Goal: Transaction & Acquisition: Purchase product/service

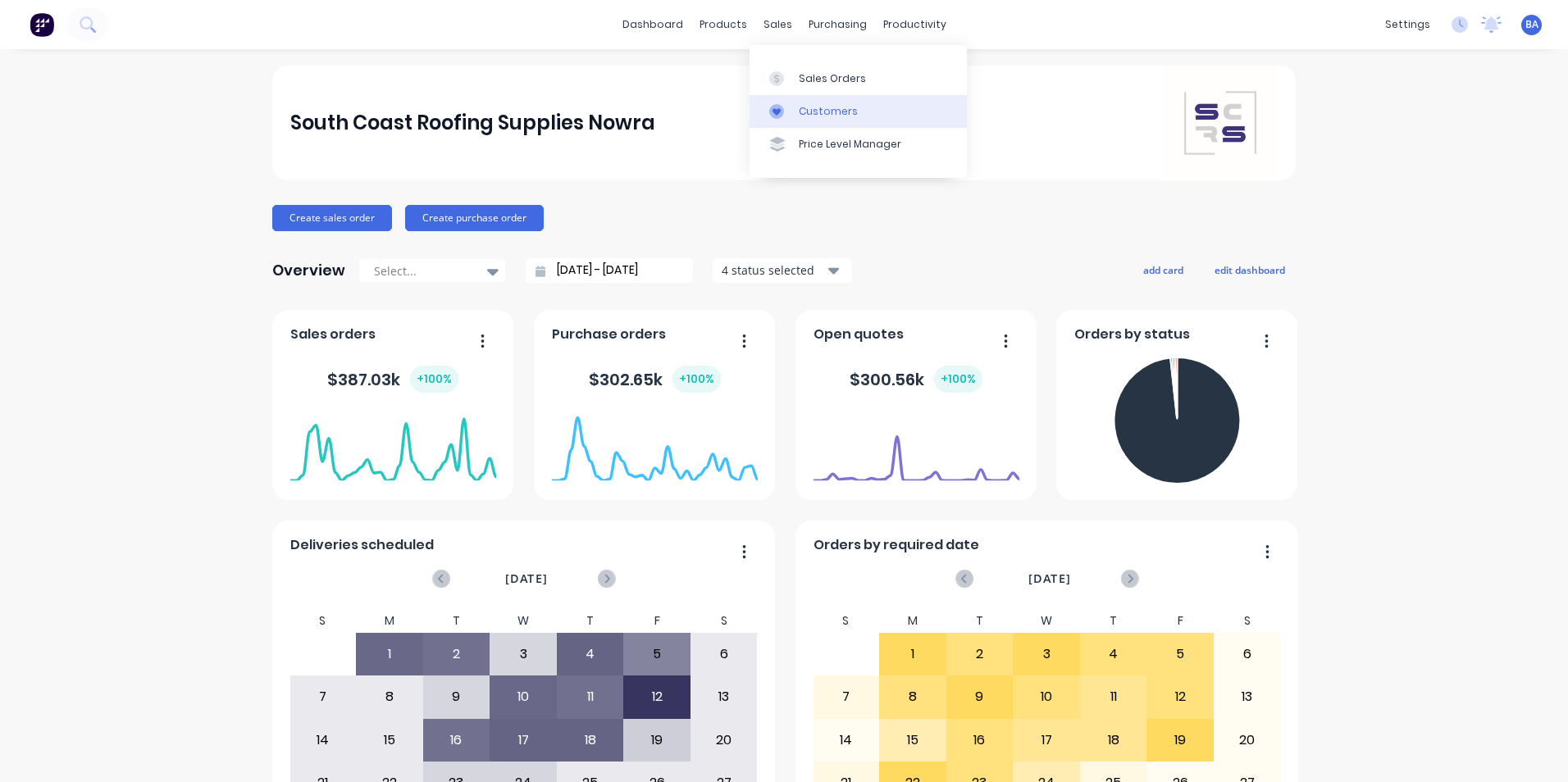
click at [766, 106] on link "Customers" at bounding box center [858, 111] width 217 height 32
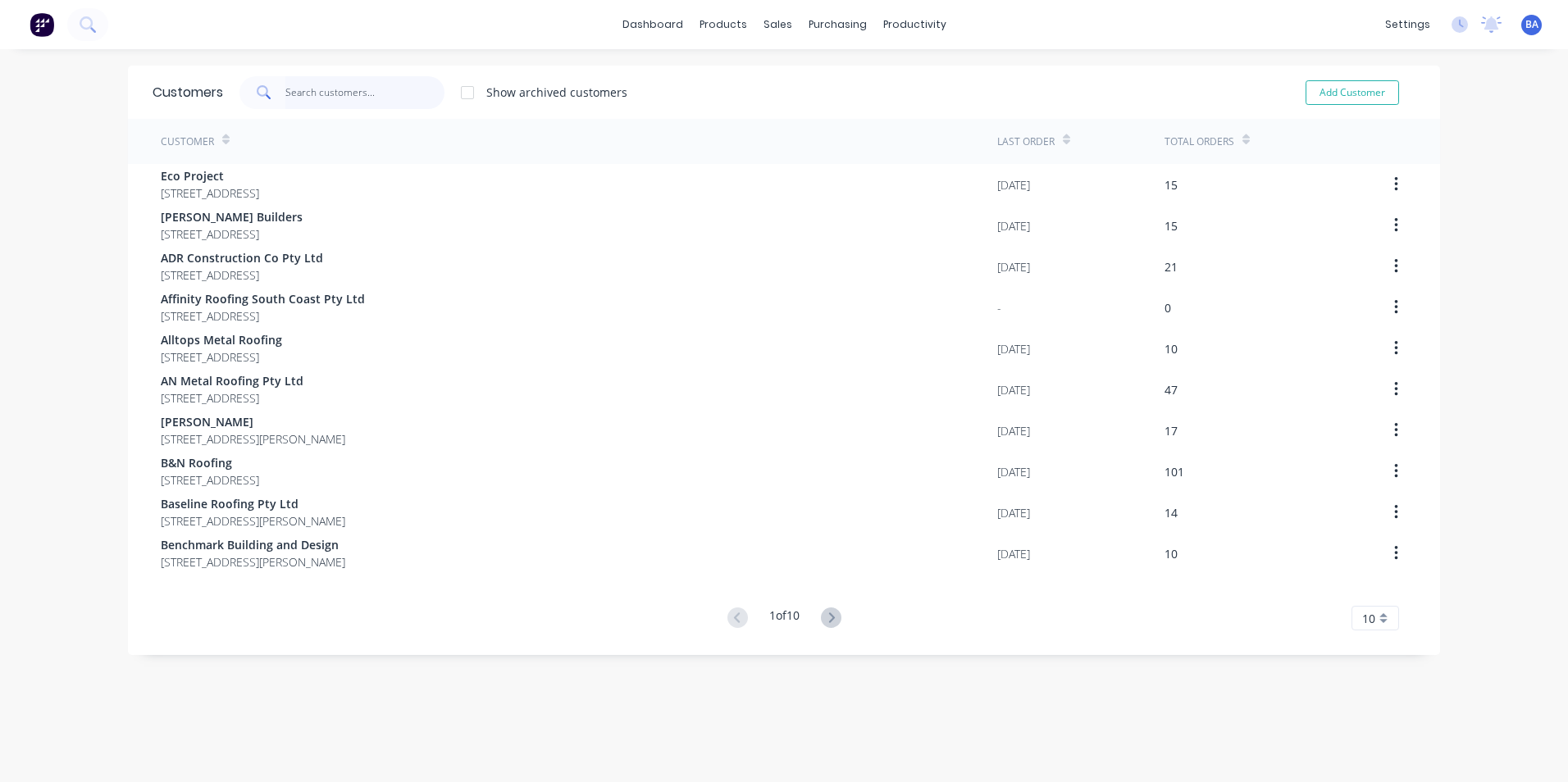
click at [411, 87] on input "text" at bounding box center [366, 92] width 160 height 32
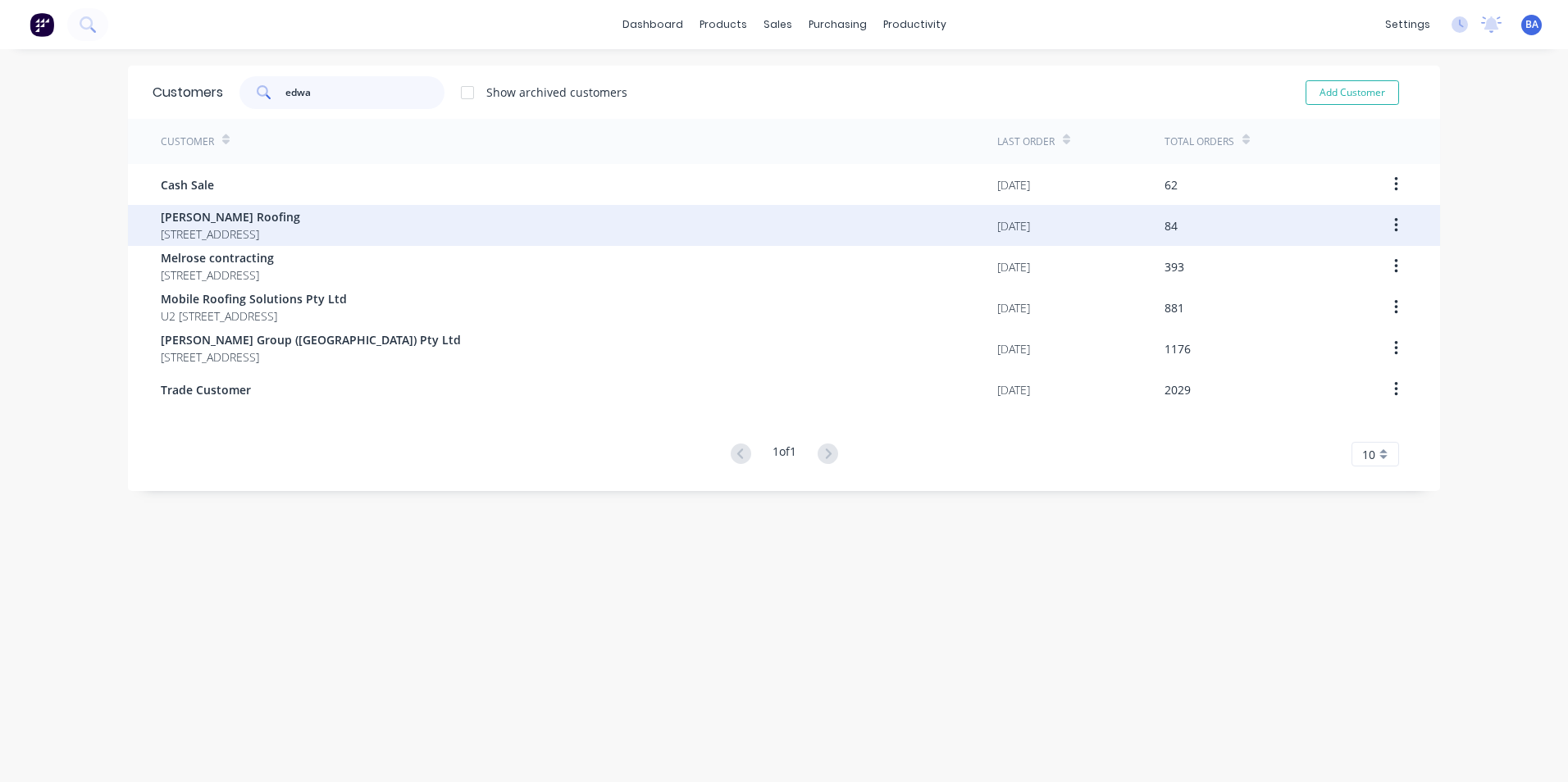
type input "edwa"
click at [180, 227] on span "5 Cornwall Close South Nowra New South Wales Australia 2541" at bounding box center [230, 234] width 139 height 17
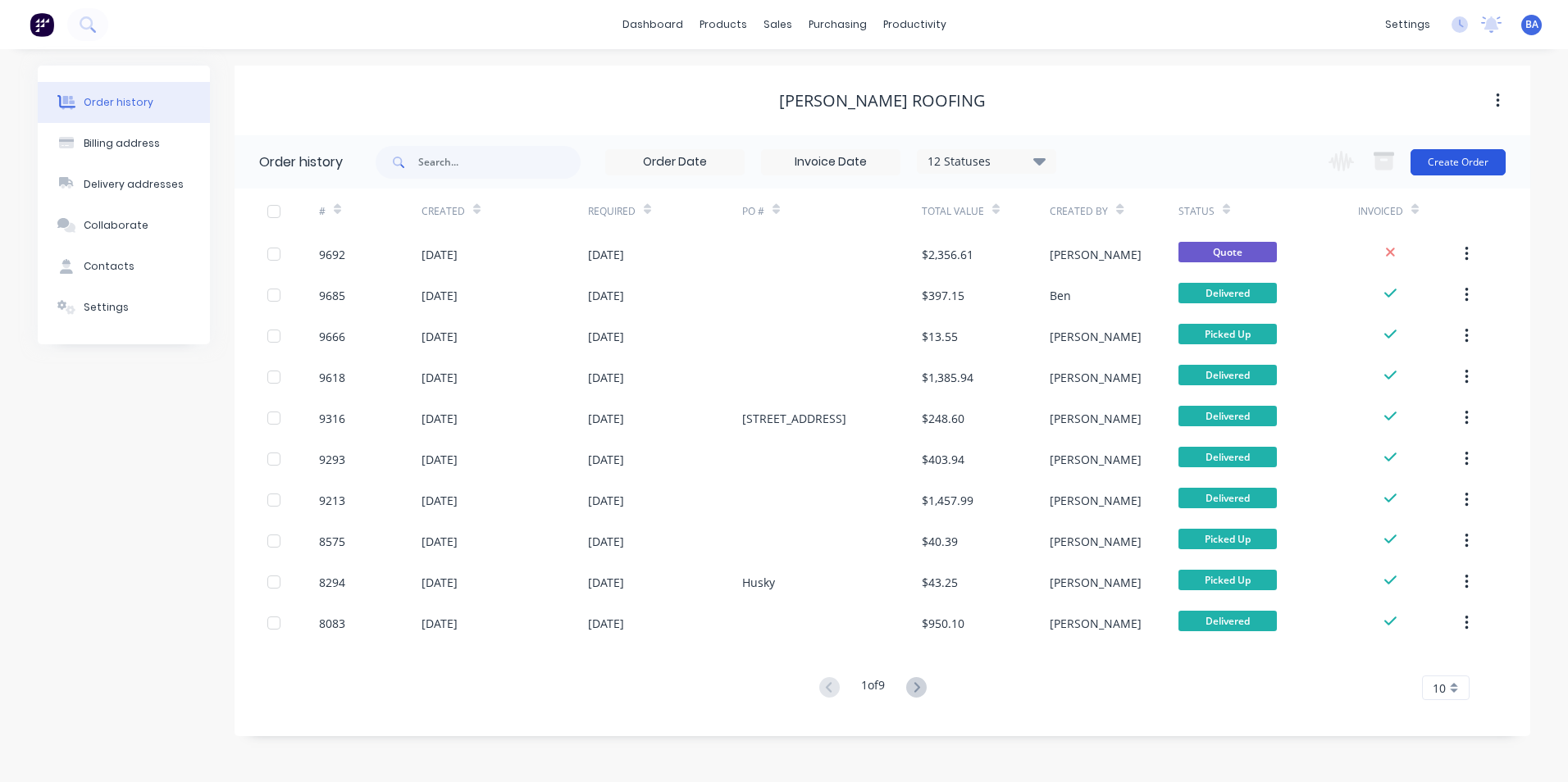
click at [1437, 166] on button "Create Order" at bounding box center [1458, 162] width 95 height 26
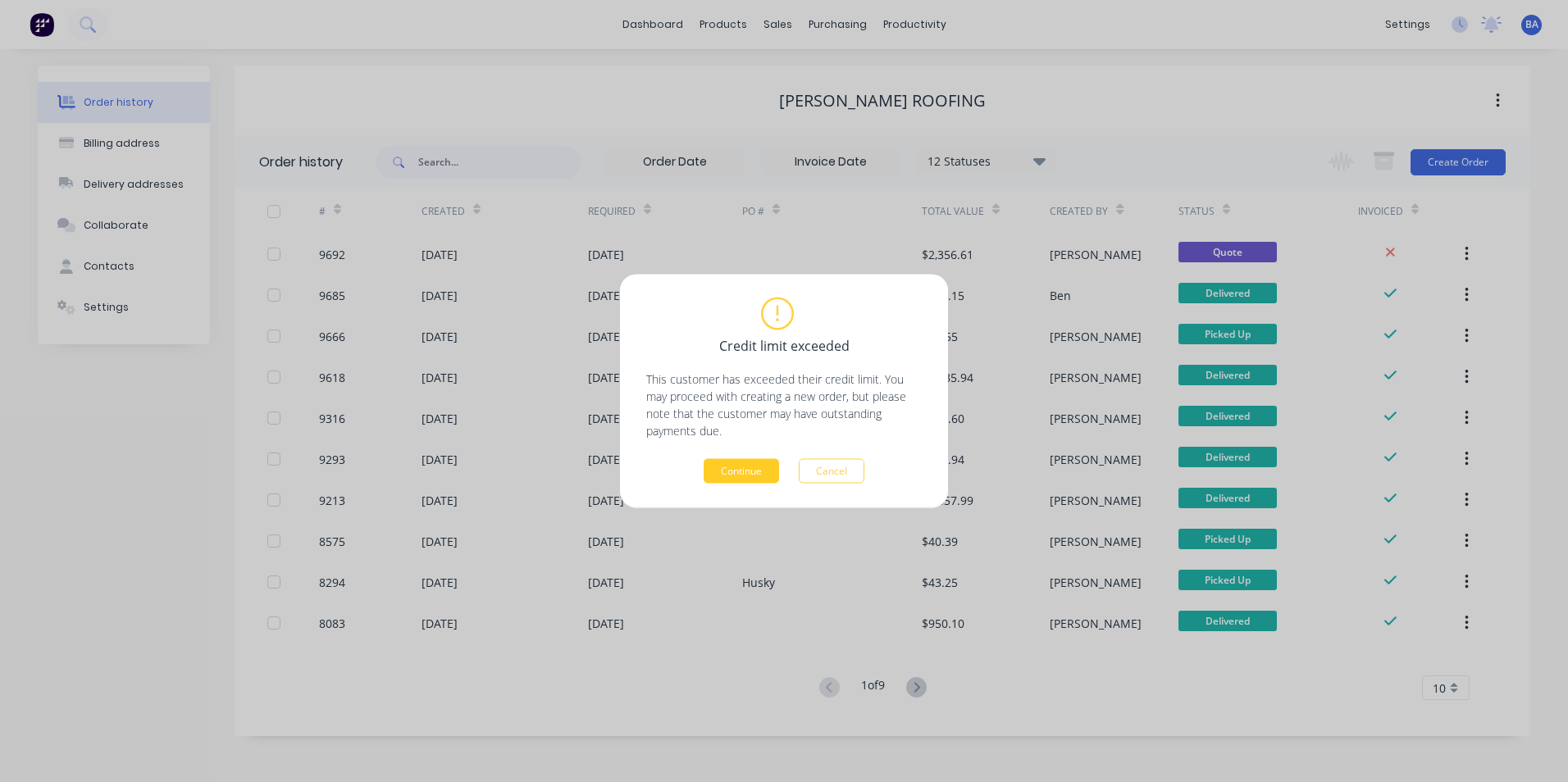
click at [742, 468] on button "Continue" at bounding box center [742, 471] width 76 height 25
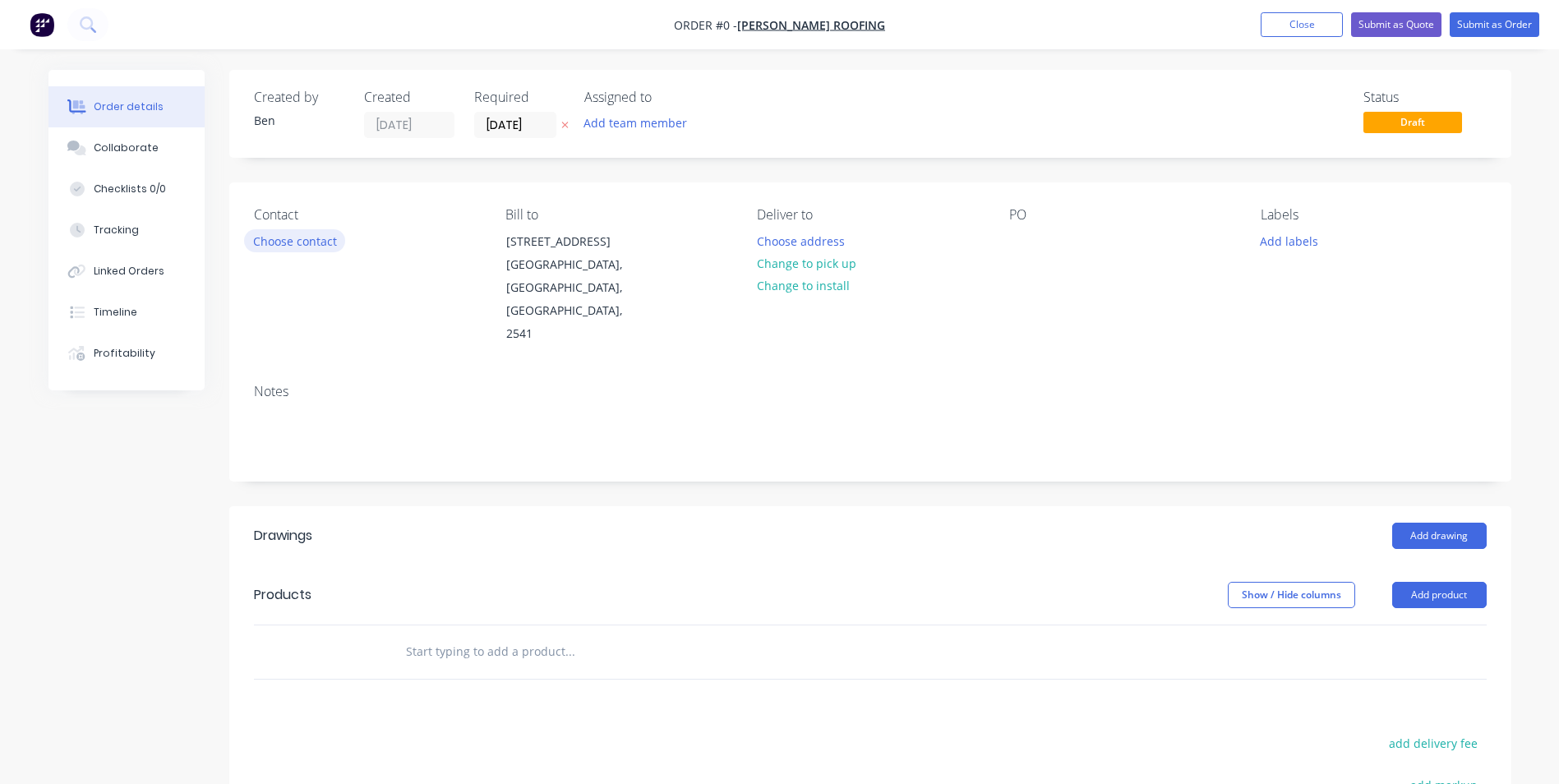
click at [316, 244] on button "Choose contact" at bounding box center [294, 240] width 101 height 23
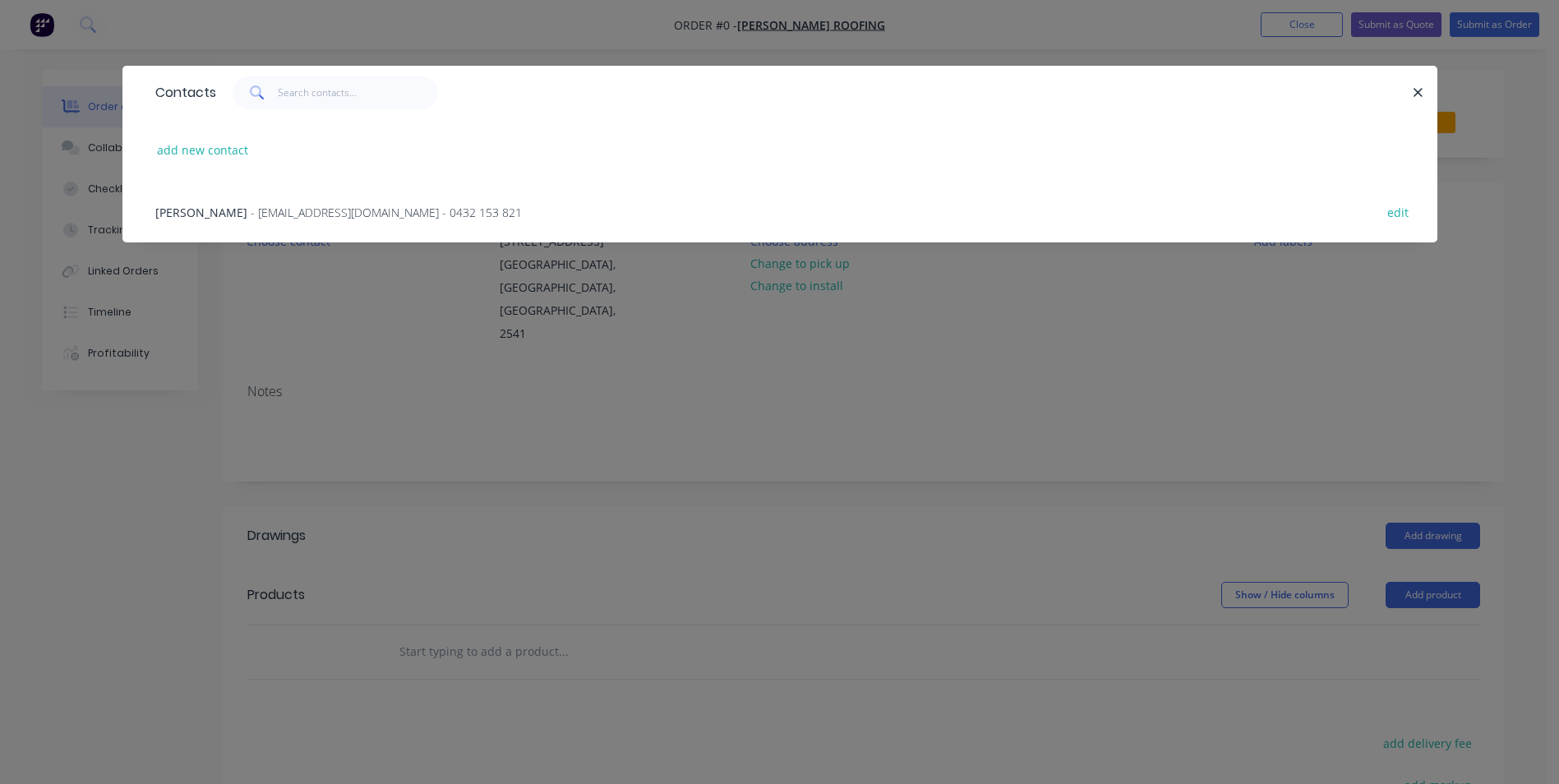
click at [224, 215] on span "Lachlan Edwards" at bounding box center [201, 212] width 92 height 16
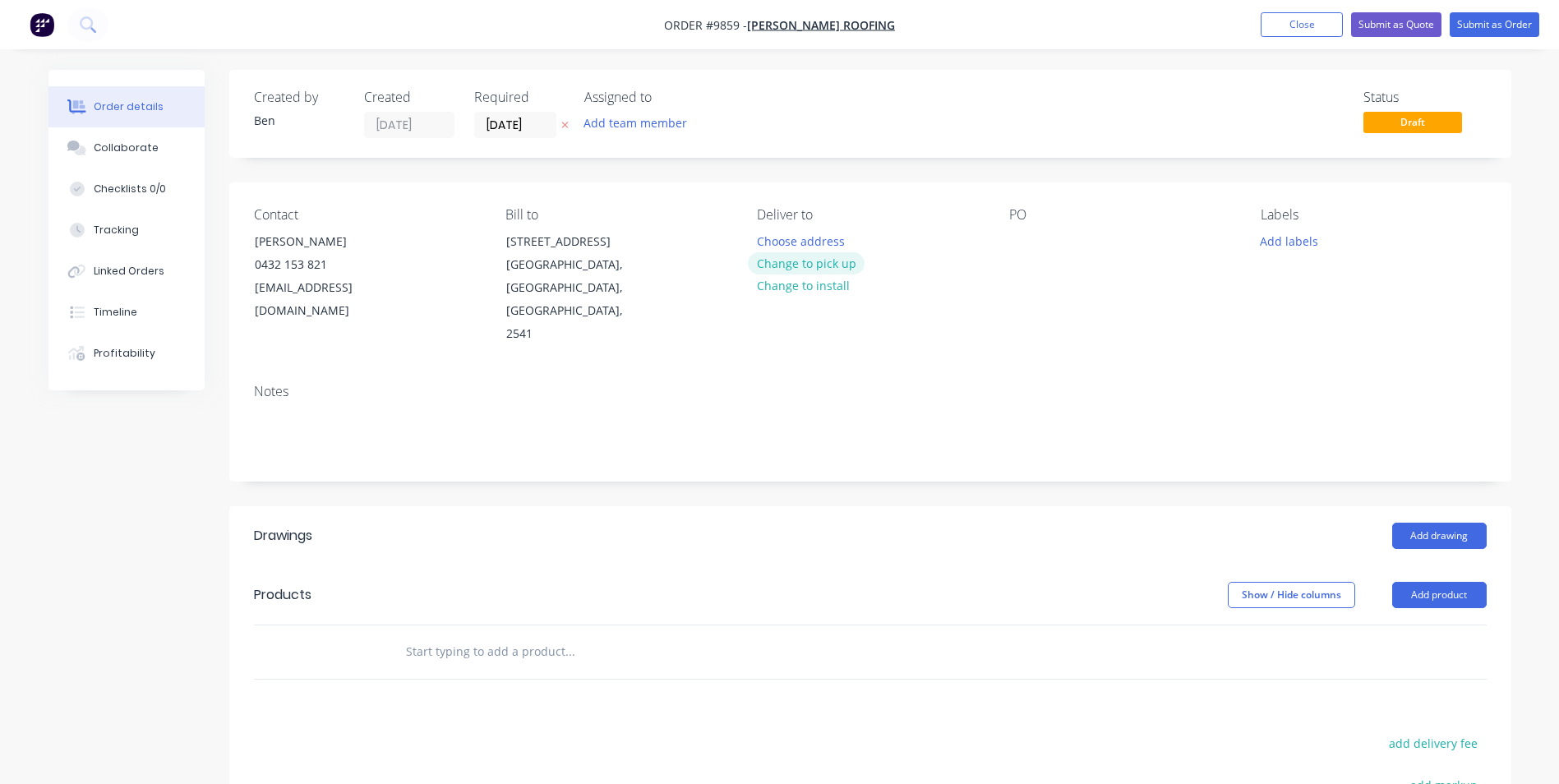
click at [823, 268] on button "Change to pick up" at bounding box center [807, 263] width 117 height 23
click at [1020, 245] on div at bounding box center [1022, 241] width 26 height 24
drag, startPoint x: 1028, startPoint y: 279, endPoint x: 1035, endPoint y: 263, distance: 17.5
click at [1029, 279] on div "PO ASAP" at bounding box center [1122, 276] width 225 height 139
click at [1428, 523] on button "Add drawing" at bounding box center [1440, 535] width 94 height 26
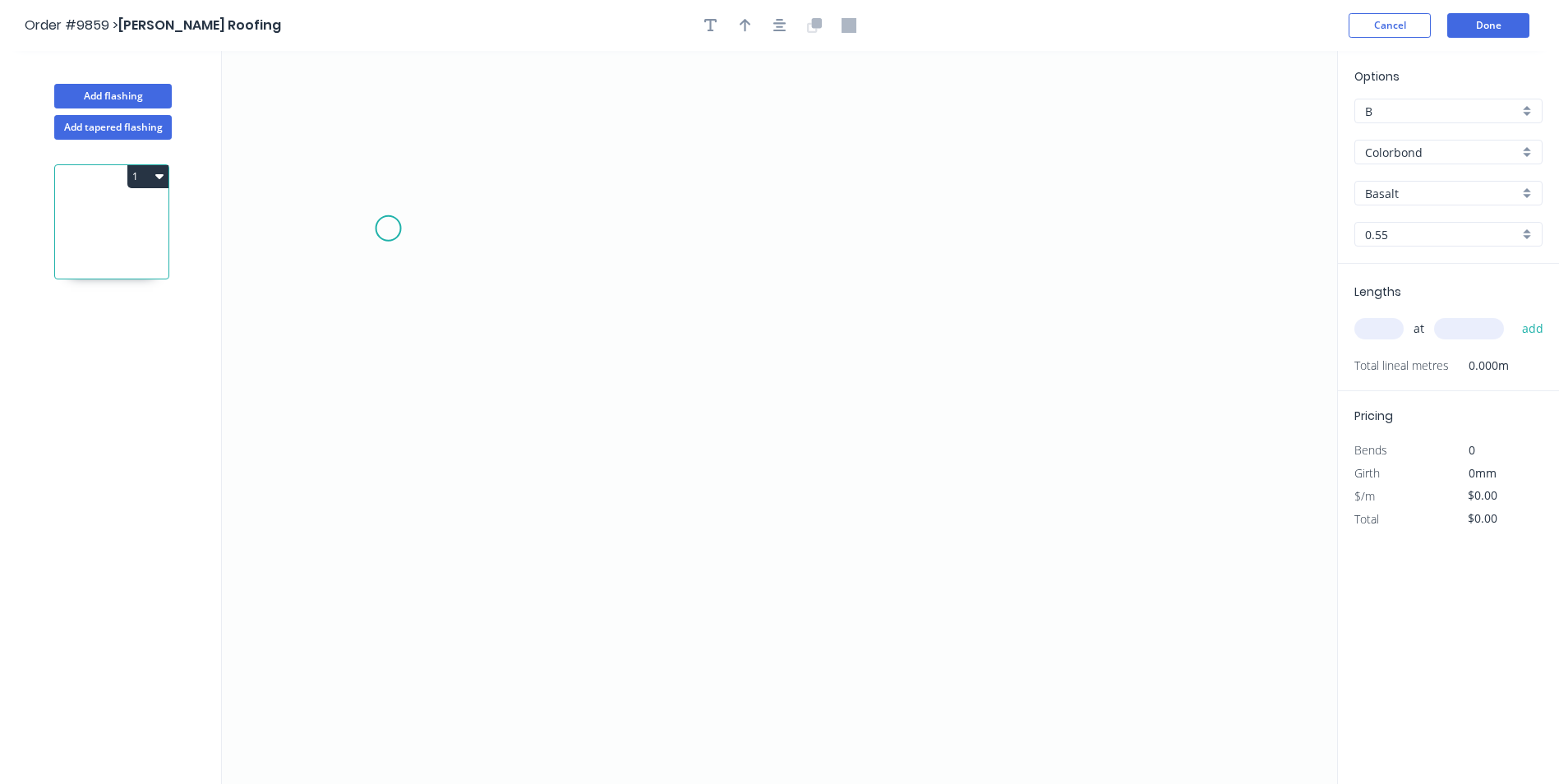
click at [388, 229] on icon "0" at bounding box center [780, 417] width 1116 height 733
drag, startPoint x: 386, startPoint y: 479, endPoint x: 666, endPoint y: 505, distance: 281.2
click at [388, 479] on icon "0" at bounding box center [780, 417] width 1116 height 733
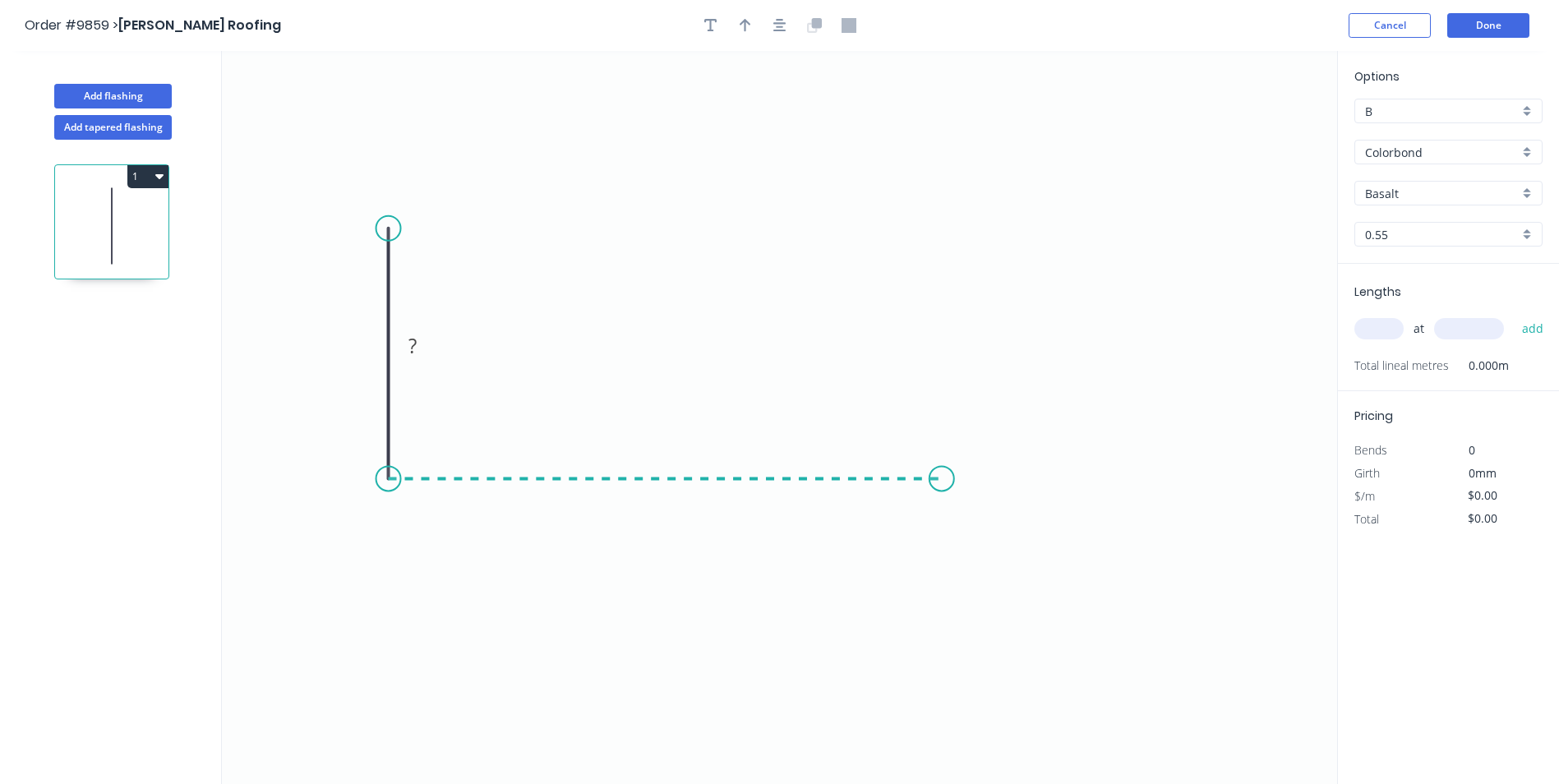
click at [942, 481] on icon "0 ?" at bounding box center [780, 417] width 1116 height 733
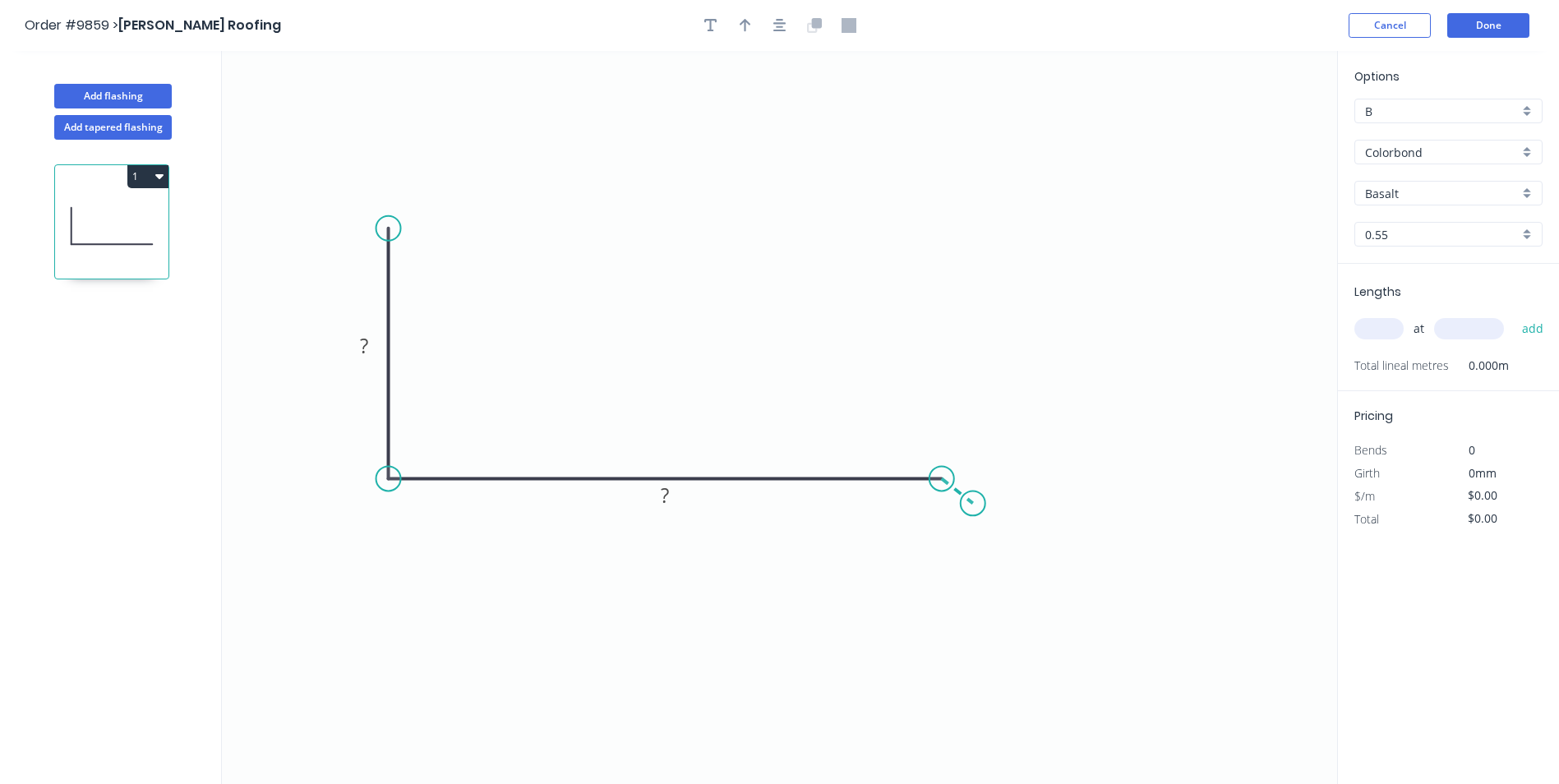
click at [973, 503] on icon "0 ? ?" at bounding box center [780, 417] width 1116 height 733
click at [372, 351] on rect at bounding box center [363, 347] width 33 height 23
click at [867, 316] on icon "0 100 210 10 160 º" at bounding box center [780, 417] width 1116 height 733
type input "$15.34"
click at [1408, 192] on input "Basalt" at bounding box center [1442, 193] width 154 height 18
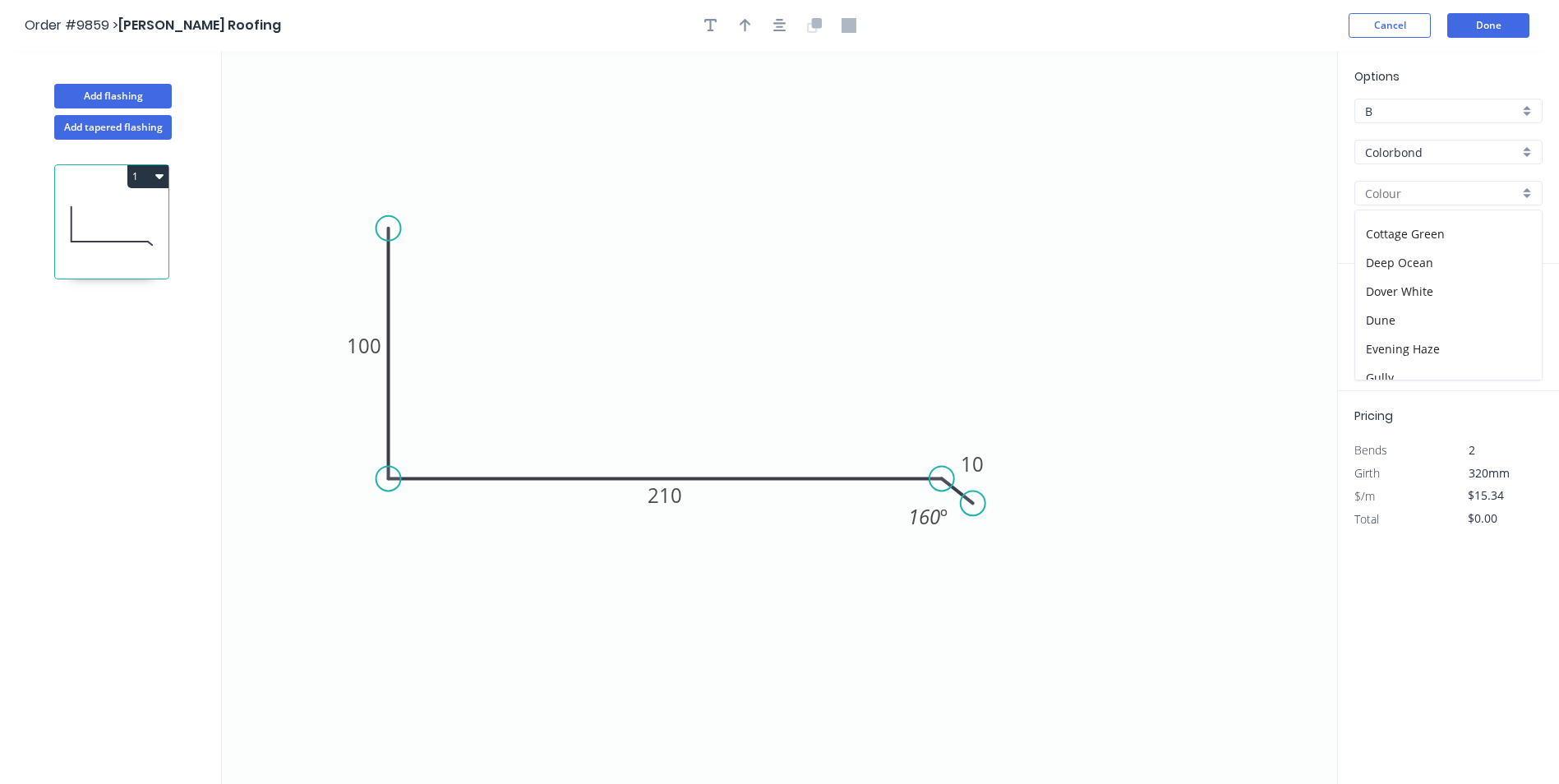
scroll to position [411, 0]
click at [1429, 303] on div "[PERSON_NAME]" at bounding box center [1448, 303] width 186 height 28
type input "[PERSON_NAME]"
click at [1384, 326] on input "text" at bounding box center [1379, 329] width 49 height 22
type input "1"
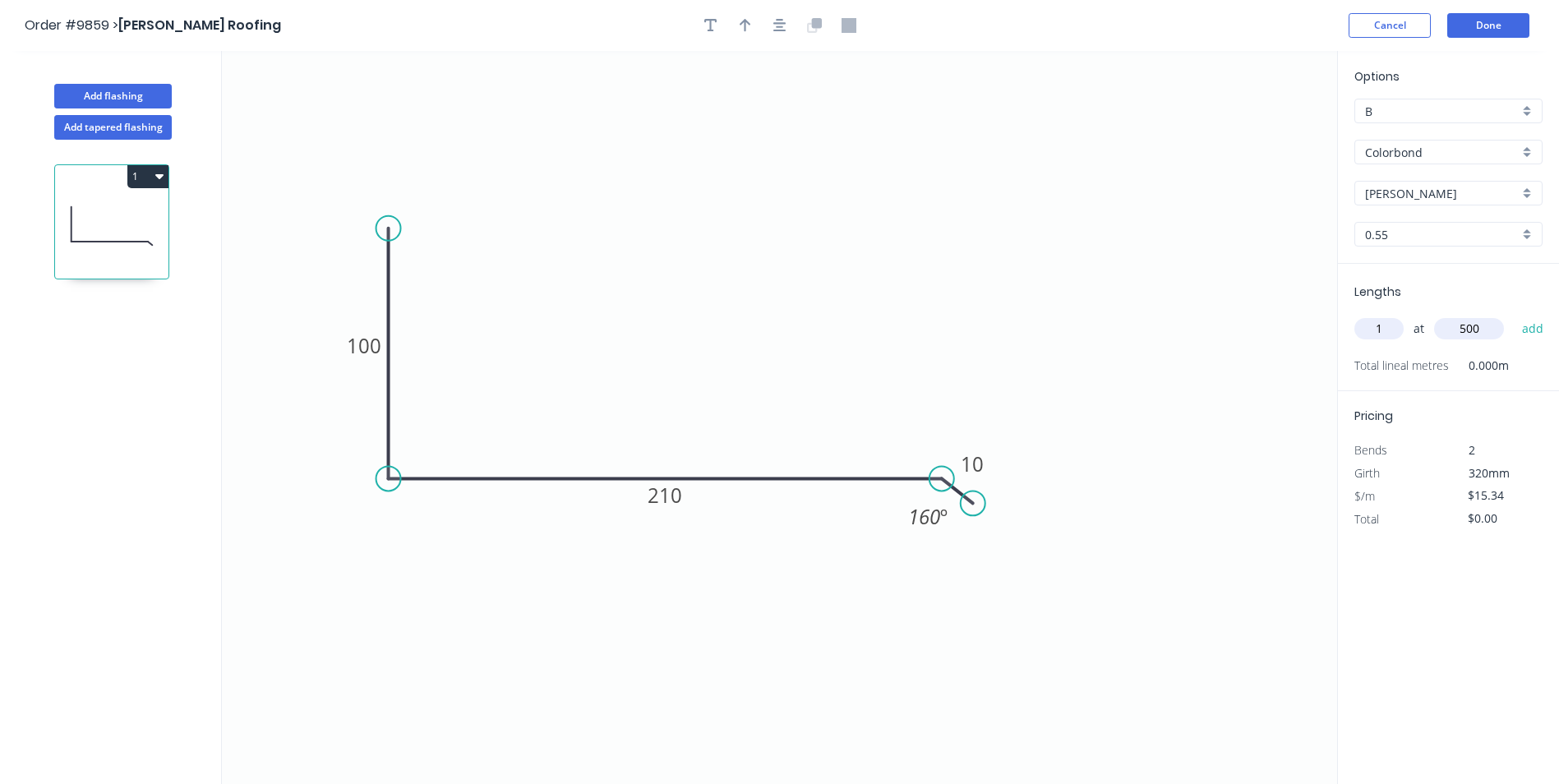
click at [1459, 329] on input "500" at bounding box center [1470, 329] width 70 height 22
type input "3500"
click at [1533, 325] on button "add" at bounding box center [1533, 328] width 38 height 28
type input "$53.69"
click at [1481, 19] on button "Done" at bounding box center [1488, 26] width 82 height 25
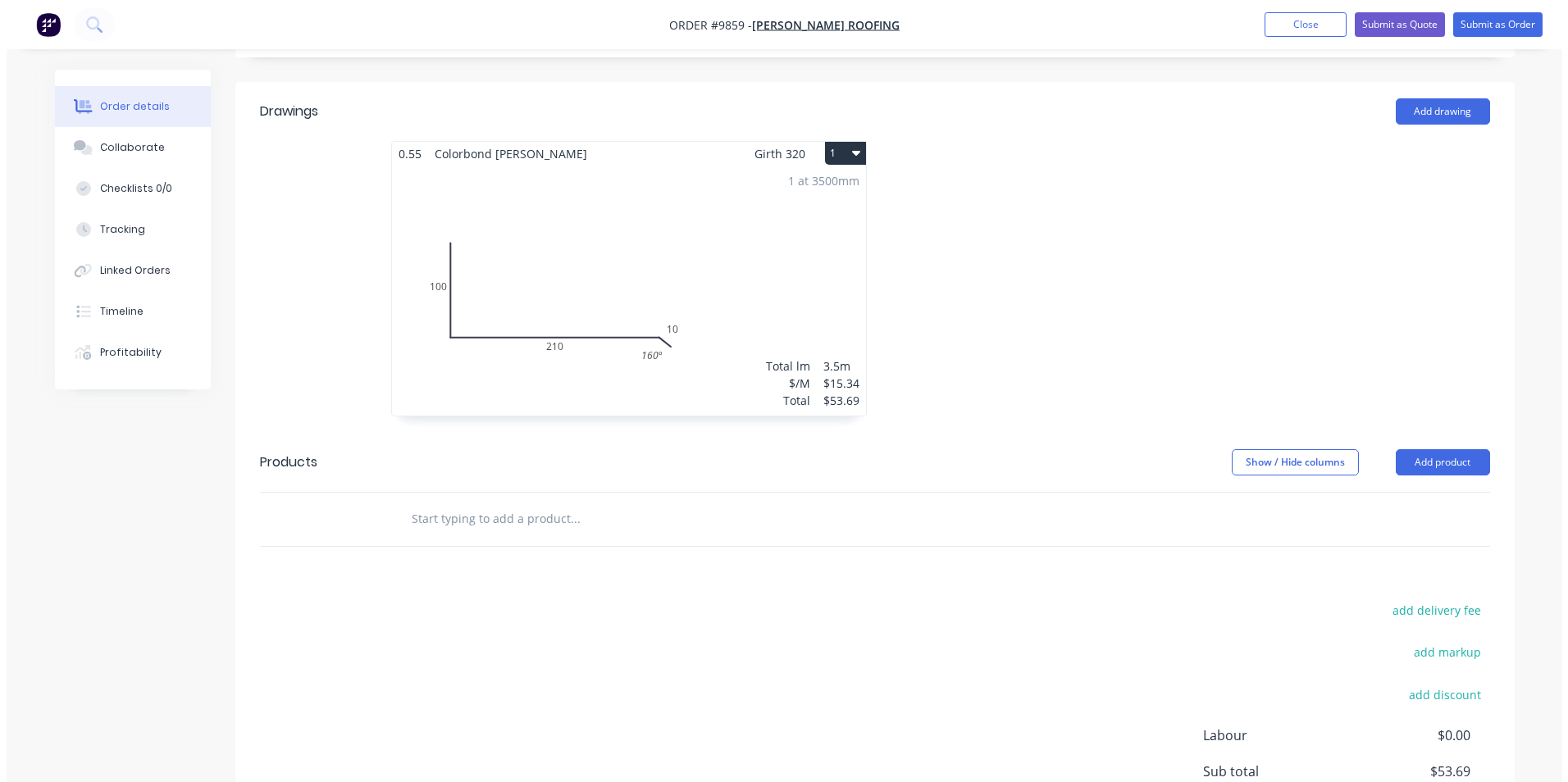
scroll to position [68, 0]
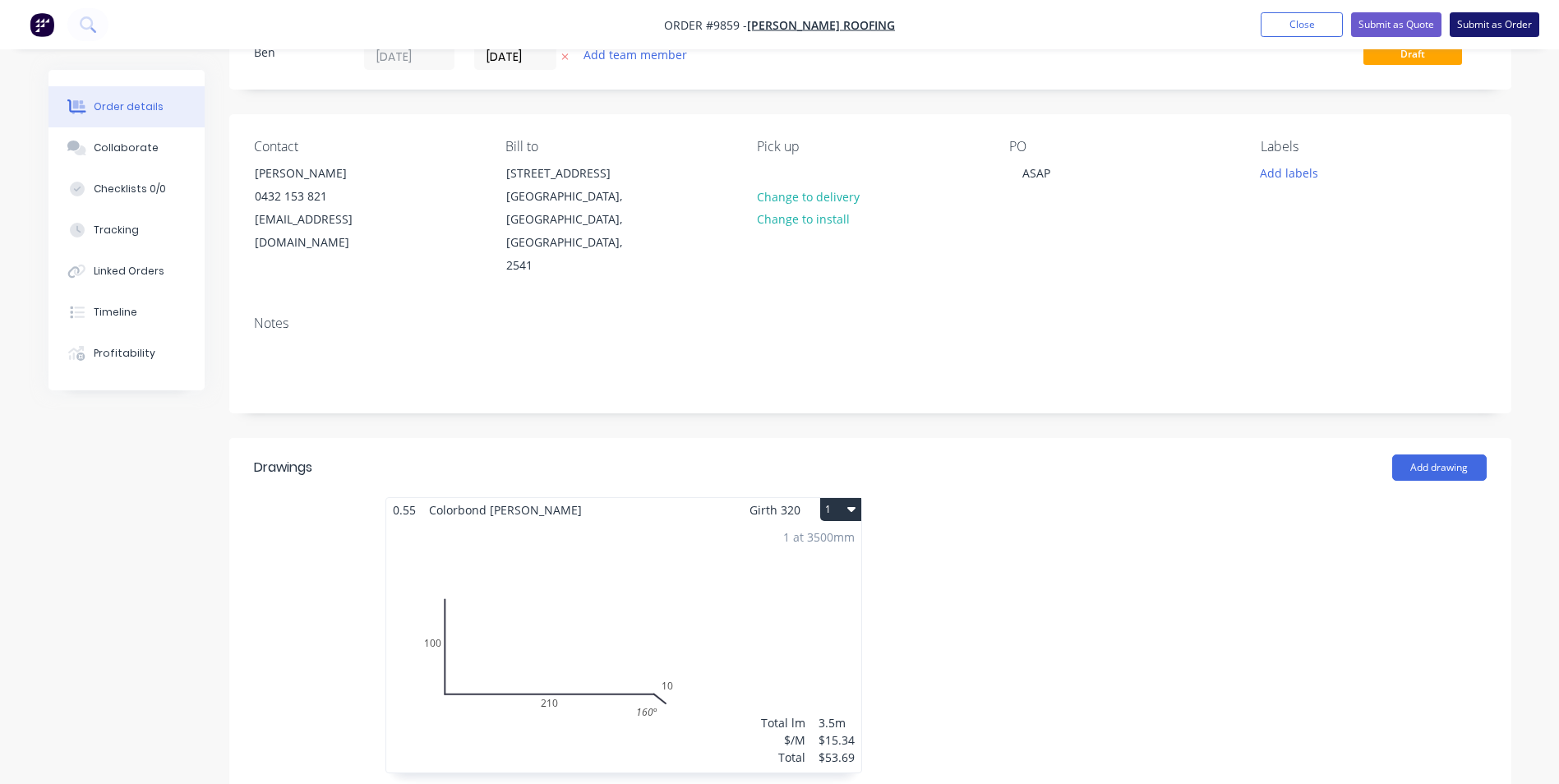
click at [1507, 21] on button "Submit as Order" at bounding box center [1494, 25] width 89 height 25
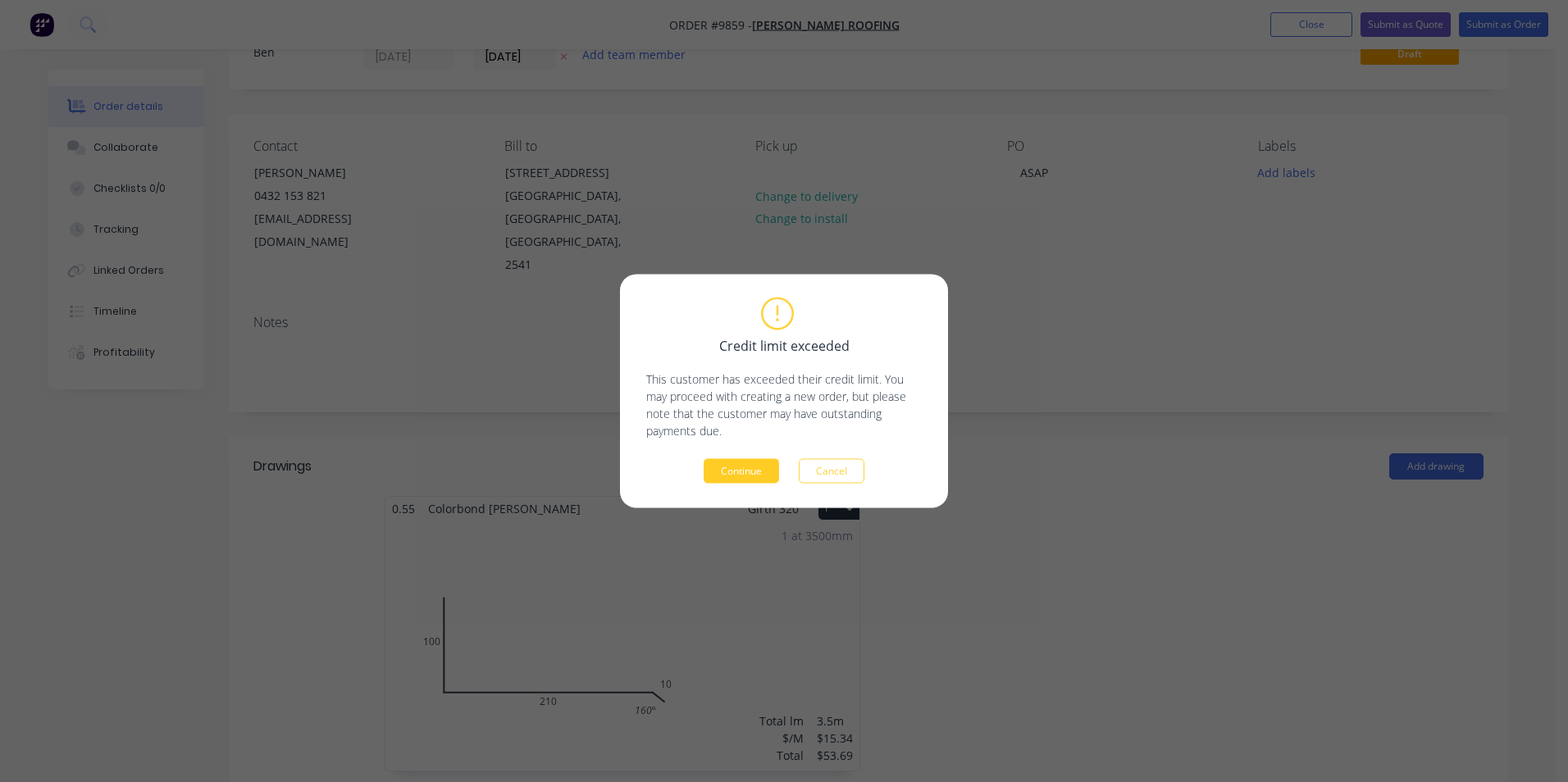
click at [740, 475] on button "Continue" at bounding box center [742, 471] width 76 height 25
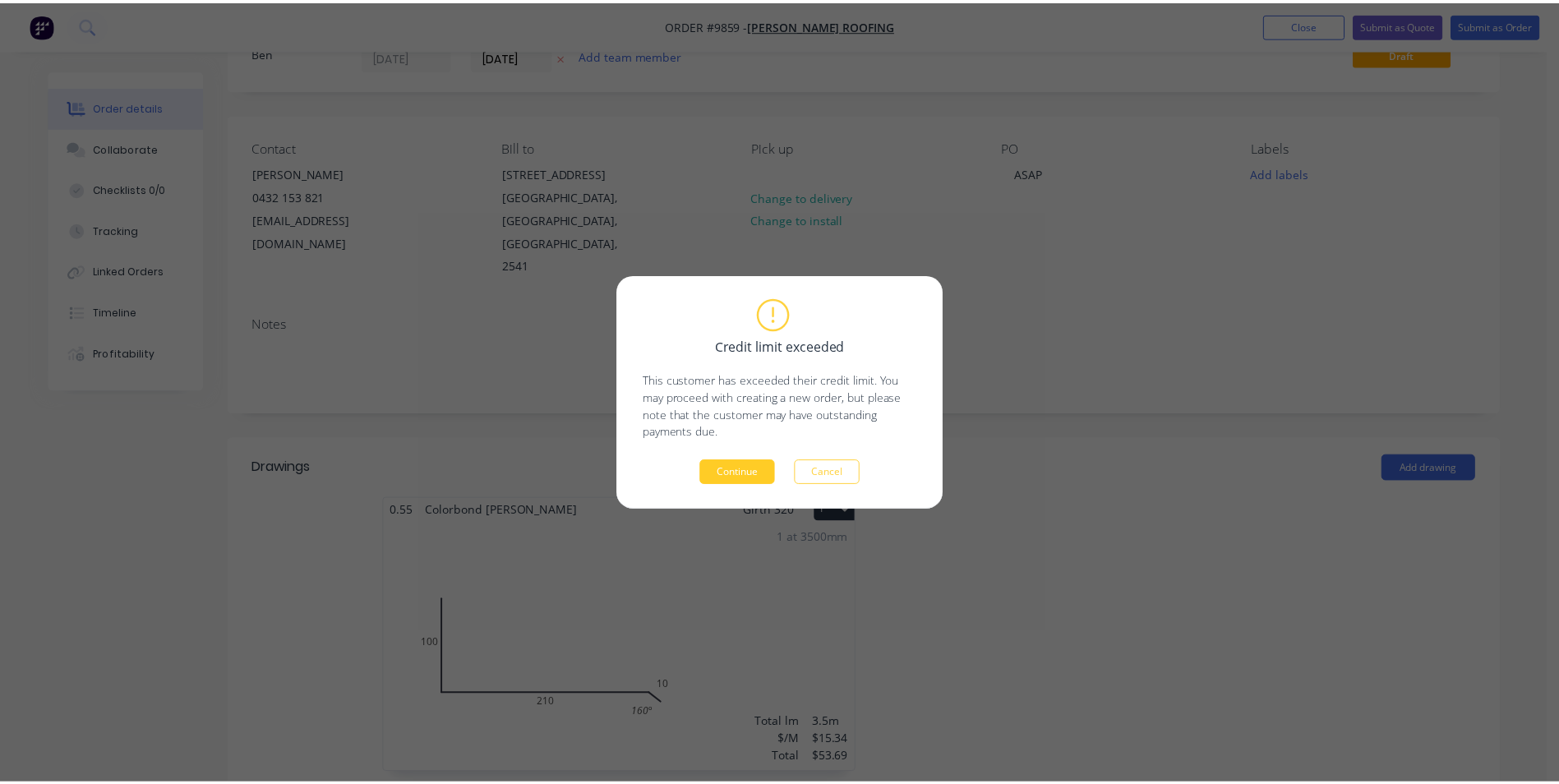
scroll to position [0, 0]
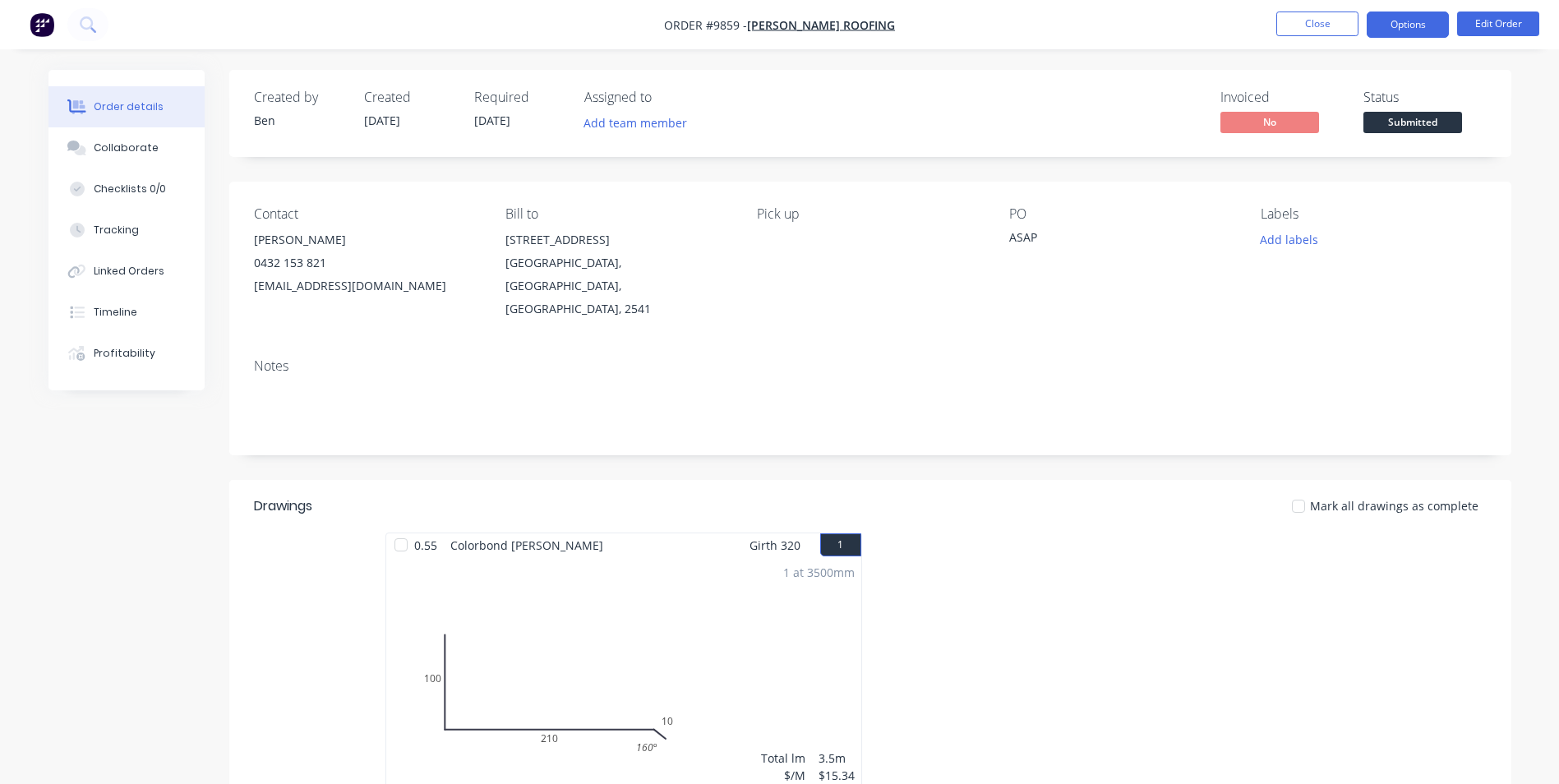
click at [1384, 28] on button "Options" at bounding box center [1408, 24] width 82 height 26
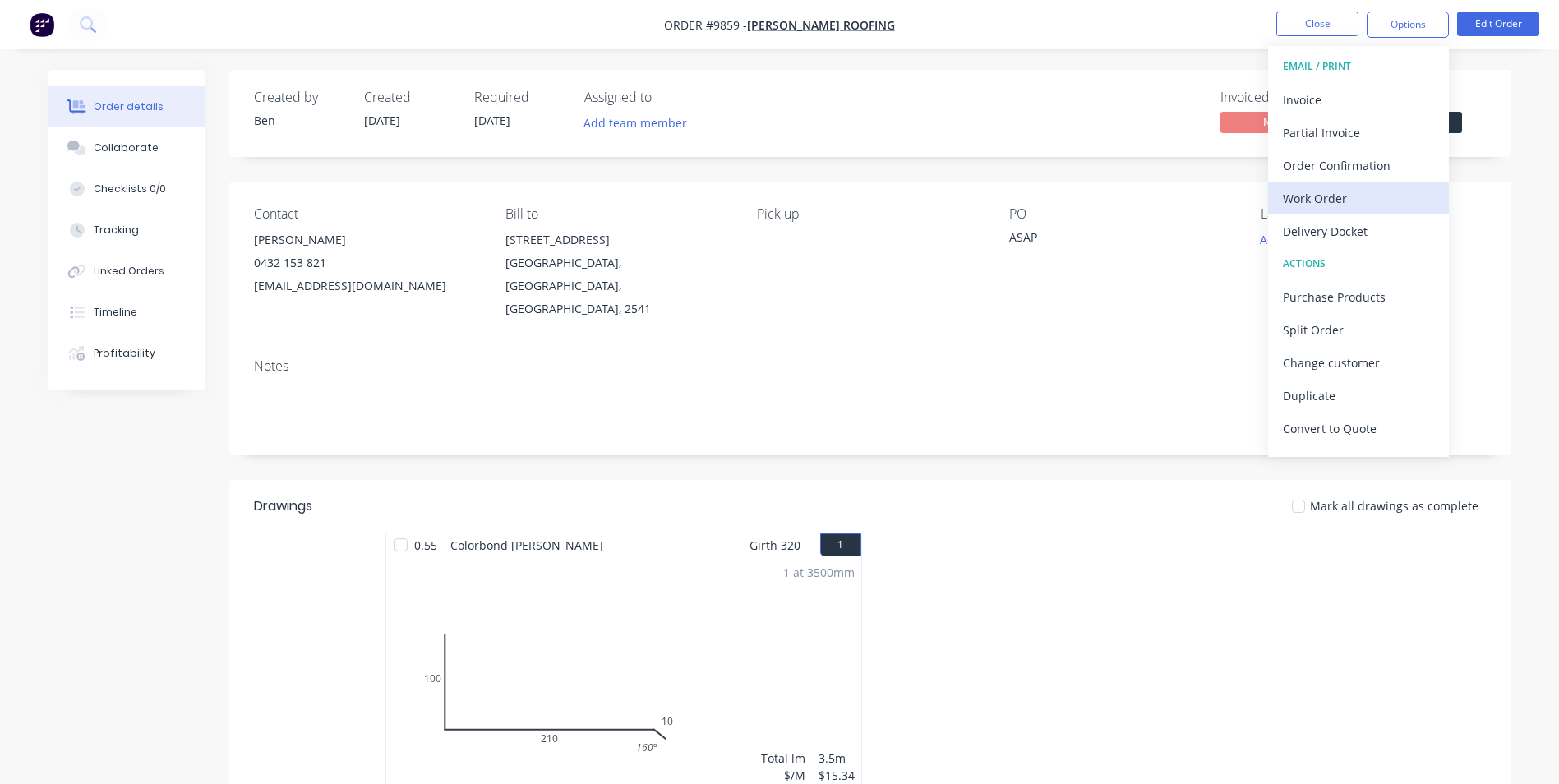
click at [1333, 201] on div "Work Order" at bounding box center [1359, 198] width 151 height 24
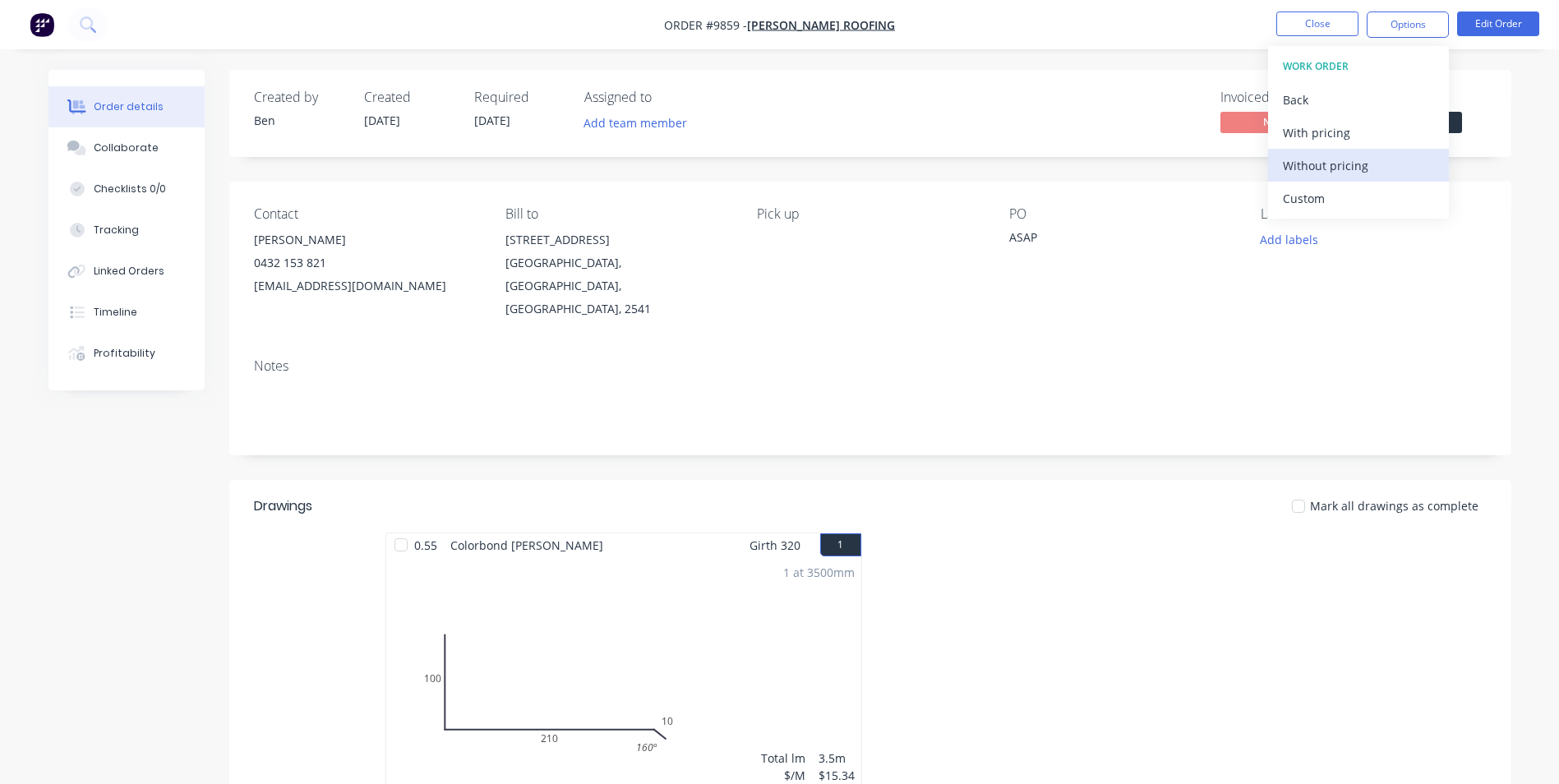
click at [1331, 171] on div "Without pricing" at bounding box center [1359, 165] width 151 height 24
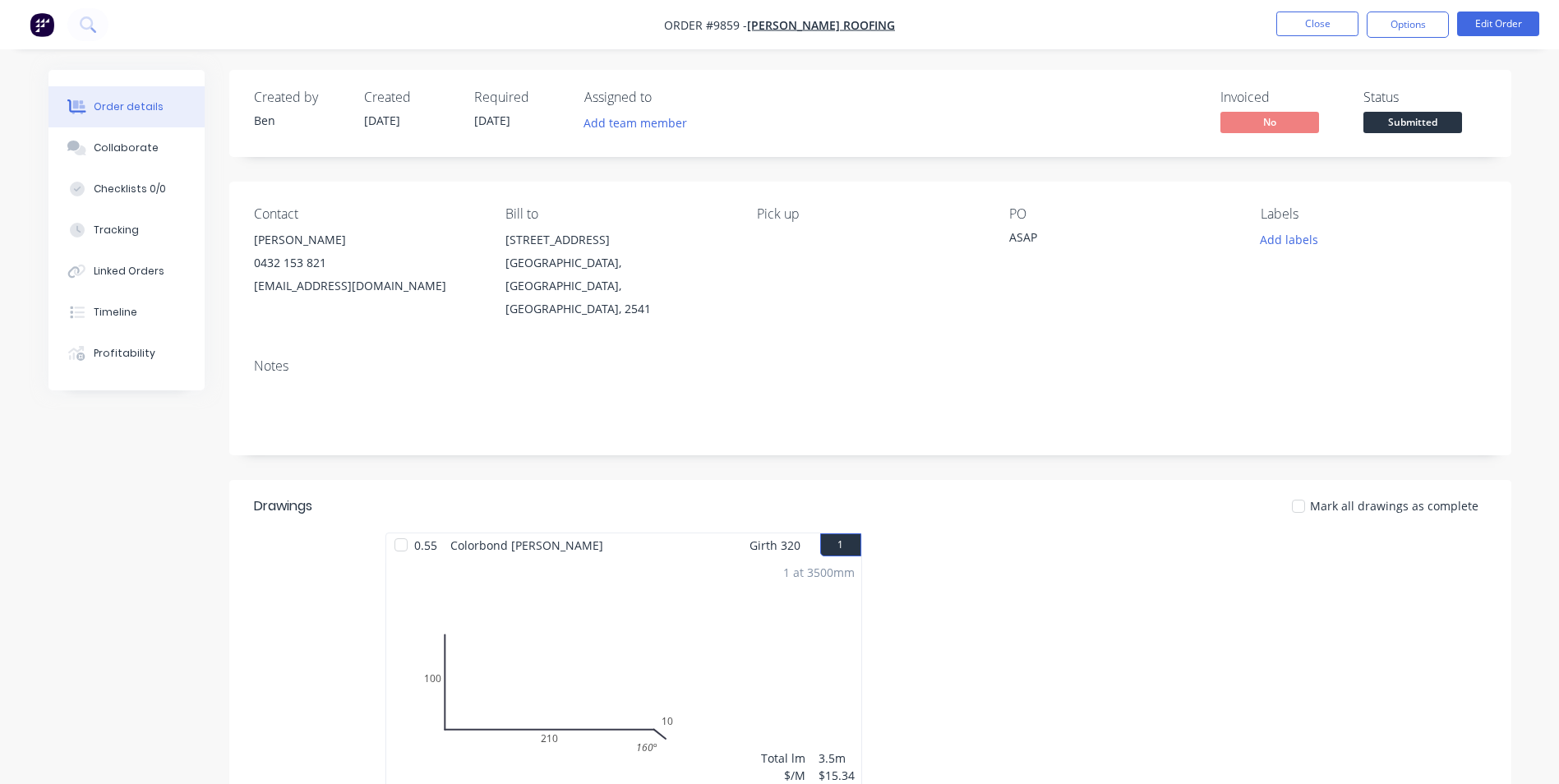
click at [1321, 10] on nav "Order #9859 - Edwards Roofing Close Options Edit Order" at bounding box center [779, 24] width 1559 height 49
click at [1320, 21] on button "Close" at bounding box center [1318, 24] width 82 height 25
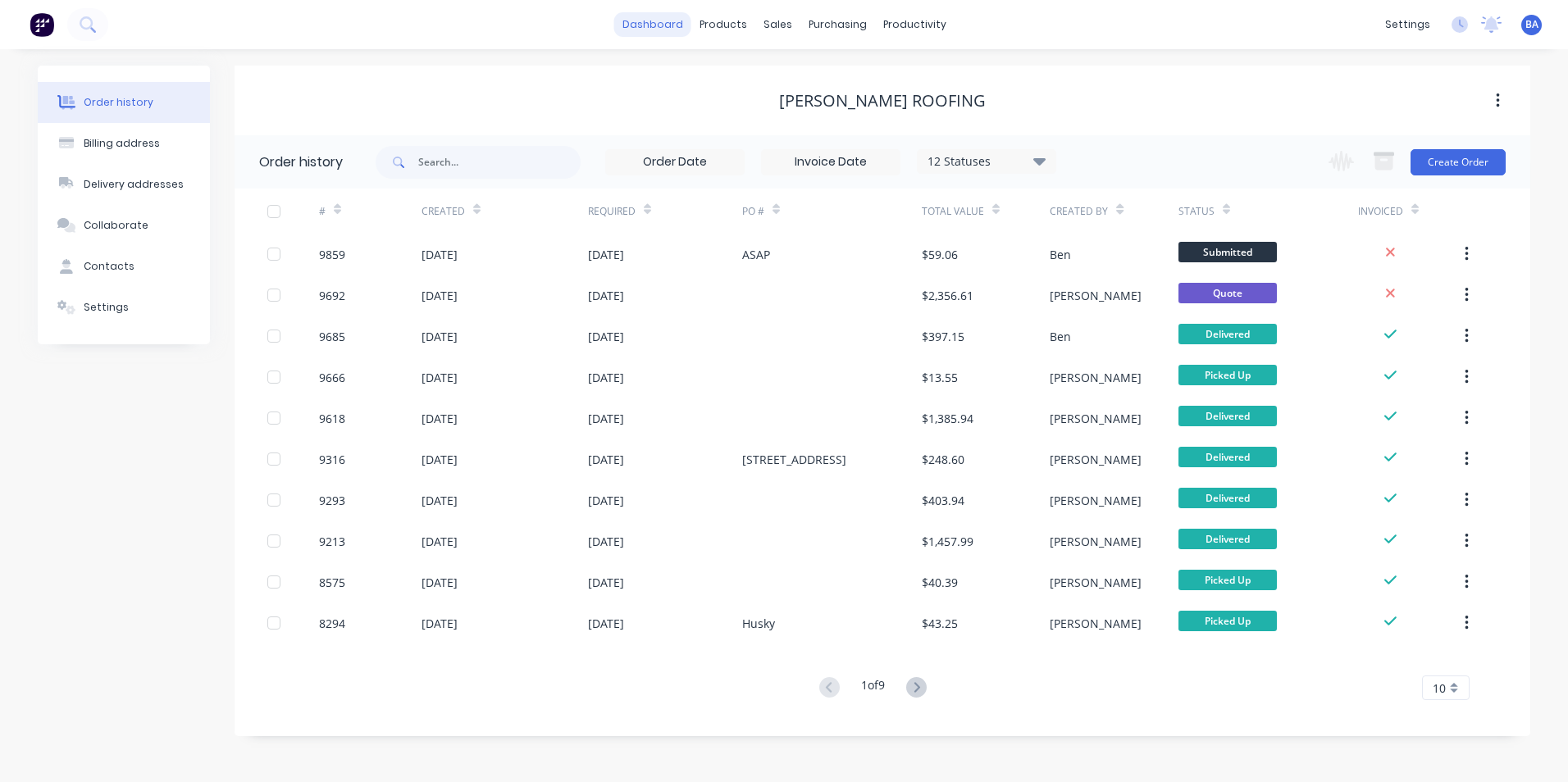
click at [660, 24] on link "dashboard" at bounding box center [652, 25] width 77 height 25
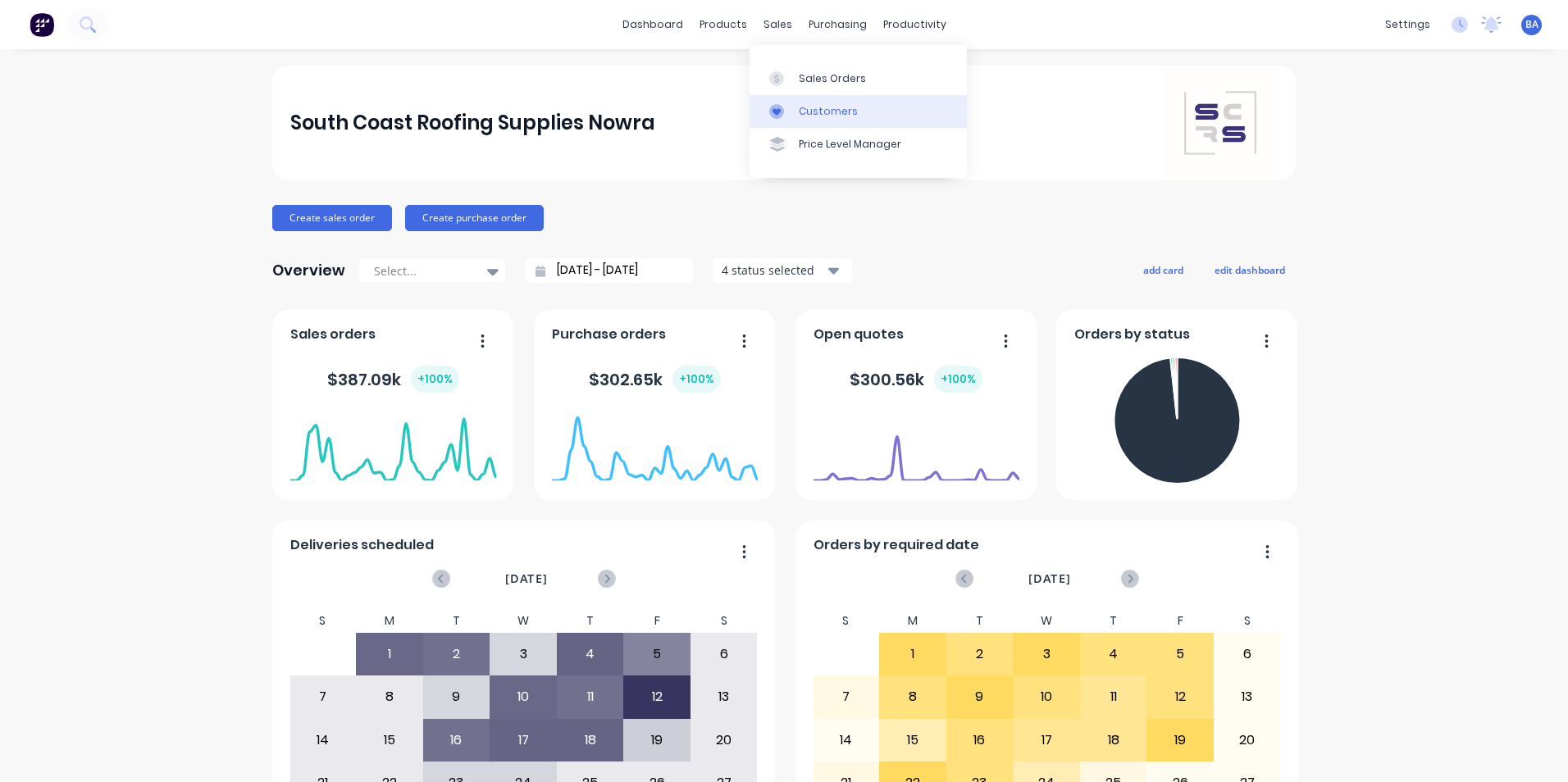
click at [772, 101] on link "Customers" at bounding box center [858, 111] width 217 height 32
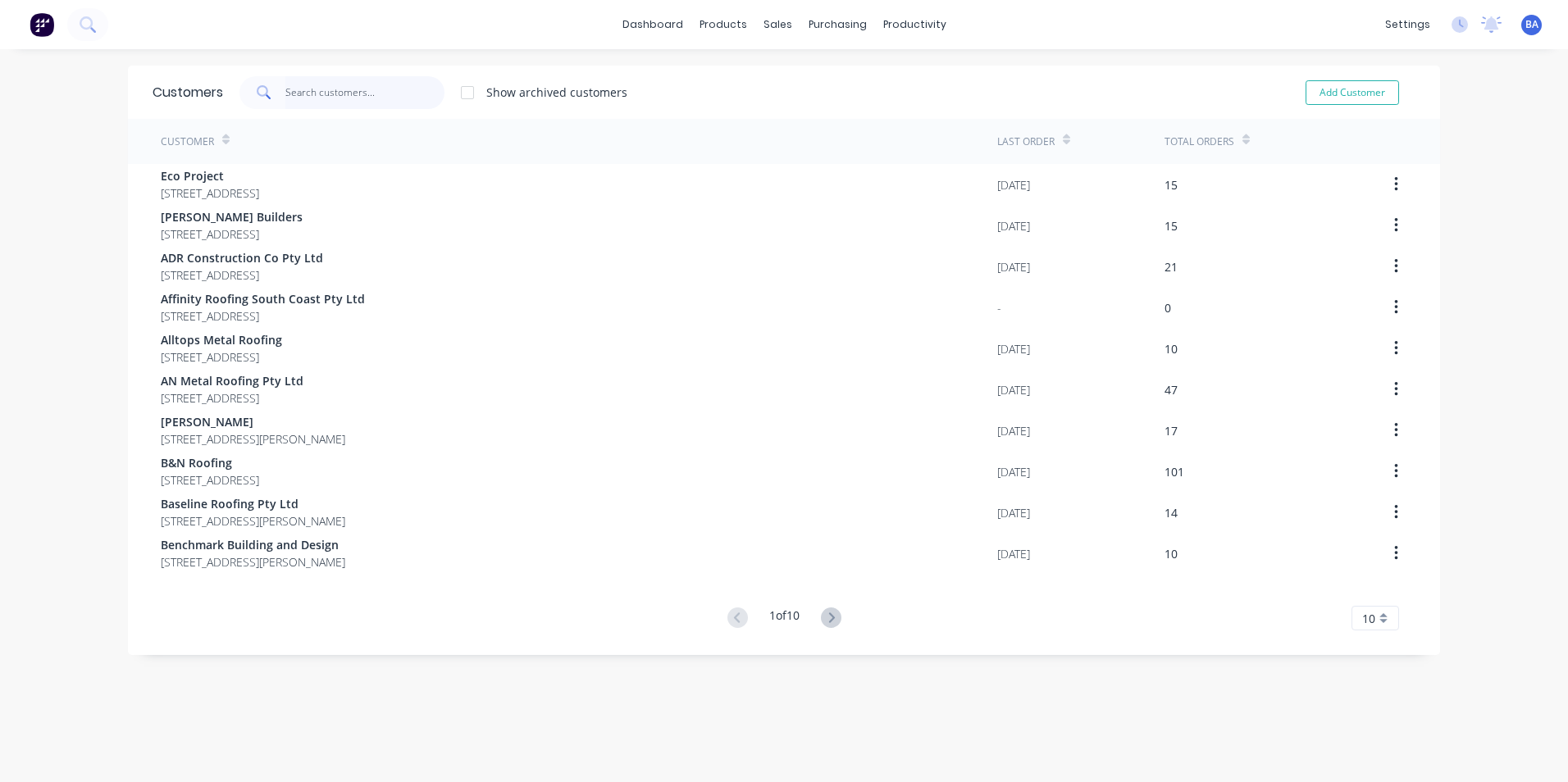
click at [402, 86] on input "text" at bounding box center [366, 92] width 160 height 32
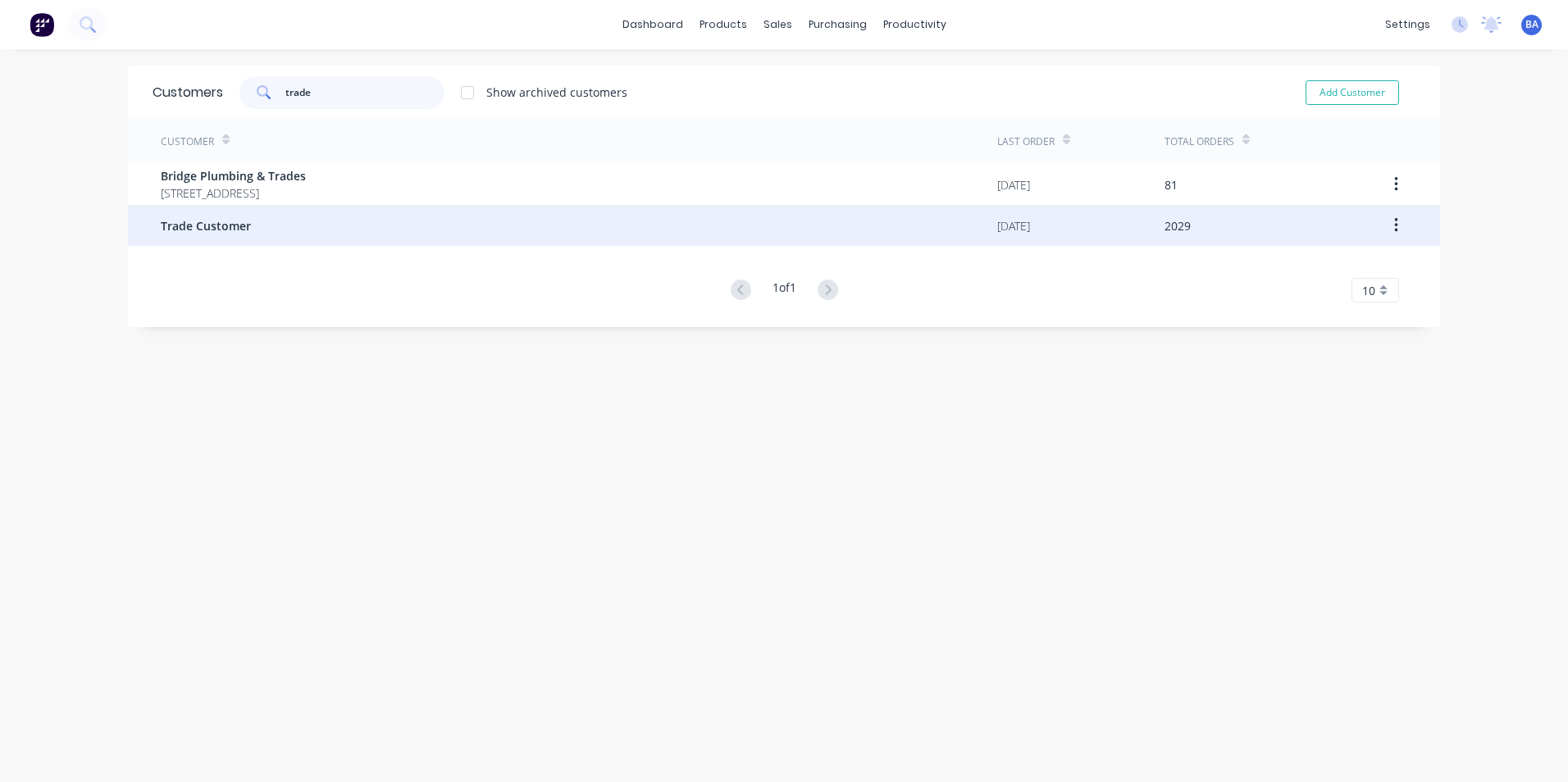
type input "trade"
click at [183, 228] on span "Trade Customer" at bounding box center [206, 226] width 90 height 17
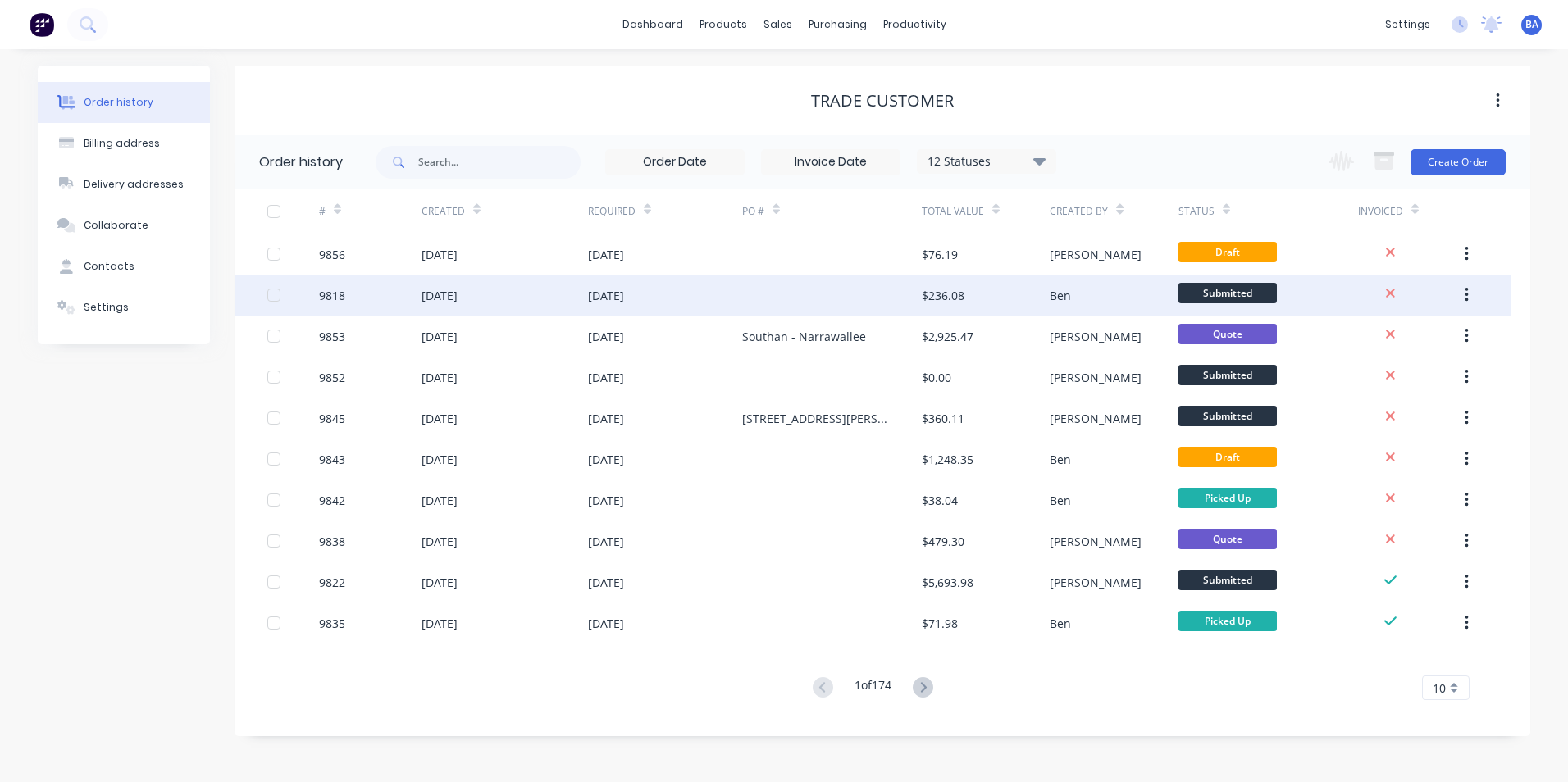
click at [863, 304] on div at bounding box center [832, 295] width 180 height 41
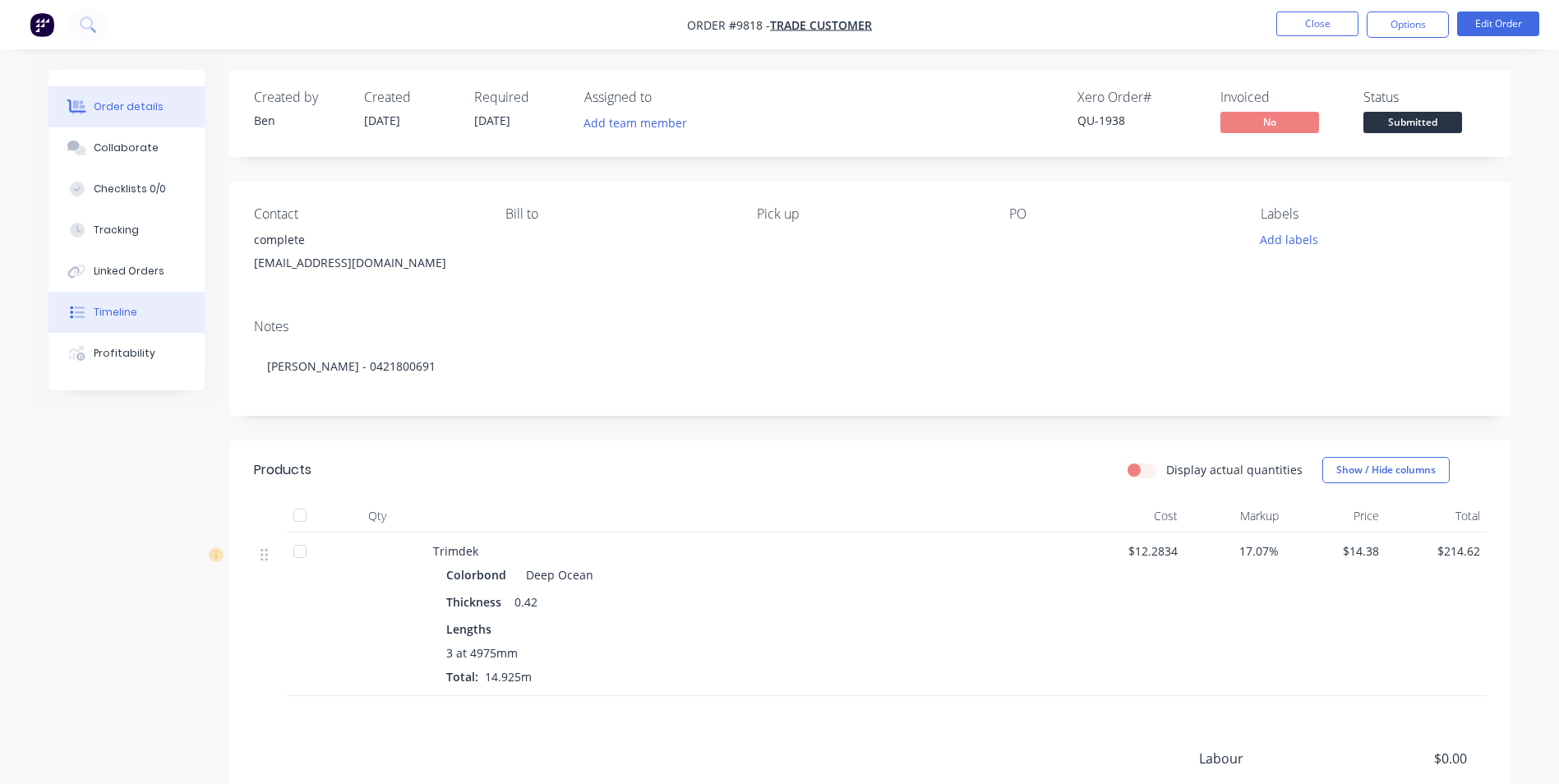
click at [129, 310] on div "Timeline" at bounding box center [115, 312] width 43 height 15
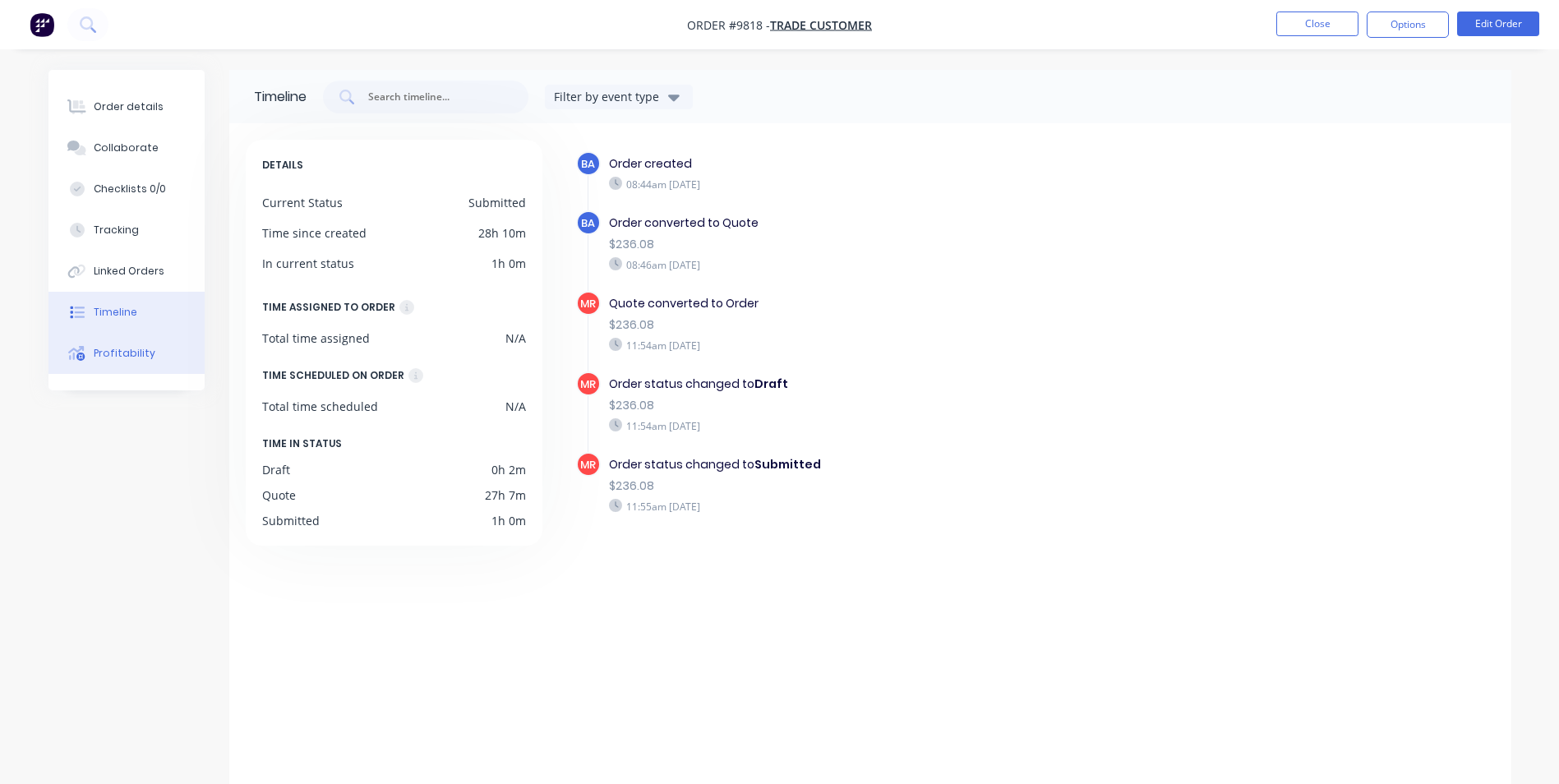
click at [116, 349] on div "Profitability" at bounding box center [124, 353] width 62 height 15
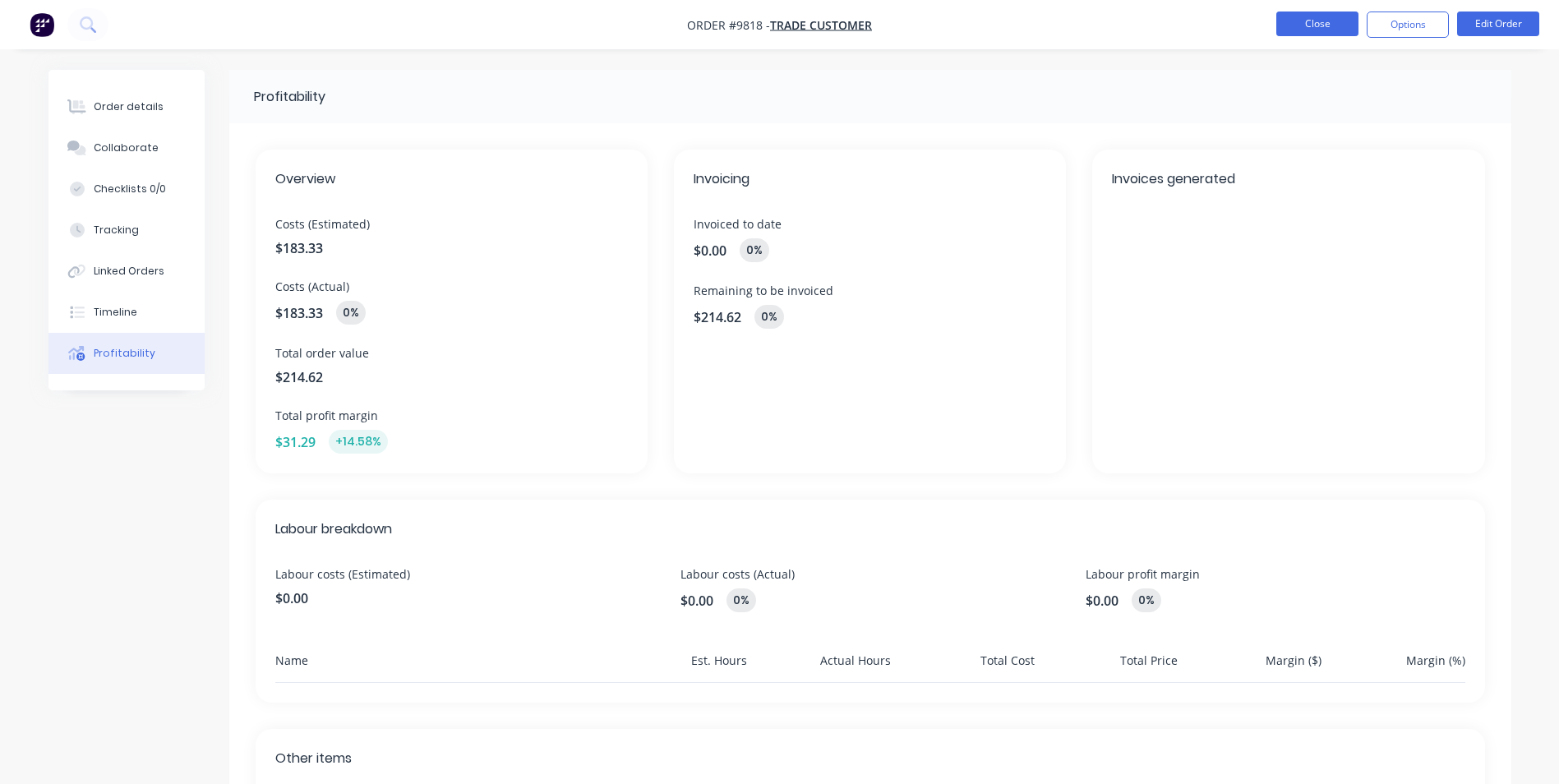
click at [1340, 29] on button "Close" at bounding box center [1318, 24] width 82 height 25
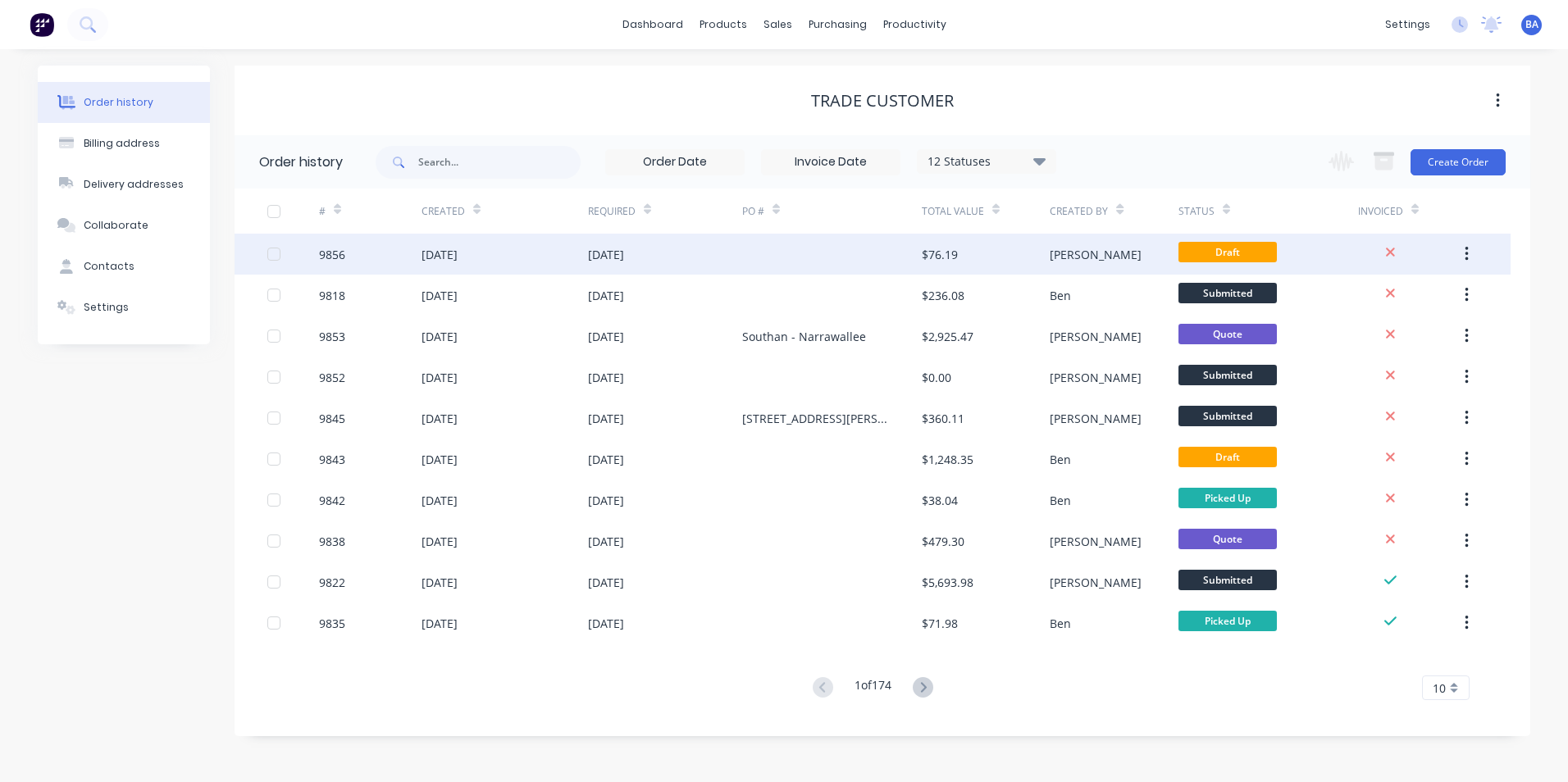
click at [866, 254] on div at bounding box center [832, 254] width 180 height 41
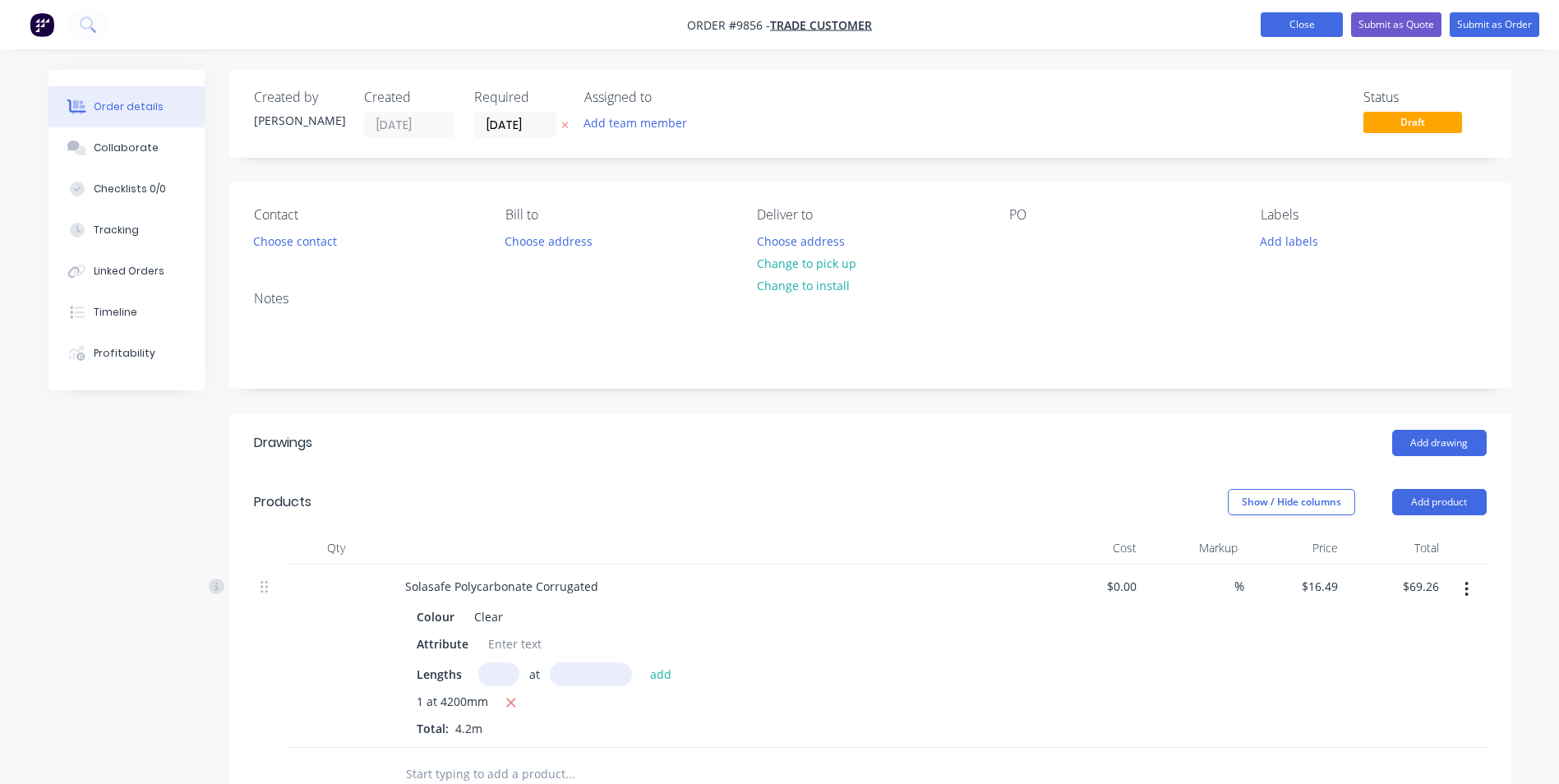
click at [1312, 28] on button "Close" at bounding box center [1302, 25] width 82 height 25
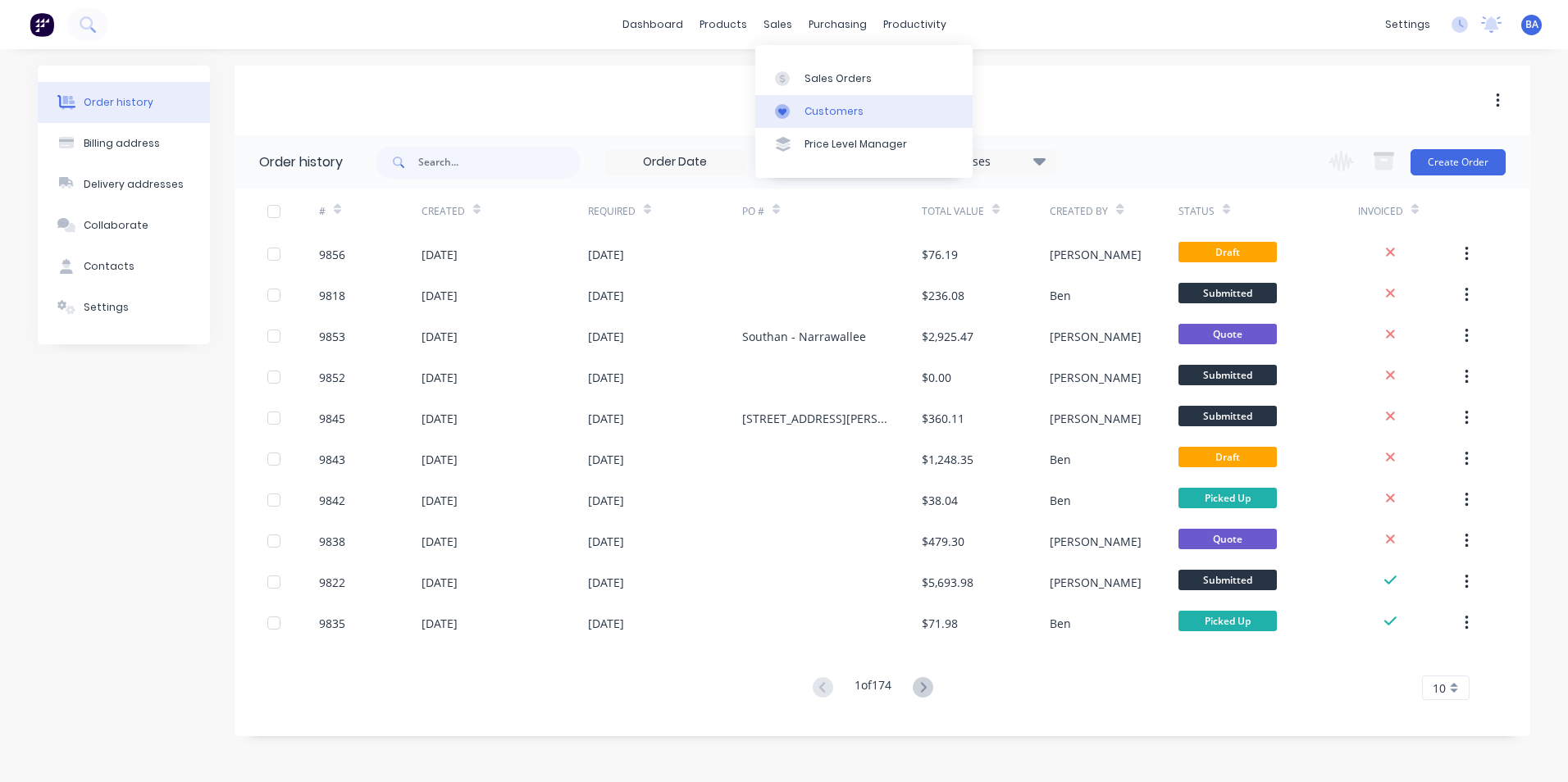
click at [782, 106] on icon at bounding box center [782, 112] width 15 height 15
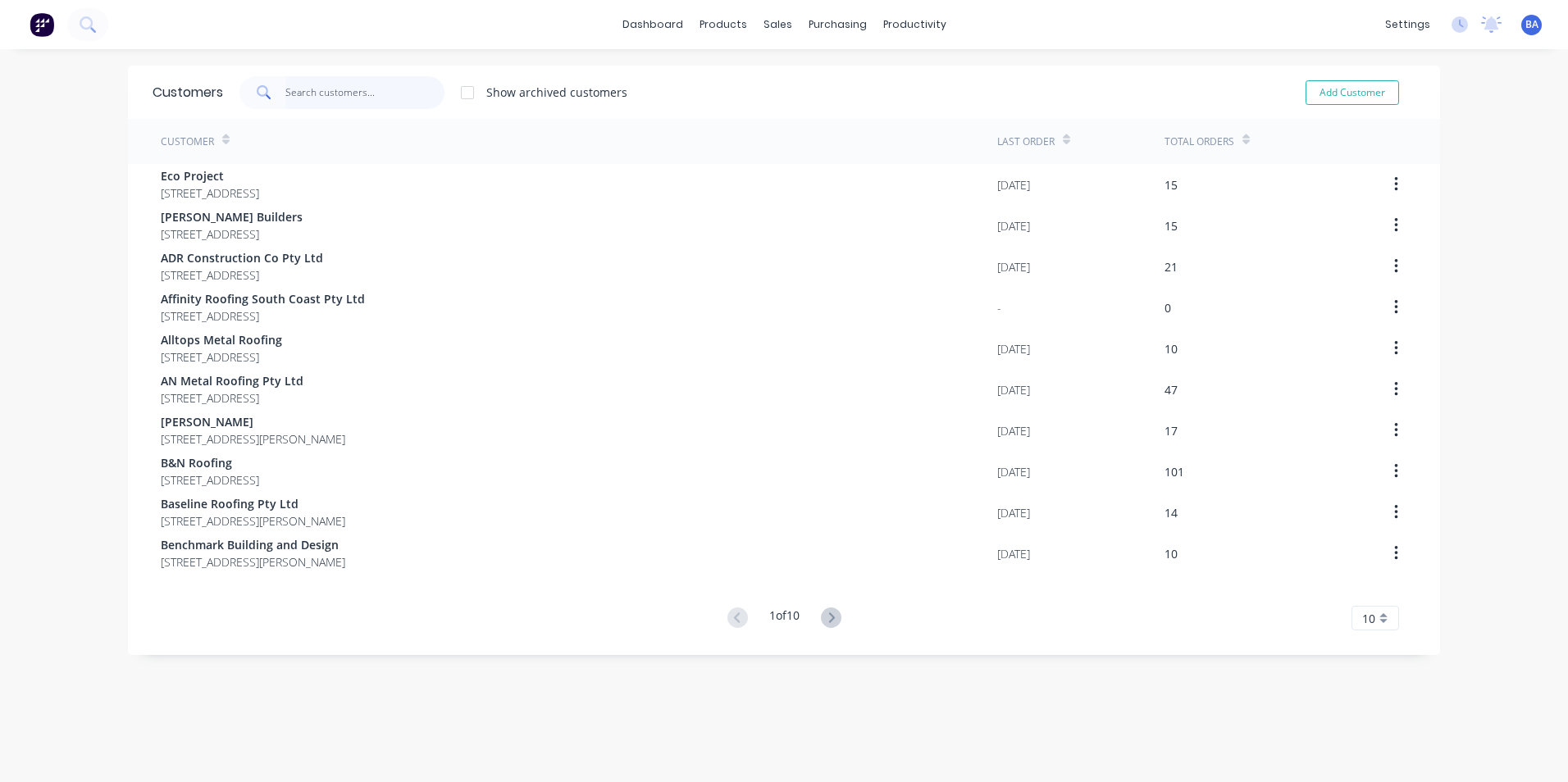
click at [413, 88] on input "text" at bounding box center [366, 92] width 160 height 32
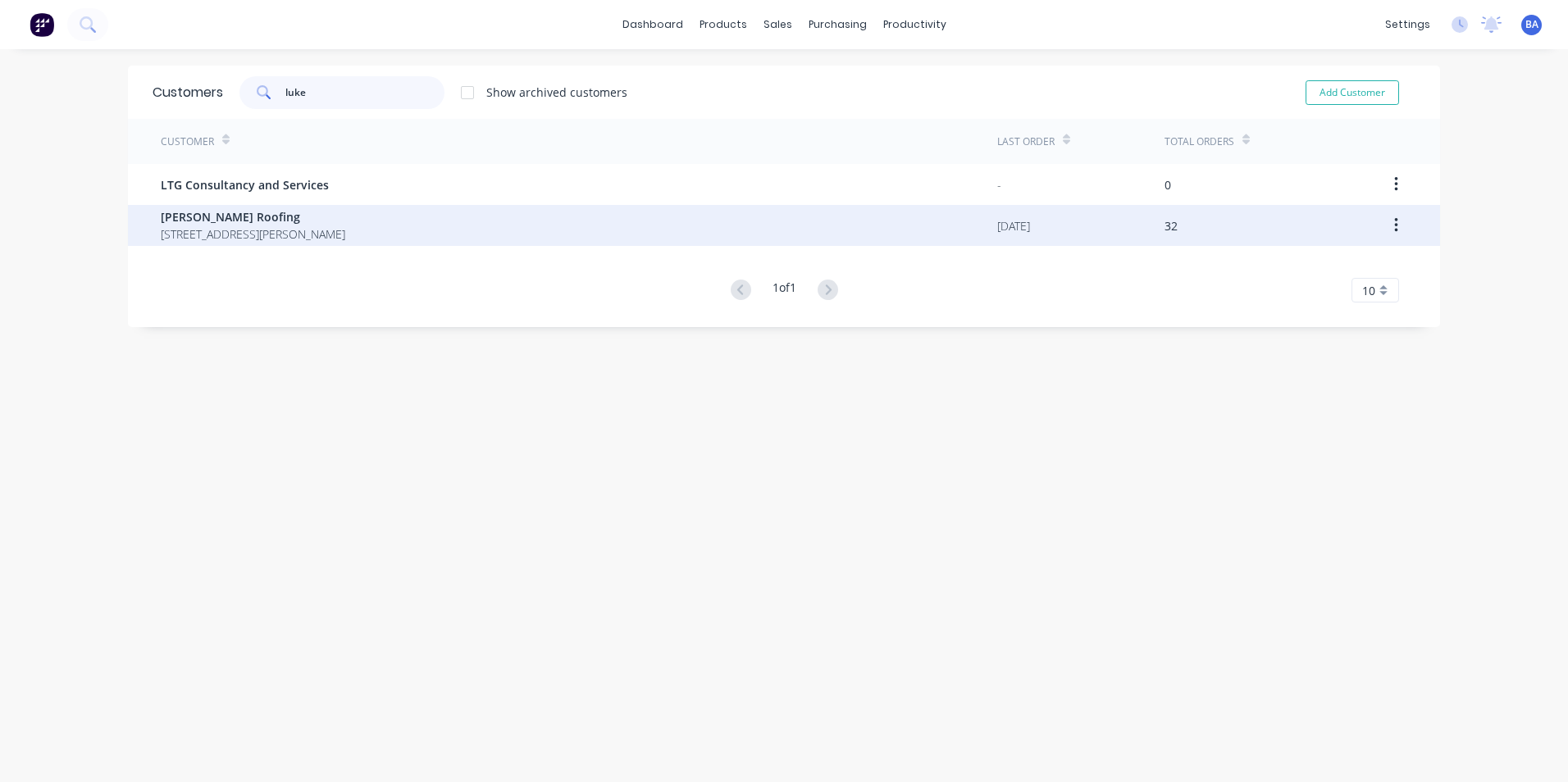
type input "luke"
click at [302, 219] on span "[PERSON_NAME] Roofing" at bounding box center [252, 217] width 184 height 17
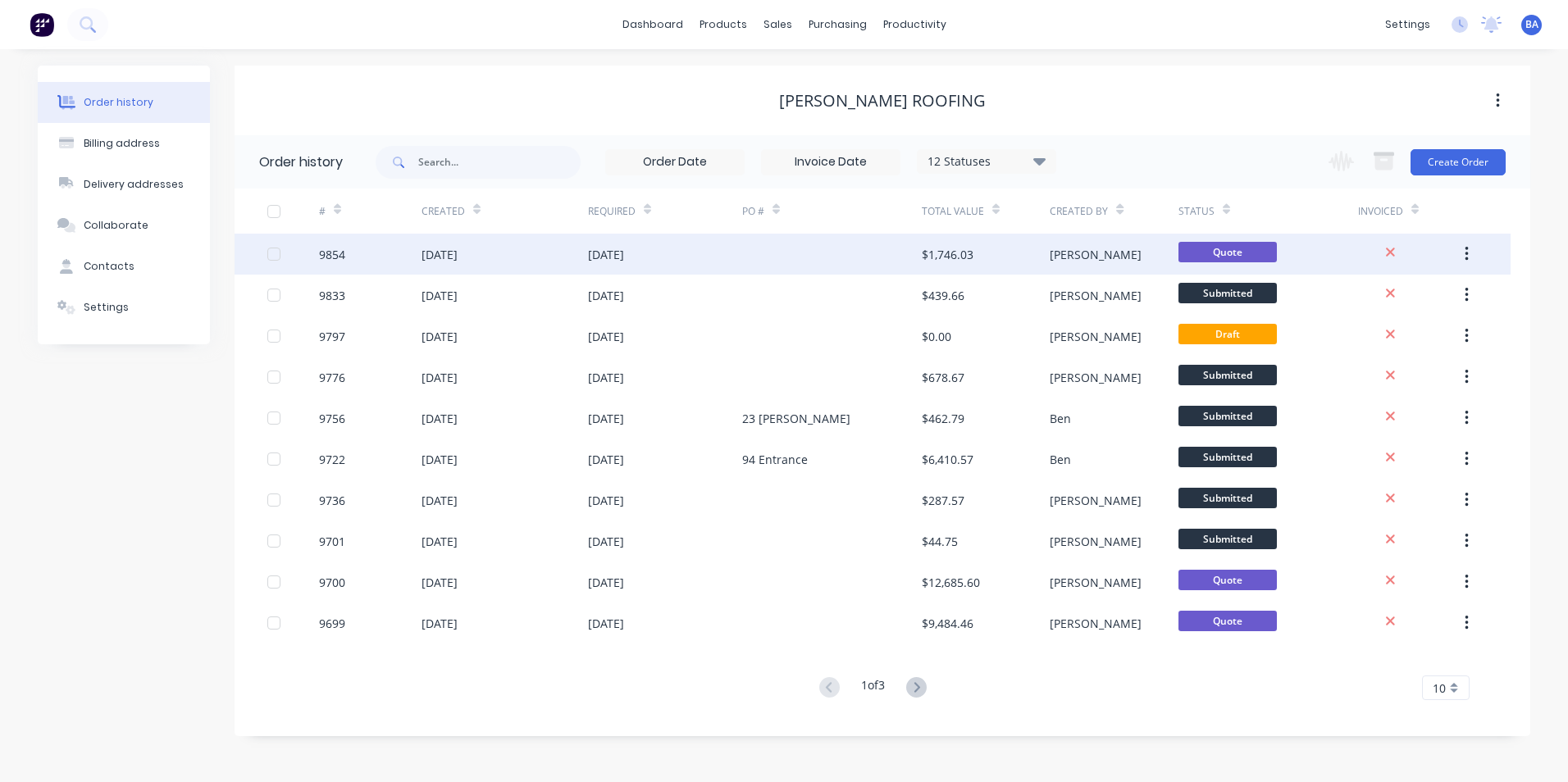
click at [418, 258] on div "9854" at bounding box center [370, 254] width 102 height 41
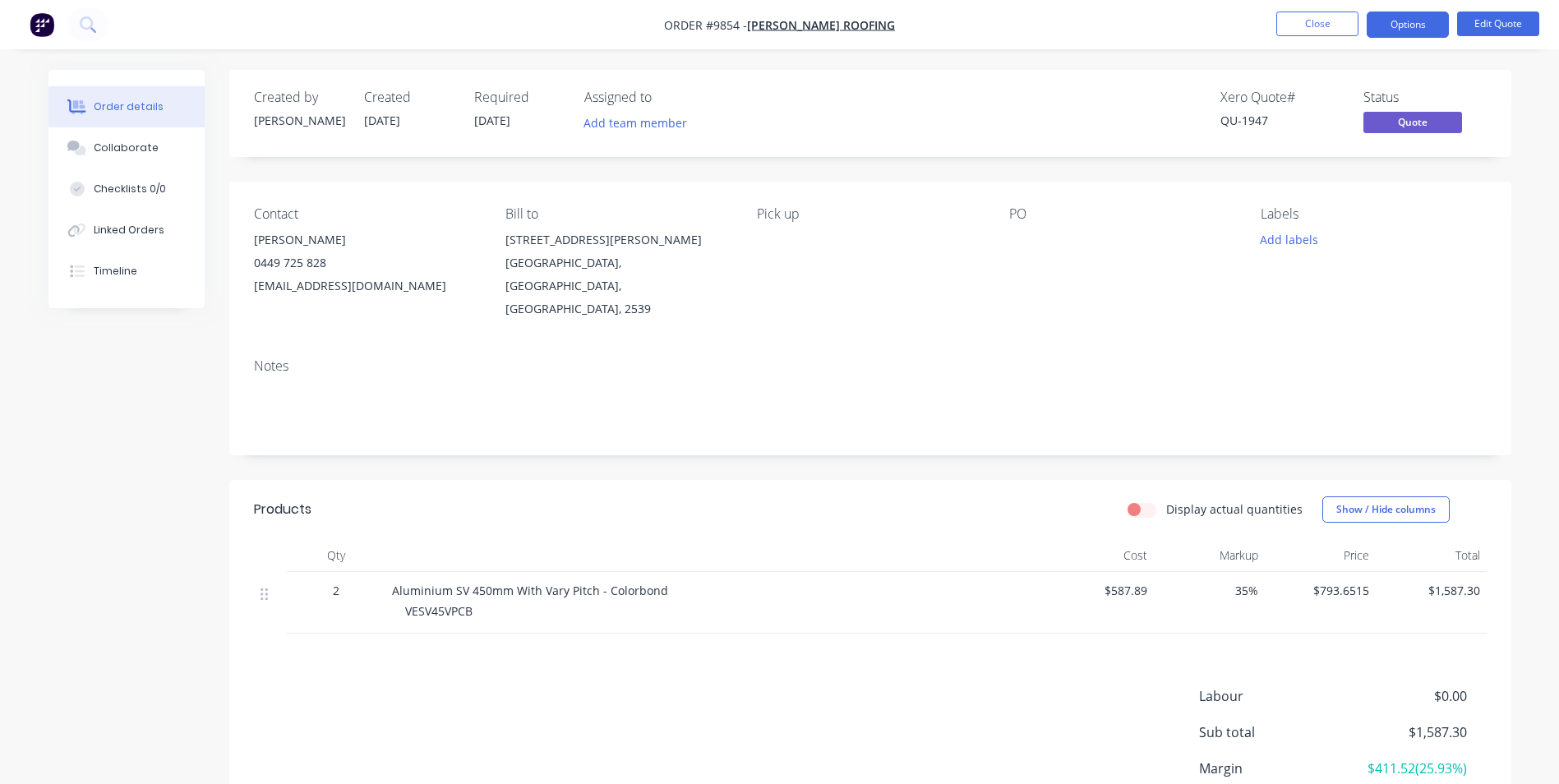
click at [687, 582] on div "Aluminium SV 450mm With Vary Pitch - Colorbond" at bounding box center [715, 590] width 645 height 18
click at [1323, 21] on button "Close" at bounding box center [1318, 24] width 82 height 25
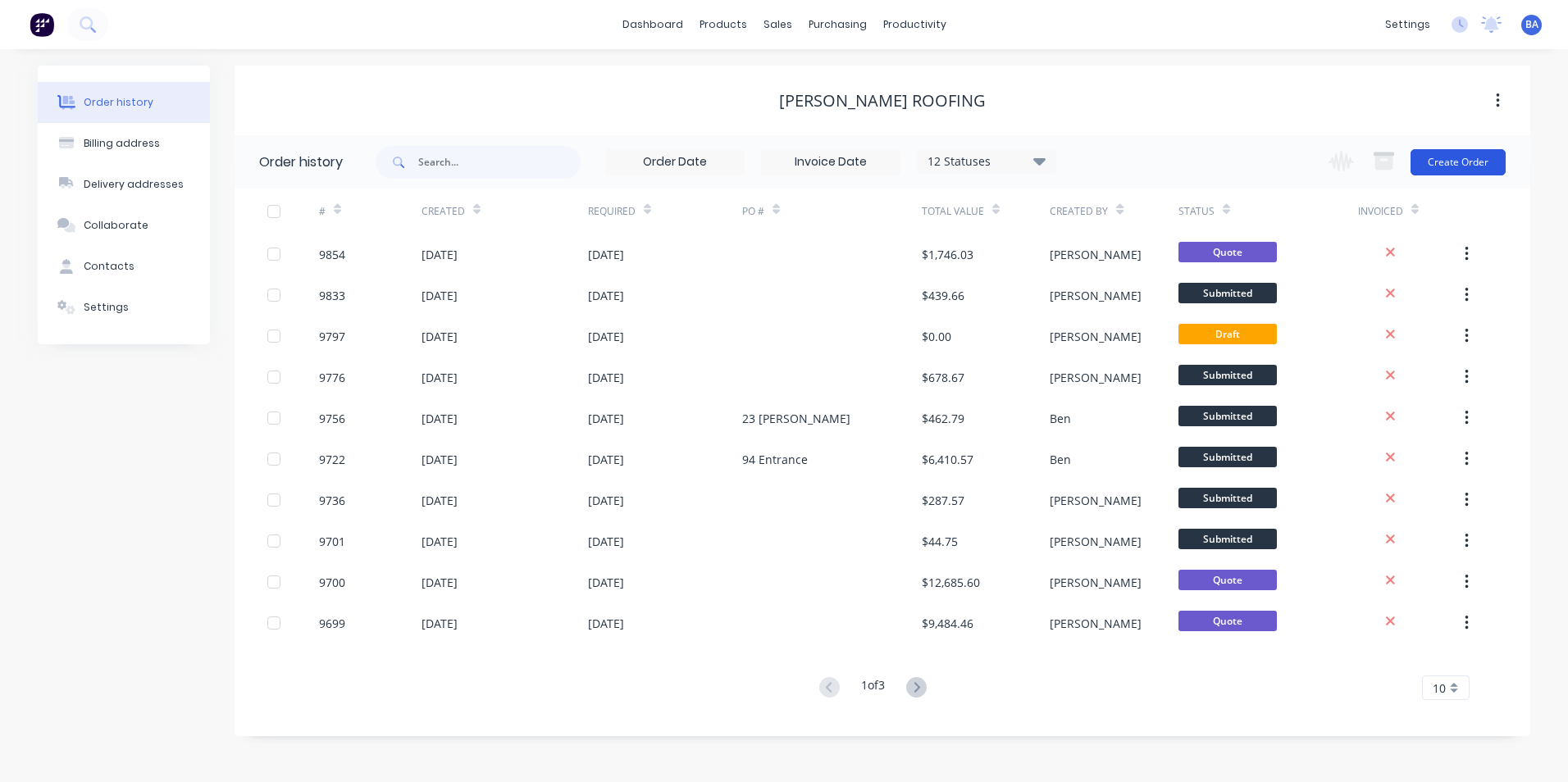
click at [1454, 158] on button "Create Order" at bounding box center [1458, 162] width 95 height 26
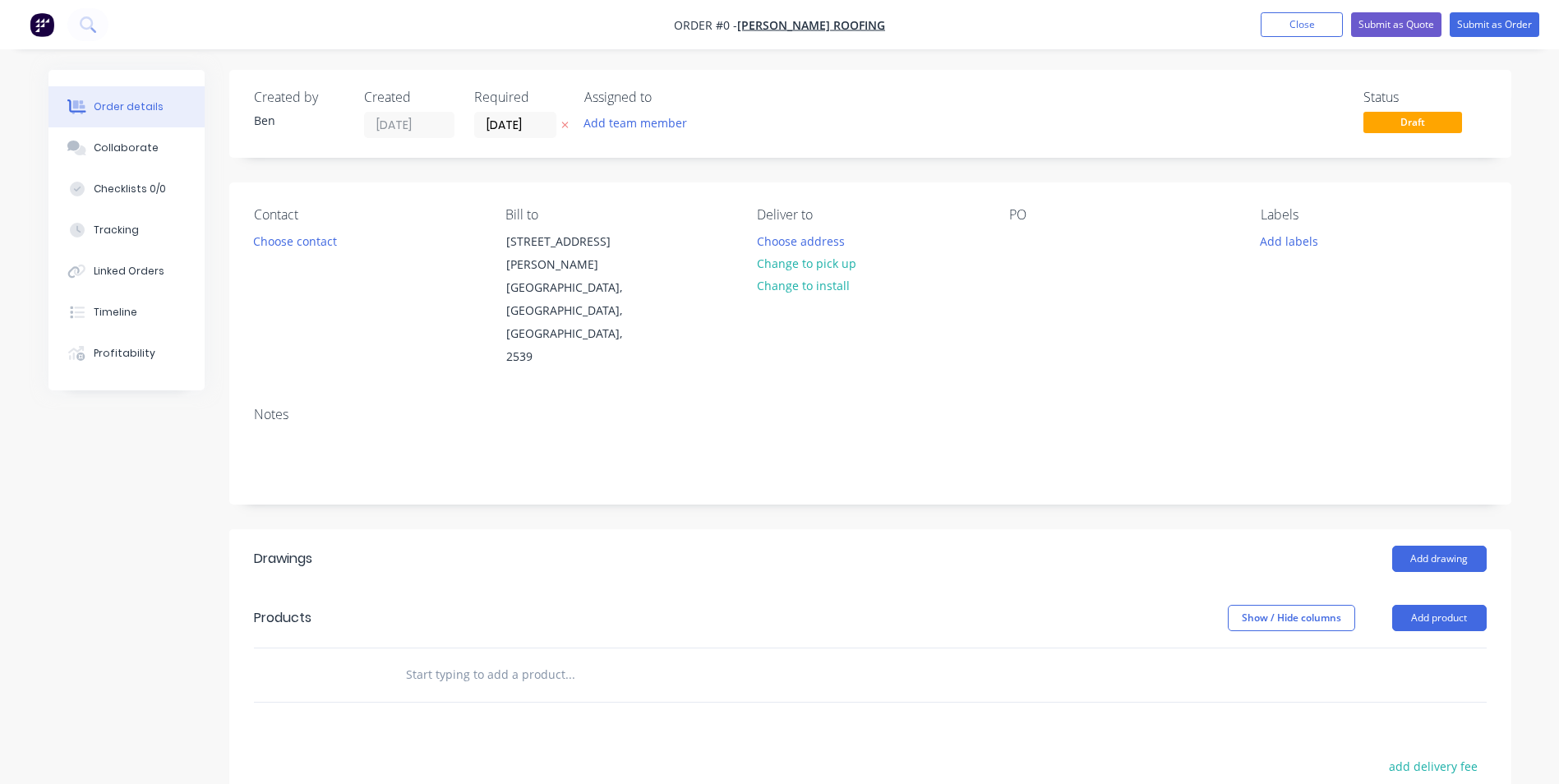
click at [511, 658] on input "text" at bounding box center [569, 674] width 329 height 33
type input "alumin"
click at [1290, 26] on button "Close" at bounding box center [1302, 25] width 82 height 25
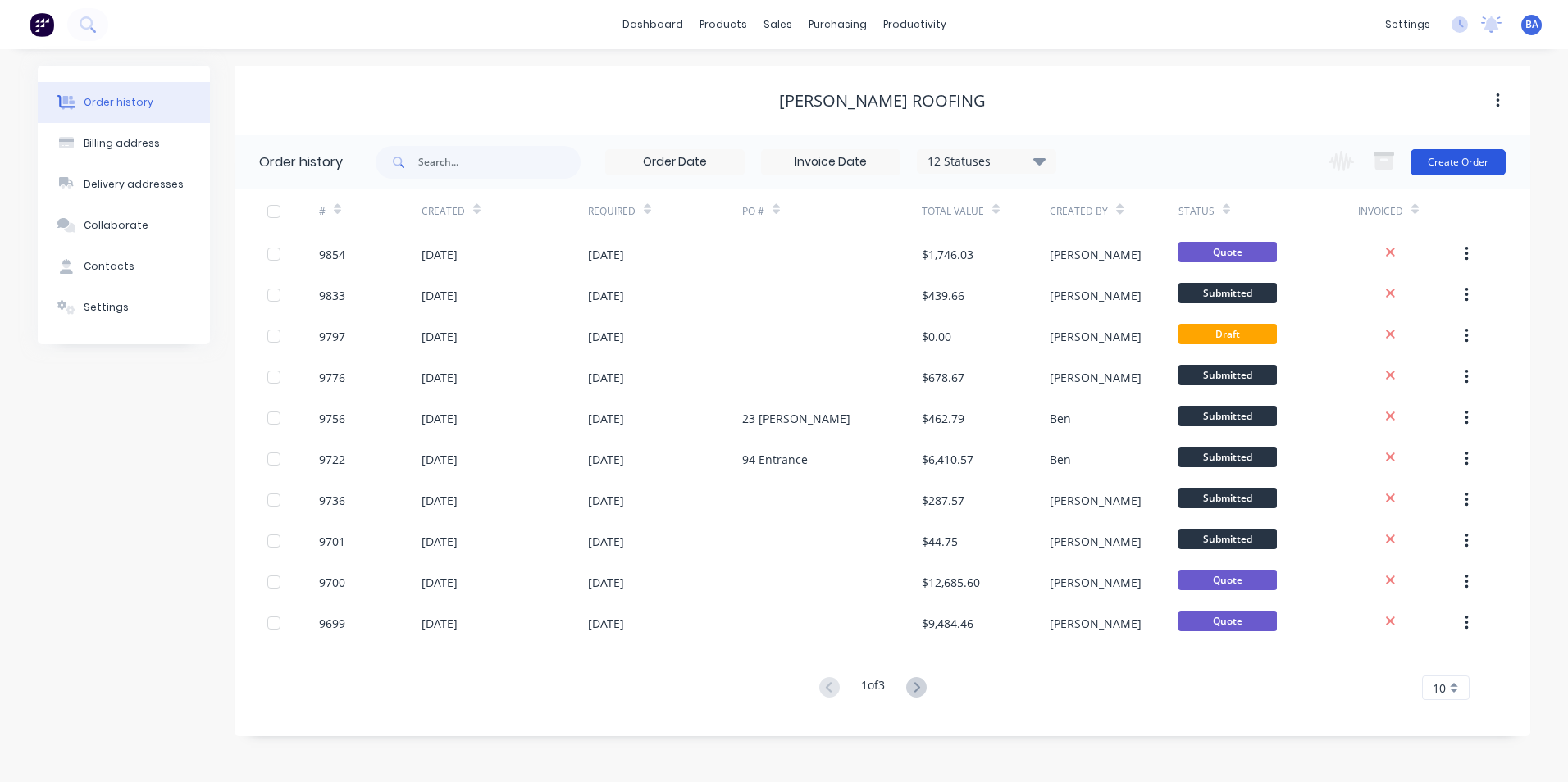
click at [1465, 164] on button "Create Order" at bounding box center [1458, 162] width 95 height 26
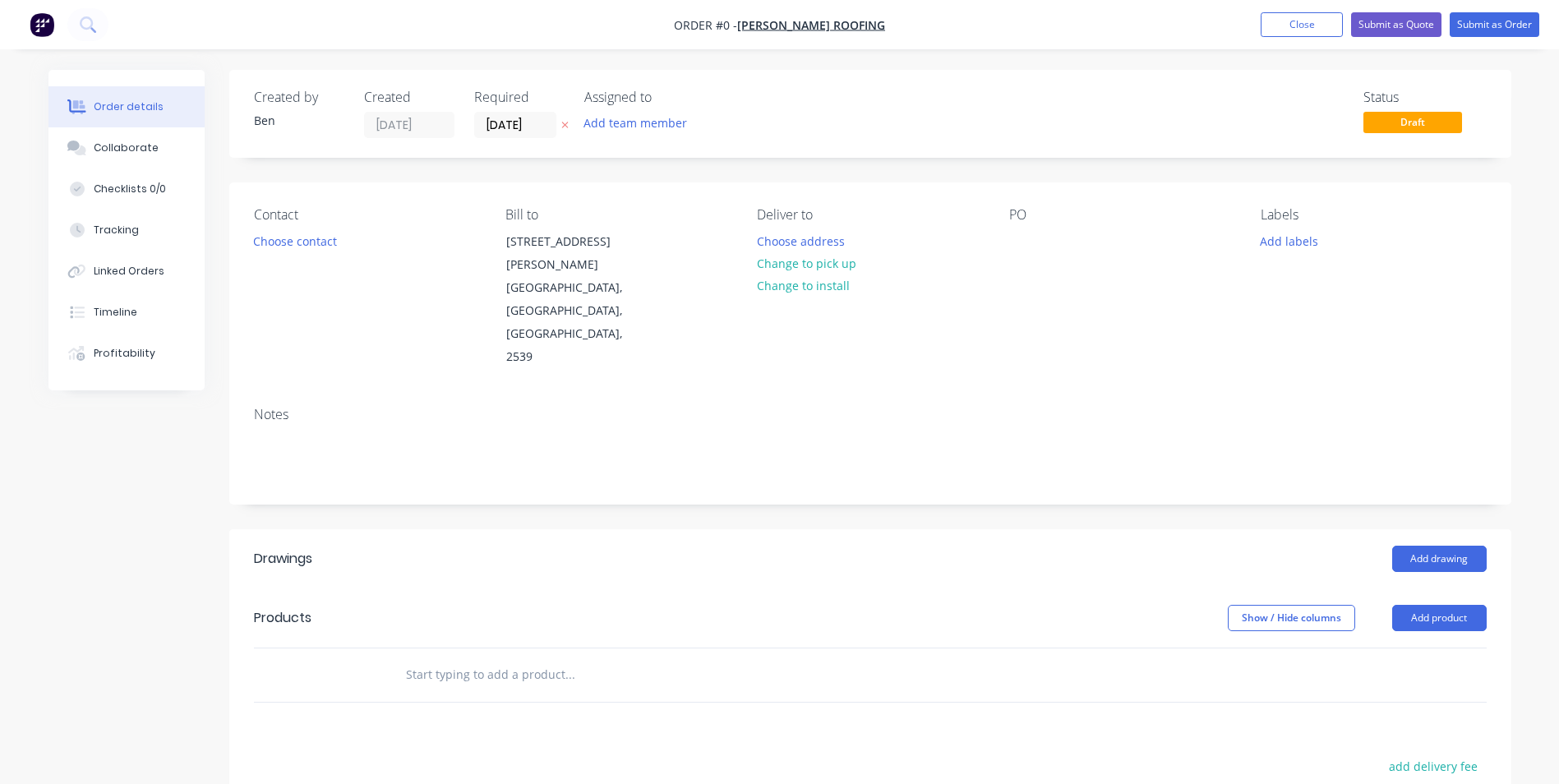
click at [461, 658] on input "text" at bounding box center [569, 674] width 329 height 33
type input "panelrib"
click at [563, 763] on div "Panelrib Product" at bounding box center [658, 797] width 494 height 69
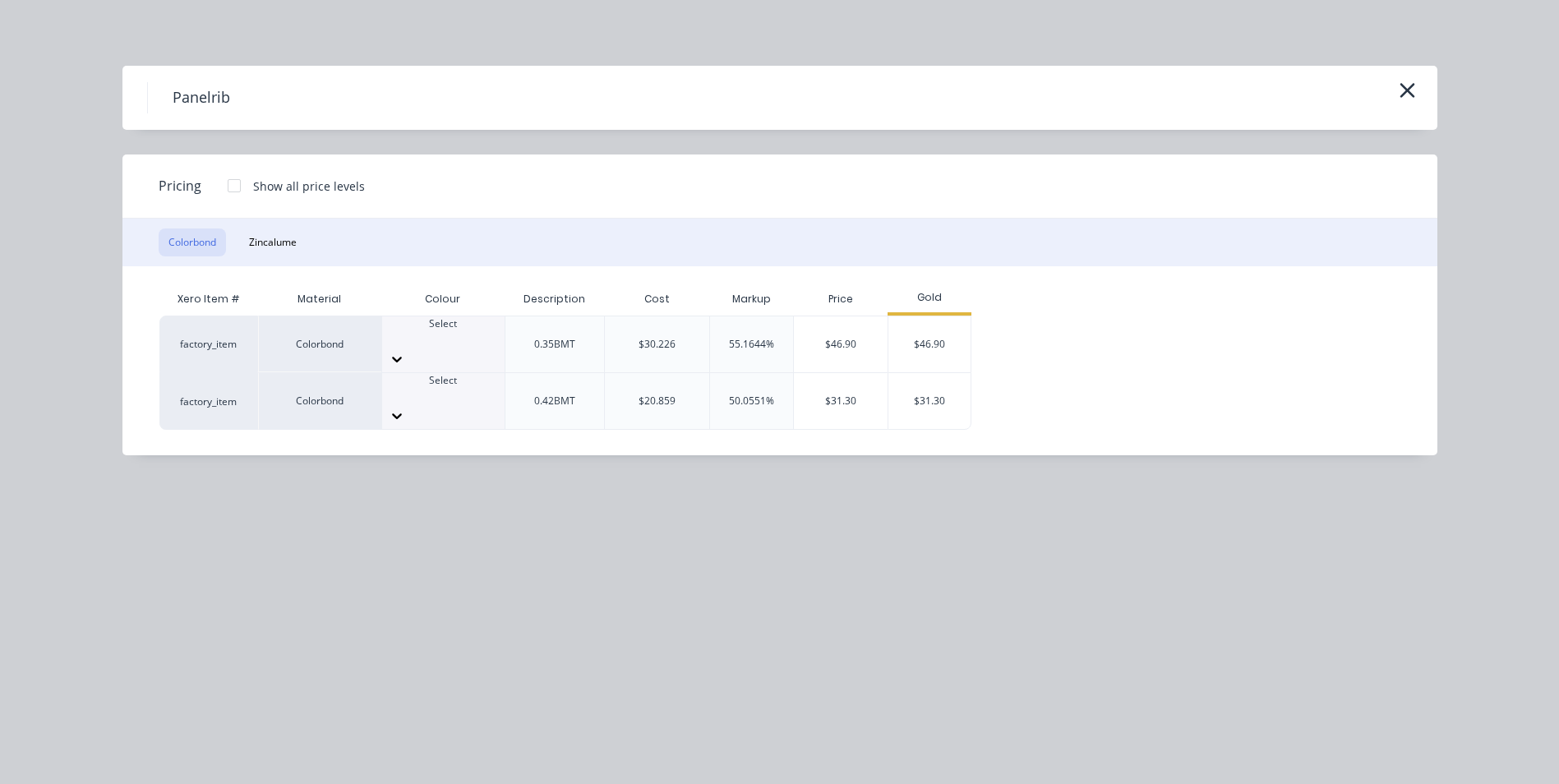
click at [1403, 86] on icon "button" at bounding box center [1407, 90] width 15 height 15
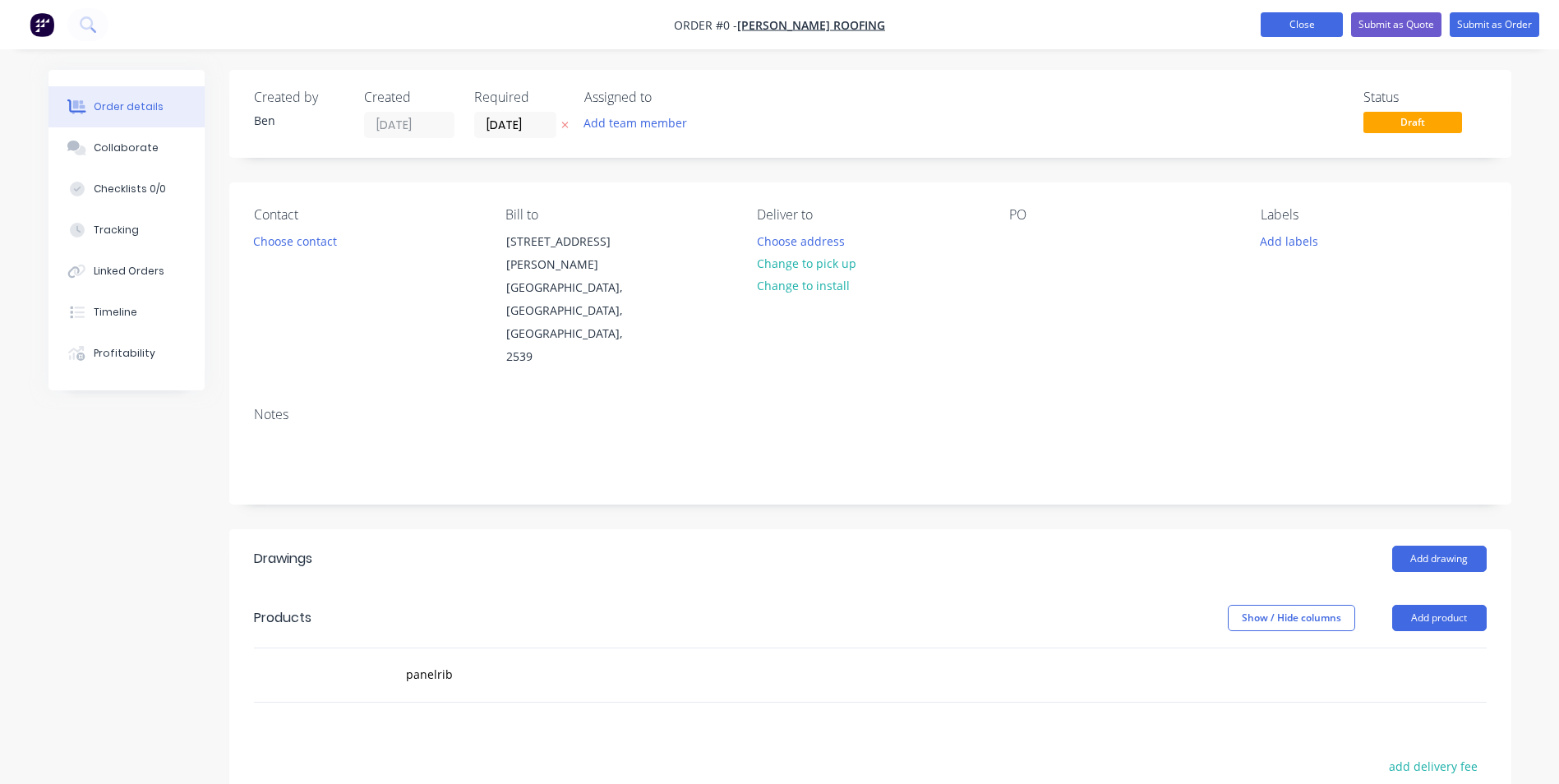
click at [1293, 21] on button "Close" at bounding box center [1302, 25] width 82 height 25
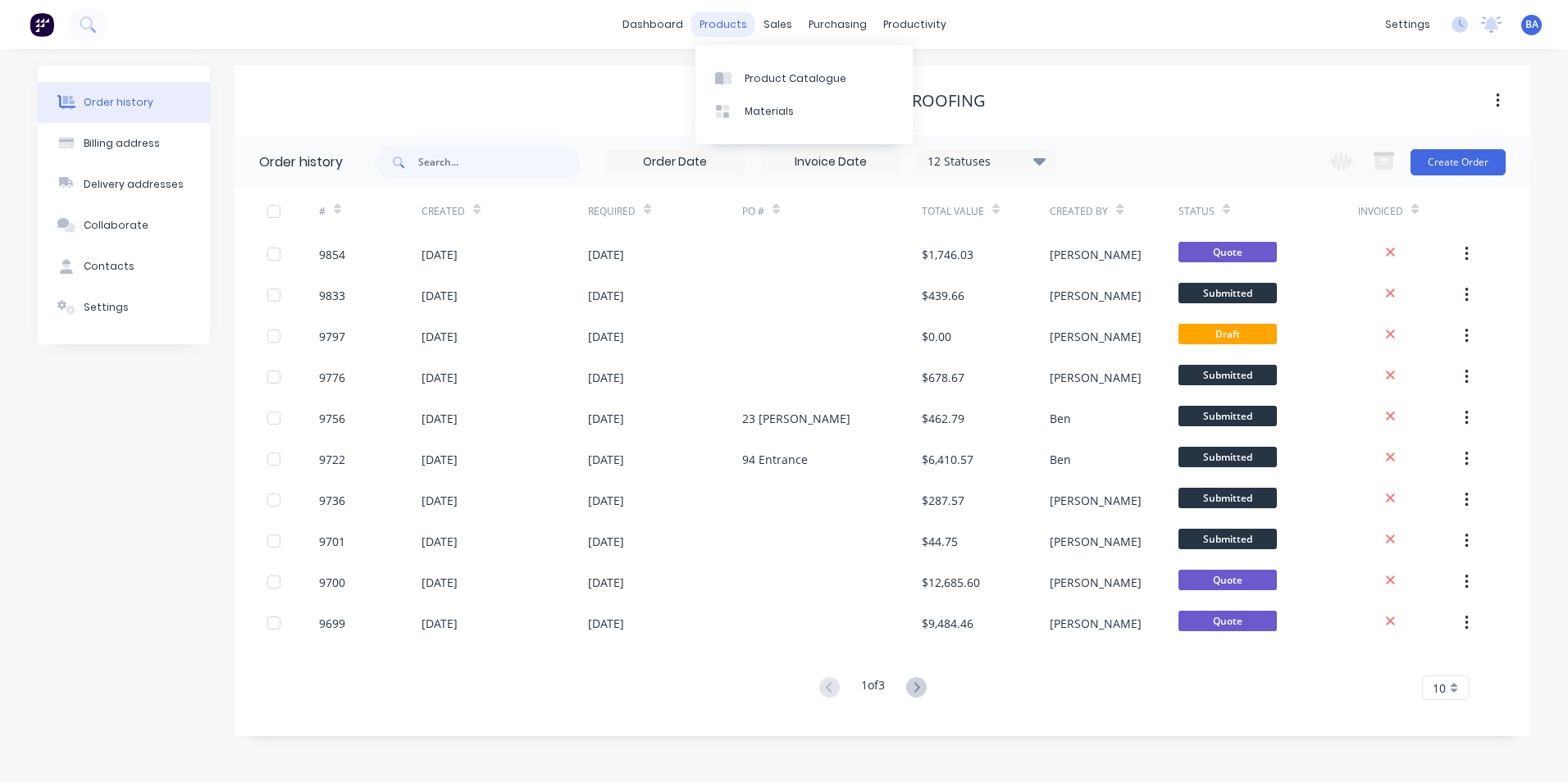
click at [746, 29] on div "products" at bounding box center [723, 25] width 64 height 25
click at [750, 79] on div "Product Catalogue" at bounding box center [796, 79] width 102 height 15
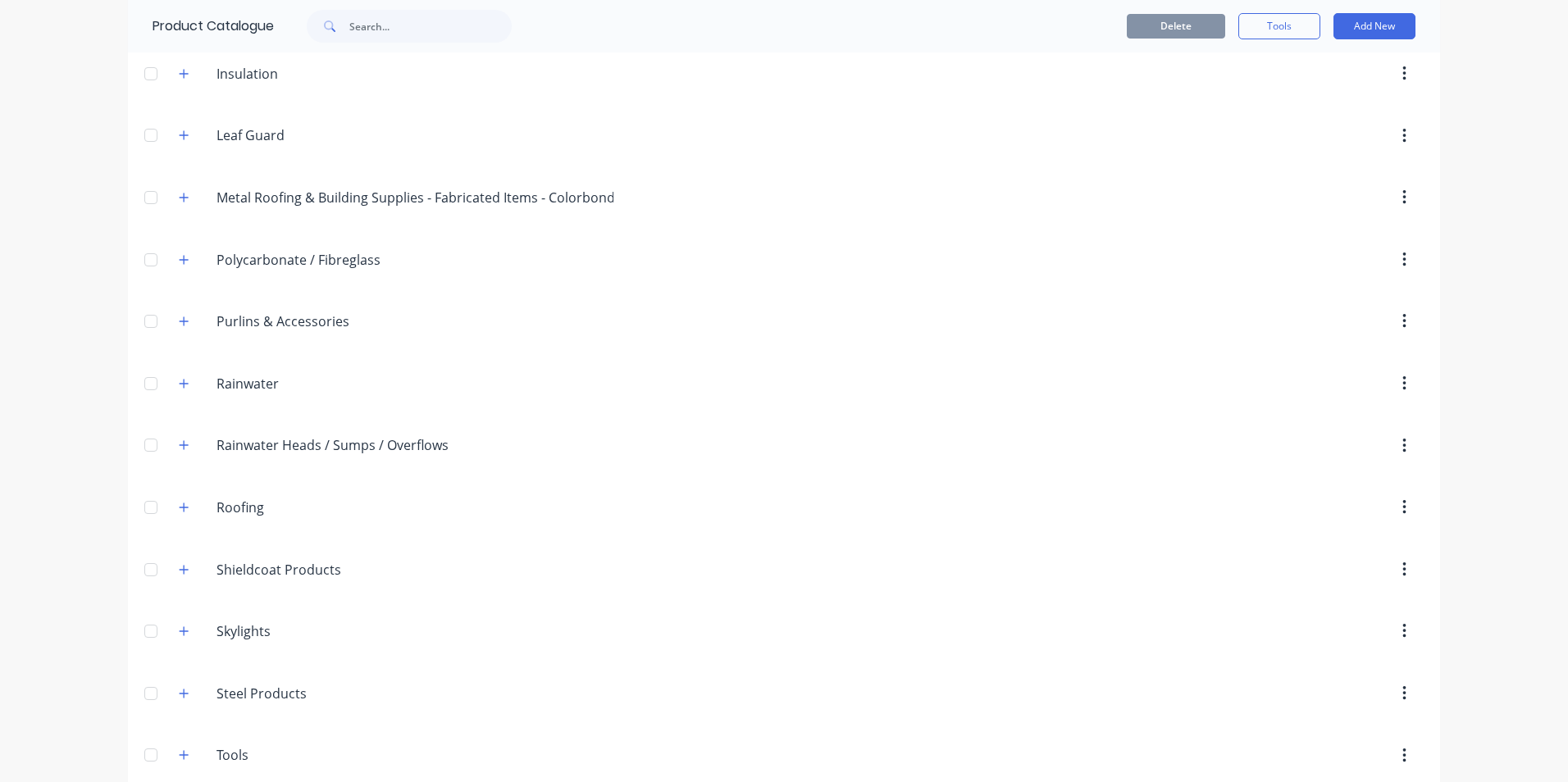
scroll to position [512, 0]
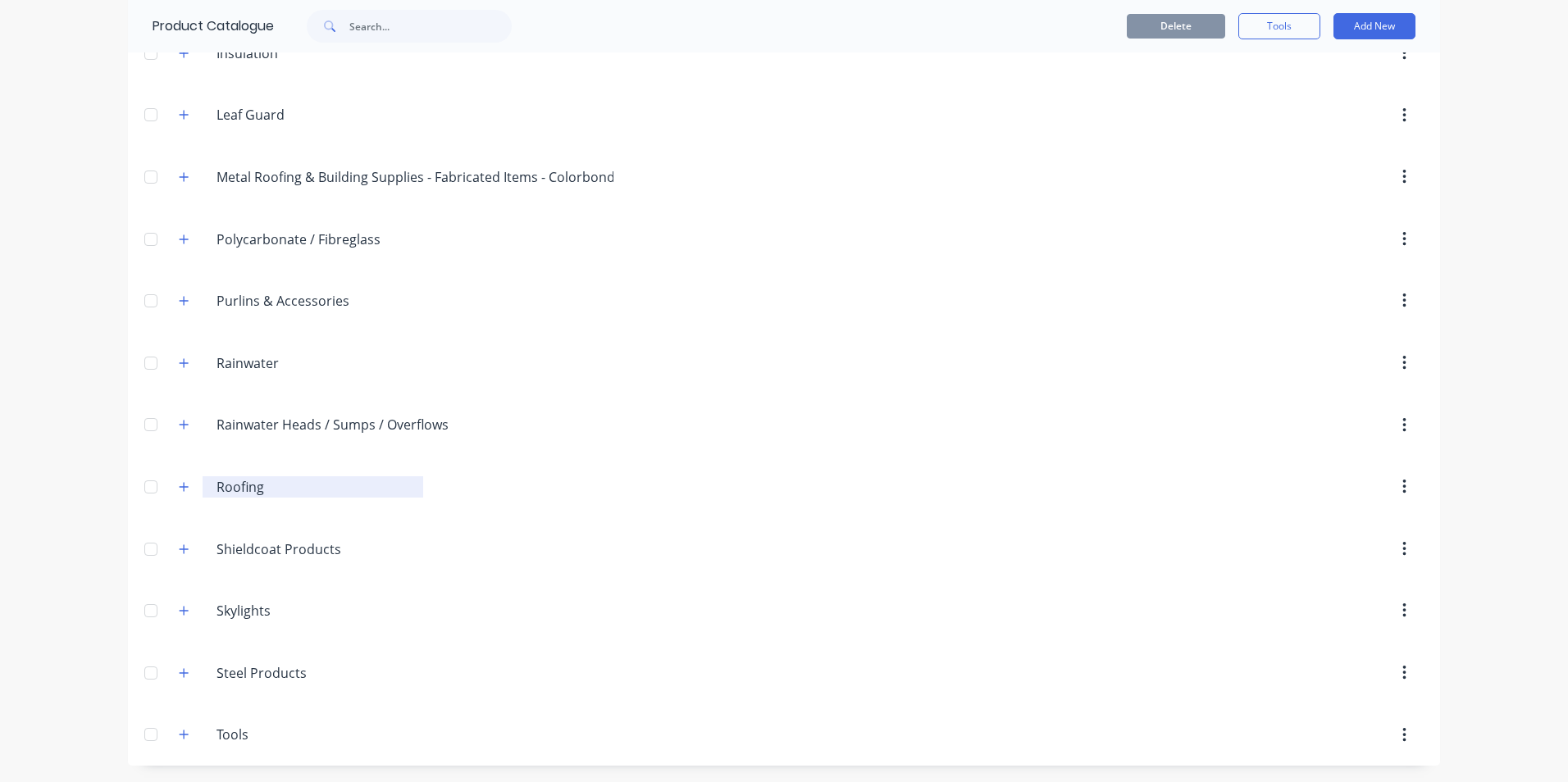
click at [245, 490] on input "Roofing" at bounding box center [313, 487] width 194 height 20
click at [188, 486] on div "Roofing Roofing" at bounding box center [294, 486] width 257 height 29
click at [179, 491] on icon "button" at bounding box center [184, 487] width 10 height 12
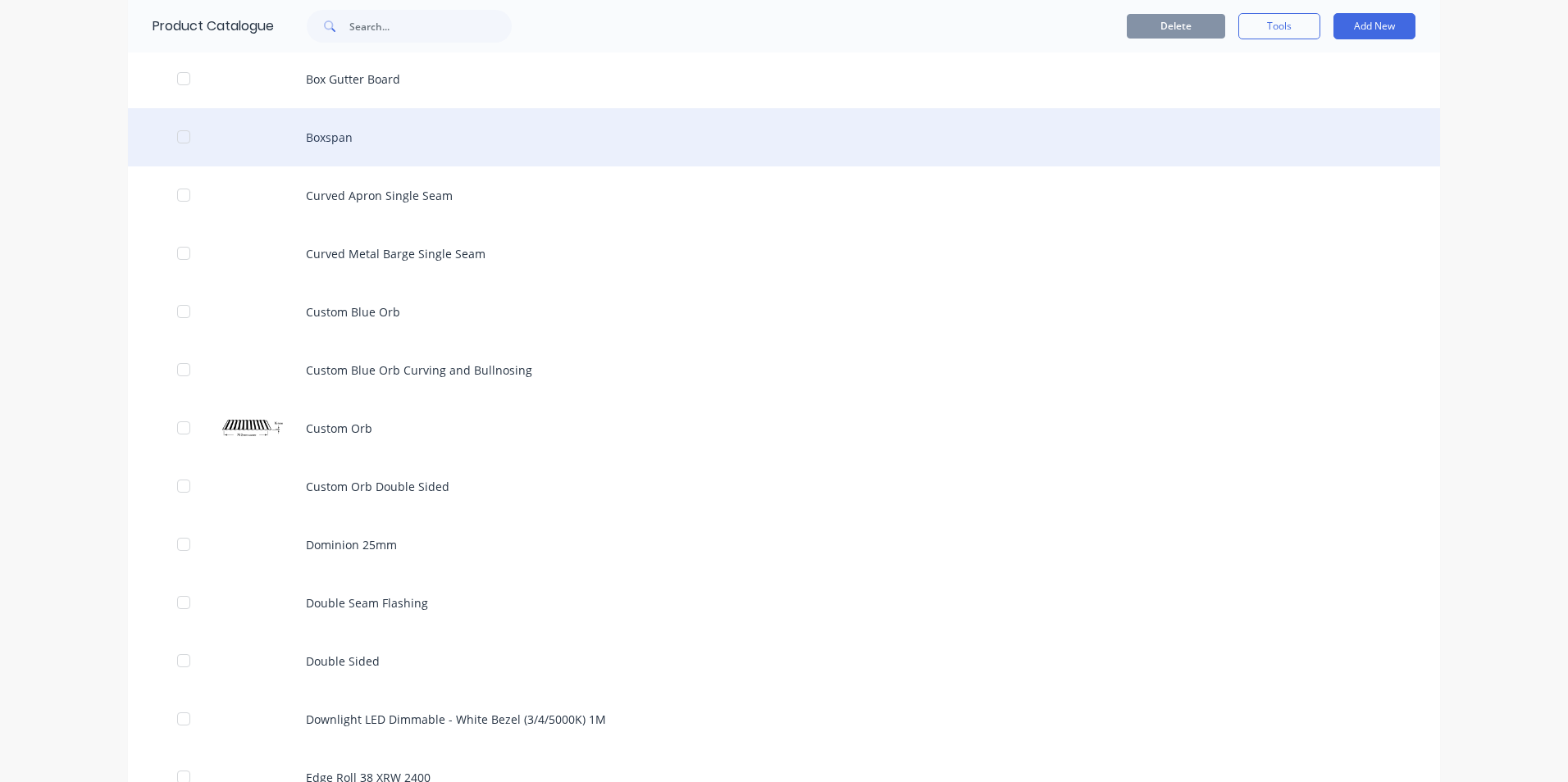
scroll to position [1332, 0]
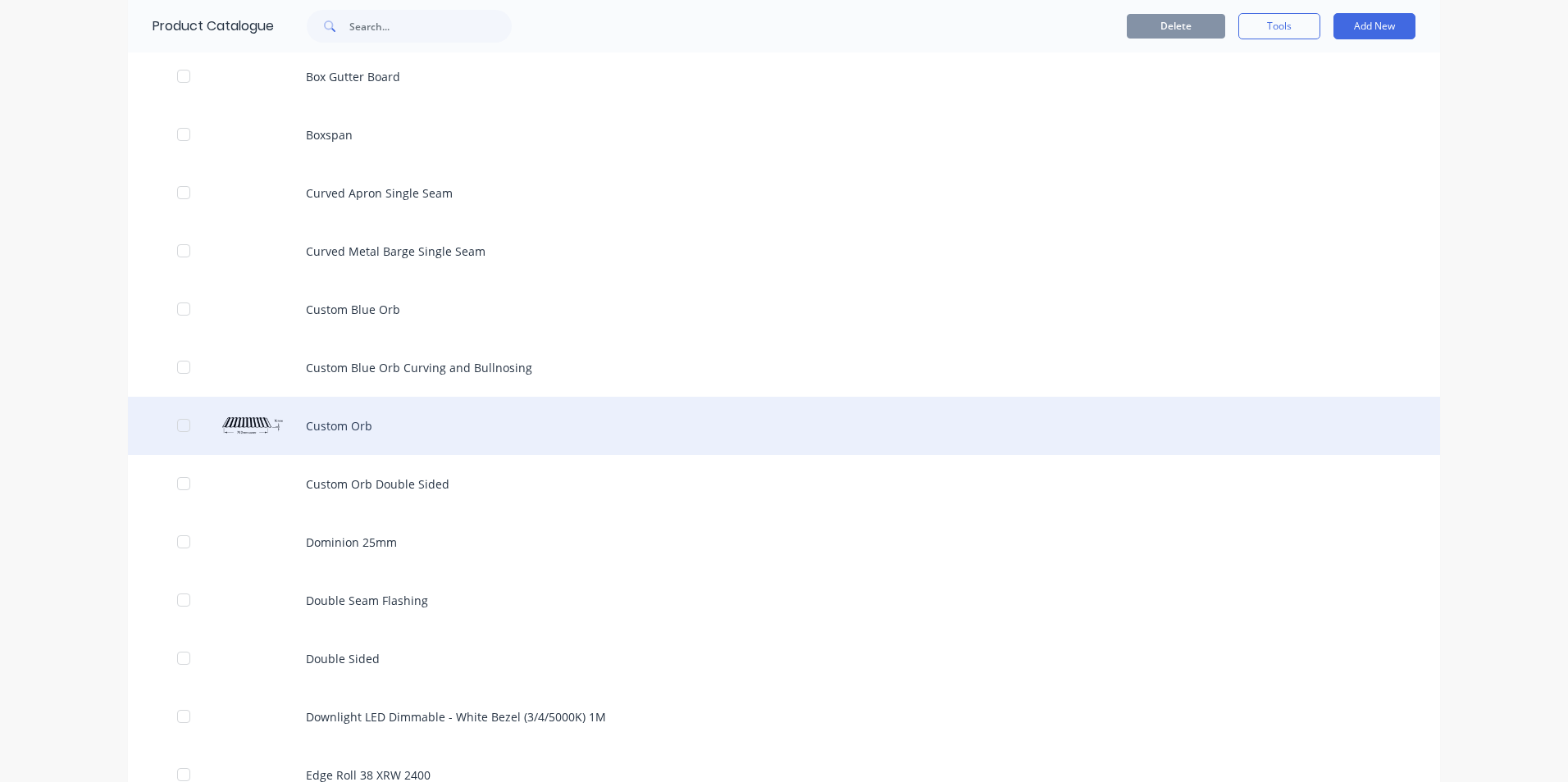
click at [322, 425] on div "Custom Orb" at bounding box center [784, 426] width 1312 height 58
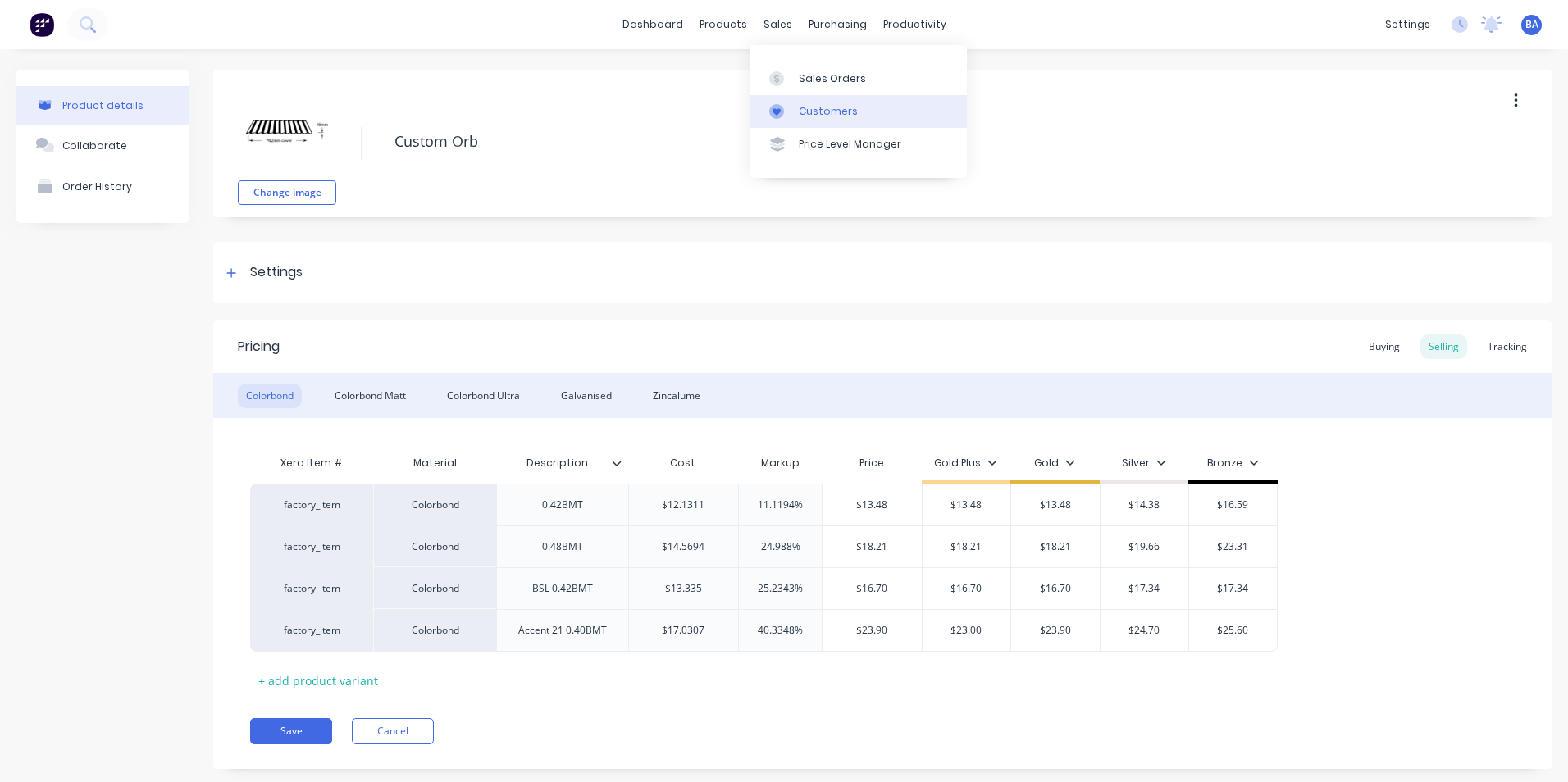
click at [785, 110] on div at bounding box center [782, 112] width 25 height 15
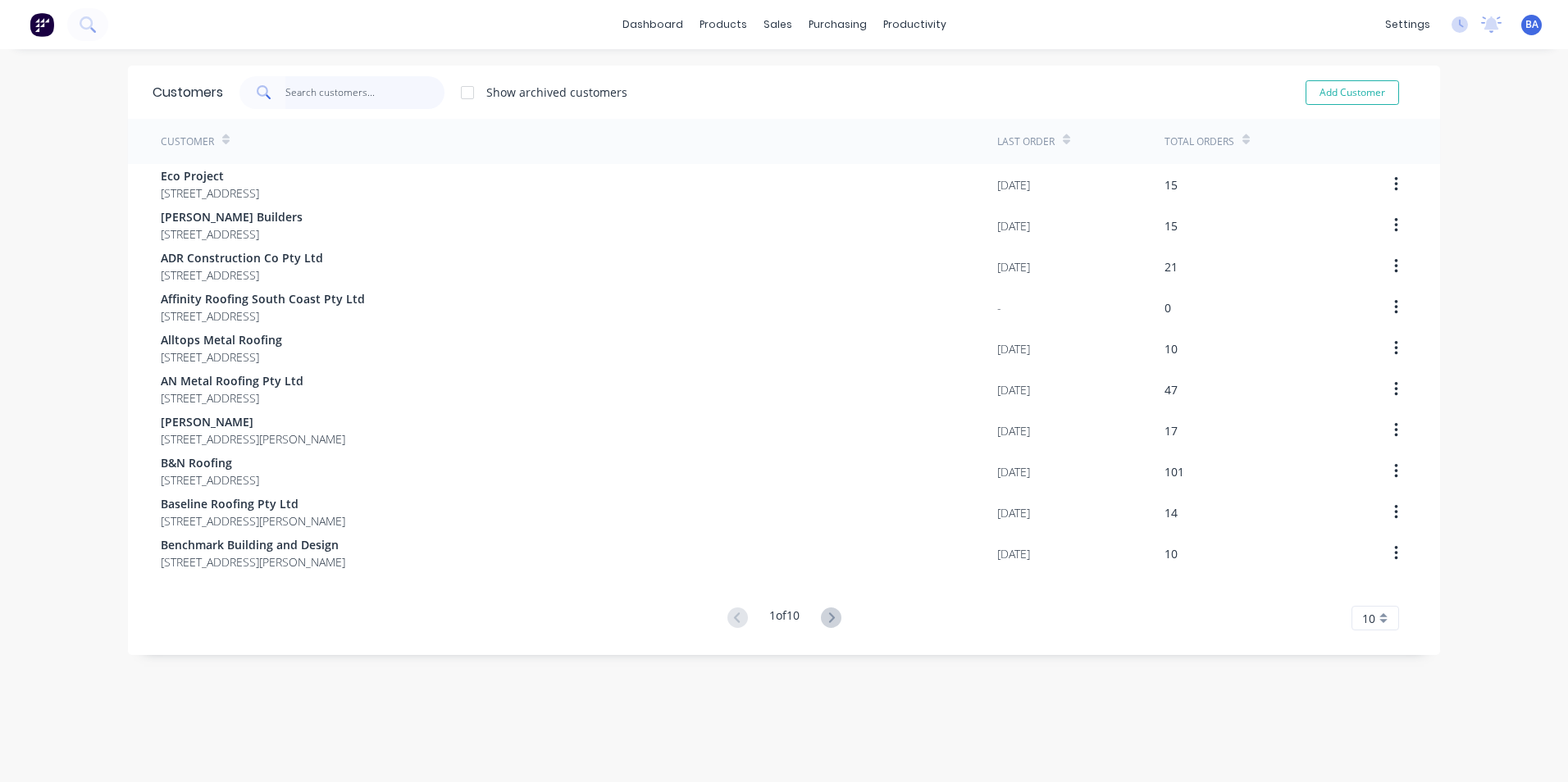
click at [373, 90] on input "text" at bounding box center [366, 92] width 160 height 32
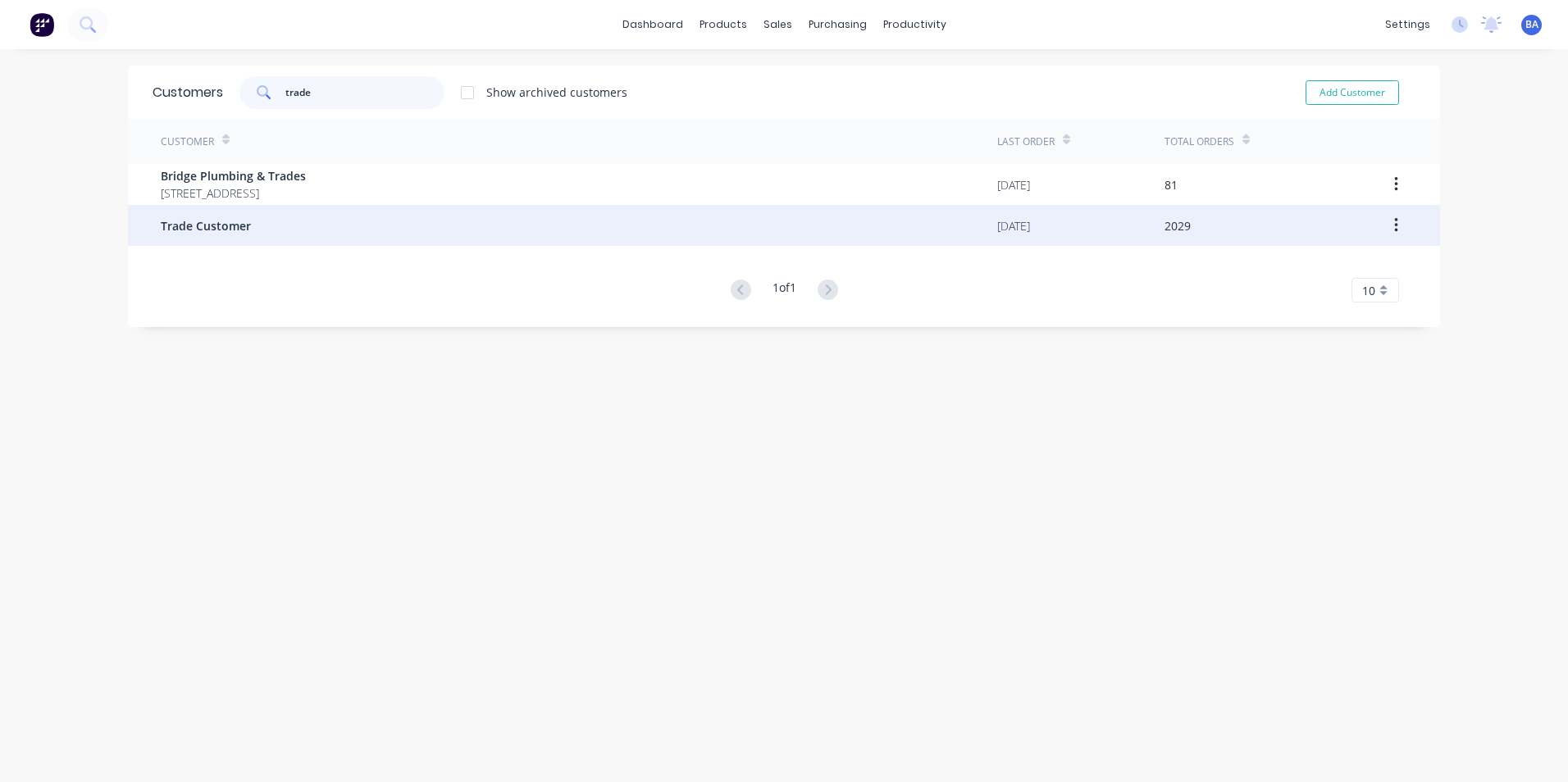
type input "trade"
click at [426, 226] on div "Trade Customer" at bounding box center [579, 225] width 836 height 41
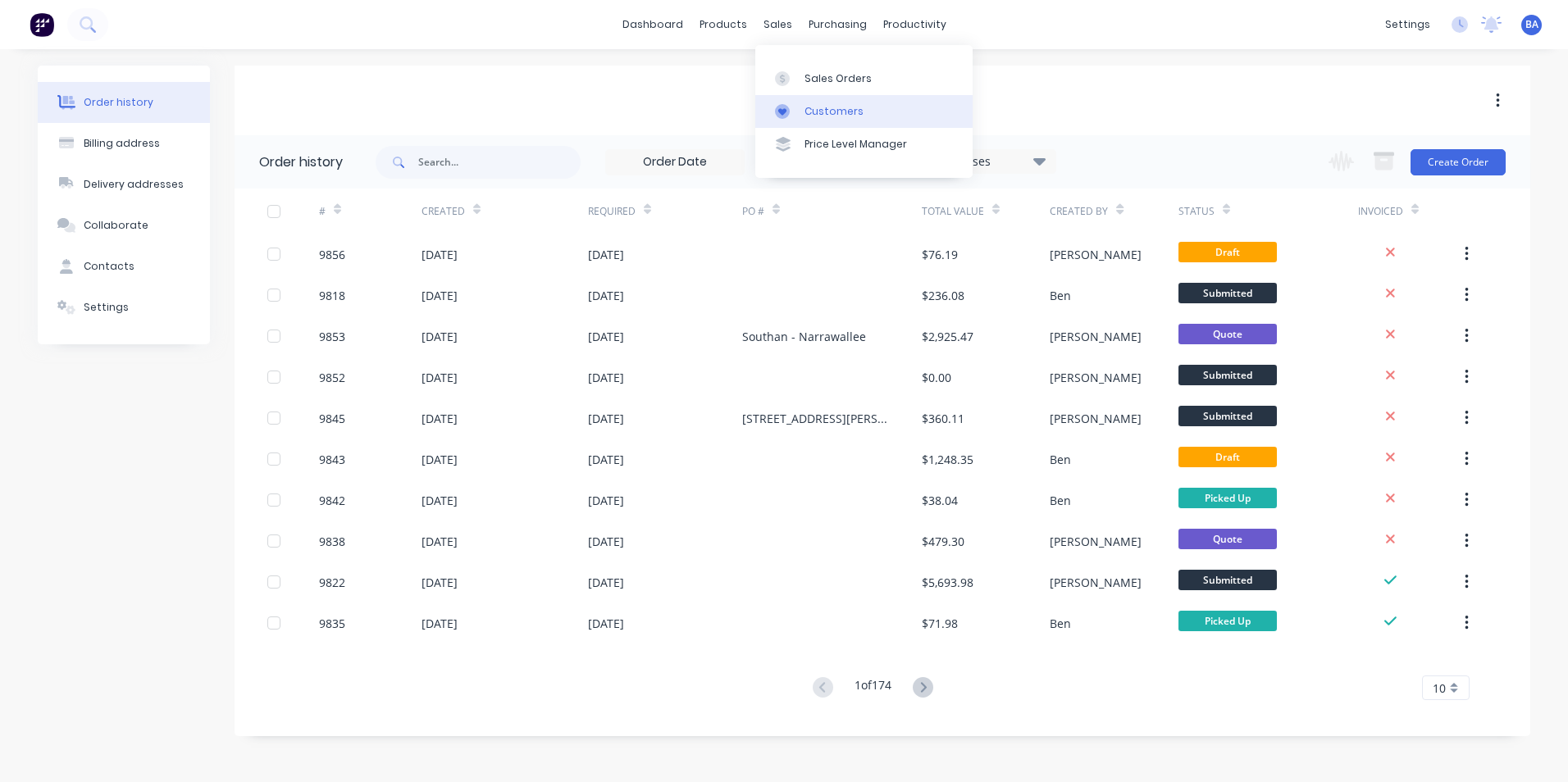
click at [784, 112] on icon at bounding box center [782, 112] width 8 height 7
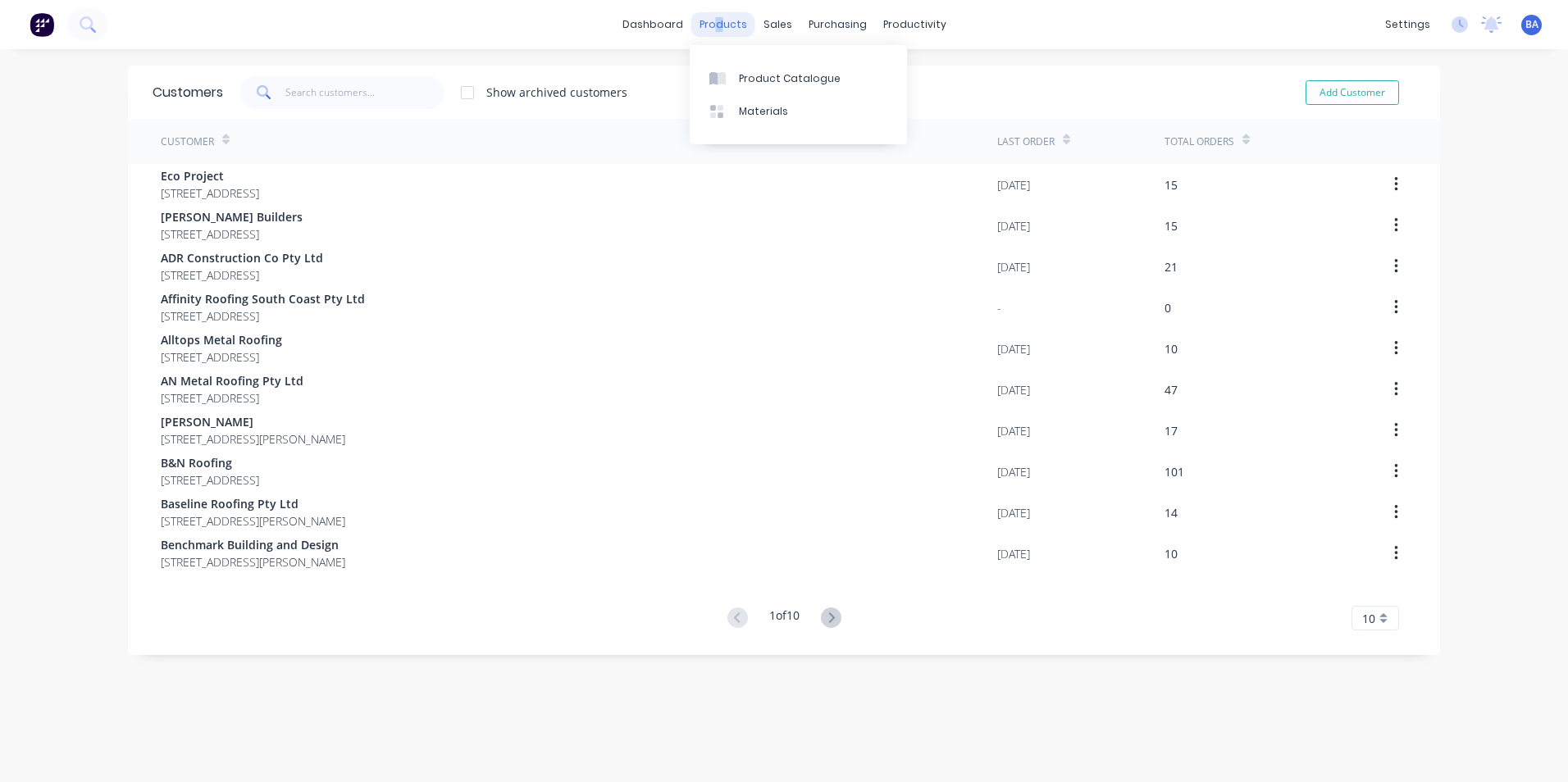
click at [720, 14] on div "products" at bounding box center [723, 25] width 64 height 25
drag, startPoint x: 720, startPoint y: 14, endPoint x: 701, endPoint y: 22, distance: 20.6
click at [701, 22] on div "products" at bounding box center [723, 25] width 64 height 25
click at [704, 27] on div "products" at bounding box center [723, 25] width 64 height 25
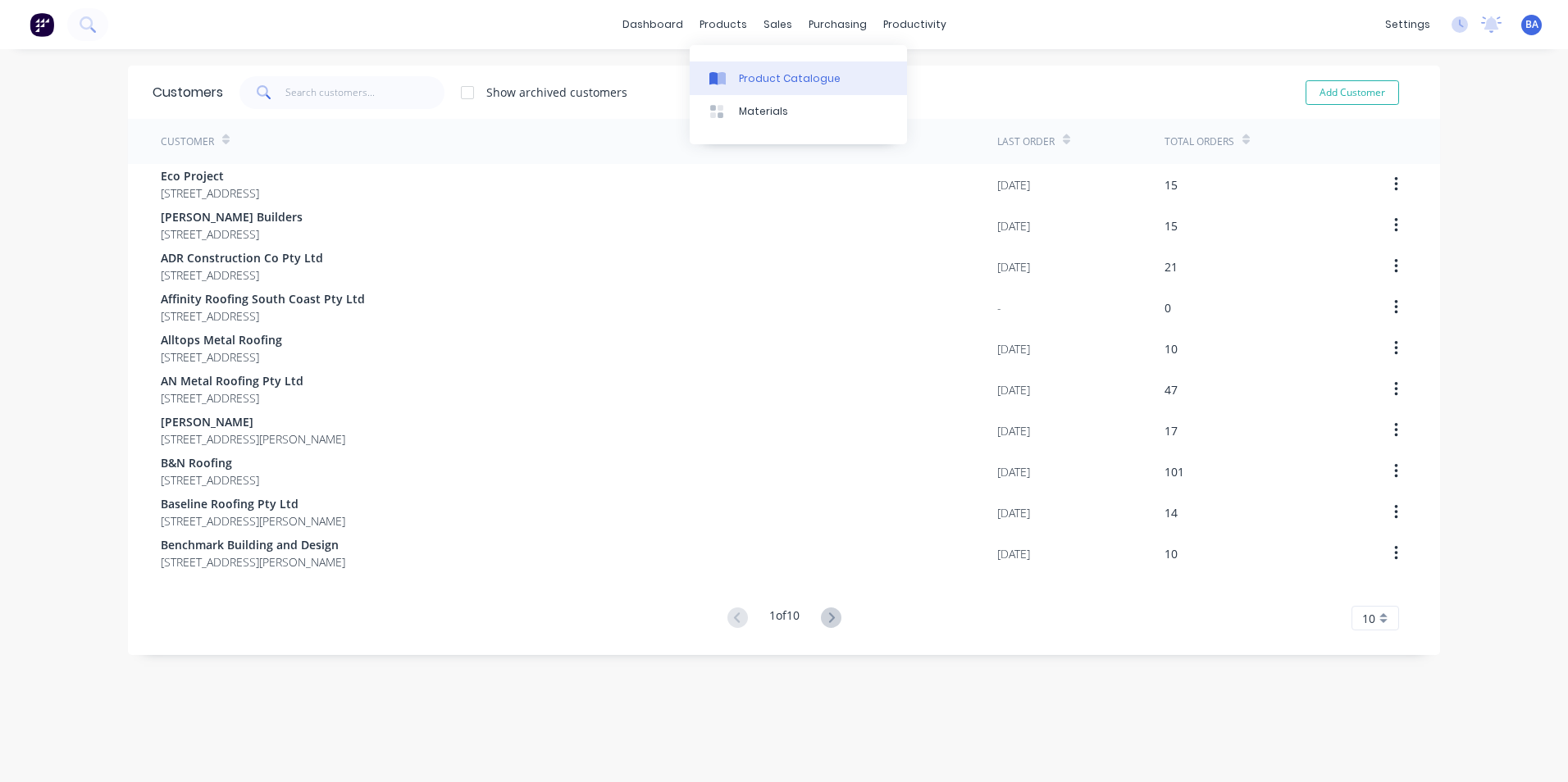
click at [734, 78] on link "Product Catalogue" at bounding box center [798, 77] width 217 height 32
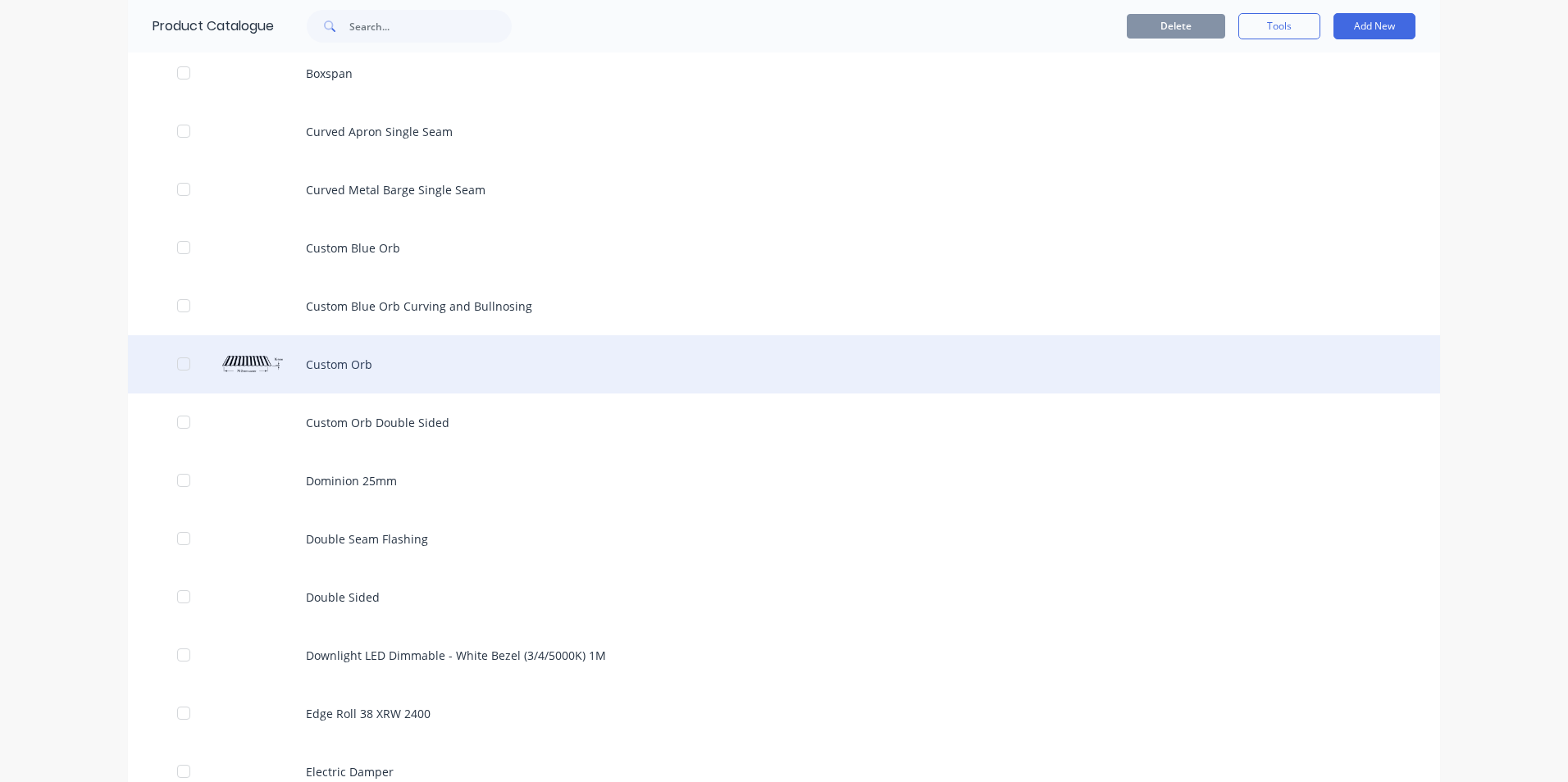
scroll to position [1312, 0]
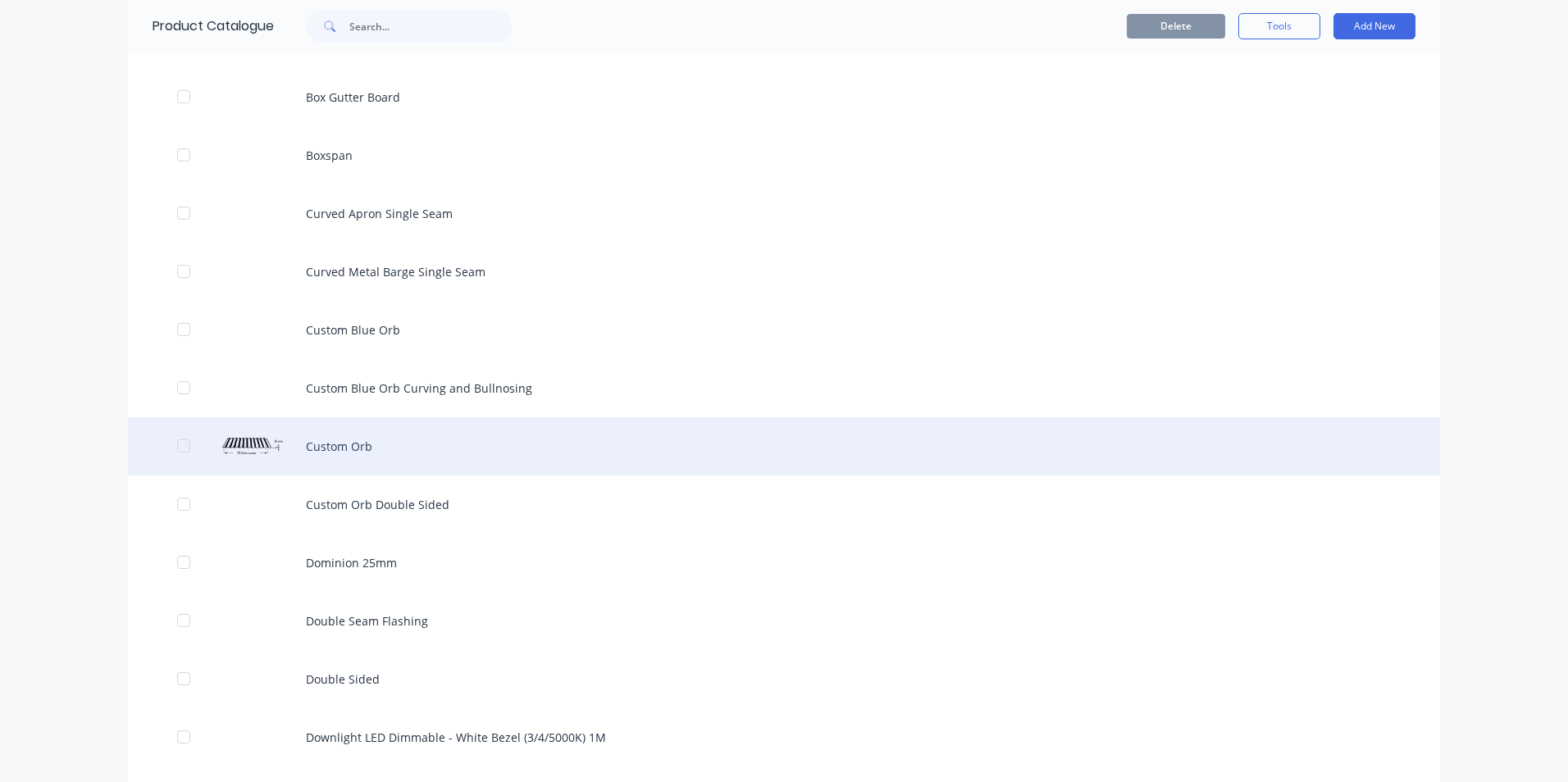
click at [382, 444] on div "Custom Orb" at bounding box center [784, 446] width 1312 height 58
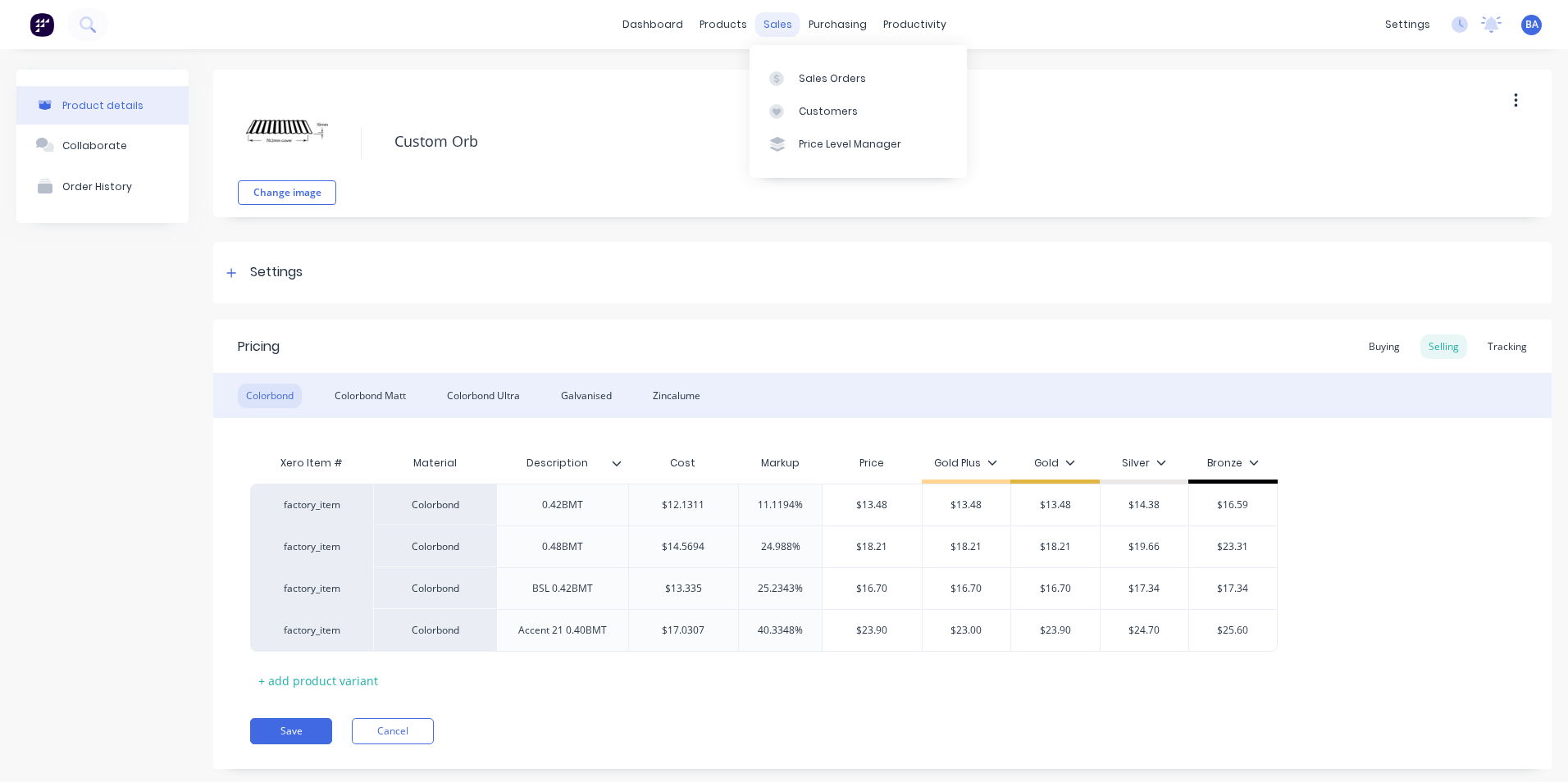
click at [780, 25] on div "sales" at bounding box center [778, 25] width 45 height 25
click at [678, 27] on link "dashboard" at bounding box center [652, 25] width 77 height 25
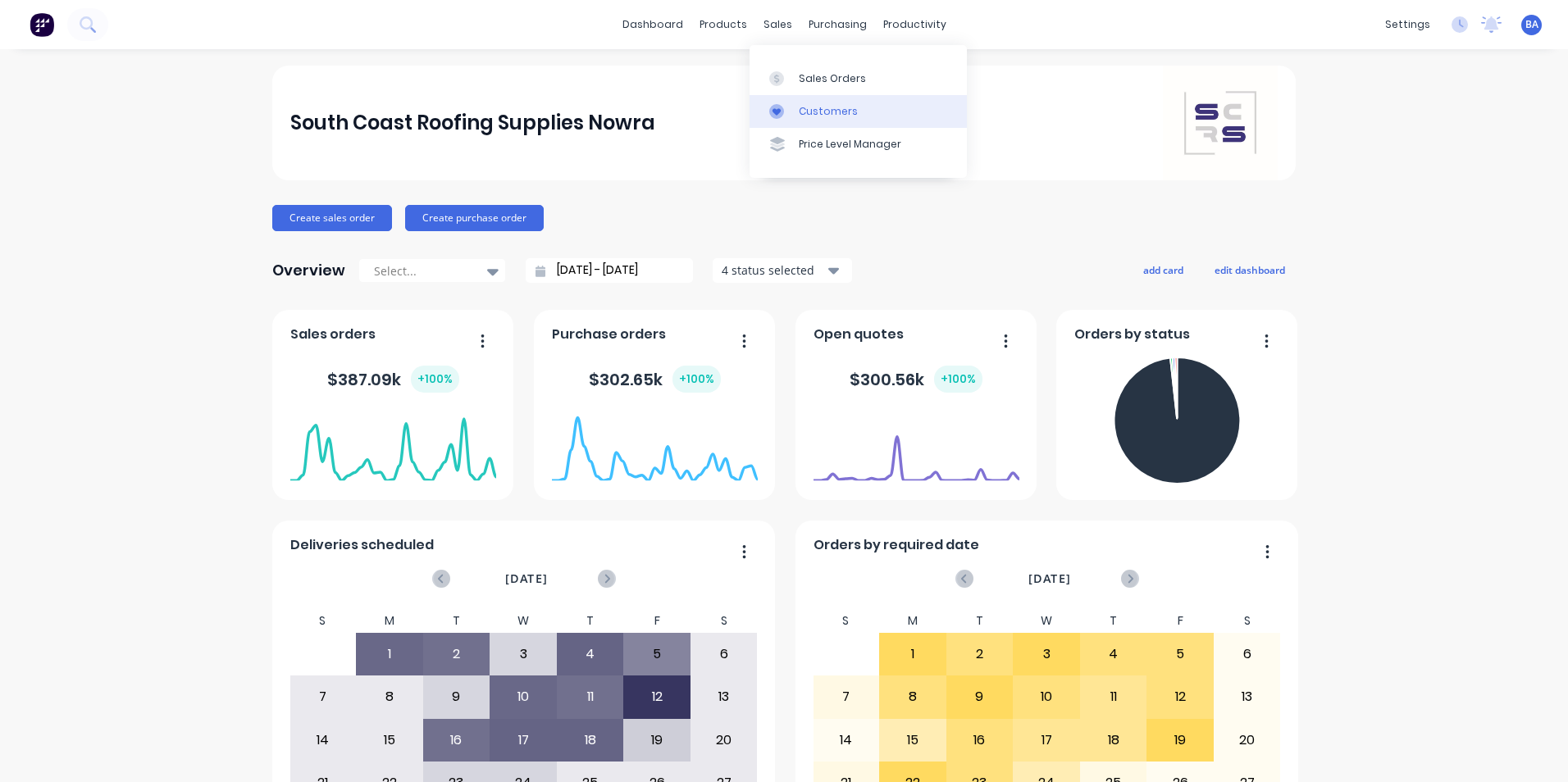
click at [783, 107] on icon at bounding box center [777, 112] width 15 height 15
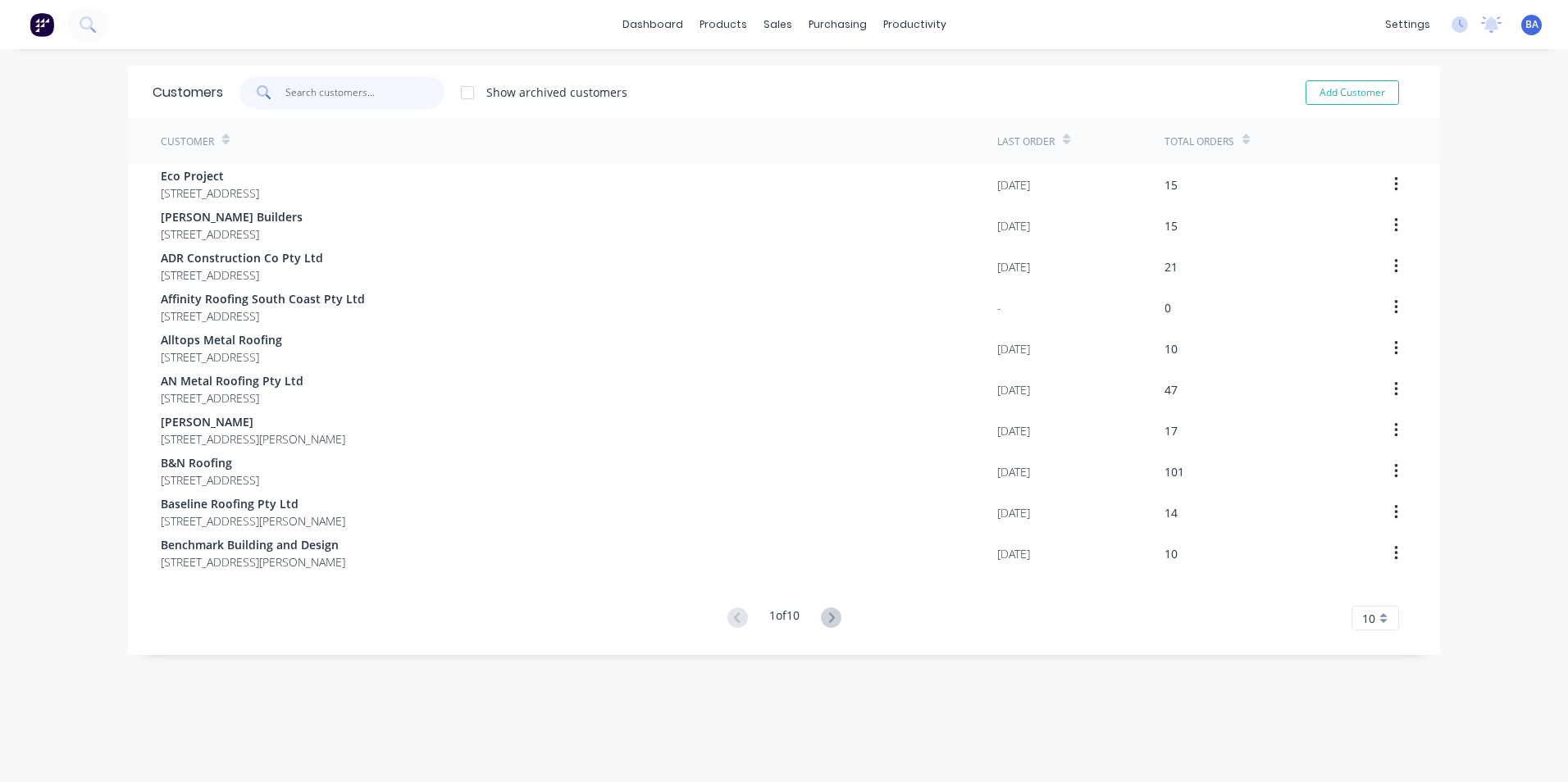
click at [318, 102] on input "text" at bounding box center [366, 92] width 160 height 32
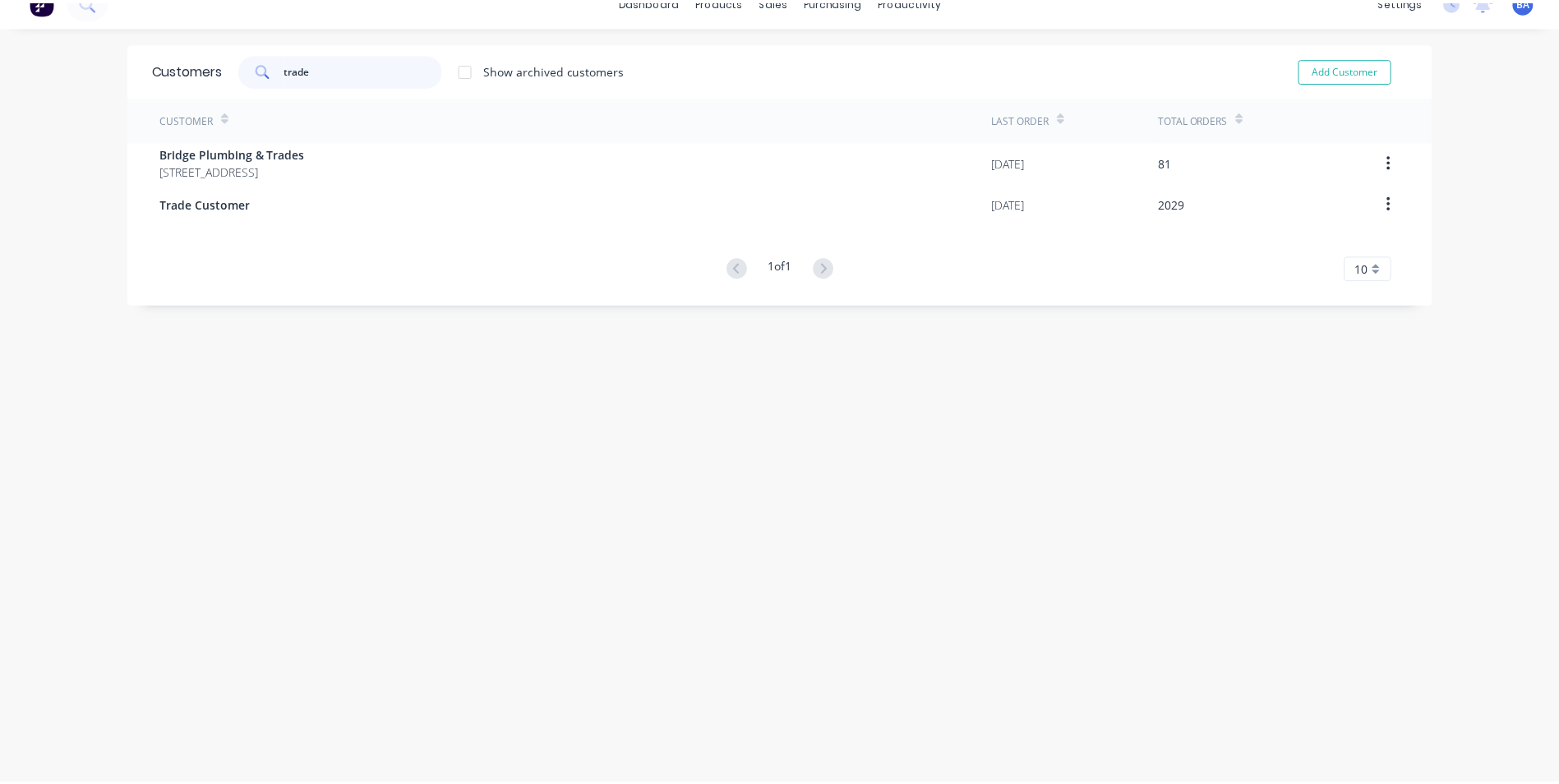
scroll to position [33, 0]
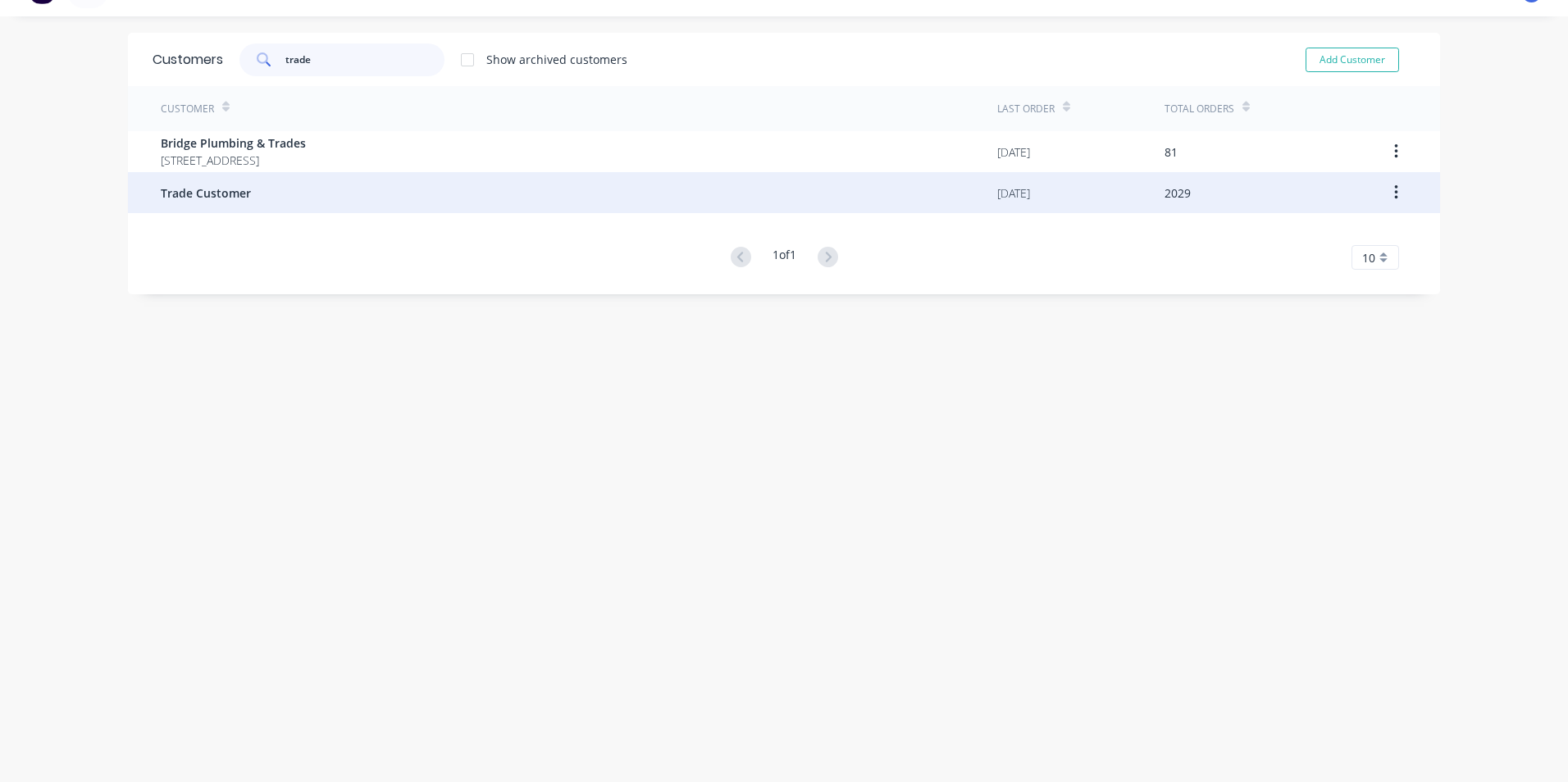
type input "trade"
click at [276, 186] on div "Trade Customer" at bounding box center [579, 192] width 836 height 41
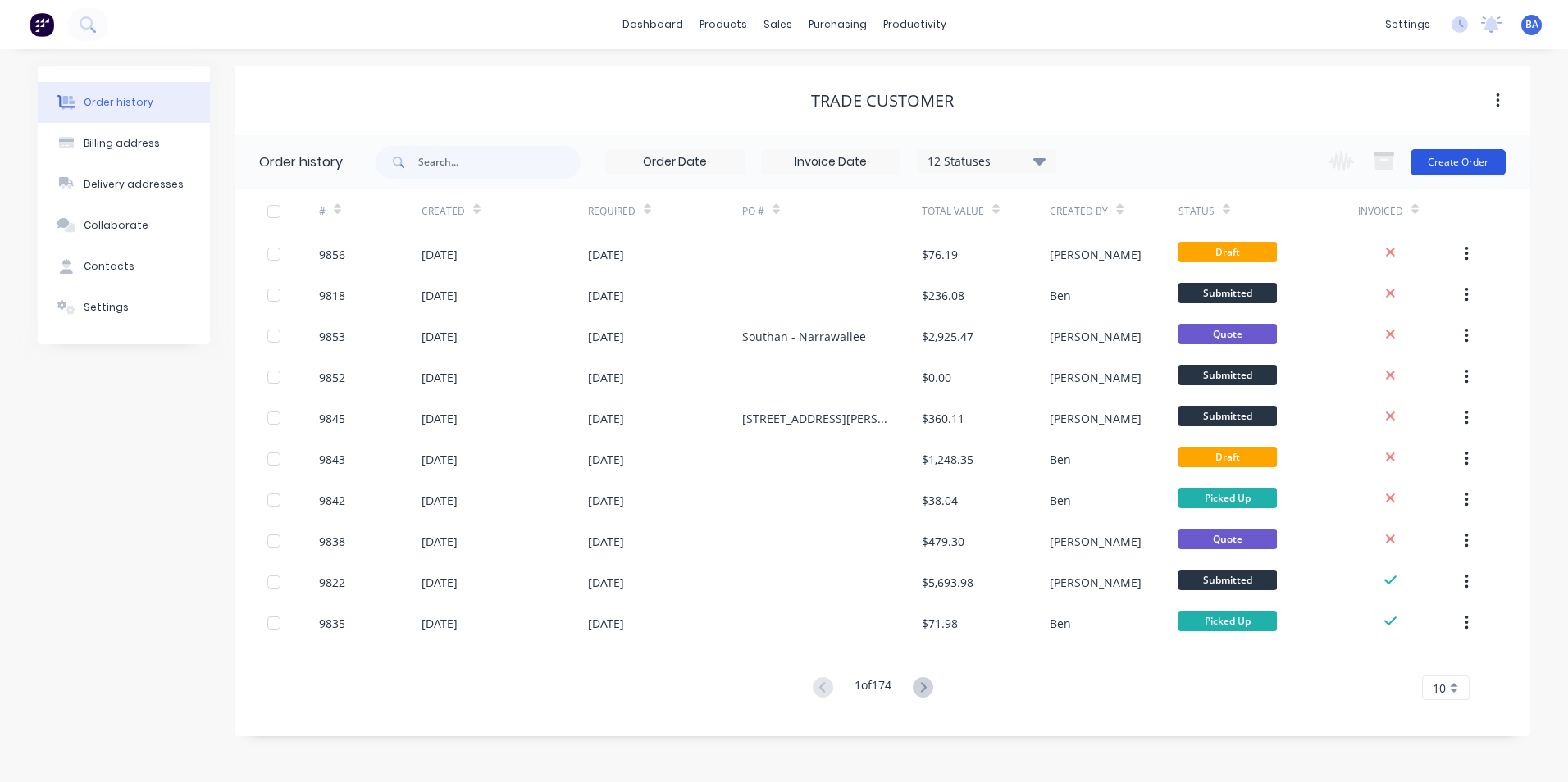
click at [1470, 162] on button "Create Order" at bounding box center [1458, 162] width 95 height 26
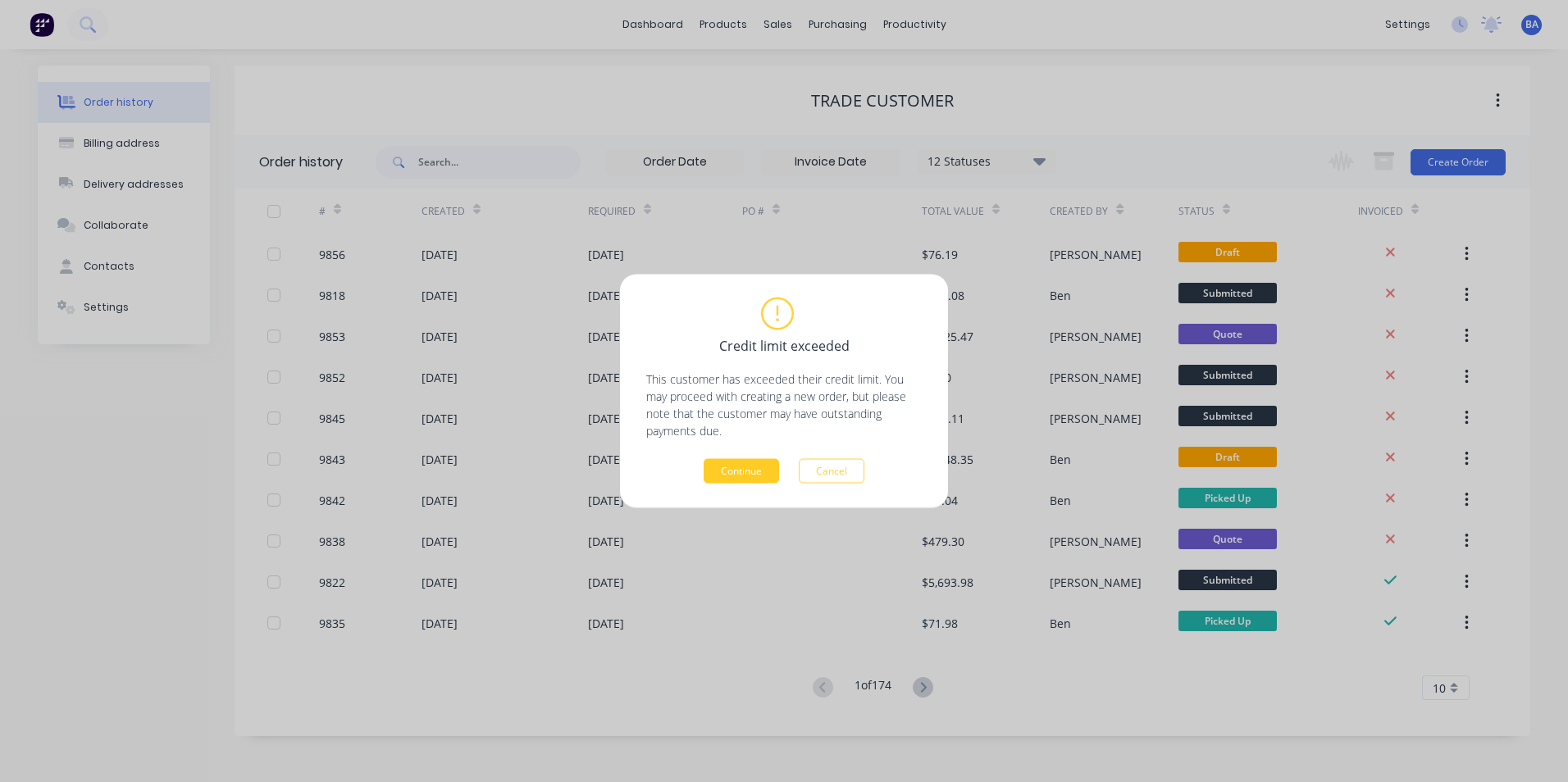
click at [718, 472] on button "Continue" at bounding box center [742, 471] width 76 height 25
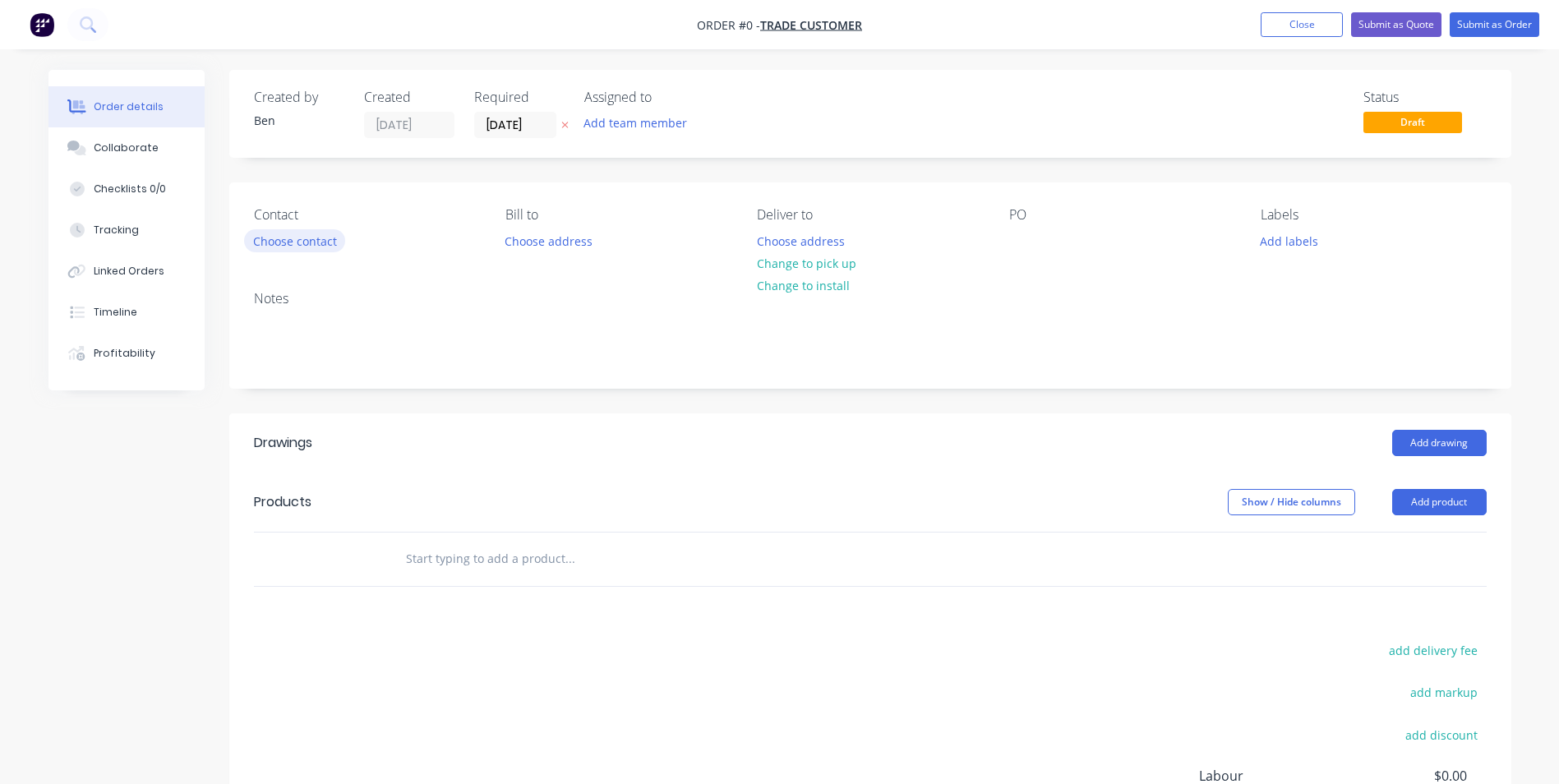
click at [289, 242] on button "Choose contact" at bounding box center [294, 240] width 101 height 23
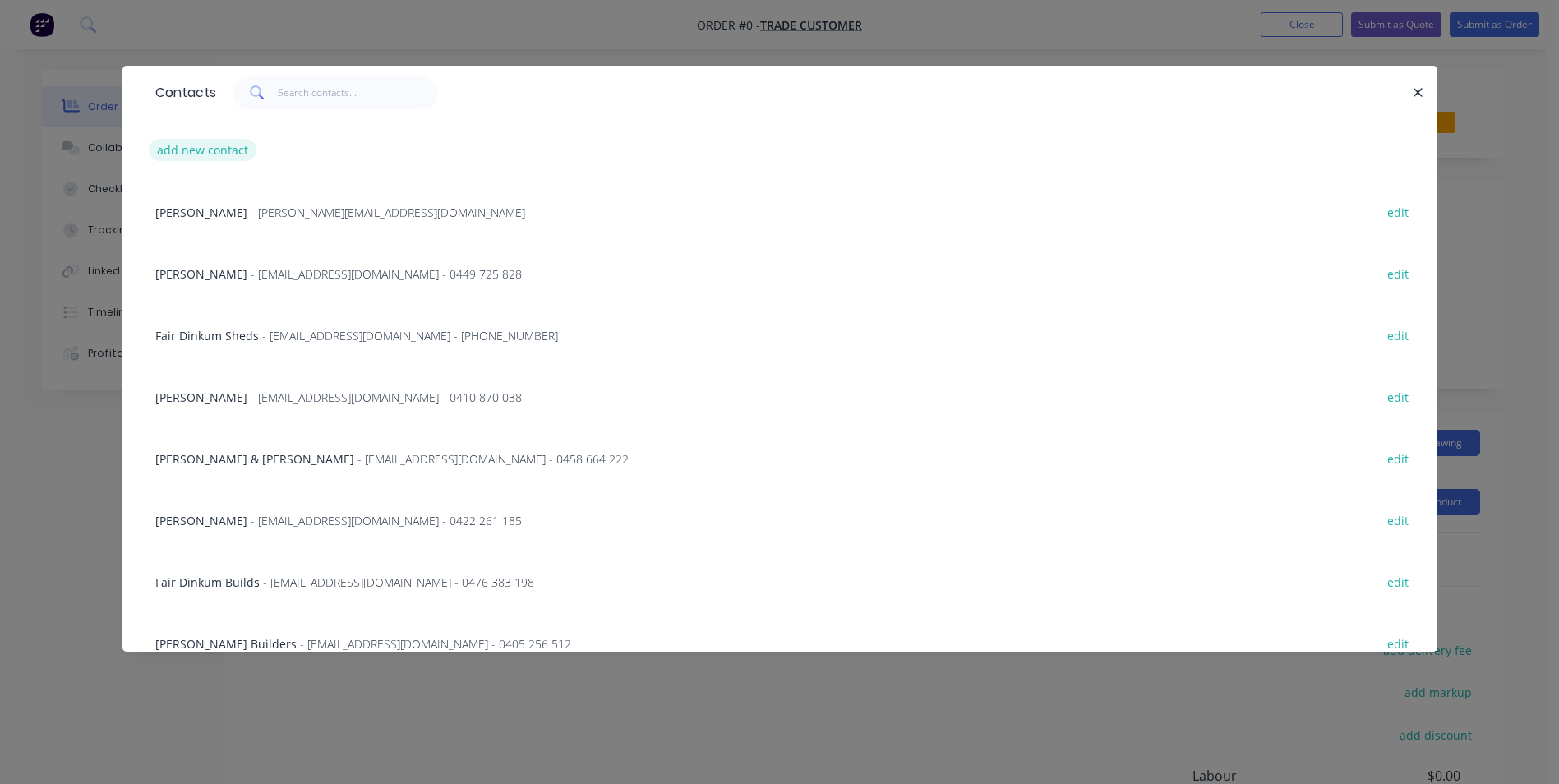
click at [174, 144] on button "add new contact" at bounding box center [203, 149] width 109 height 23
select select "AU"
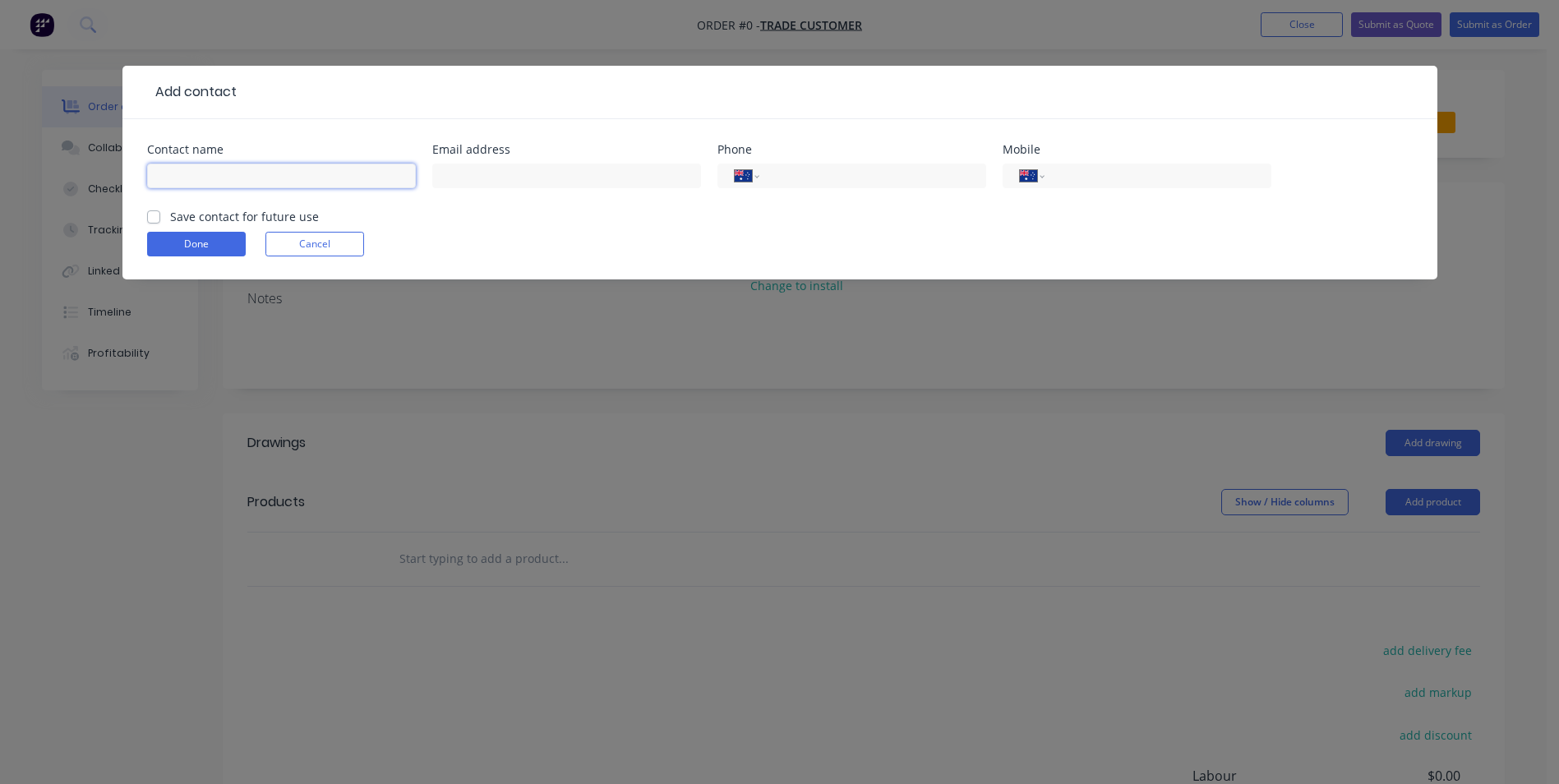
click at [184, 178] on input "text" at bounding box center [281, 176] width 269 height 25
type input "b"
type input "Ben Apps"
click at [473, 180] on input "text" at bounding box center [567, 176] width 269 height 25
type input "above19@outlook.com"
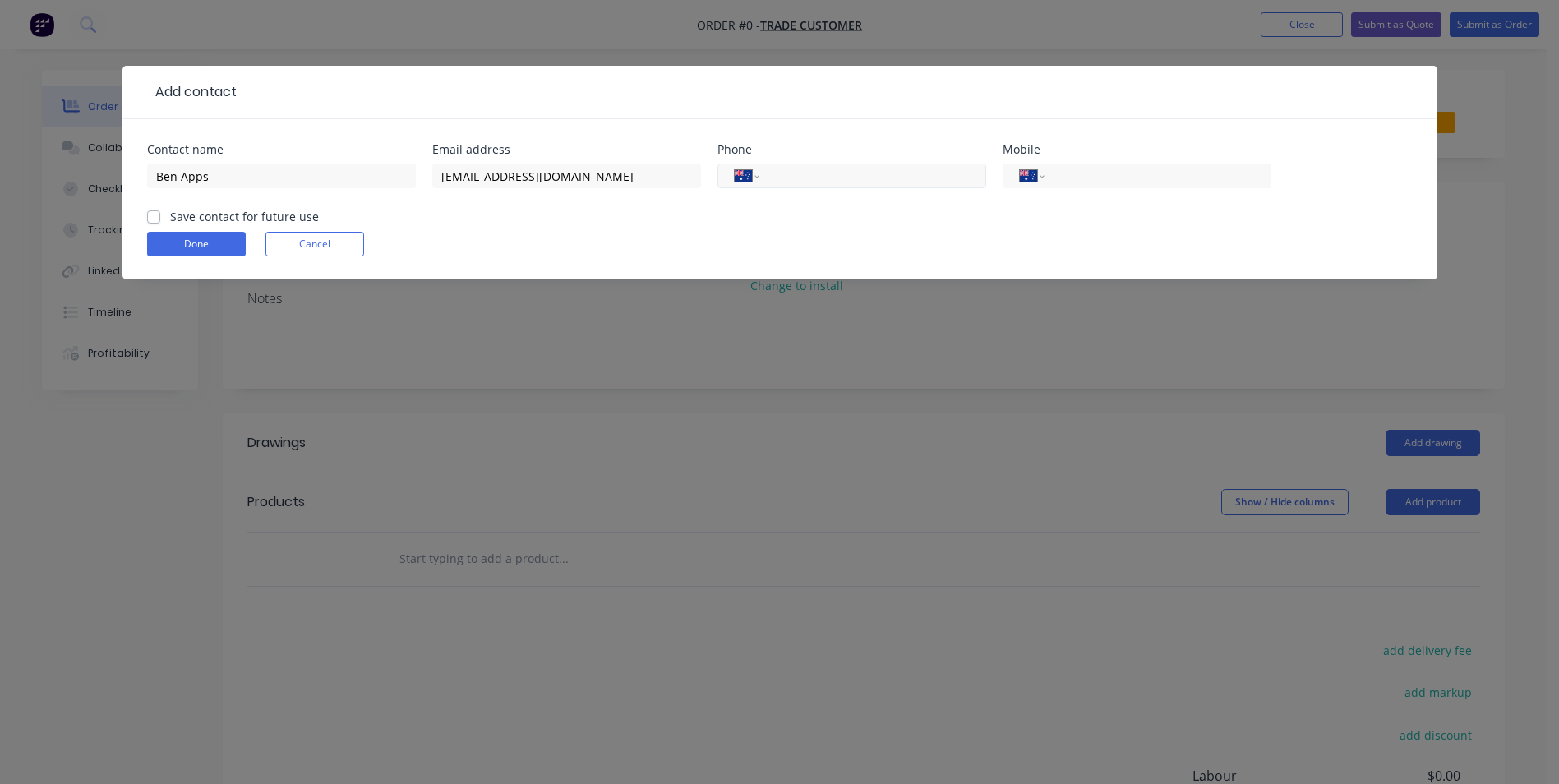
click at [842, 184] on input "tel" at bounding box center [869, 176] width 197 height 19
type input "0428 995 492"
click at [228, 238] on button "Done" at bounding box center [196, 245] width 99 height 25
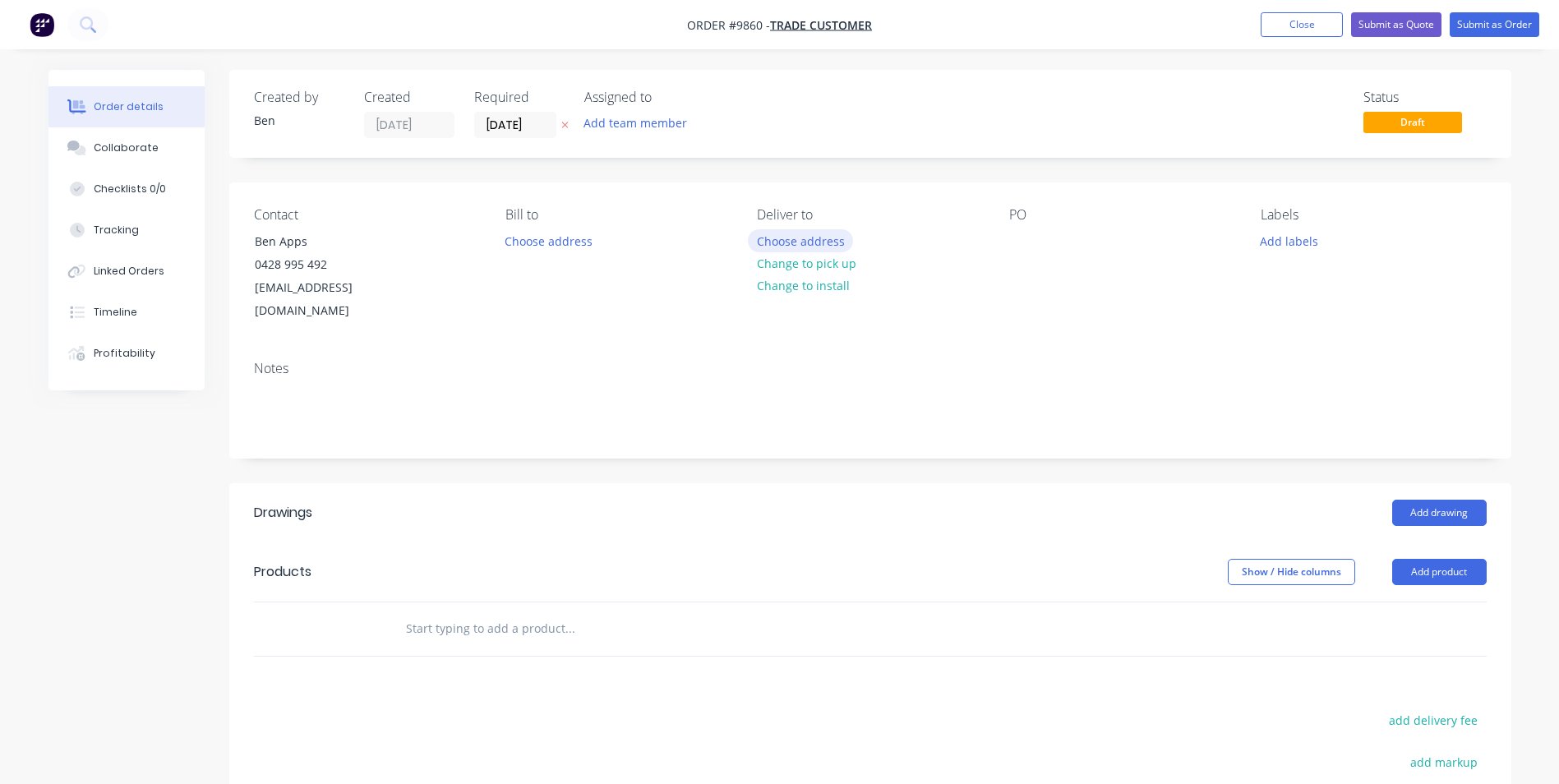
click at [827, 238] on button "Choose address" at bounding box center [801, 240] width 105 height 23
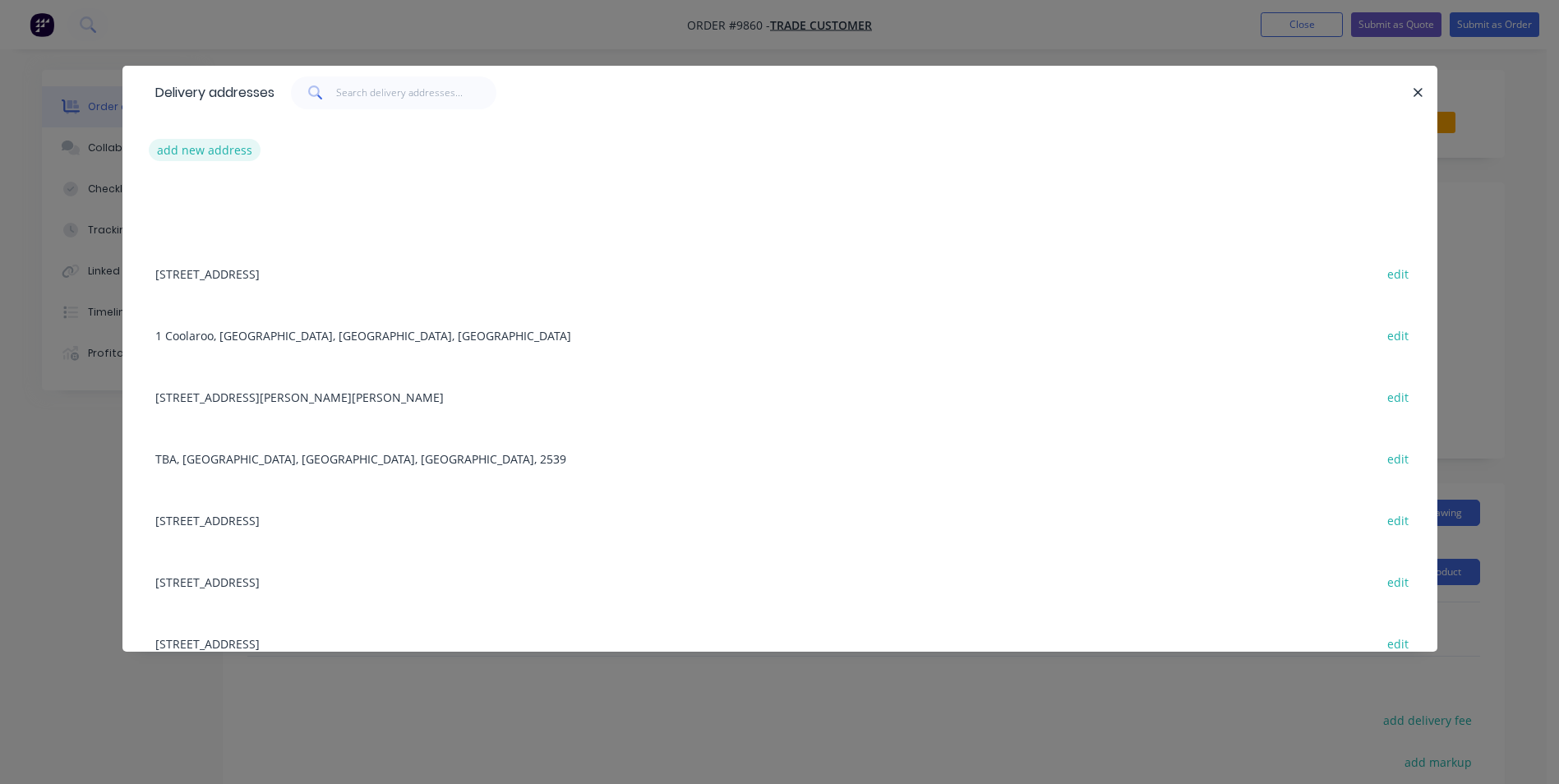
click at [208, 149] on button "add new address" at bounding box center [205, 149] width 113 height 23
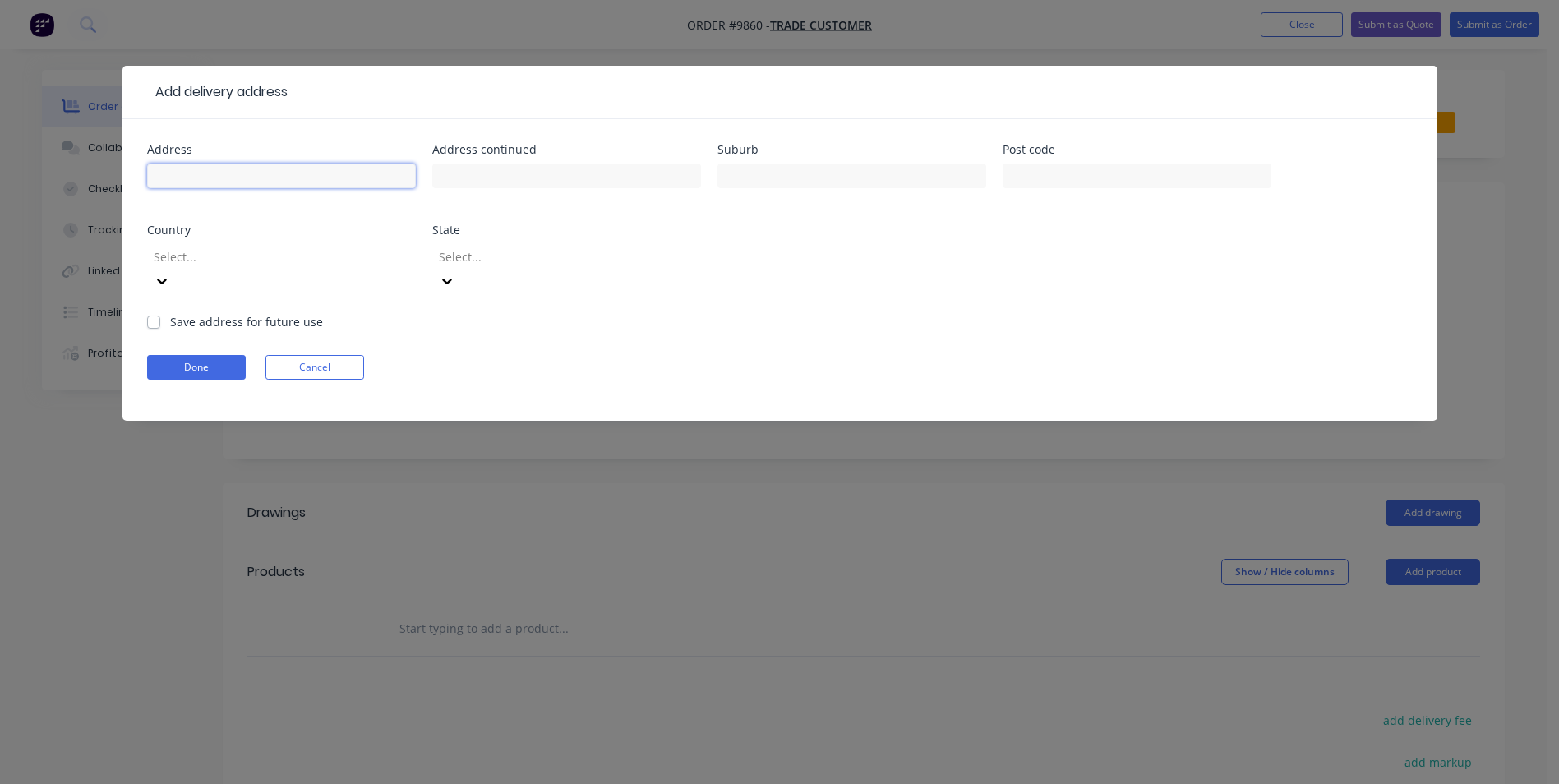
click at [207, 171] on input "text" at bounding box center [281, 176] width 269 height 25
type input "45 Princess High way"
click at [805, 177] on input "text" at bounding box center [852, 176] width 269 height 25
type input "lake Tabourie"
click at [224, 355] on button "Done" at bounding box center [196, 367] width 99 height 25
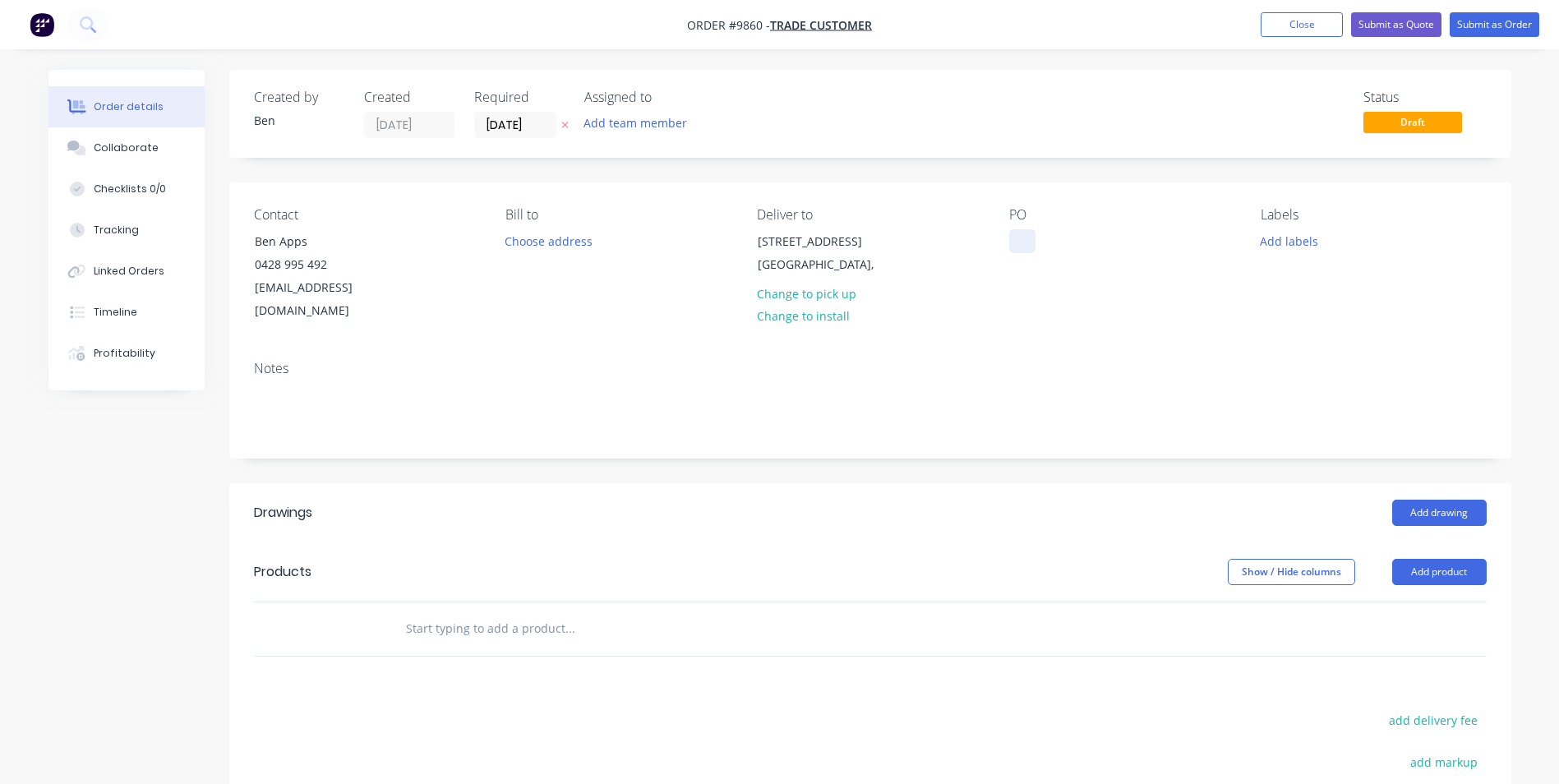
click at [1014, 245] on div at bounding box center [1022, 241] width 26 height 24
click at [994, 347] on div "Notes" at bounding box center [871, 402] width 1283 height 110
click at [1422, 559] on button "Add product" at bounding box center [1440, 571] width 94 height 26
click at [1422, 602] on div "Product catalogue" at bounding box center [1409, 614] width 127 height 24
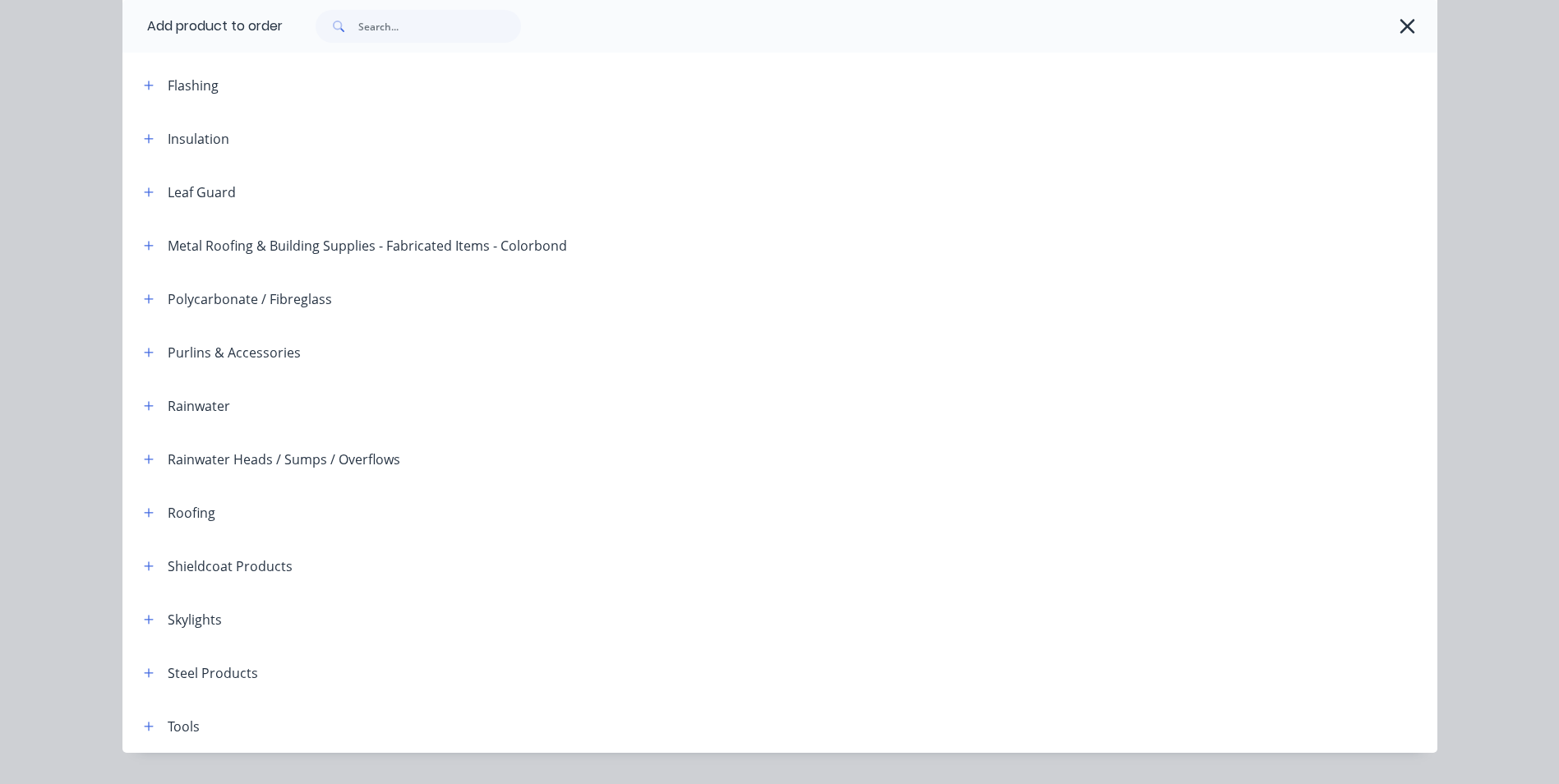
scroll to position [377, 0]
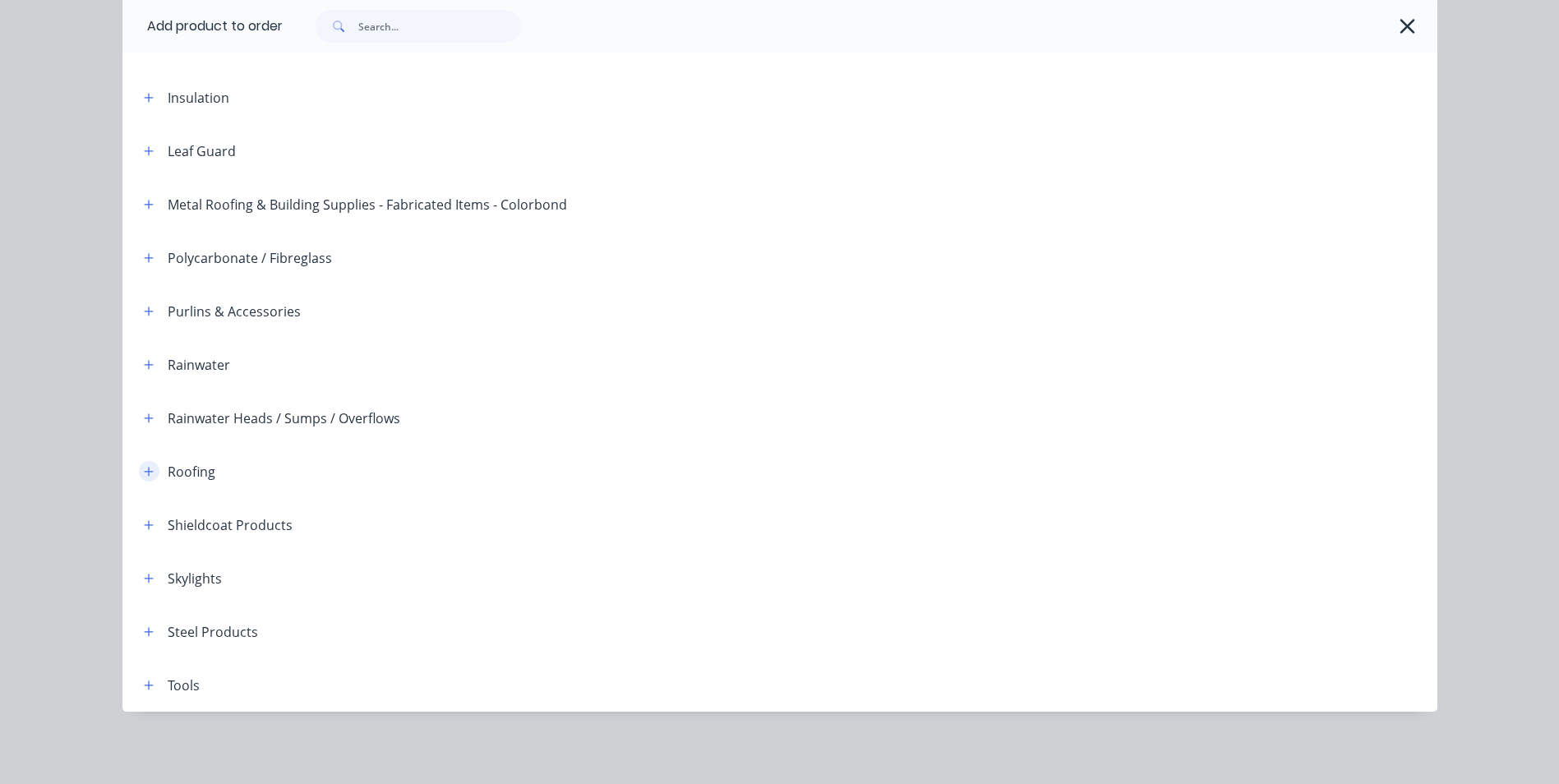
click at [144, 476] on icon "button" at bounding box center [149, 472] width 10 height 12
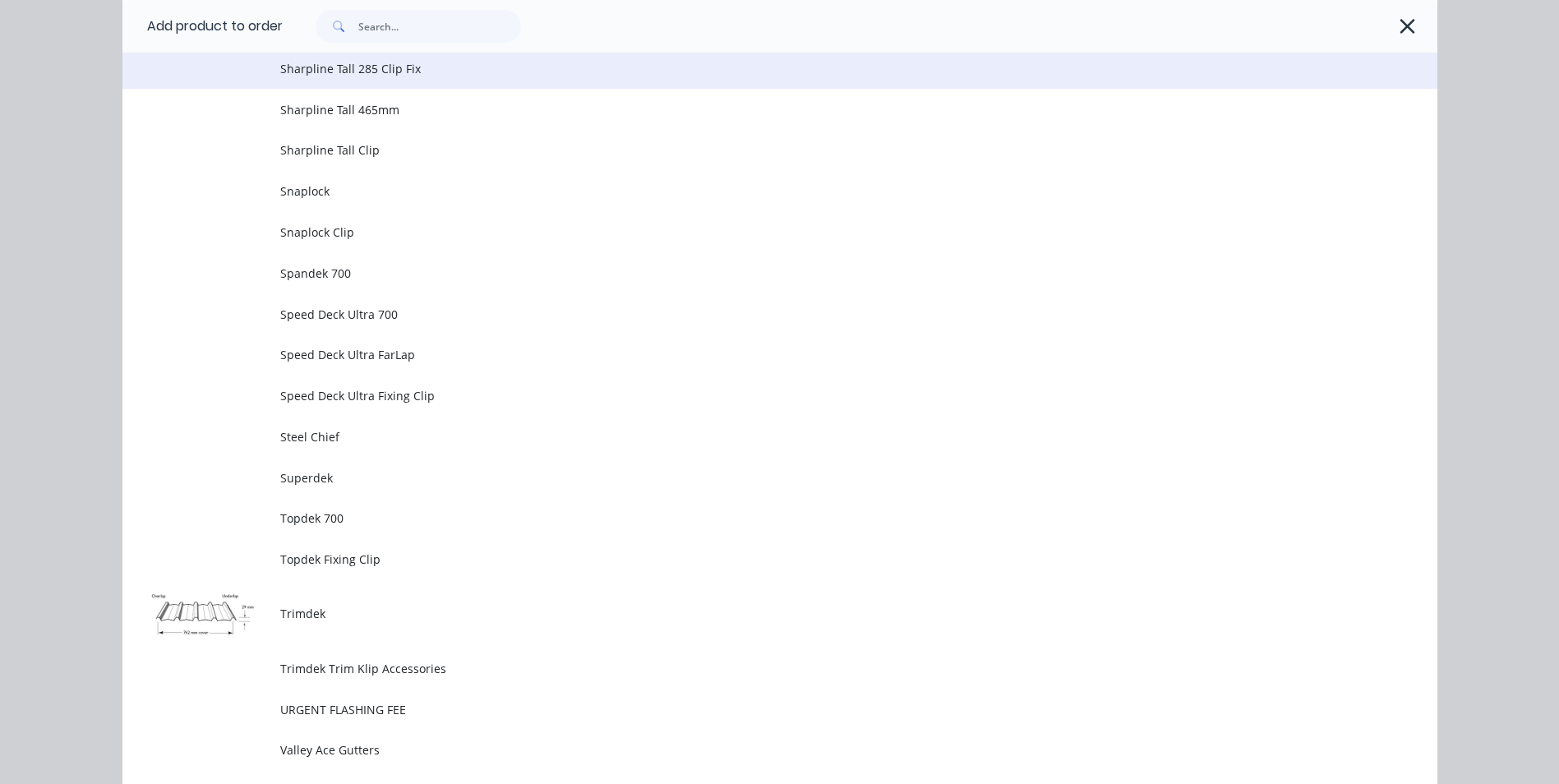
scroll to position [3582, 0]
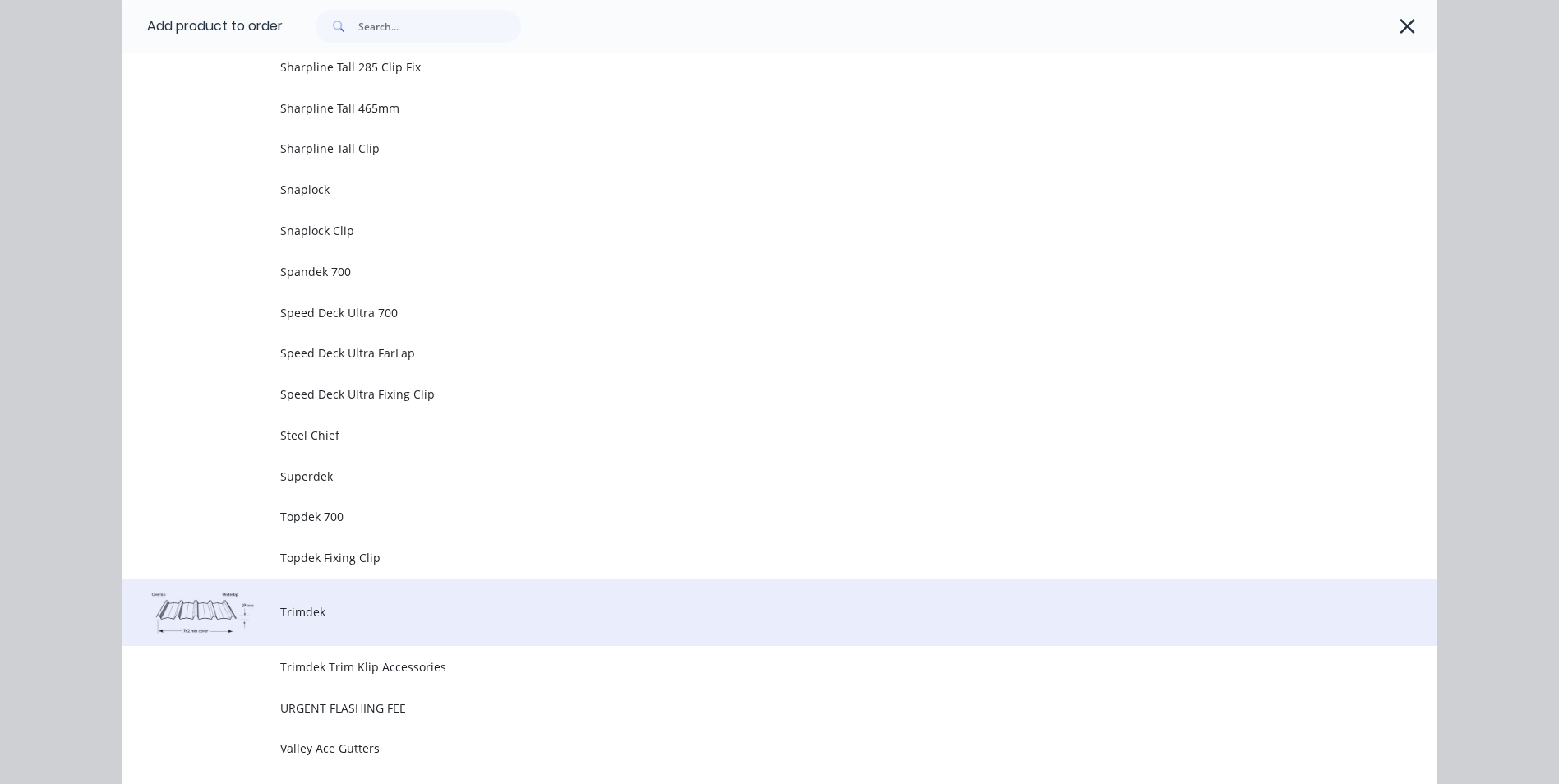
click at [309, 595] on td "Trimdek" at bounding box center [859, 613] width 1157 height 68
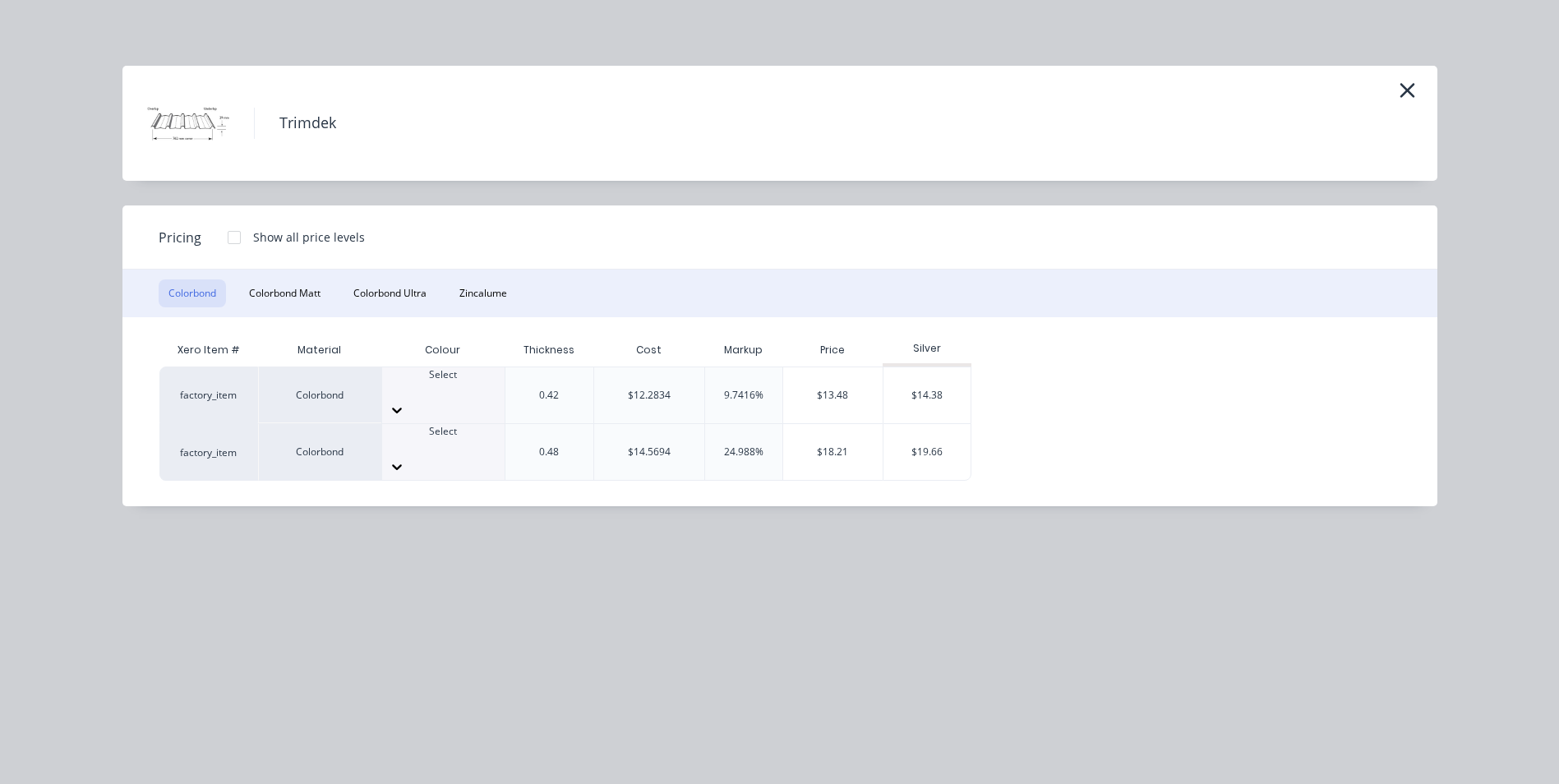
click at [405, 402] on icon at bounding box center [397, 410] width 17 height 17
click at [451, 397] on icon at bounding box center [443, 405] width 17 height 17
click at [496, 297] on button "Zincalume" at bounding box center [483, 293] width 68 height 28
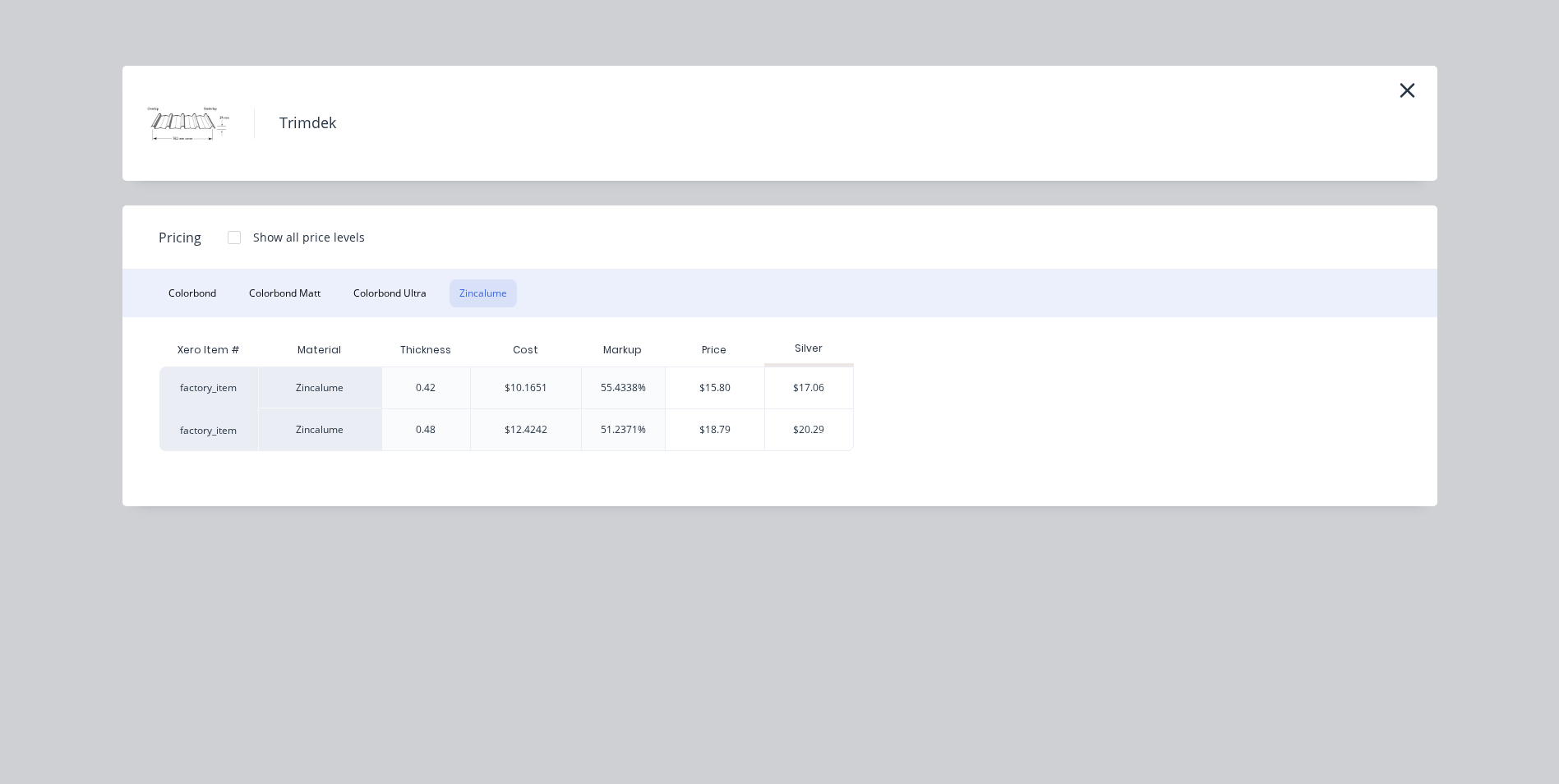
click at [233, 235] on div at bounding box center [234, 237] width 33 height 33
click at [885, 386] on div "$15.80" at bounding box center [899, 387] width 89 height 41
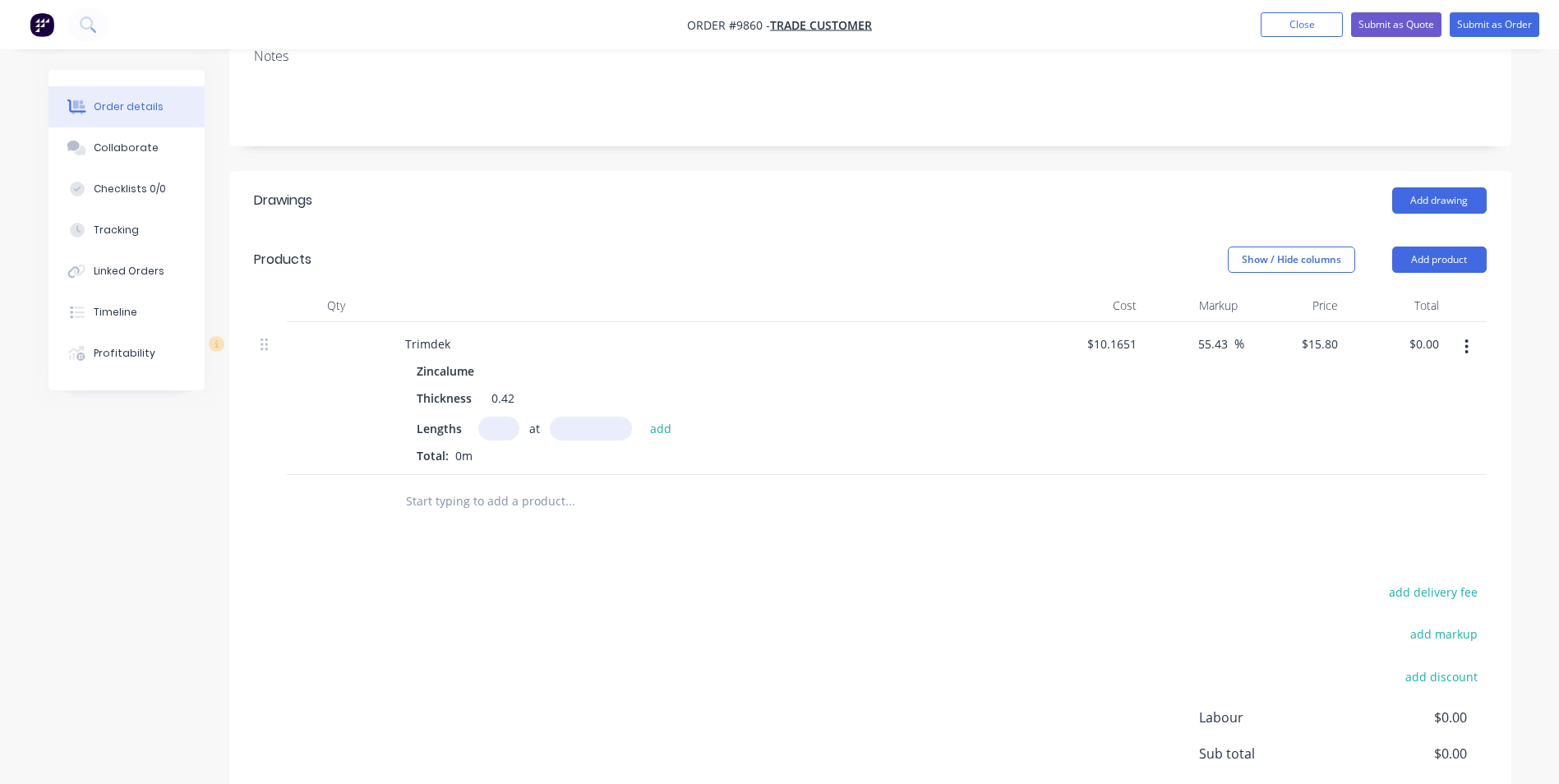
scroll to position [329, 0]
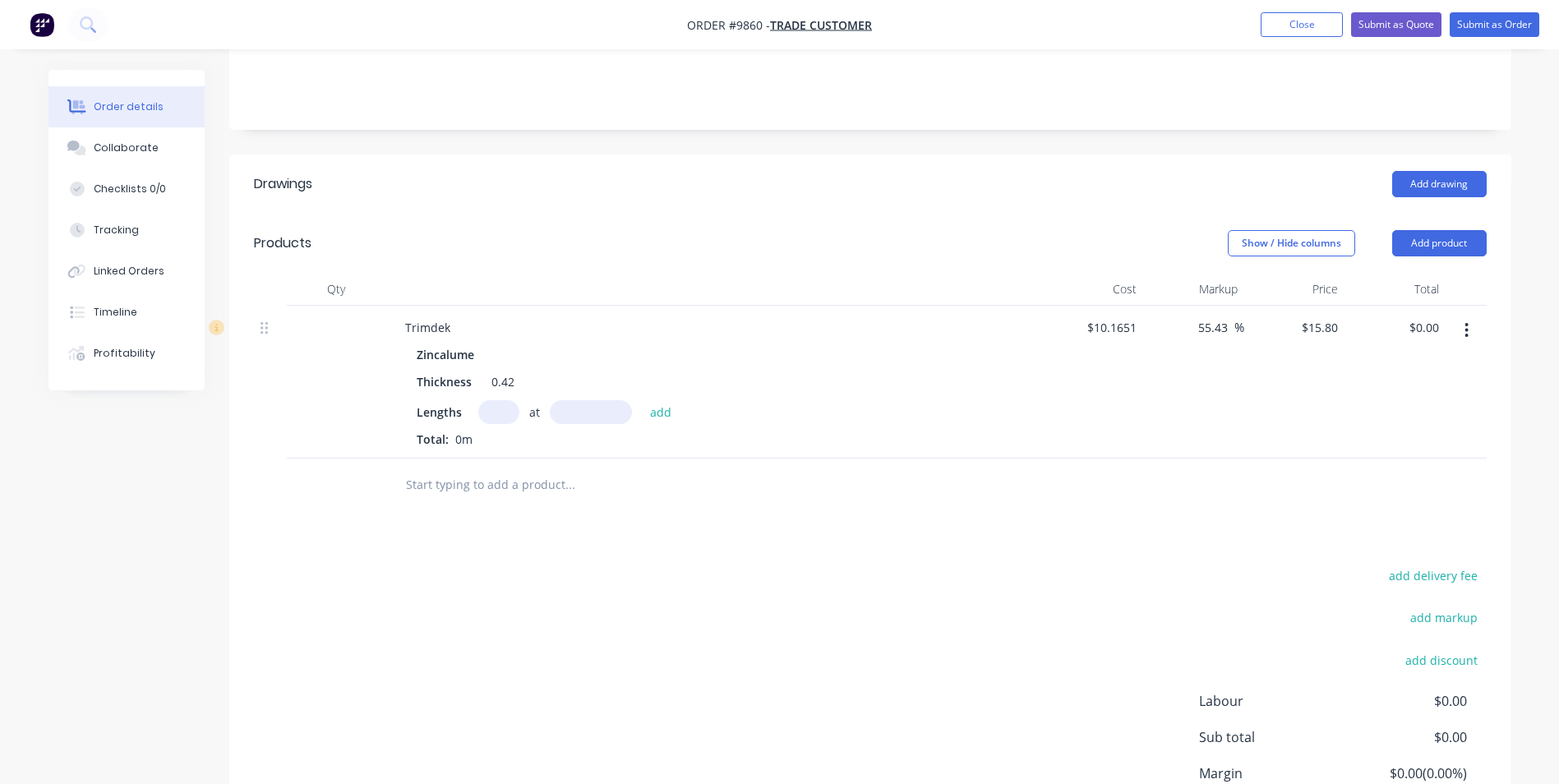
click at [504, 400] on input "text" at bounding box center [499, 412] width 41 height 24
type input "6"
type input "11000mm"
click at [661, 400] on button "add" at bounding box center [661, 411] width 38 height 23
type input "$1,042.80"
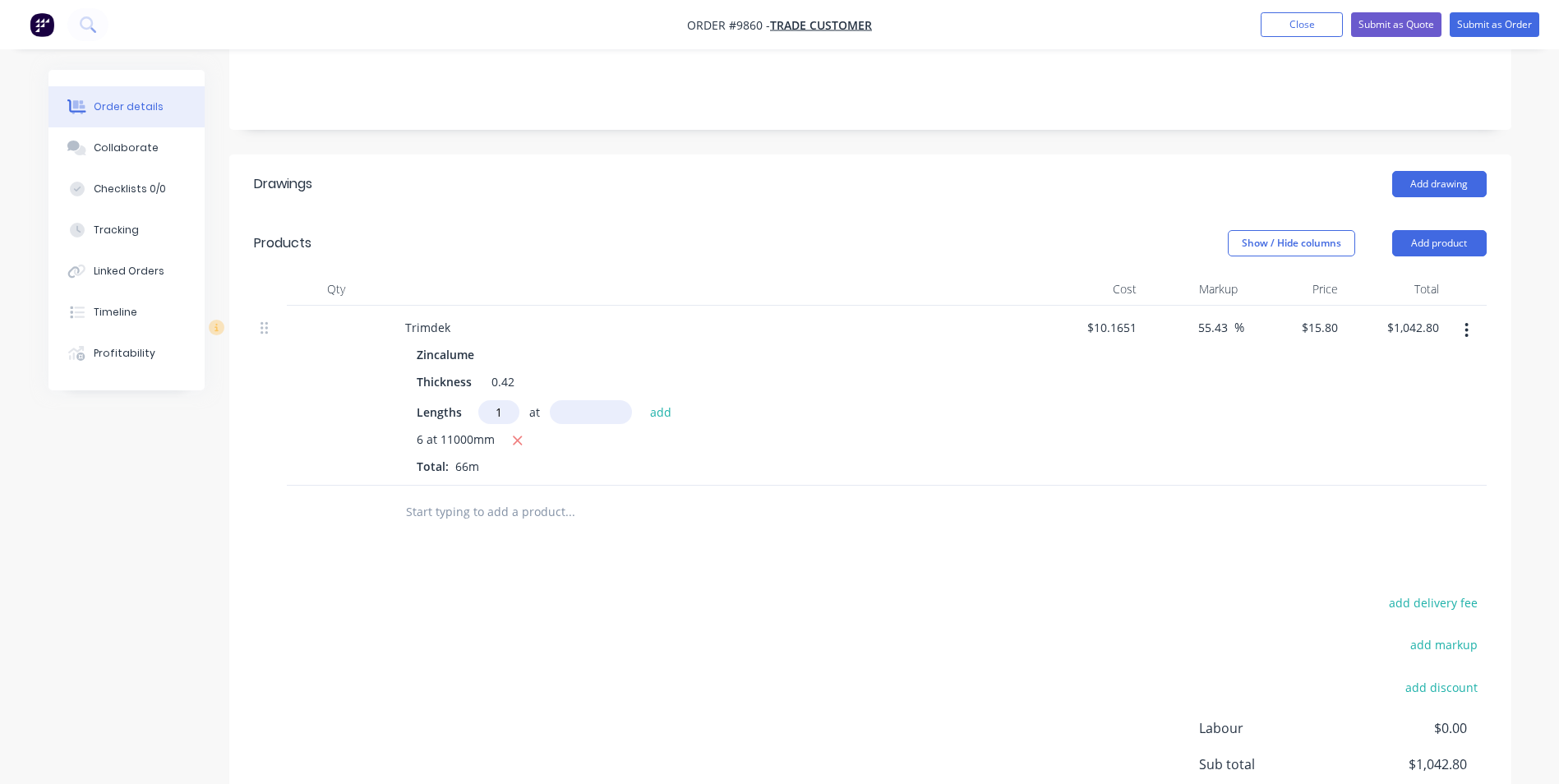
type input "1"
type input "5200"
click at [642, 400] on button "add" at bounding box center [661, 411] width 38 height 23
type input "$1,124.96"
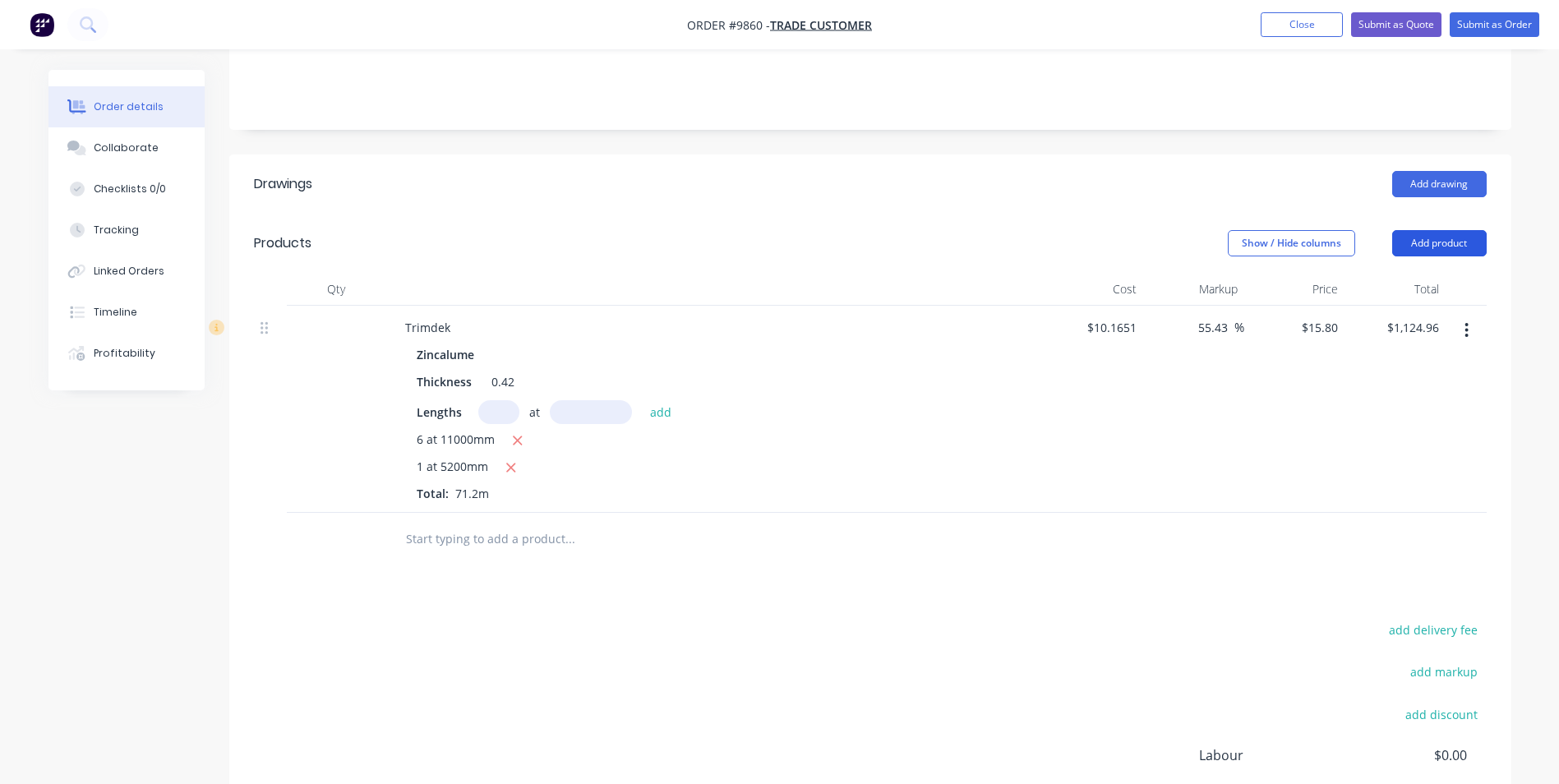
click at [1445, 230] on button "Add product" at bounding box center [1440, 243] width 94 height 26
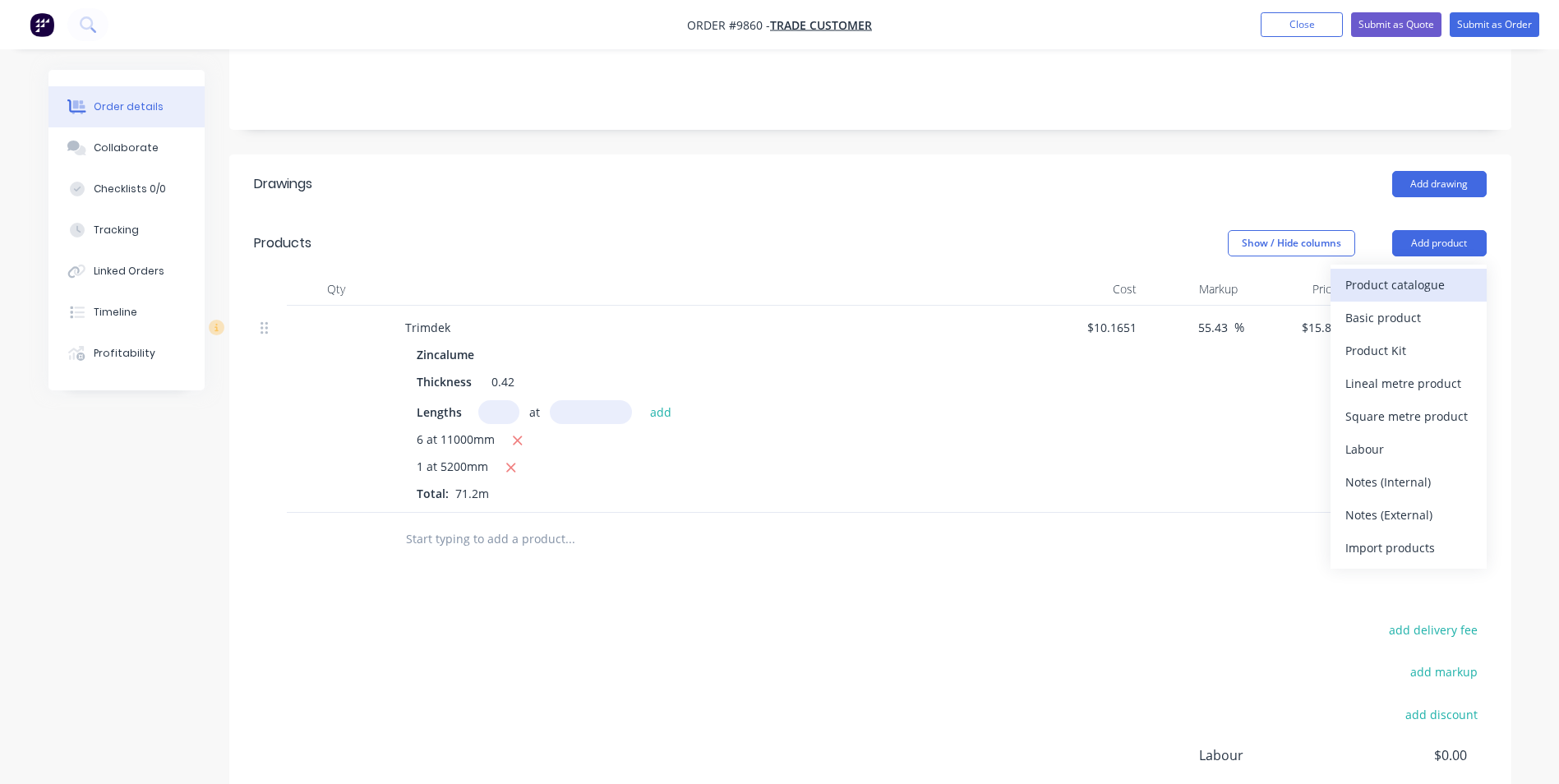
click at [1430, 273] on div "Product catalogue" at bounding box center [1409, 285] width 127 height 24
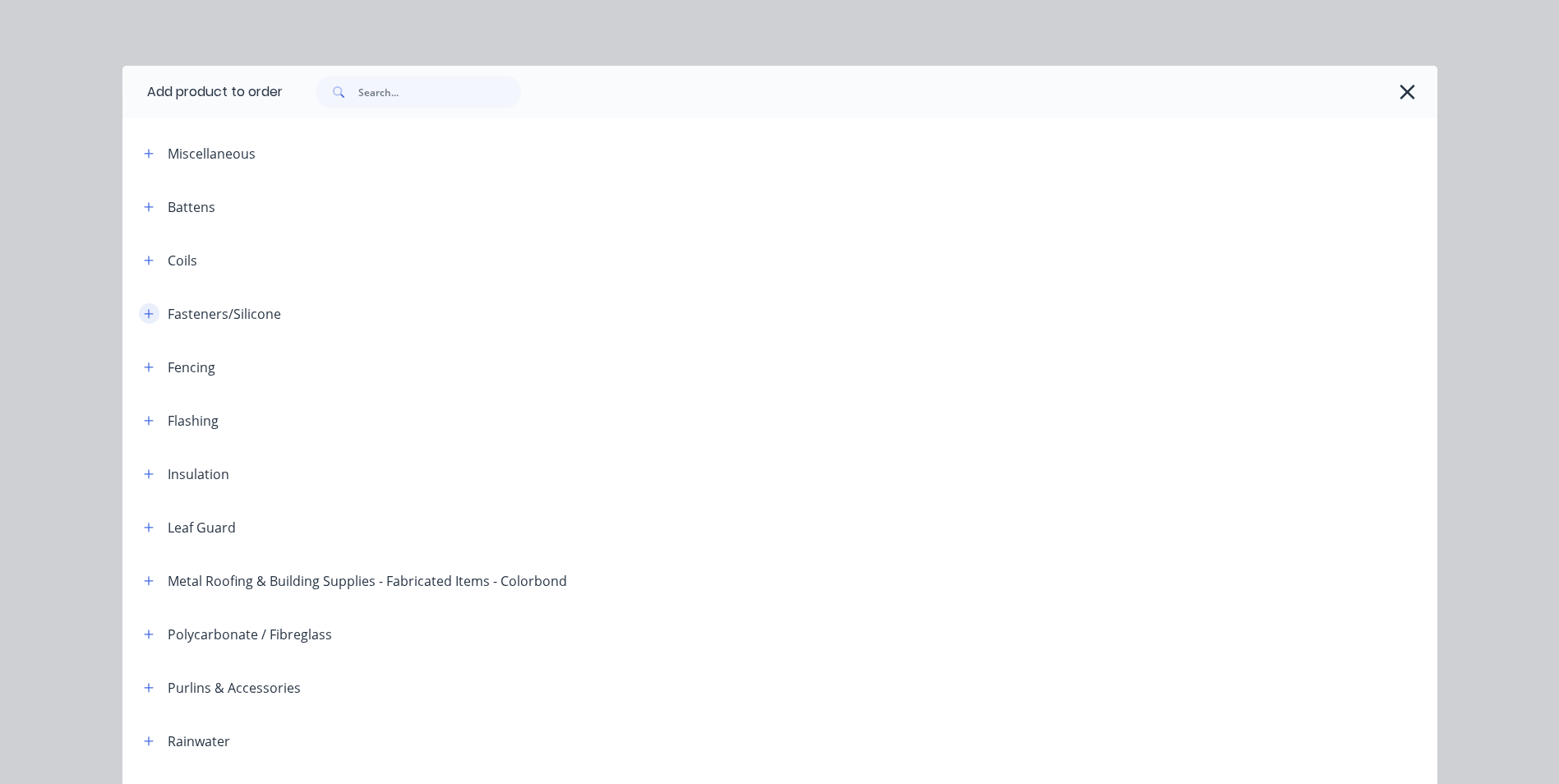
click at [148, 315] on button "button" at bounding box center [149, 313] width 21 height 21
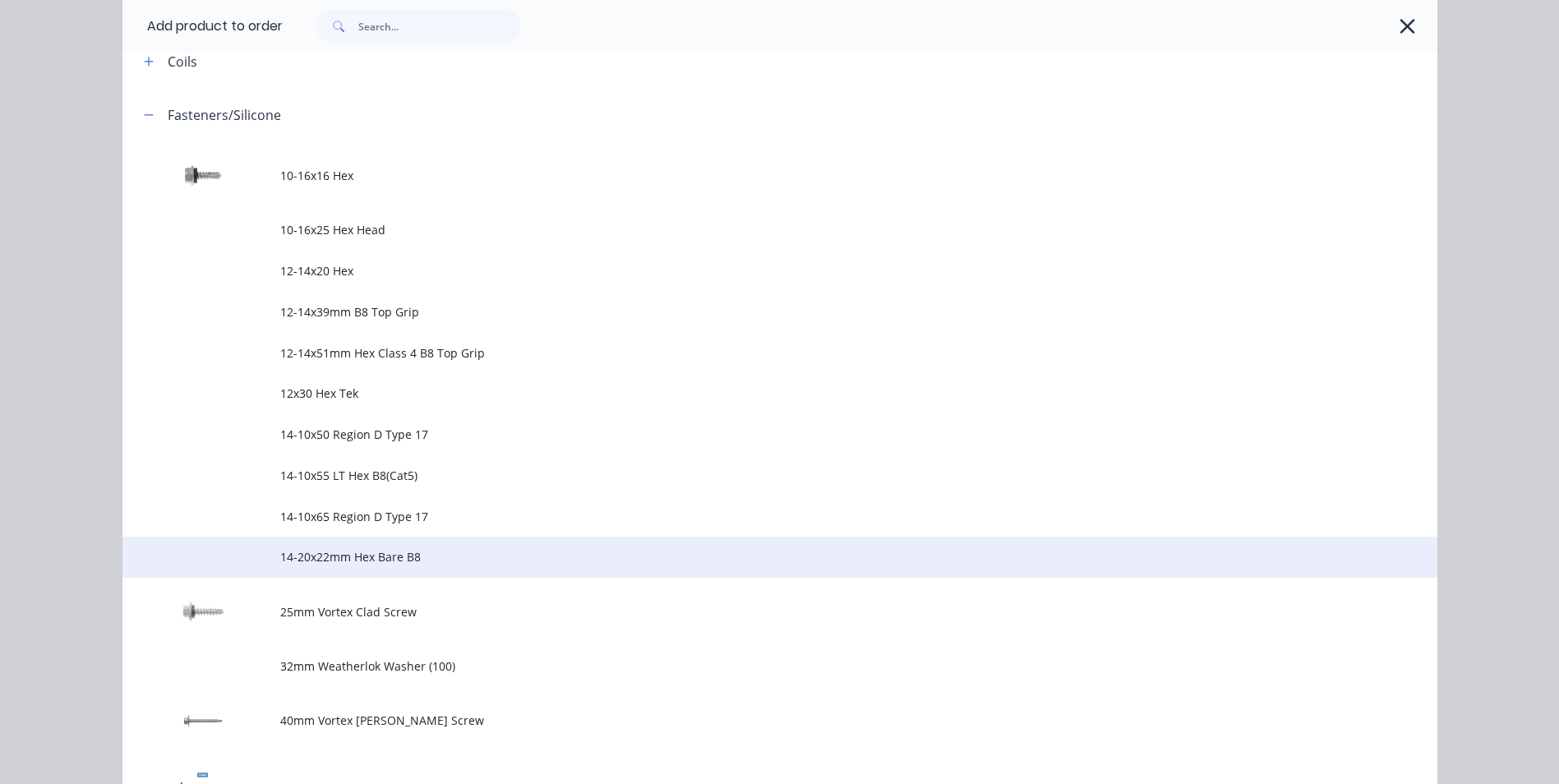
scroll to position [657, 0]
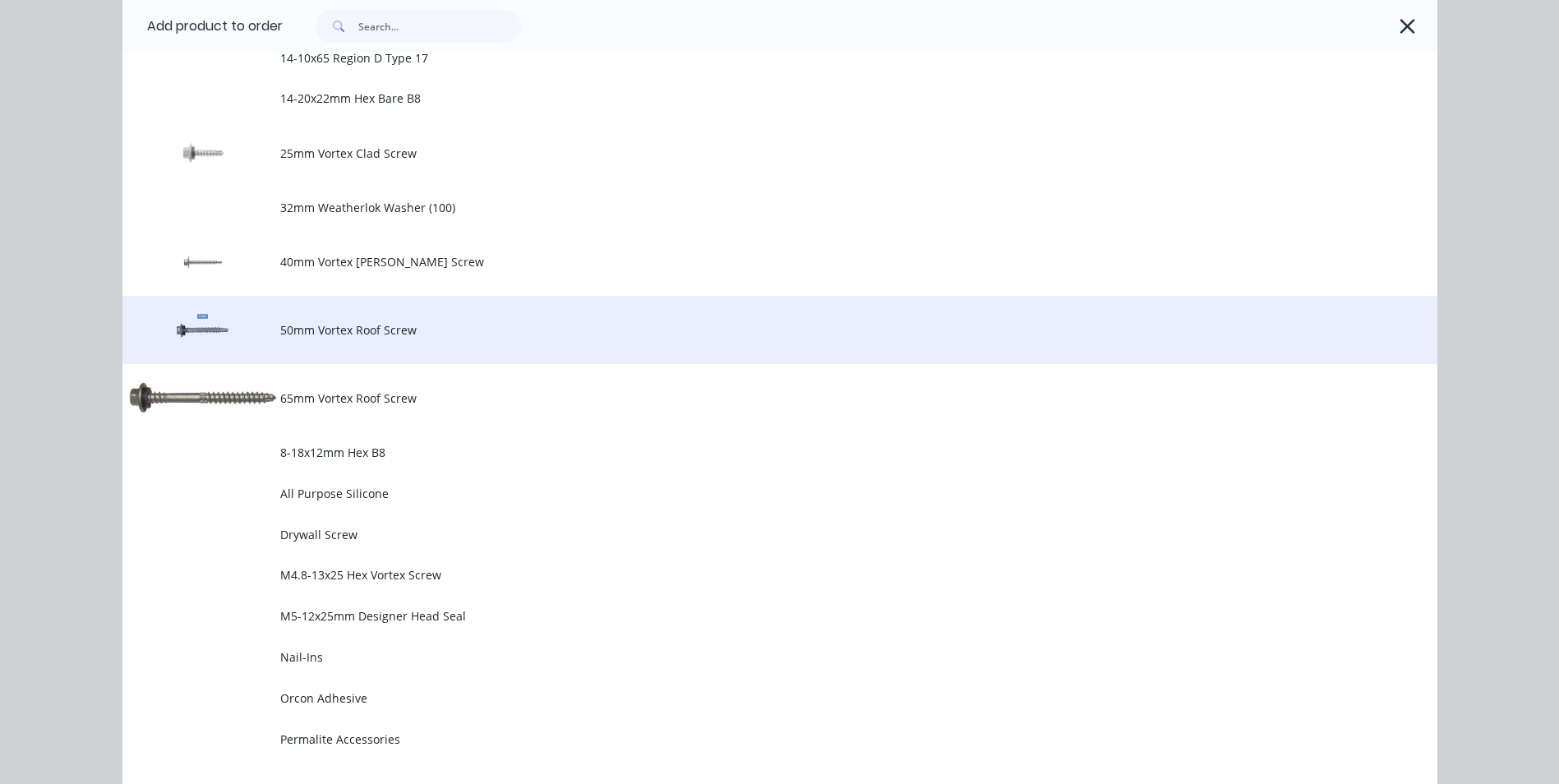
click at [369, 335] on span "50mm Vortex Roof Screw" at bounding box center [743, 330] width 925 height 18
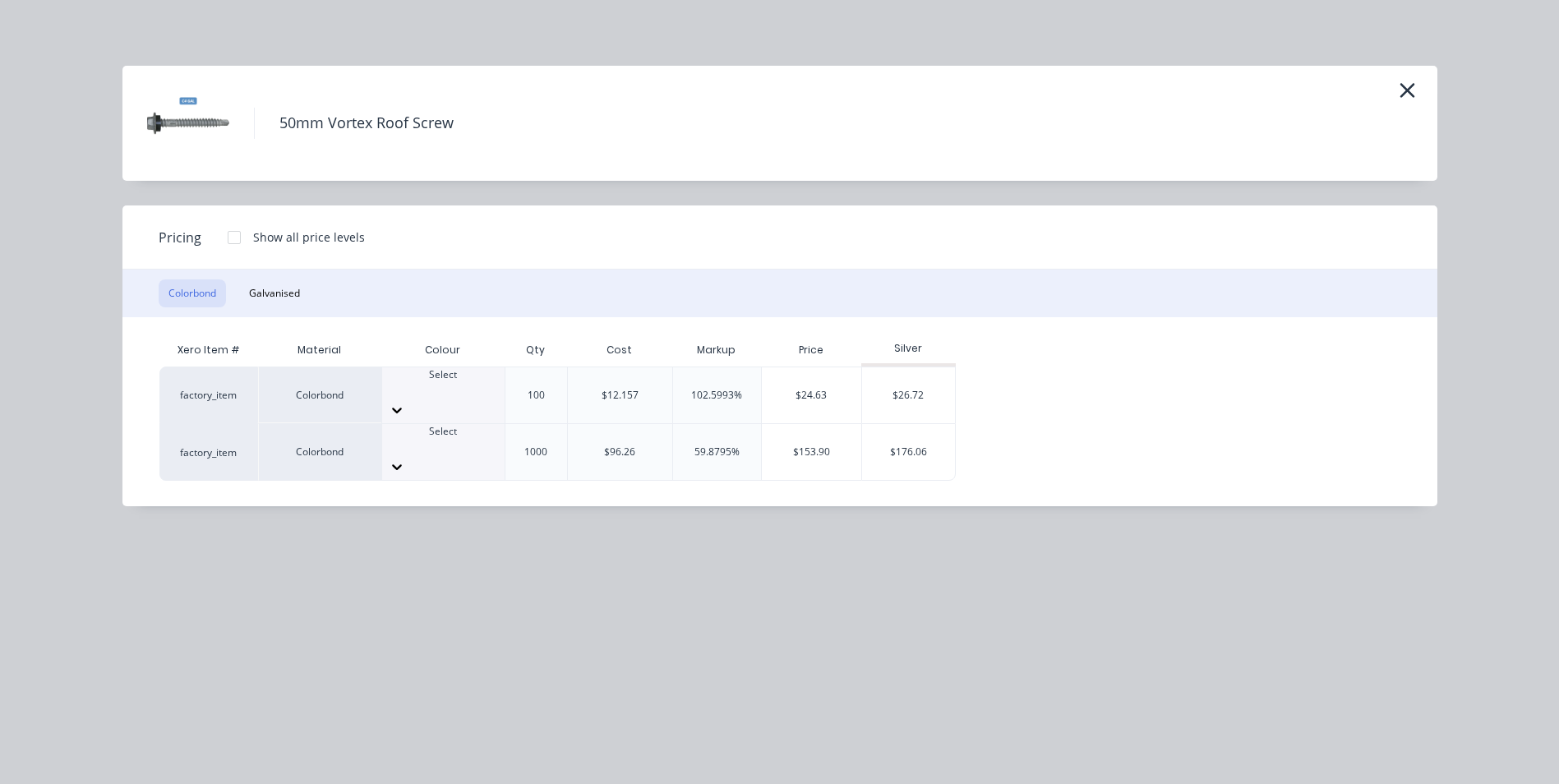
click at [229, 237] on div at bounding box center [234, 237] width 33 height 33
click at [283, 286] on button "Galvanised" at bounding box center [274, 293] width 71 height 28
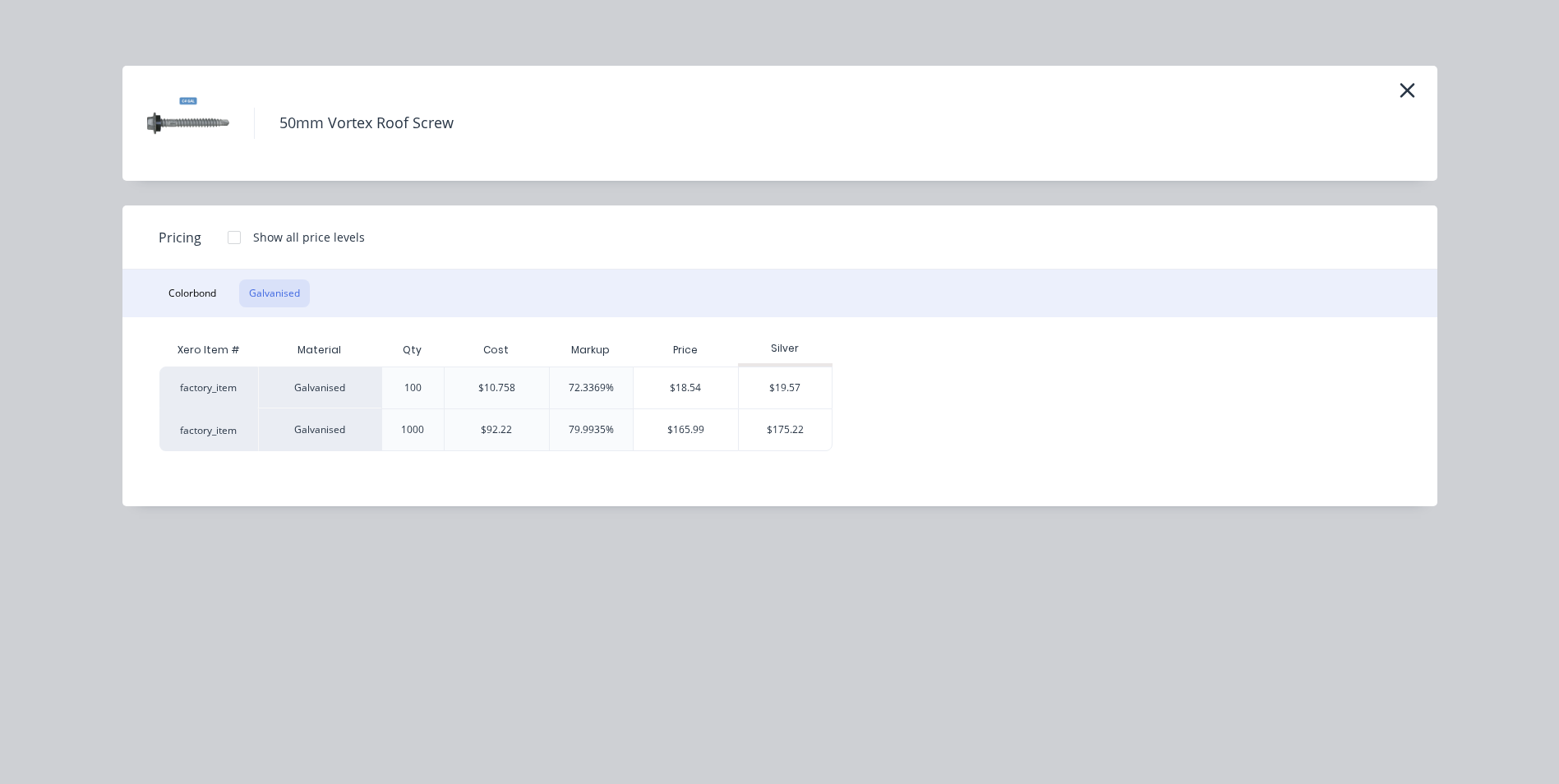
click at [234, 233] on div at bounding box center [234, 237] width 33 height 33
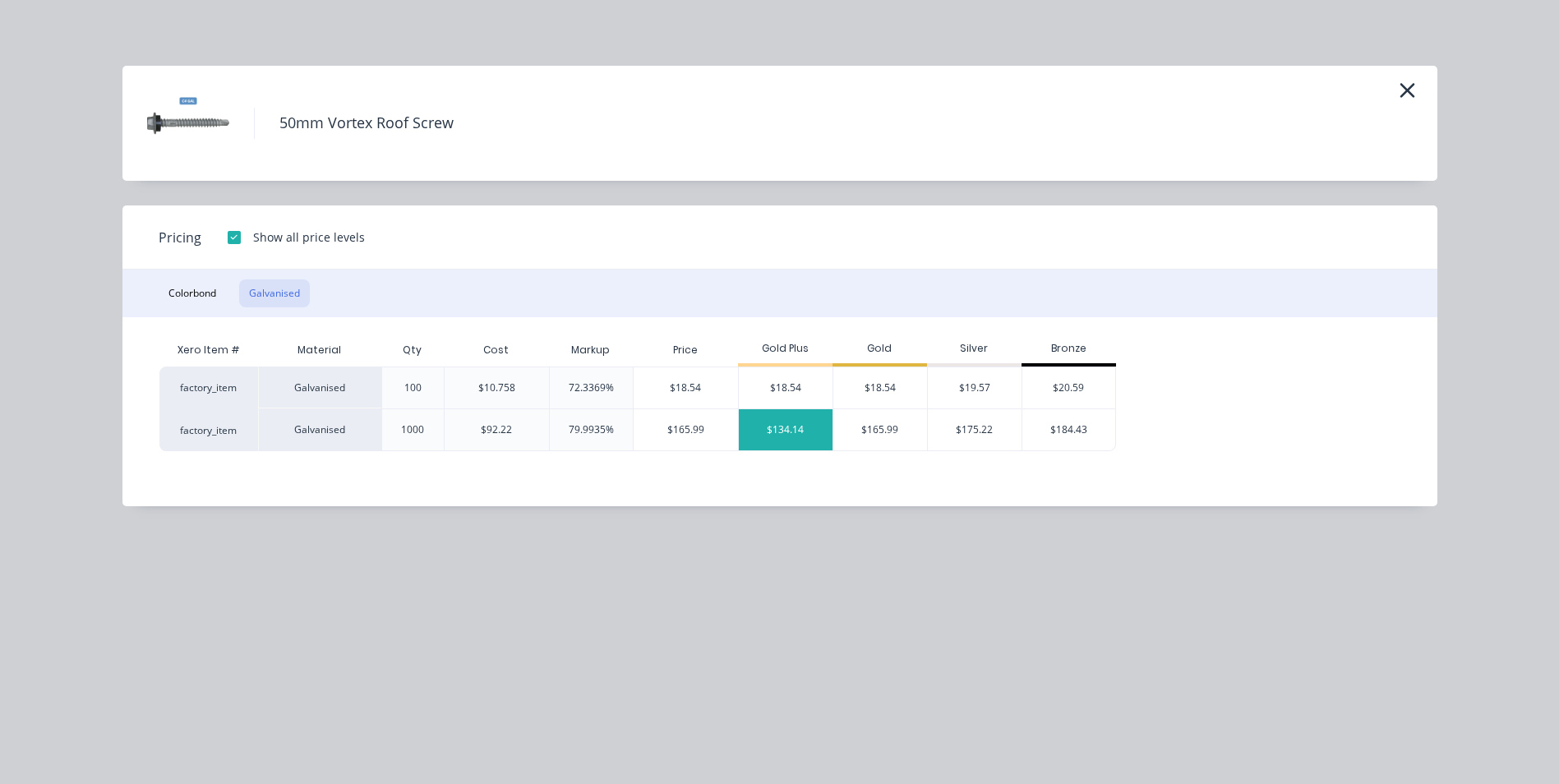
click at [800, 427] on div "$134.14" at bounding box center [786, 429] width 94 height 41
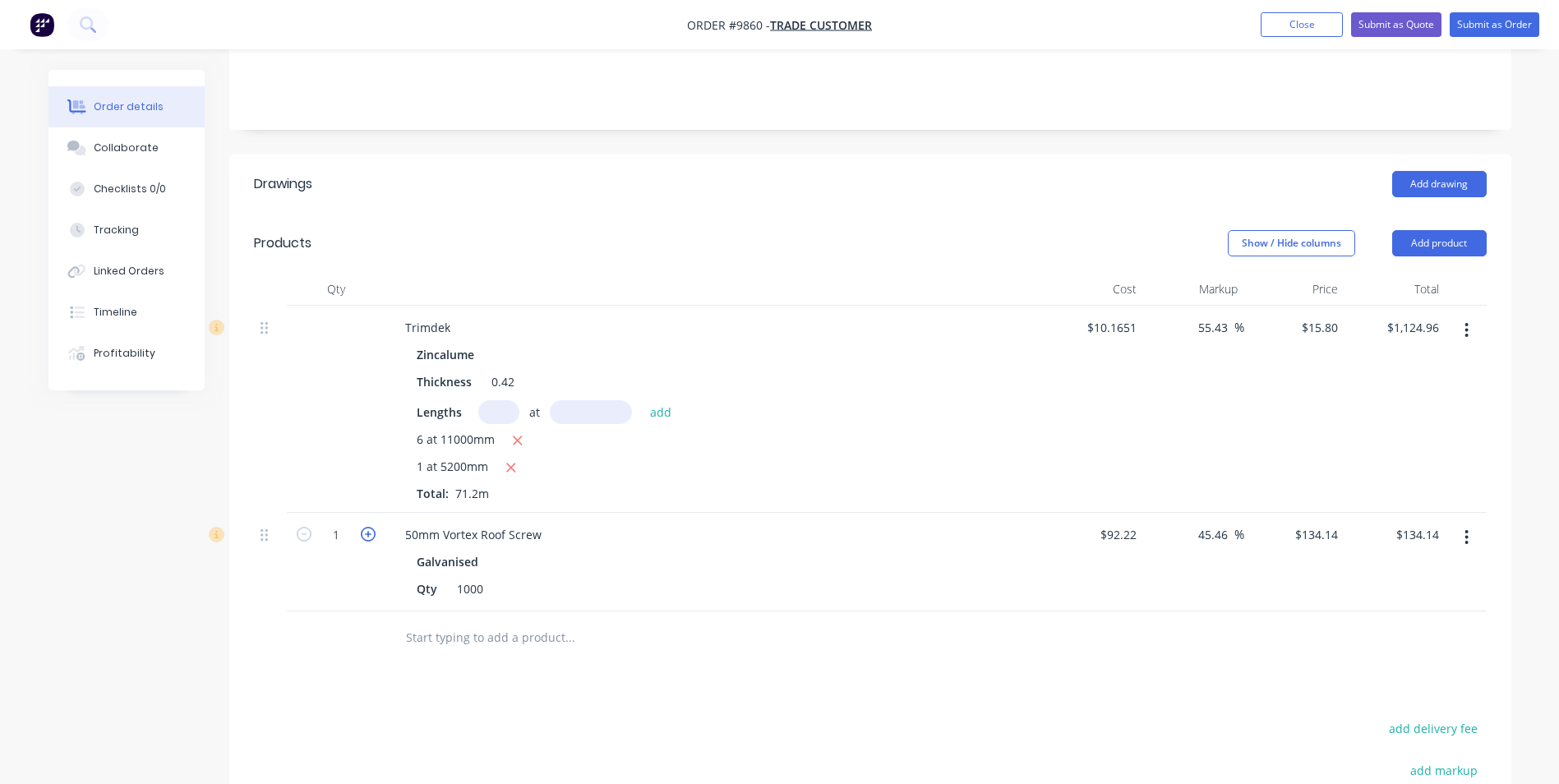
click at [374, 527] on icon "button" at bounding box center [368, 534] width 15 height 15
type input "2"
type input "$268.28"
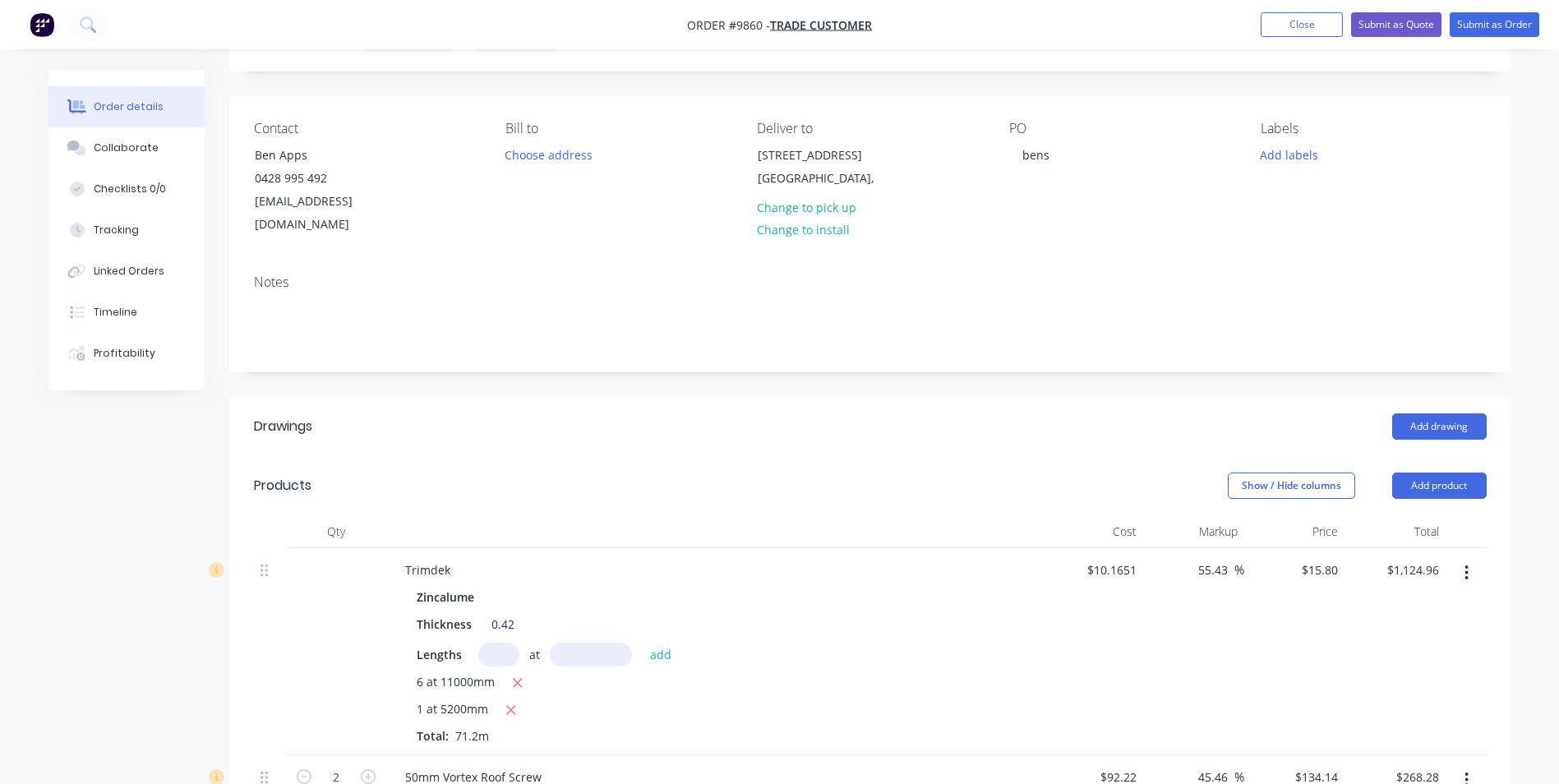
scroll to position [82, 0]
click at [1440, 477] on button "Add product" at bounding box center [1440, 489] width 94 height 26
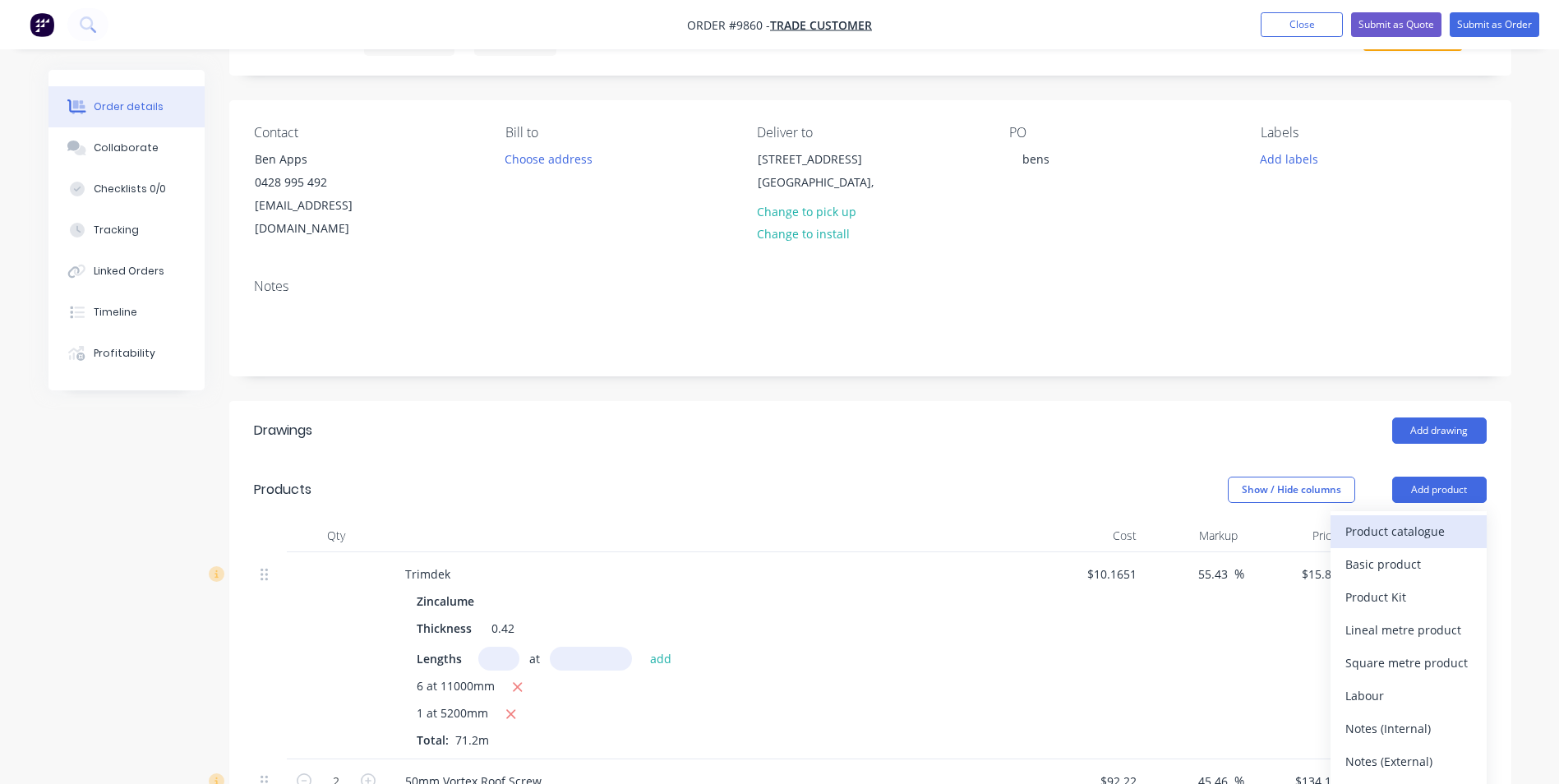
click at [1425, 519] on div "Product catalogue" at bounding box center [1409, 531] width 127 height 24
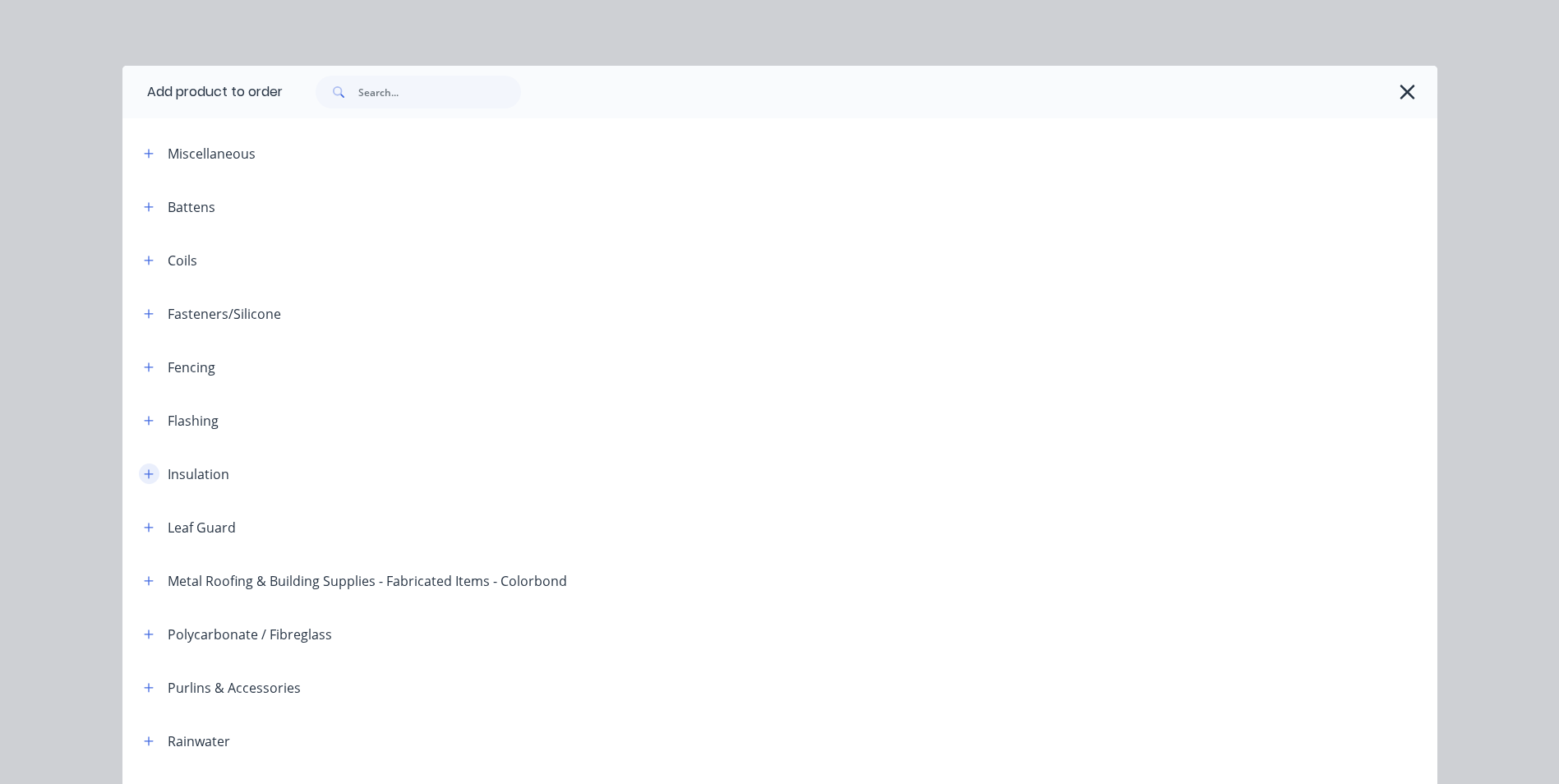
click at [144, 473] on icon "button" at bounding box center [149, 474] width 10 height 12
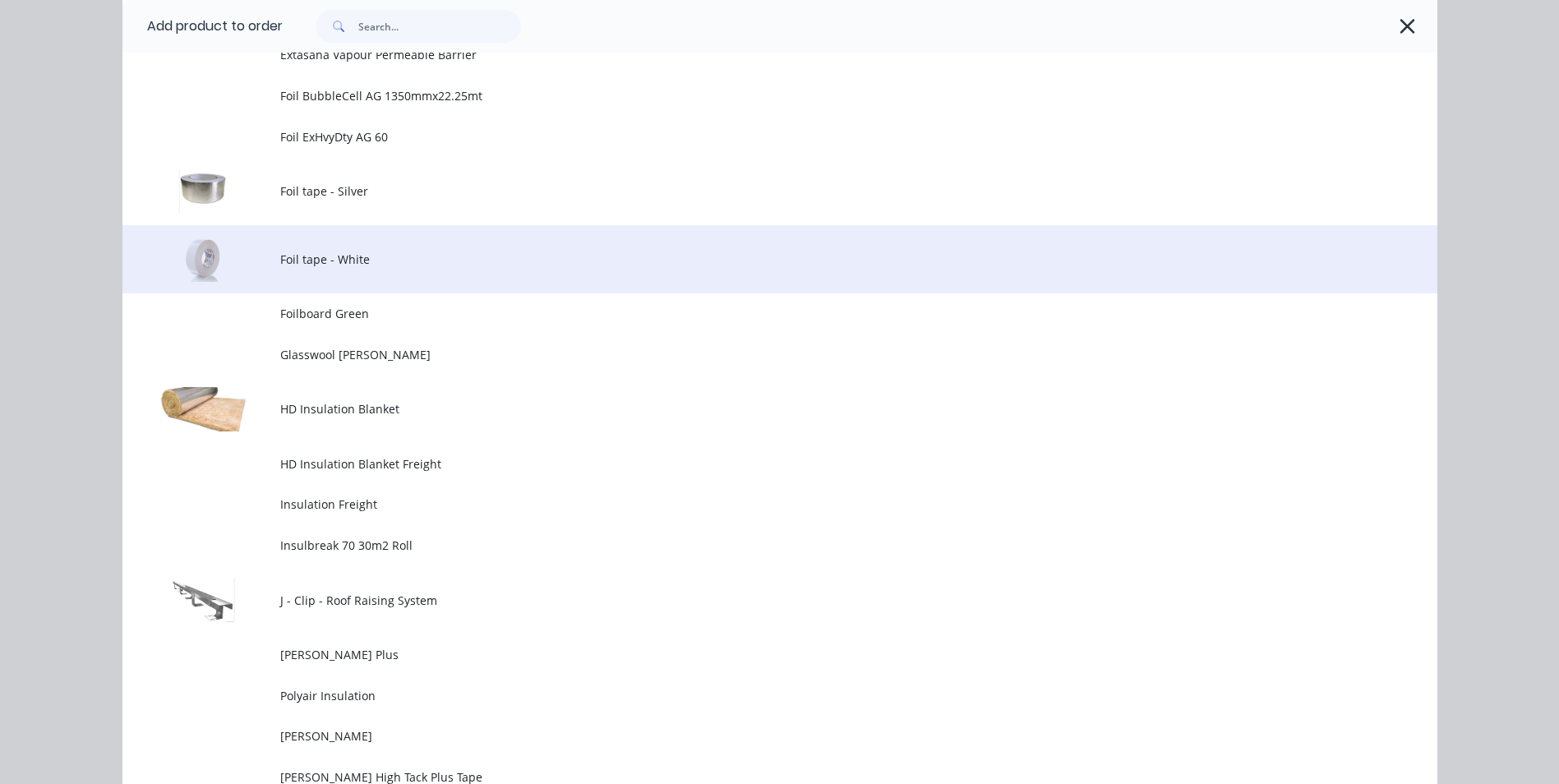
scroll to position [1151, 0]
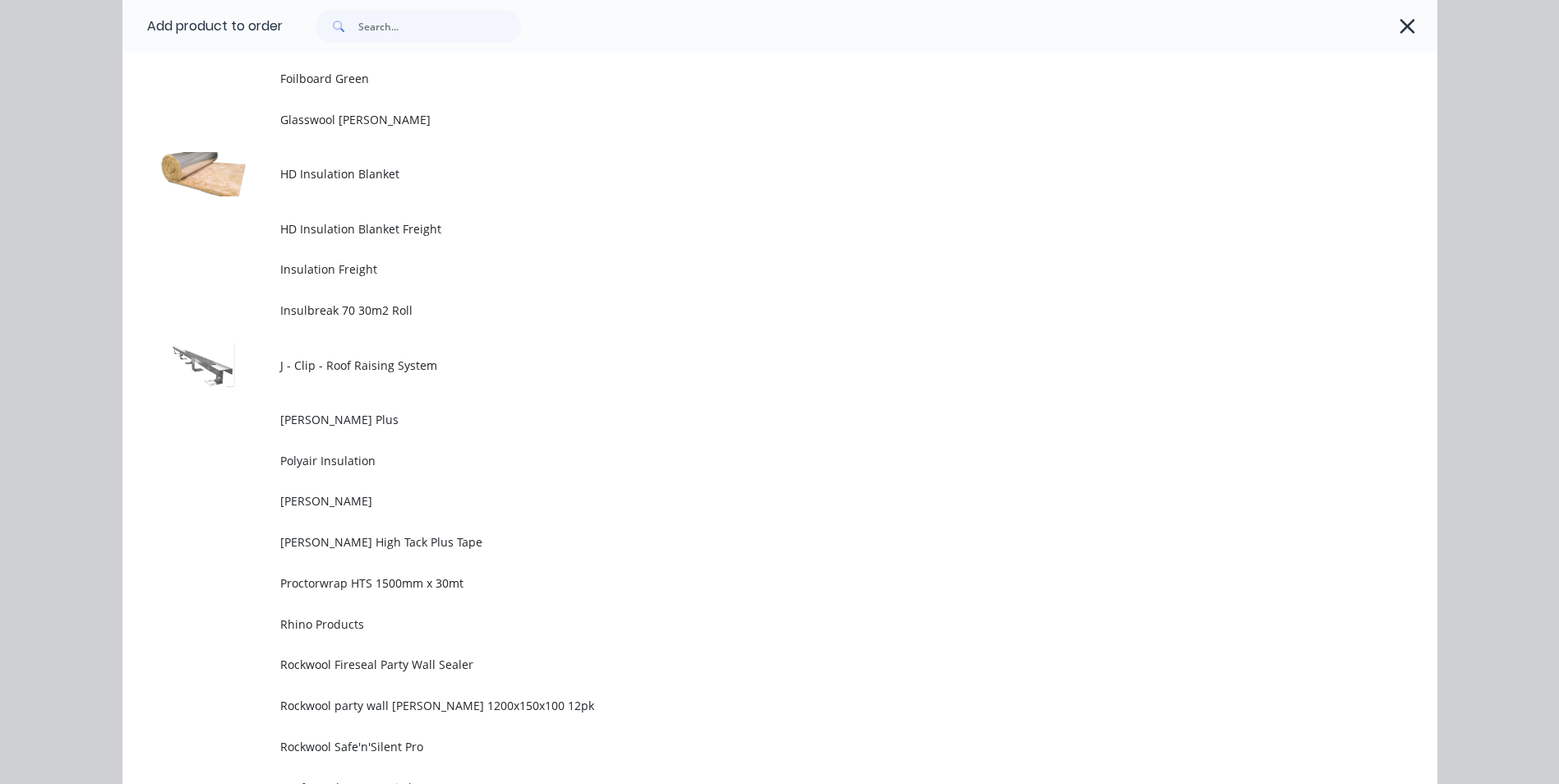
click at [357, 166] on span "HD Insulation Blanket" at bounding box center [743, 174] width 925 height 18
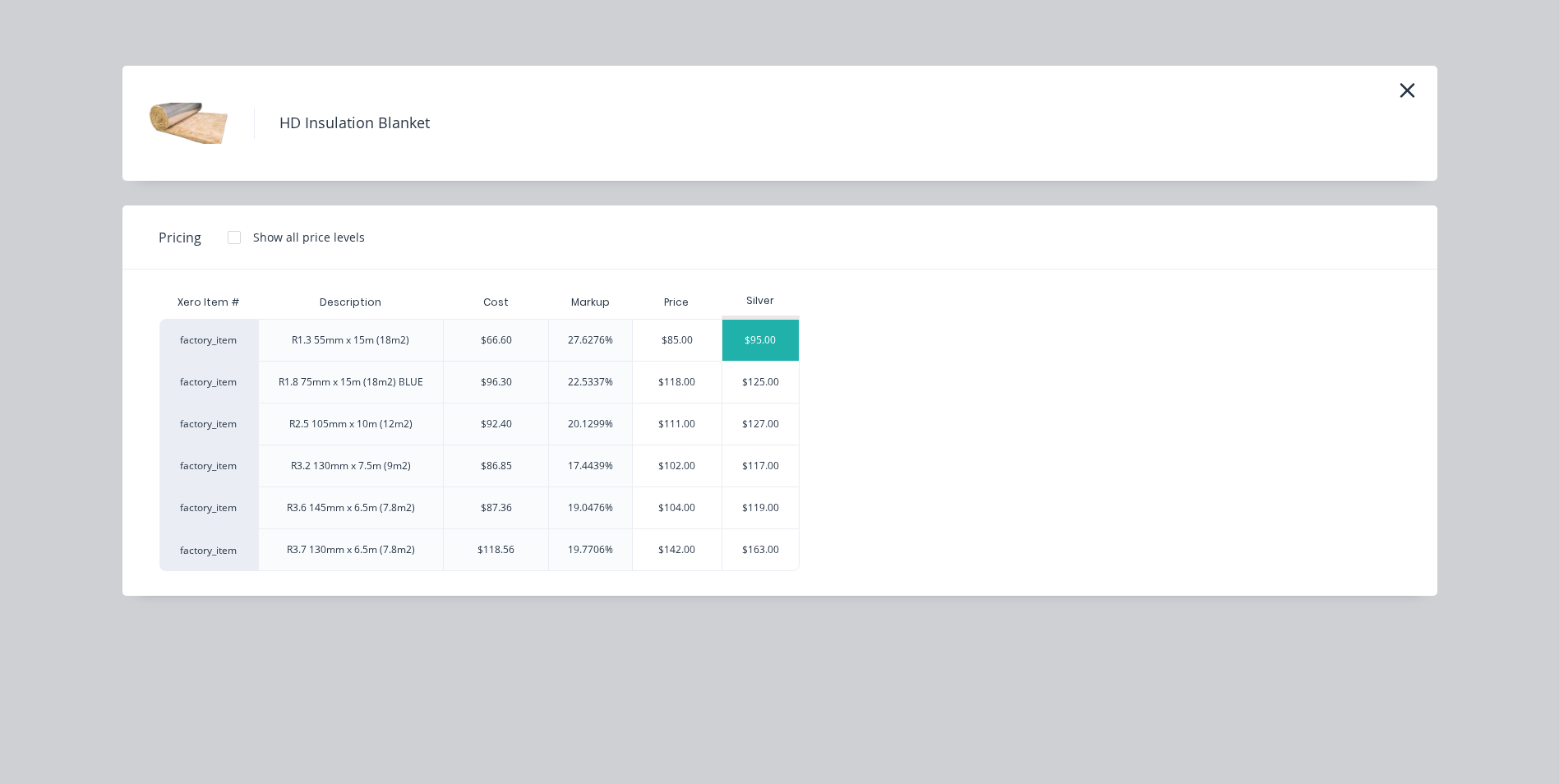
click at [767, 339] on div "$95.00" at bounding box center [761, 340] width 78 height 41
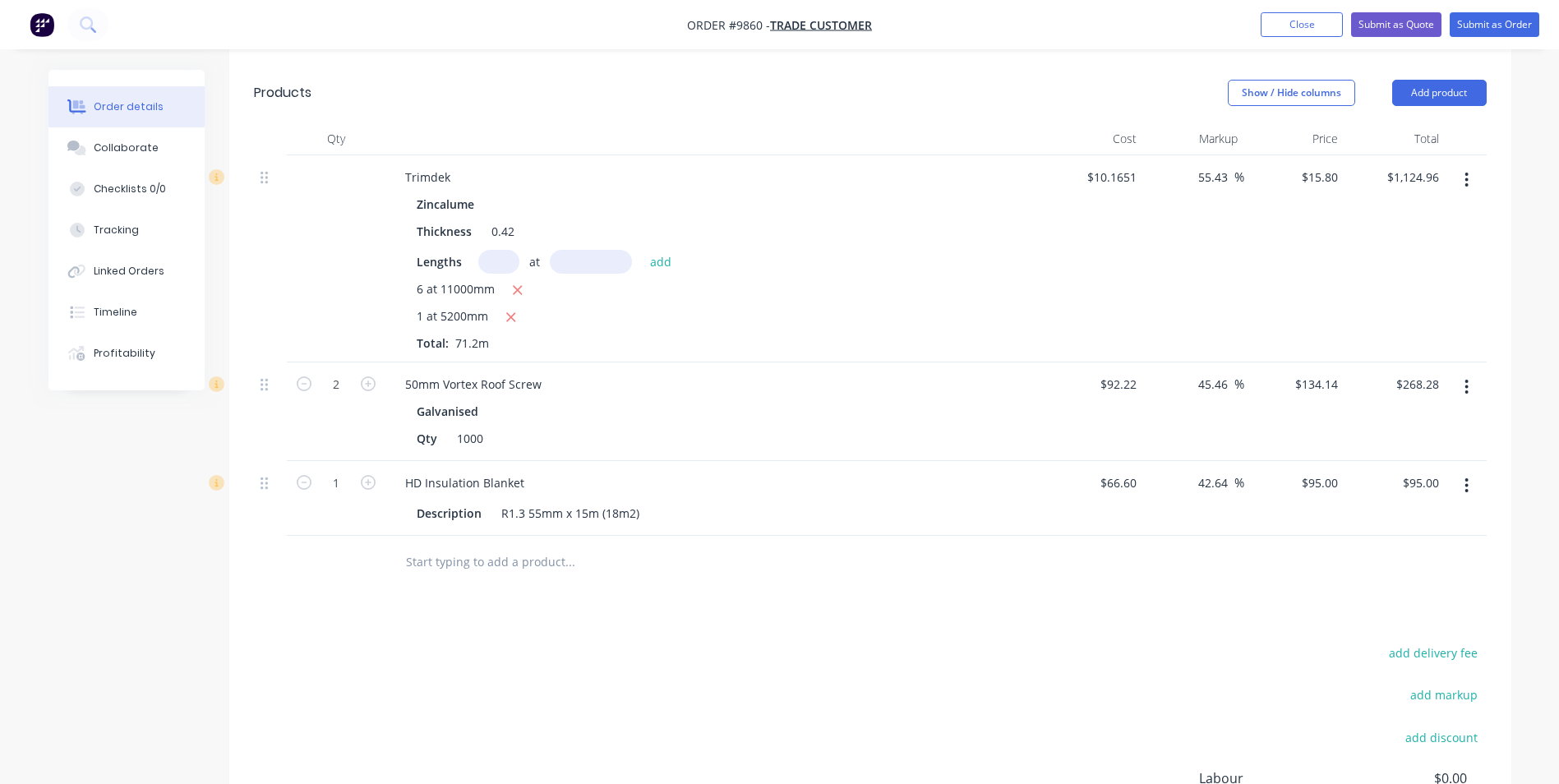
scroll to position [680, 0]
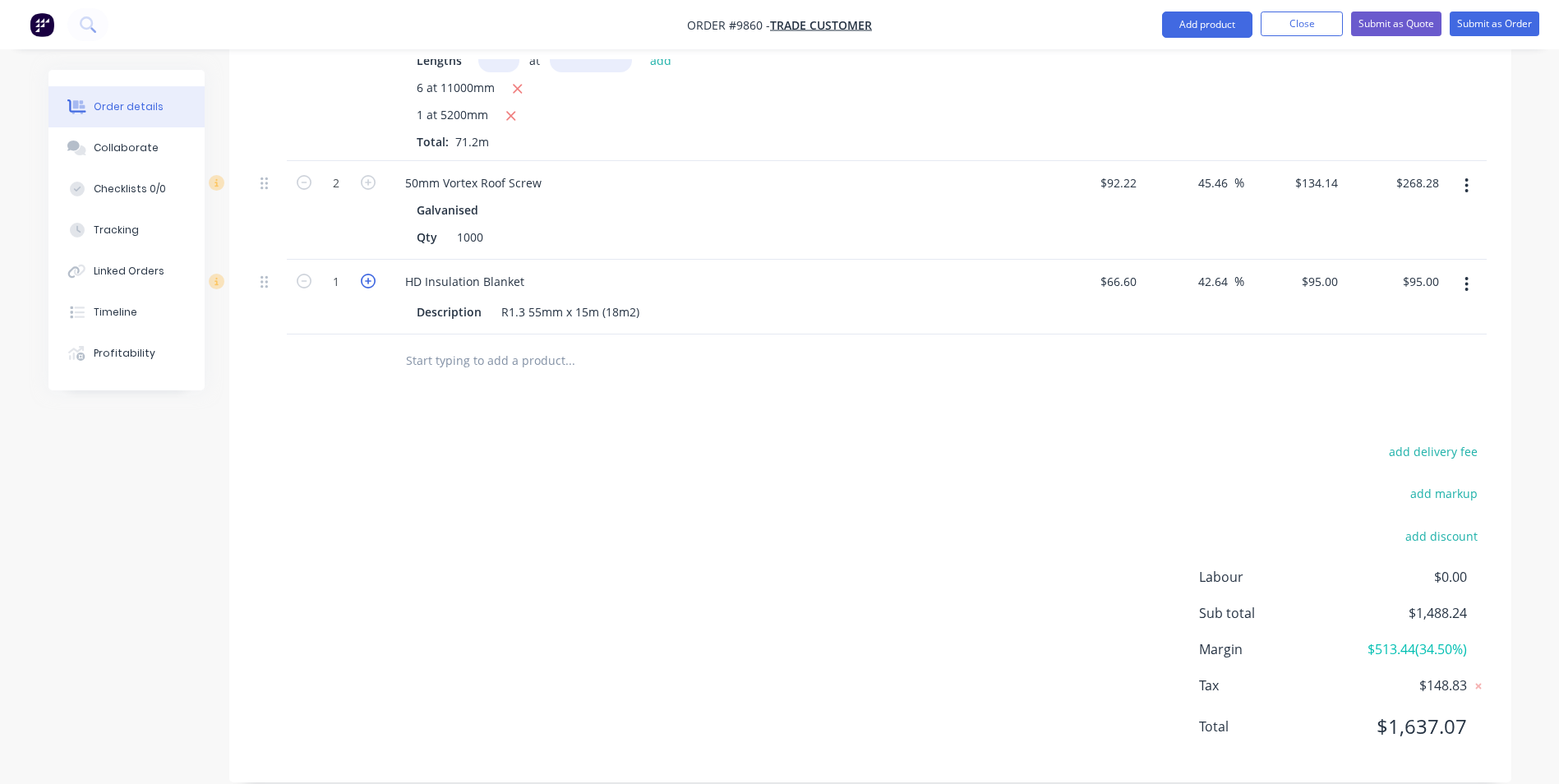
click at [367, 274] on icon "button" at bounding box center [368, 281] width 15 height 15
type input "2"
type input "$190.00"
click at [367, 274] on icon "button" at bounding box center [368, 281] width 15 height 15
type input "3"
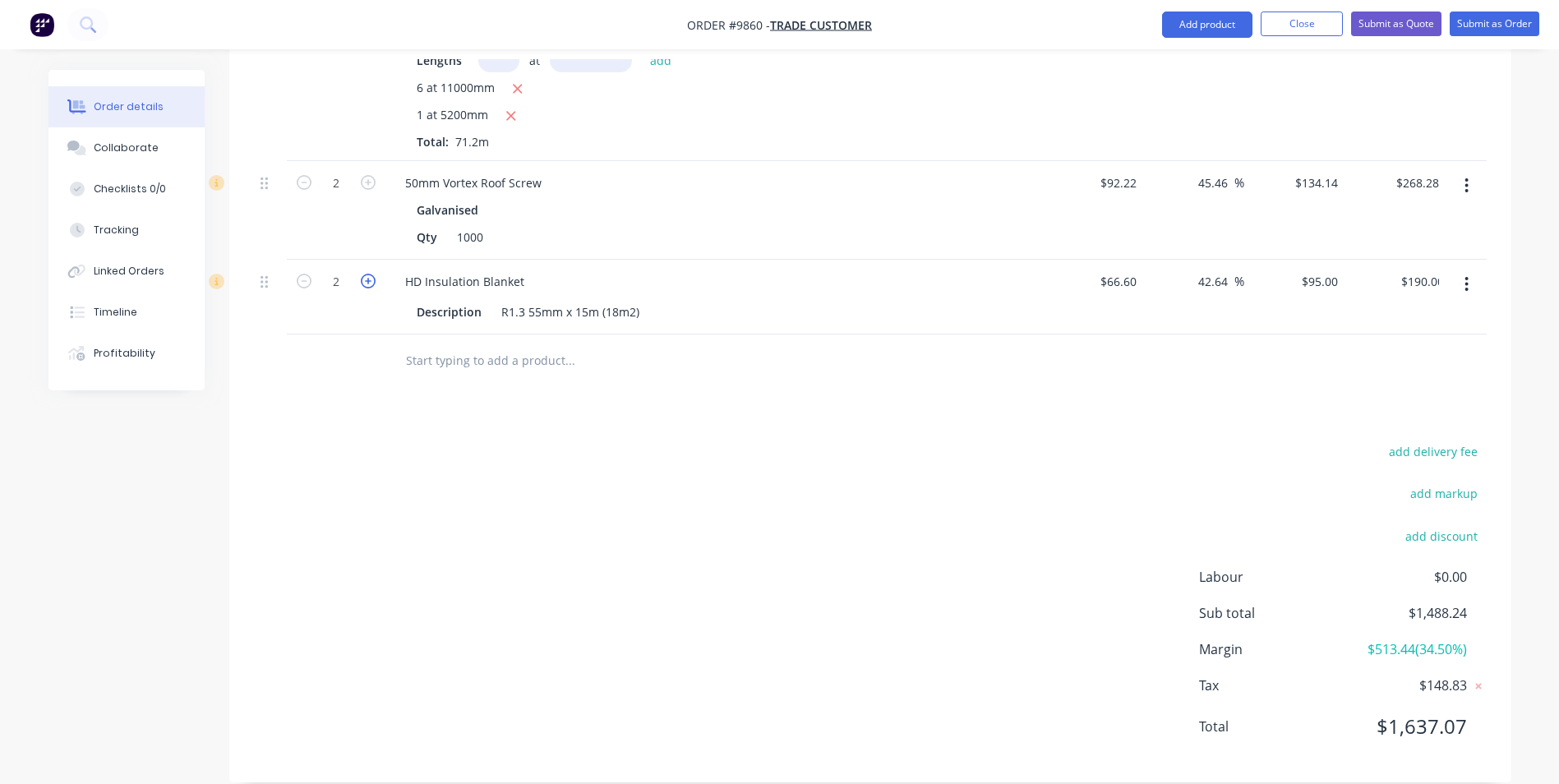
type input "$285.00"
click at [367, 274] on icon "button" at bounding box center [368, 281] width 15 height 15
type input "4"
type input "$380.00"
click at [367, 274] on icon "button" at bounding box center [368, 281] width 15 height 15
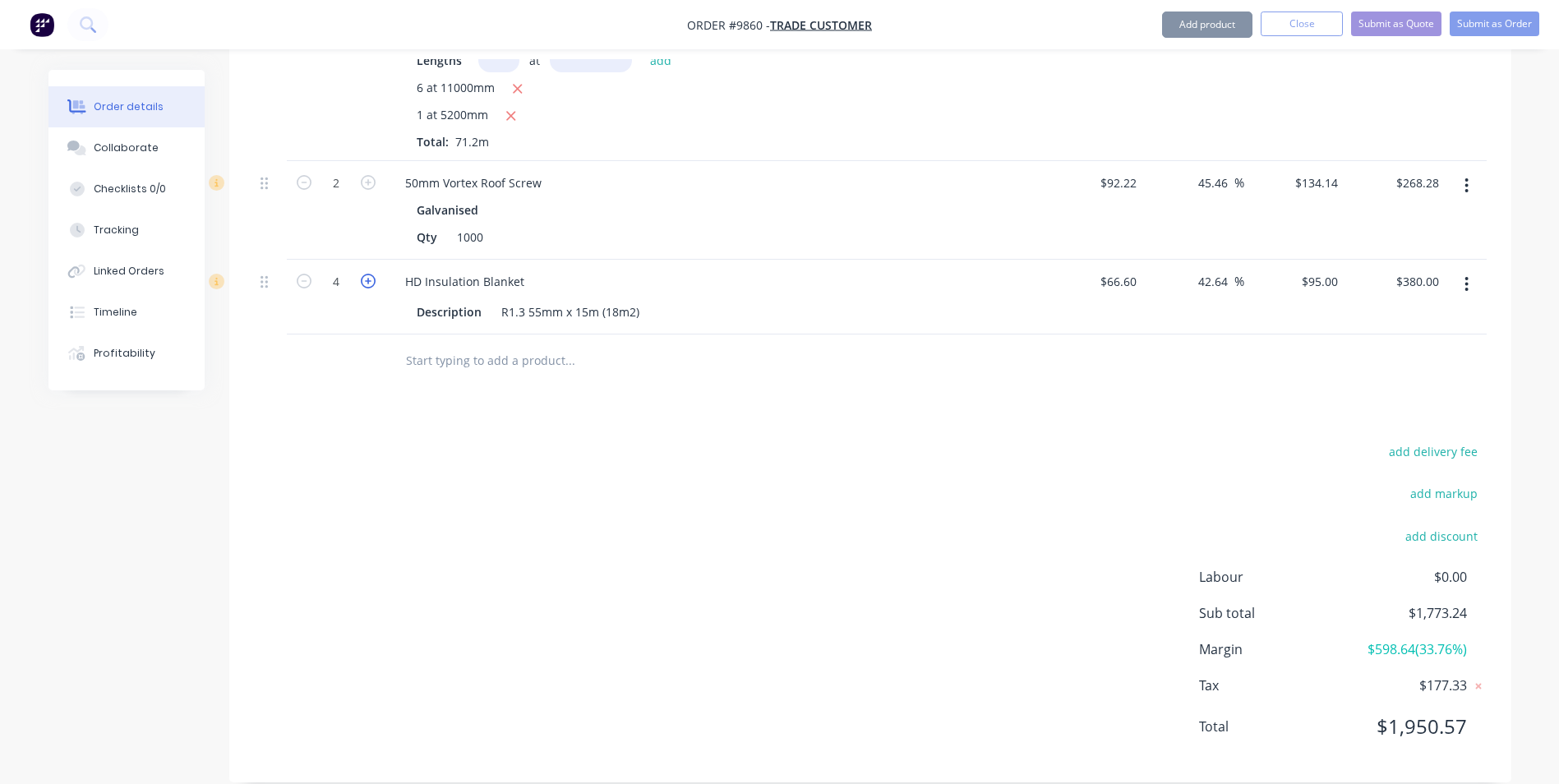
type input "5"
type input "$475.00"
click at [367, 274] on icon "button" at bounding box center [368, 281] width 15 height 15
type input "6"
type input "$570.00"
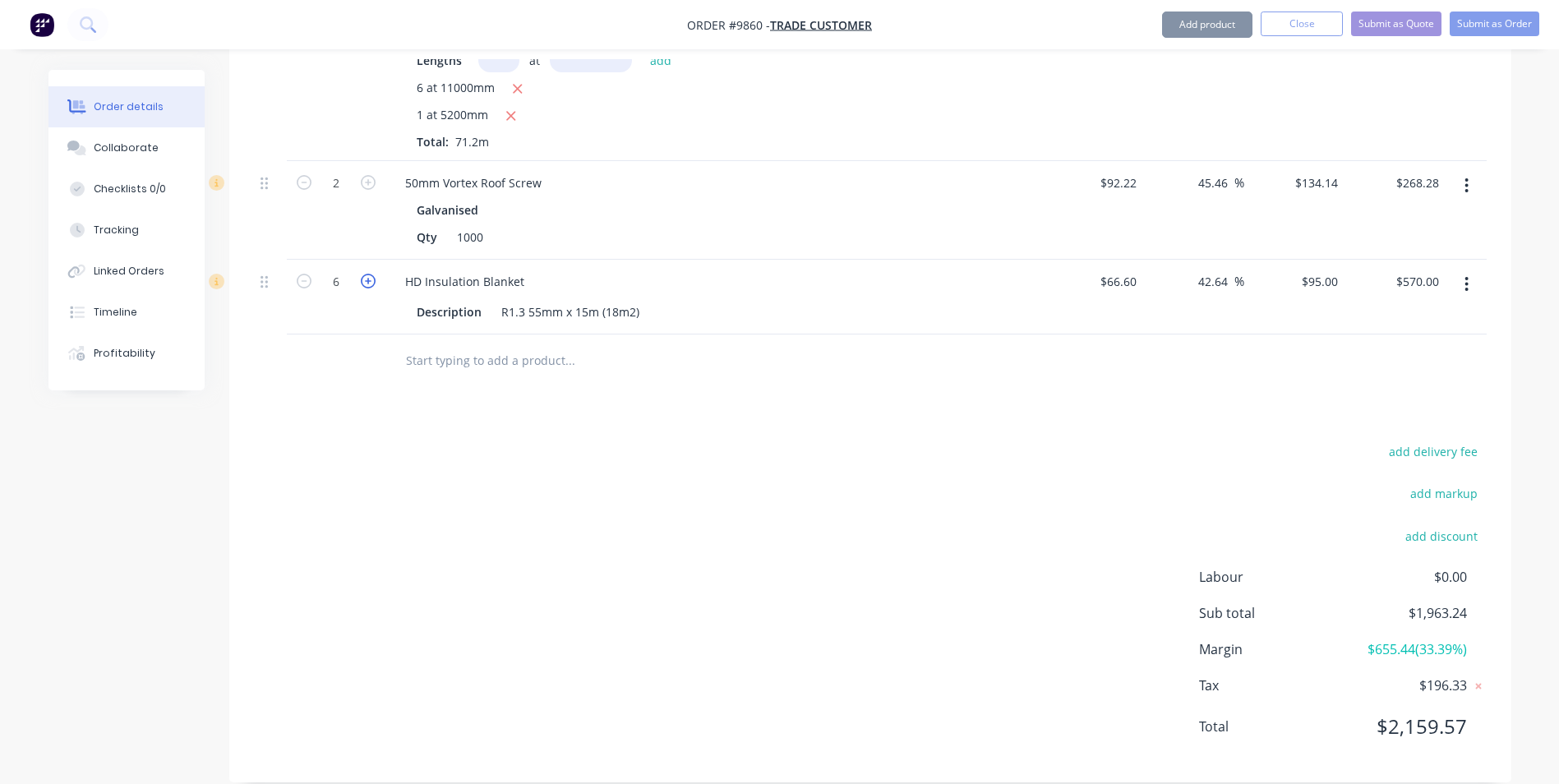
click at [367, 274] on icon "button" at bounding box center [368, 281] width 15 height 15
type input "7"
type input "$665.00"
click at [367, 274] on icon "button" at bounding box center [368, 281] width 15 height 15
type input "8"
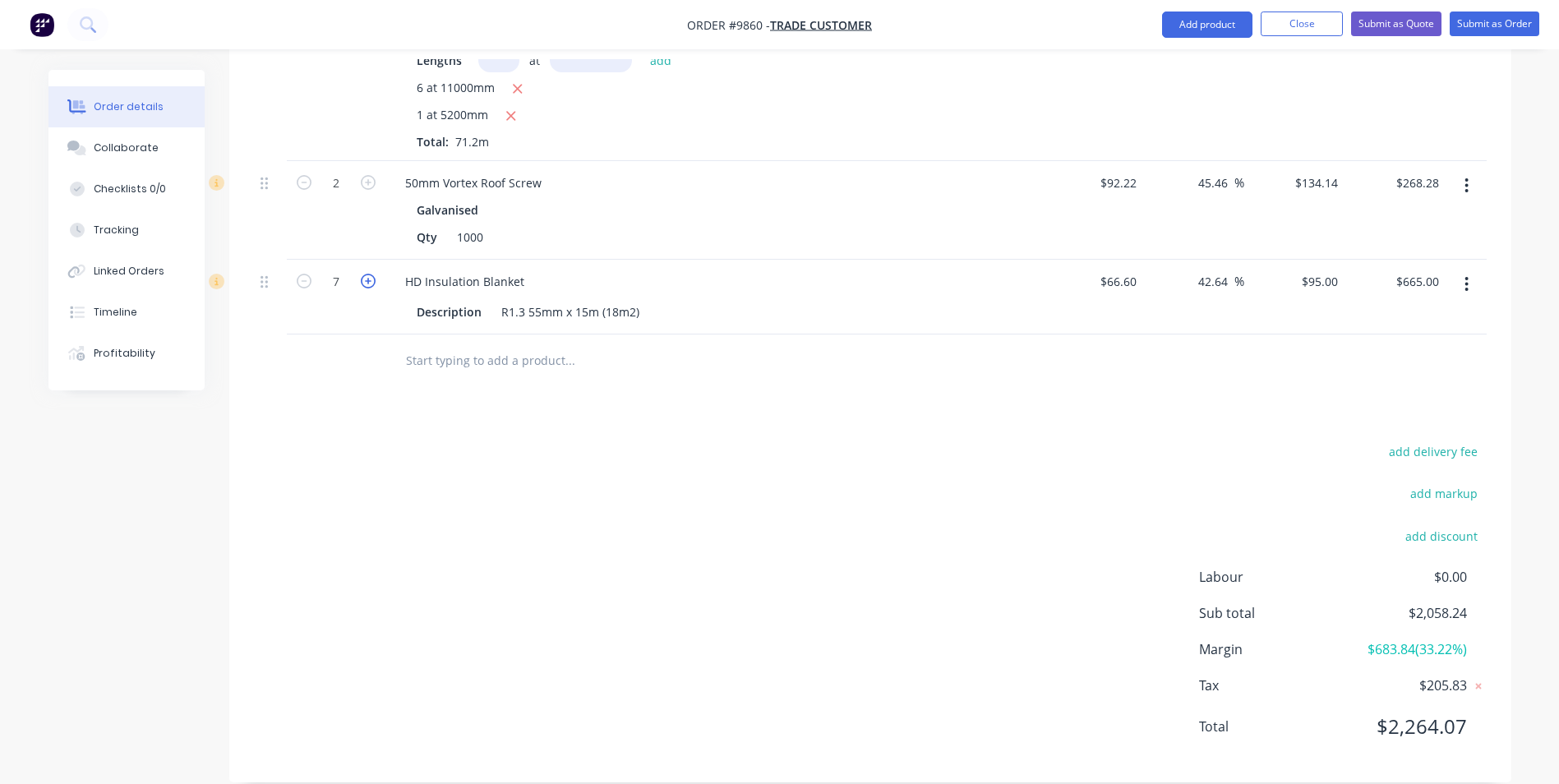
type input "$760.00"
click at [367, 274] on icon "button" at bounding box center [368, 281] width 15 height 15
type input "9"
type input "$855.00"
click at [367, 274] on icon "button" at bounding box center [368, 281] width 15 height 15
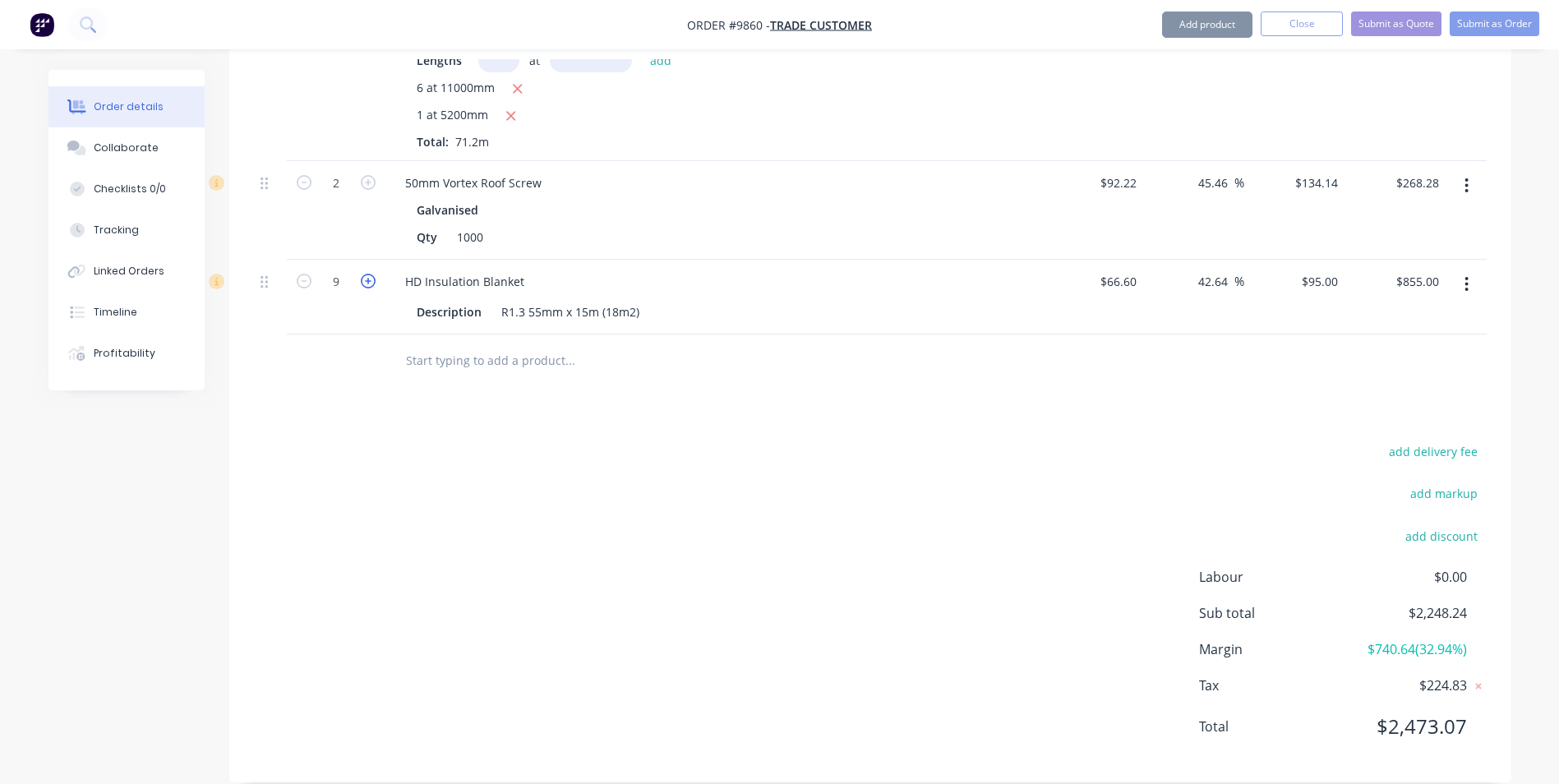
type input "10"
type input "$950.00"
click at [367, 274] on icon "button" at bounding box center [368, 281] width 15 height 15
type input "11"
type input "$1,045.00"
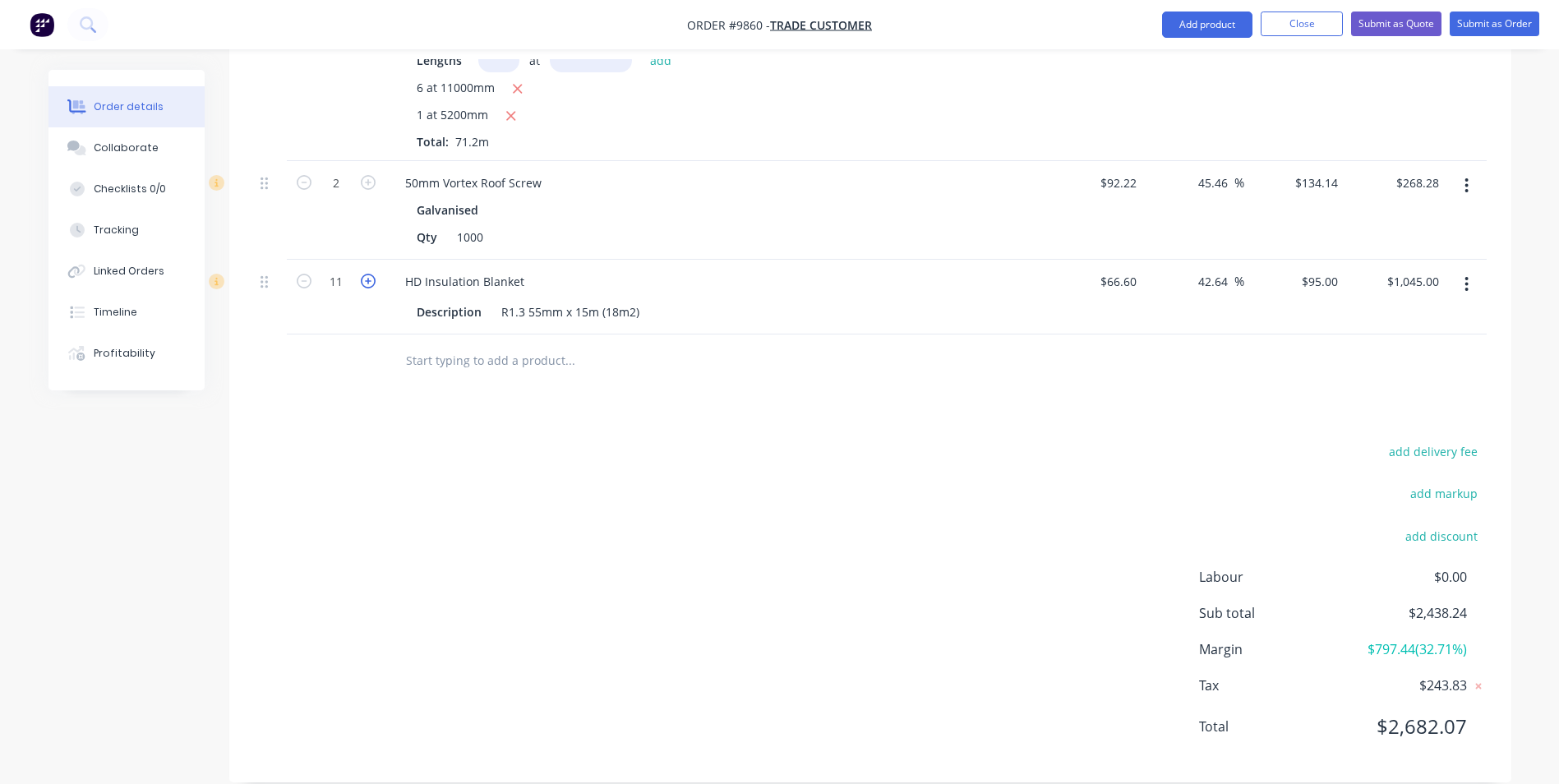
click at [367, 274] on icon "button" at bounding box center [368, 281] width 15 height 15
type input "12"
type input "$1,140.00"
click at [367, 274] on icon "button" at bounding box center [368, 281] width 15 height 15
type input "13"
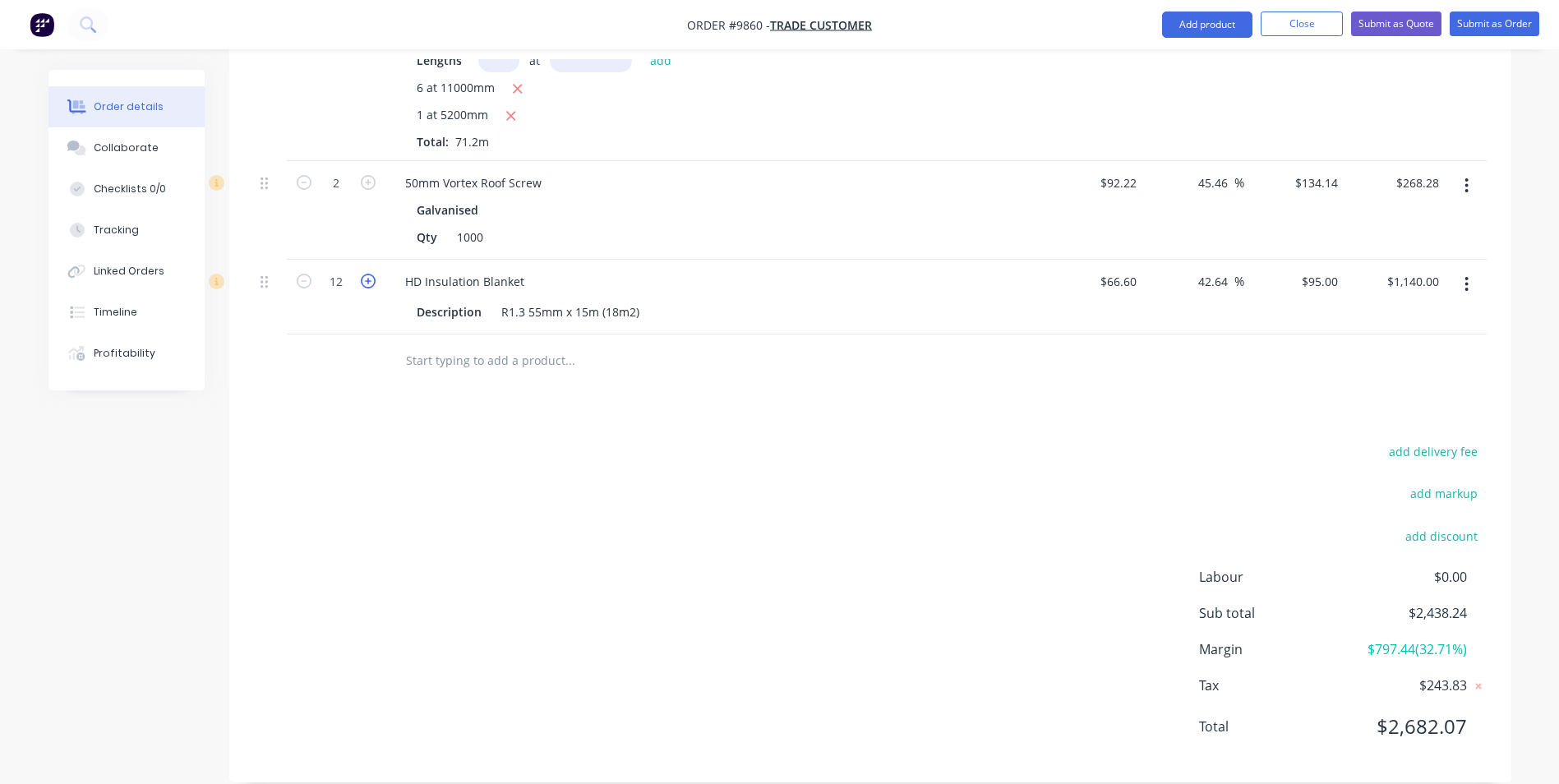
type input "$1,235.00"
click at [367, 274] on icon "button" at bounding box center [368, 281] width 15 height 15
type input "14"
type input "$1,330.00"
click at [367, 274] on icon "button" at bounding box center [368, 281] width 15 height 15
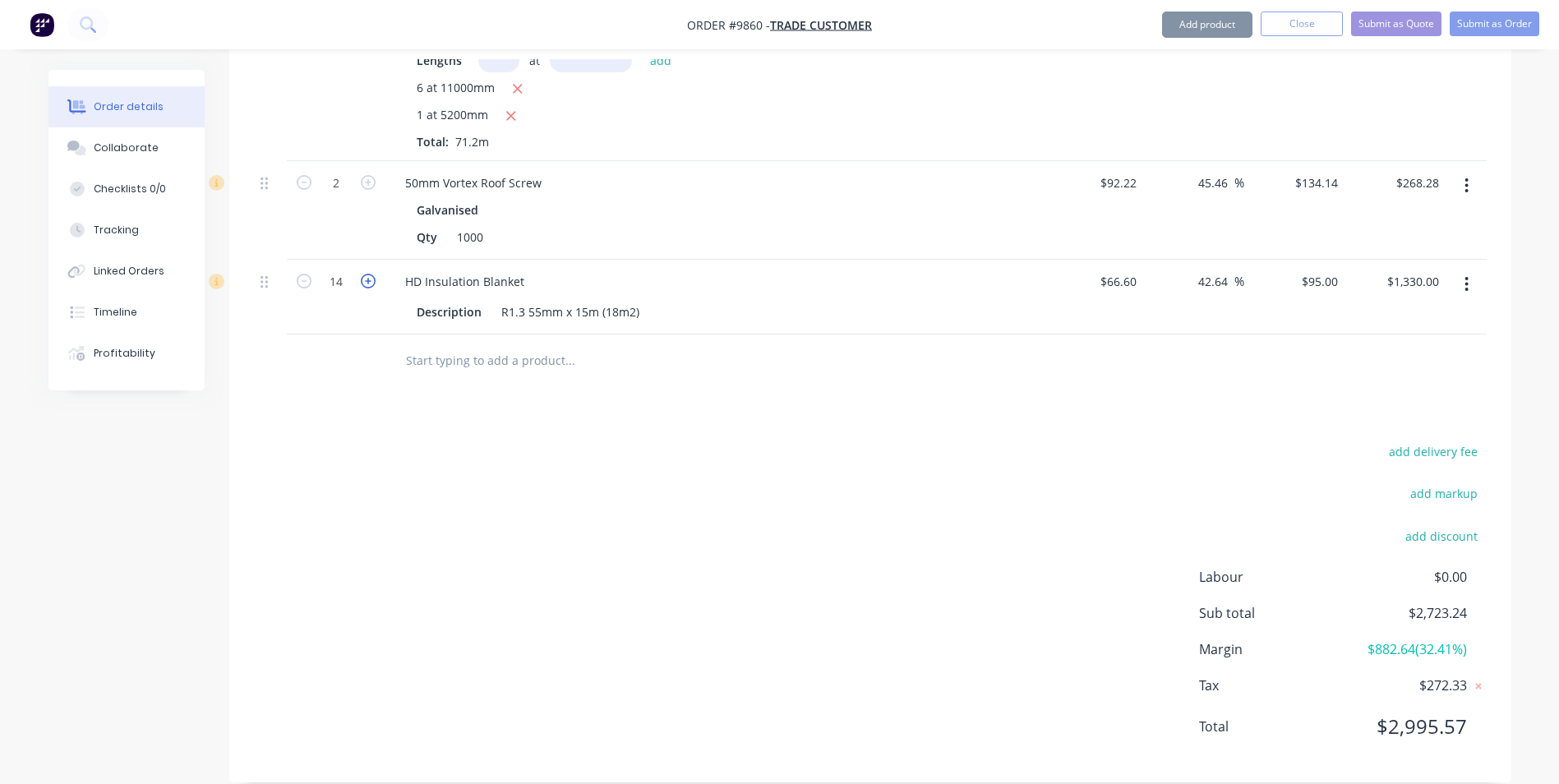
type input "15"
type input "$1,425.00"
click at [367, 274] on icon "button" at bounding box center [368, 281] width 15 height 15
type input "16"
type input "$1,520.00"
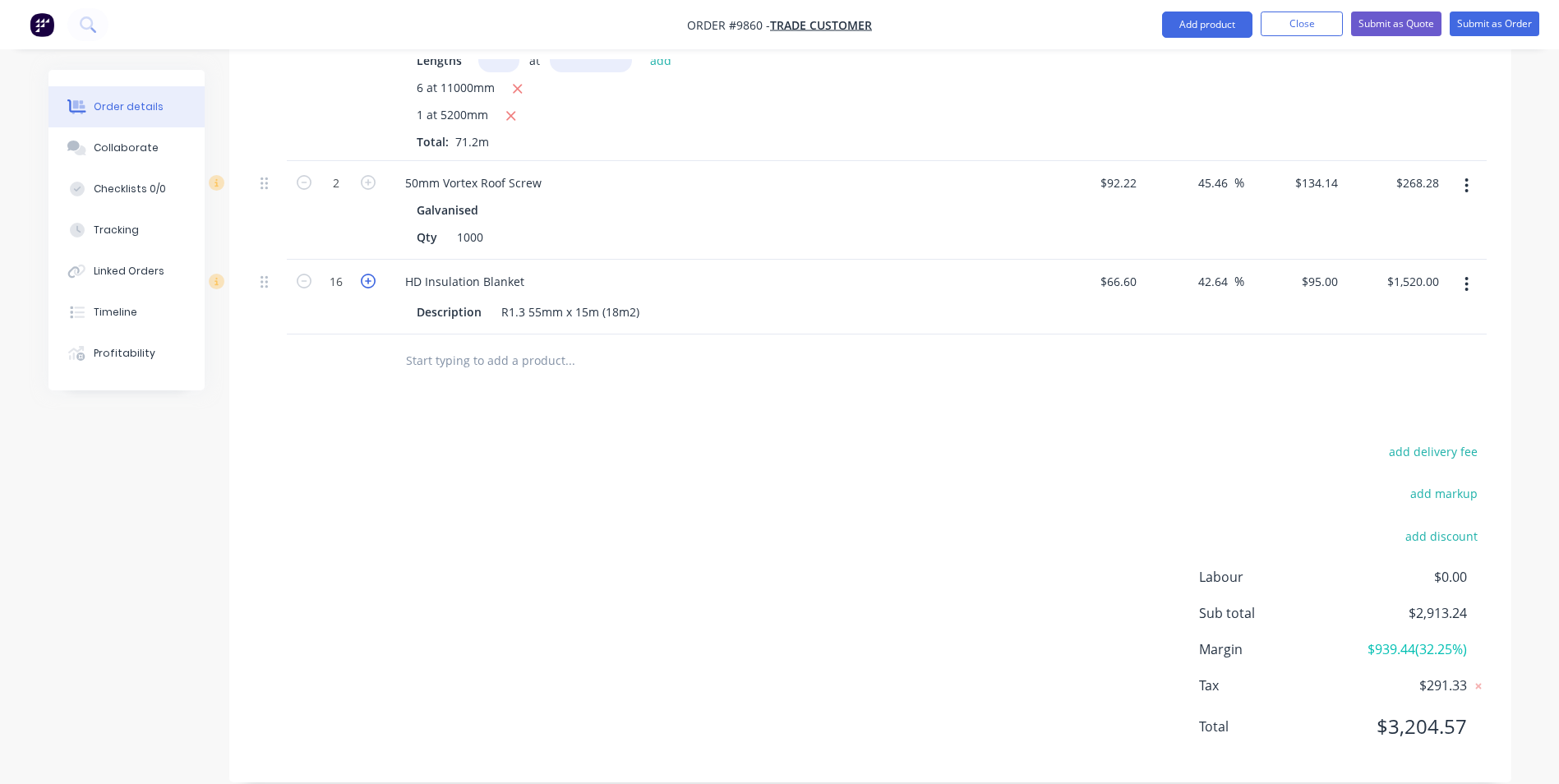
click at [367, 274] on icon "button" at bounding box center [368, 281] width 15 height 15
type input "17"
type input "$1,615.00"
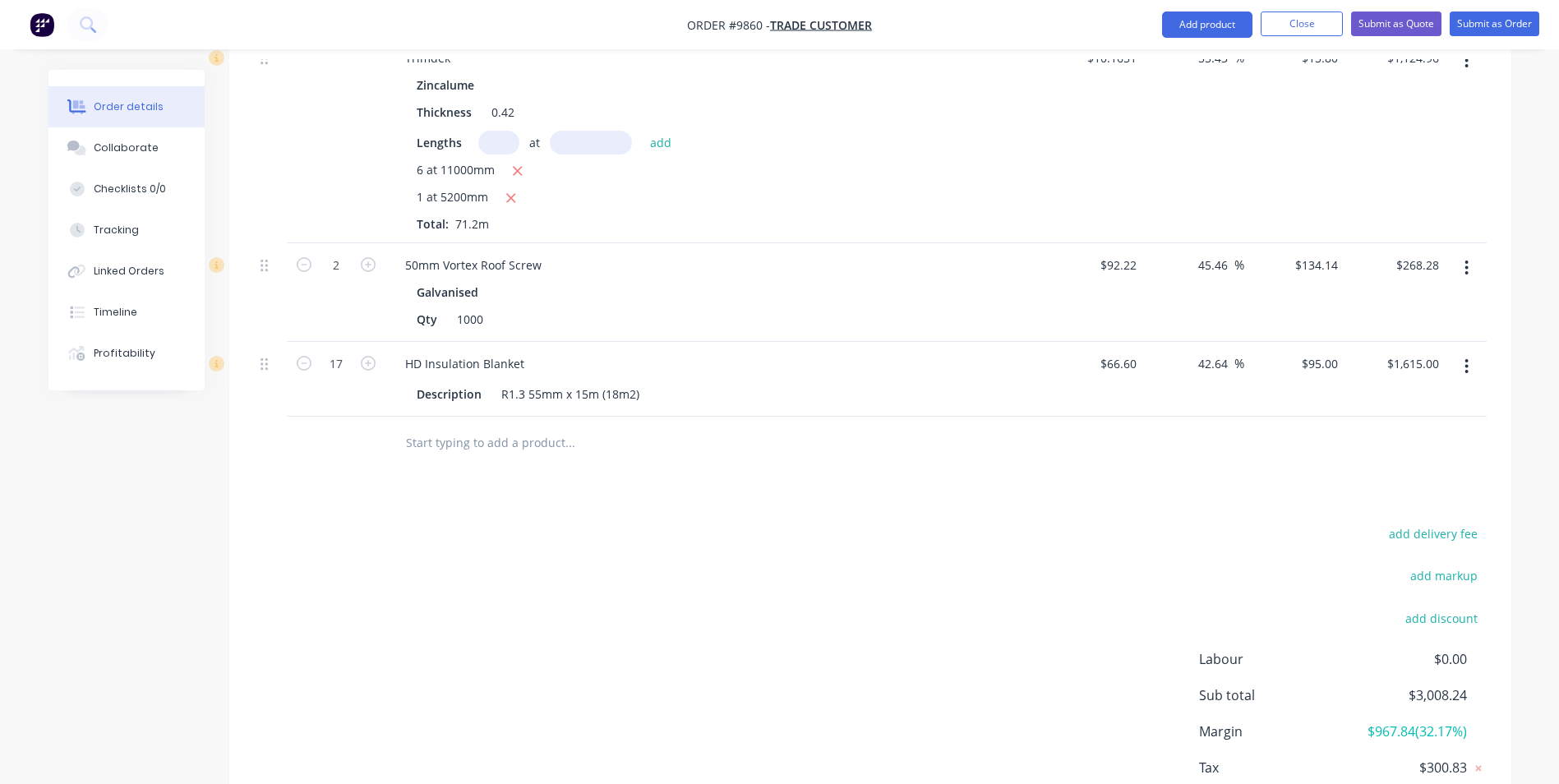
scroll to position [516, 0]
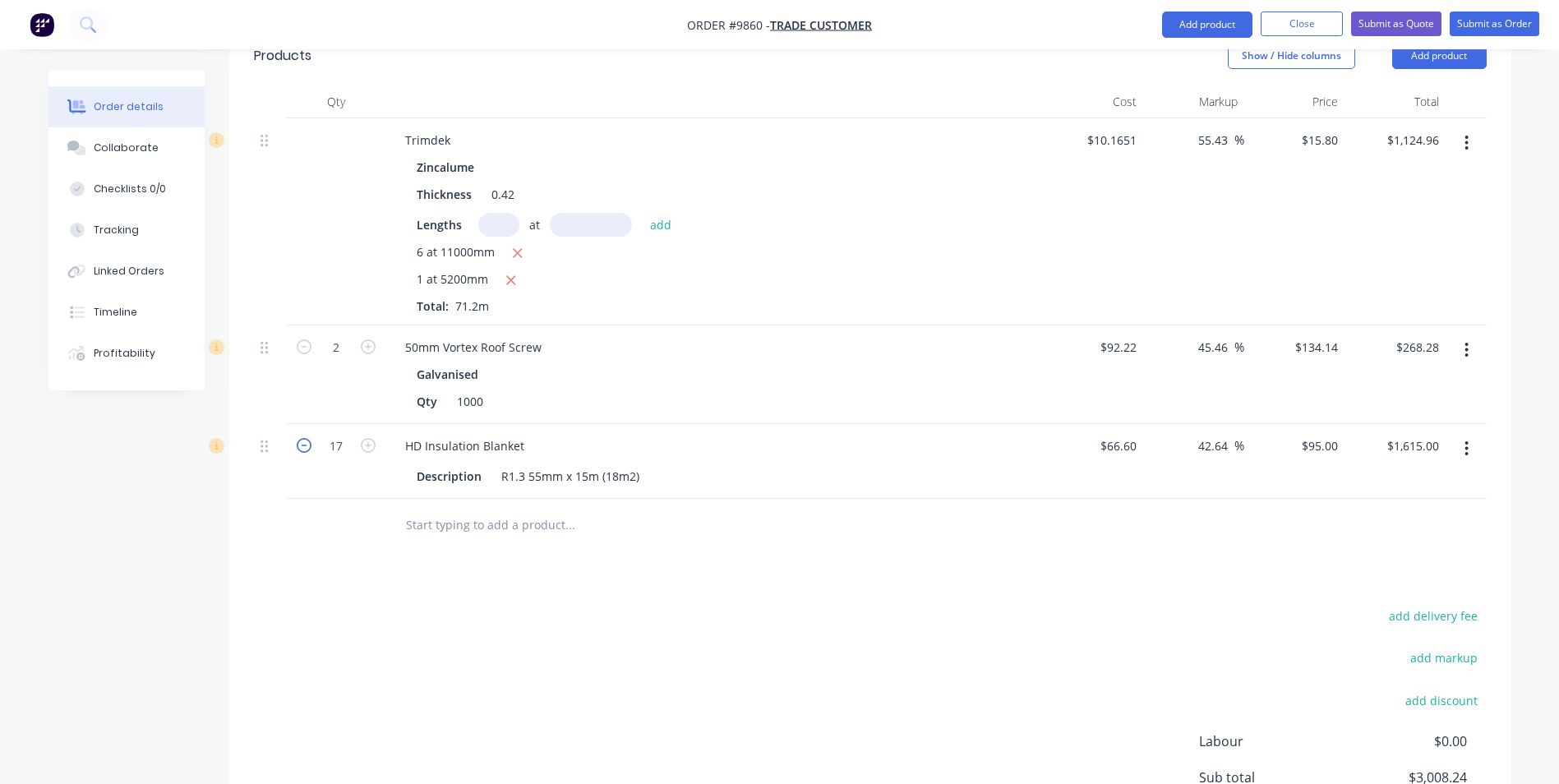
click at [301, 438] on icon "button" at bounding box center [304, 446] width 15 height 15
type input "16"
type input "$1,520.00"
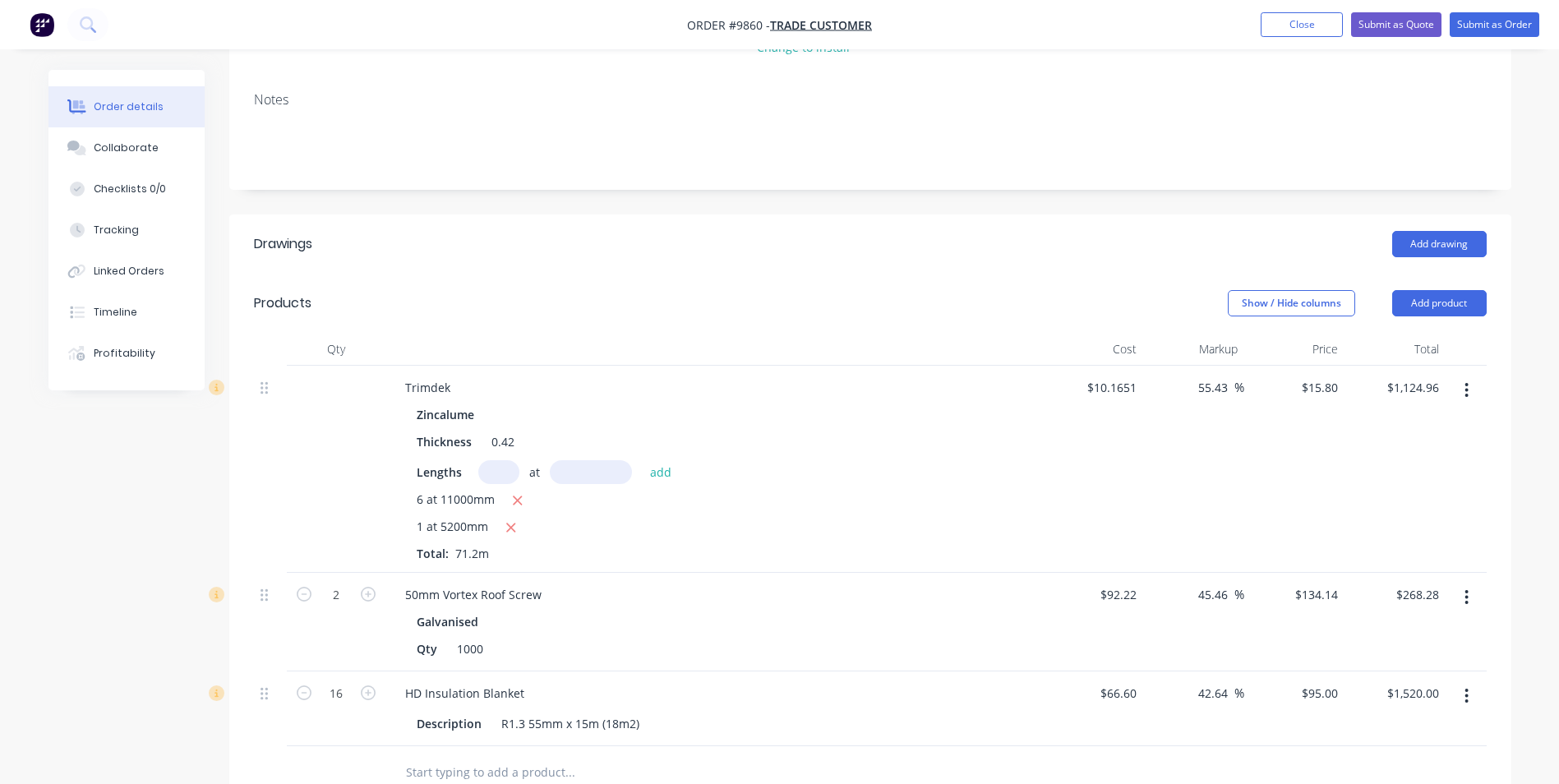
scroll to position [270, 0]
click at [1445, 289] on button "Add product" at bounding box center [1440, 301] width 94 height 26
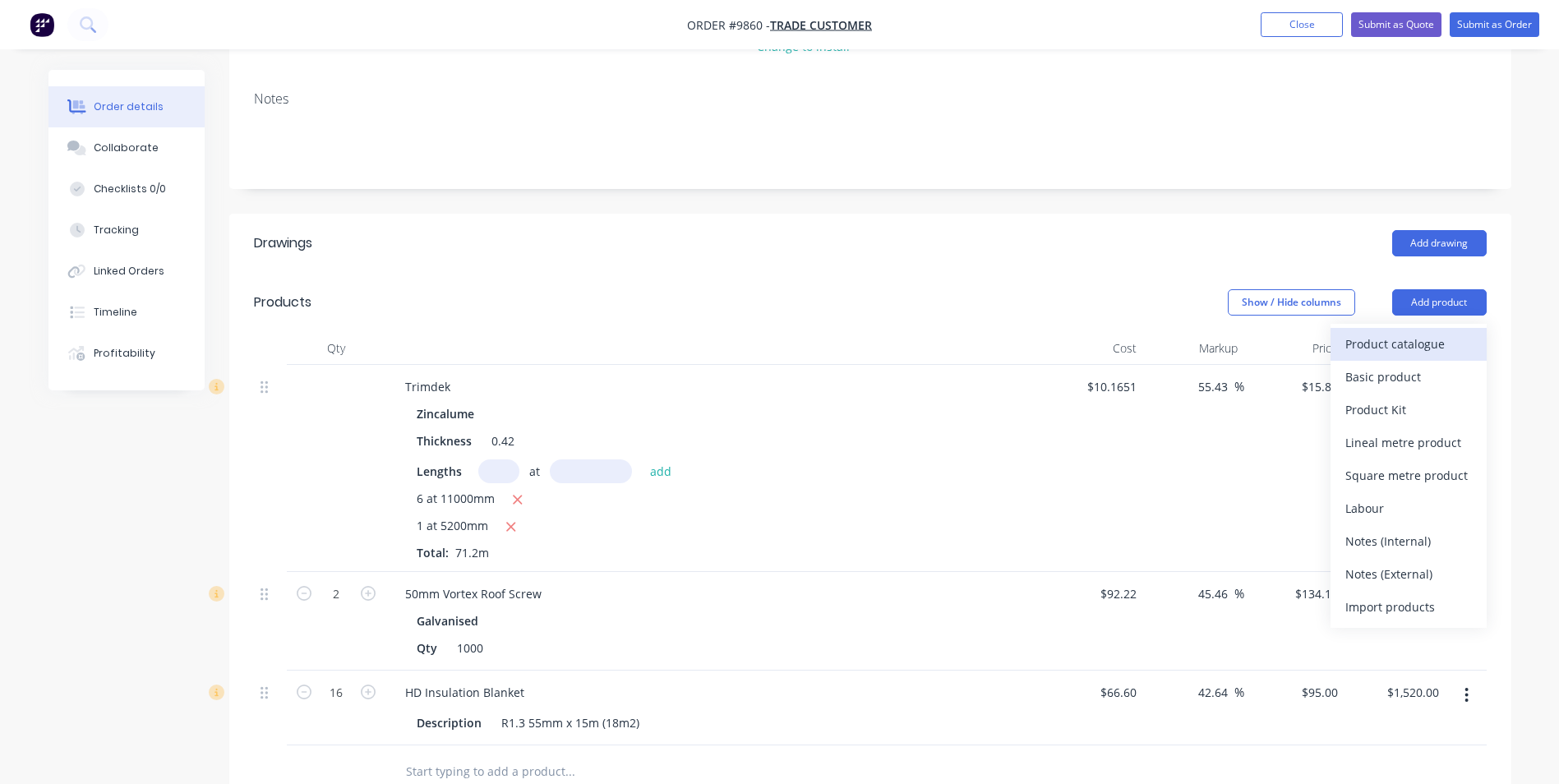
click at [1430, 332] on div "Product catalogue" at bounding box center [1409, 344] width 127 height 24
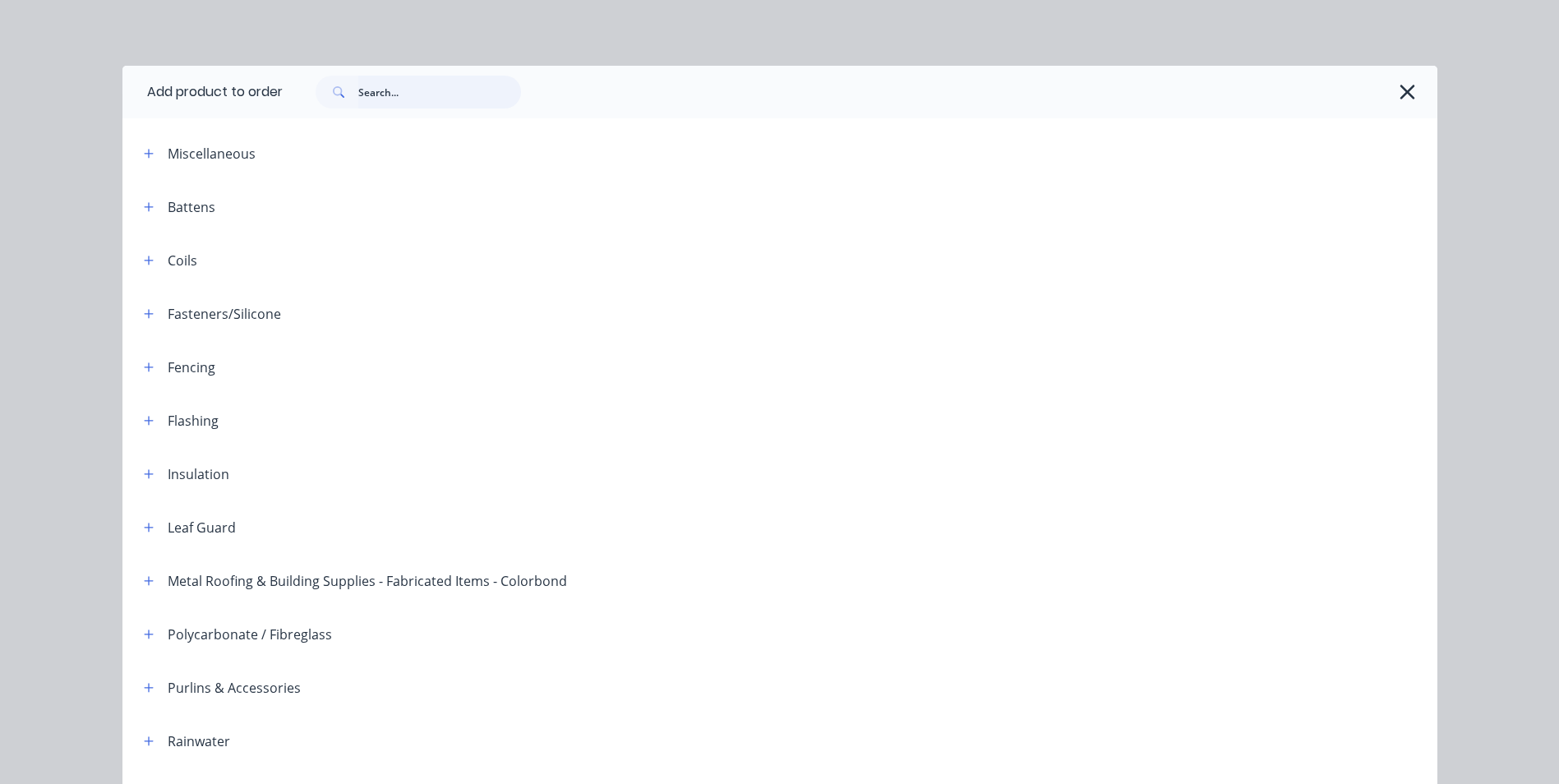
click at [444, 98] on input "text" at bounding box center [439, 92] width 163 height 33
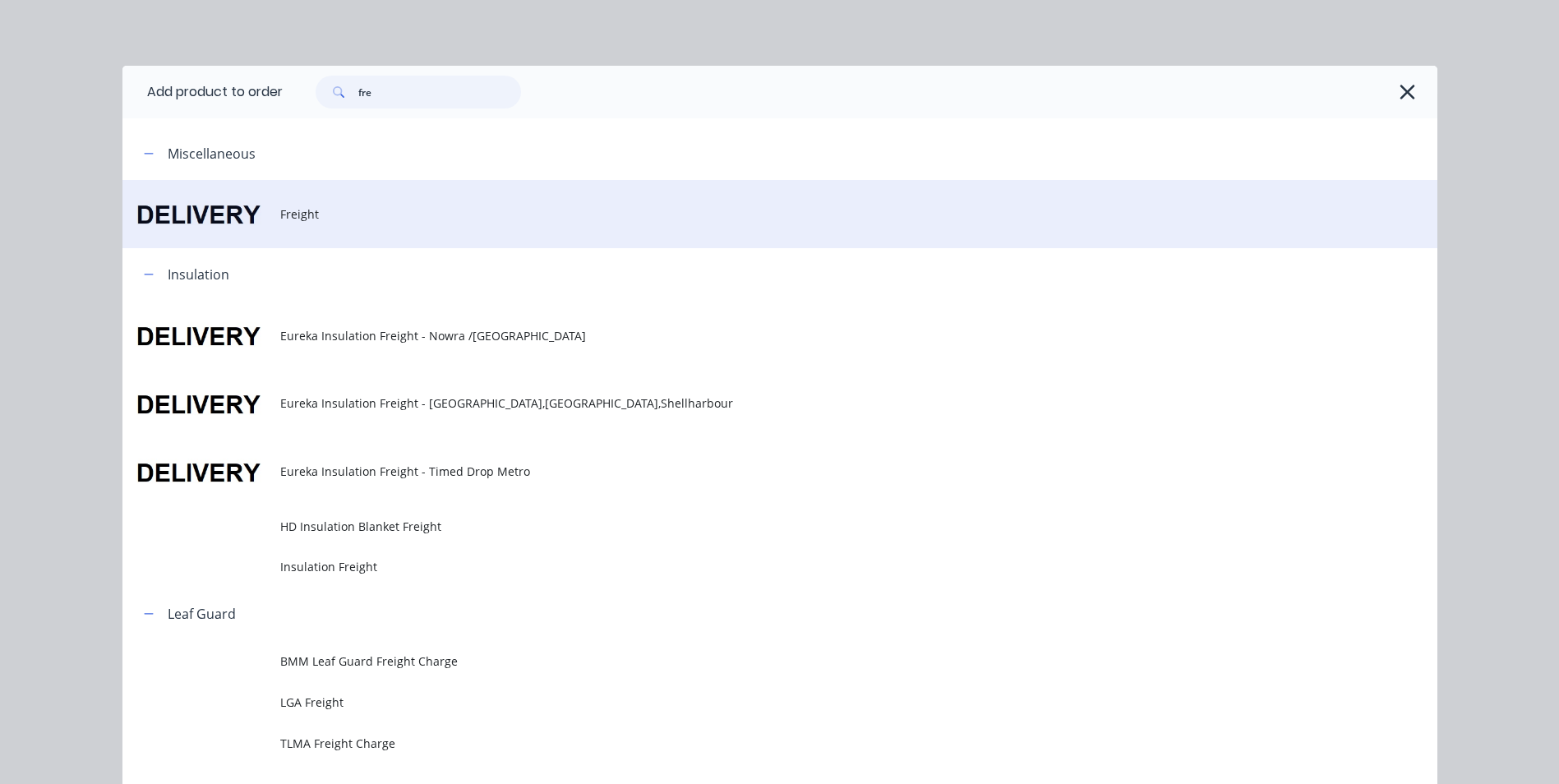
type input "fre"
click at [303, 225] on td "Freight" at bounding box center [859, 215] width 1157 height 68
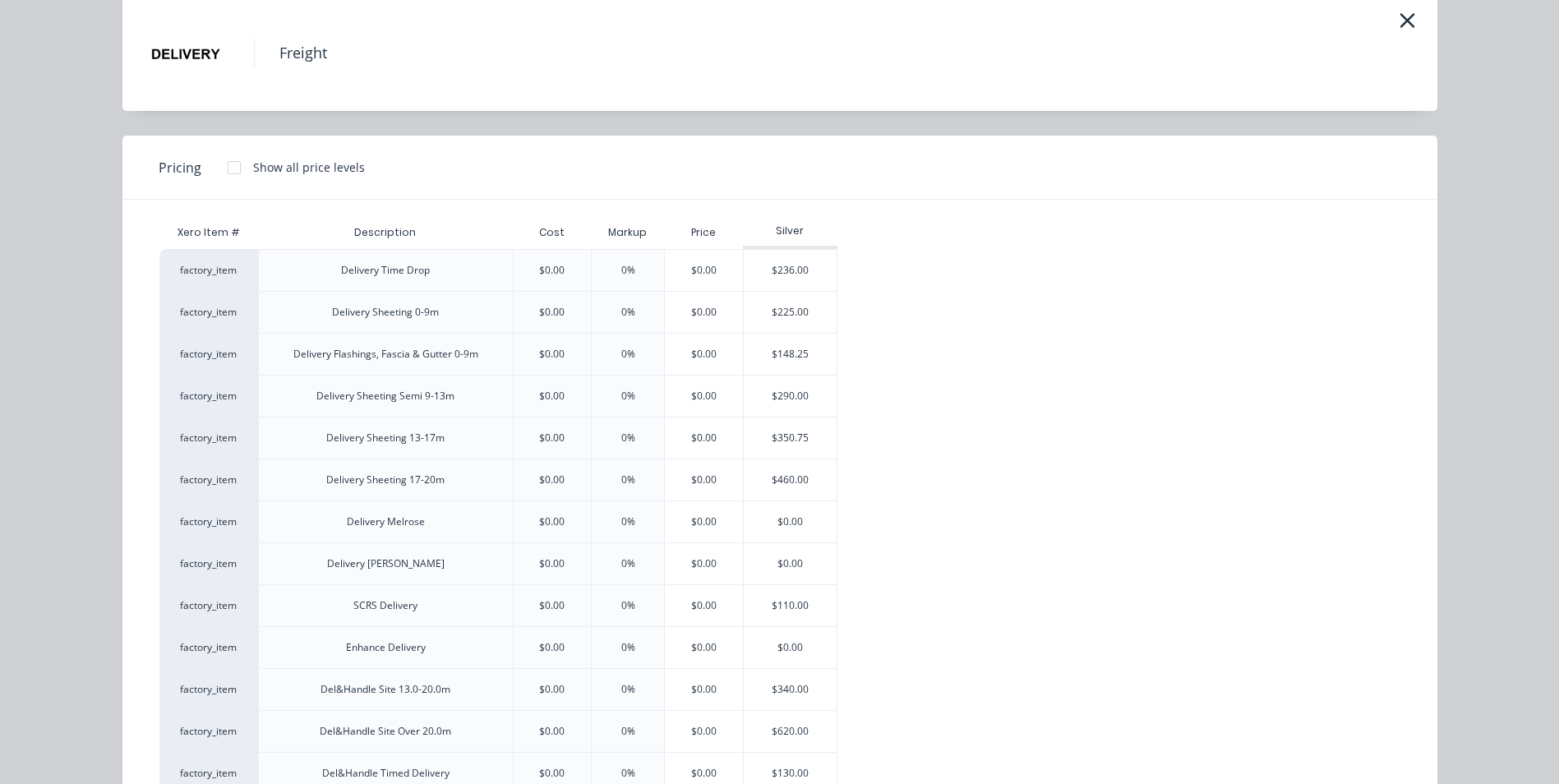
scroll to position [246, 0]
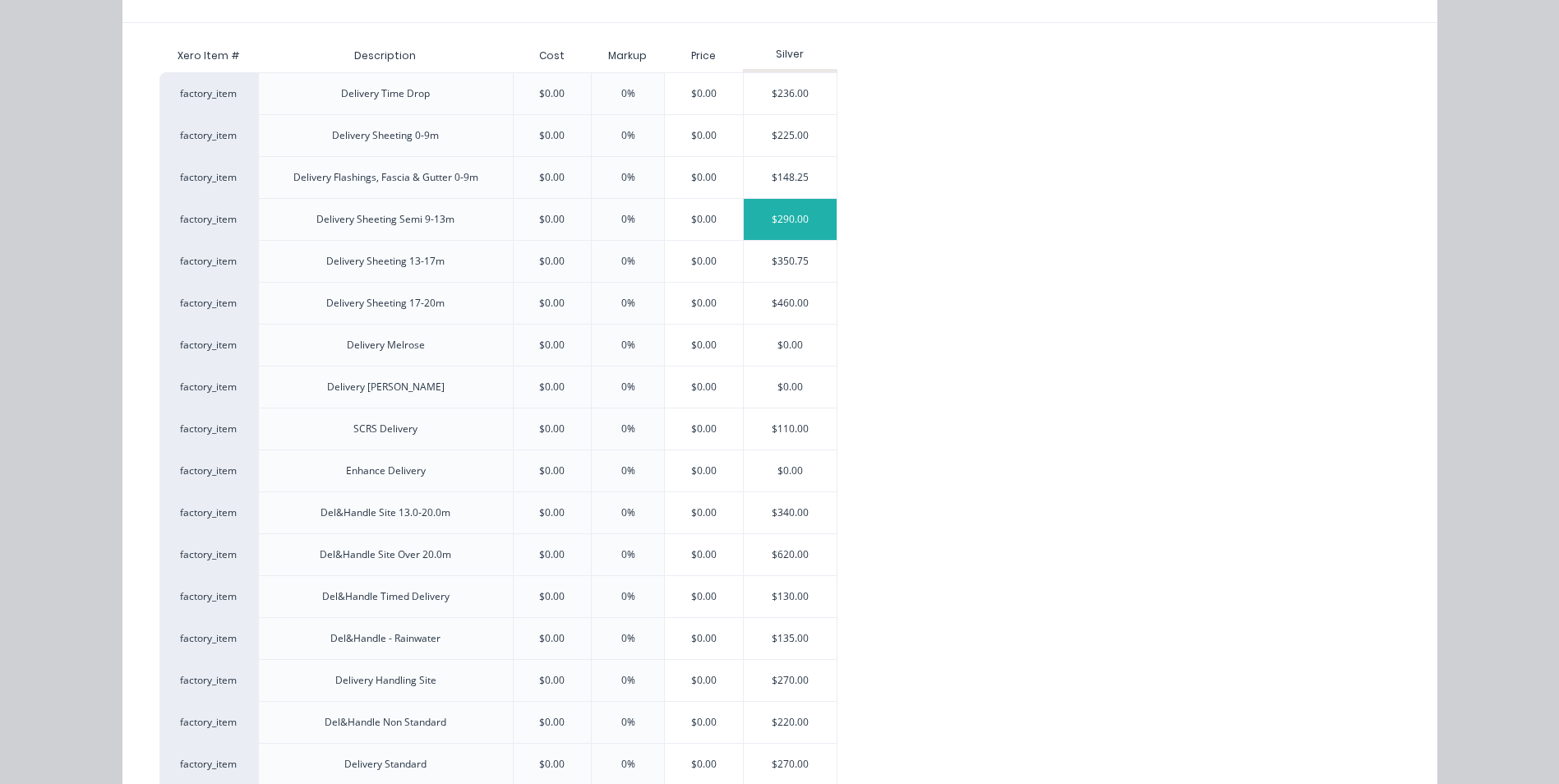
click at [812, 205] on div "$290.00" at bounding box center [790, 219] width 93 height 41
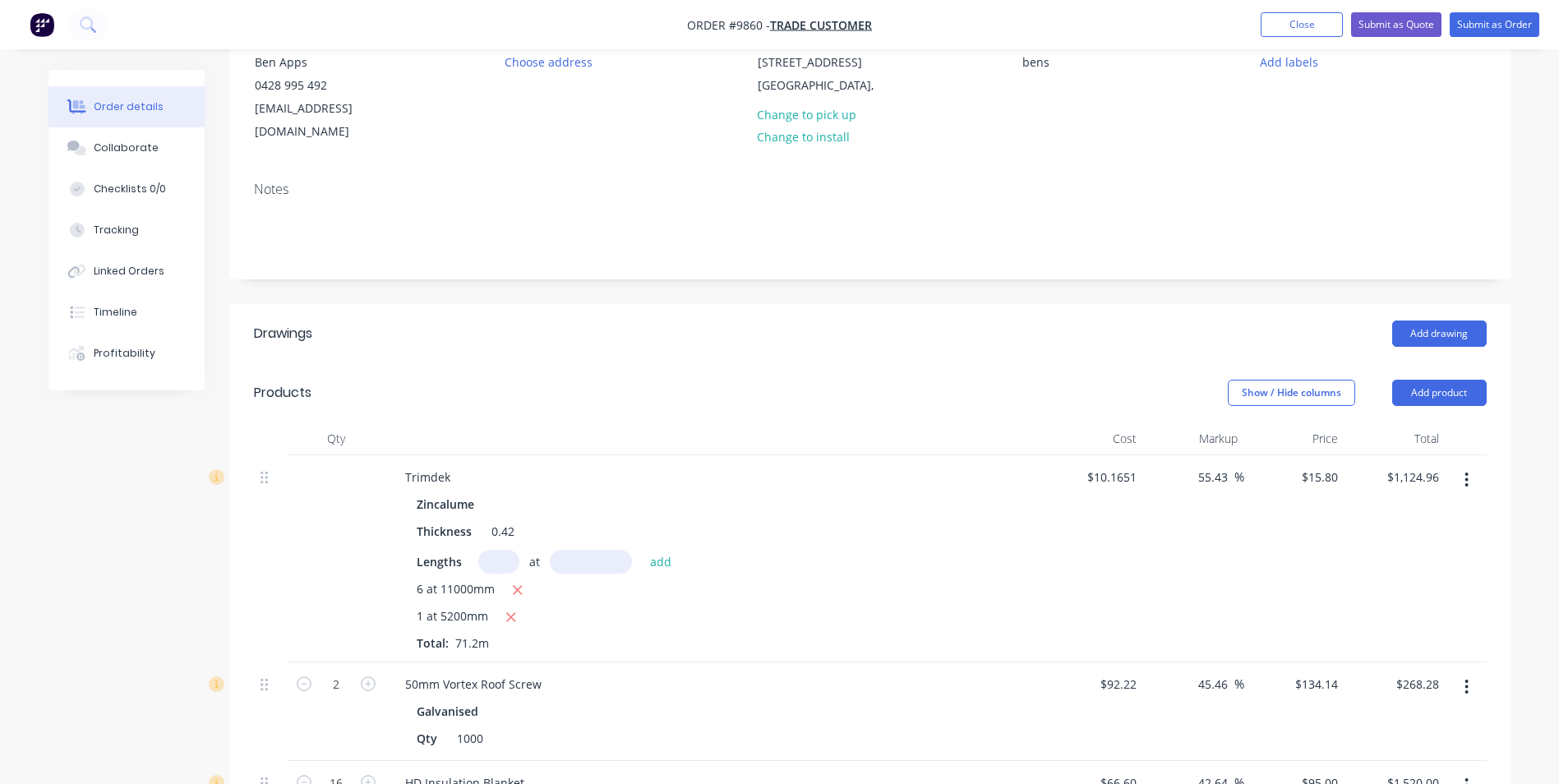
scroll to position [0, 0]
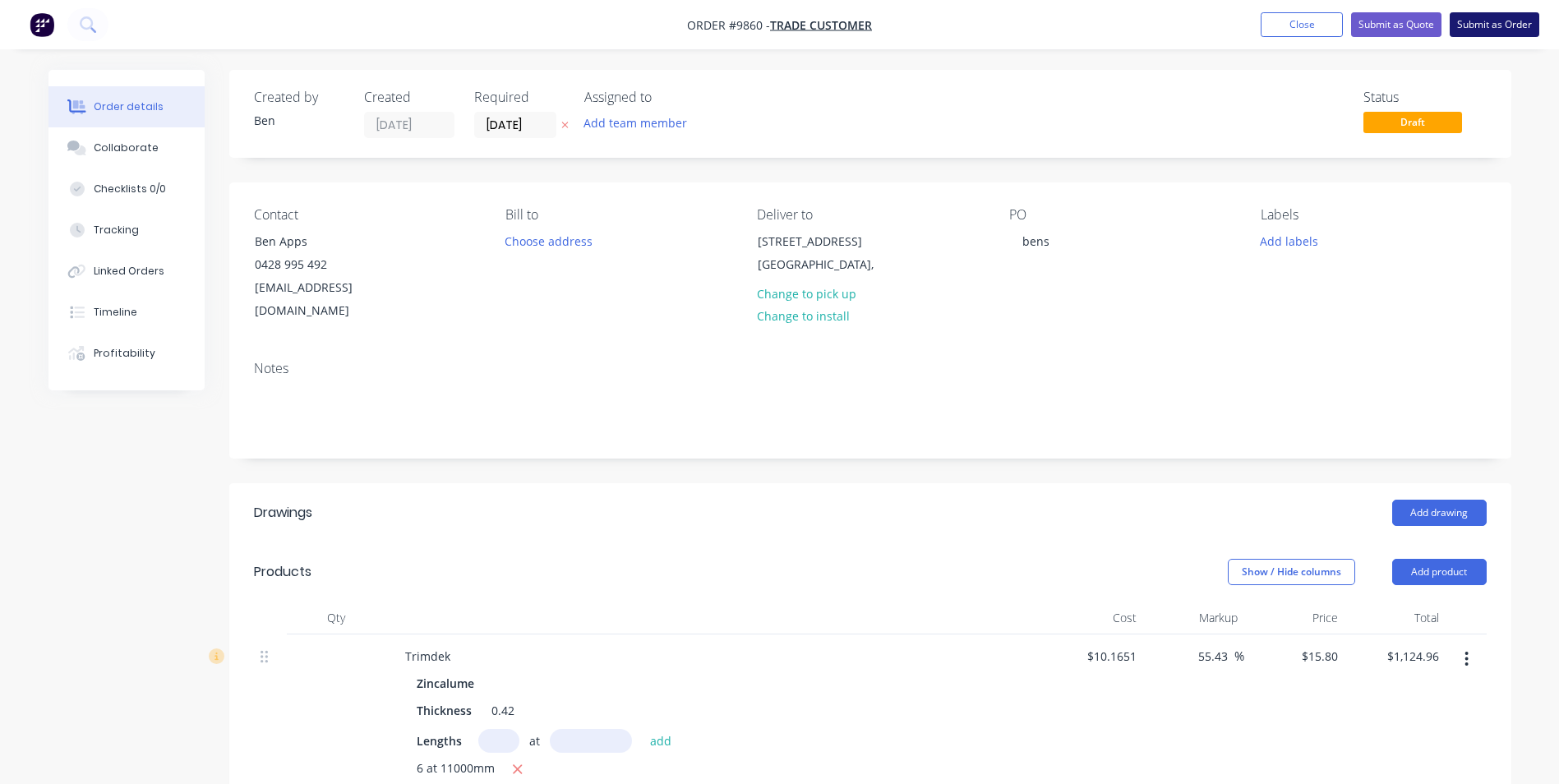
click at [1508, 24] on button "Submit as Order" at bounding box center [1494, 25] width 89 height 25
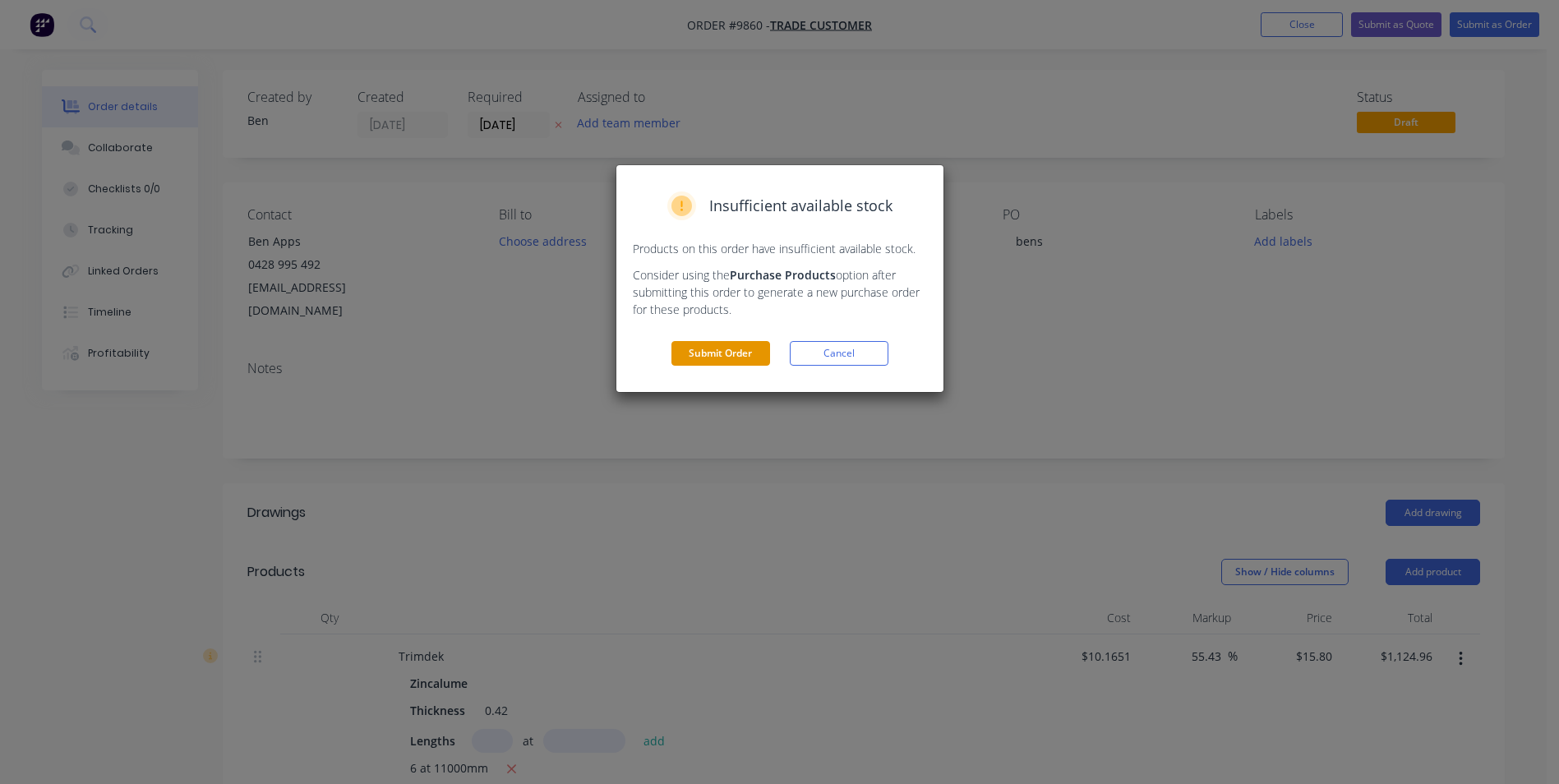
click at [722, 352] on button "Submit Order" at bounding box center [721, 354] width 99 height 25
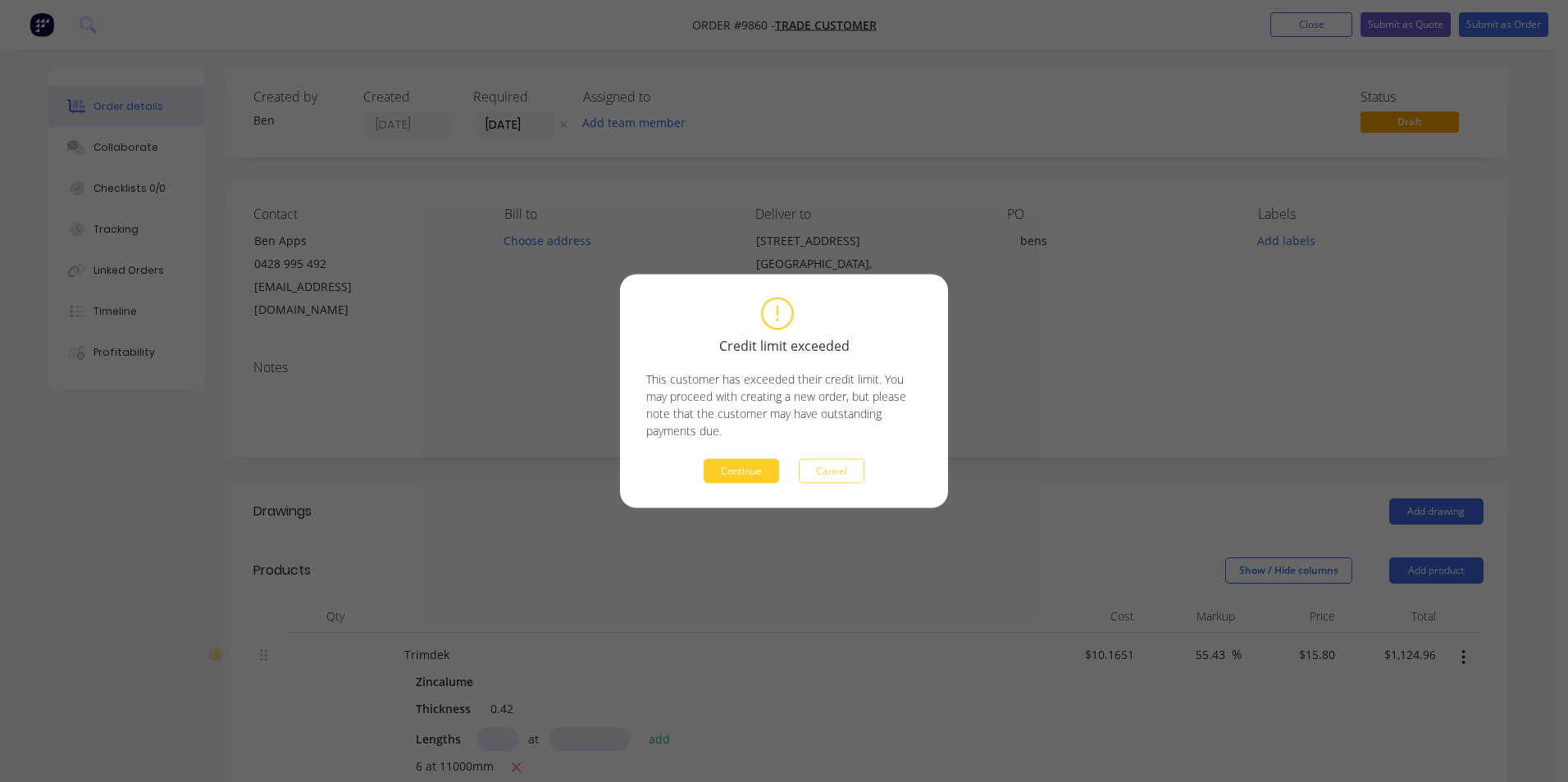
click at [751, 465] on button "Continue" at bounding box center [742, 471] width 76 height 25
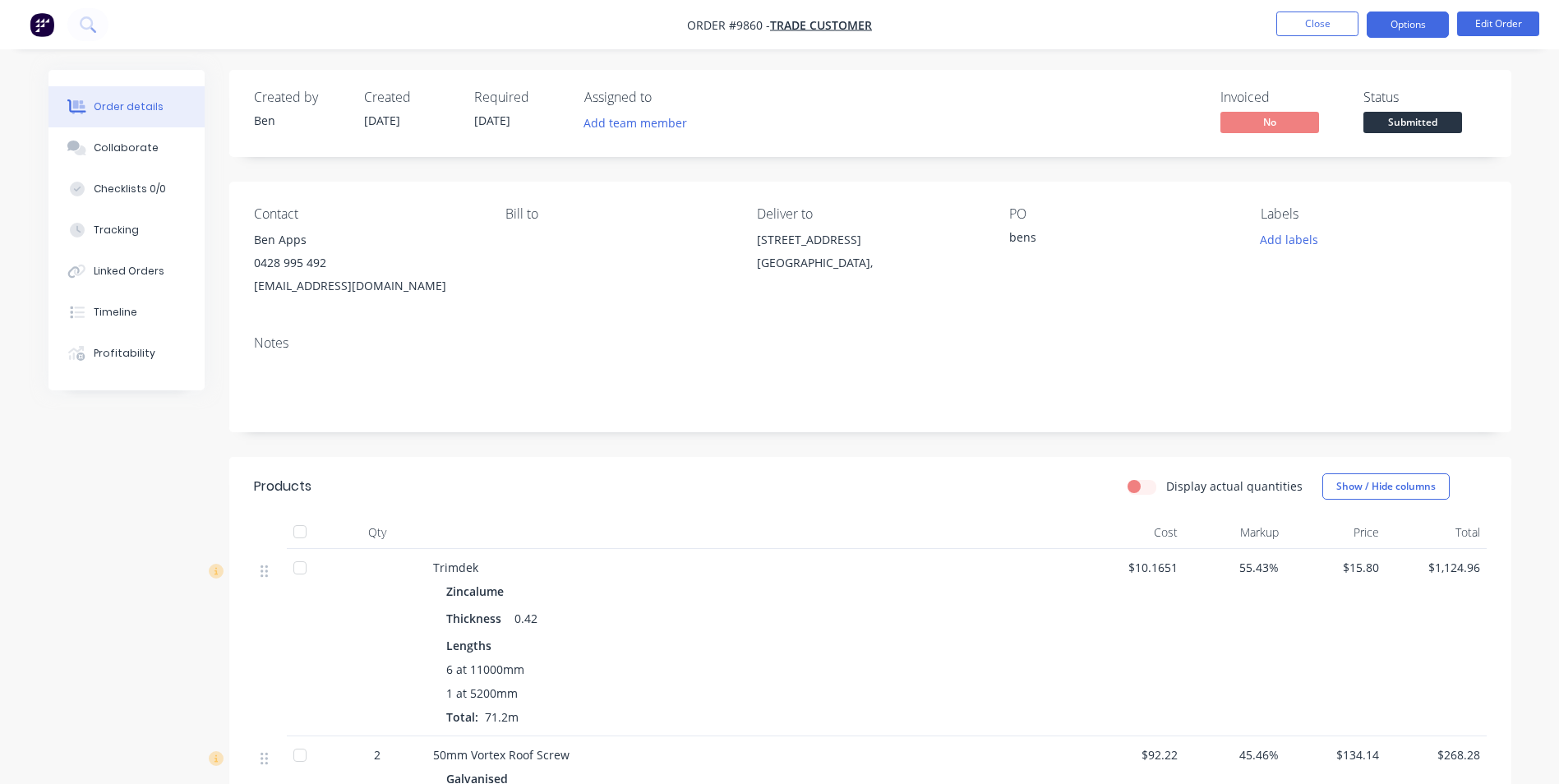
click at [1413, 23] on button "Options" at bounding box center [1408, 24] width 82 height 26
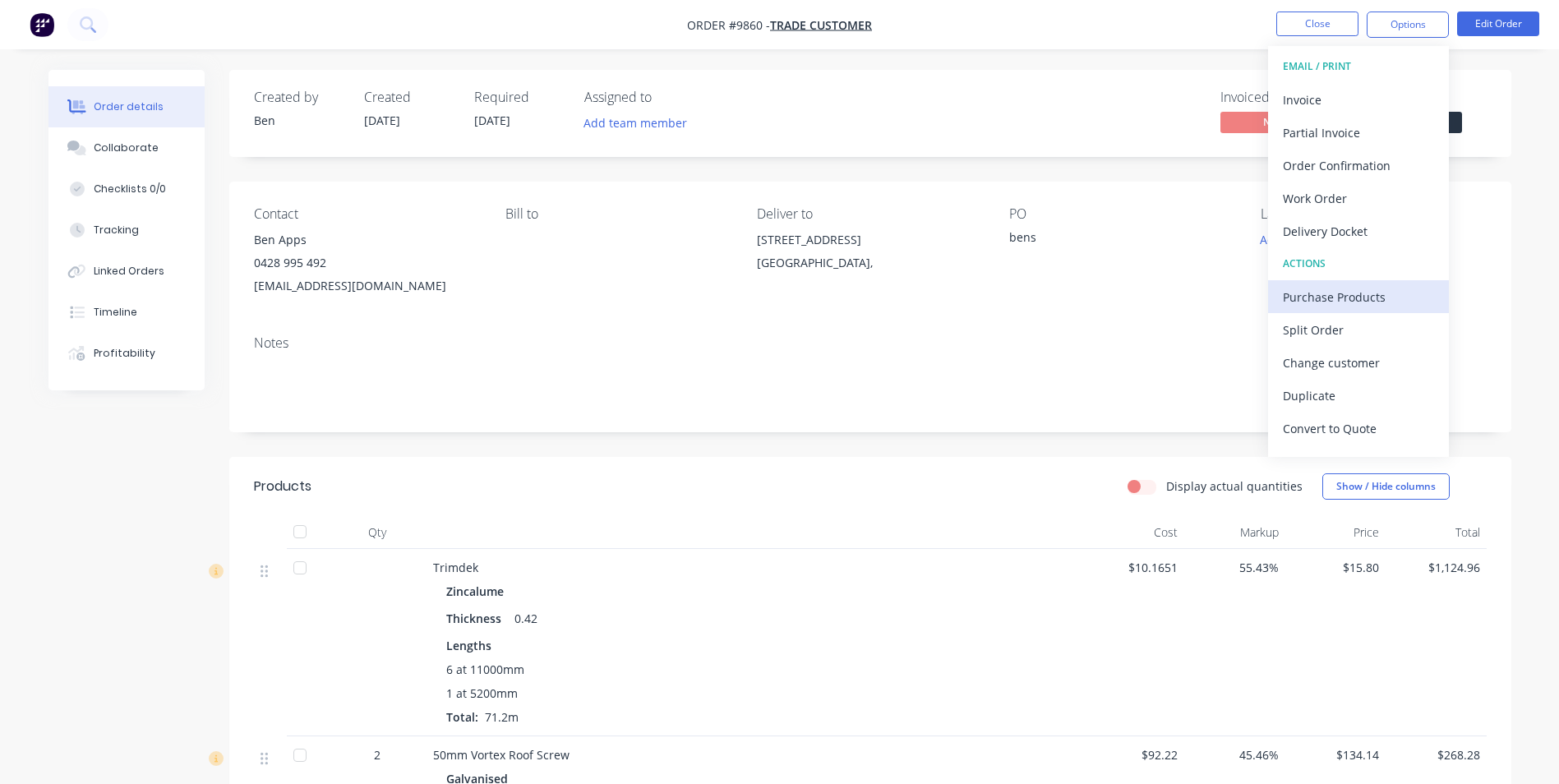
click at [1355, 299] on div "Purchase Products" at bounding box center [1359, 297] width 151 height 24
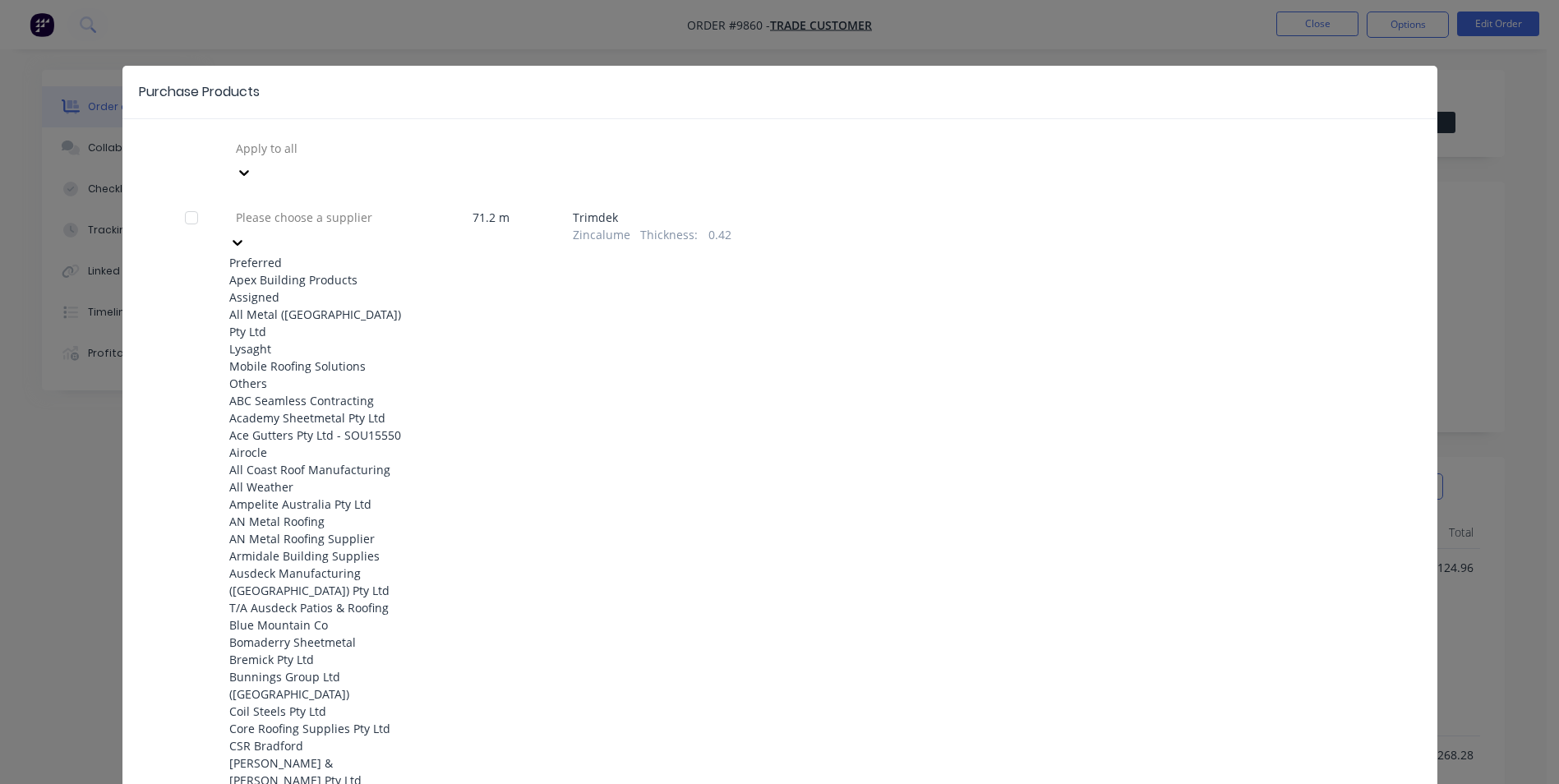
click at [318, 207] on div at bounding box center [352, 217] width 236 height 21
click at [321, 271] on div "Apex Building Products" at bounding box center [320, 280] width 181 height 18
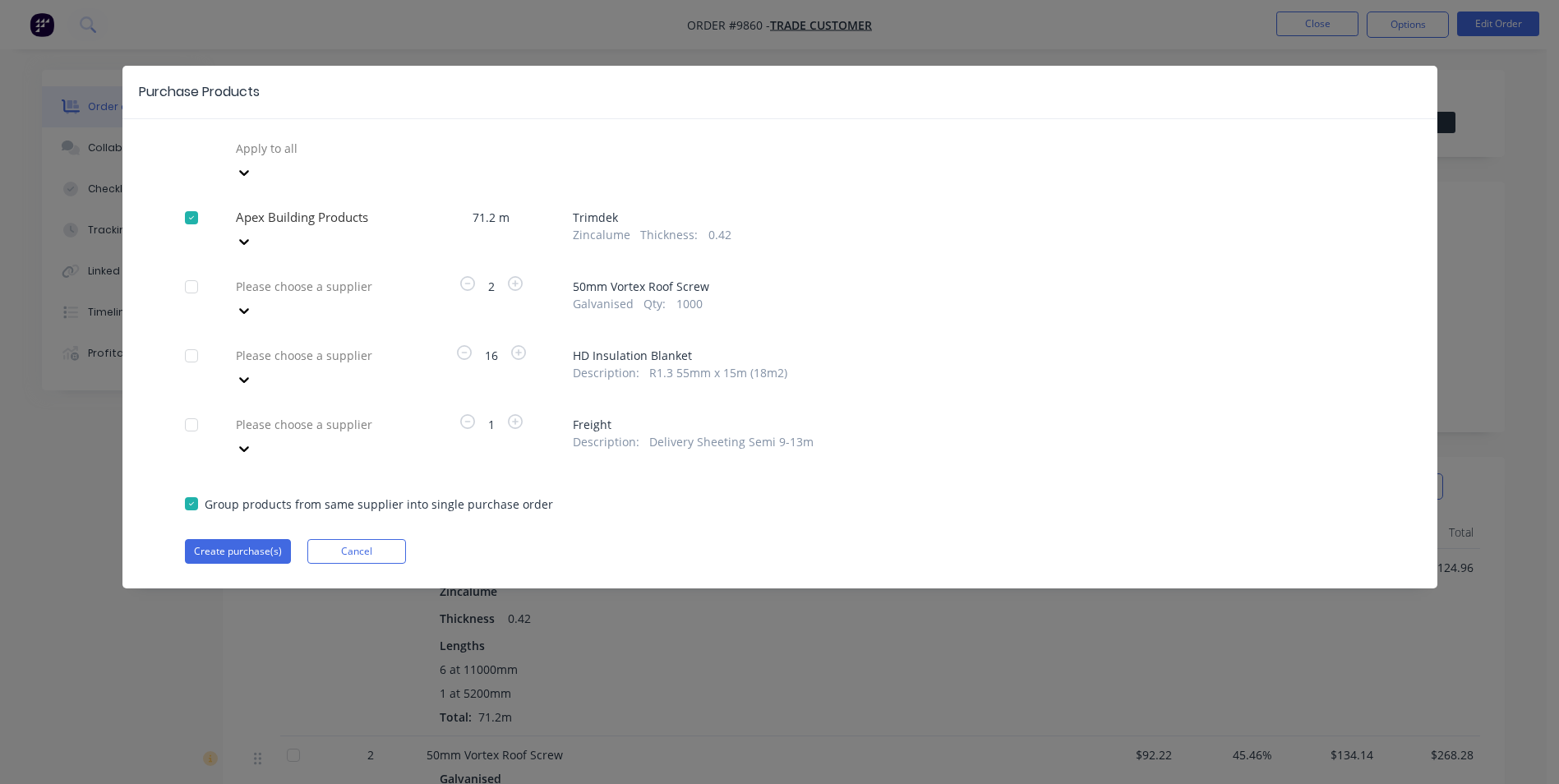
click at [375, 414] on div at bounding box center [352, 424] width 236 height 21
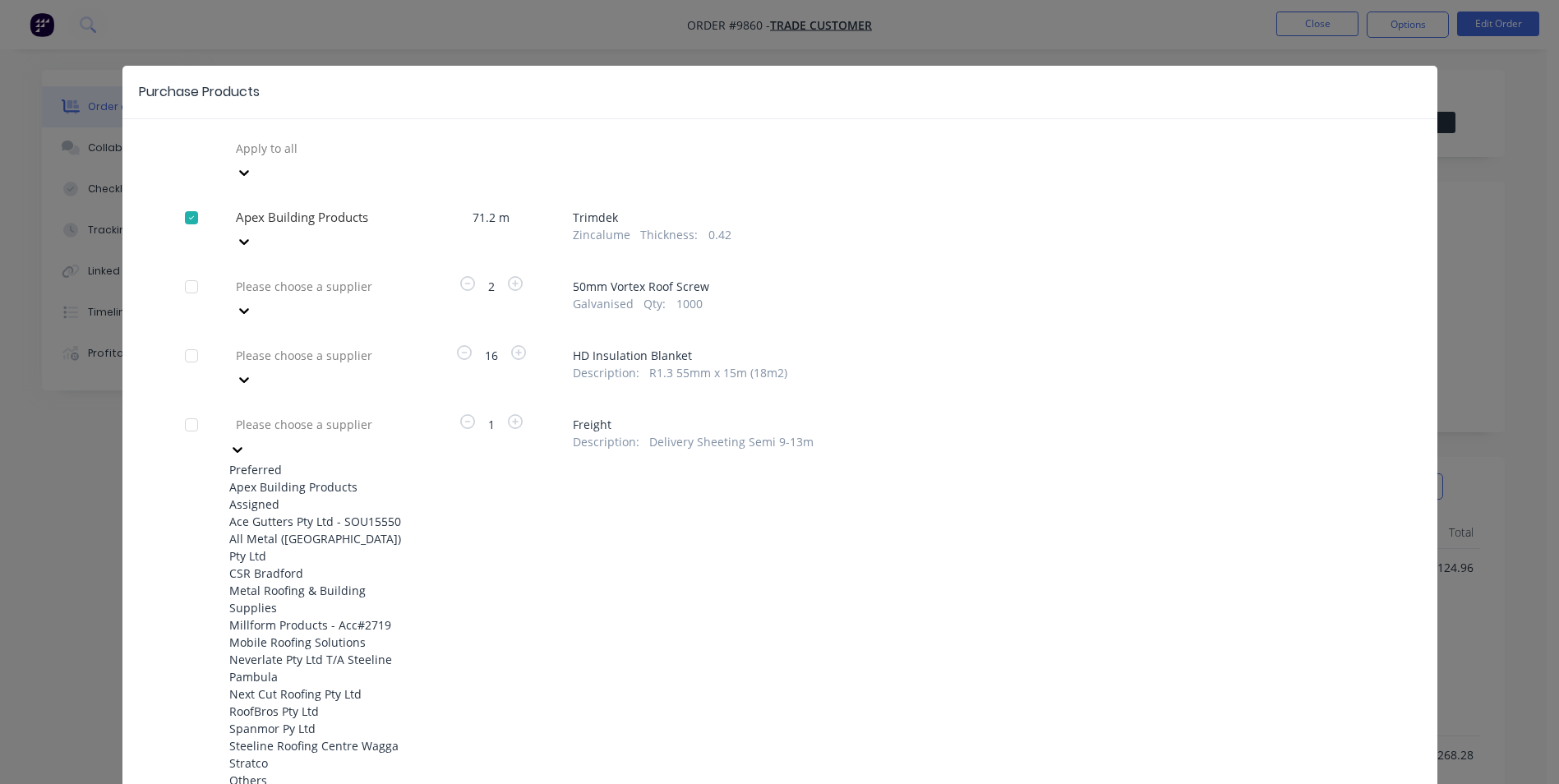
click at [304, 478] on div "Apex Building Products" at bounding box center [320, 487] width 181 height 18
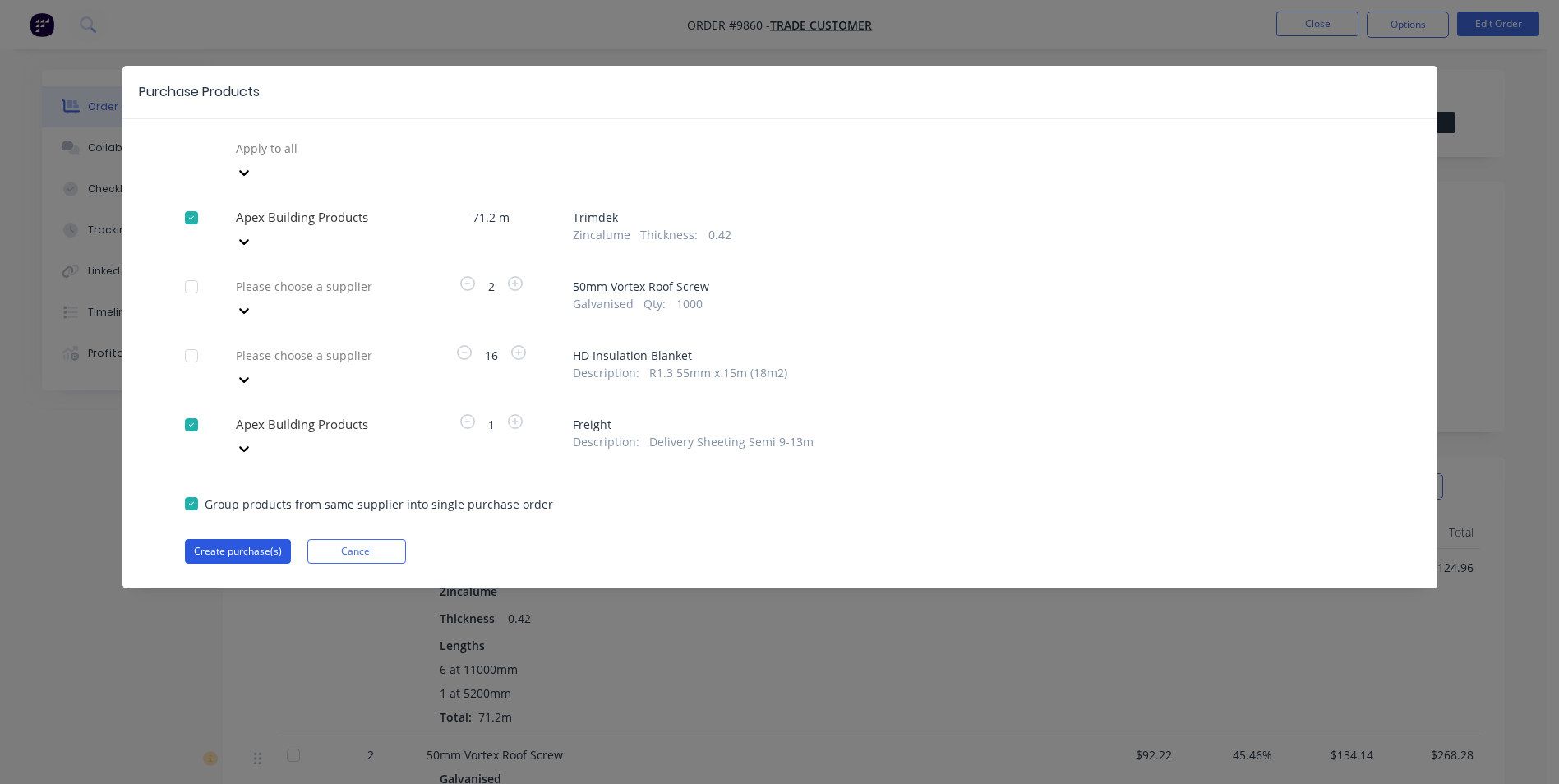
click at [254, 539] on button "Create purchase(s)" at bounding box center [237, 552] width 106 height 25
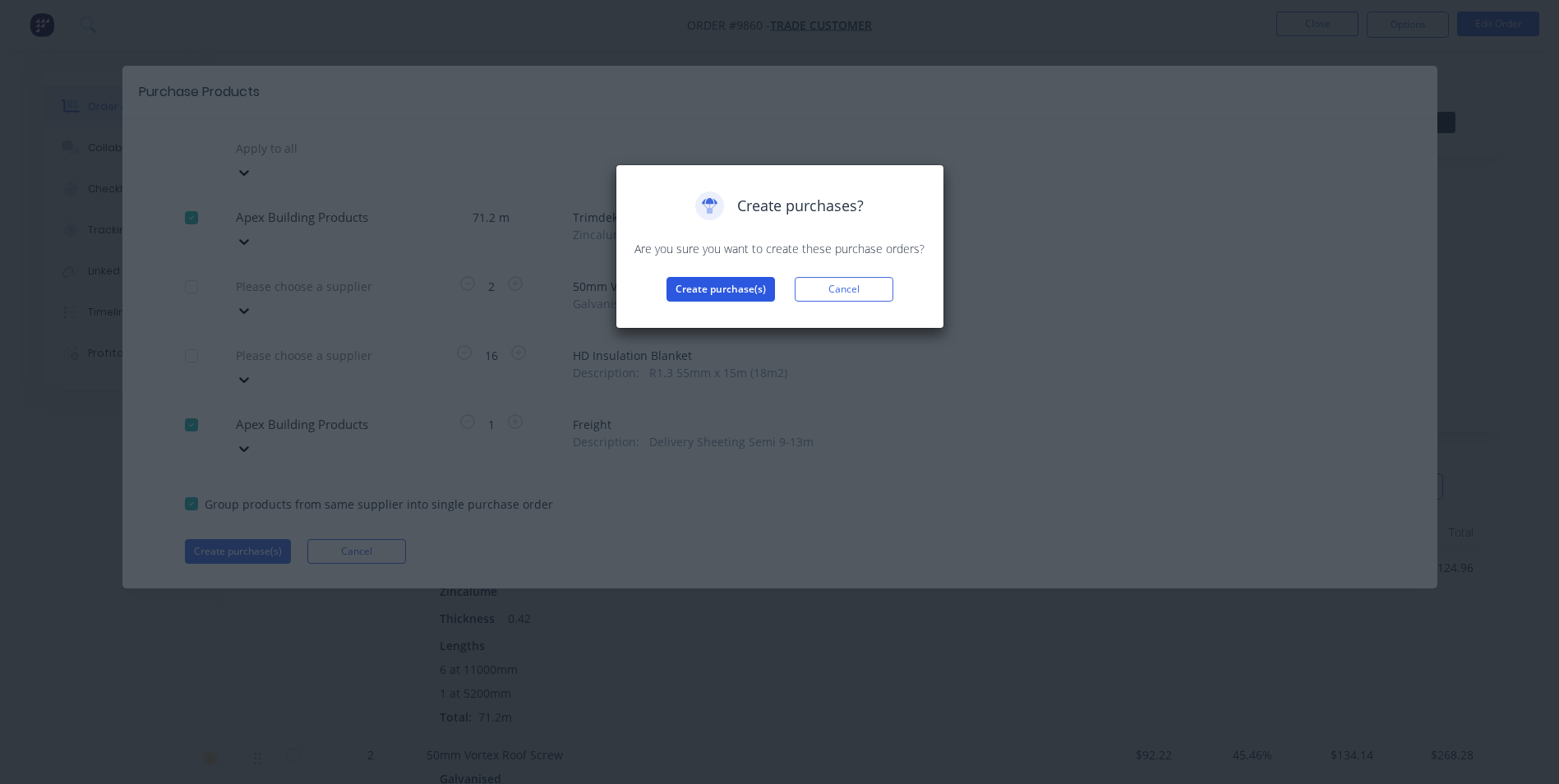
click at [748, 282] on button "Create purchase(s)" at bounding box center [721, 290] width 109 height 25
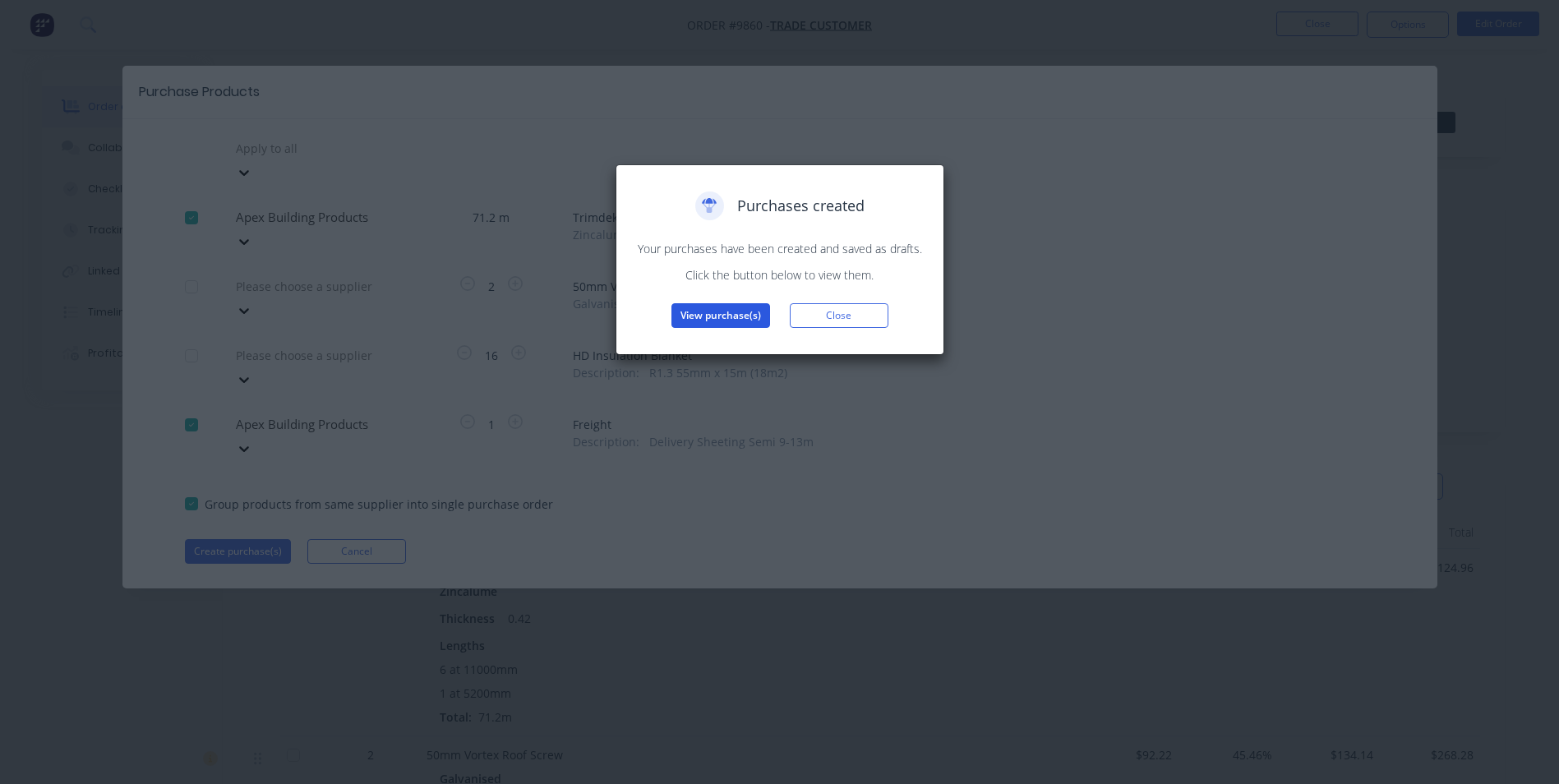
click at [728, 311] on button "View purchase(s)" at bounding box center [721, 316] width 99 height 25
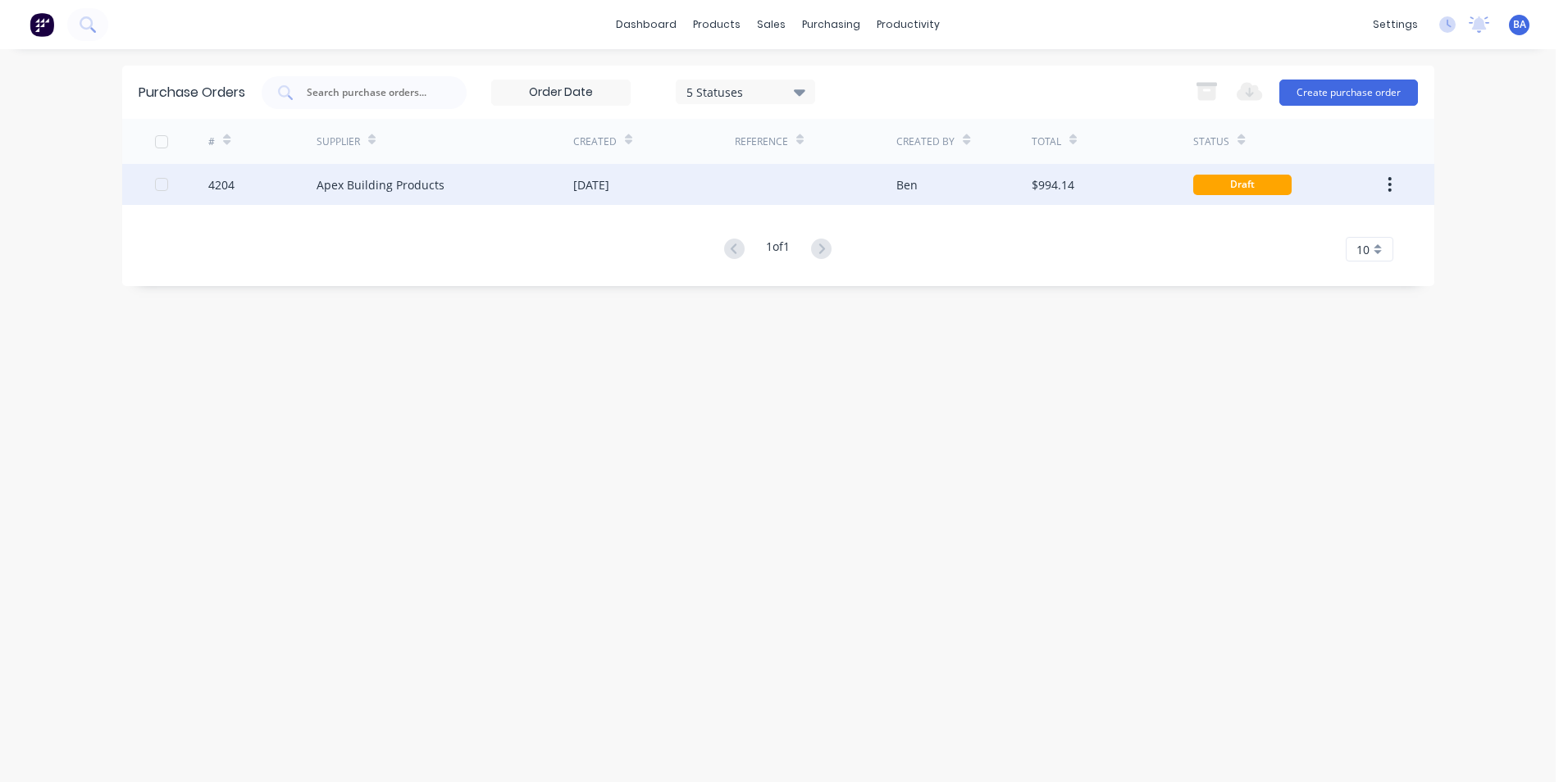
click at [765, 190] on div at bounding box center [816, 184] width 162 height 41
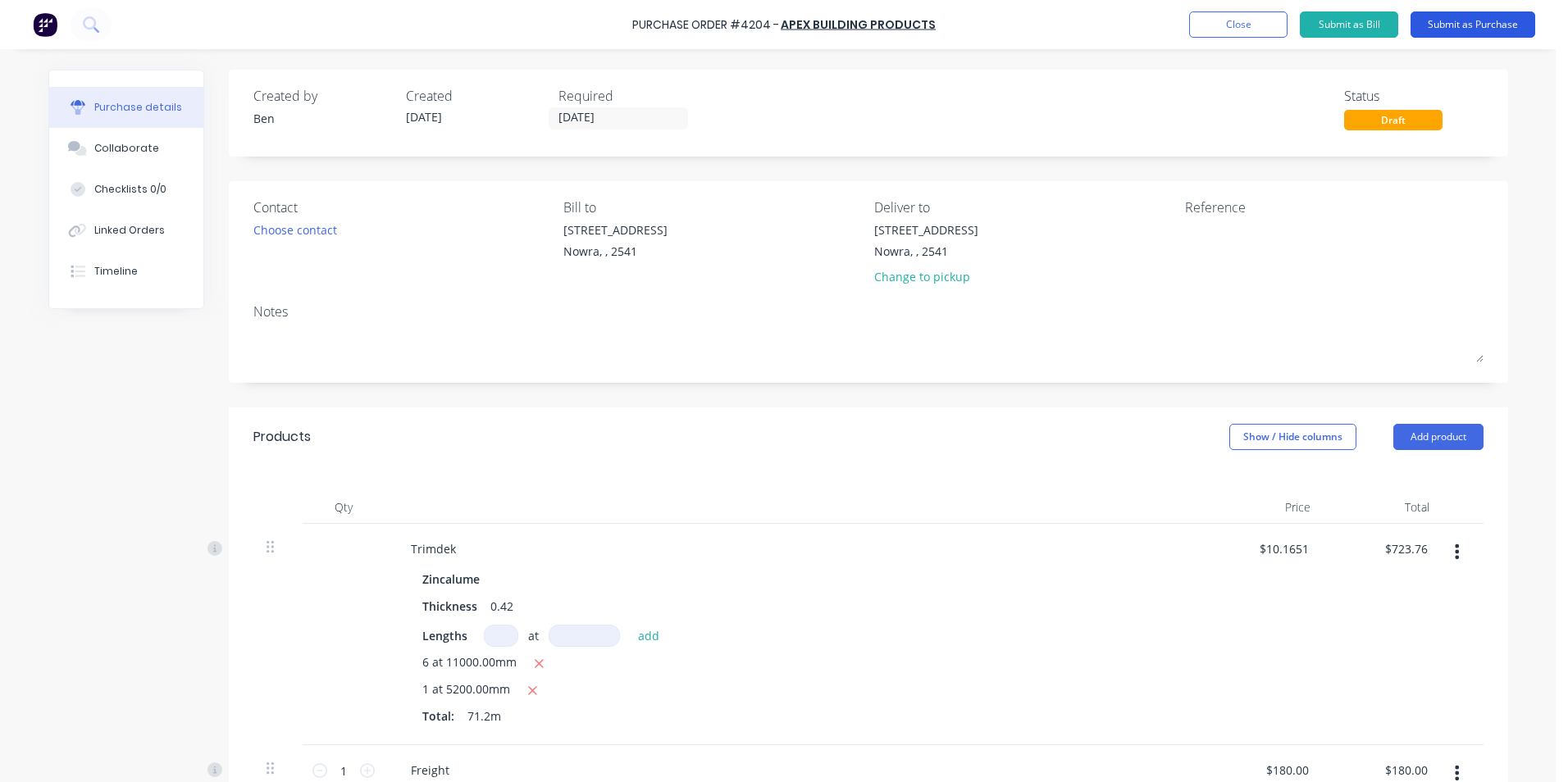
click at [1444, 28] on button "Submit as Purchase" at bounding box center [1473, 24] width 125 height 26
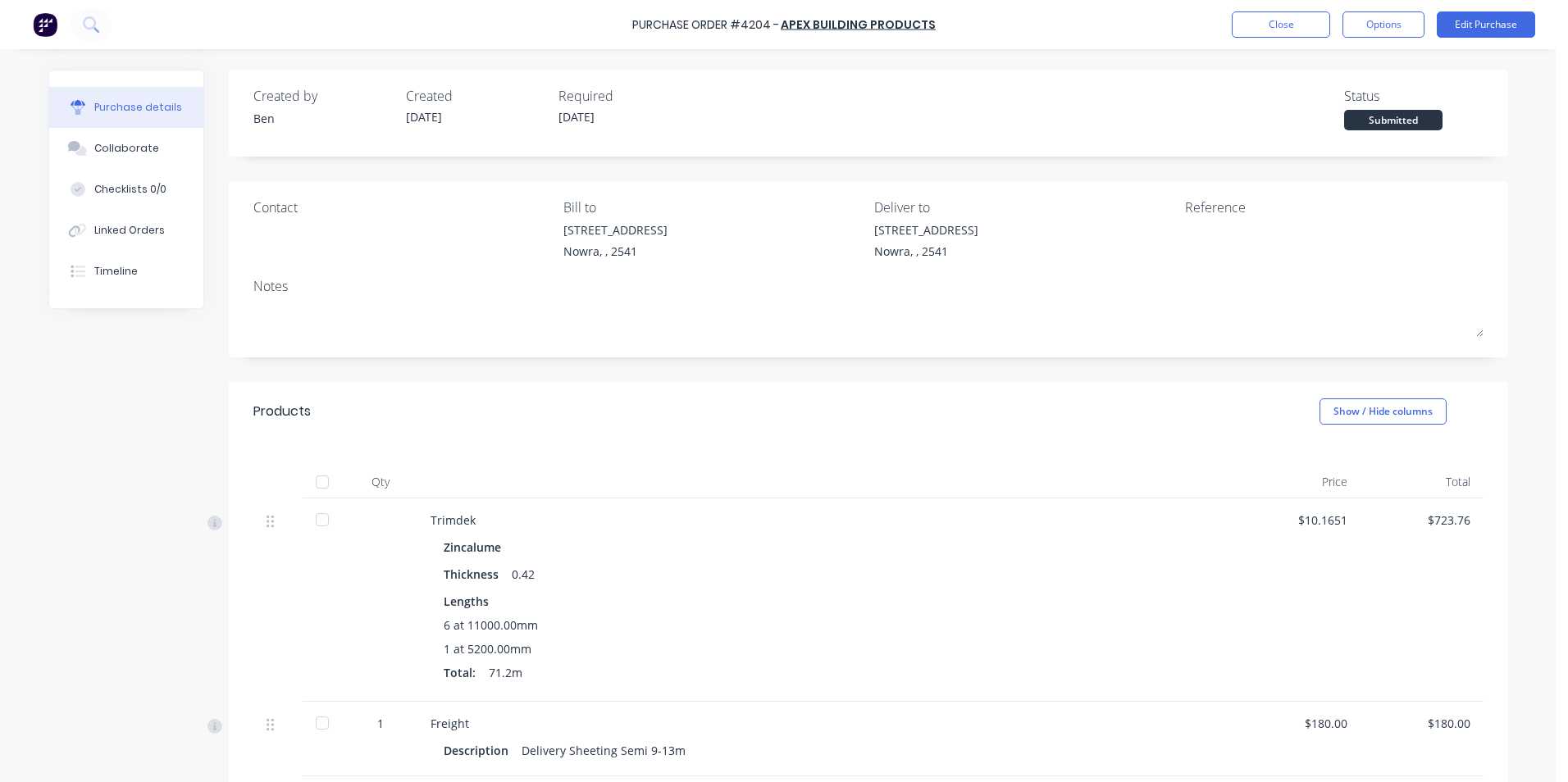
click at [978, 233] on div "Unit 6/53 Albatross Road Nowra, , 2541" at bounding box center [926, 241] width 104 height 38
click at [978, 233] on div "[STREET_ADDRESS]" at bounding box center [926, 230] width 104 height 17
click at [978, 232] on div "[STREET_ADDRESS]" at bounding box center [926, 230] width 104 height 17
click at [978, 231] on div "[STREET_ADDRESS]" at bounding box center [926, 230] width 104 height 17
click at [978, 229] on div "[STREET_ADDRESS]" at bounding box center [926, 230] width 104 height 17
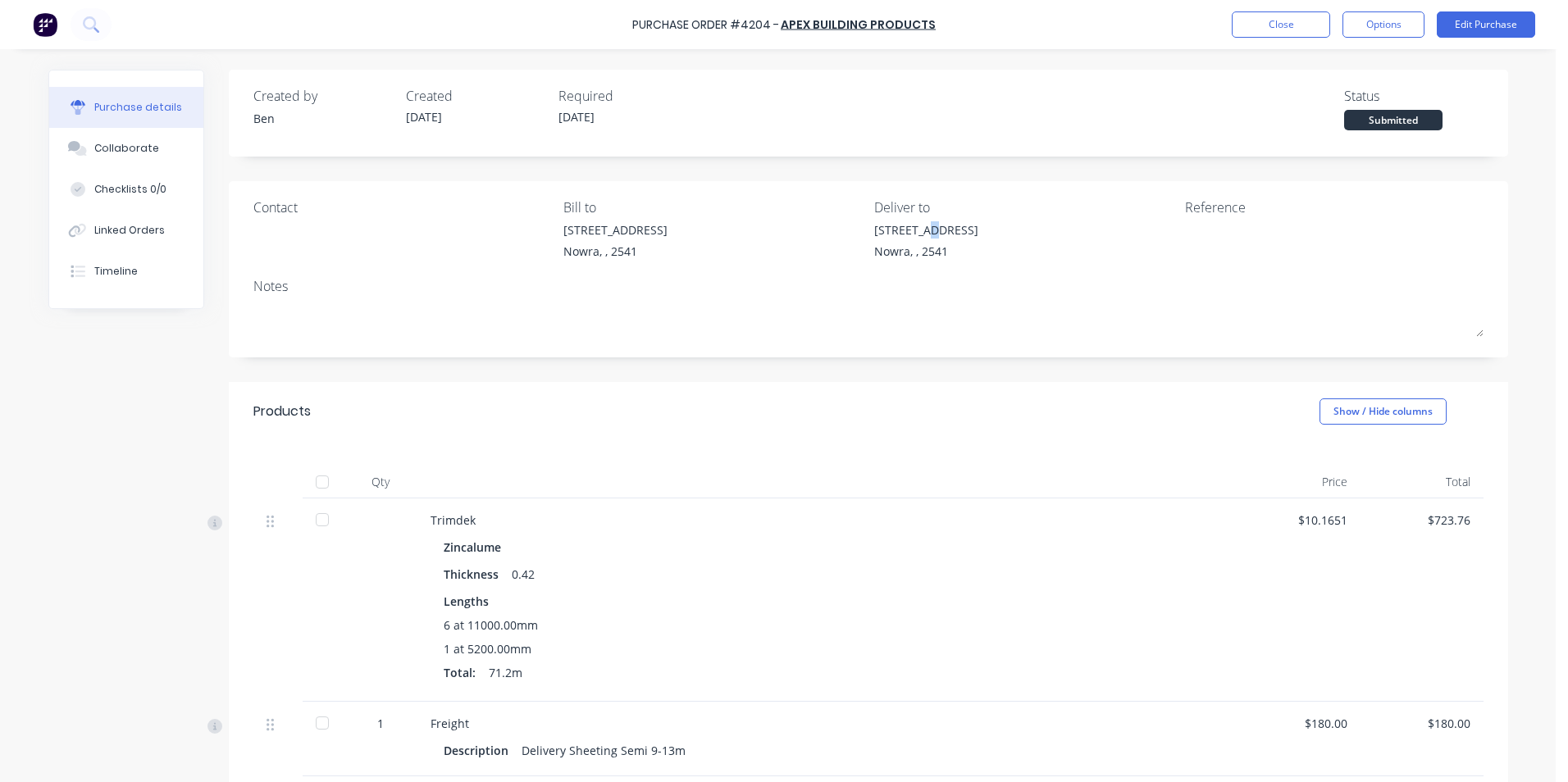
click at [918, 225] on div "[STREET_ADDRESS]" at bounding box center [926, 230] width 104 height 17
click at [918, 227] on div "[STREET_ADDRESS]" at bounding box center [926, 230] width 104 height 17
click at [1449, 25] on button "Edit Purchase" at bounding box center [1486, 24] width 98 height 26
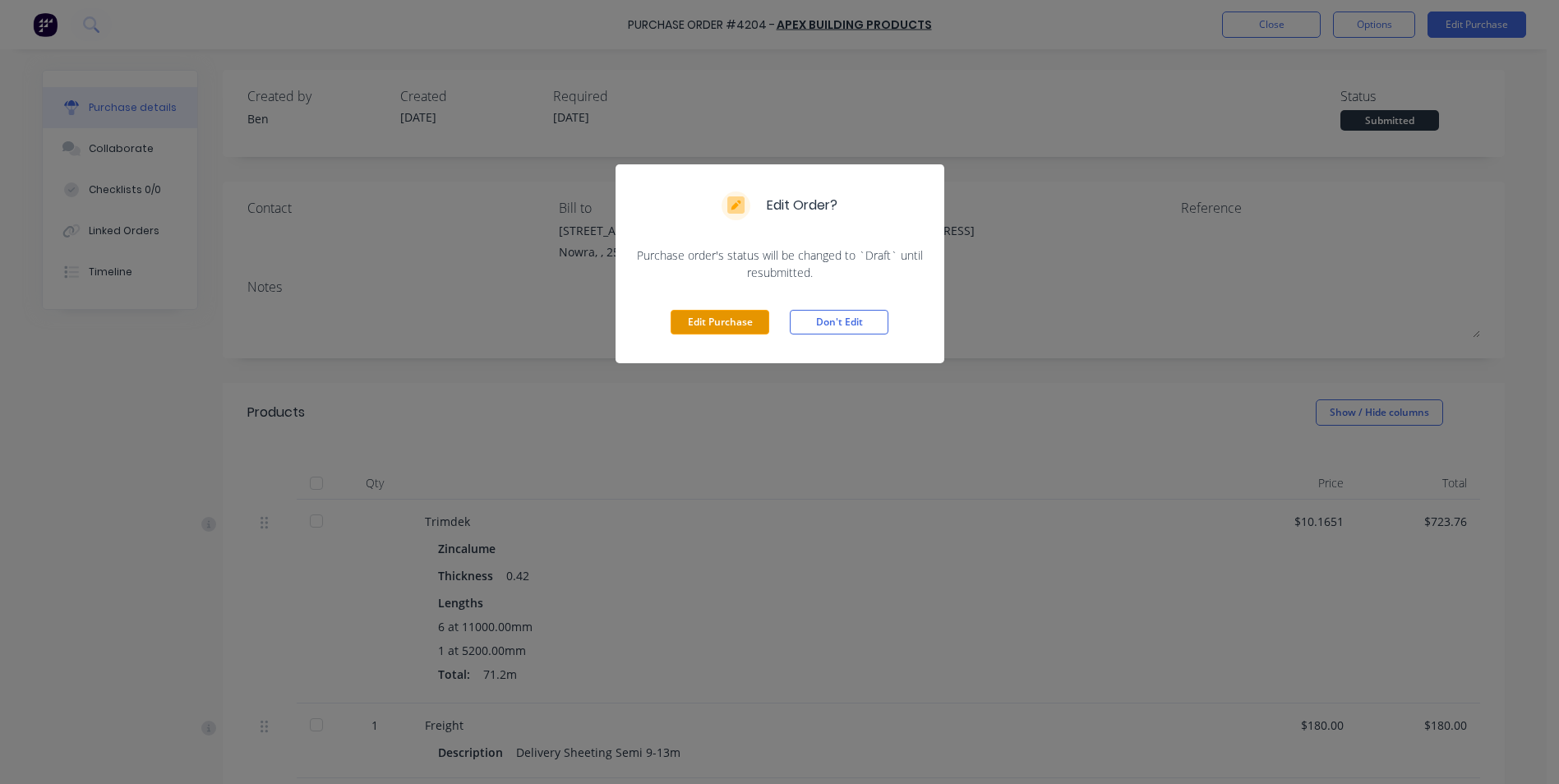
click at [706, 320] on button "Edit Purchase" at bounding box center [720, 322] width 99 height 25
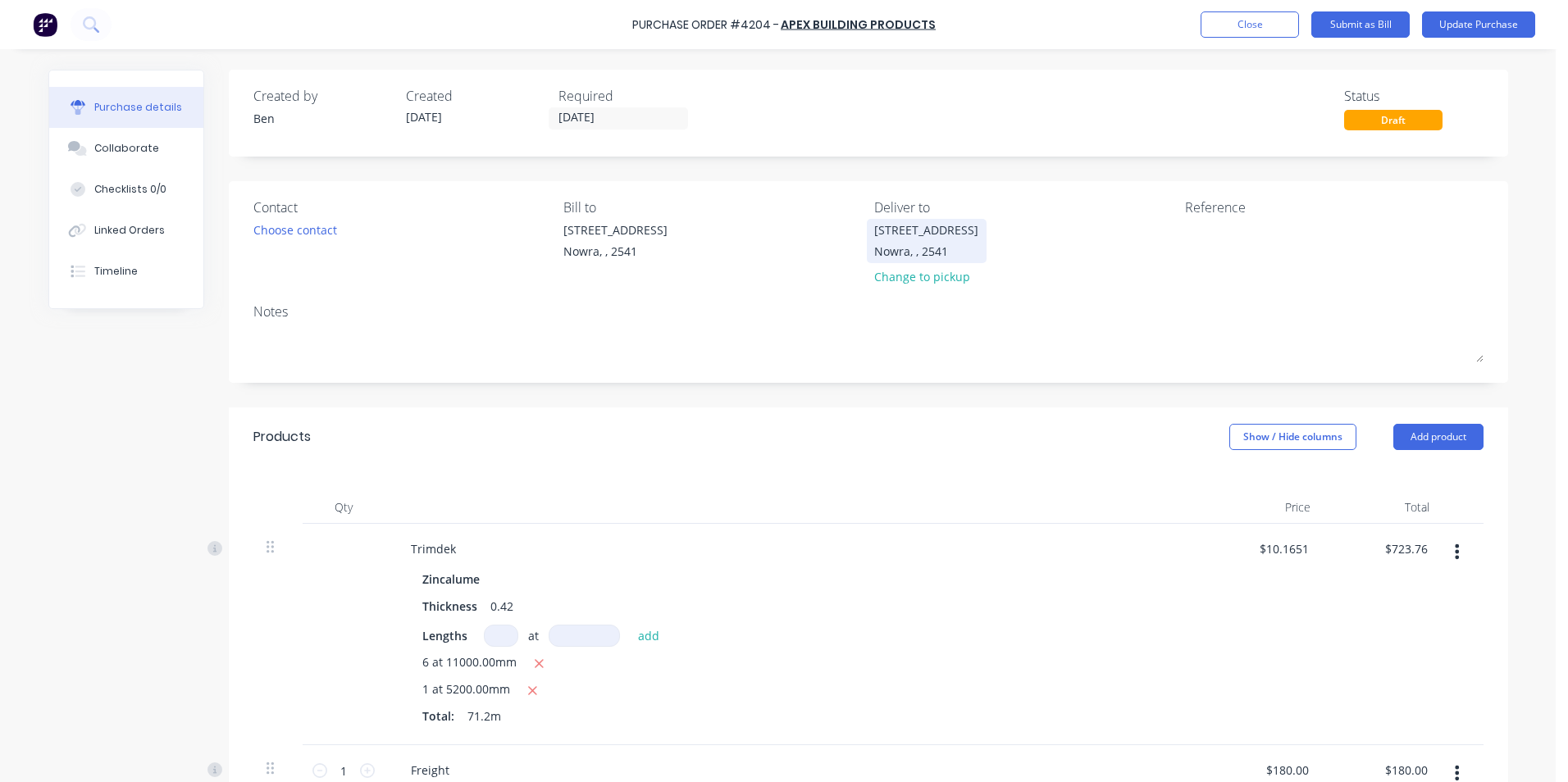
click at [978, 232] on div "[STREET_ADDRESS]" at bounding box center [926, 230] width 104 height 17
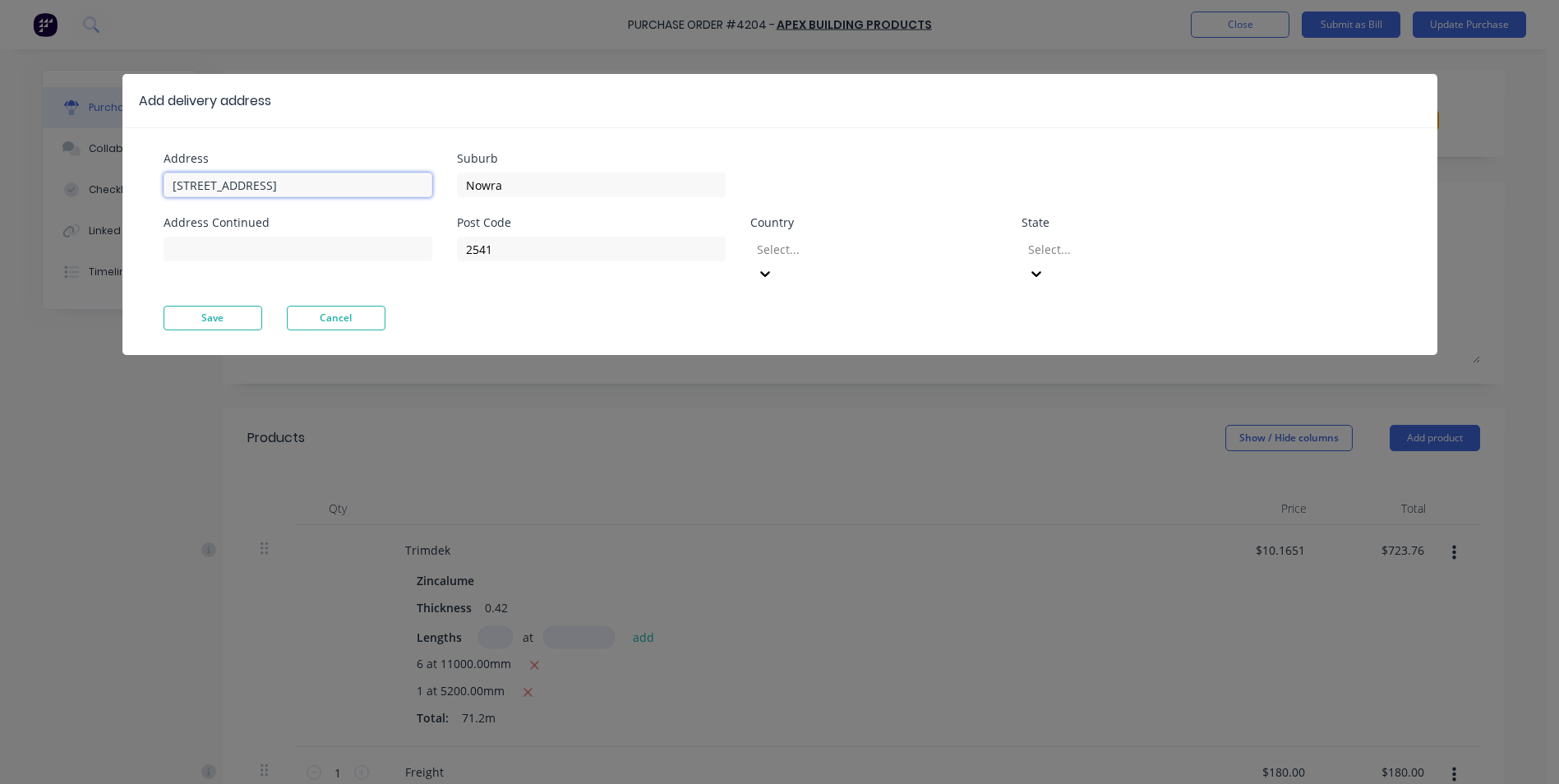
click at [318, 185] on input "[STREET_ADDRESS]" at bounding box center [298, 185] width 269 height 25
type input "U"
type input "45 Princess High way"
type input "2000"
type input "aline"
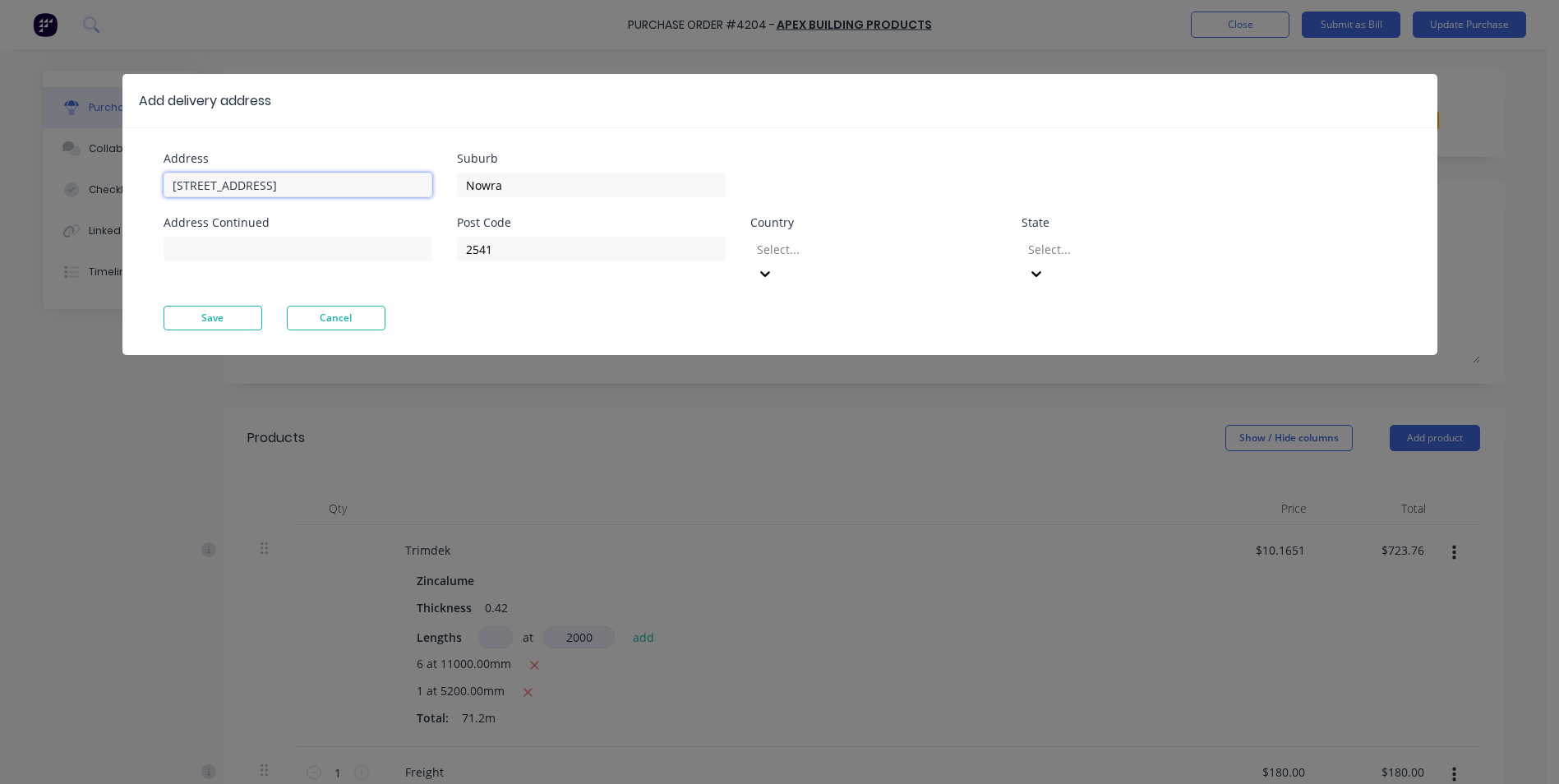
click at [312, 186] on input "[STREET_ADDRESS]" at bounding box center [298, 185] width 269 height 25
type input "U"
type input "[STREET_ADDRESS]"
type input "N"
type input "lake Tabourie"
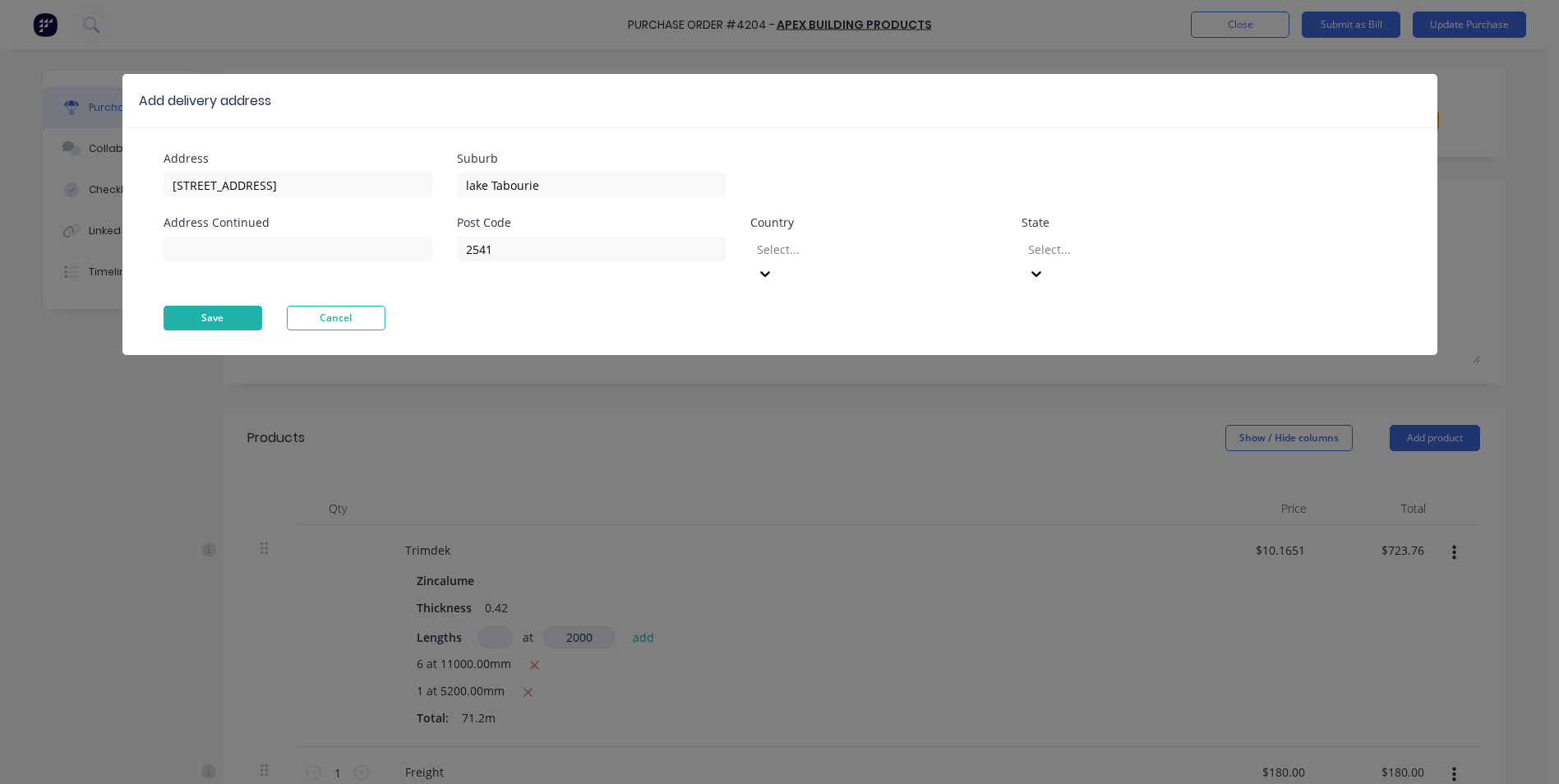
click at [252, 306] on button "Save" at bounding box center [213, 318] width 99 height 25
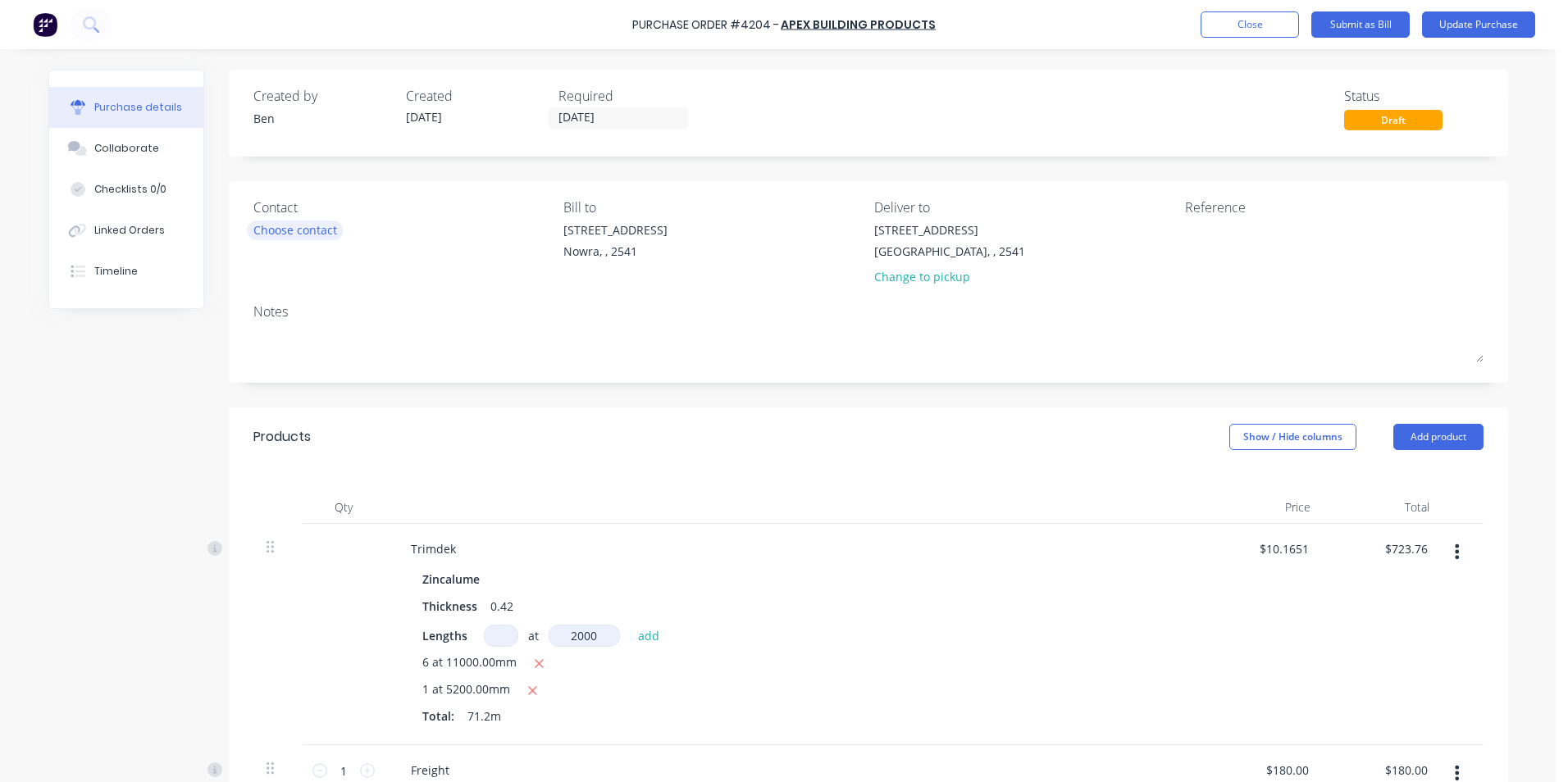
click at [312, 233] on div "Choose contact" at bounding box center [295, 230] width 83 height 17
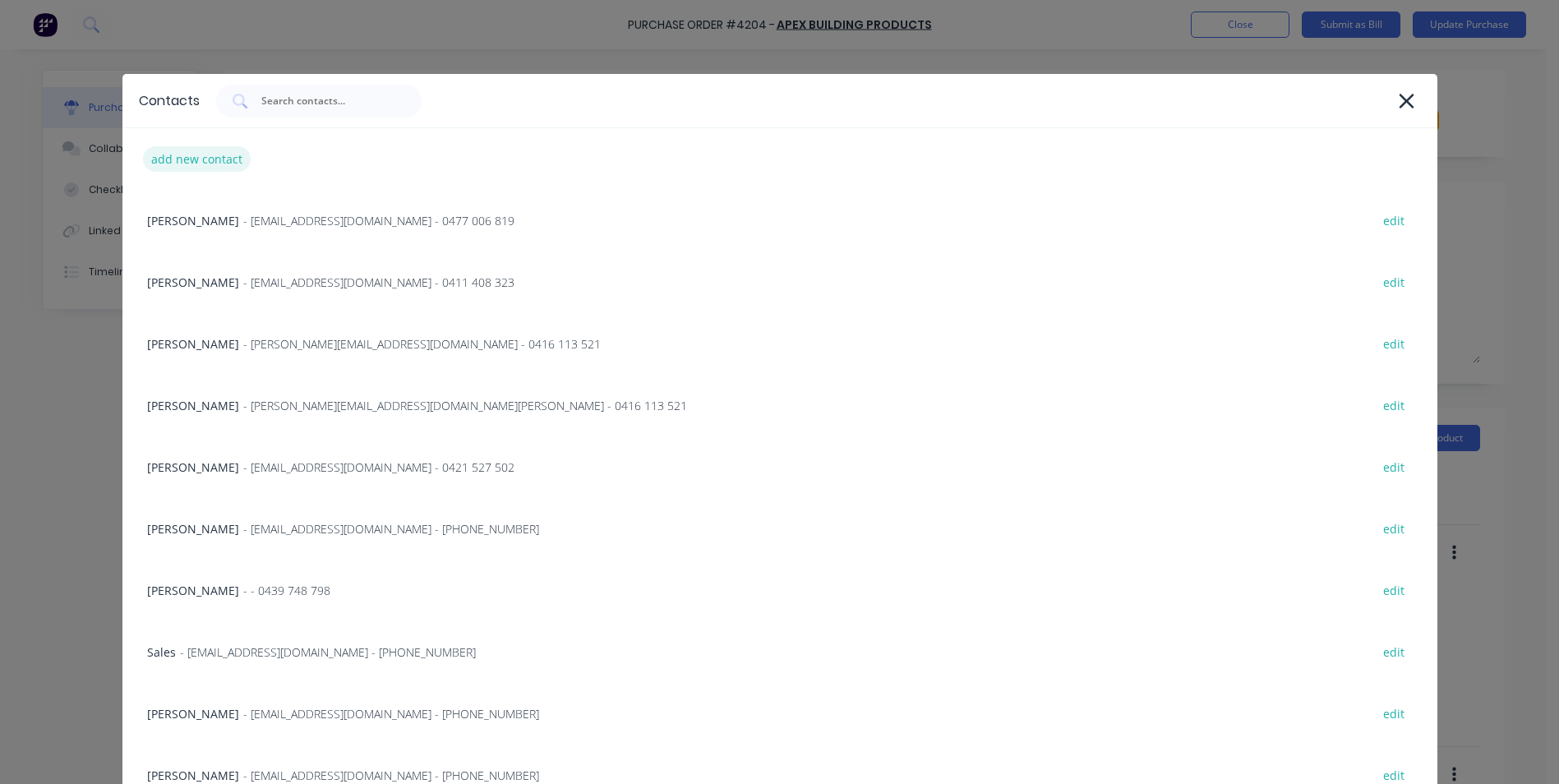
click at [222, 154] on div "add new contact" at bounding box center [196, 159] width 108 height 26
select select "AU"
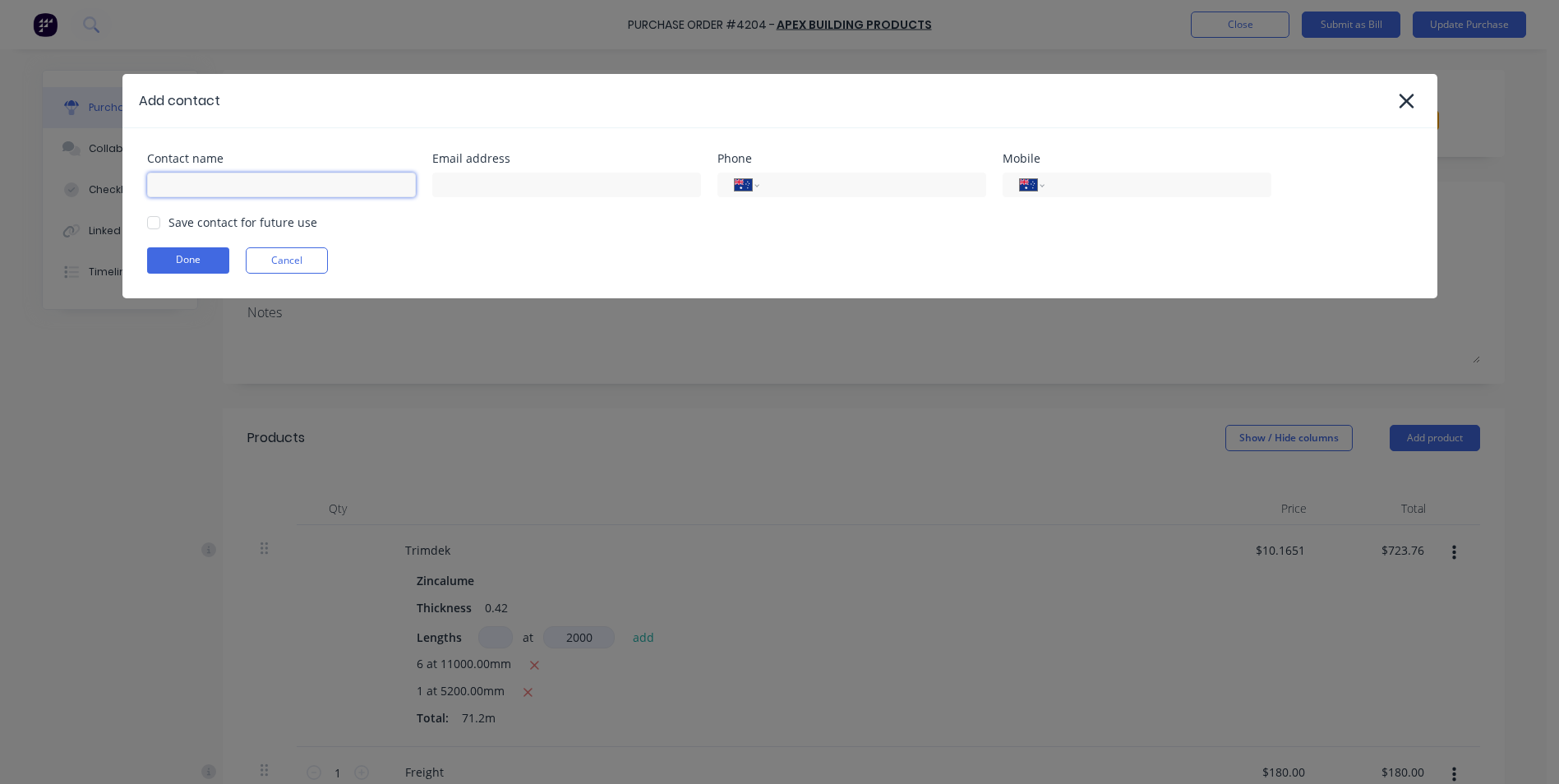
click at [229, 179] on input at bounding box center [281, 185] width 269 height 25
type input "Ben"
click at [792, 189] on input "tel" at bounding box center [869, 185] width 197 height 19
type input "0428 995 492"
click at [203, 257] on button "Done" at bounding box center [188, 260] width 82 height 26
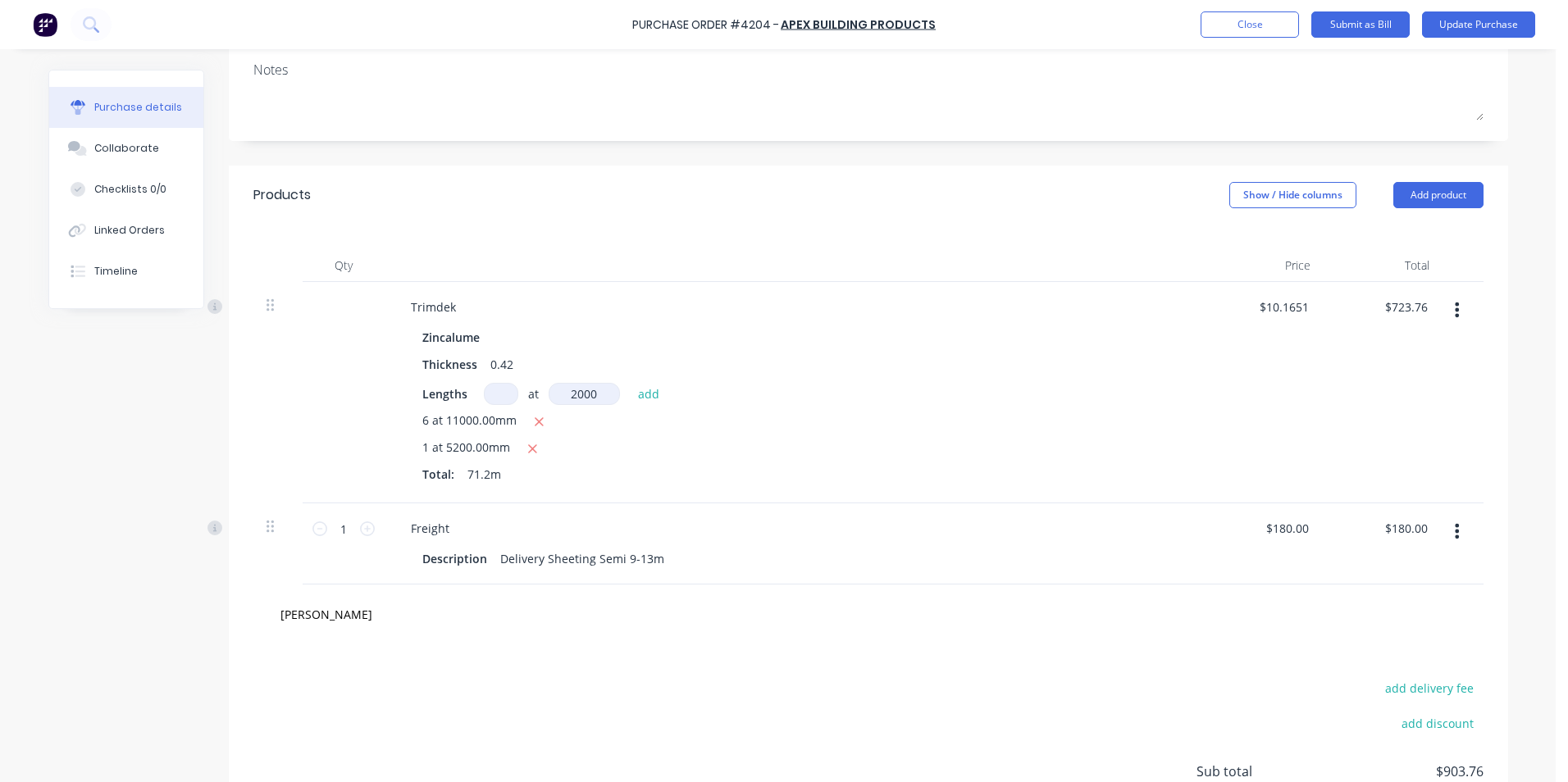
scroll to position [391, 0]
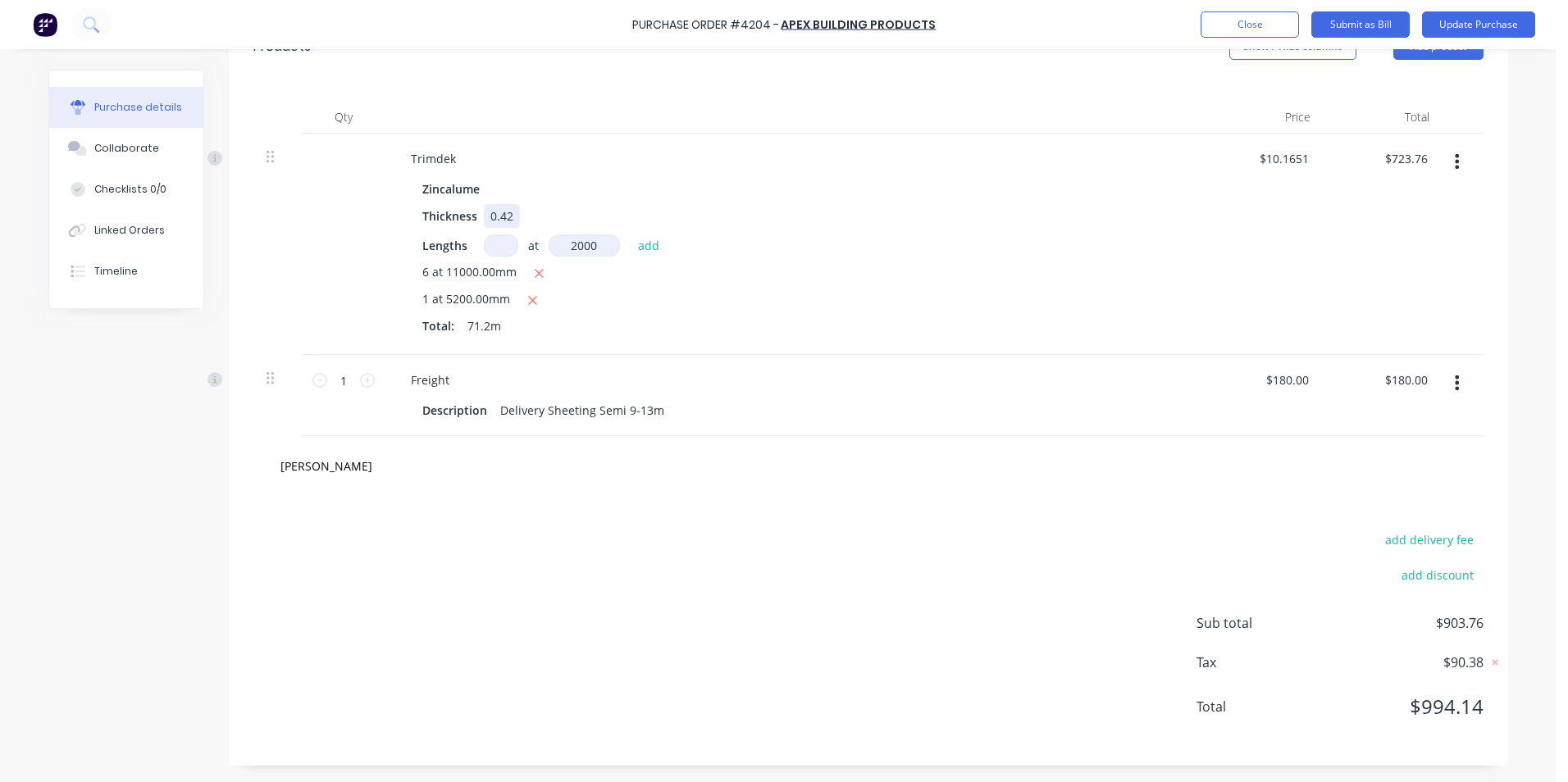
type input "2000mm"
drag, startPoint x: 592, startPoint y: 247, endPoint x: 607, endPoint y: 214, distance: 36.2
click at [607, 215] on div "Thickness 0.42" at bounding box center [791, 216] width 752 height 24
drag, startPoint x: 601, startPoint y: 245, endPoint x: 589, endPoint y: 242, distance: 12.4
click at [589, 243] on input "2000mm" at bounding box center [585, 246] width 72 height 22
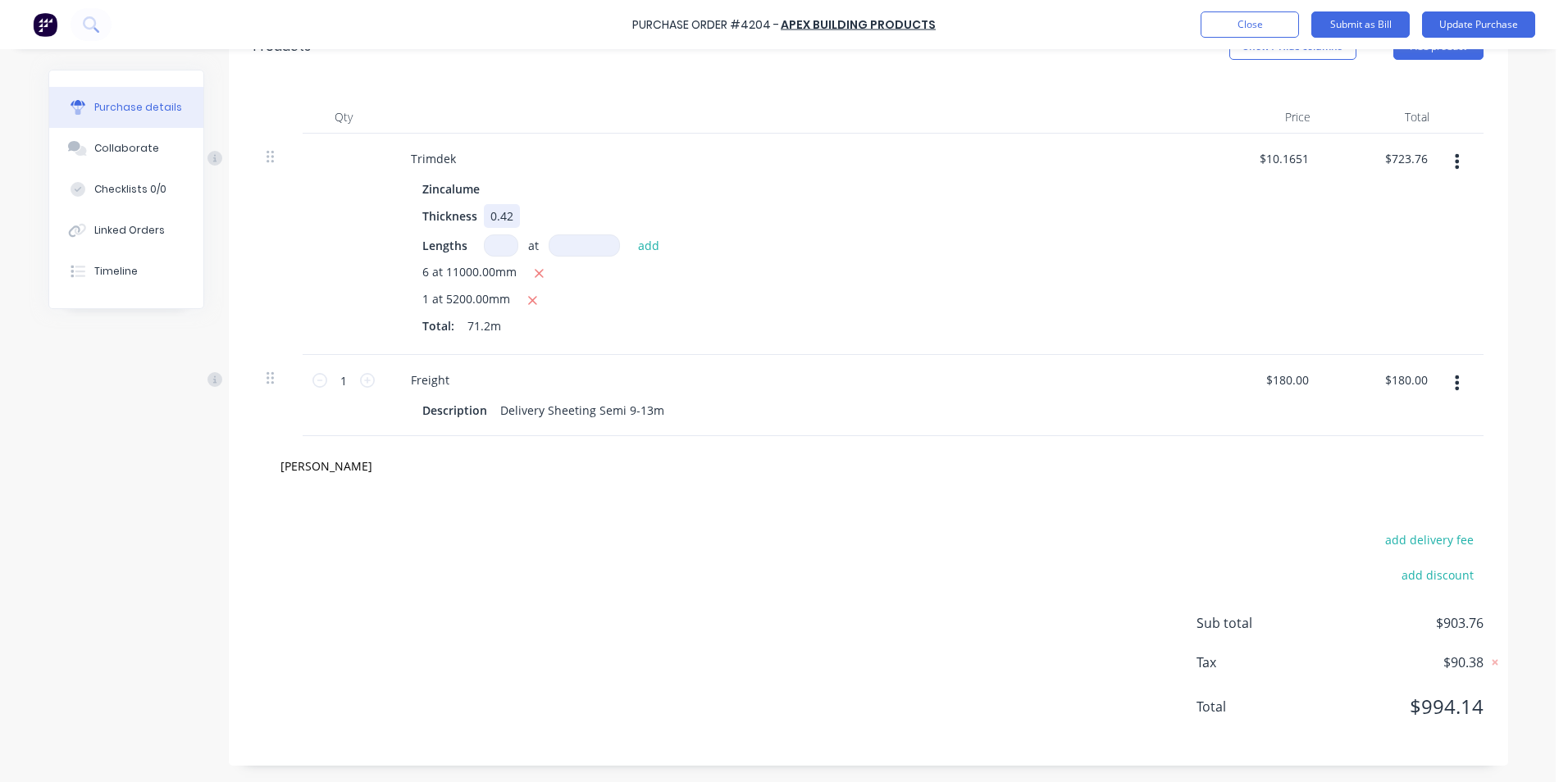
click at [603, 202] on div "Zincalume Thickness 0.42 Lengths at add 6 at 11000.00mm 1 at 5200.00mm Total: 7…" at bounding box center [794, 259] width 794 height 164
click at [624, 306] on div "1 at 5200.00mm" at bounding box center [795, 300] width 745 height 21
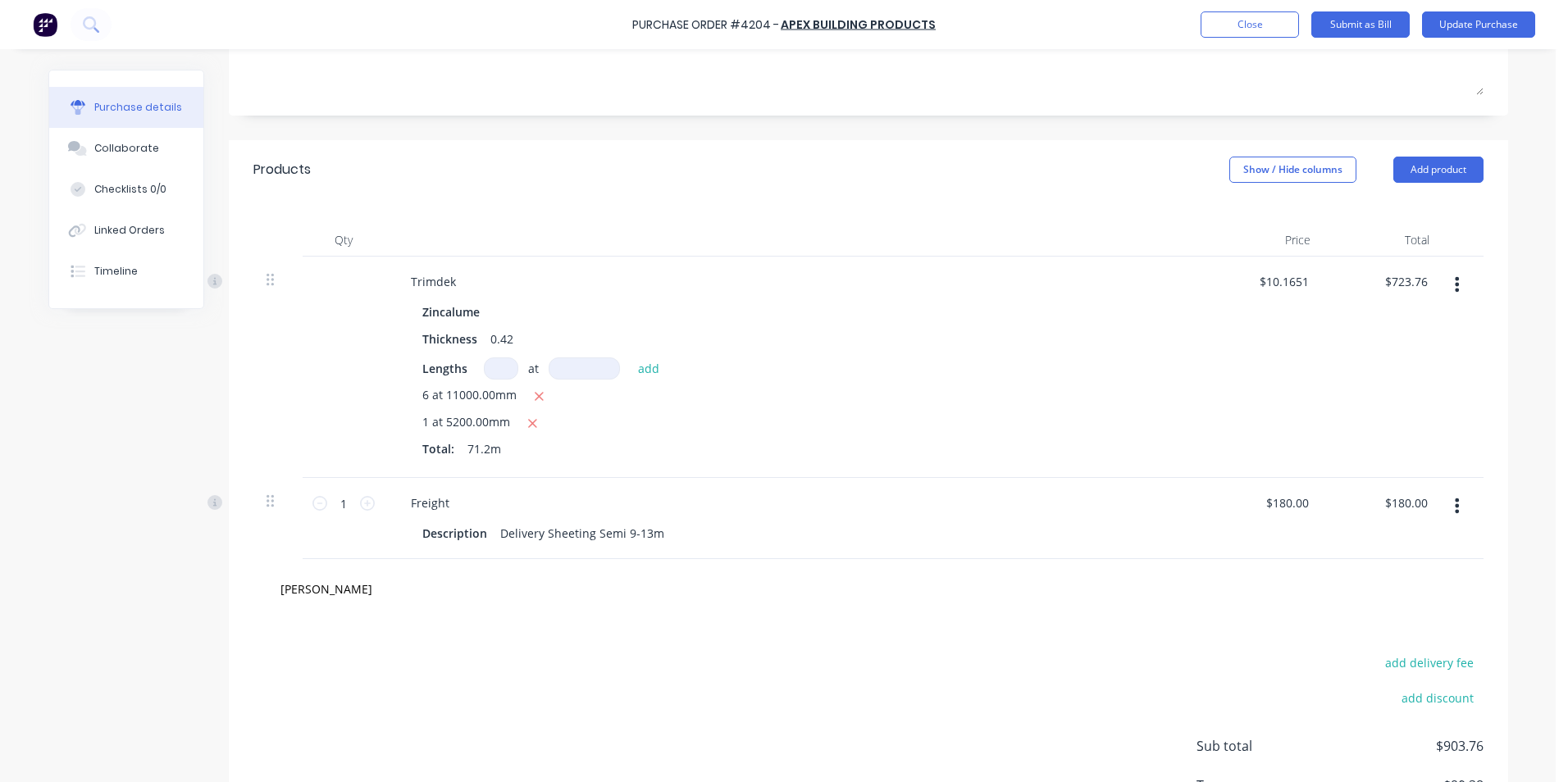
scroll to position [0, 0]
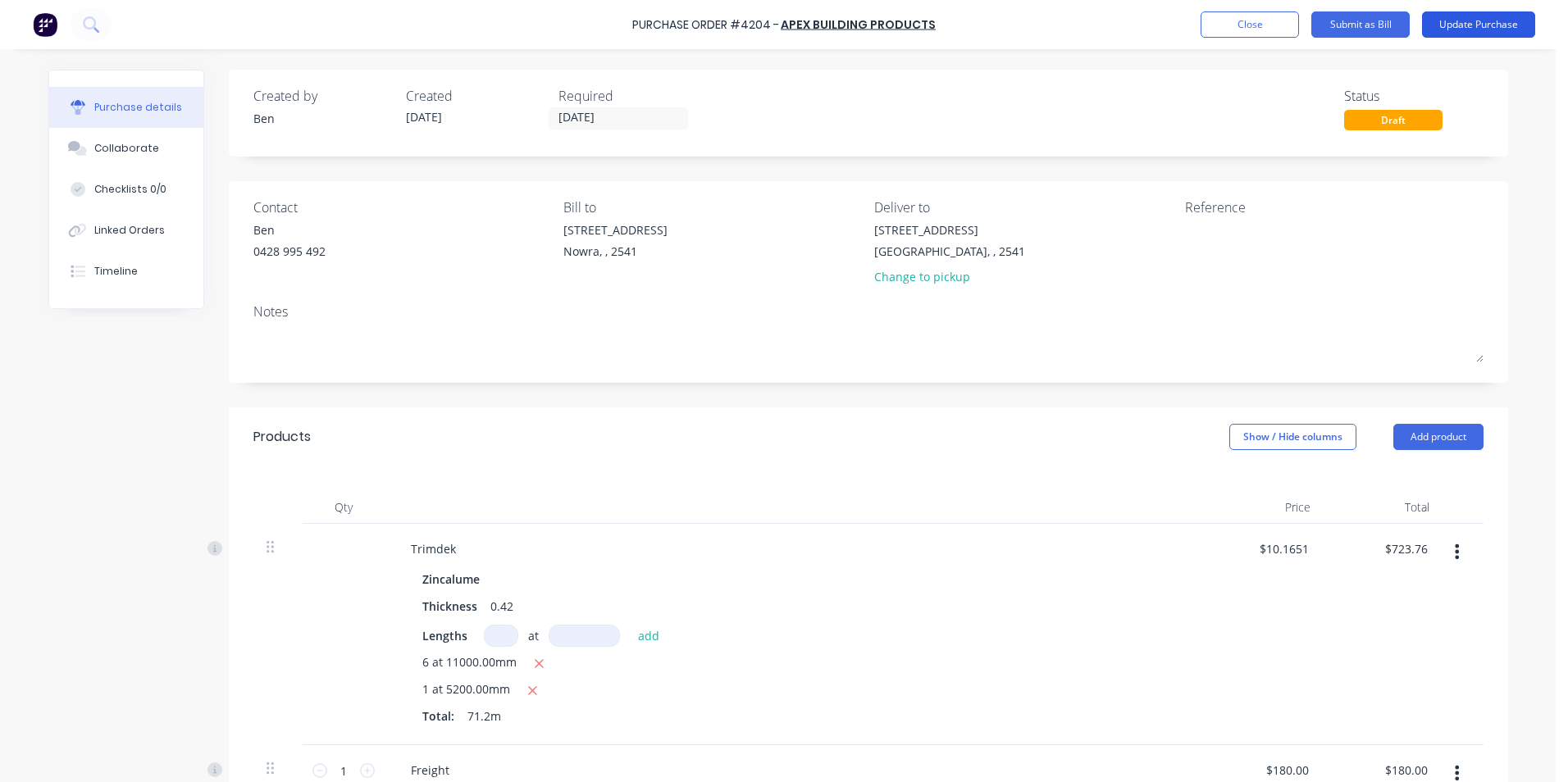
click at [1481, 15] on button "Update Purchase" at bounding box center [1479, 24] width 113 height 26
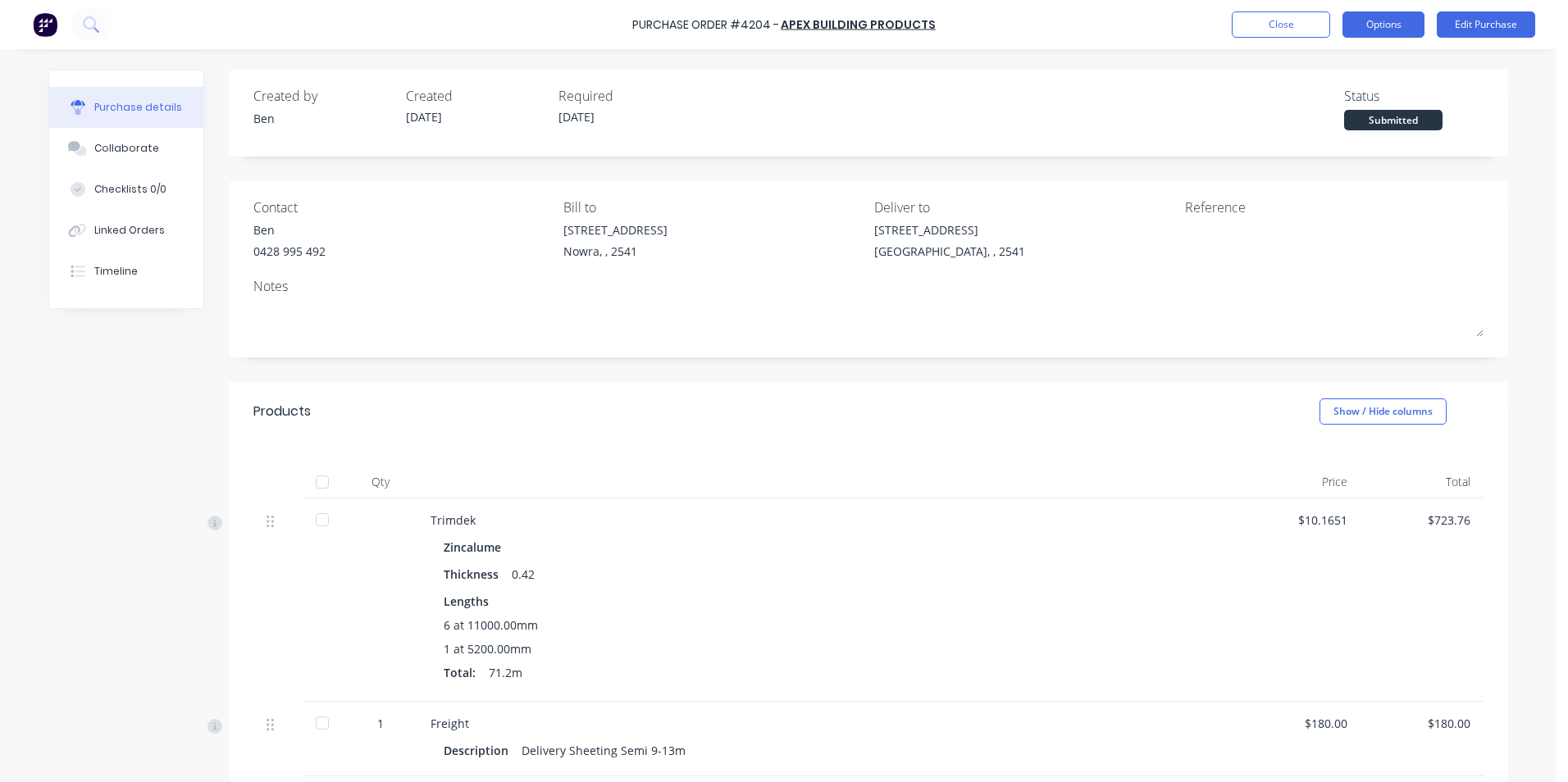
click at [1375, 22] on button "Options" at bounding box center [1383, 24] width 82 height 26
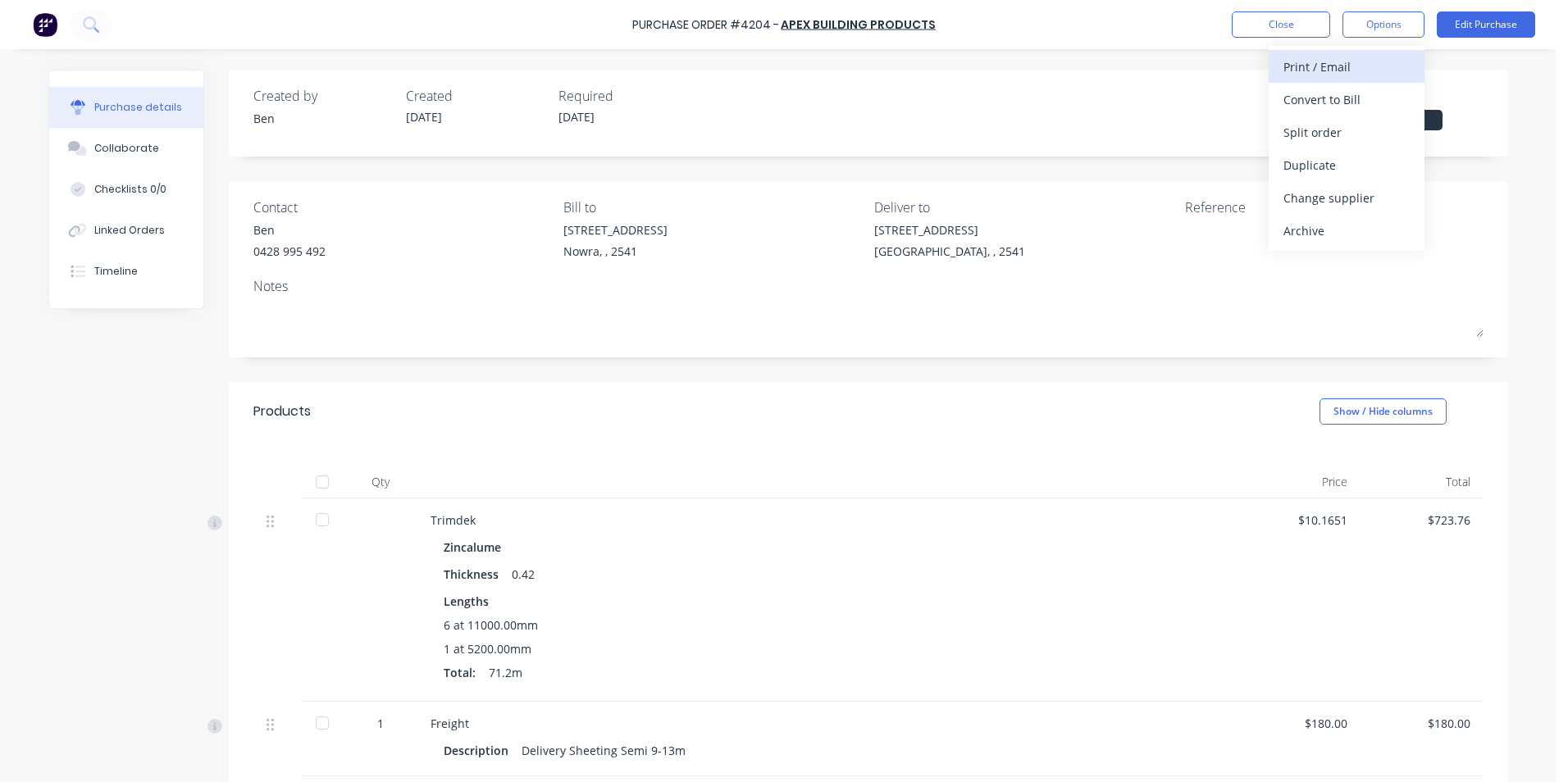
click at [1348, 66] on div "Print / Email" at bounding box center [1347, 67] width 127 height 24
click at [1348, 99] on div "With pricing" at bounding box center [1347, 99] width 127 height 24
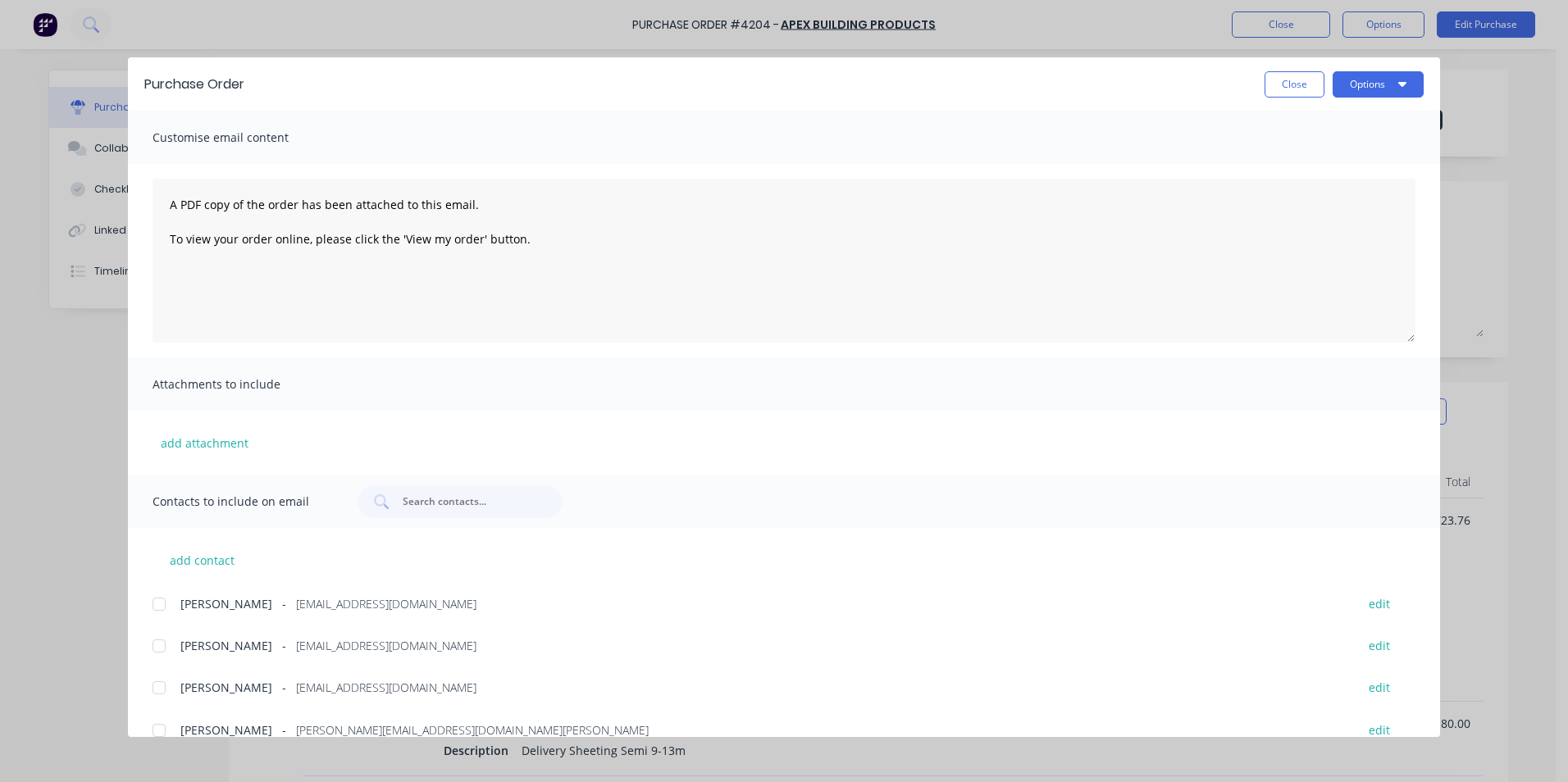
scroll to position [276, 0]
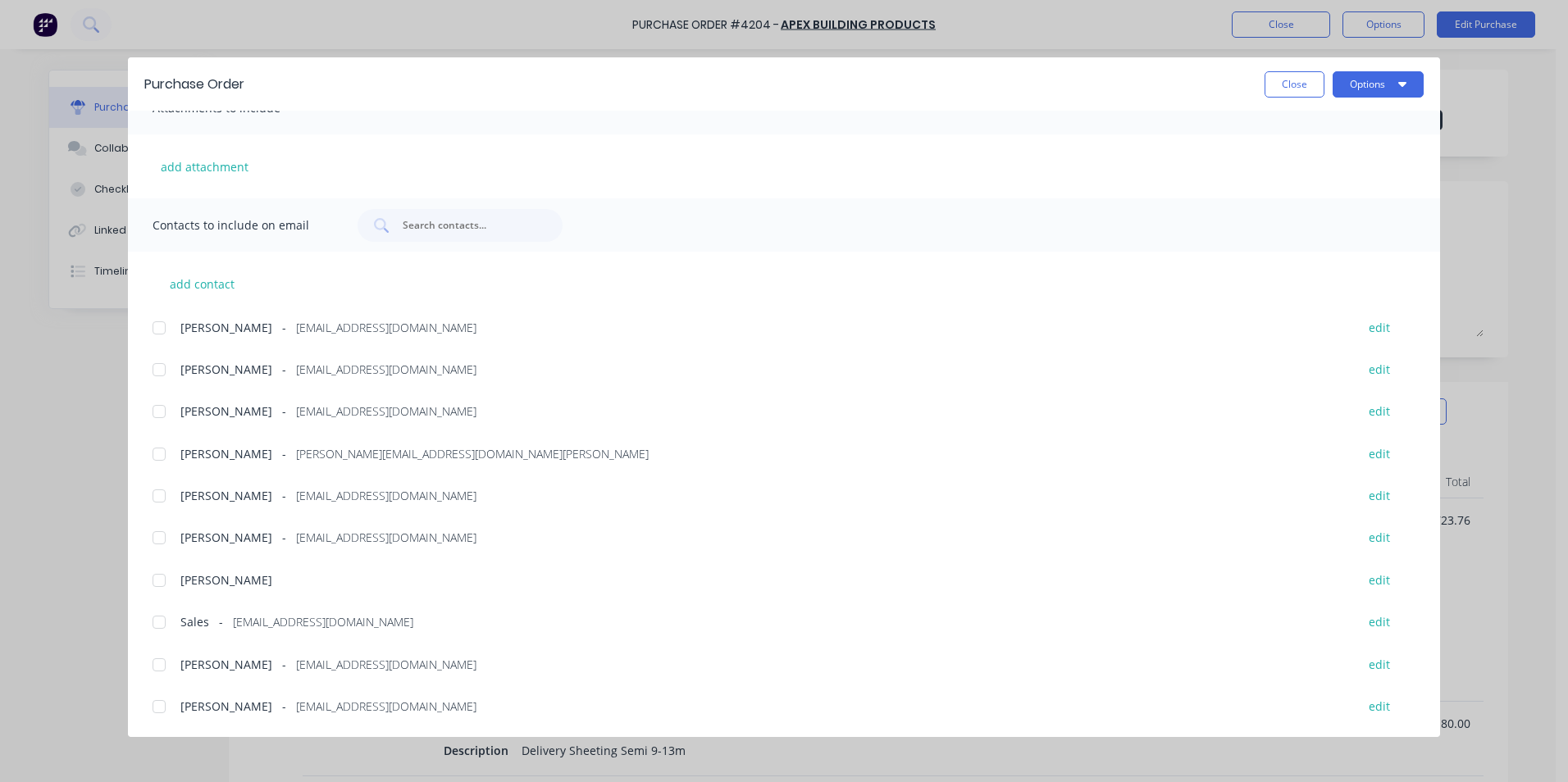
click at [160, 622] on div at bounding box center [158, 621] width 32 height 32
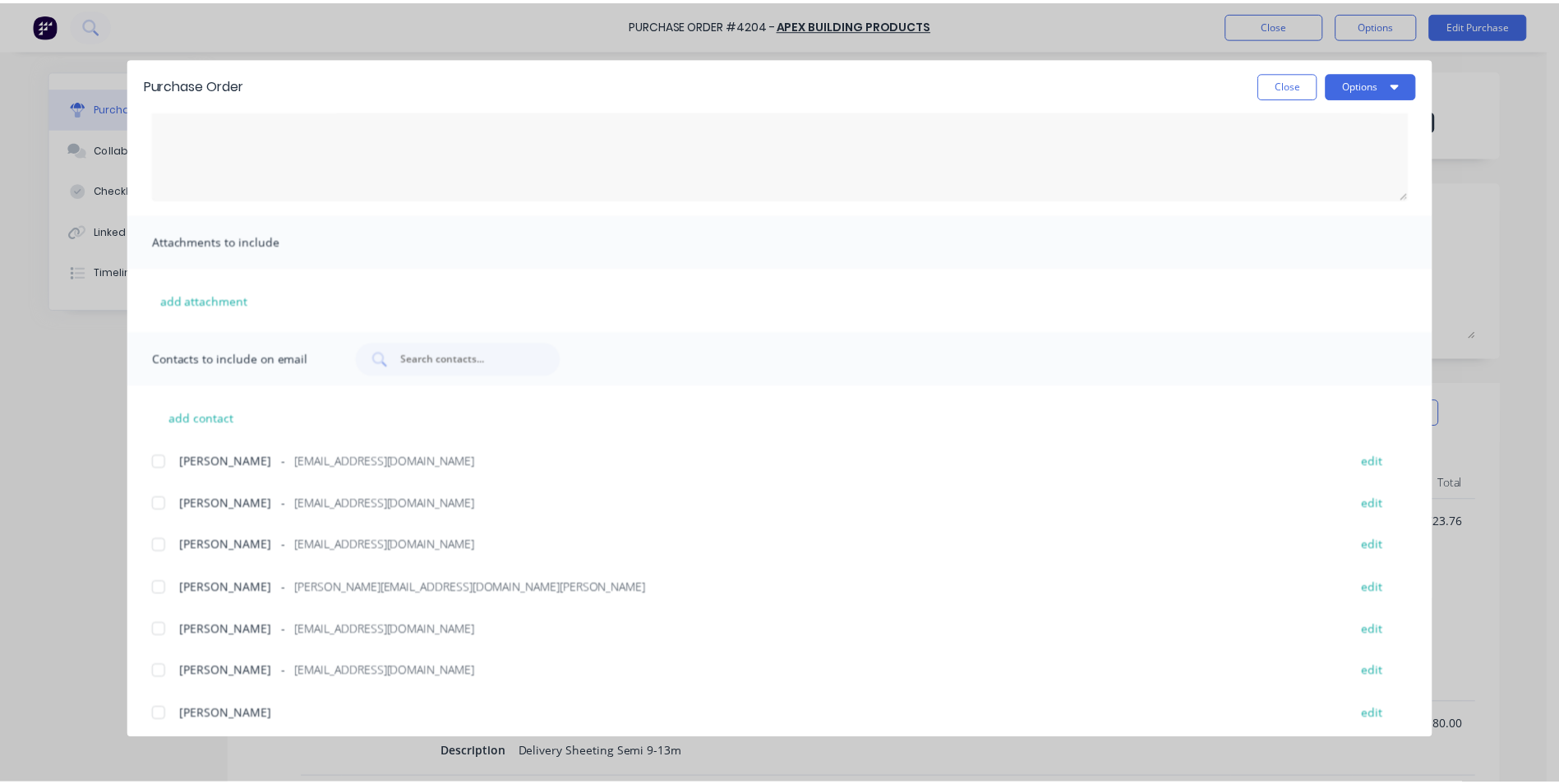
scroll to position [0, 0]
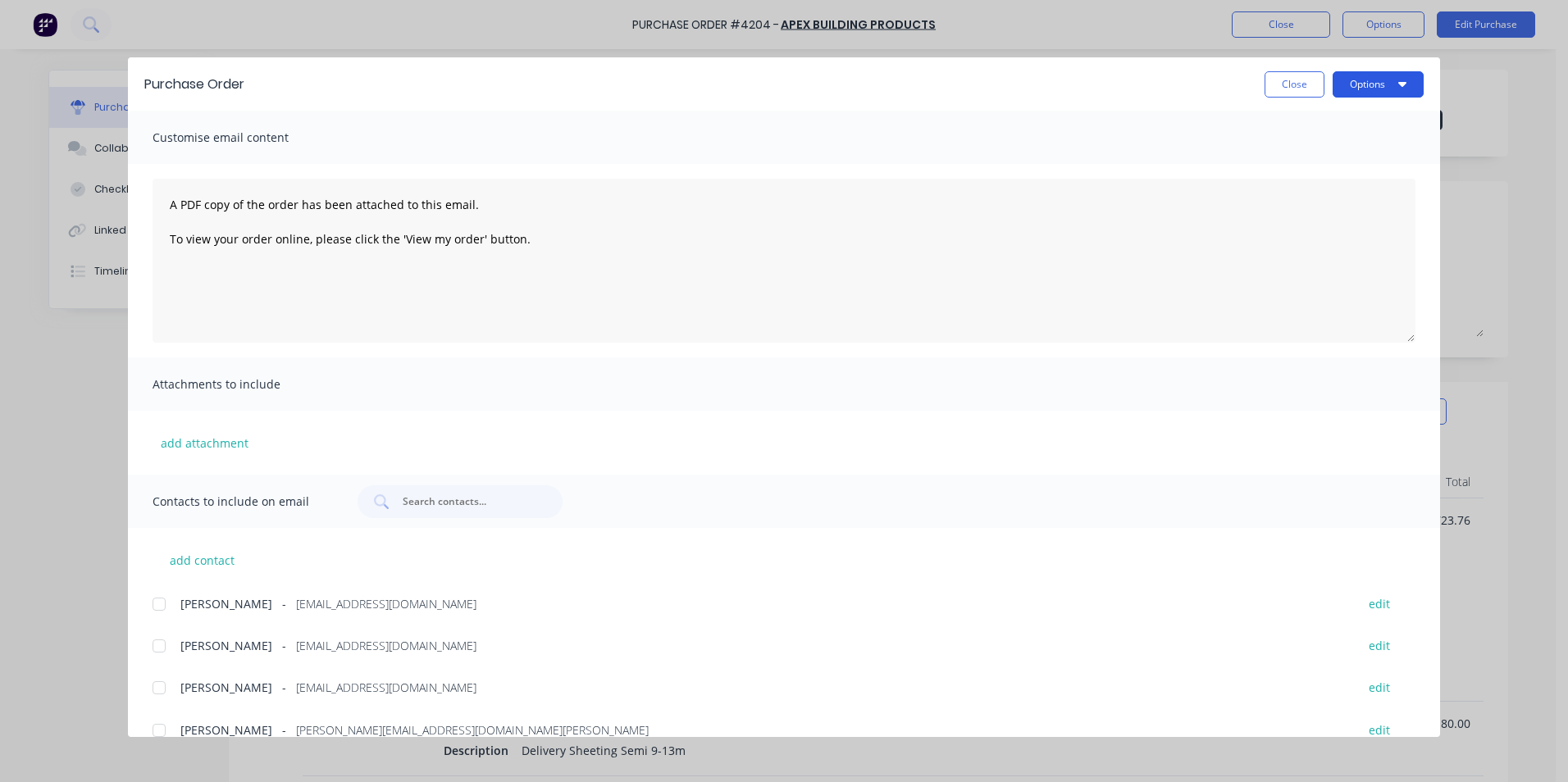
click at [1397, 81] on button "Options" at bounding box center [1378, 84] width 91 height 26
click at [1321, 185] on div "Email" at bounding box center [1346, 192] width 127 height 24
click at [1288, 80] on button "Close" at bounding box center [1295, 84] width 60 height 26
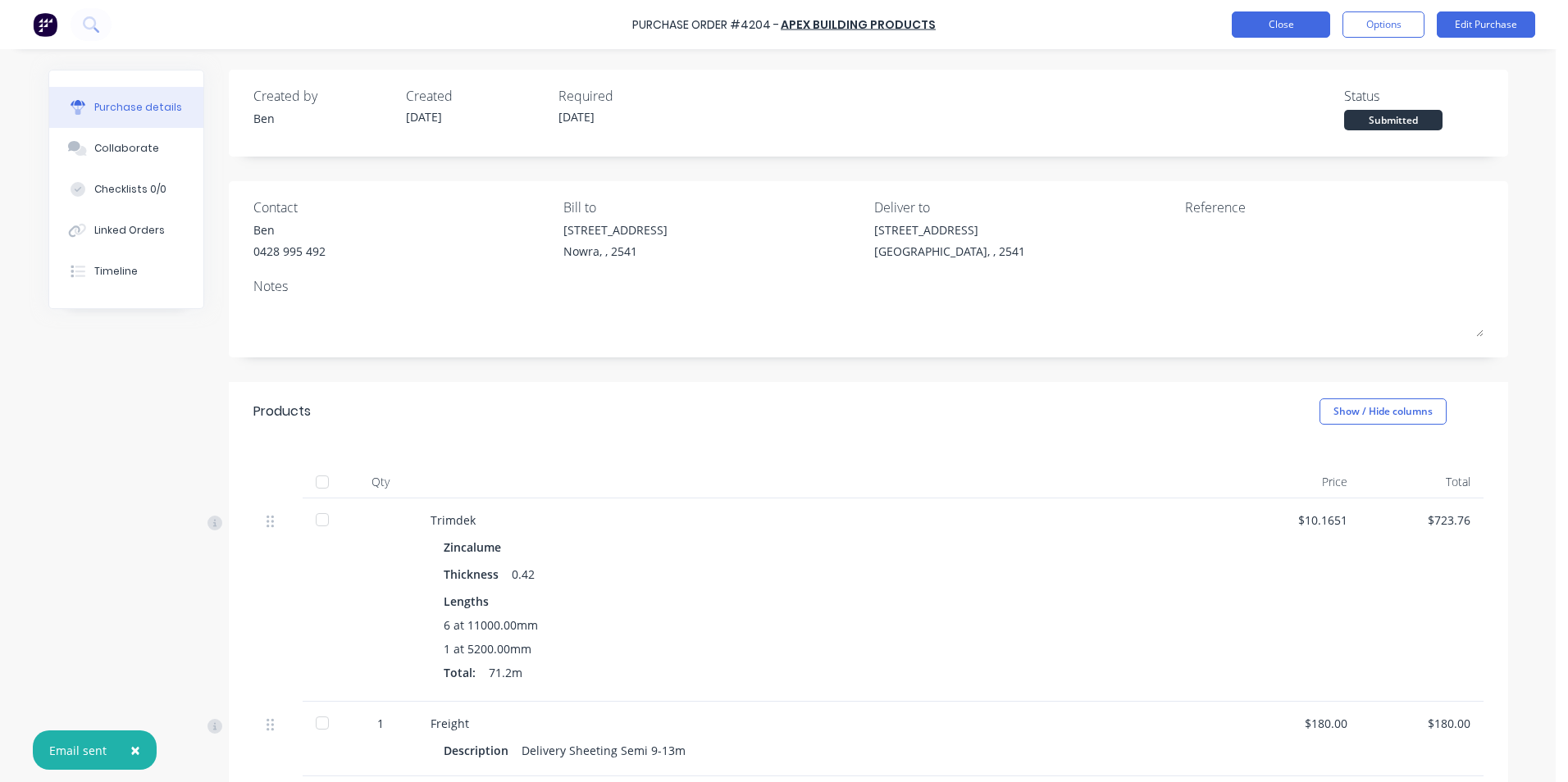
click at [1291, 22] on button "Close" at bounding box center [1281, 24] width 98 height 26
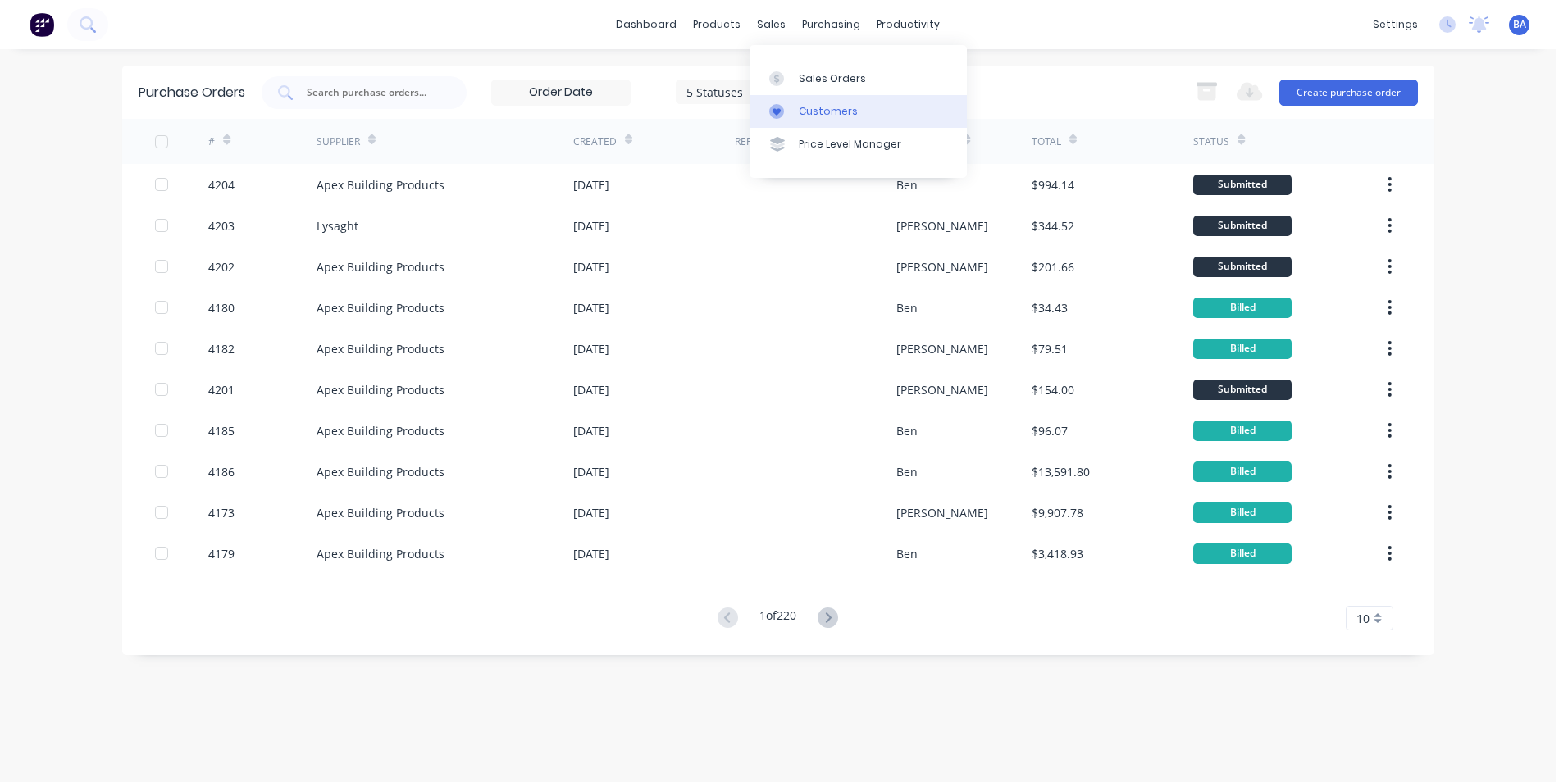
click at [767, 109] on link "Customers" at bounding box center [858, 111] width 217 height 32
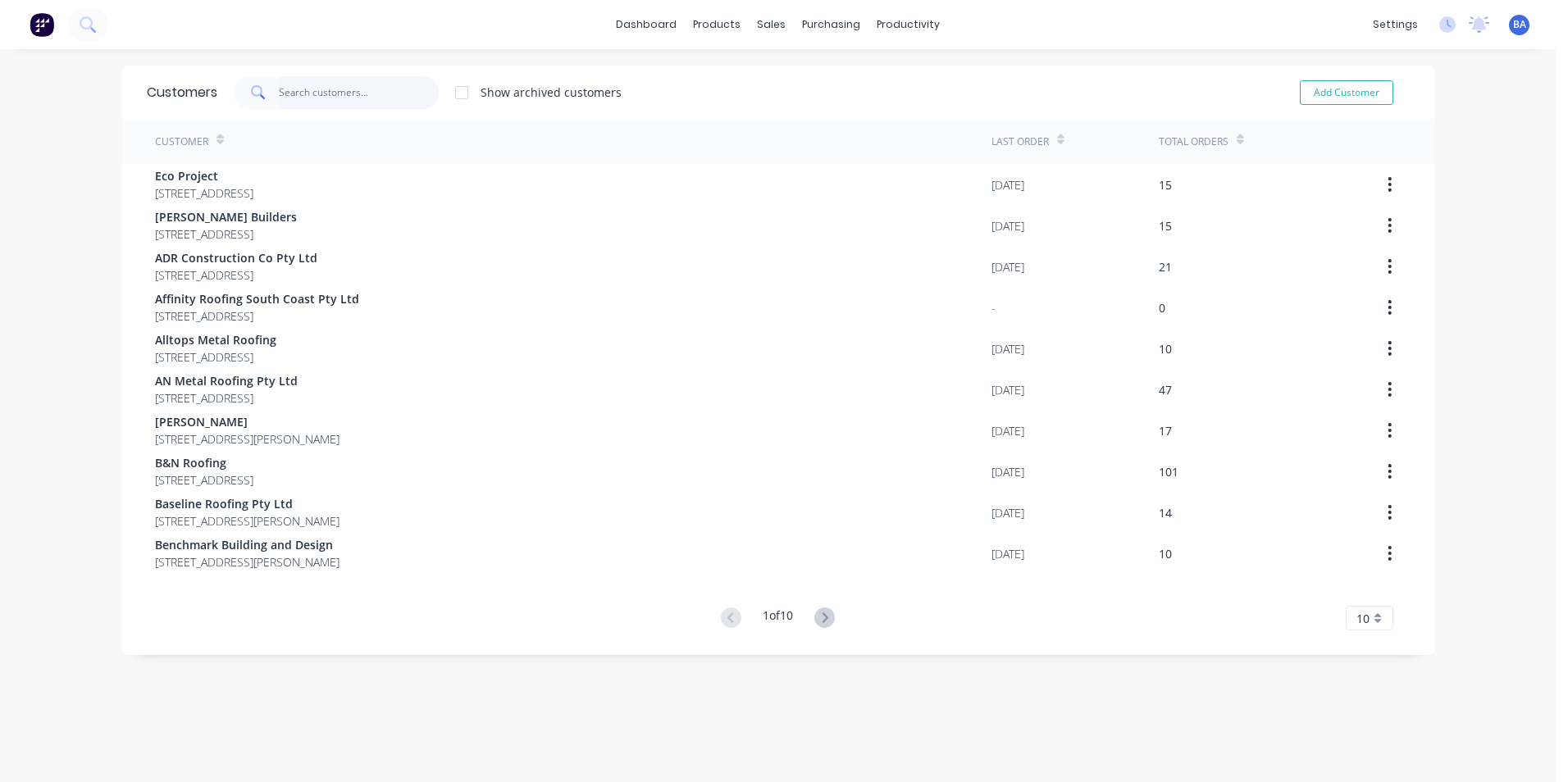
click at [382, 94] on input "text" at bounding box center [359, 92] width 160 height 32
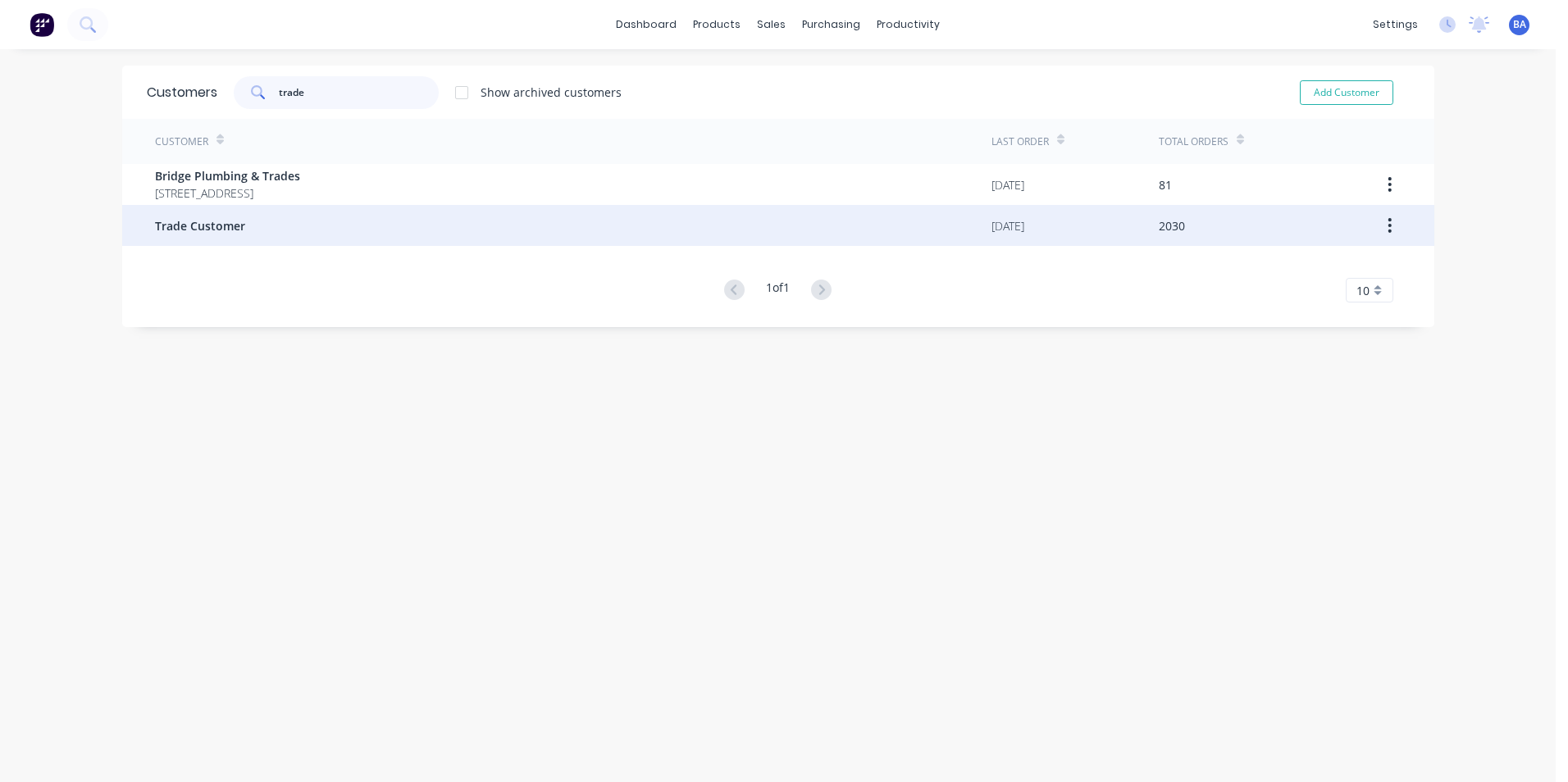
type input "trade"
click at [298, 217] on div "Trade Customer" at bounding box center [573, 225] width 836 height 41
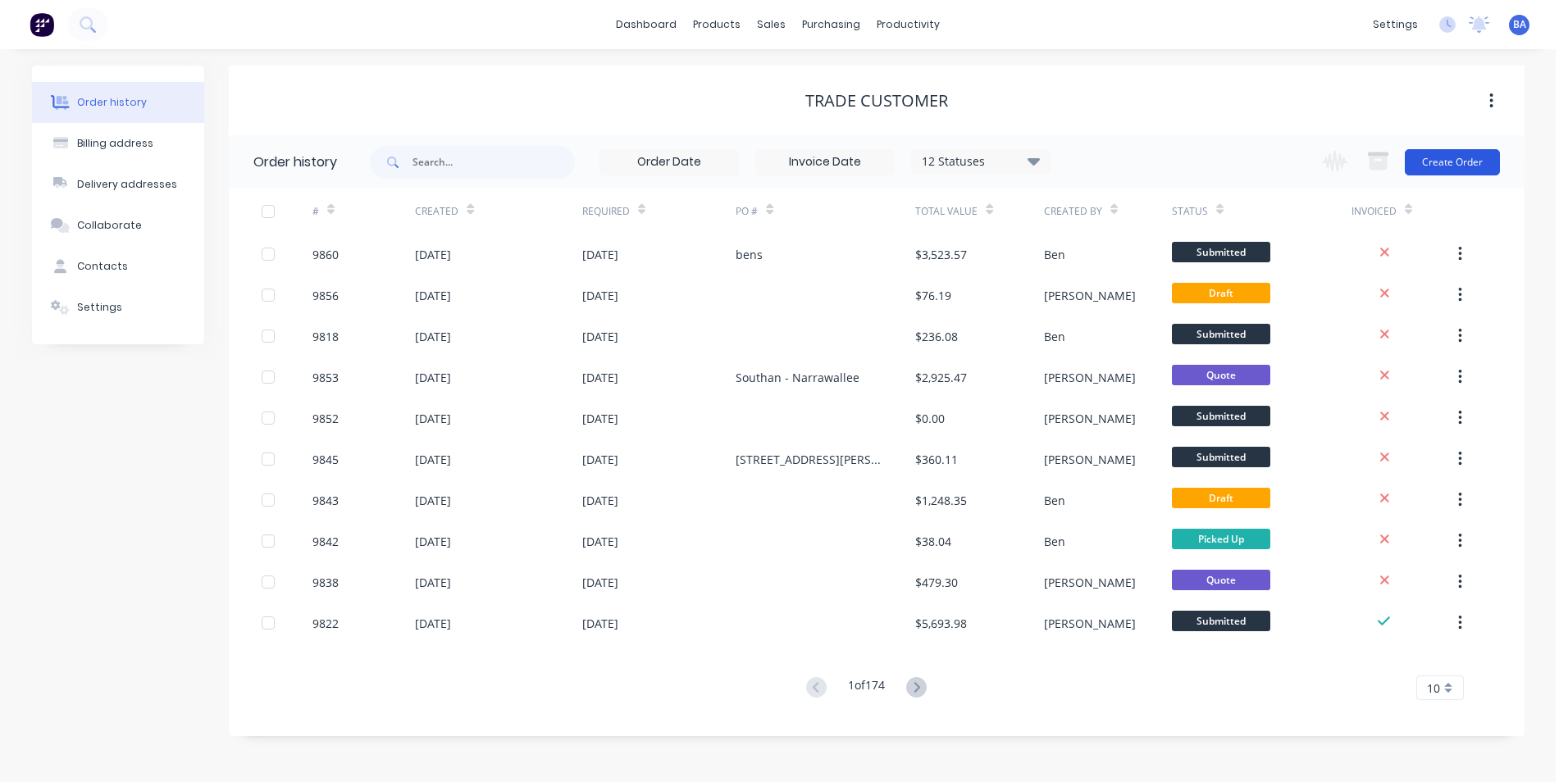
click at [1439, 157] on button "Create Order" at bounding box center [1452, 162] width 95 height 26
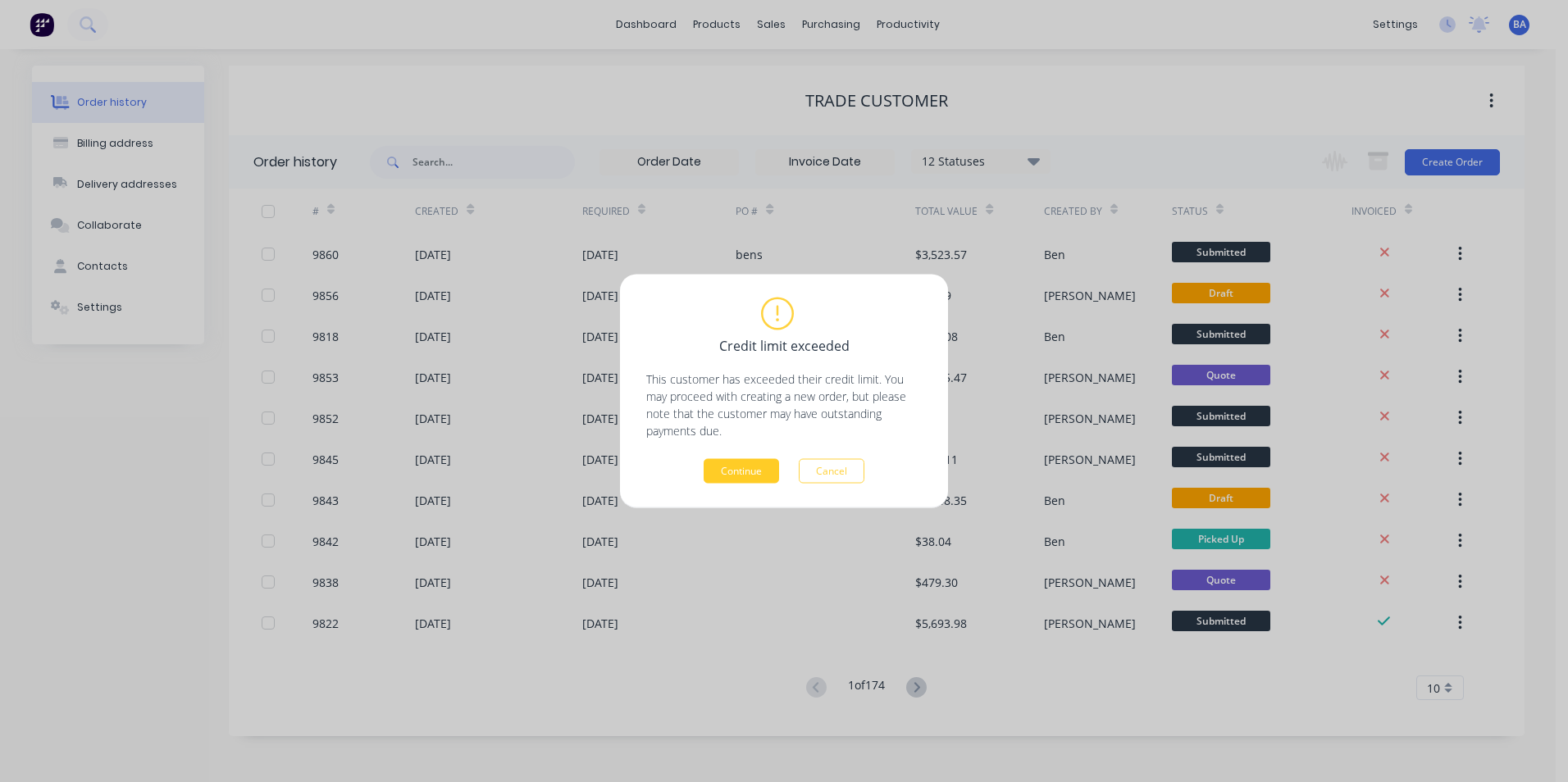
click at [754, 474] on button "Continue" at bounding box center [742, 471] width 76 height 25
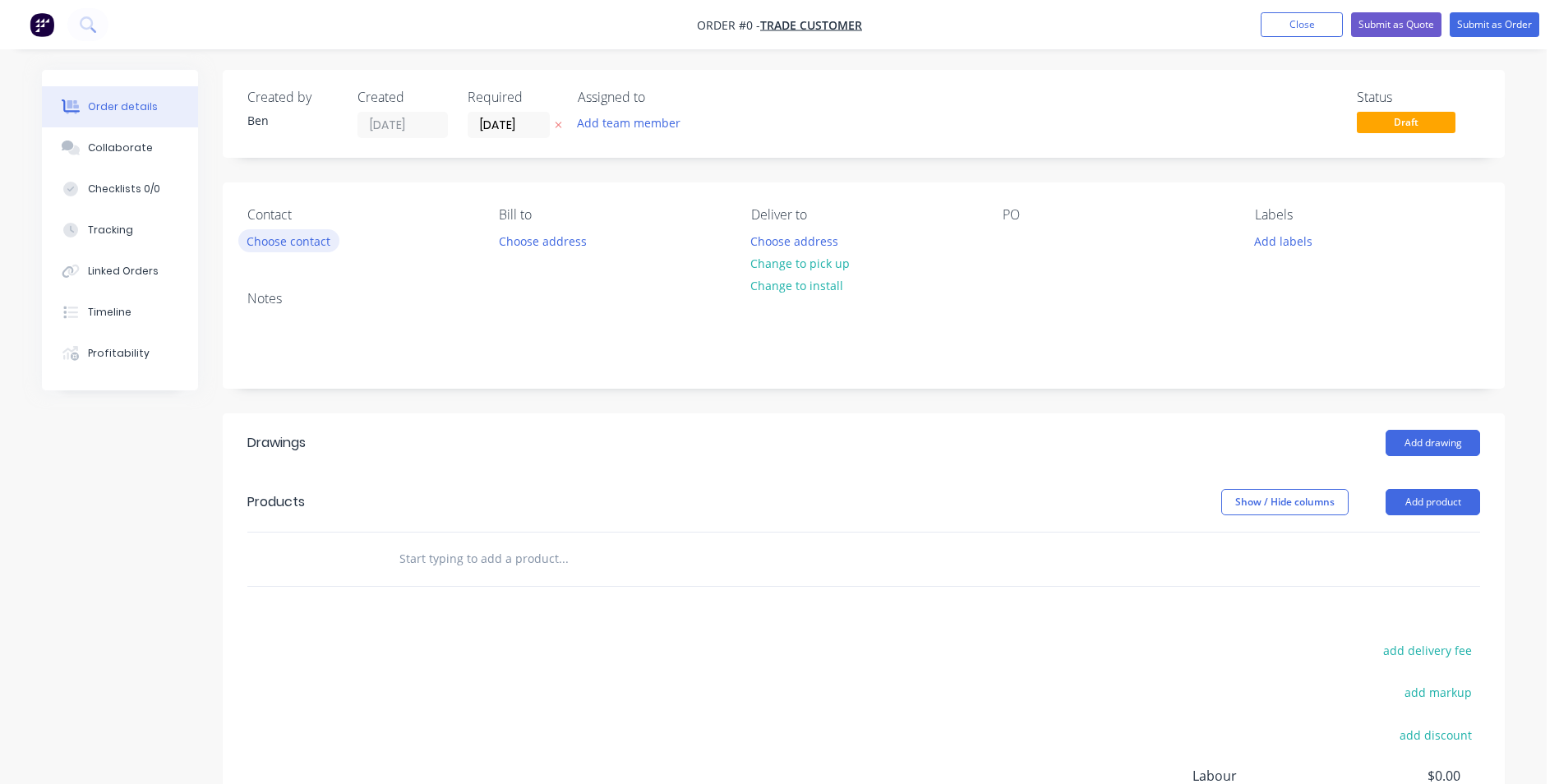
click at [306, 233] on button "Choose contact" at bounding box center [288, 240] width 101 height 23
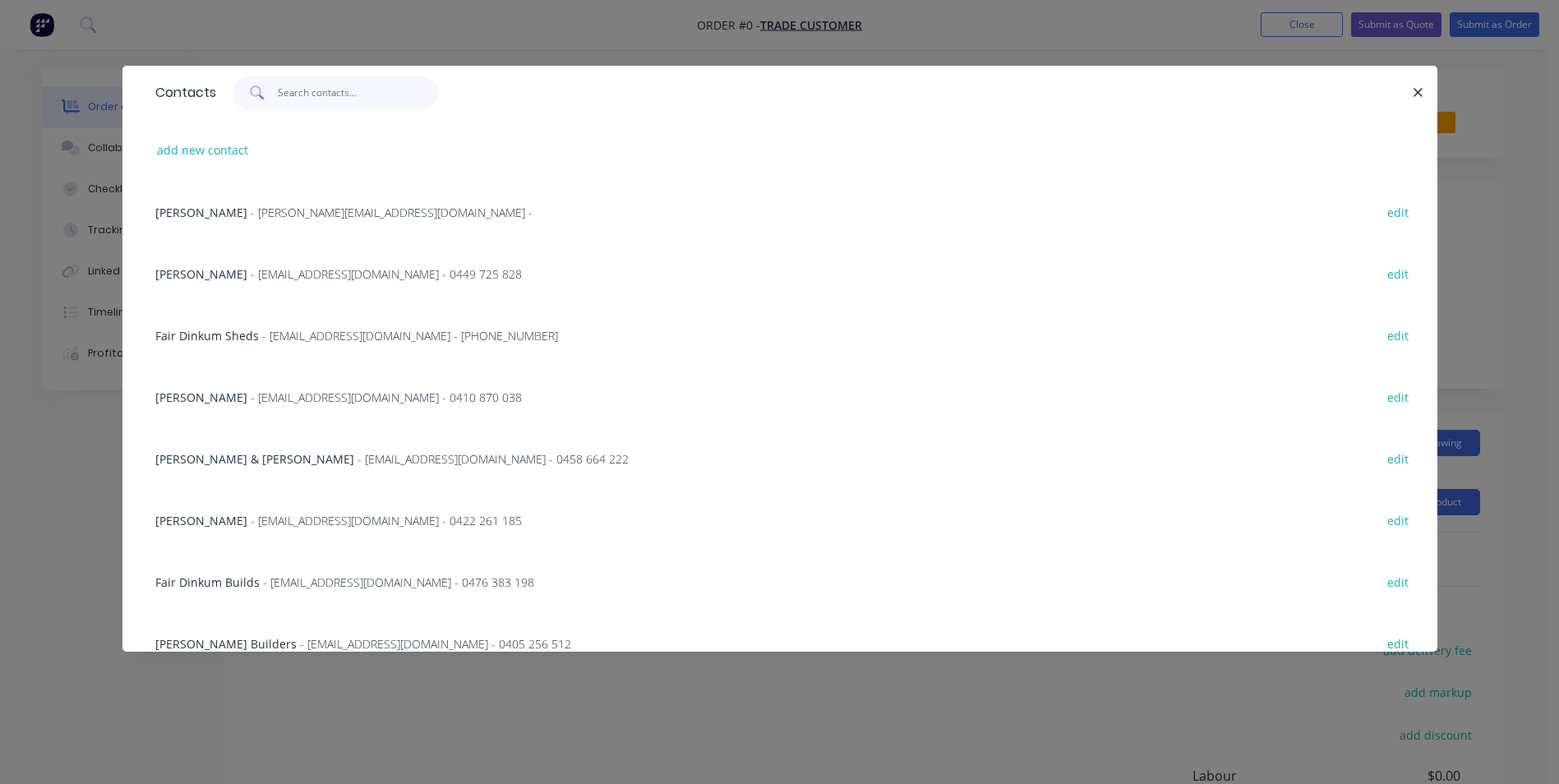
click at [297, 88] on input "text" at bounding box center [358, 93] width 160 height 33
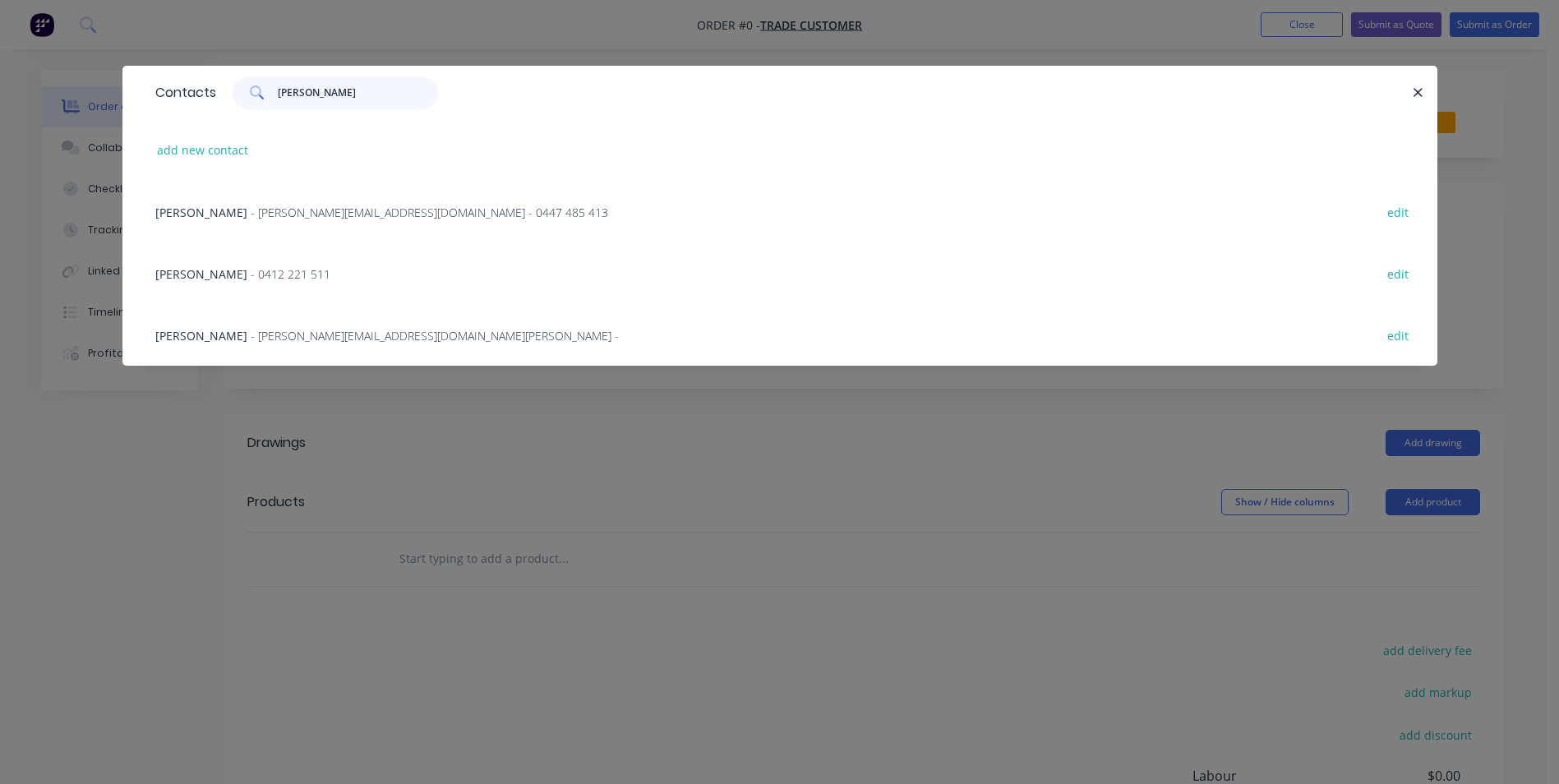
type input "bruce"
click at [265, 333] on span "- bruce@independentsteelcompany.com.au -" at bounding box center [434, 336] width 368 height 16
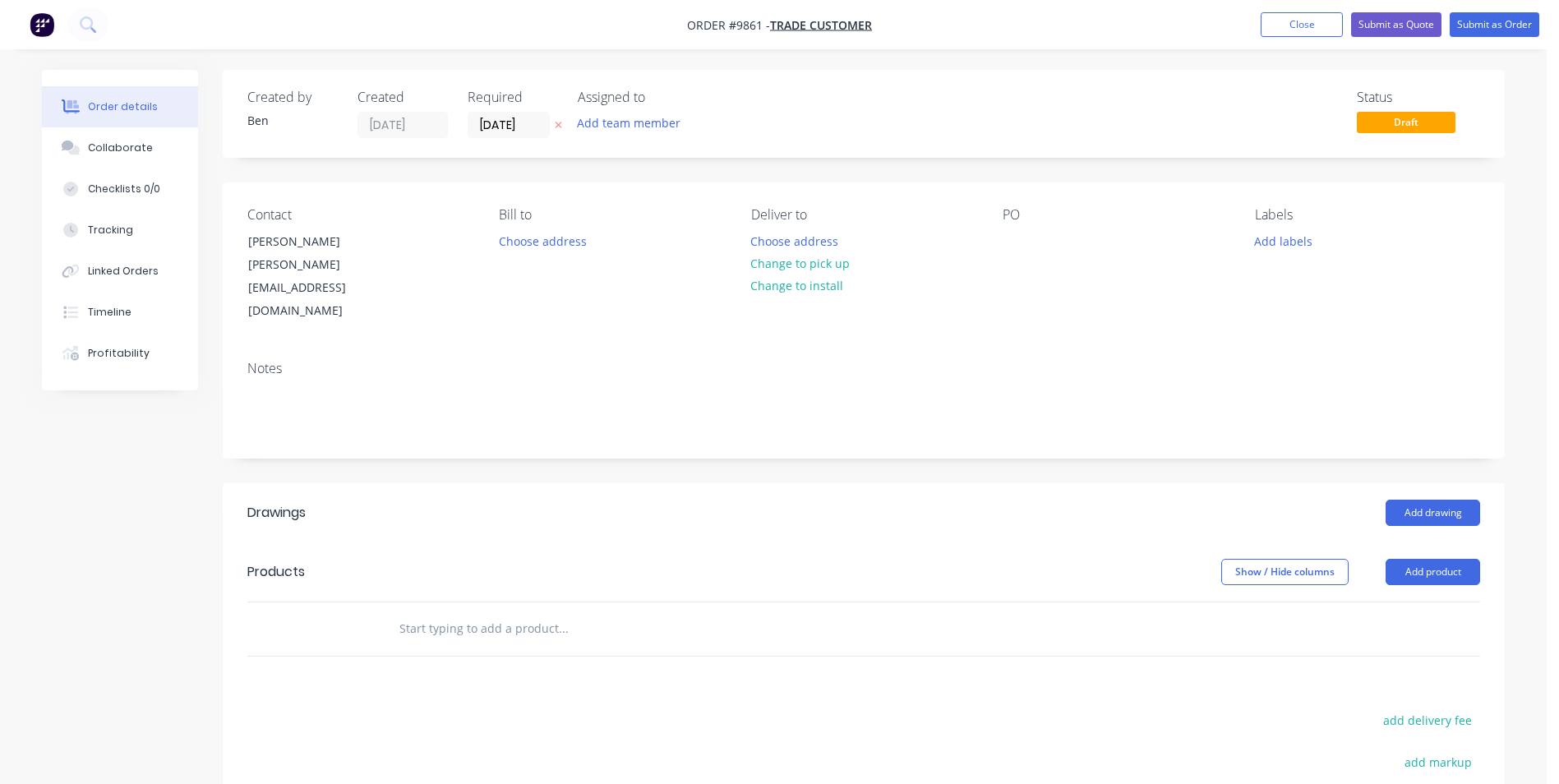
drag, startPoint x: 1043, startPoint y: 305, endPoint x: 134, endPoint y: 599, distance: 955.4
click at [134, 599] on div "Created by Ben Created 23/09/25 Required 23/09/25 Assigned to Add team member S…" at bounding box center [773, 573] width 1463 height 1006
click at [1293, 25] on button "Close" at bounding box center [1302, 25] width 82 height 25
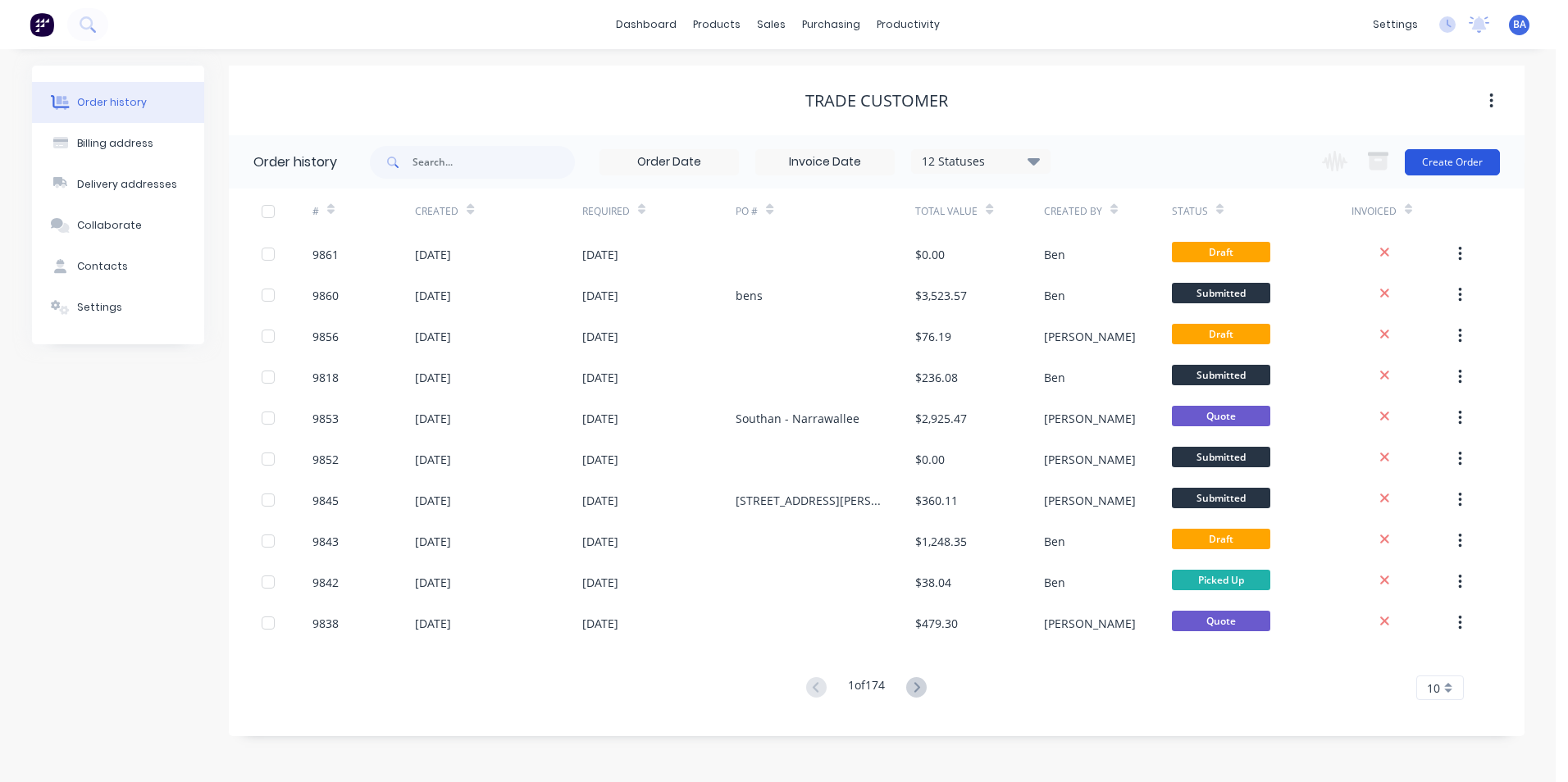
click at [1441, 159] on button "Create Order" at bounding box center [1452, 162] width 95 height 26
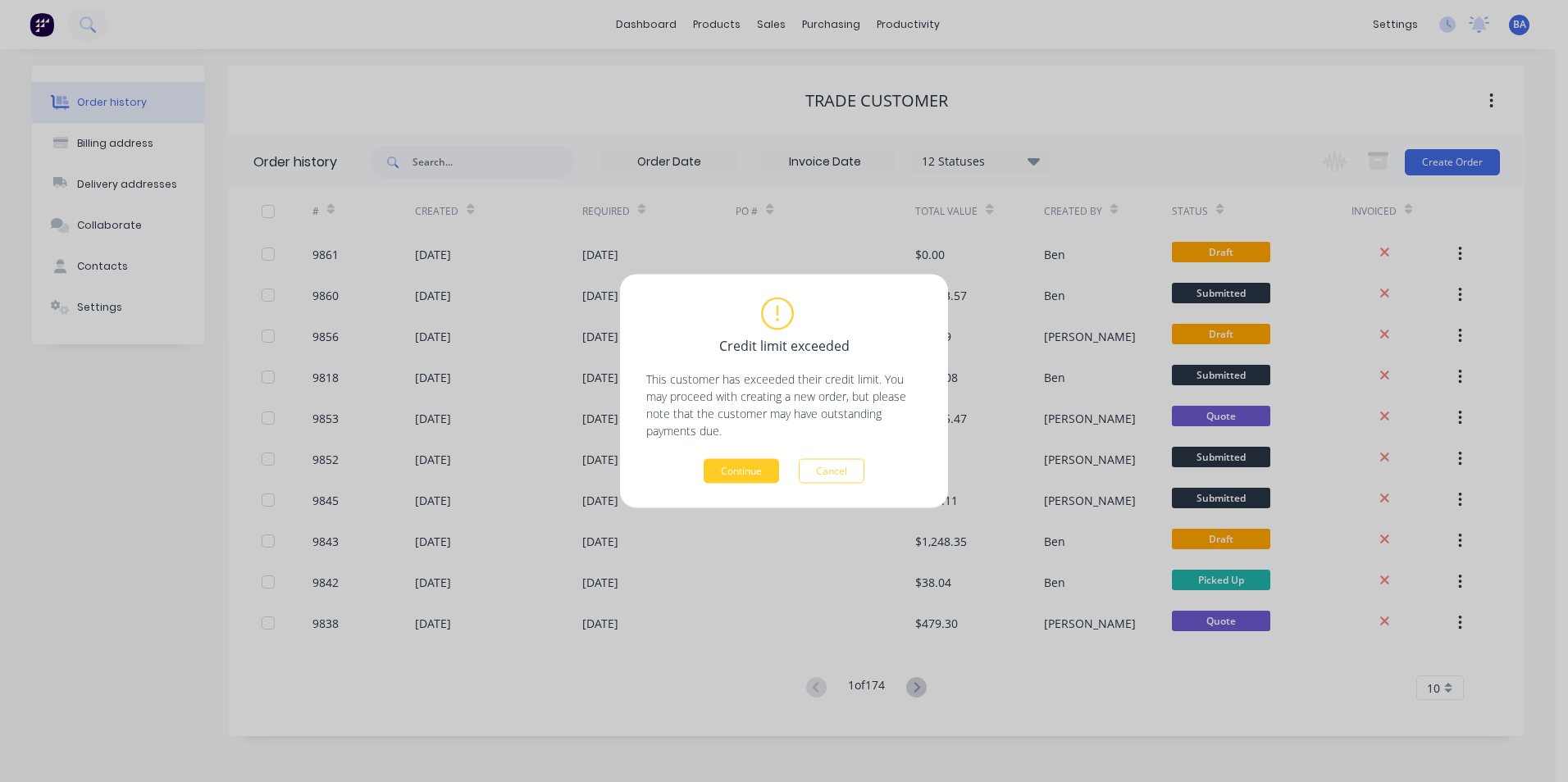
click at [764, 474] on button "Continue" at bounding box center [742, 471] width 76 height 25
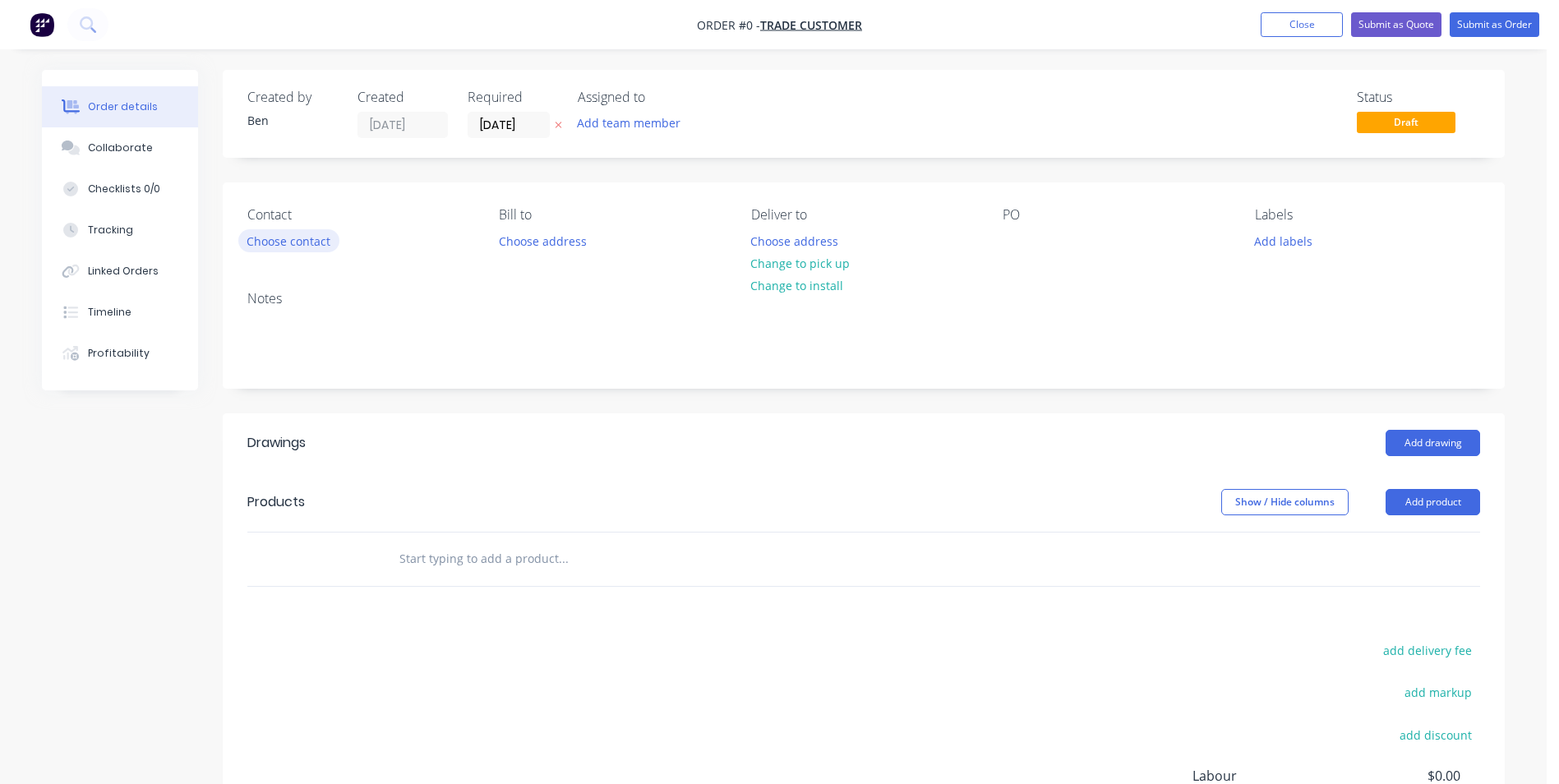
click at [289, 238] on button "Choose contact" at bounding box center [288, 240] width 101 height 23
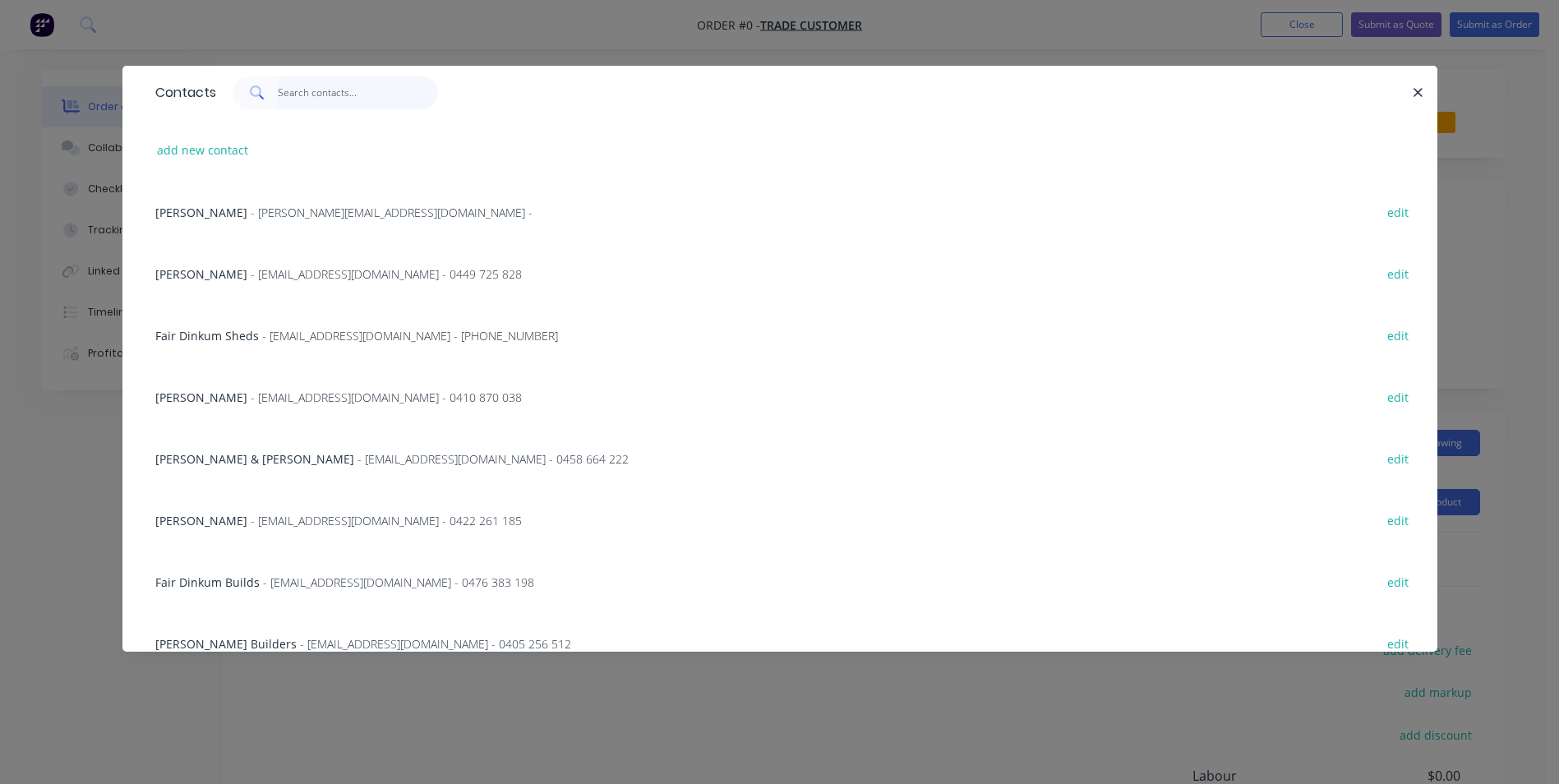
click at [310, 98] on input "text" at bounding box center [358, 93] width 160 height 33
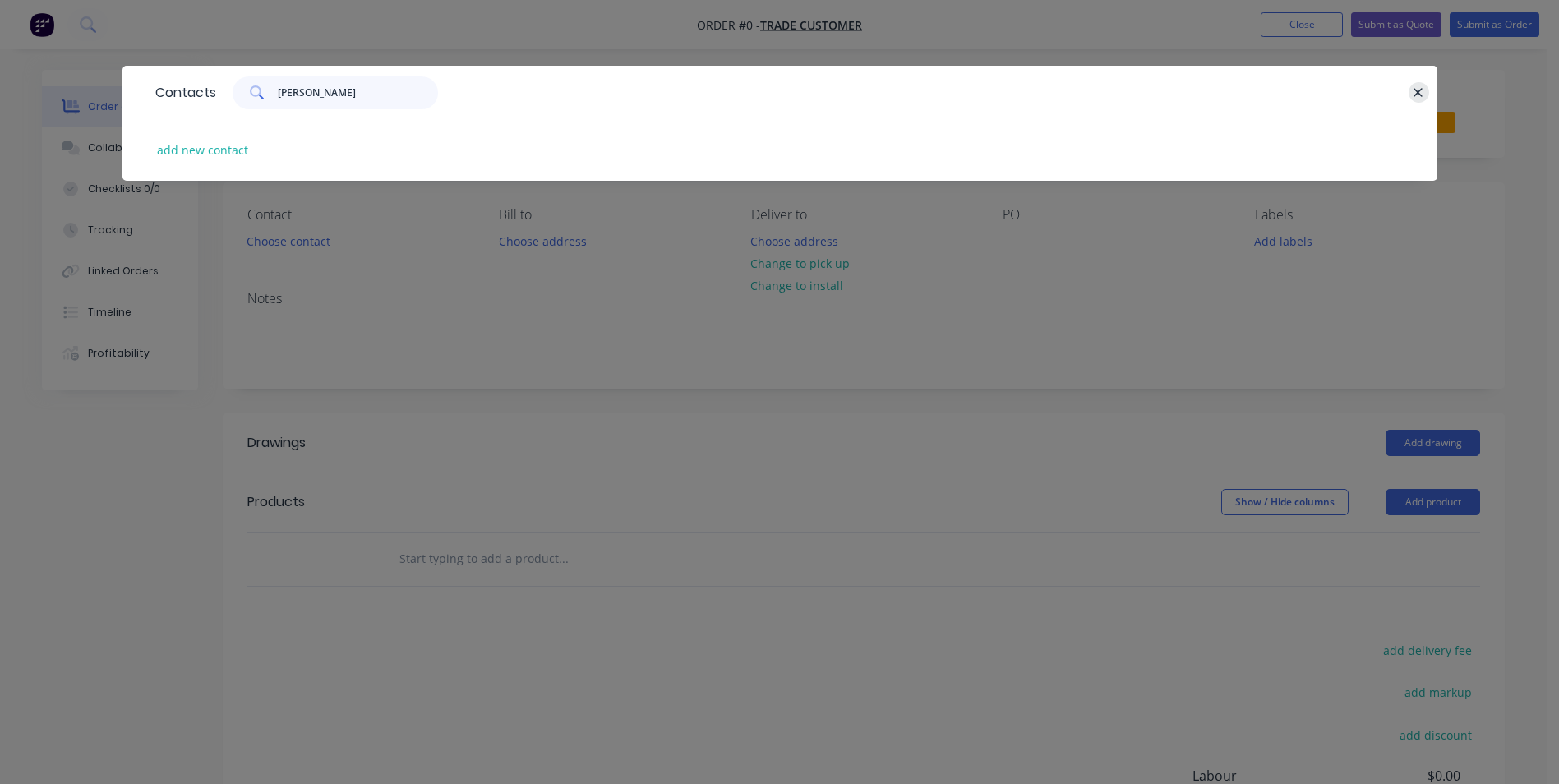
type input "mark ring"
click at [1420, 90] on icon "button" at bounding box center [1419, 92] width 9 height 9
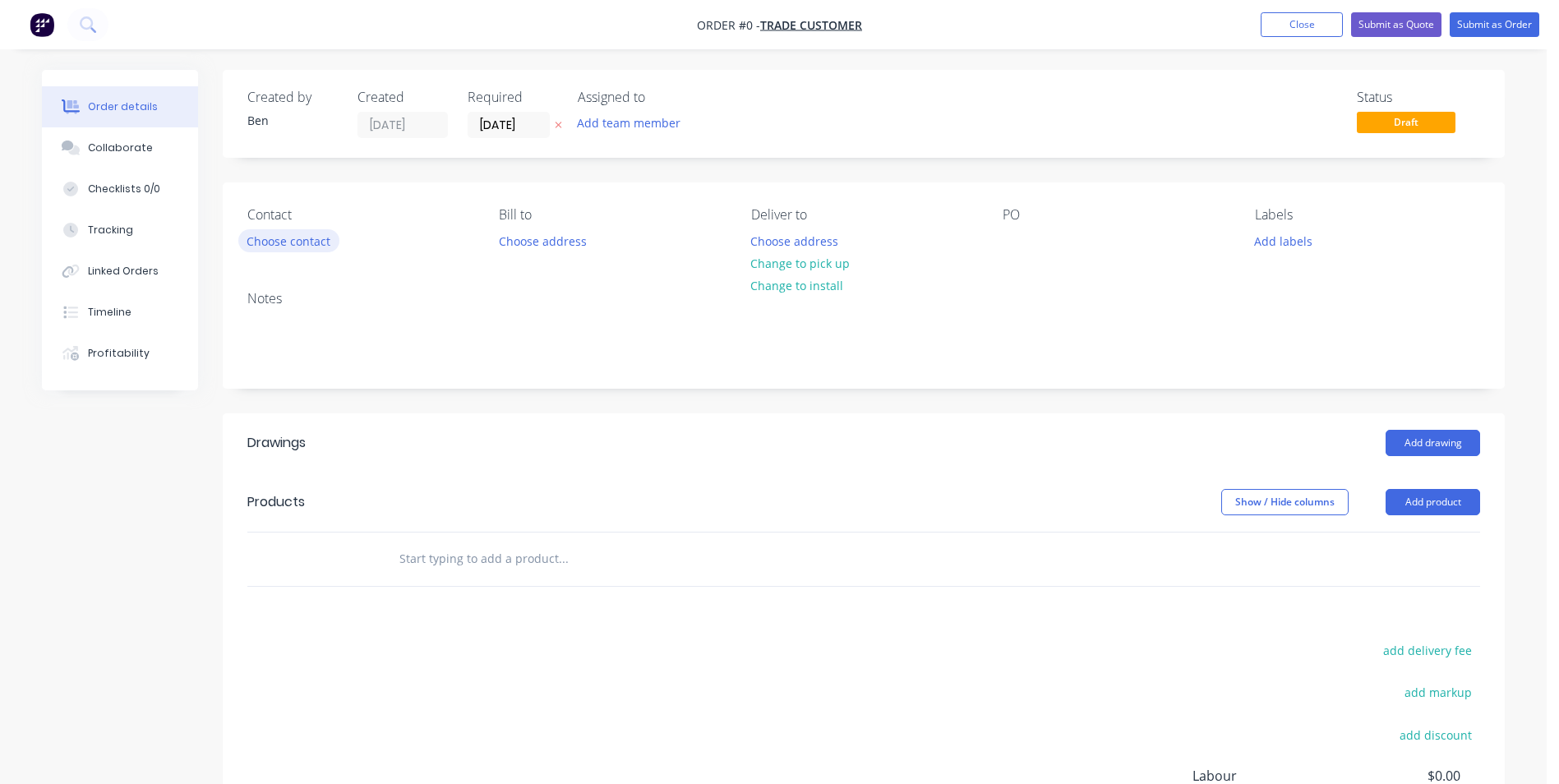
click at [311, 239] on button "Choose contact" at bounding box center [288, 240] width 101 height 23
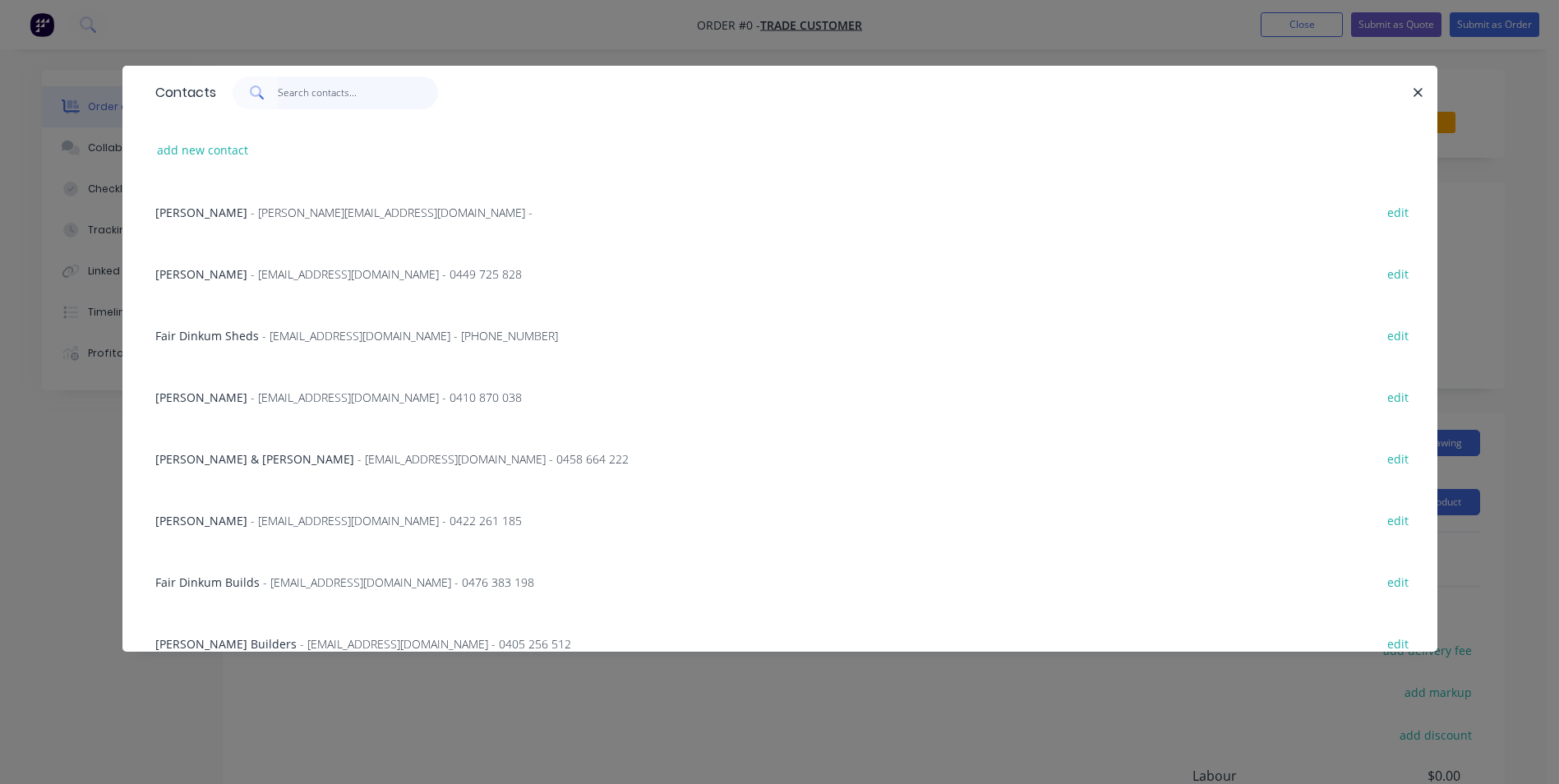
click at [314, 99] on input "text" at bounding box center [358, 93] width 160 height 33
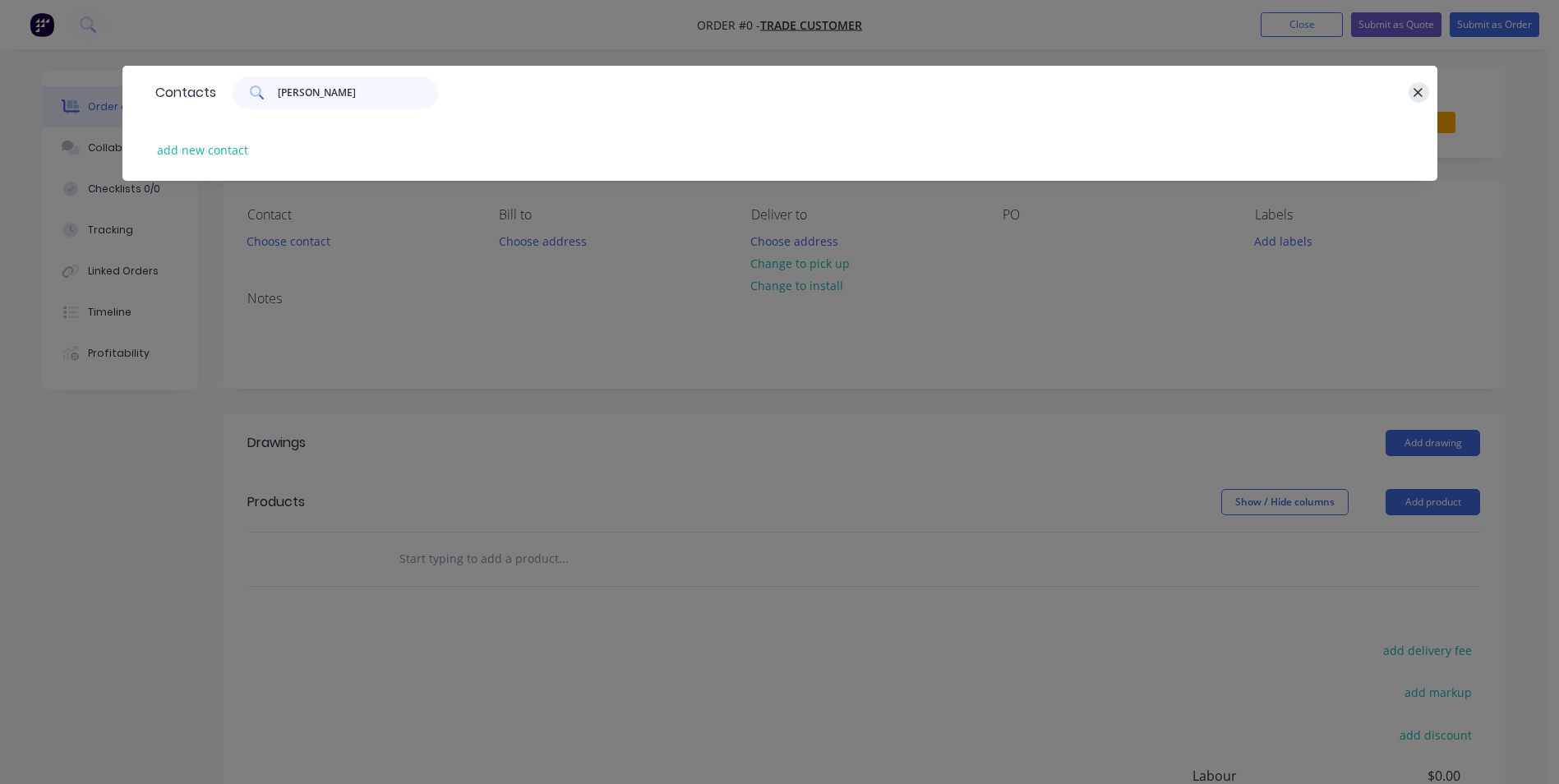
type input "mark ring"
click at [1425, 87] on button "button" at bounding box center [1419, 92] width 21 height 21
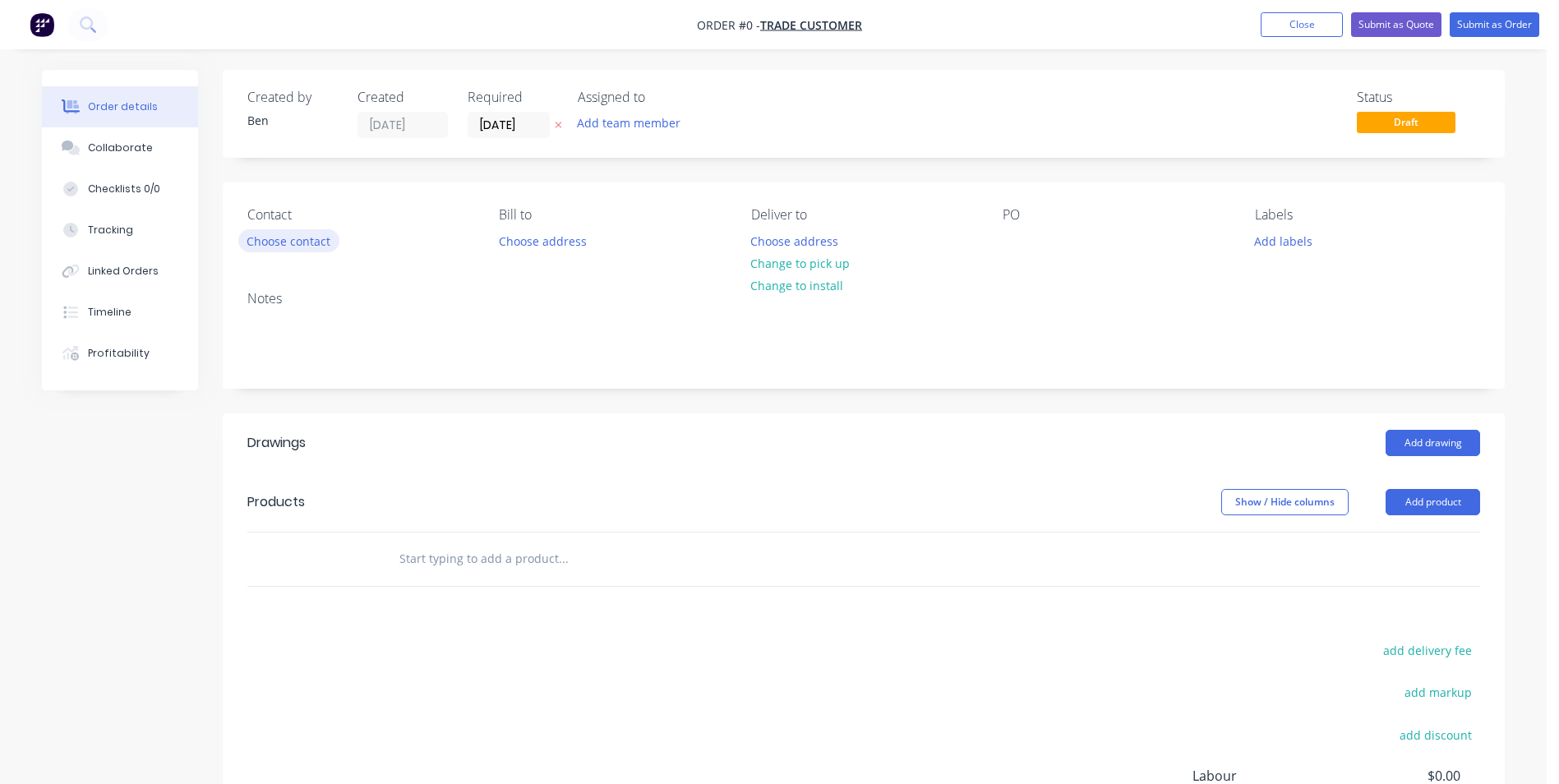
click at [326, 237] on button "Choose contact" at bounding box center [288, 240] width 101 height 23
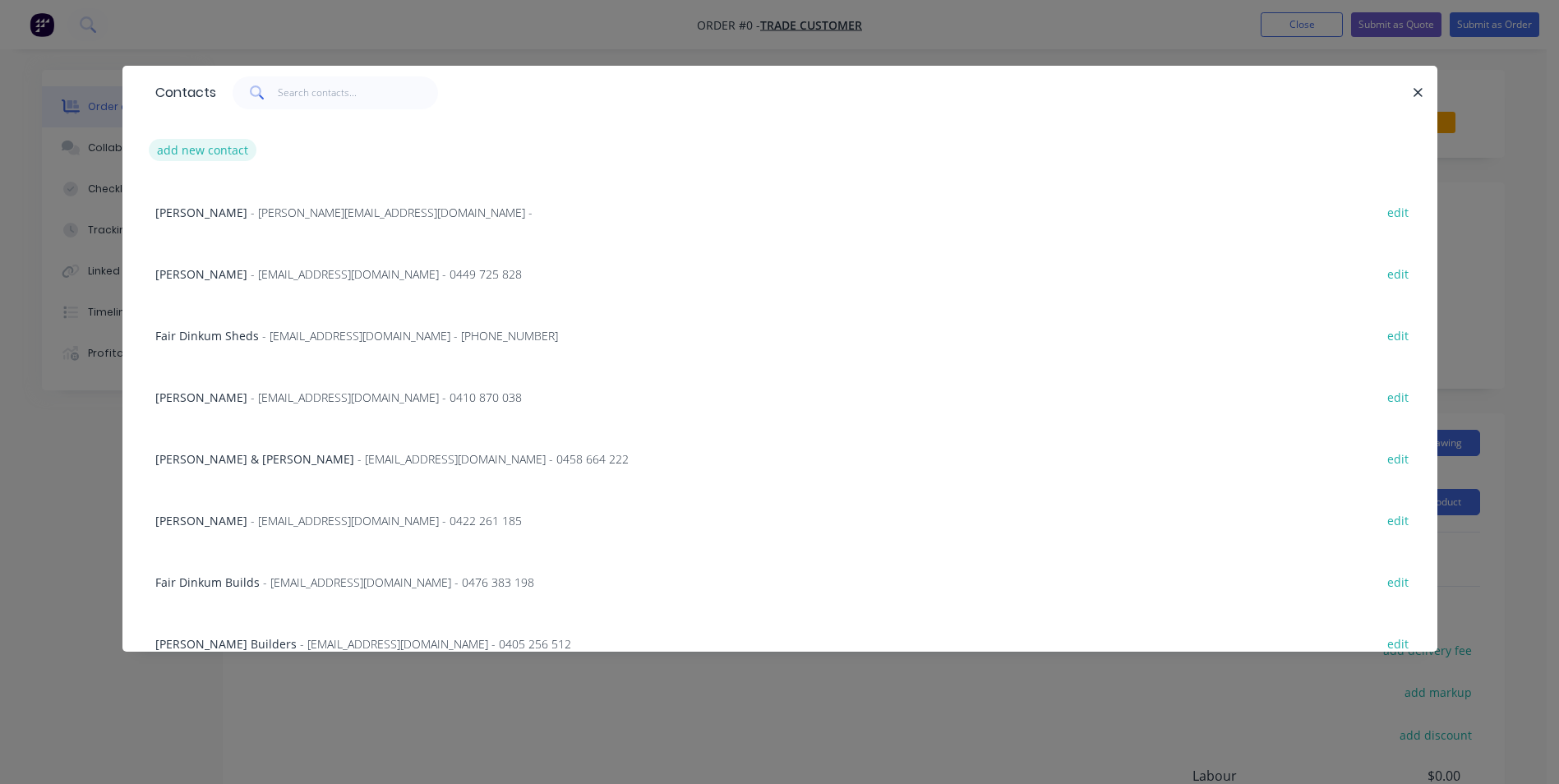
click at [224, 145] on button "add new contact" at bounding box center [203, 149] width 109 height 23
select select "AU"
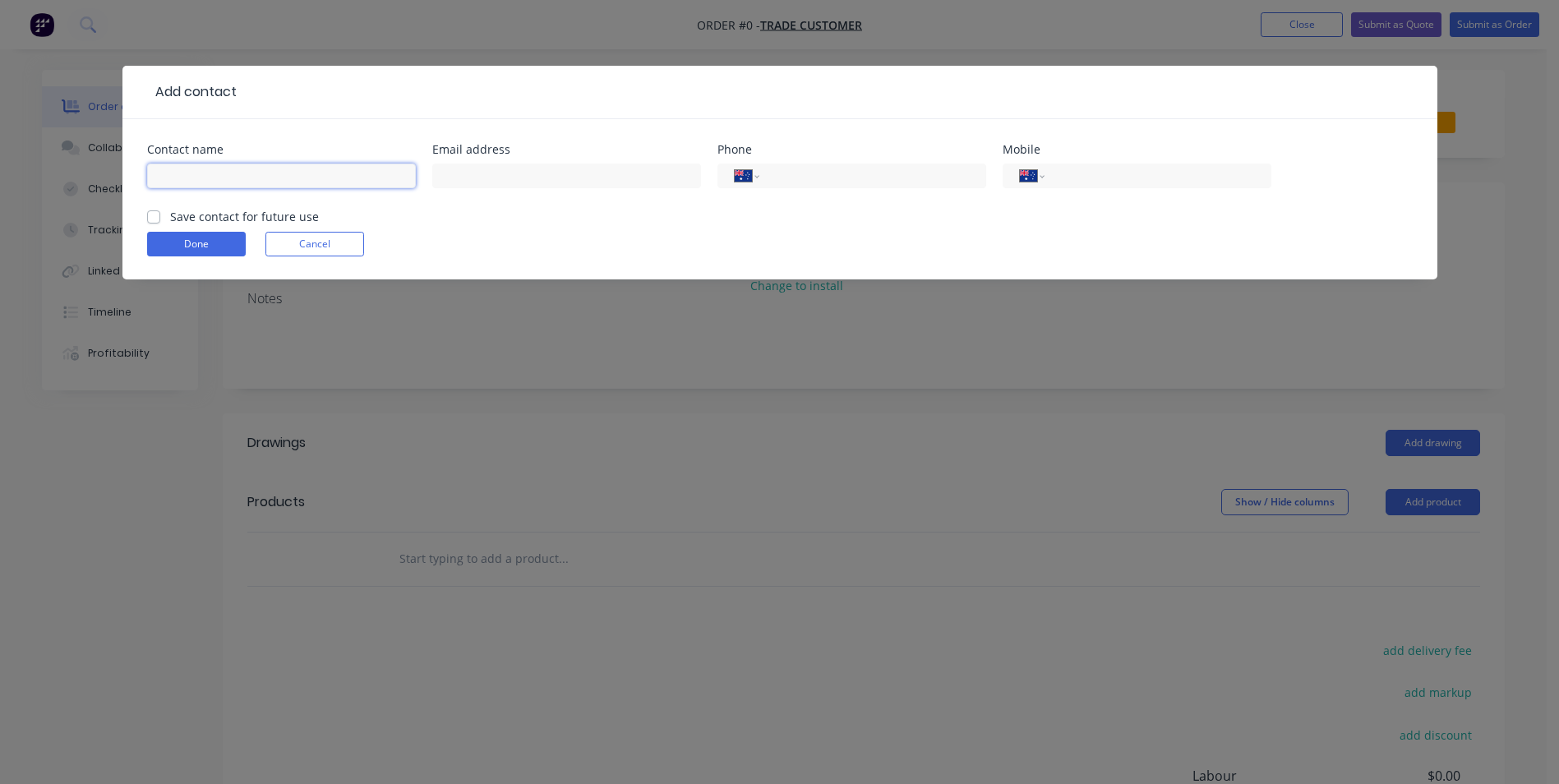
click at [229, 179] on input "text" at bounding box center [281, 176] width 269 height 25
type input "[PERSON_NAME]"
click at [431, 221] on form "Contact name mark Ring Email address Phone International Afghanistan Åland Isla…" at bounding box center [780, 211] width 1266 height 135
click at [490, 177] on input "text" at bounding box center [567, 176] width 269 height 25
type input "[EMAIL_ADDRESS][DOMAIN_NAME]"
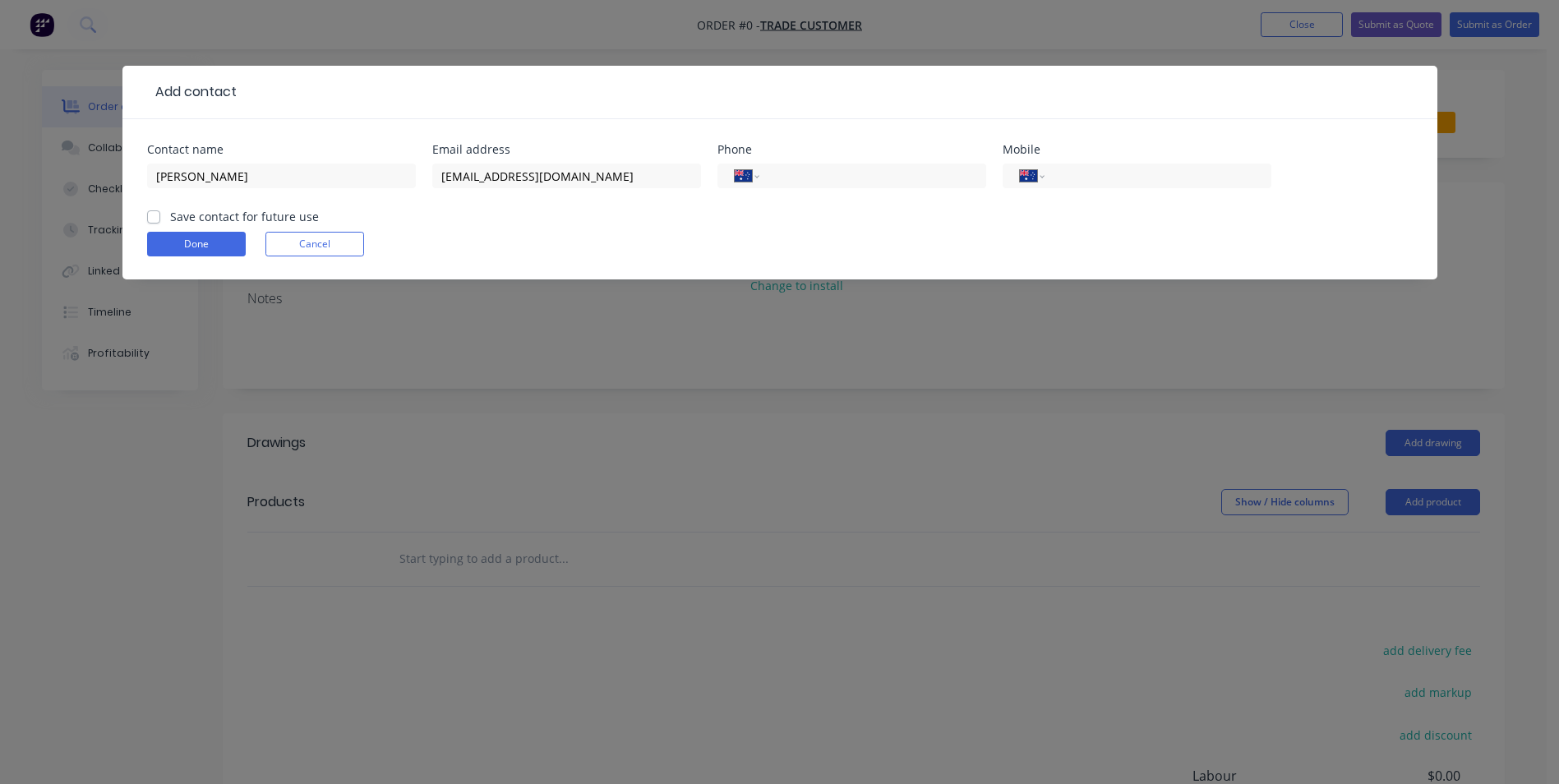
click at [777, 210] on form "Contact name mark Ring Email address mark_ring@hotmail.com Phone International …" at bounding box center [780, 211] width 1266 height 135
click at [213, 237] on button "Done" at bounding box center [196, 245] width 99 height 25
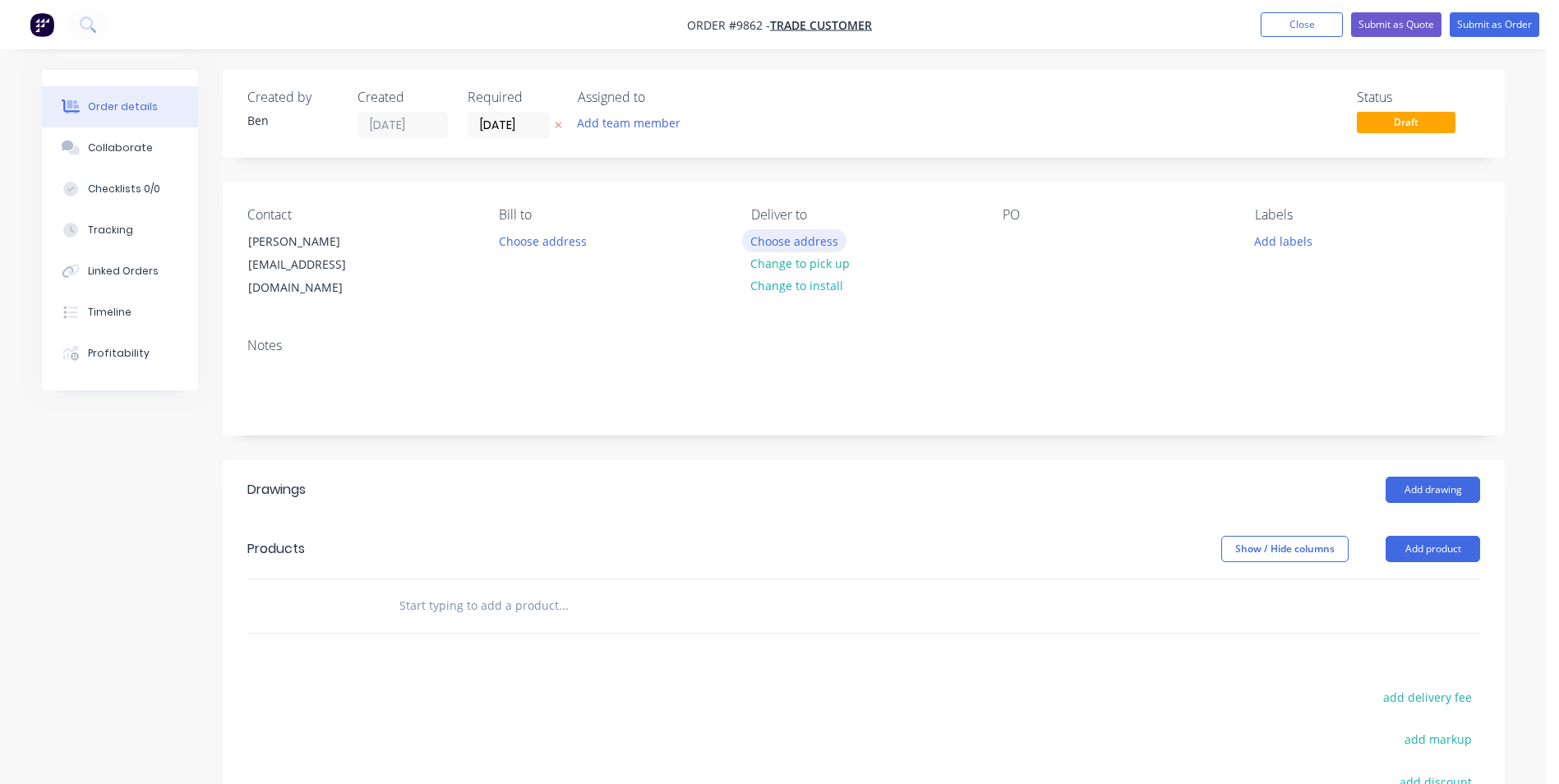
click at [811, 238] on button "Choose address" at bounding box center [795, 240] width 105 height 23
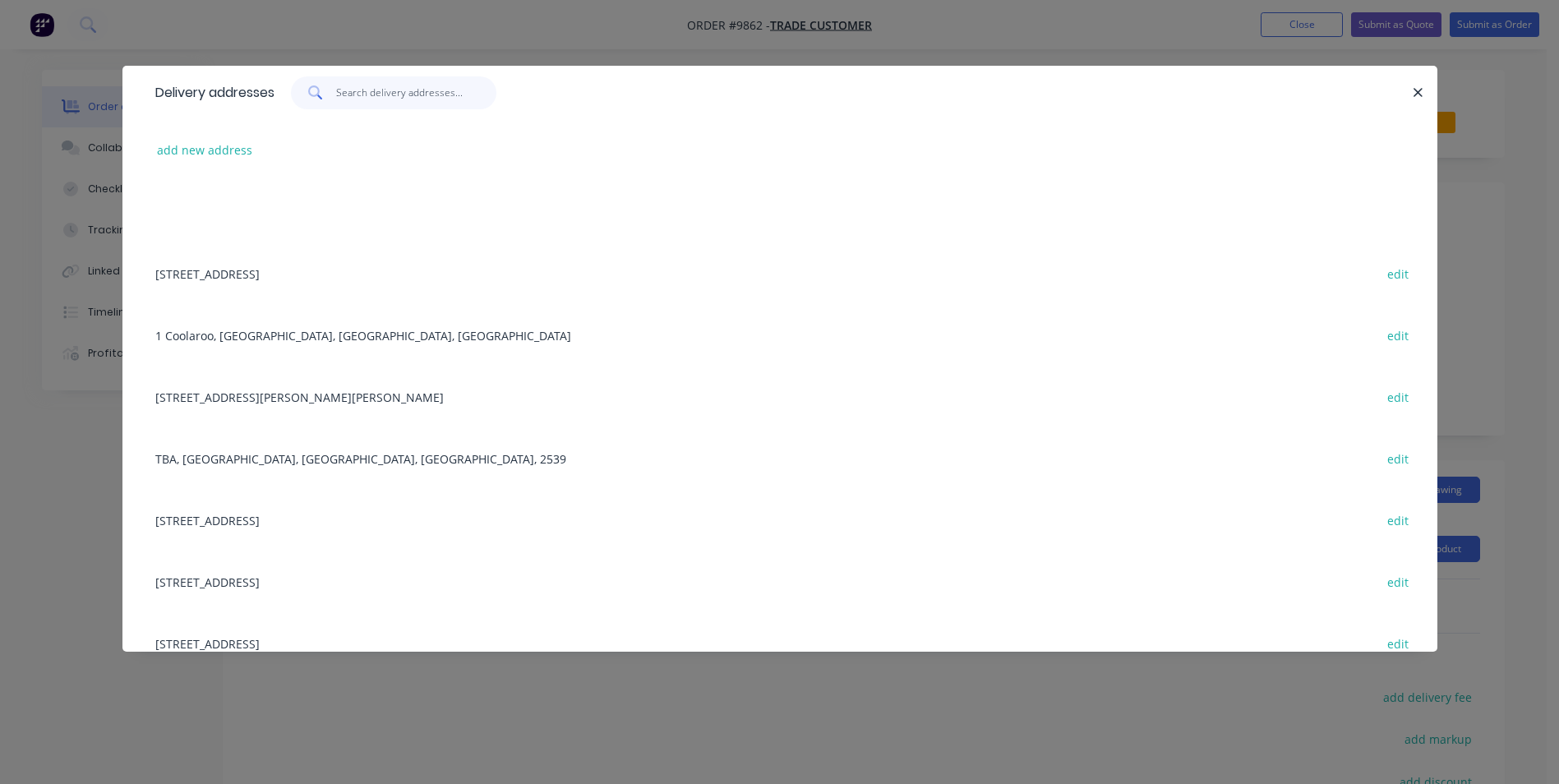
click at [347, 96] on input "text" at bounding box center [417, 93] width 160 height 33
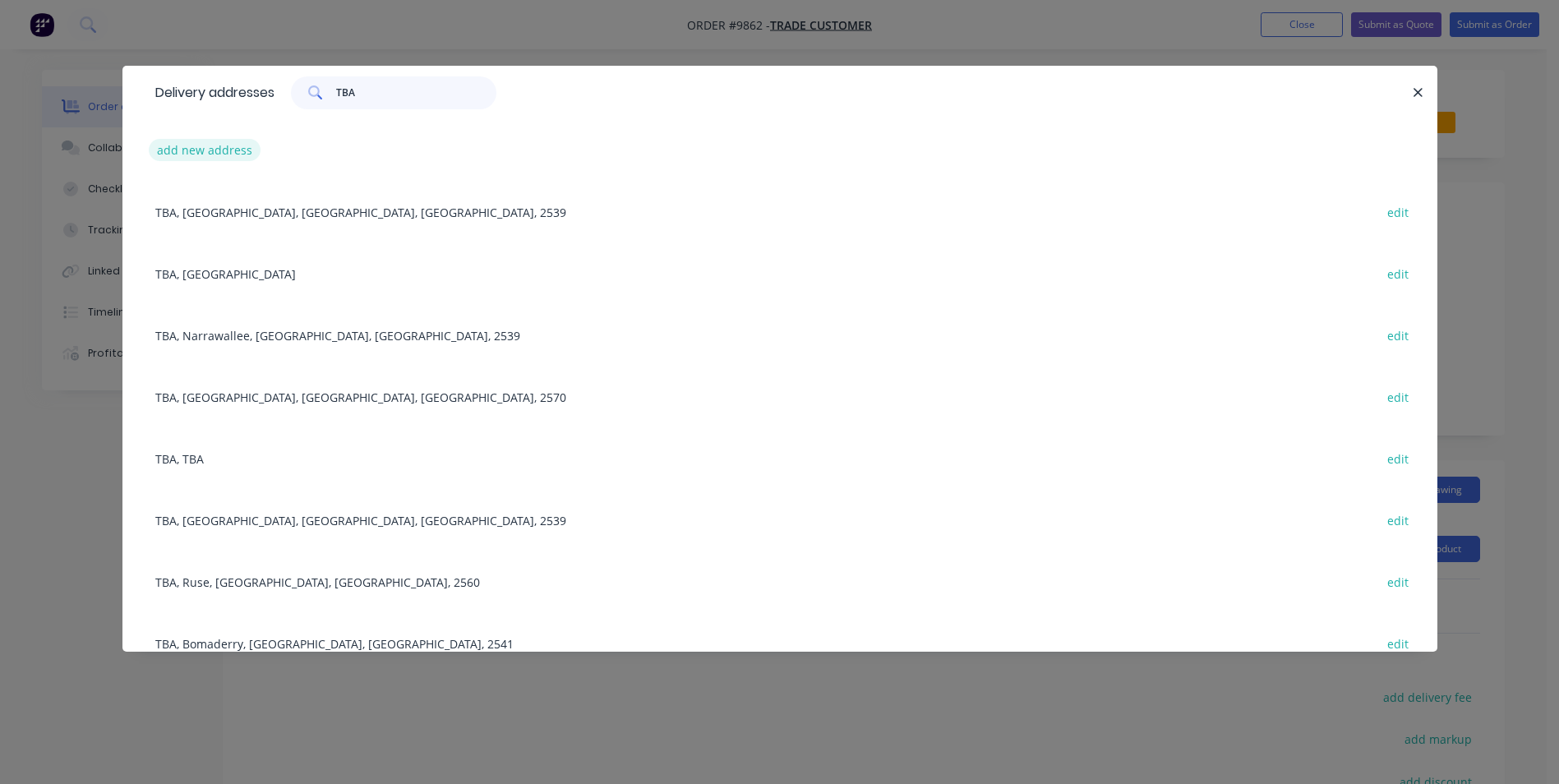
type input "TBA"
click at [219, 146] on button "add new address" at bounding box center [205, 149] width 113 height 23
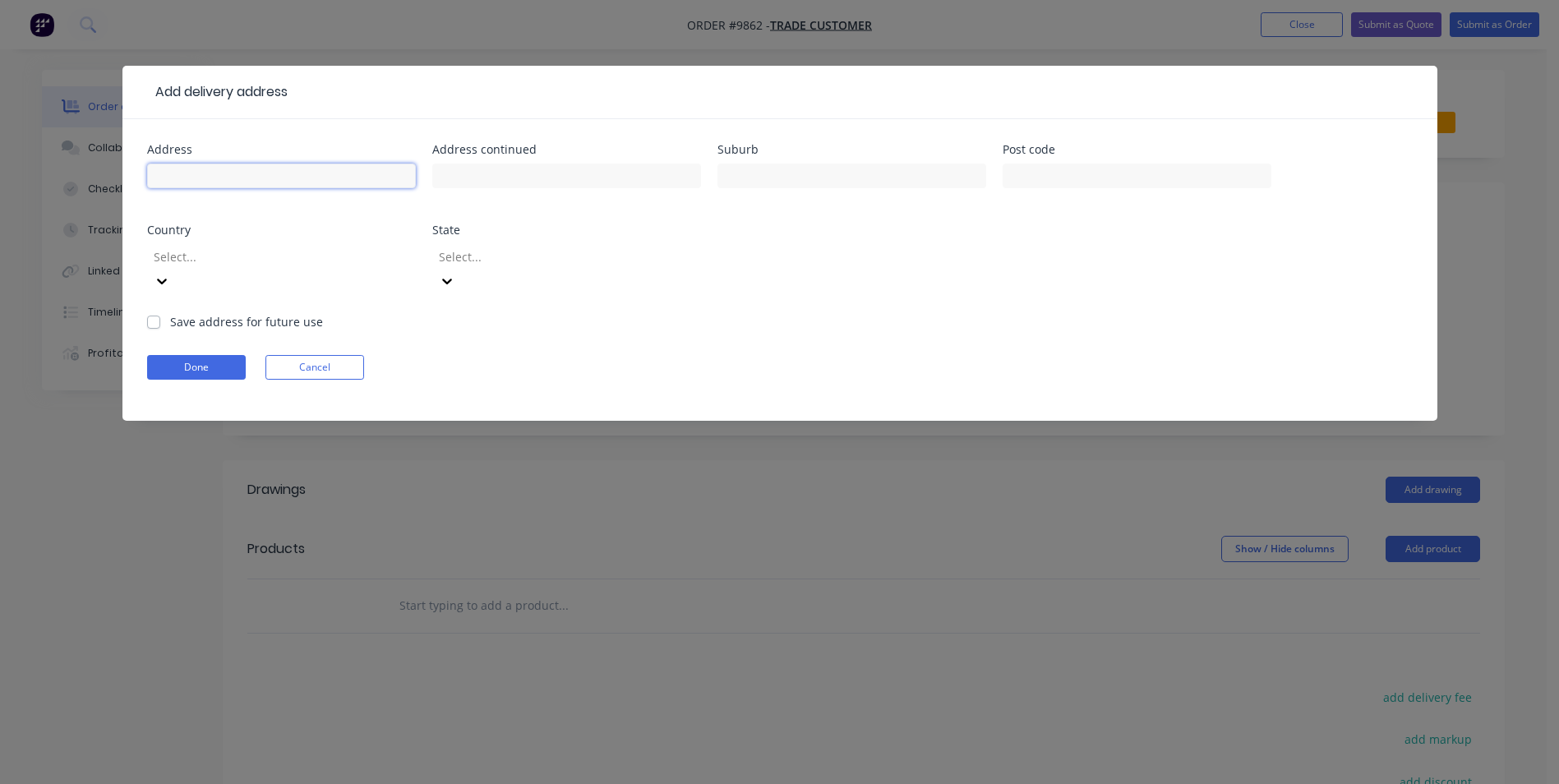
click at [232, 172] on input "text" at bounding box center [281, 176] width 269 height 25
type input "TBA"
click at [213, 355] on button "Done" at bounding box center [196, 367] width 99 height 25
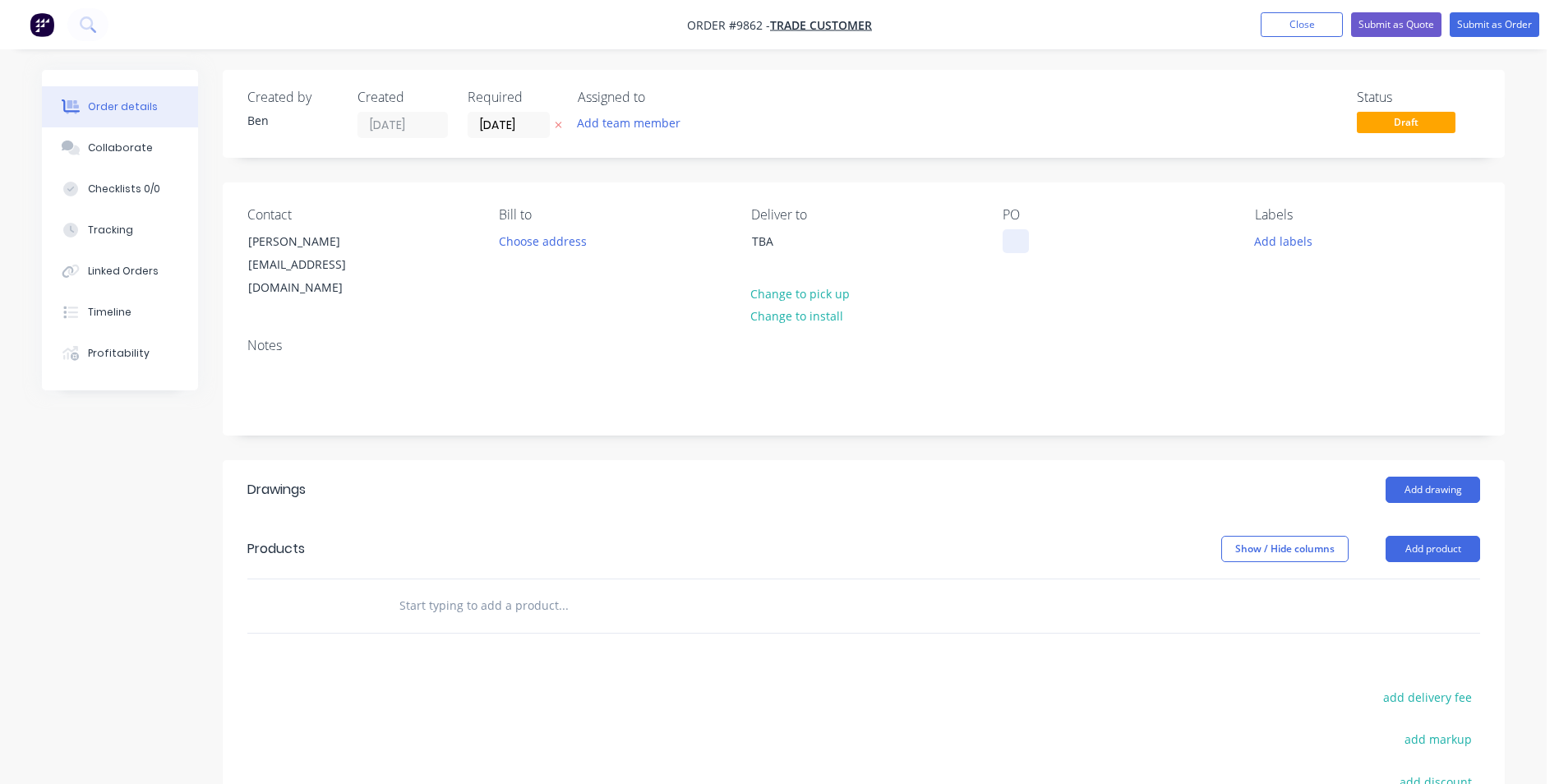
click at [1017, 239] on div at bounding box center [1015, 241] width 26 height 24
click at [1415, 536] on button "Add product" at bounding box center [1433, 549] width 94 height 26
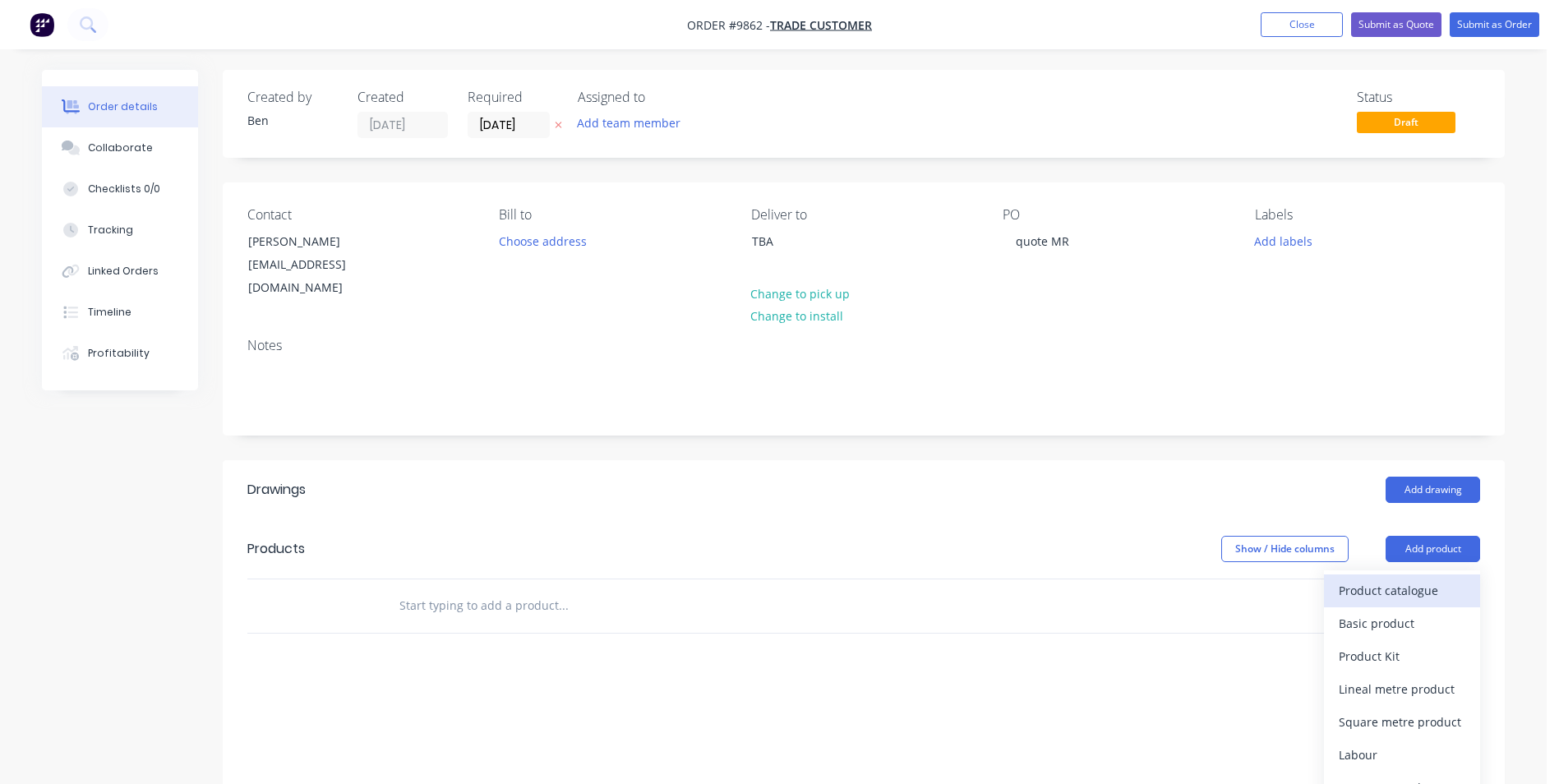
click at [1401, 579] on div "Product catalogue" at bounding box center [1403, 590] width 127 height 24
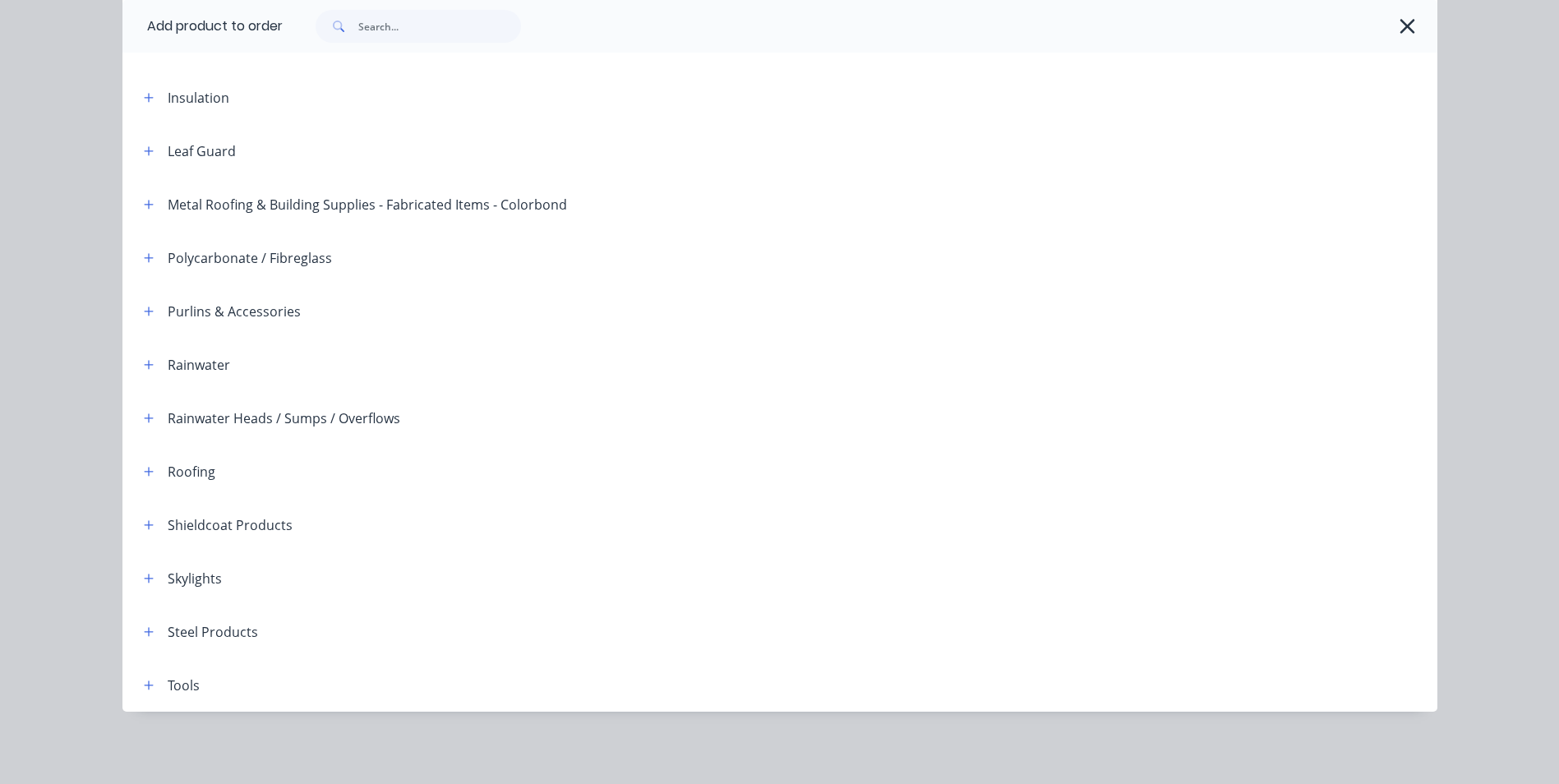
scroll to position [246, 0]
click at [144, 468] on icon "button" at bounding box center [149, 472] width 10 height 12
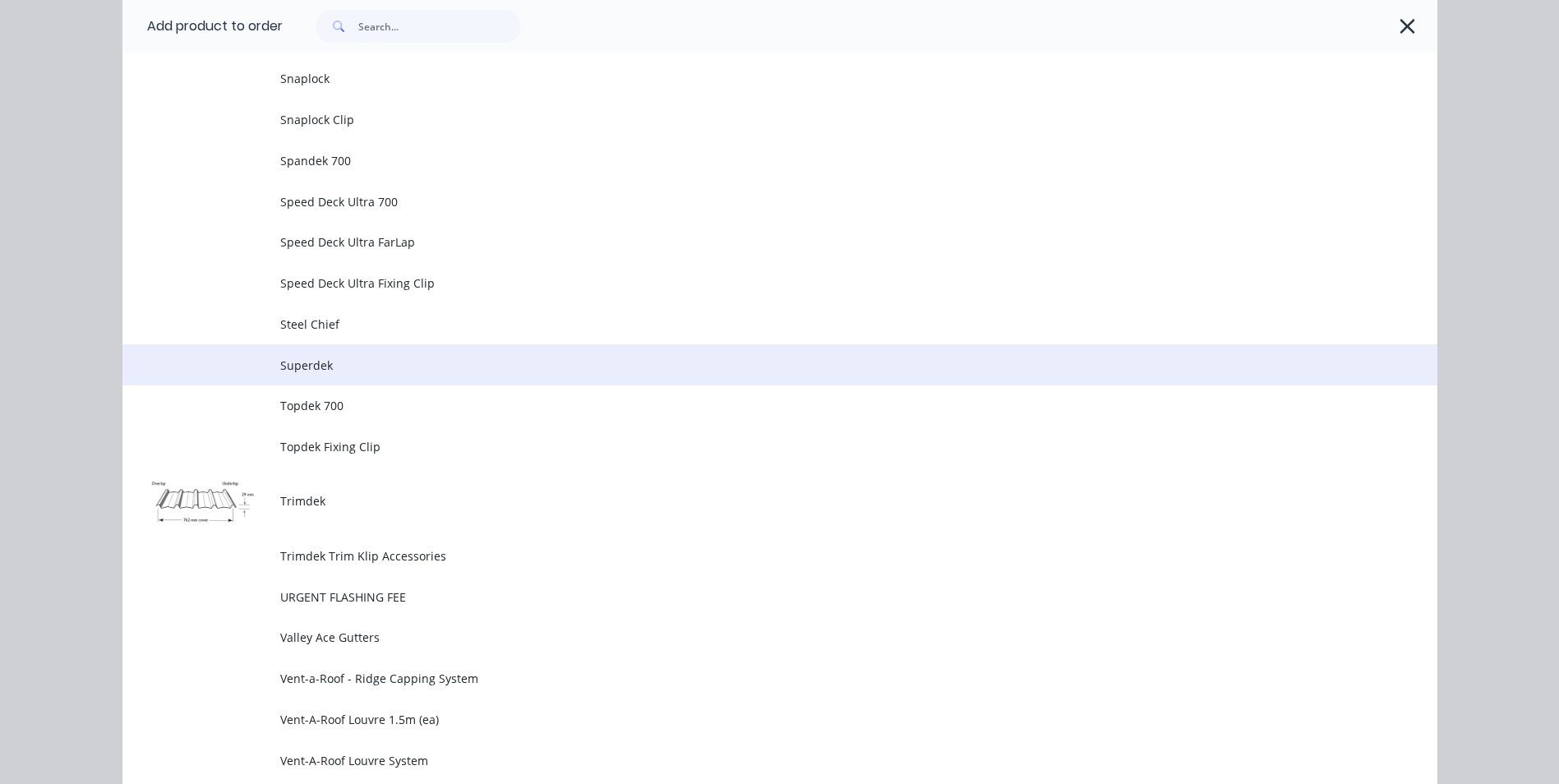
scroll to position [3993, 0]
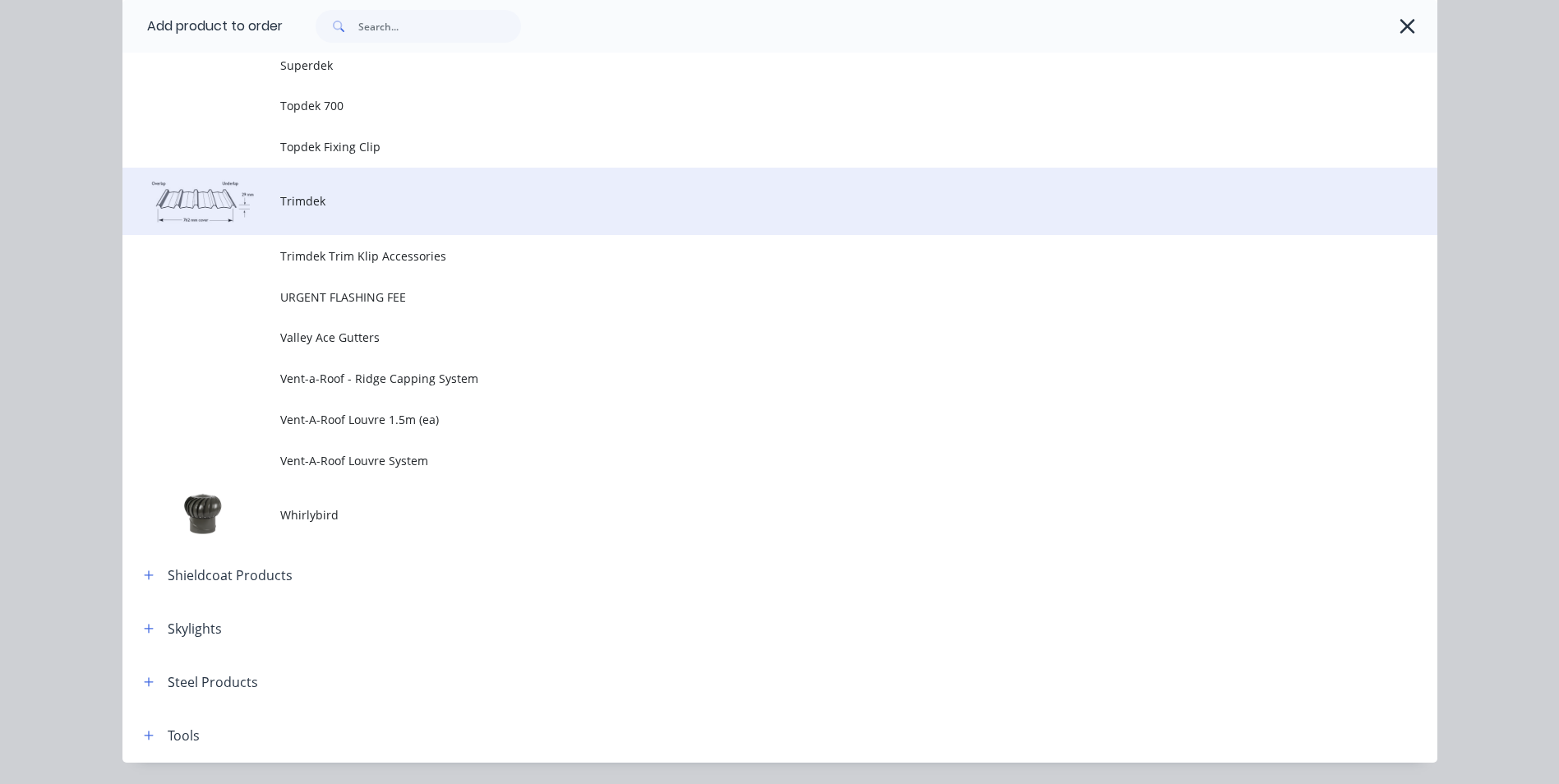
click at [425, 215] on td "Trimdek" at bounding box center [859, 202] width 1157 height 68
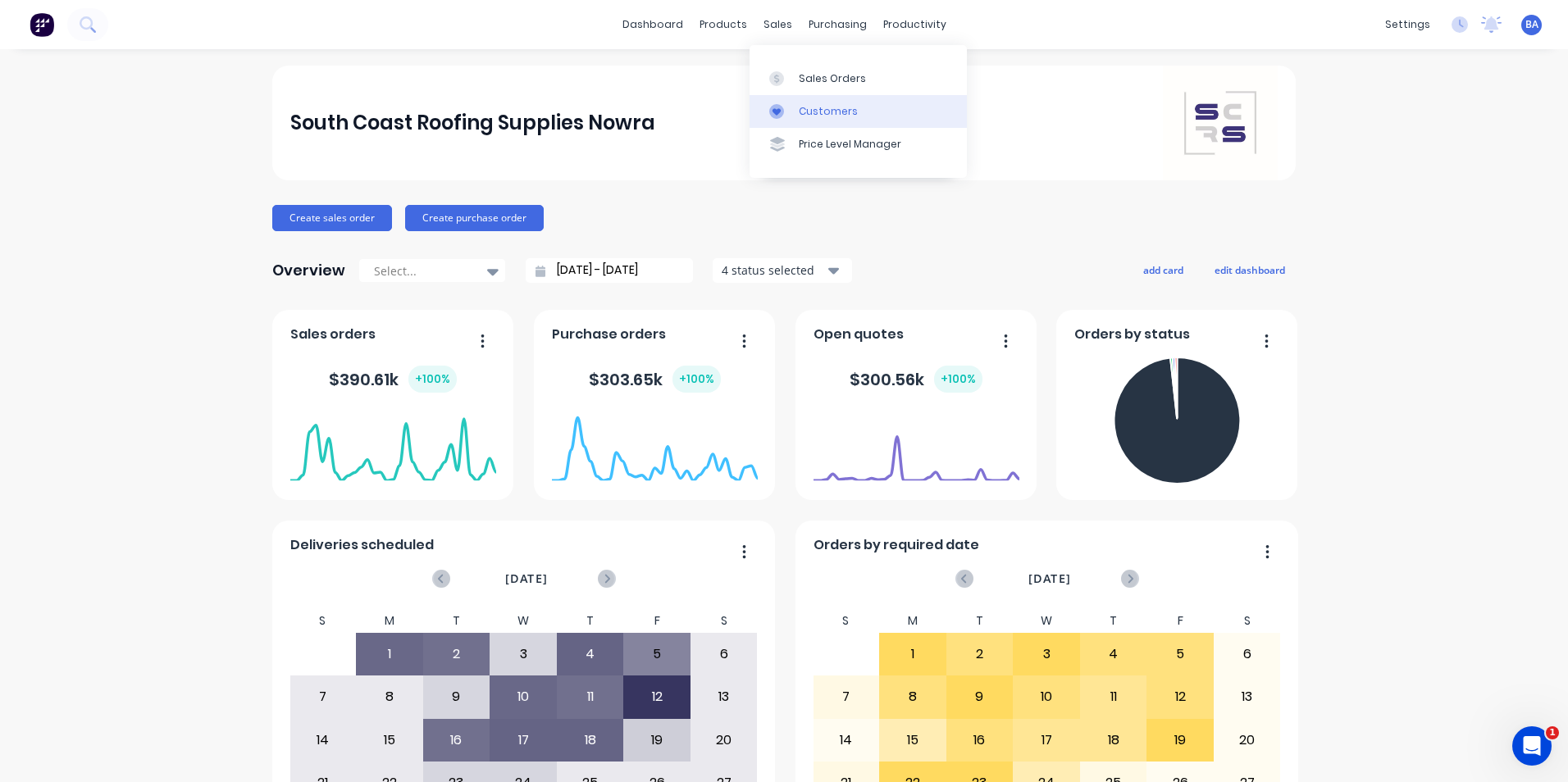
click at [778, 110] on icon at bounding box center [777, 112] width 8 height 7
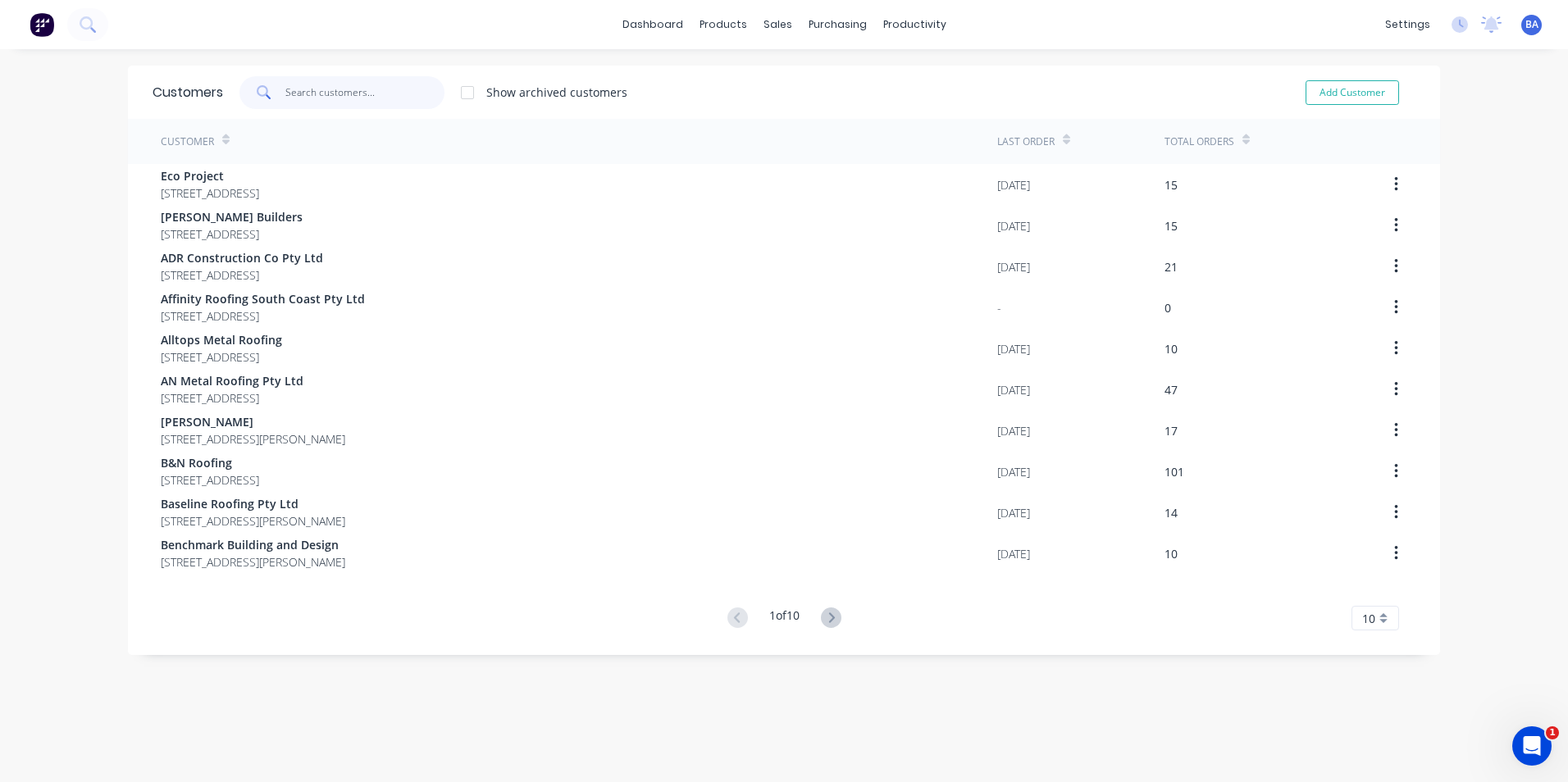
click at [393, 92] on input "text" at bounding box center [366, 92] width 160 height 32
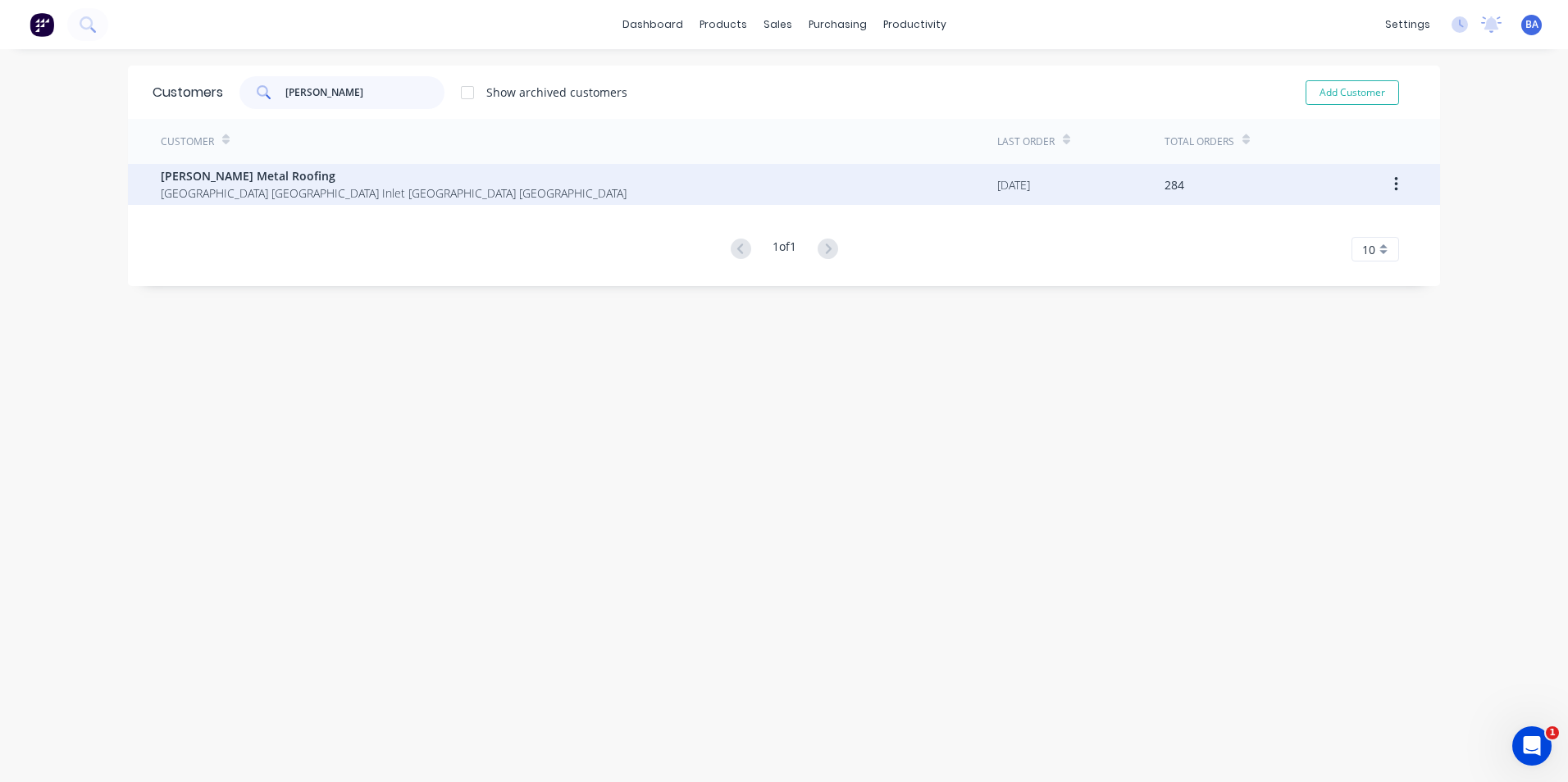
type input "[PERSON_NAME]"
click at [279, 182] on span "[PERSON_NAME] Metal Roofing" at bounding box center [393, 176] width 466 height 17
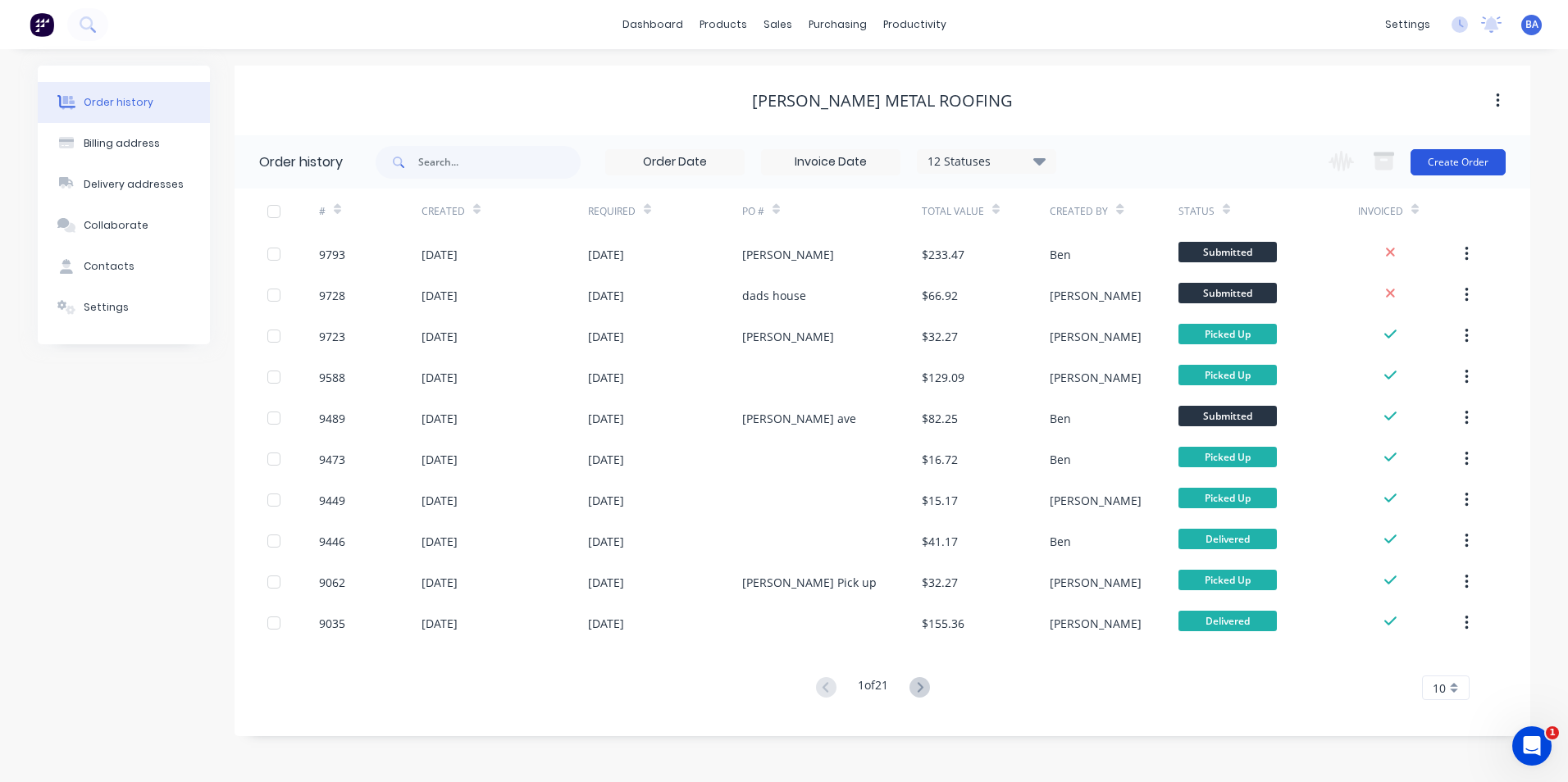
click at [1441, 155] on button "Create Order" at bounding box center [1458, 162] width 95 height 26
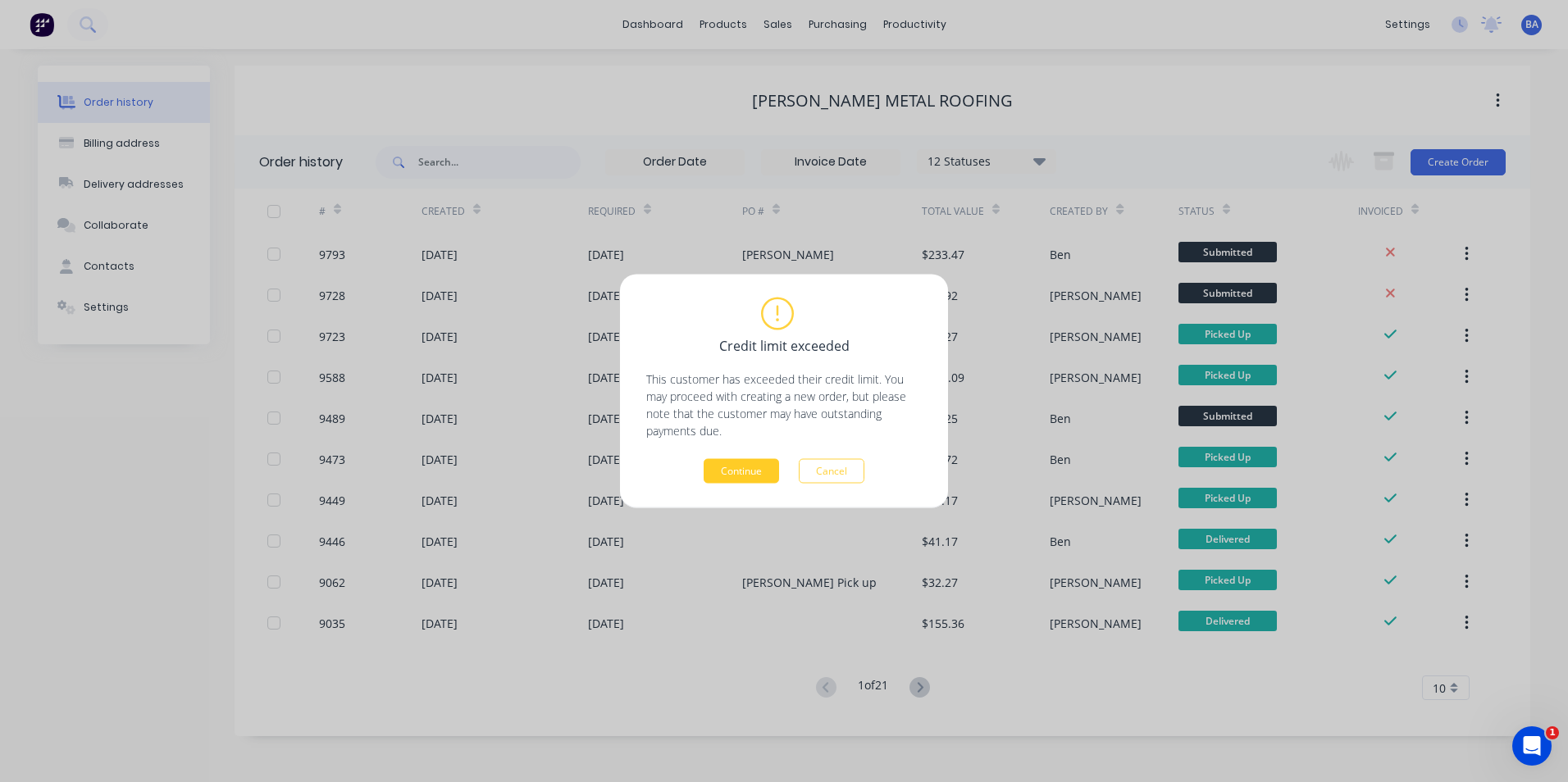
click at [747, 469] on button "Continue" at bounding box center [742, 471] width 76 height 25
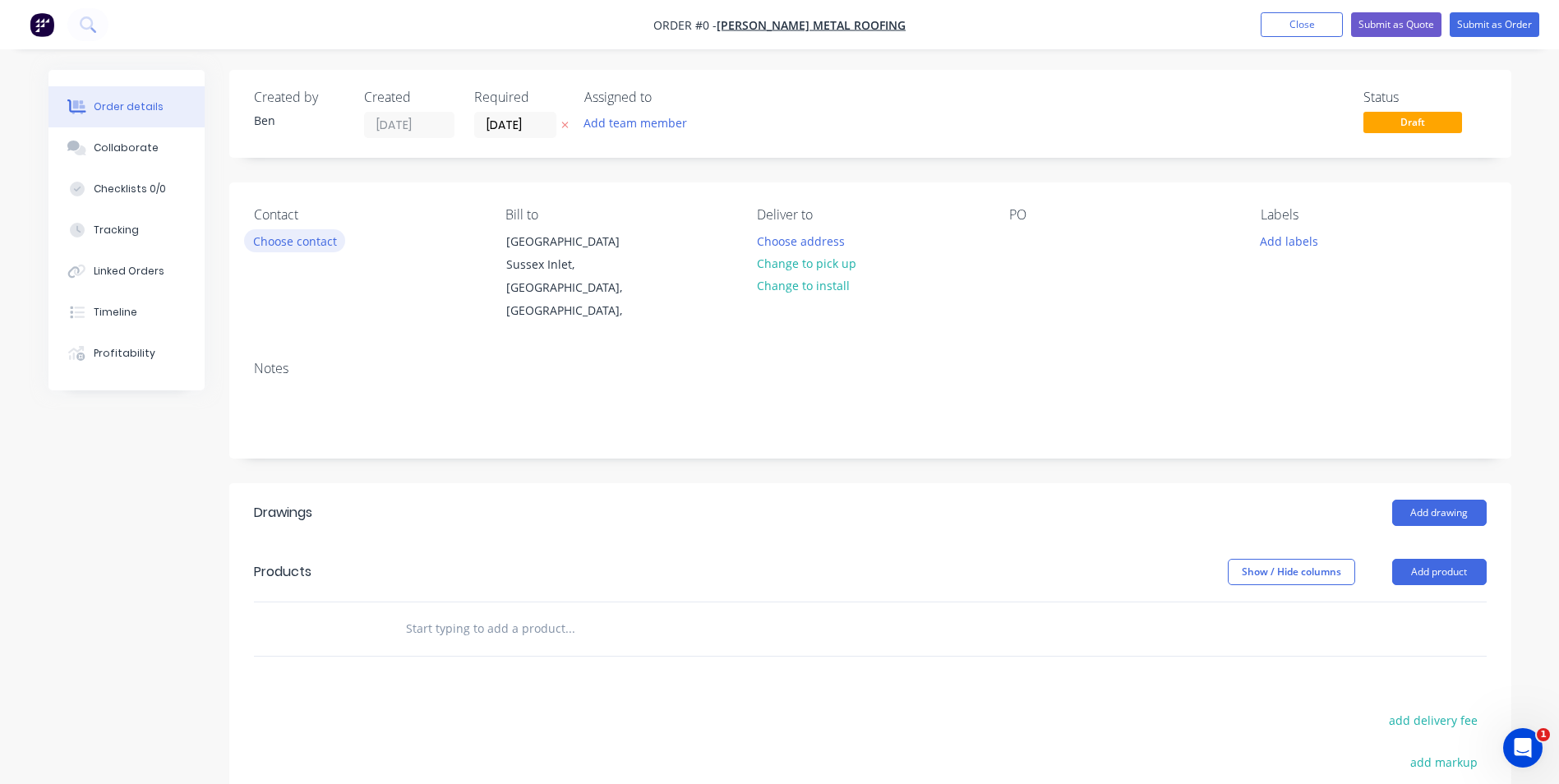
click at [321, 242] on button "Choose contact" at bounding box center [294, 240] width 101 height 23
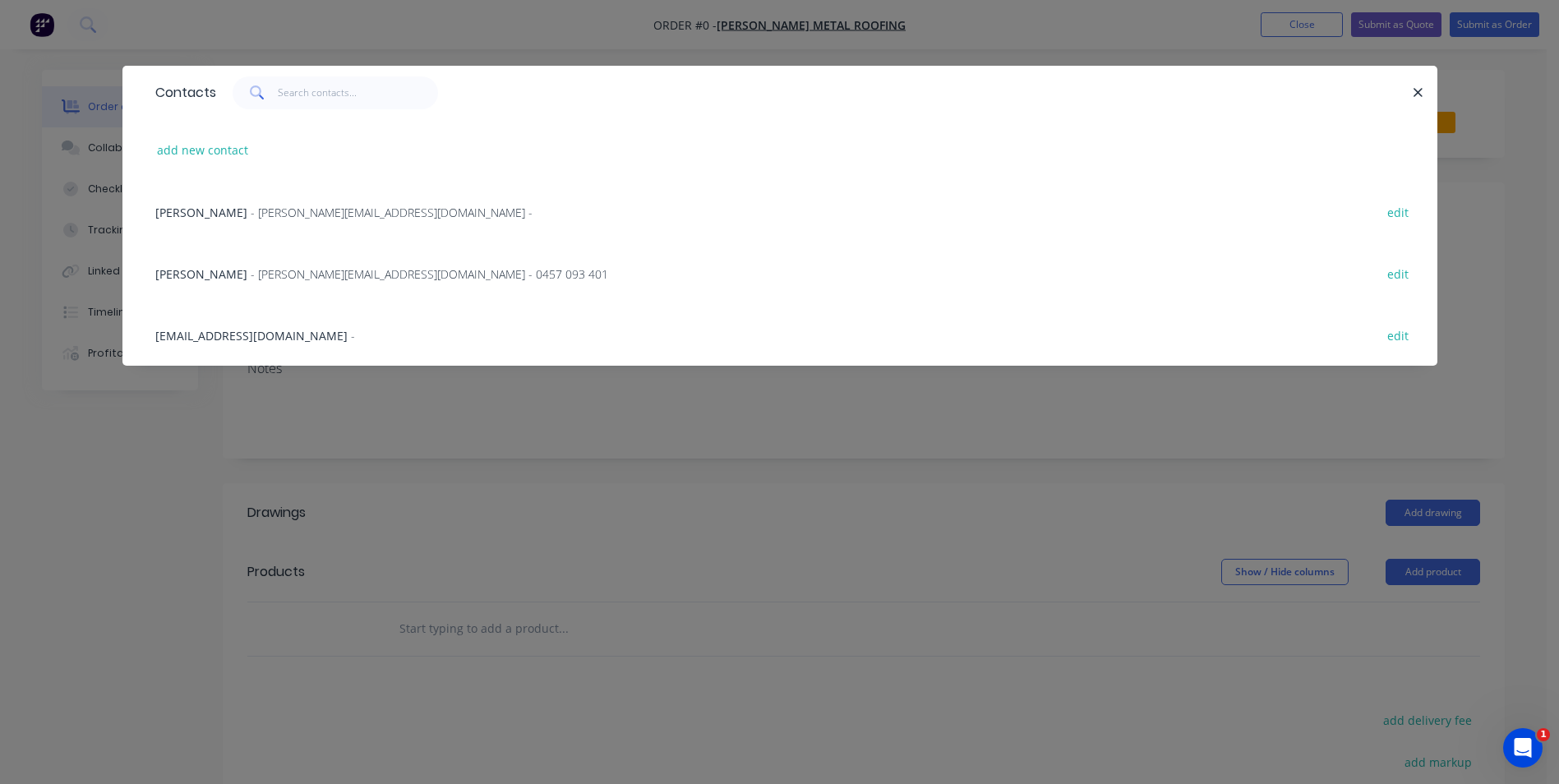
click at [188, 273] on span "[PERSON_NAME]" at bounding box center [201, 274] width 92 height 16
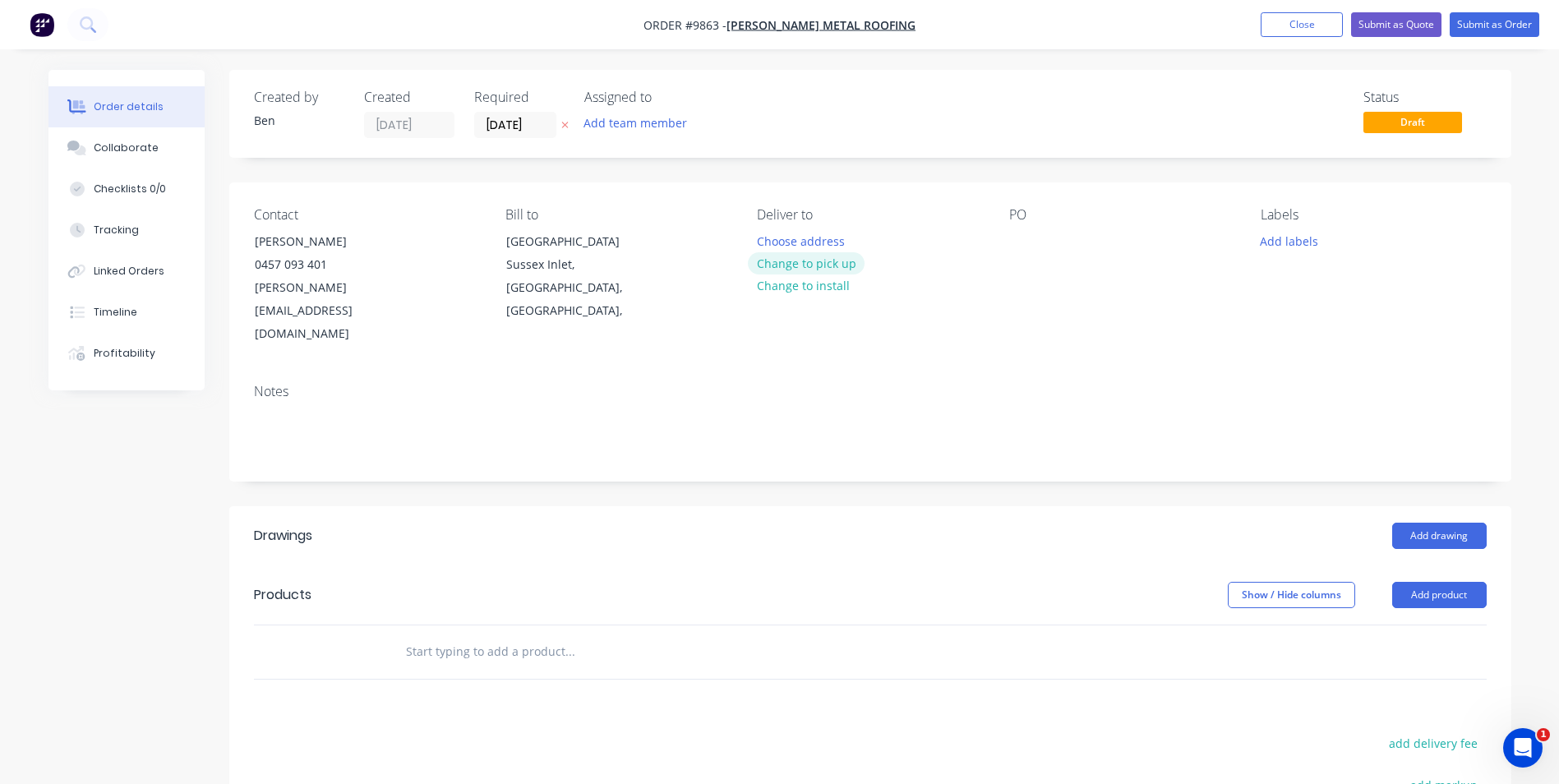
click at [817, 260] on button "Change to pick up" at bounding box center [807, 263] width 117 height 23
click at [1018, 242] on div at bounding box center [1022, 241] width 26 height 24
click at [1060, 304] on div "Contact [PERSON_NAME] [PHONE_NUMBER] [PERSON_NAME][EMAIL_ADDRESS][DOMAIN_NAME] …" at bounding box center [871, 276] width 1283 height 188
click at [1412, 523] on button "Add drawing" at bounding box center [1440, 535] width 94 height 26
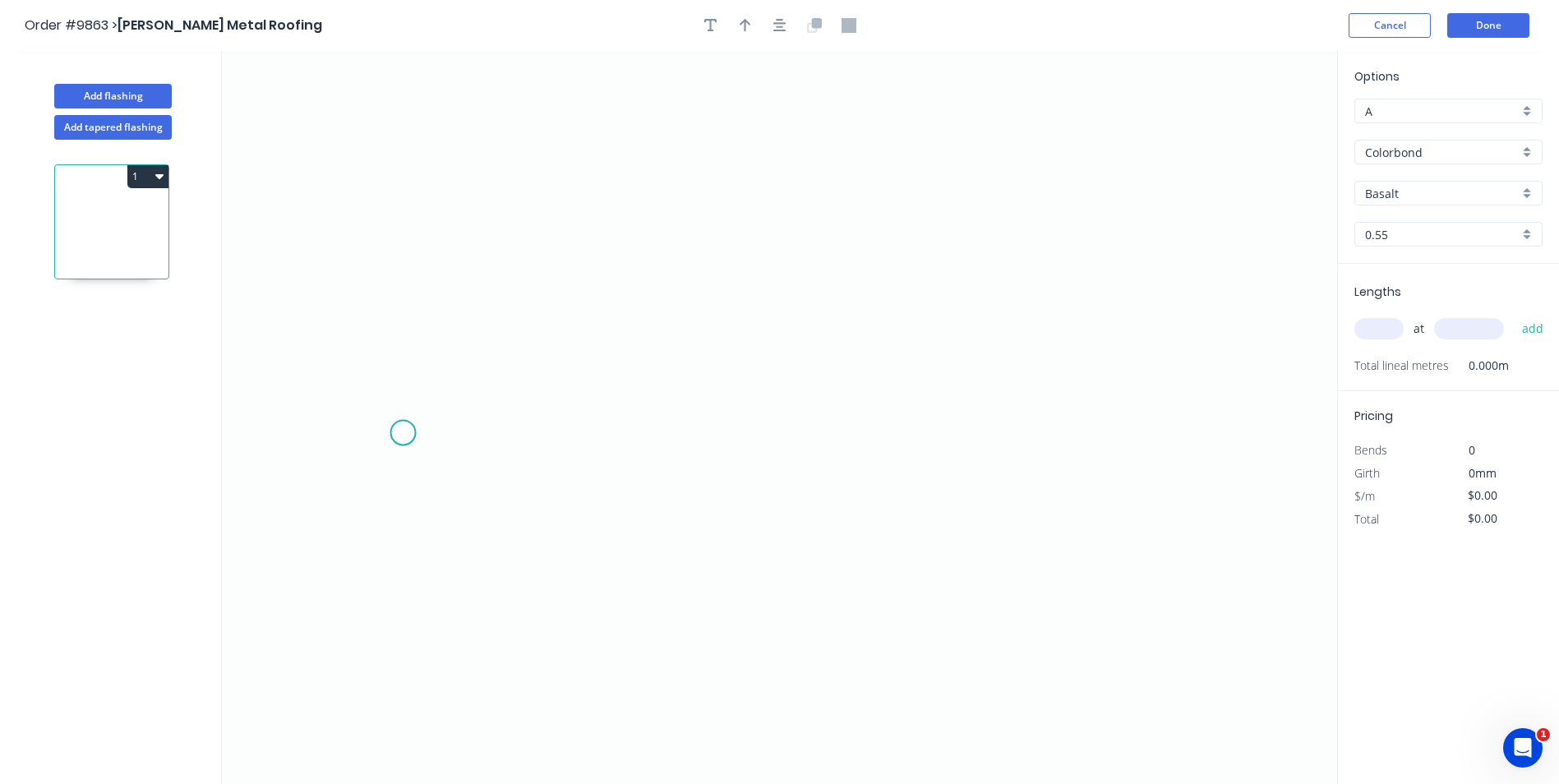
click at [401, 435] on icon "0" at bounding box center [780, 417] width 1116 height 733
click at [463, 362] on icon "0" at bounding box center [780, 417] width 1116 height 733
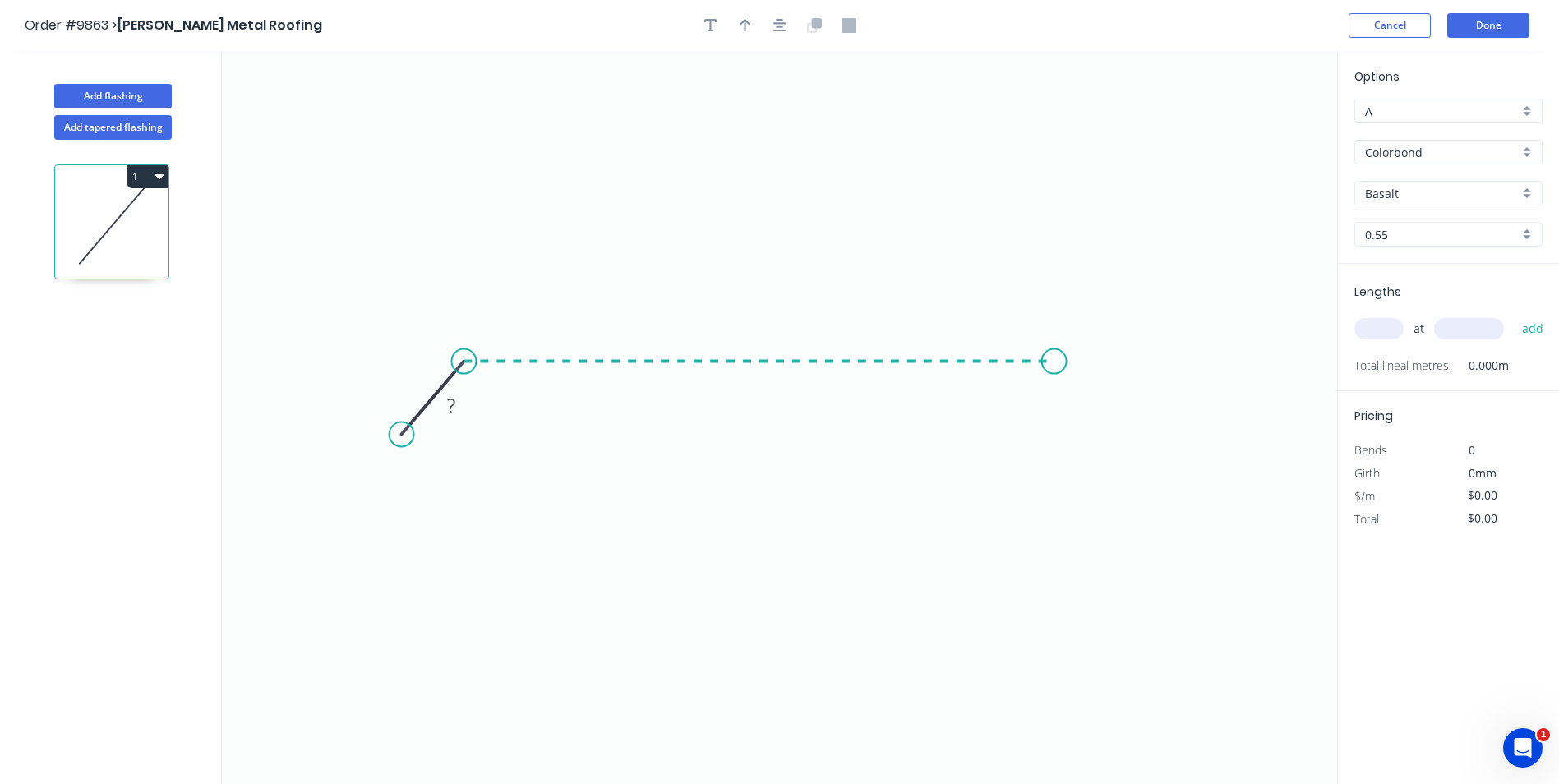
click at [1055, 357] on icon "0 ?" at bounding box center [780, 417] width 1116 height 733
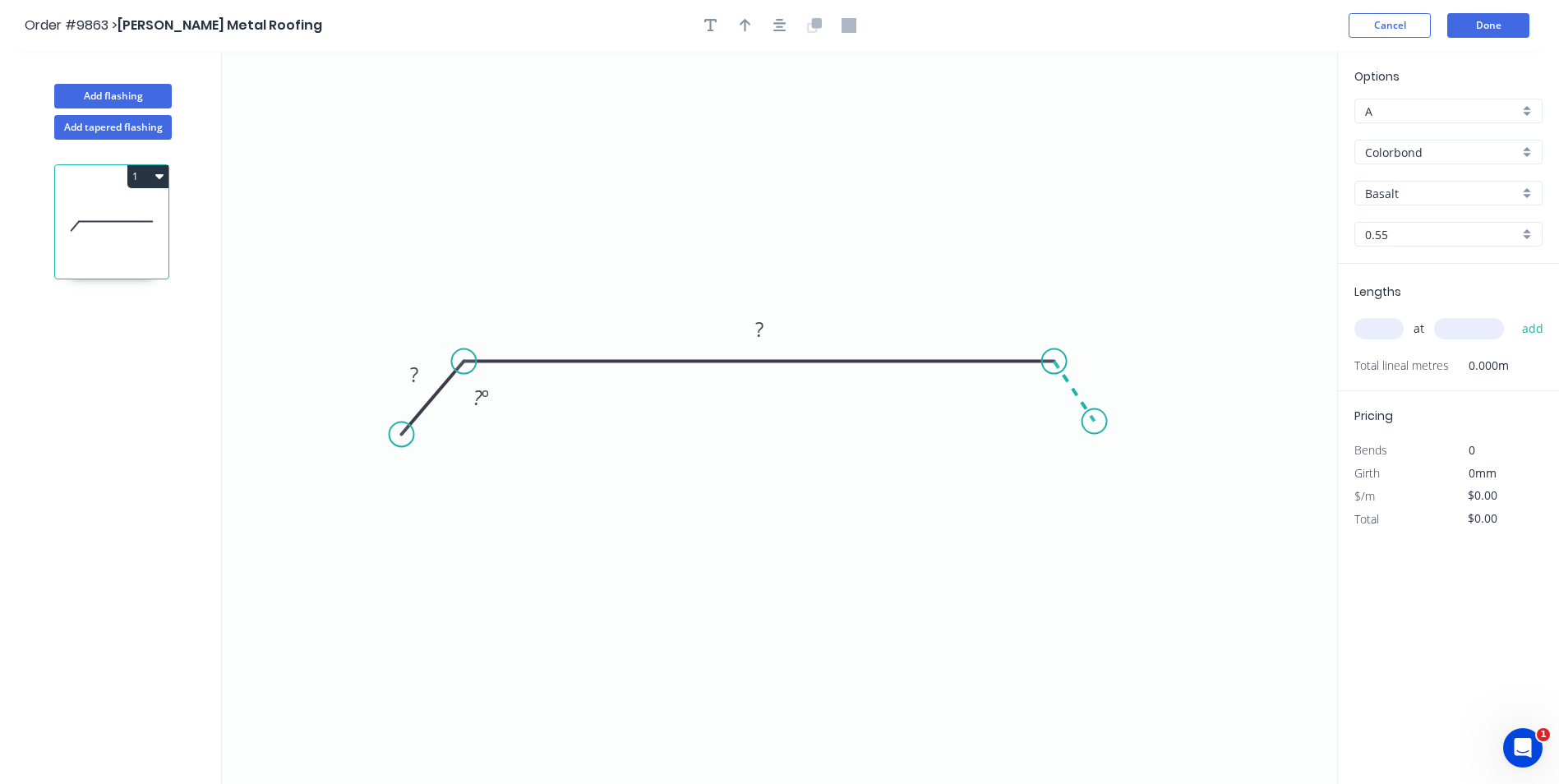
click at [1095, 422] on icon "0 ? ? ? º" at bounding box center [780, 417] width 1116 height 733
drag, startPoint x: 1091, startPoint y: 424, endPoint x: 1101, endPoint y: 428, distance: 10.8
click at [1101, 428] on circle at bounding box center [1101, 428] width 25 height 25
click at [410, 371] on tspan "?" at bounding box center [414, 374] width 8 height 27
click at [424, 379] on rect at bounding box center [413, 376] width 33 height 23
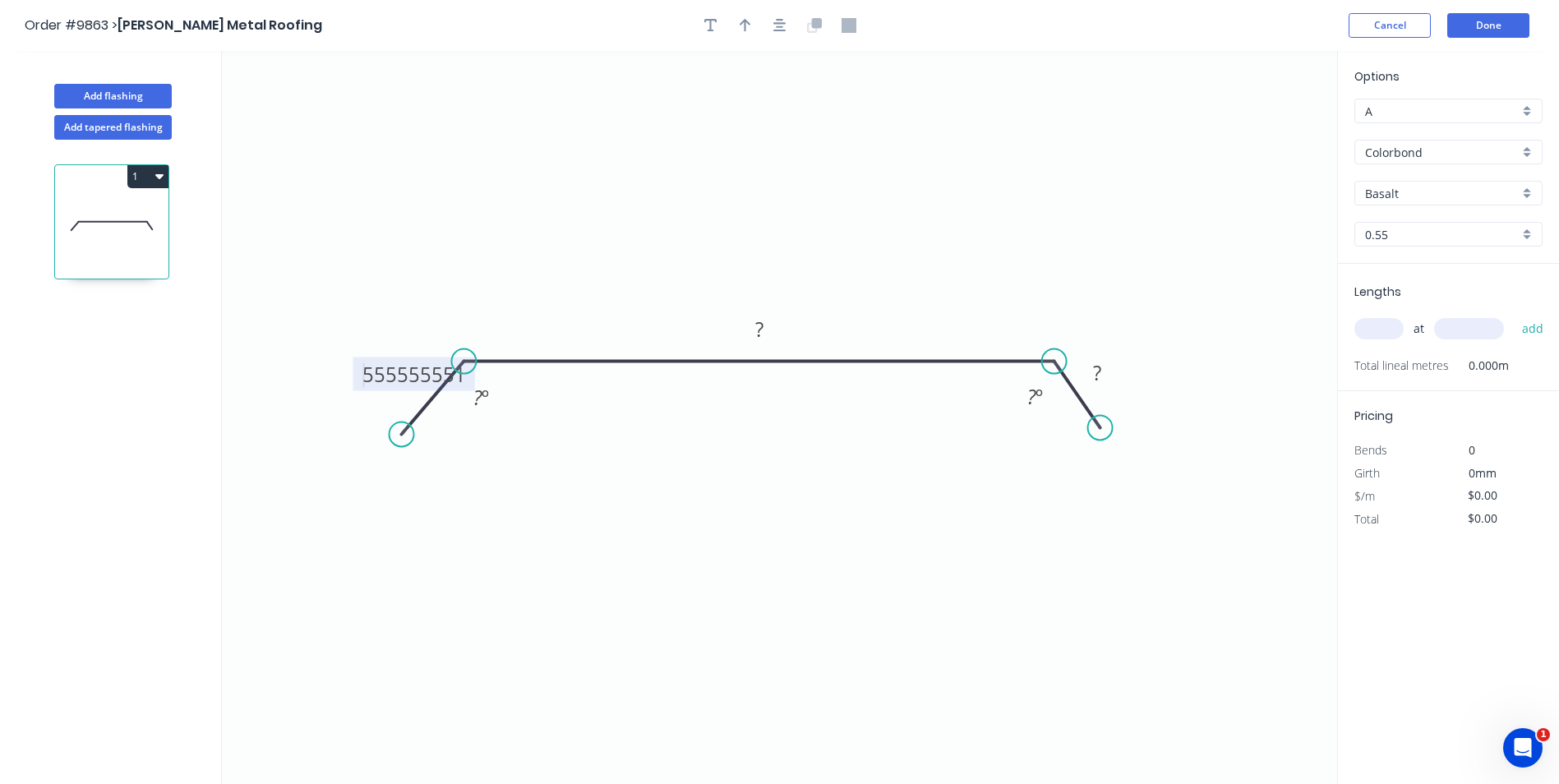
click at [540, 378] on icon "0 555555551 ? ? ? º ? º" at bounding box center [780, 417] width 1116 height 733
click at [460, 367] on circle at bounding box center [463, 362] width 25 height 25
click at [468, 377] on icon "0 555555551 ? ? ? º ? º" at bounding box center [780, 417] width 1116 height 733
drag, startPoint x: 468, startPoint y: 378, endPoint x: 349, endPoint y: 367, distance: 119.5
click at [349, 367] on icon "0 555555551 ? ? ? º ? º" at bounding box center [780, 417] width 1116 height 733
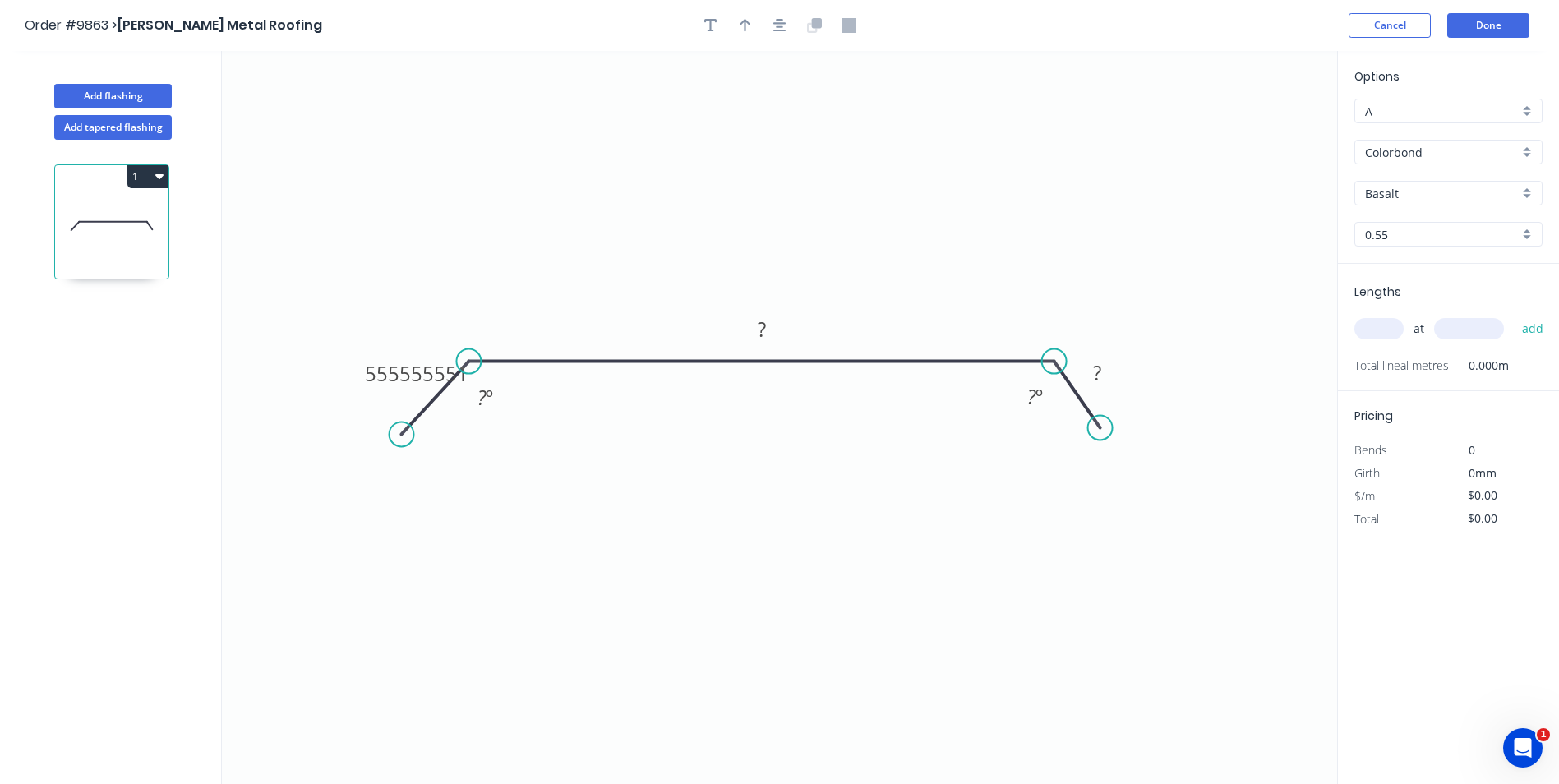
click at [519, 325] on icon "0 555555551 ? ? ? º ? º" at bounding box center [780, 417] width 1116 height 733
click at [1375, 26] on button "Cancel" at bounding box center [1389, 26] width 82 height 25
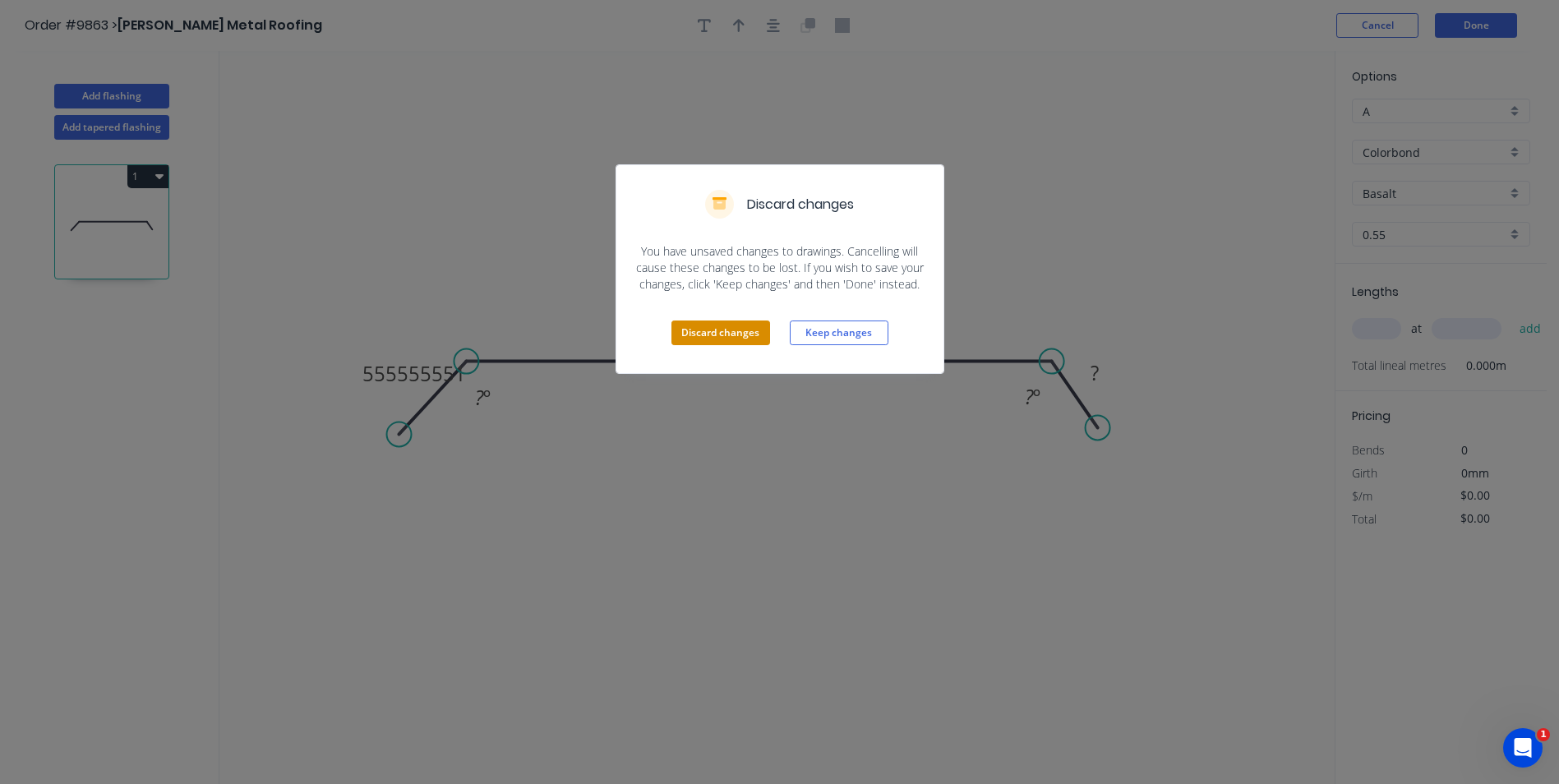
click at [711, 326] on button "Discard changes" at bounding box center [721, 333] width 99 height 25
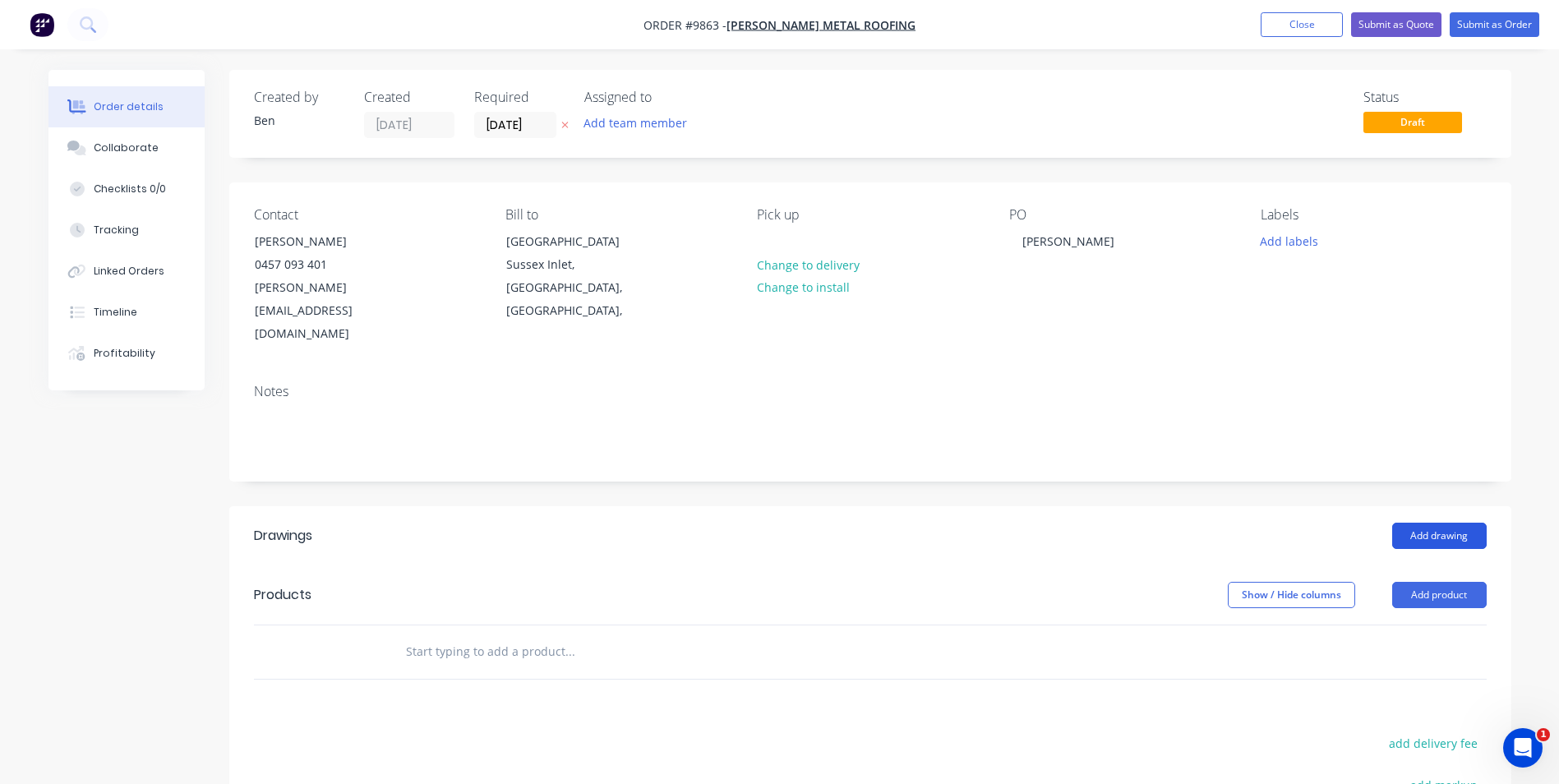
click at [1414, 523] on button "Add drawing" at bounding box center [1440, 535] width 94 height 26
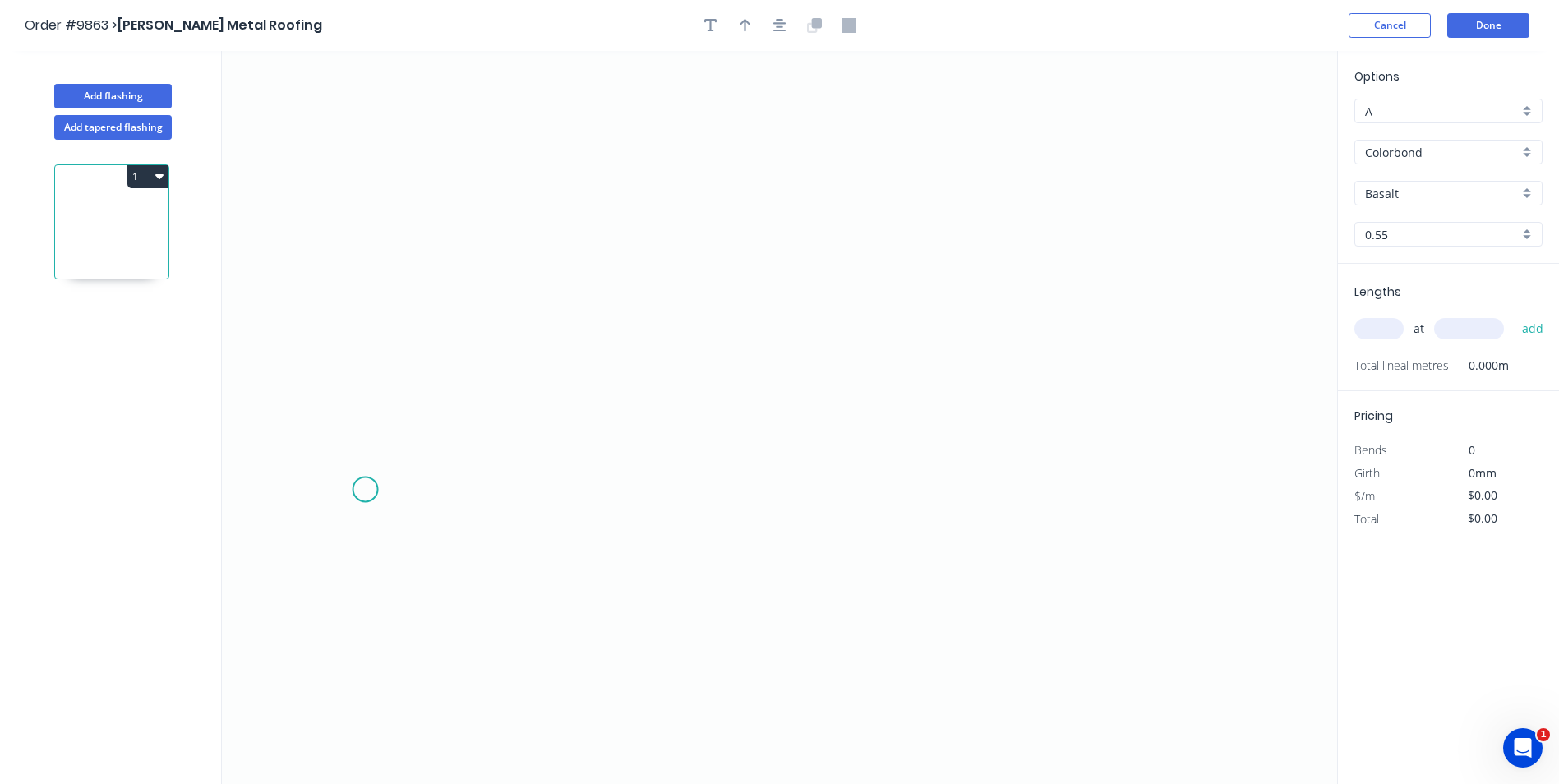
click at [366, 488] on icon "0" at bounding box center [780, 417] width 1116 height 733
click at [441, 421] on icon "0" at bounding box center [780, 417] width 1116 height 733
click at [1141, 422] on icon "0 ?" at bounding box center [780, 417] width 1116 height 733
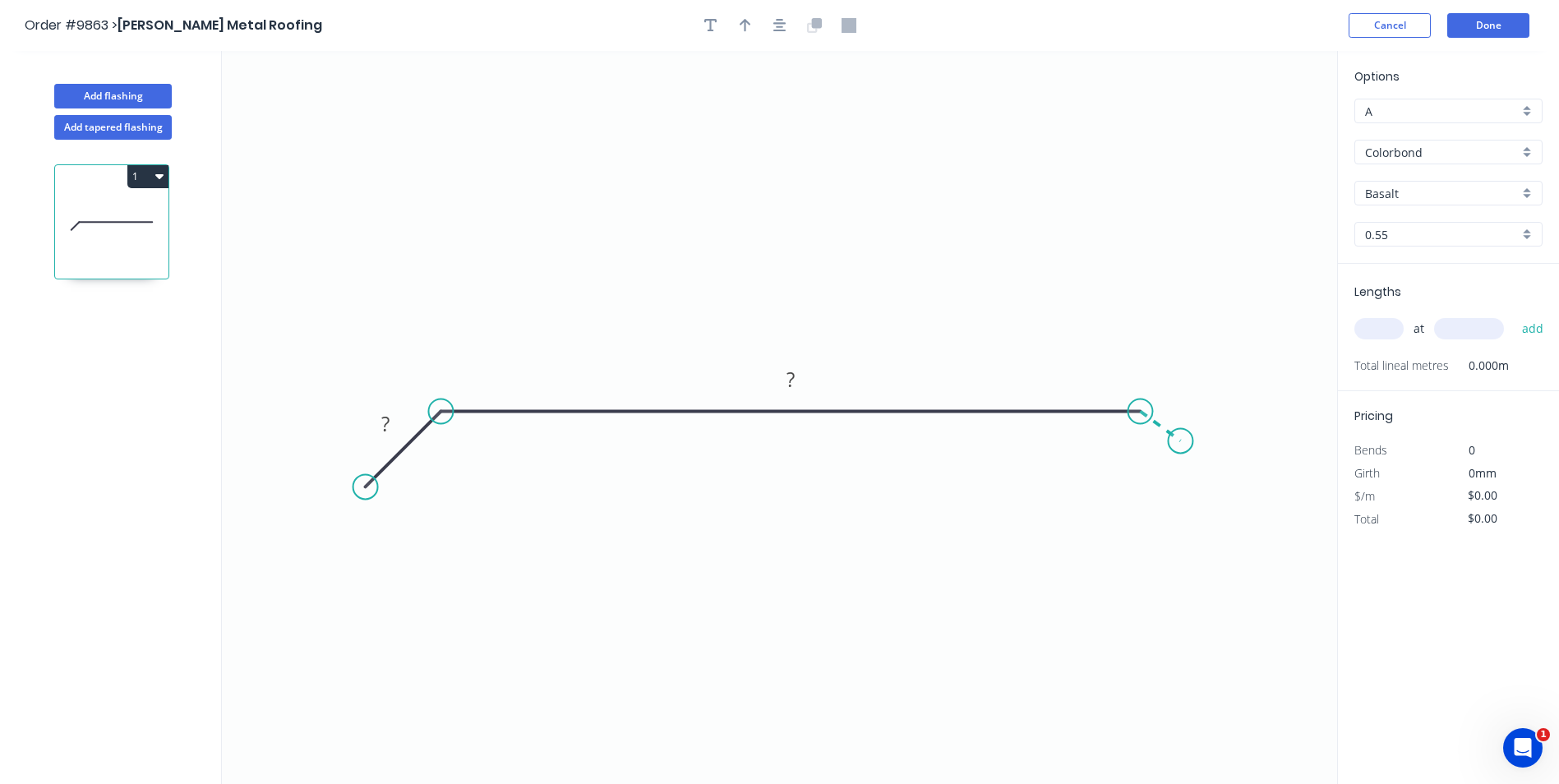
click at [1182, 442] on icon "0 ? ?" at bounding box center [780, 417] width 1116 height 733
drag, startPoint x: 357, startPoint y: 484, endPoint x: 399, endPoint y: 445, distance: 57.3
click at [399, 445] on circle at bounding box center [401, 444] width 25 height 25
click at [417, 402] on rect at bounding box center [405, 402] width 33 height 23
click at [716, 227] on icon "0 15 315 15 160 º 160 º" at bounding box center [780, 417] width 1116 height 733
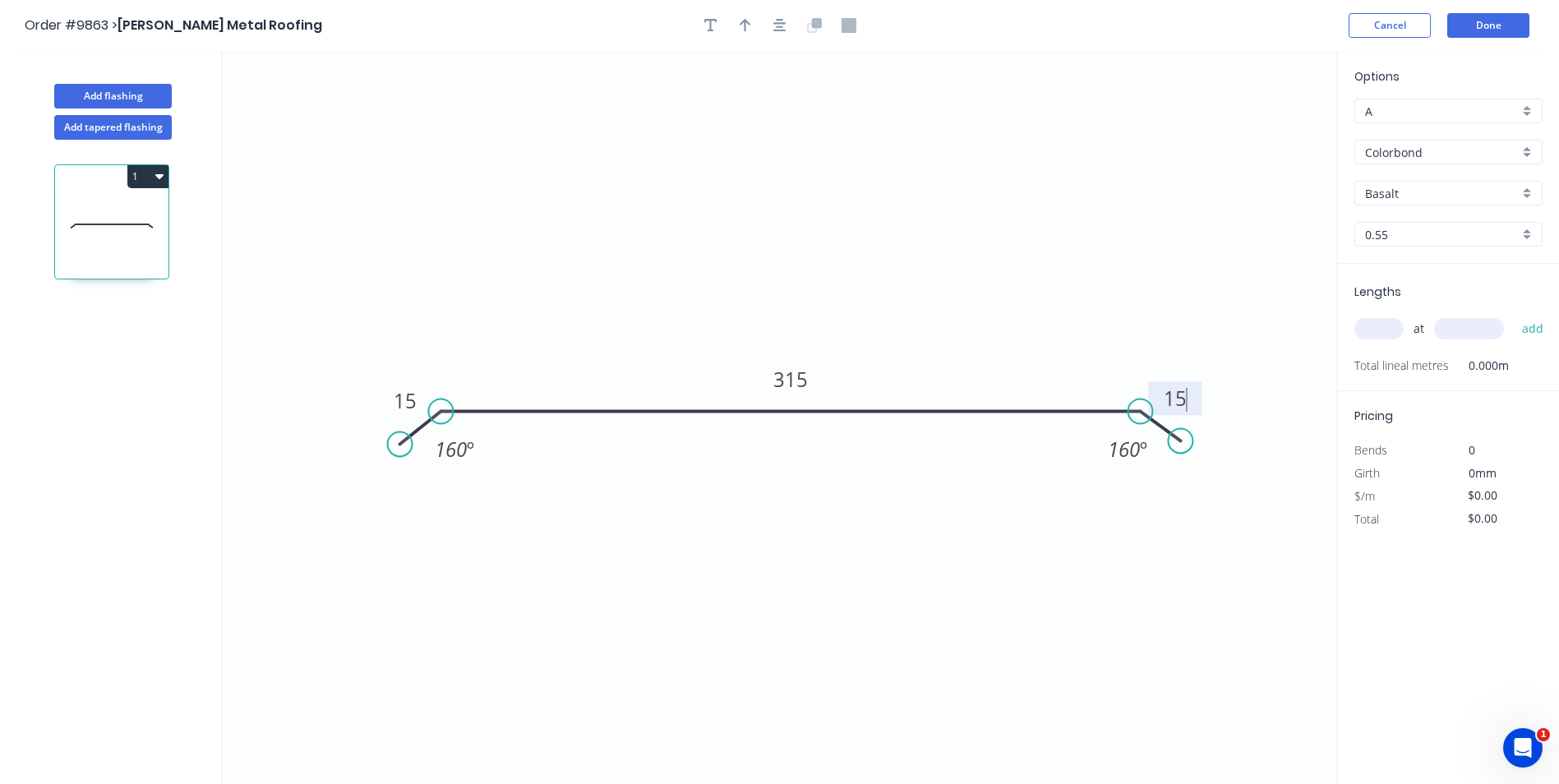
type input "$11.37"
click at [741, 25] on icon "button" at bounding box center [746, 26] width 12 height 13
drag, startPoint x: 1256, startPoint y: 131, endPoint x: 789, endPoint y: 216, distance: 474.7
click at [789, 216] on icon at bounding box center [789, 197] width 15 height 53
click at [1364, 24] on button "Cancel" at bounding box center [1389, 26] width 82 height 25
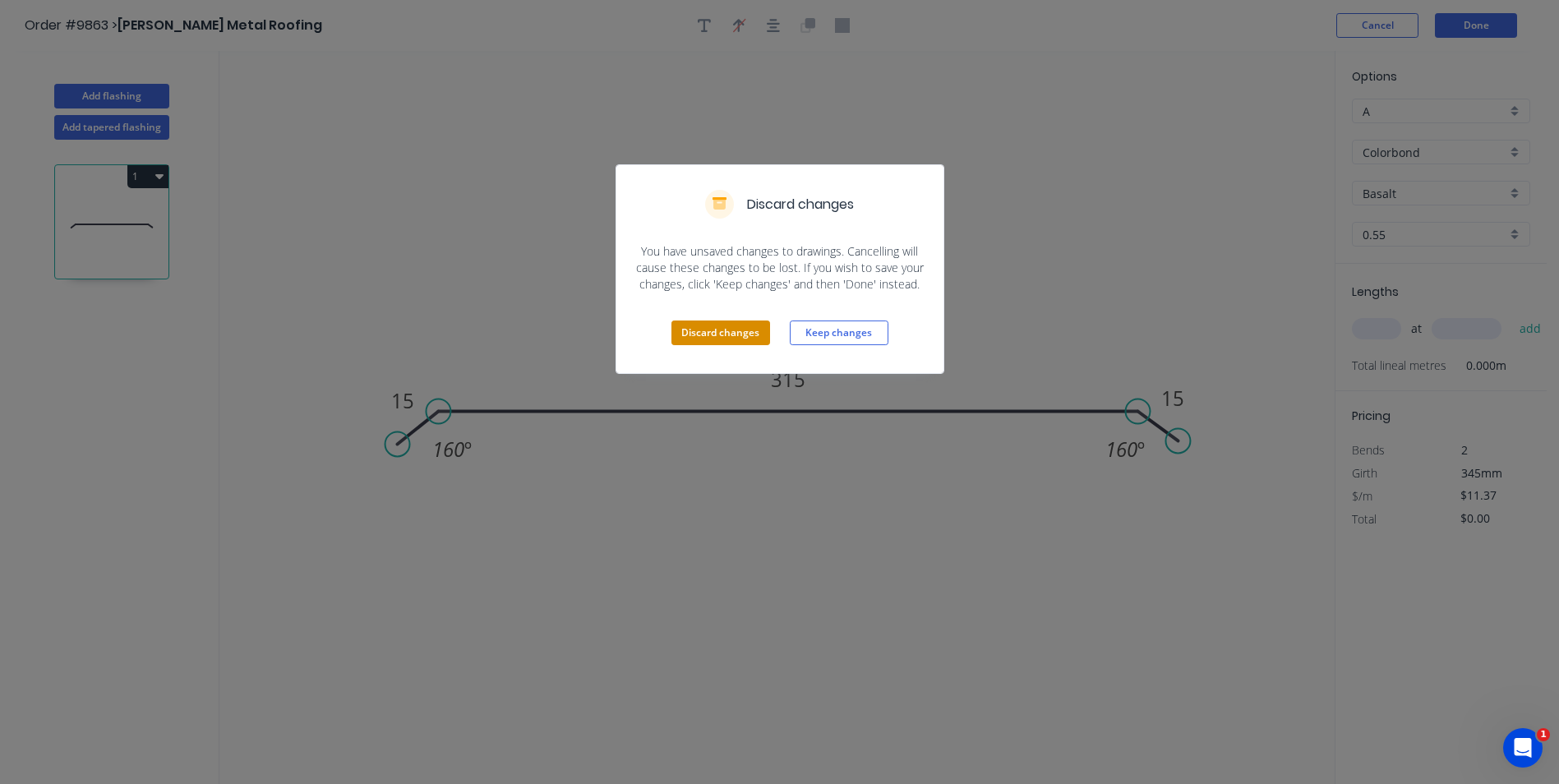
click at [740, 323] on button "Discard changes" at bounding box center [721, 333] width 99 height 25
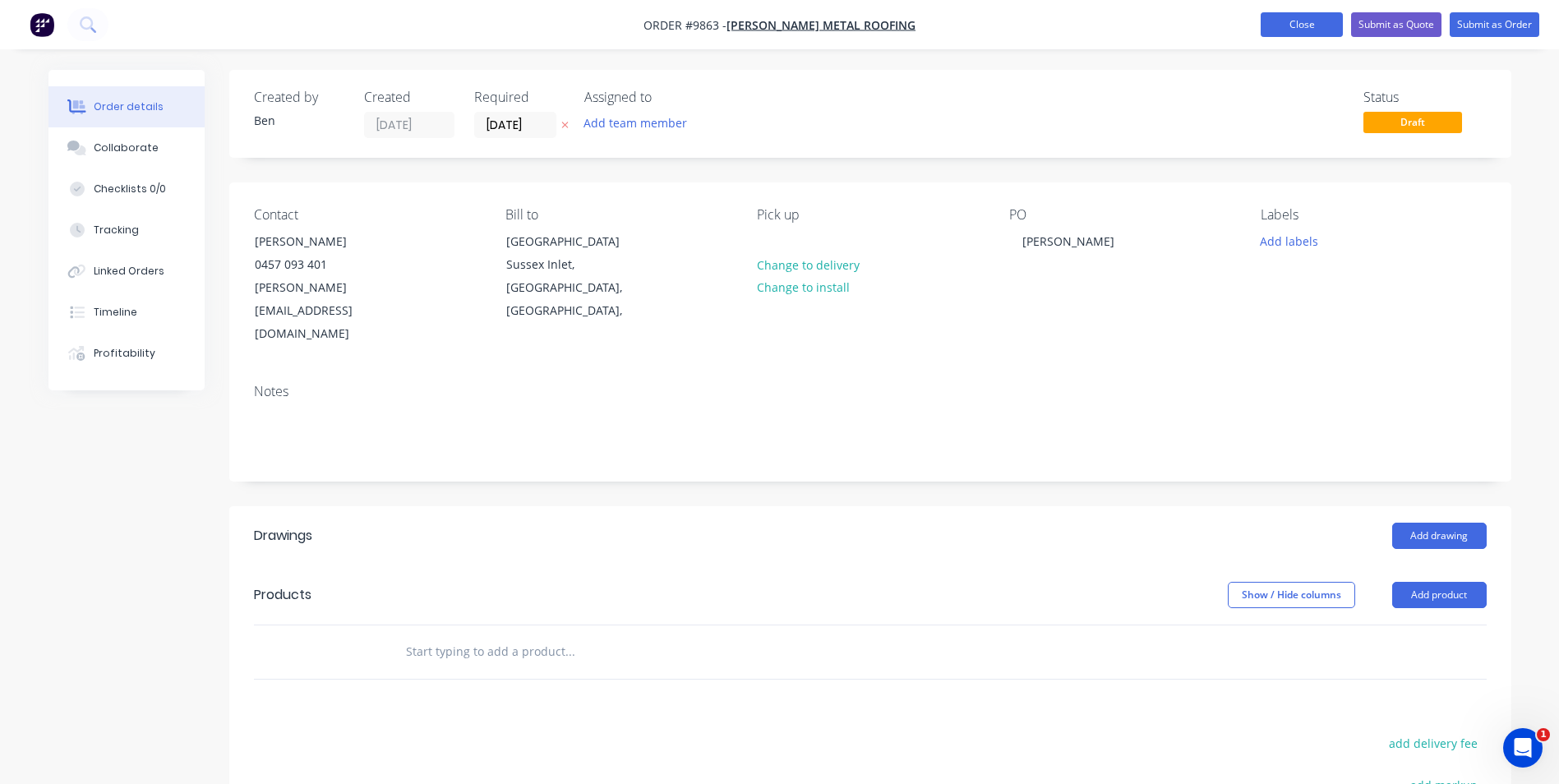
click at [1309, 27] on button "Close" at bounding box center [1302, 25] width 82 height 25
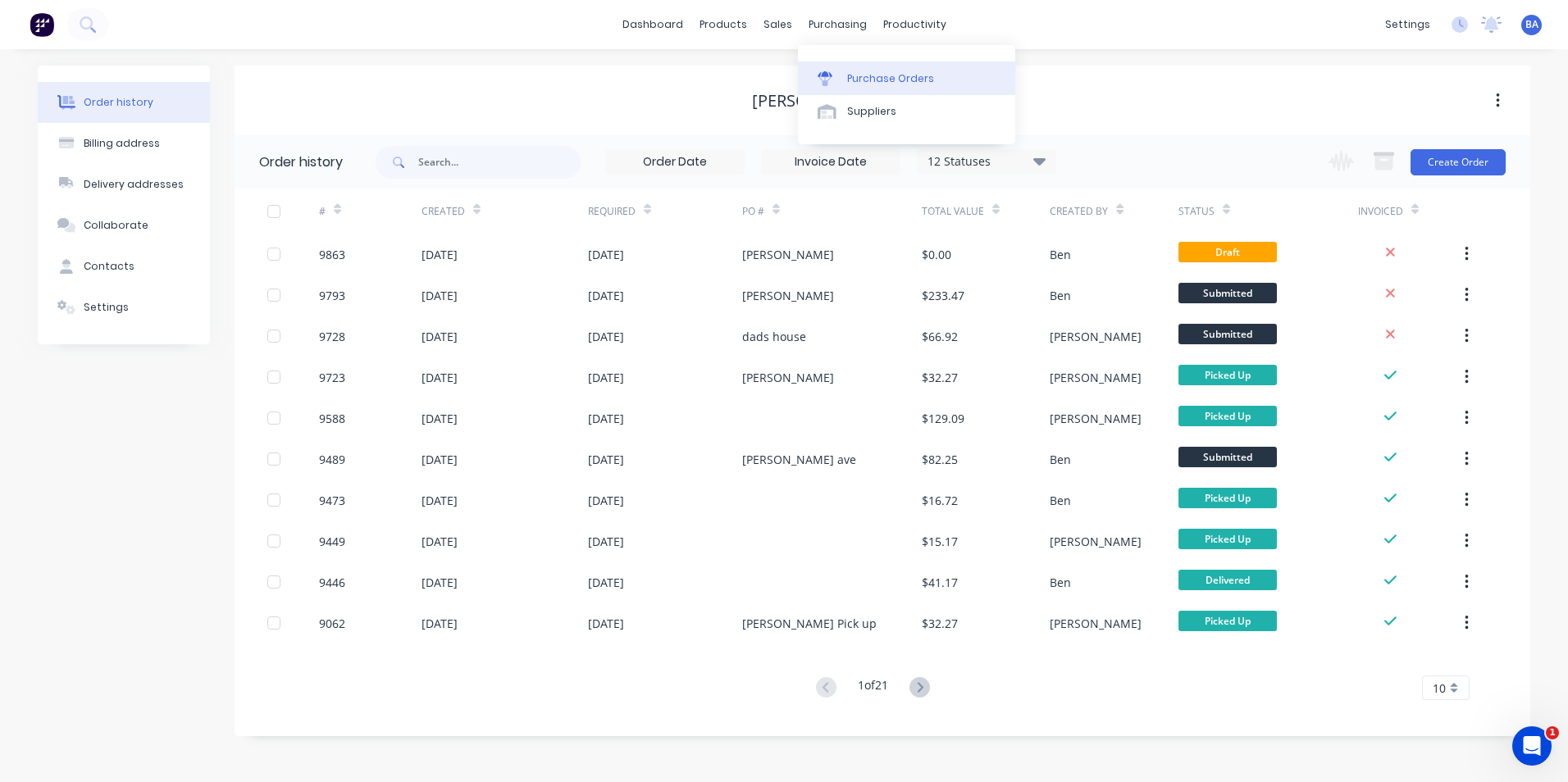
click at [819, 83] on icon at bounding box center [825, 79] width 15 height 15
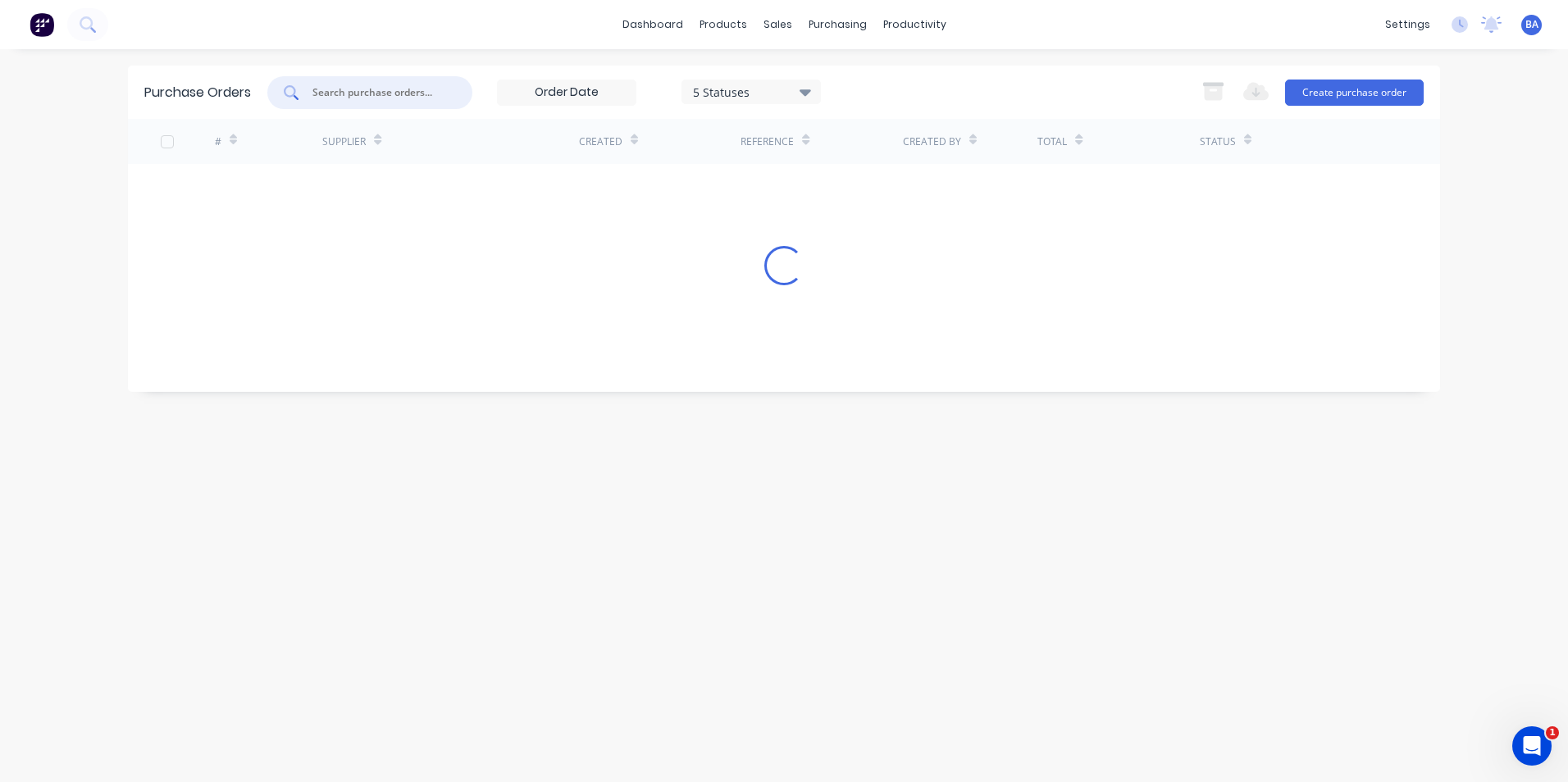
click at [361, 91] on input "text" at bounding box center [378, 92] width 136 height 17
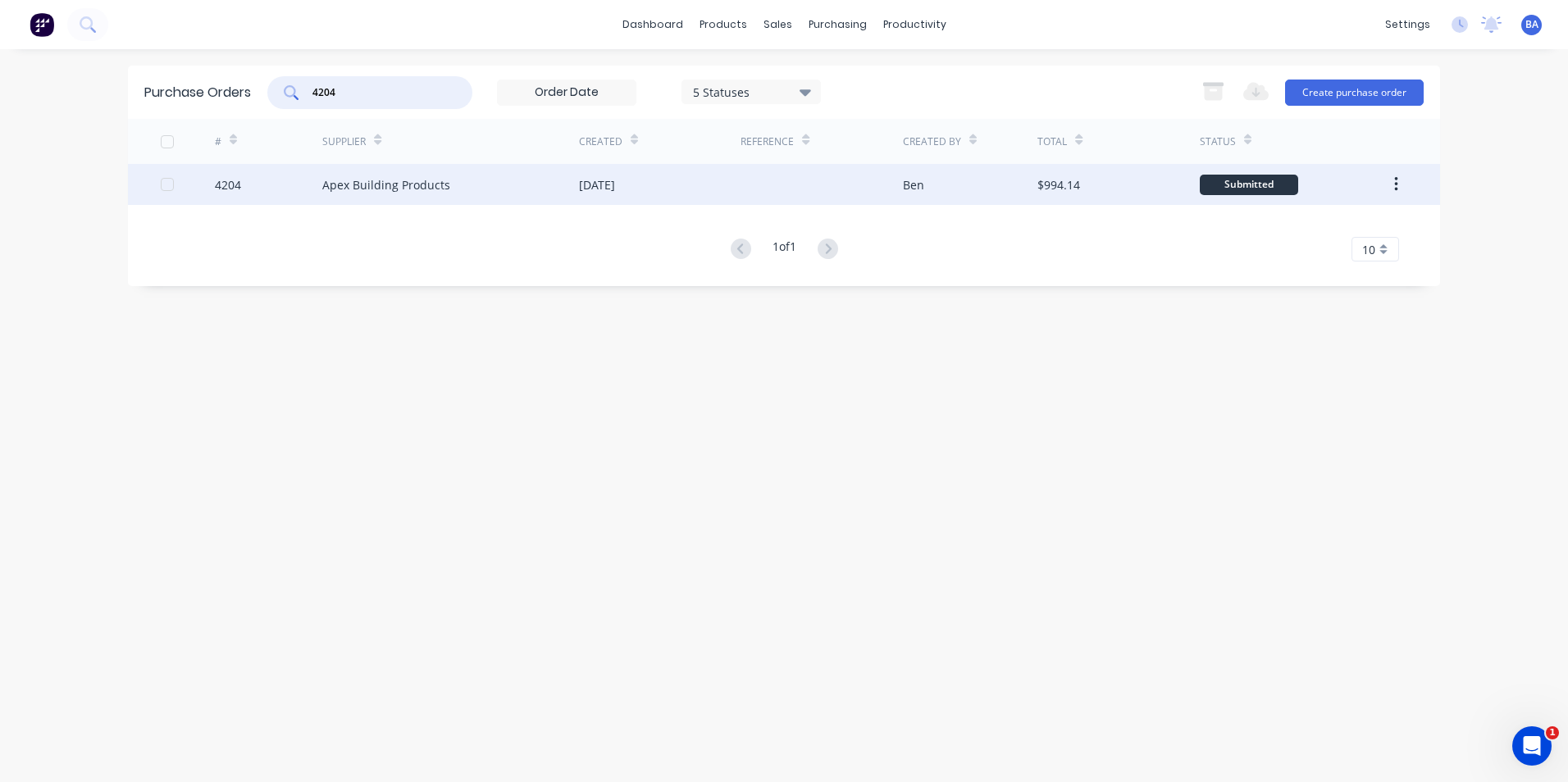
type input "4204"
click at [609, 180] on div "[DATE]" at bounding box center [597, 185] width 36 height 17
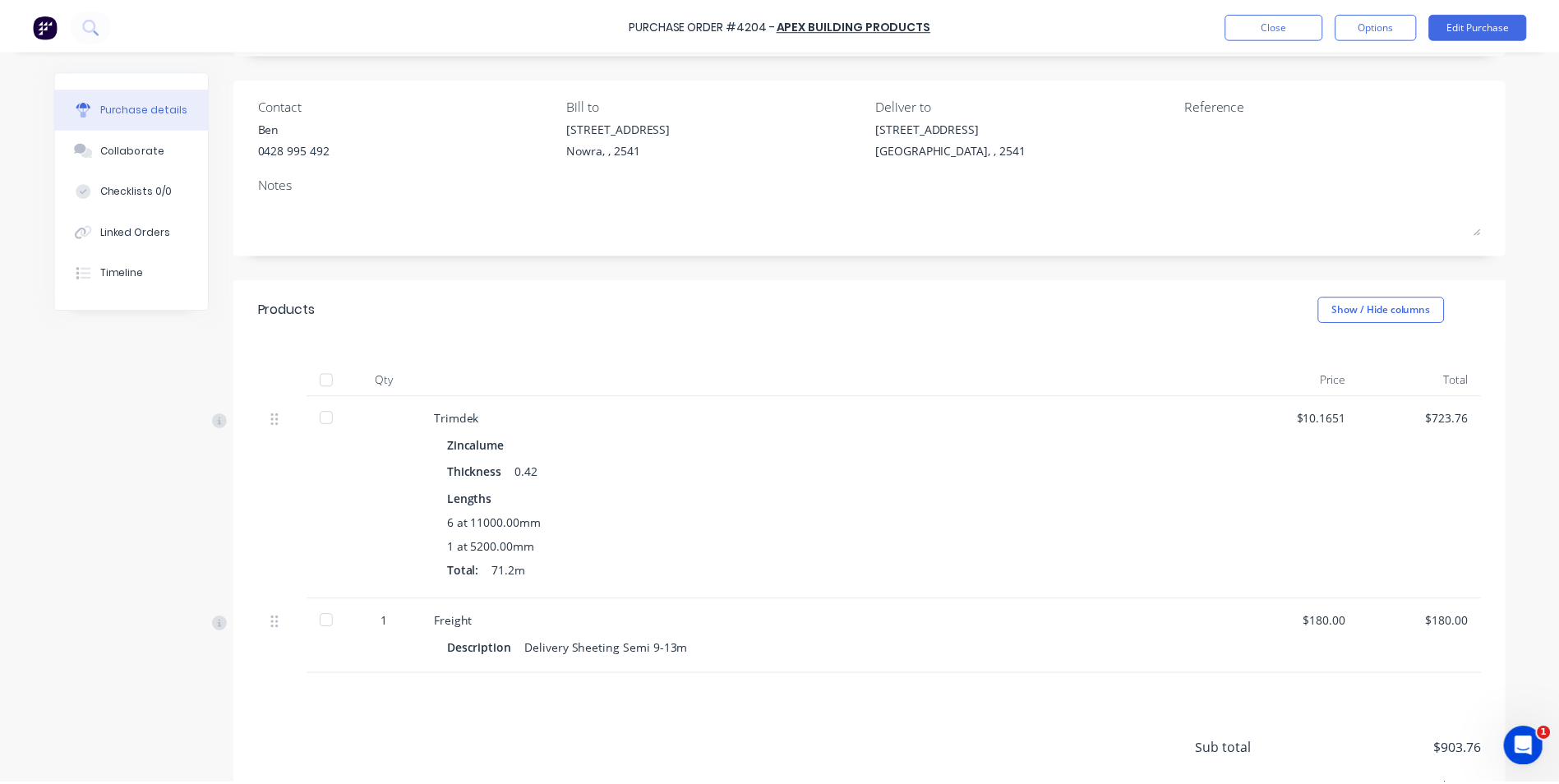
scroll to position [229, 0]
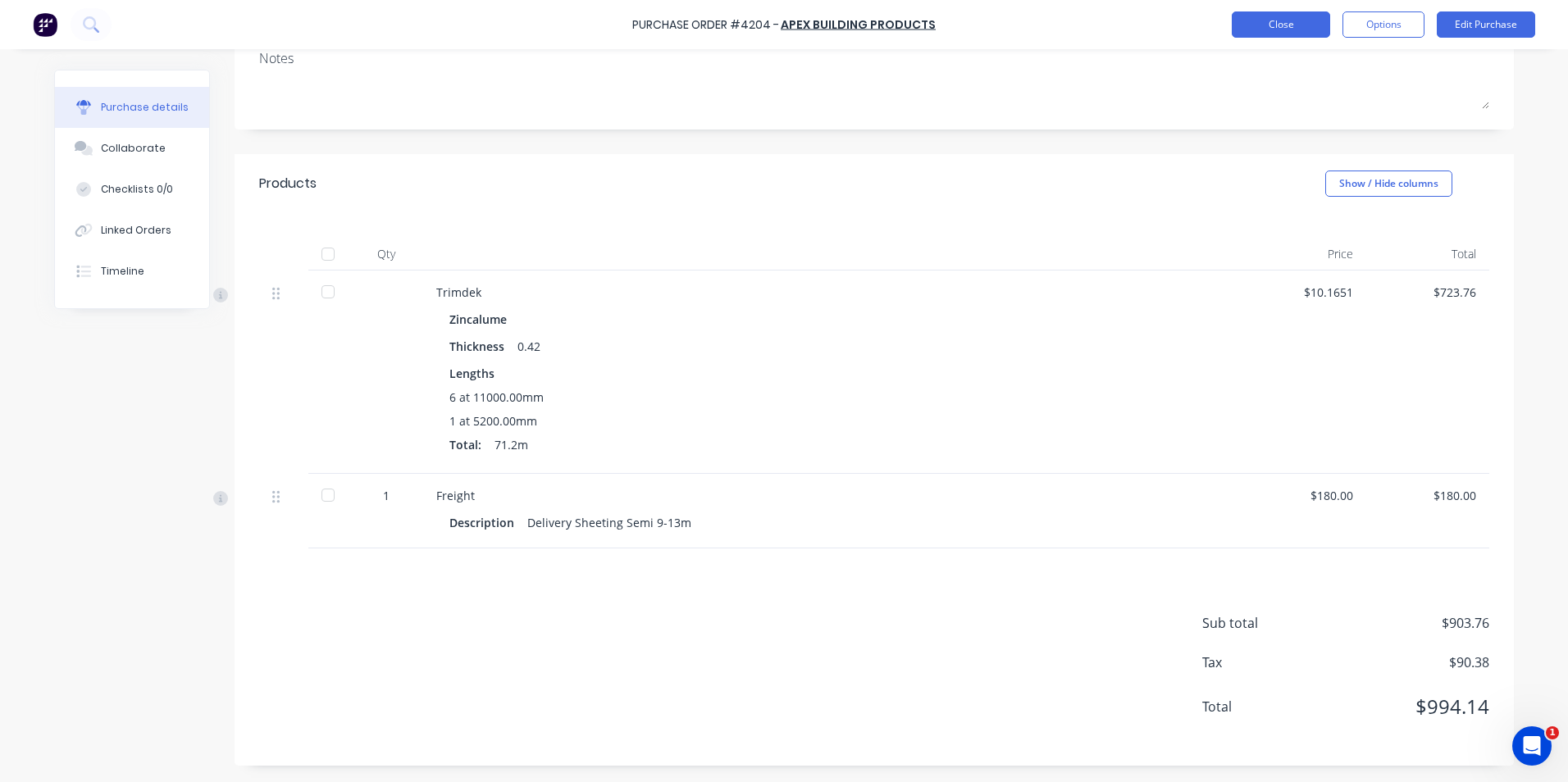
click at [1259, 17] on button "Close" at bounding box center [1281, 24] width 98 height 26
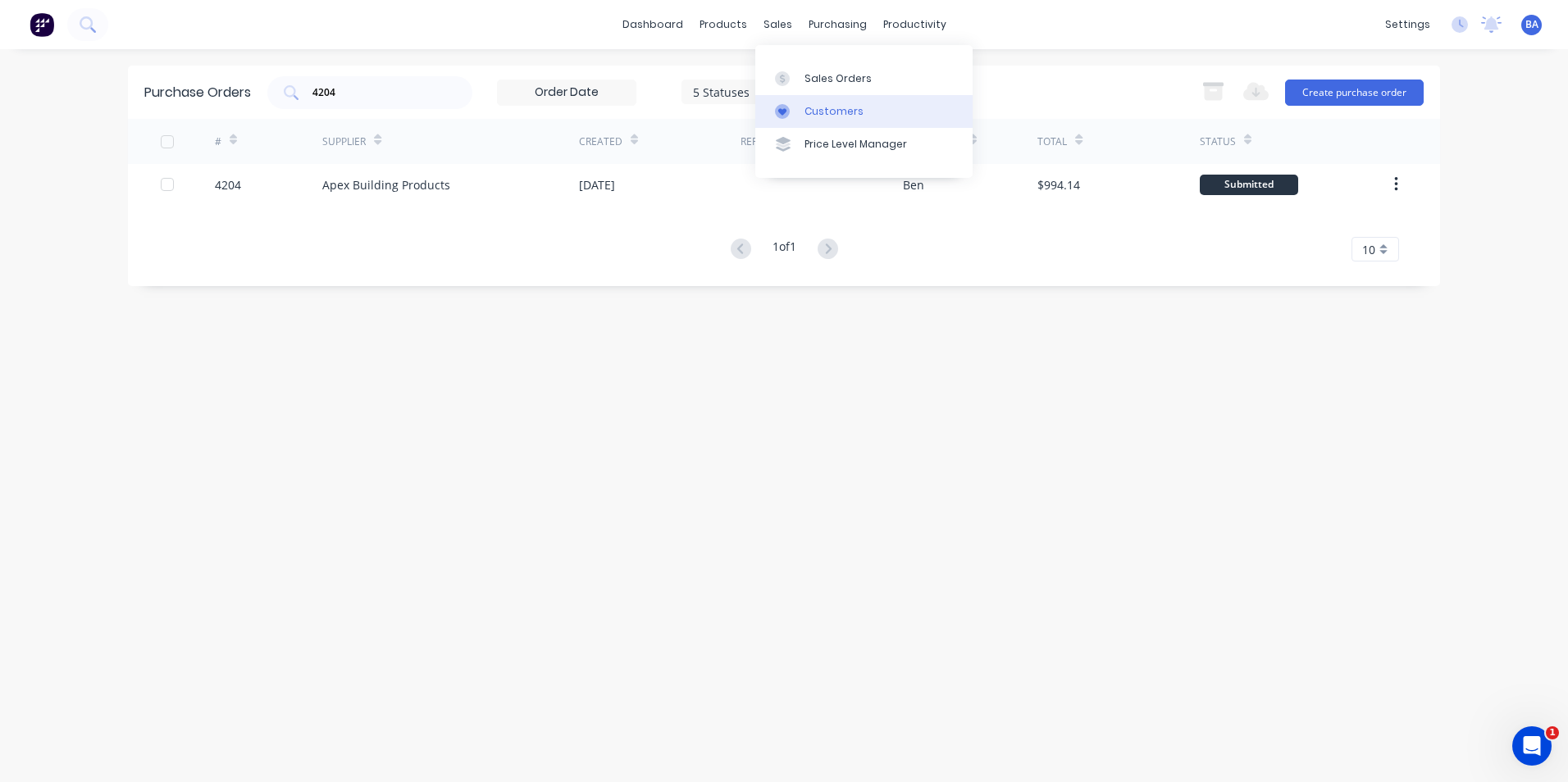
click at [772, 105] on link "Customers" at bounding box center [864, 111] width 217 height 32
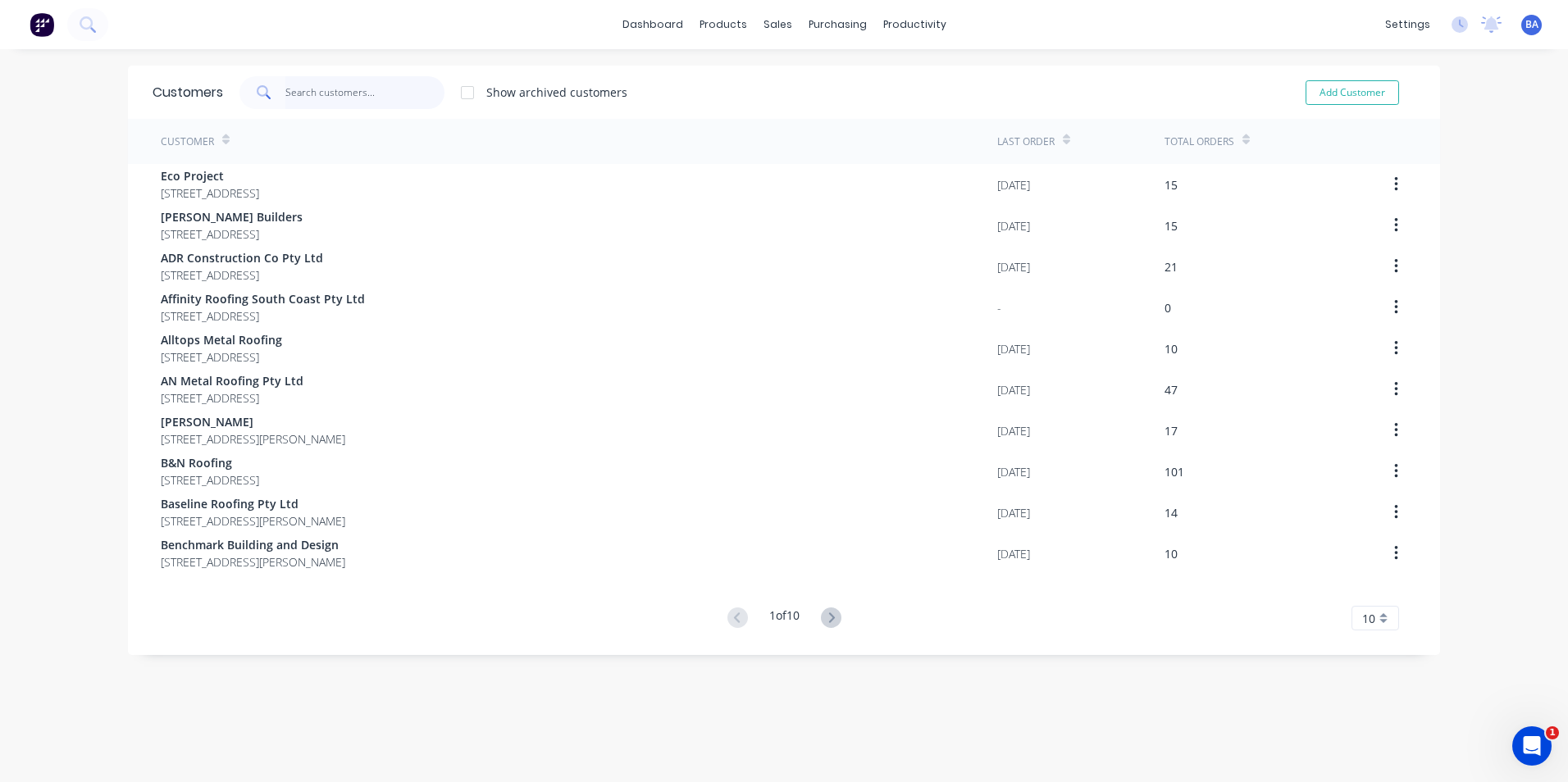
click at [395, 92] on input "text" at bounding box center [366, 92] width 160 height 32
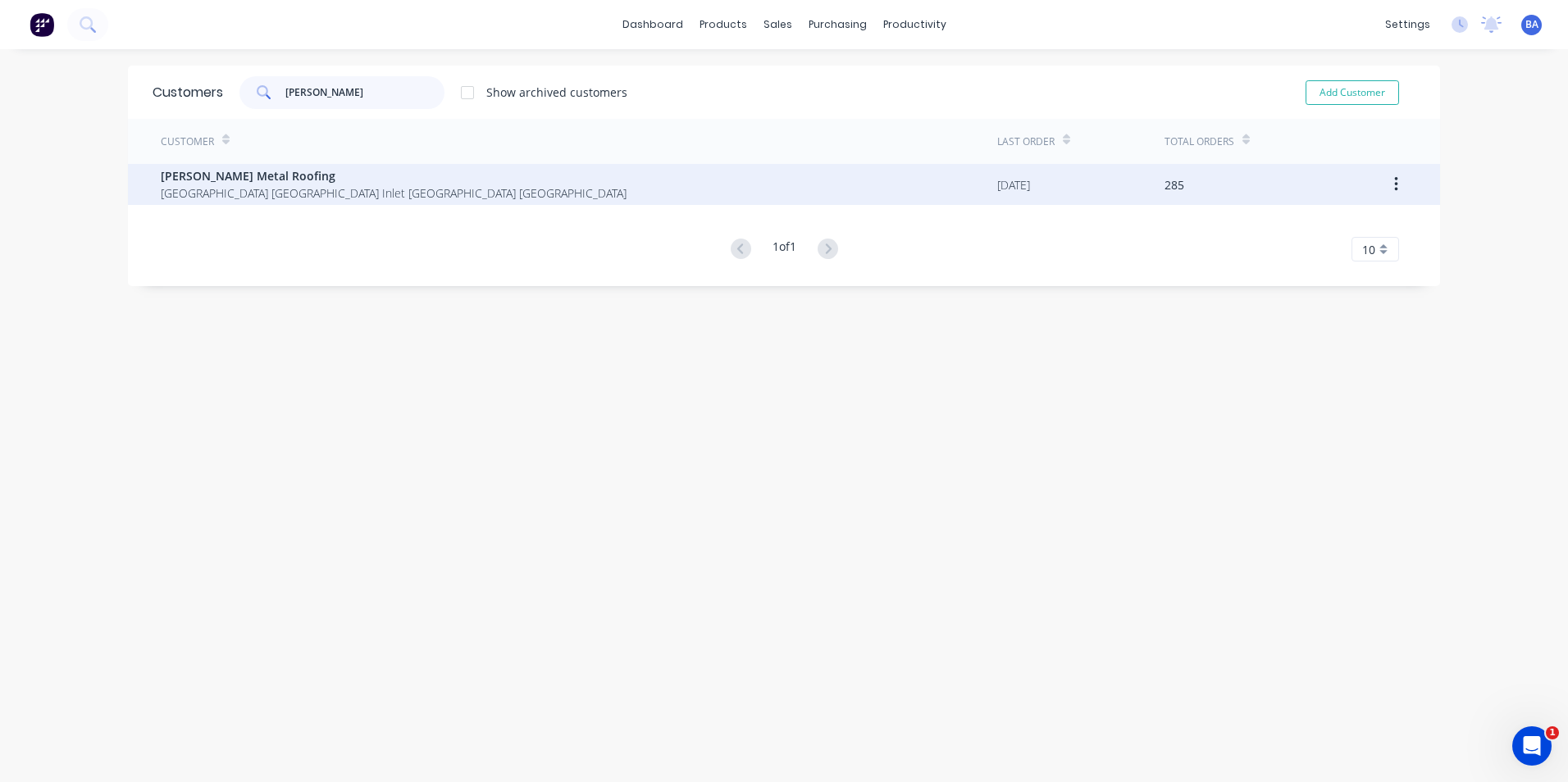
type input "[PERSON_NAME]"
click at [394, 182] on span "[PERSON_NAME] Metal Roofing" at bounding box center [393, 176] width 466 height 17
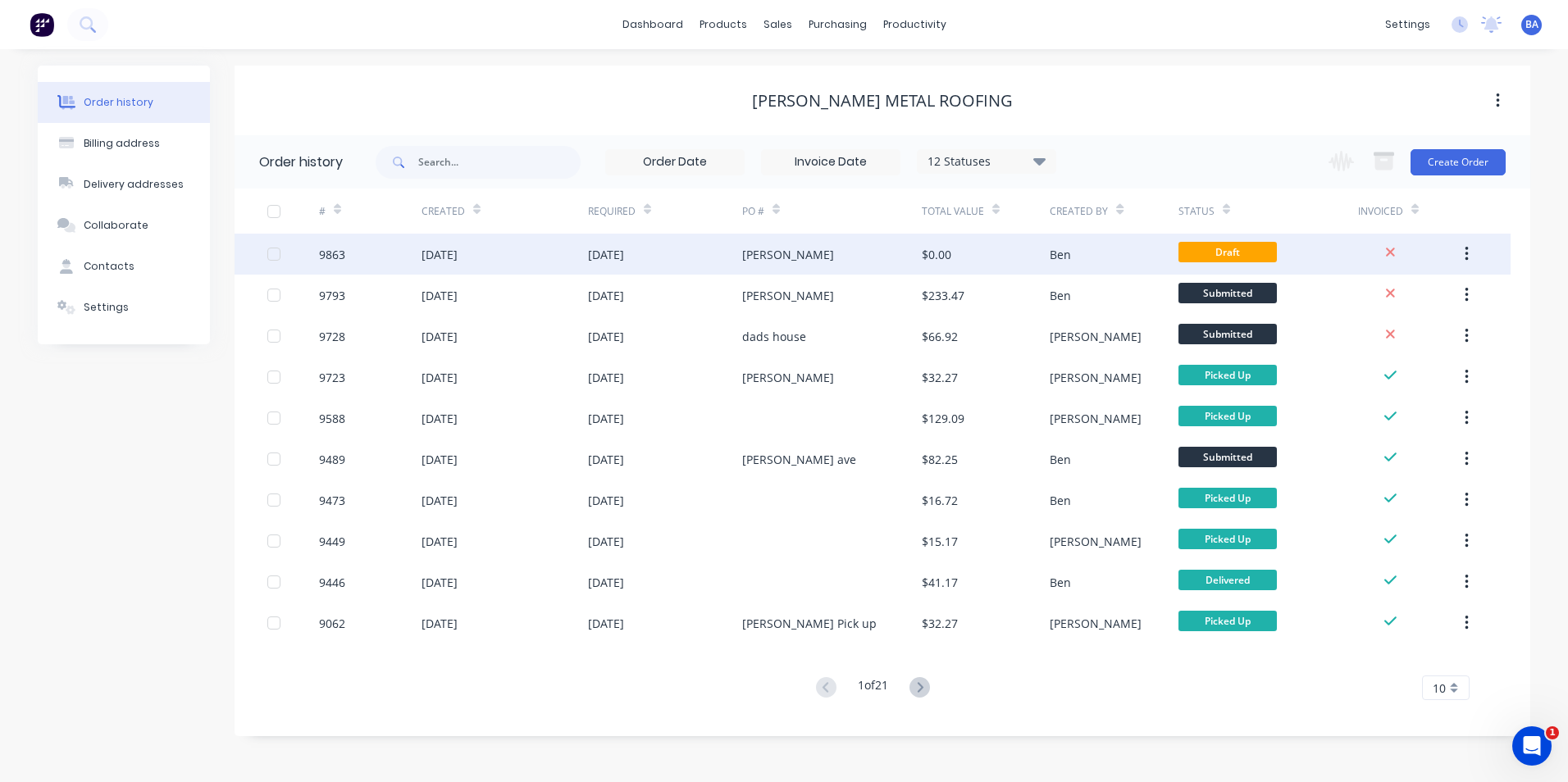
click at [767, 246] on div "[PERSON_NAME]" at bounding box center [788, 254] width 92 height 17
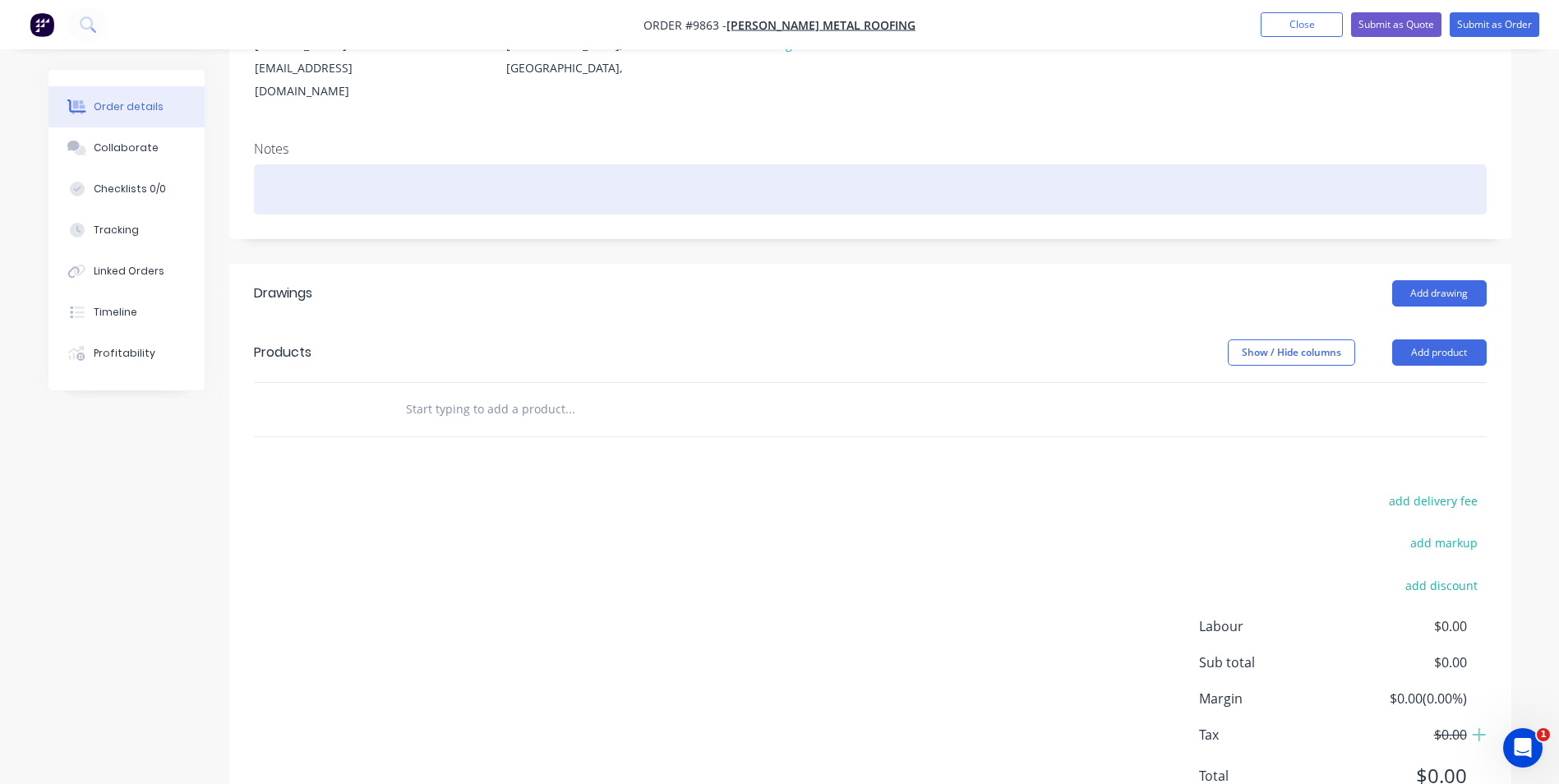
scroll to position [246, 0]
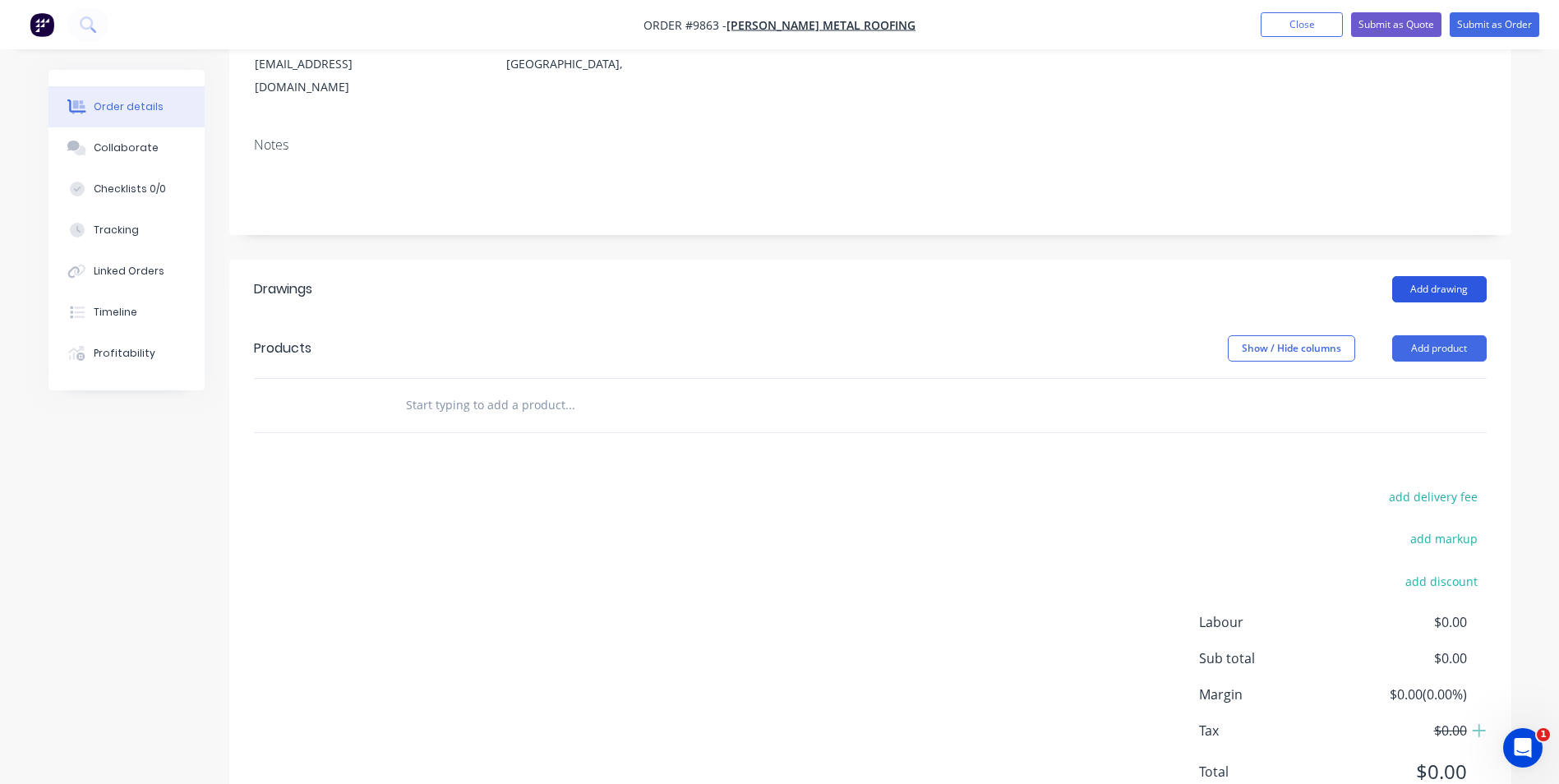
click at [1421, 276] on button "Add drawing" at bounding box center [1440, 289] width 94 height 26
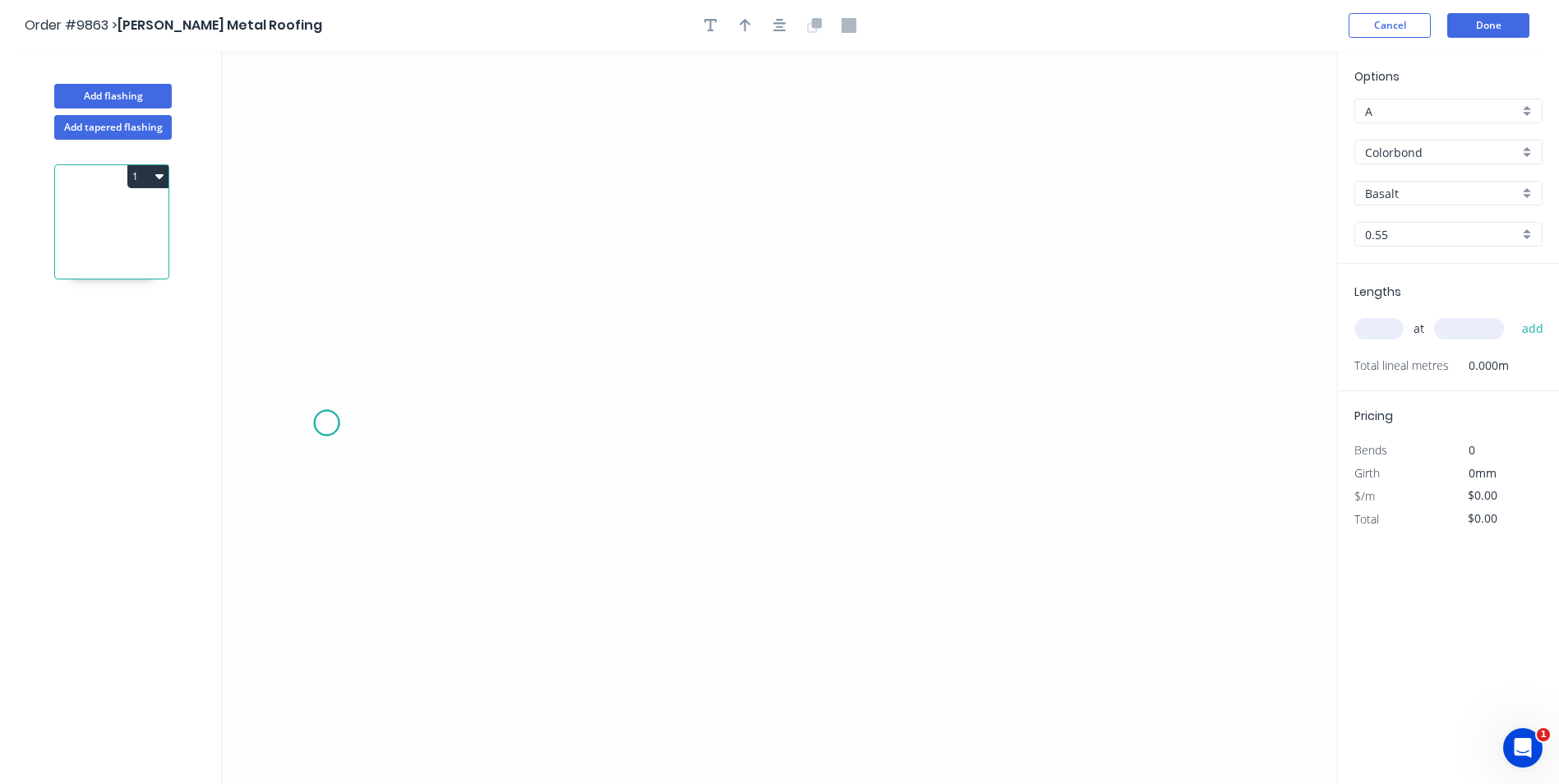
click at [326, 423] on icon "0" at bounding box center [780, 417] width 1116 height 733
click at [342, 409] on icon at bounding box center [334, 416] width 14 height 14
click at [1081, 405] on icon "0 ?" at bounding box center [780, 417] width 1116 height 733
click at [1109, 423] on icon "0 ? ?" at bounding box center [780, 417] width 1116 height 733
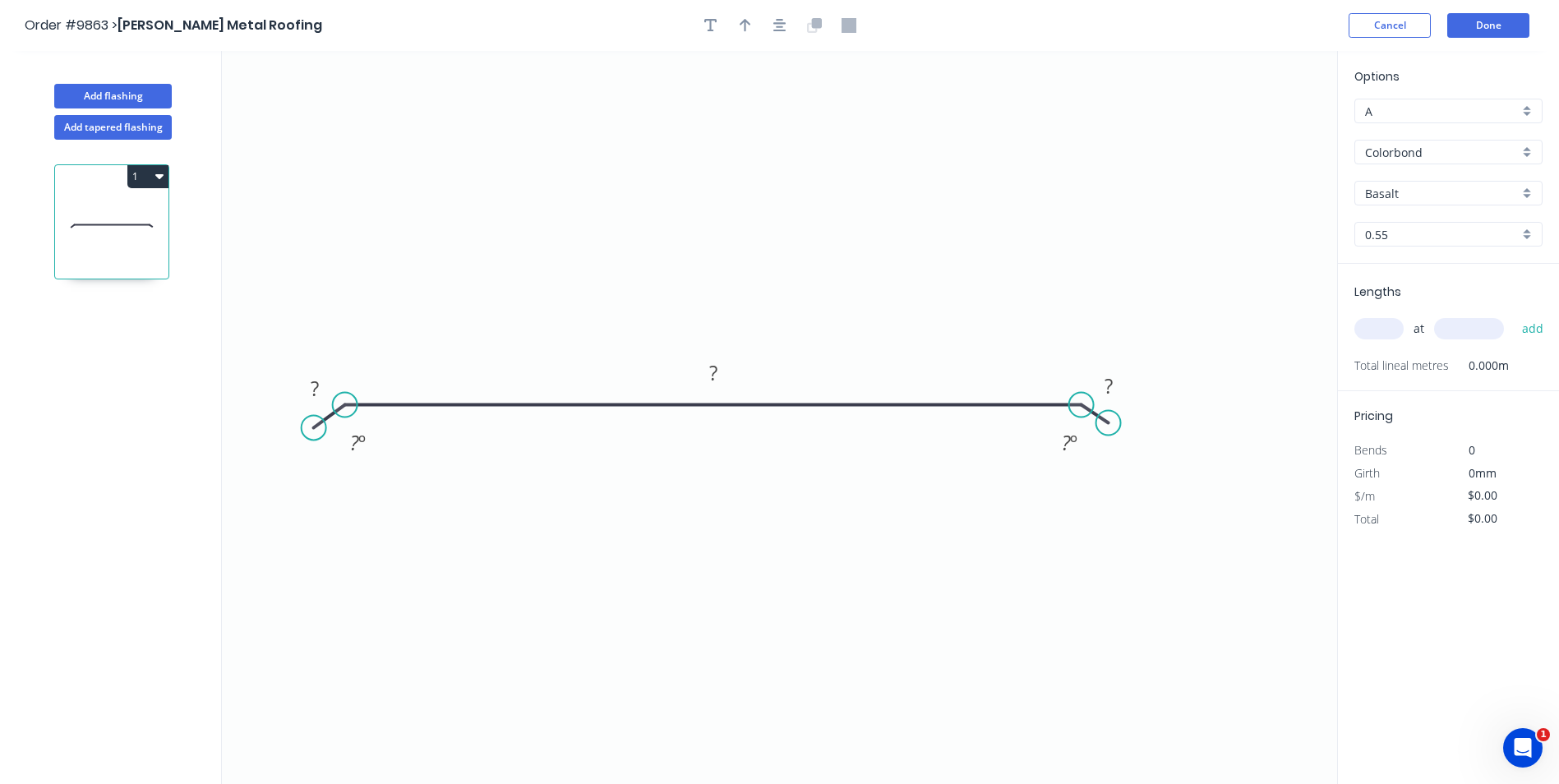
click at [313, 428] on circle at bounding box center [314, 428] width 25 height 25
click at [311, 392] on tspan "?" at bounding box center [315, 388] width 8 height 27
click at [499, 226] on icon "0 15 315 15 160 º 160 º" at bounding box center [780, 417] width 1116 height 733
type input "$11.37"
click at [741, 29] on icon "button" at bounding box center [746, 26] width 12 height 15
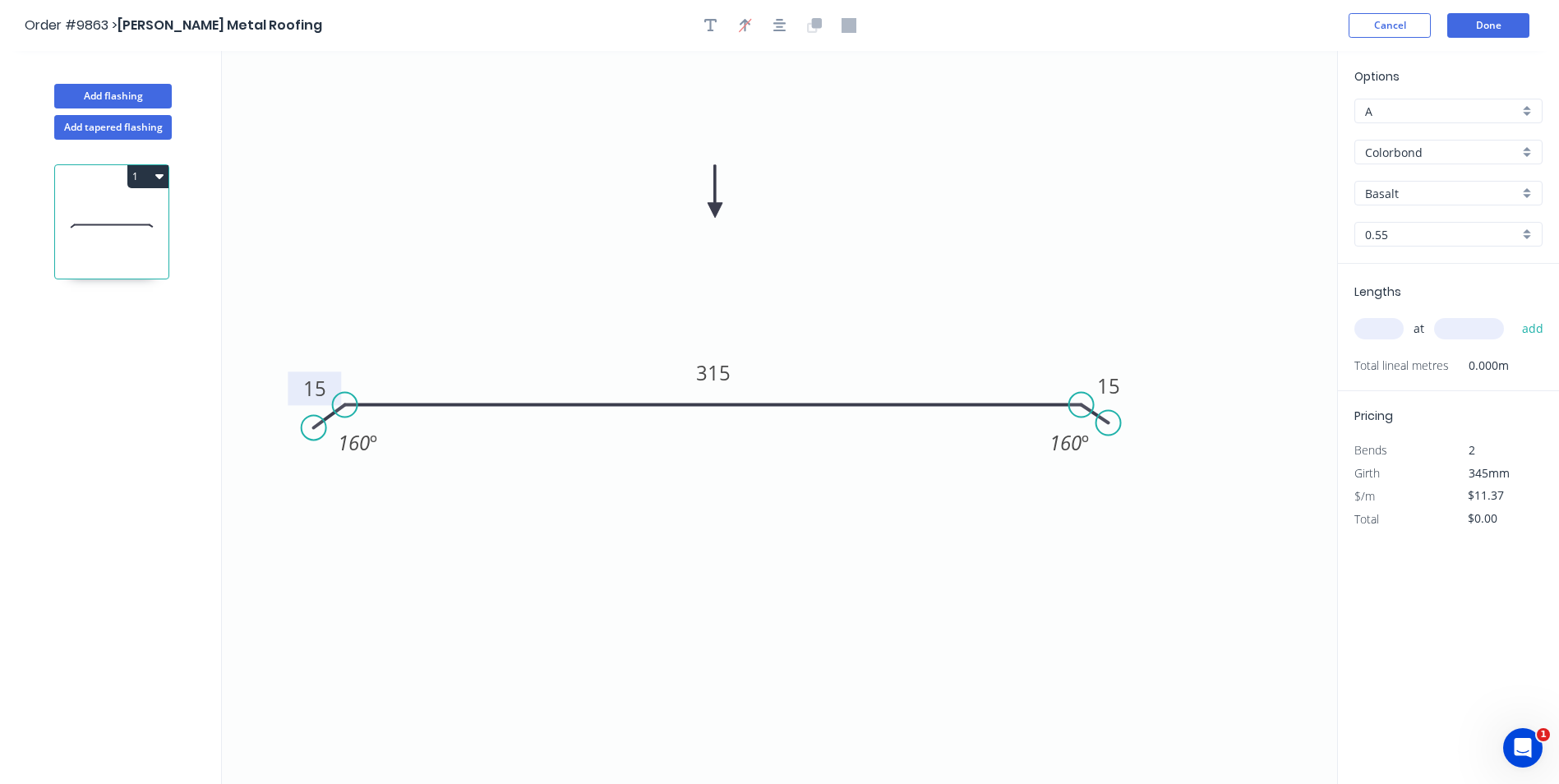
drag, startPoint x: 1257, startPoint y: 129, endPoint x: 715, endPoint y: 210, distance: 548.0
click at [715, 210] on icon at bounding box center [716, 191] width 15 height 53
click at [1435, 192] on input "Basalt" at bounding box center [1442, 193] width 154 height 18
click at [1437, 362] on div "Woodland Grey" at bounding box center [1448, 365] width 186 height 28
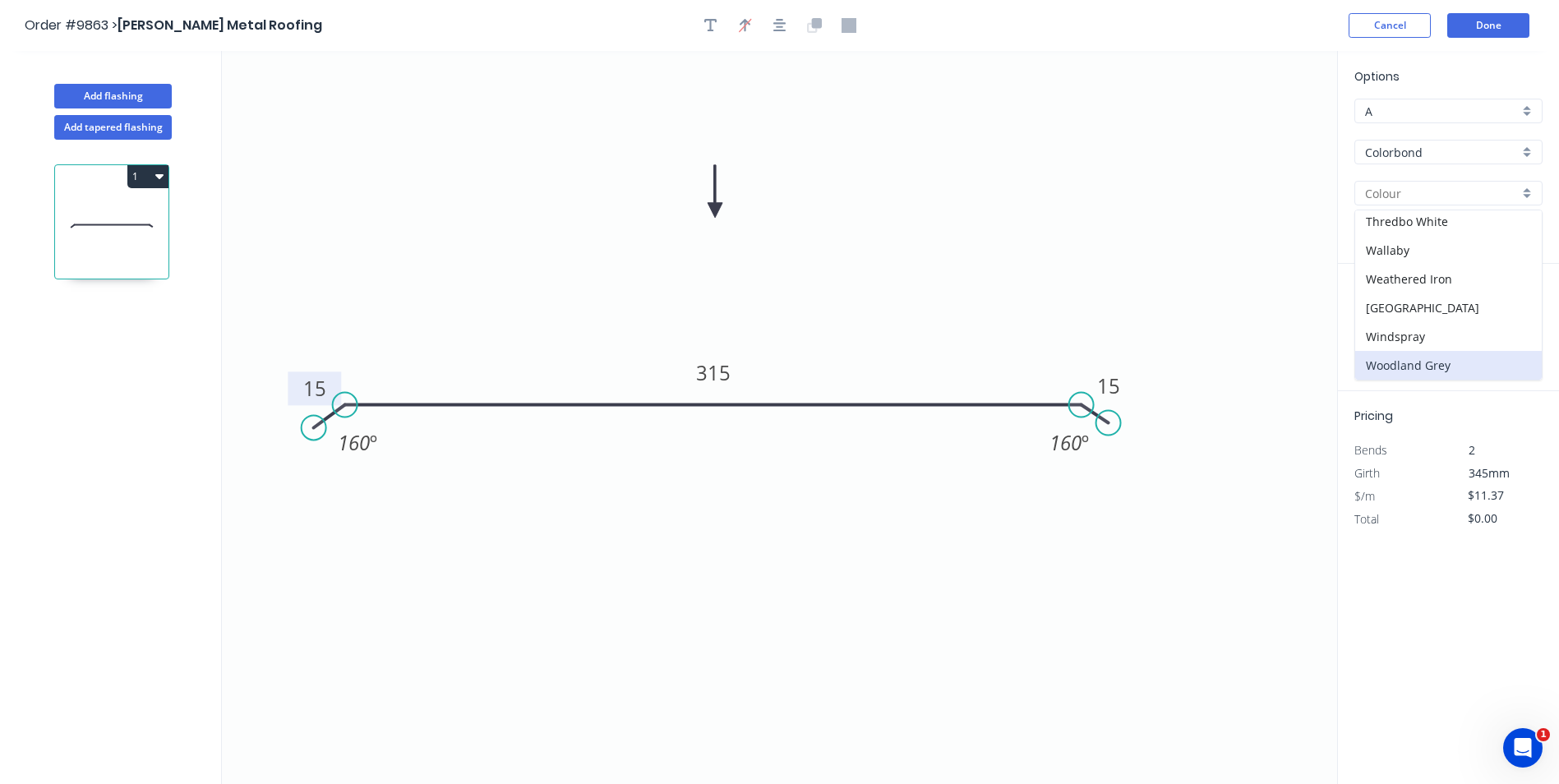
type input "Woodland Grey"
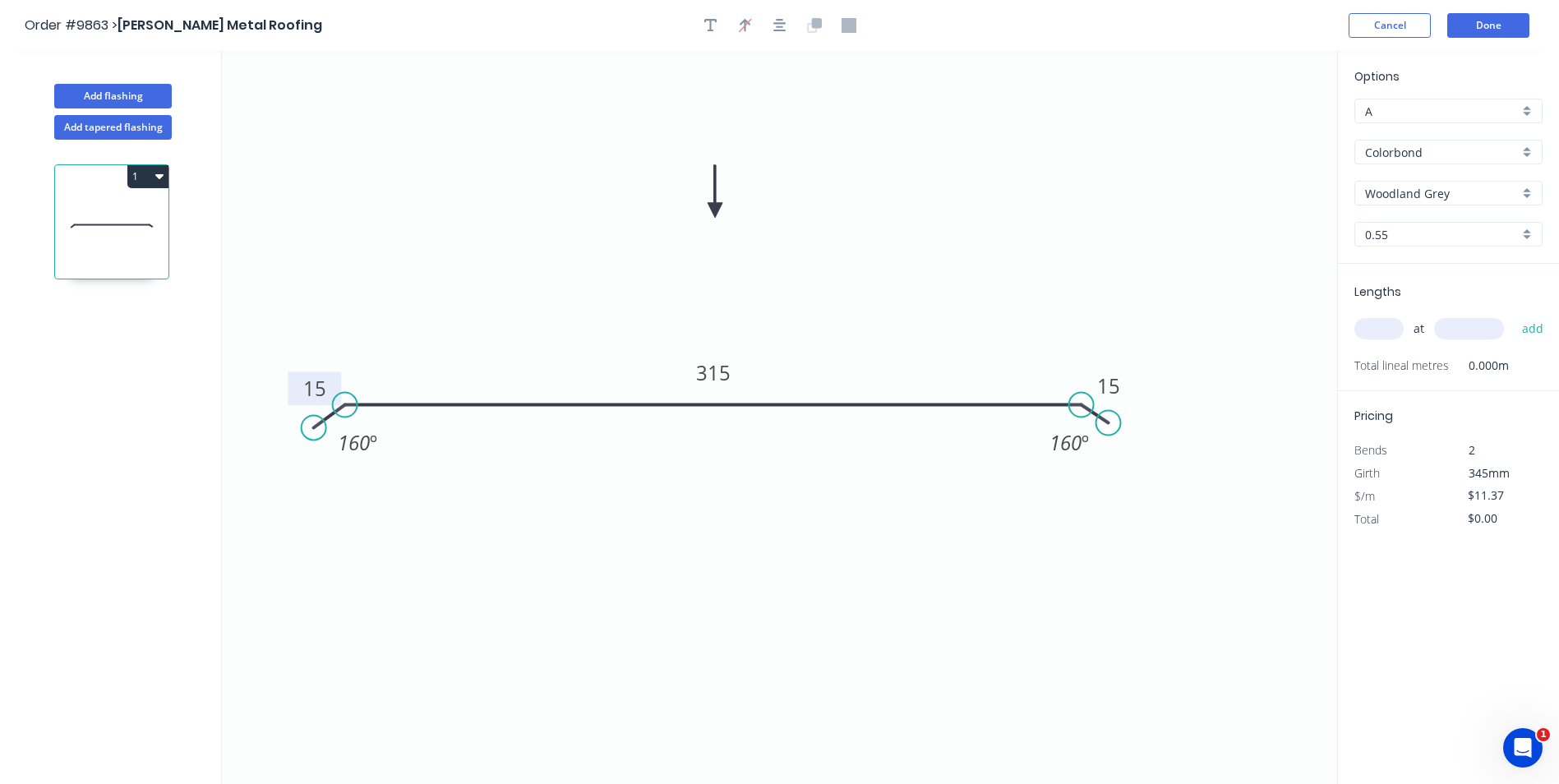
click at [1362, 332] on input "text" at bounding box center [1379, 329] width 49 height 22
type input "3"
type input "900"
click at [1514, 315] on button "add" at bounding box center [1533, 328] width 38 height 28
type input "$34.11"
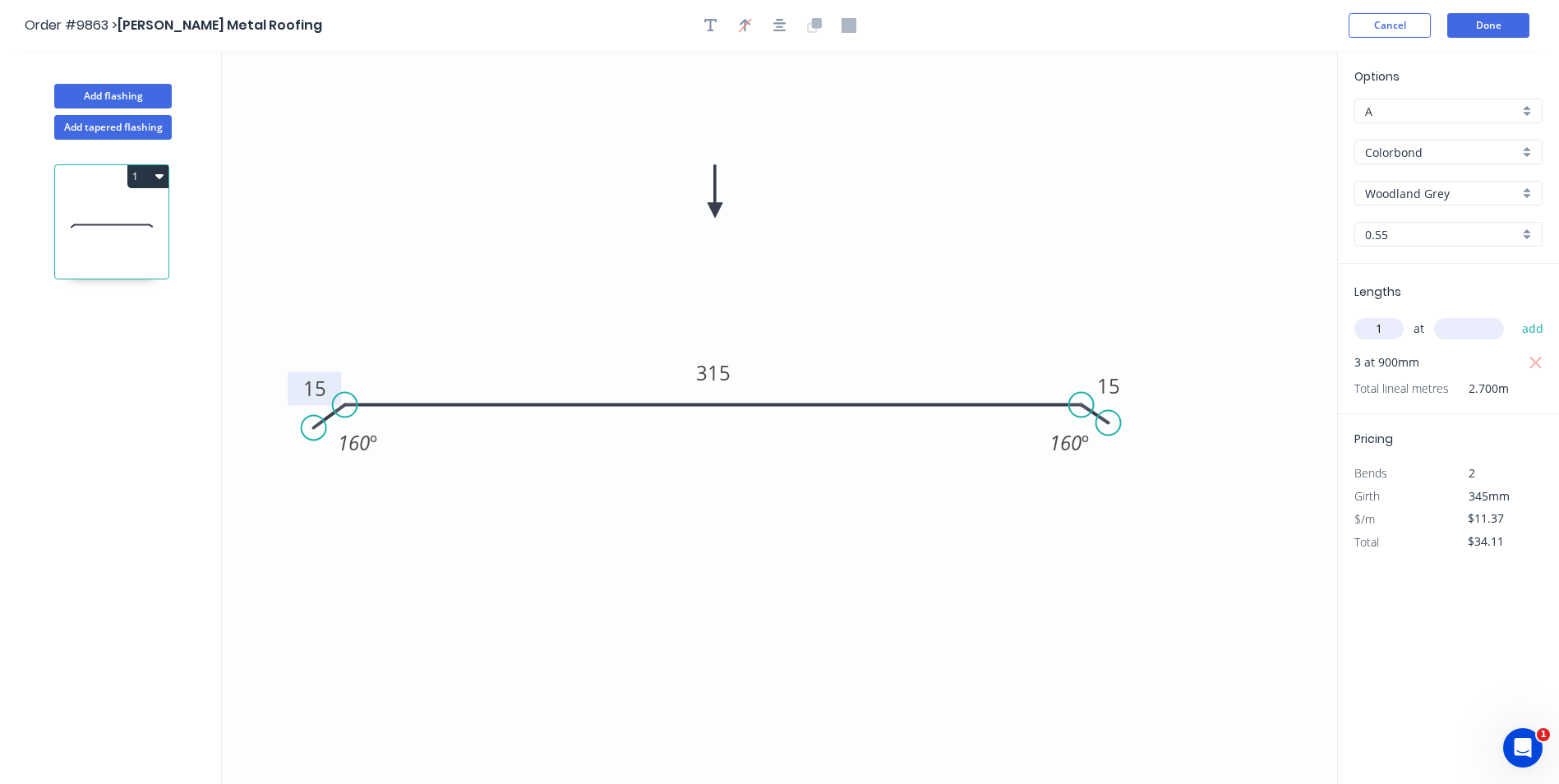
type input "1"
type input "1400"
click at [1514, 315] on button "add" at bounding box center [1533, 328] width 38 height 28
type input "$50.03"
type input "2"
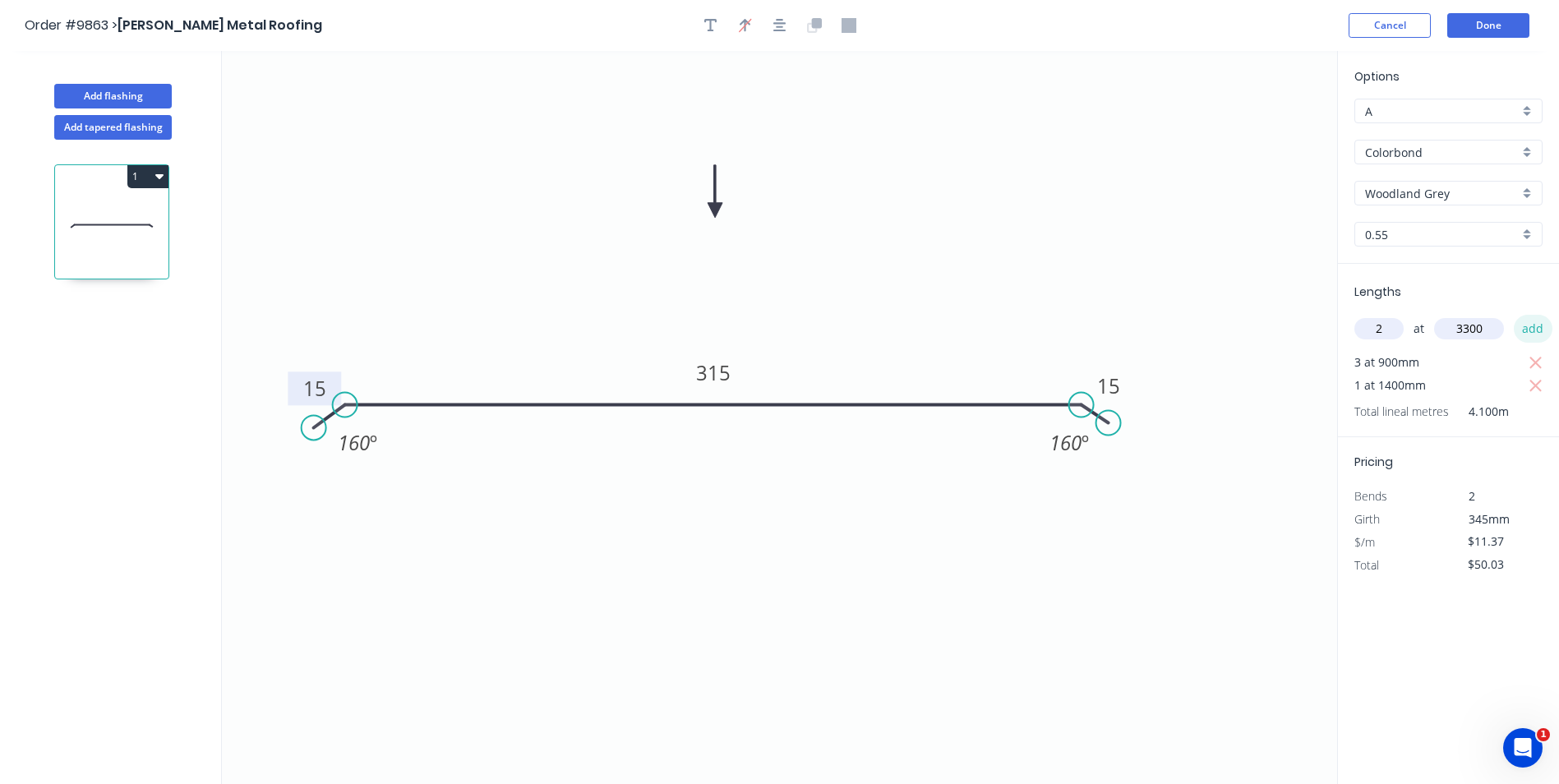
type input "3300"
click at [1539, 328] on button "add" at bounding box center [1533, 328] width 38 height 28
type input "$125.07"
click at [1493, 25] on button "Done" at bounding box center [1488, 26] width 82 height 25
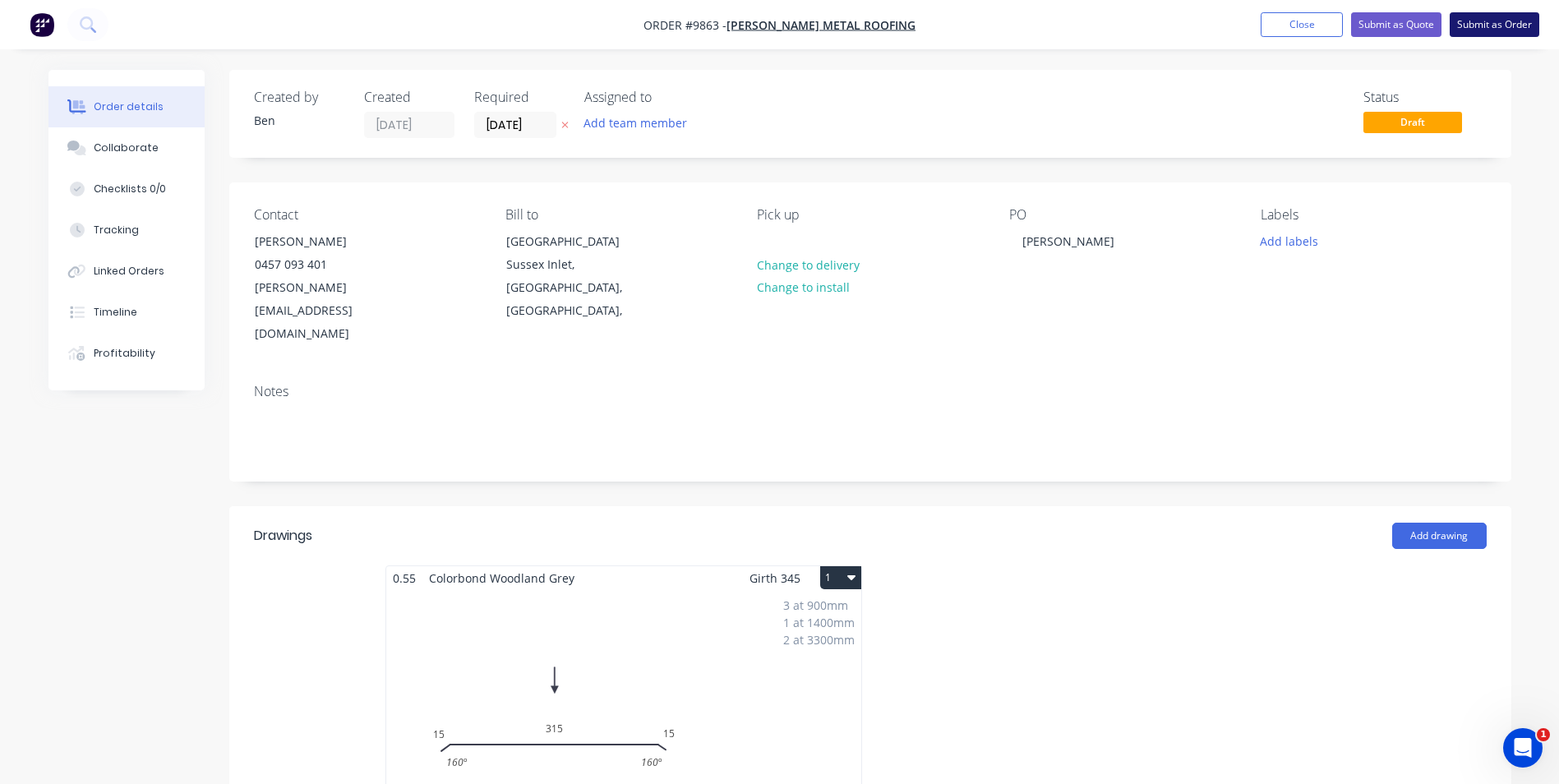
click at [1496, 21] on button "Submit as Order" at bounding box center [1494, 25] width 89 height 25
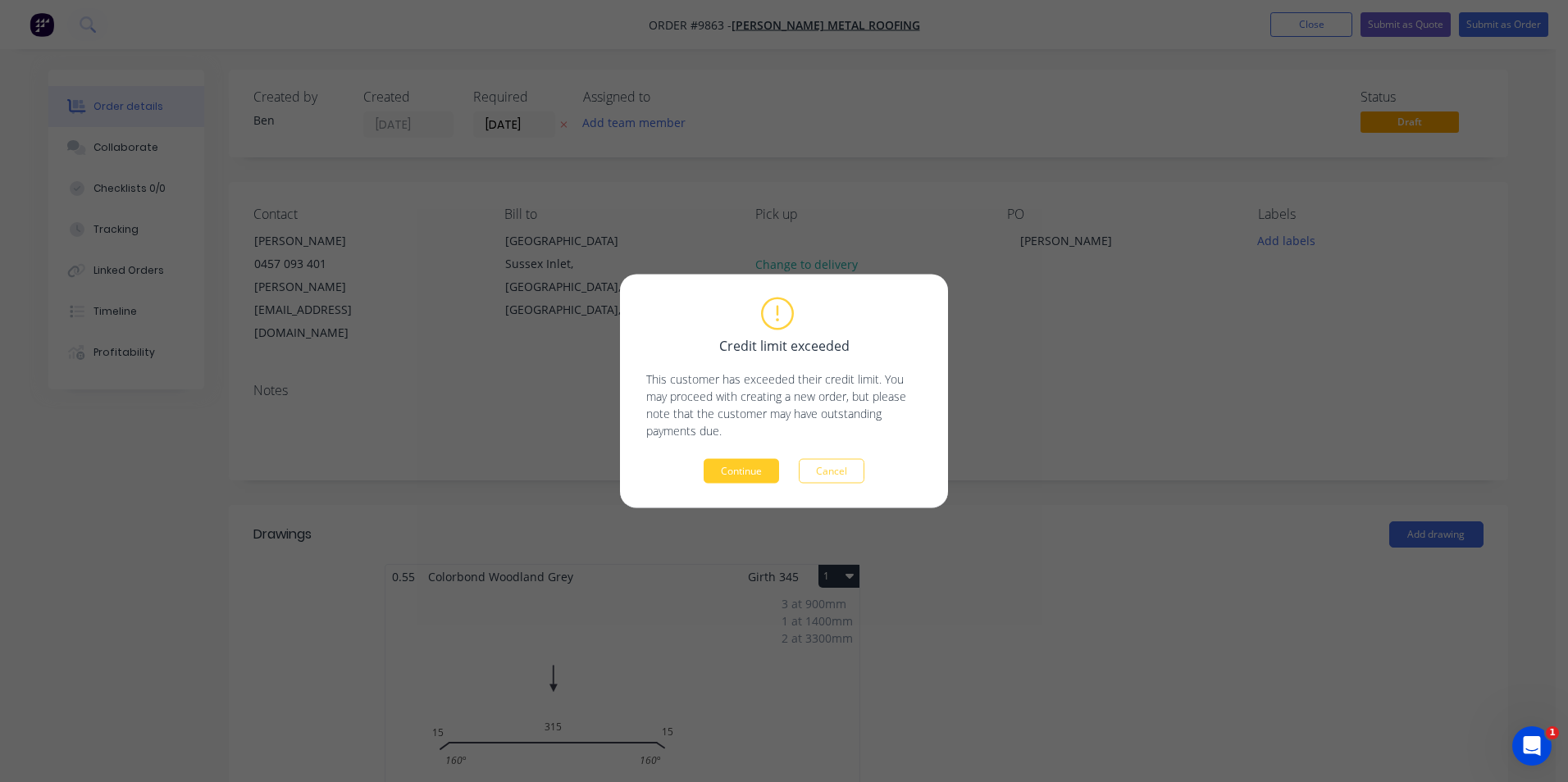
click at [749, 461] on button "Continue" at bounding box center [742, 471] width 76 height 25
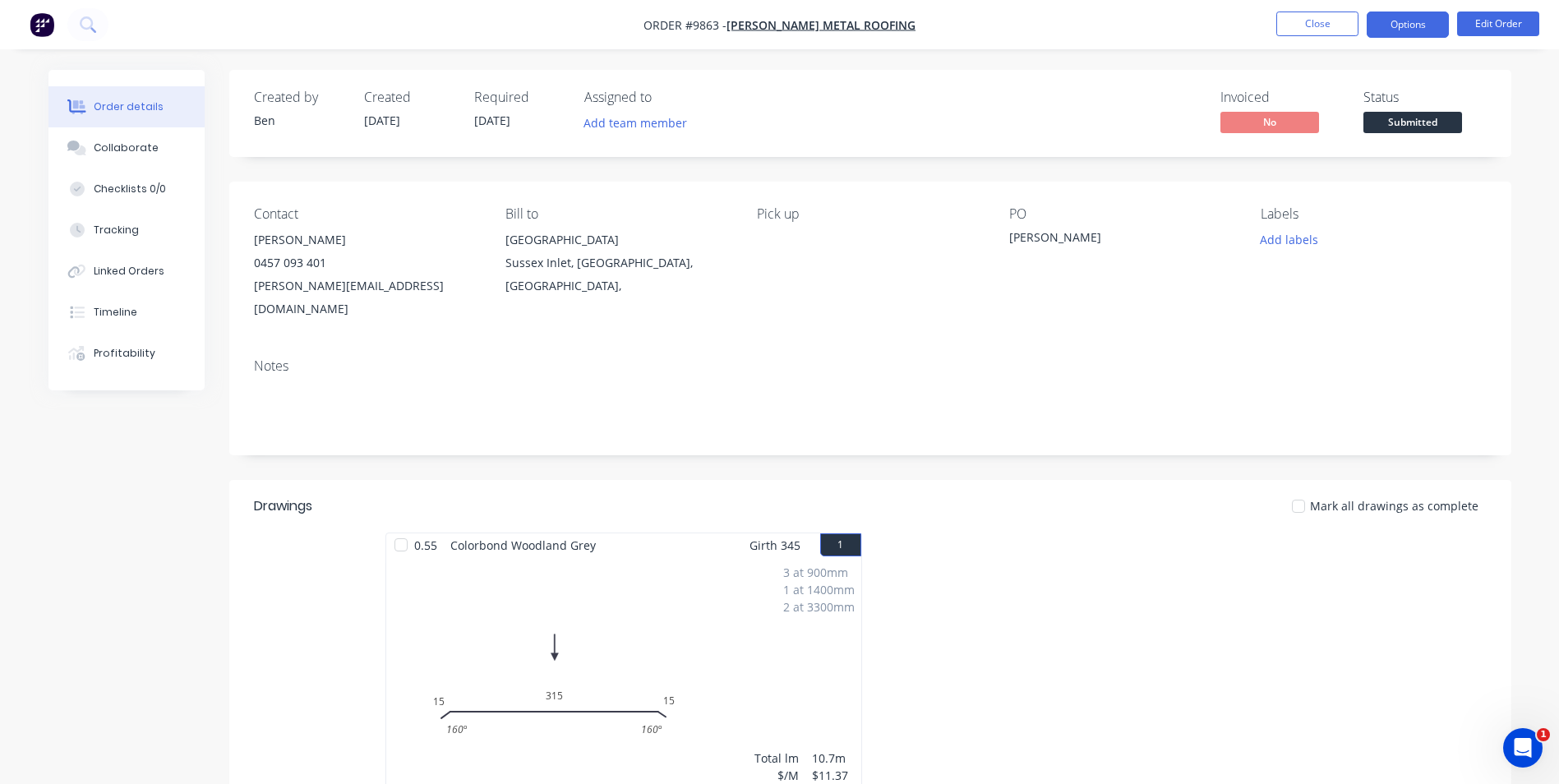
click at [1382, 23] on button "Options" at bounding box center [1408, 24] width 82 height 26
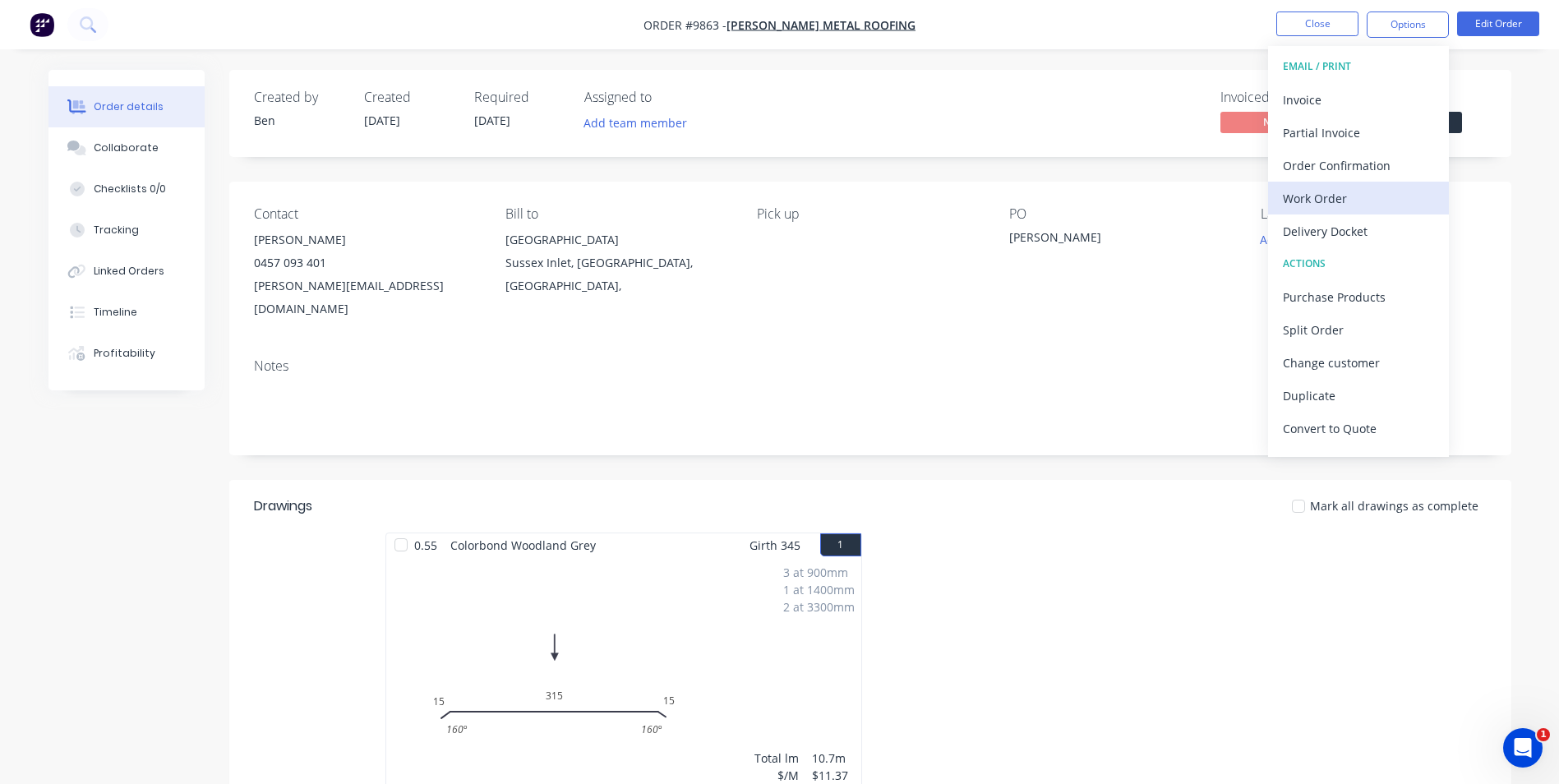
click at [1354, 194] on div "Work Order" at bounding box center [1359, 198] width 151 height 24
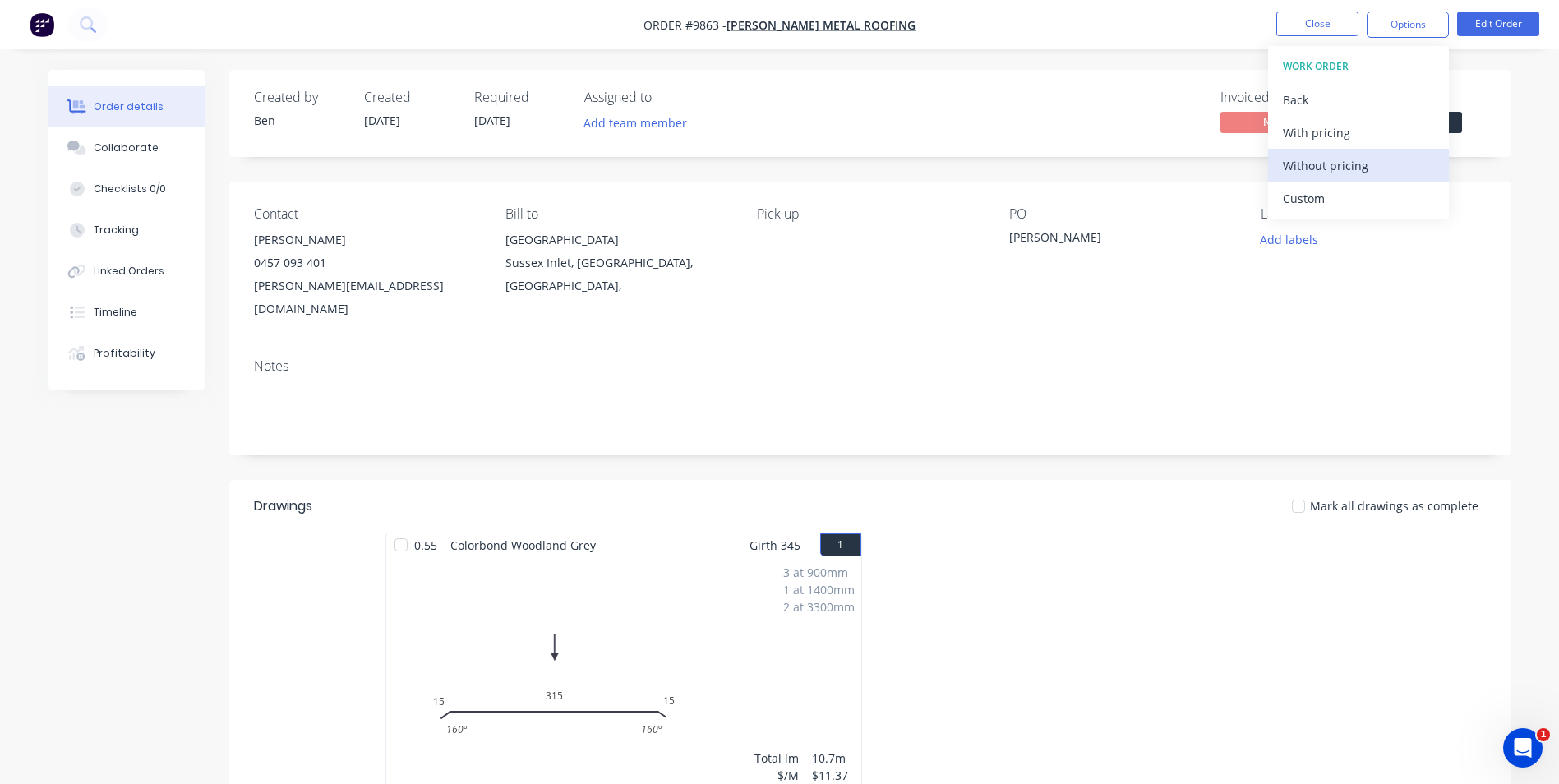
click at [1353, 169] on div "Without pricing" at bounding box center [1359, 165] width 151 height 24
click at [987, 246] on div "Contact [PERSON_NAME] [PHONE_NUMBER] [PERSON_NAME][EMAIL_ADDRESS][DOMAIN_NAME] …" at bounding box center [871, 264] width 1283 height 164
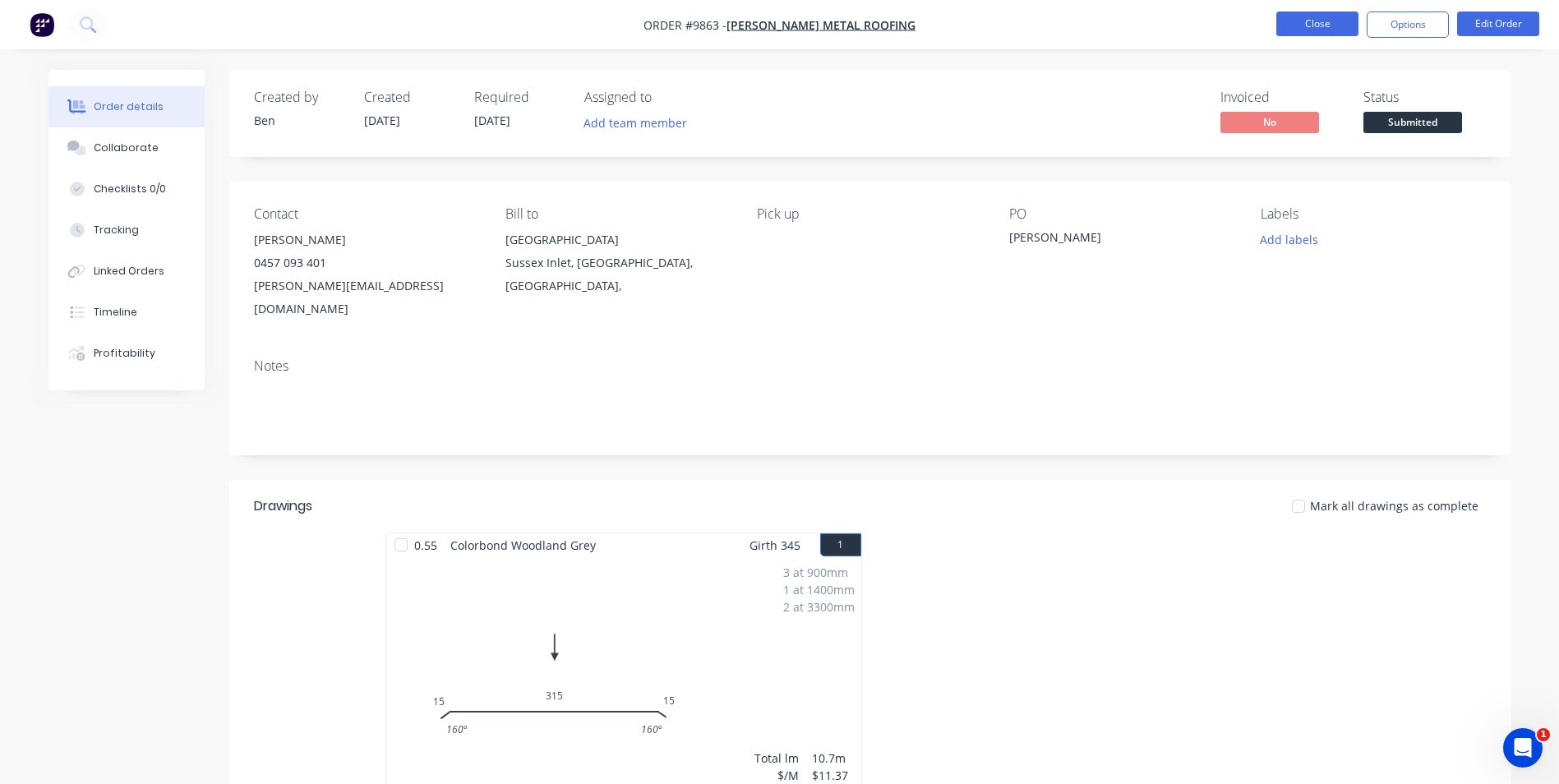
click at [1309, 28] on button "Close" at bounding box center [1318, 24] width 82 height 25
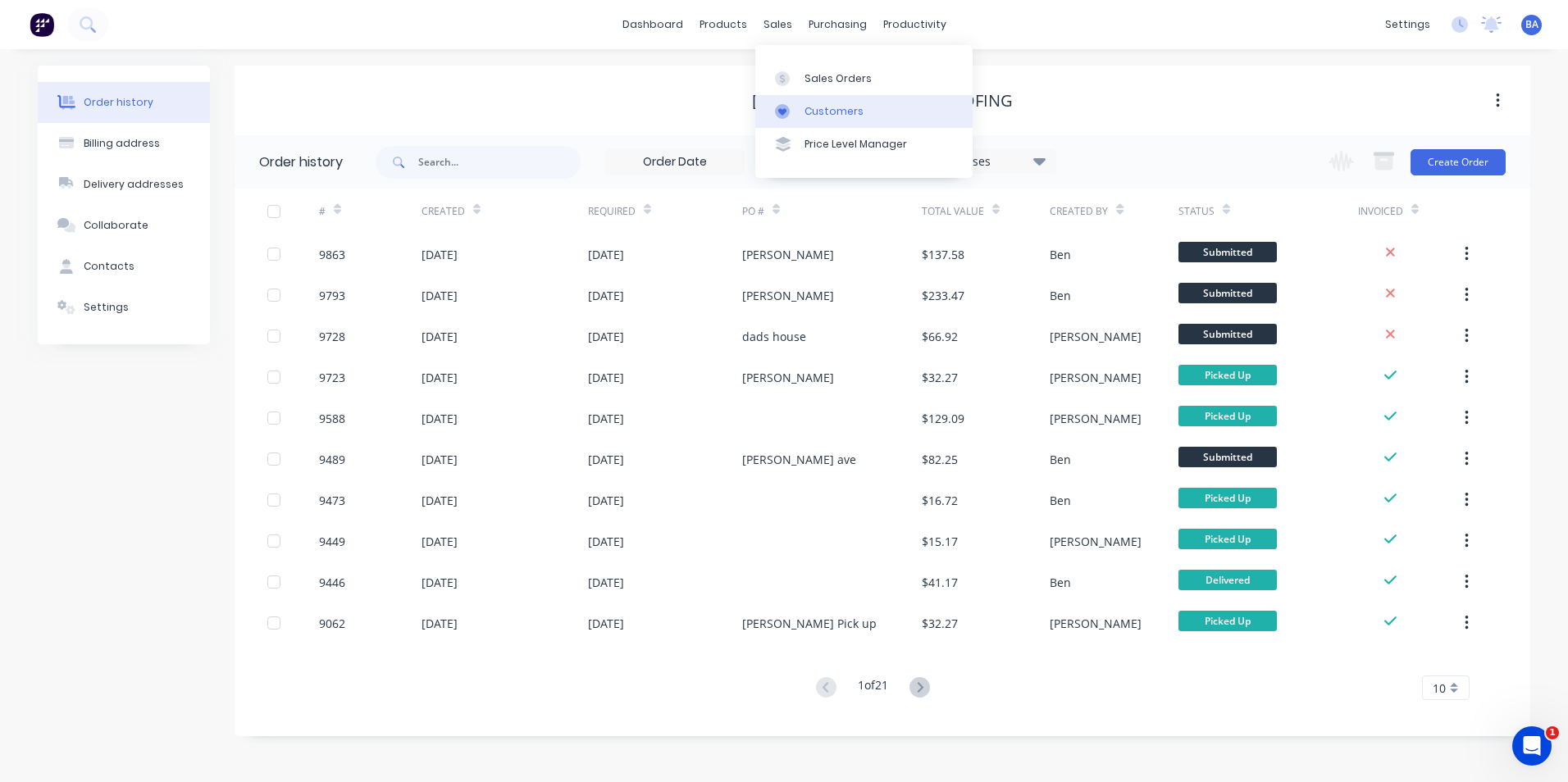
click at [790, 111] on div at bounding box center [787, 112] width 25 height 15
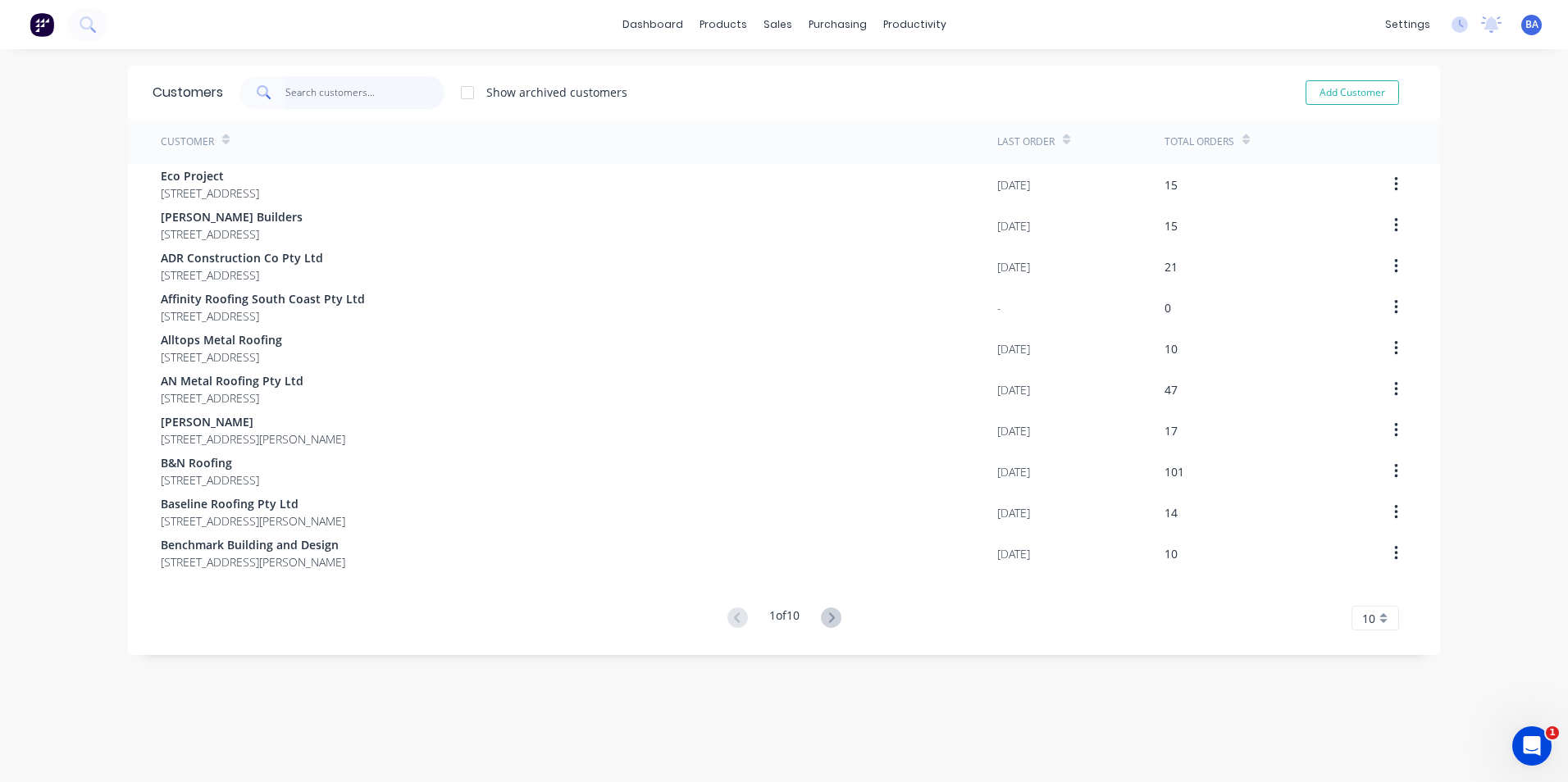
click at [387, 82] on input "text" at bounding box center [366, 92] width 160 height 32
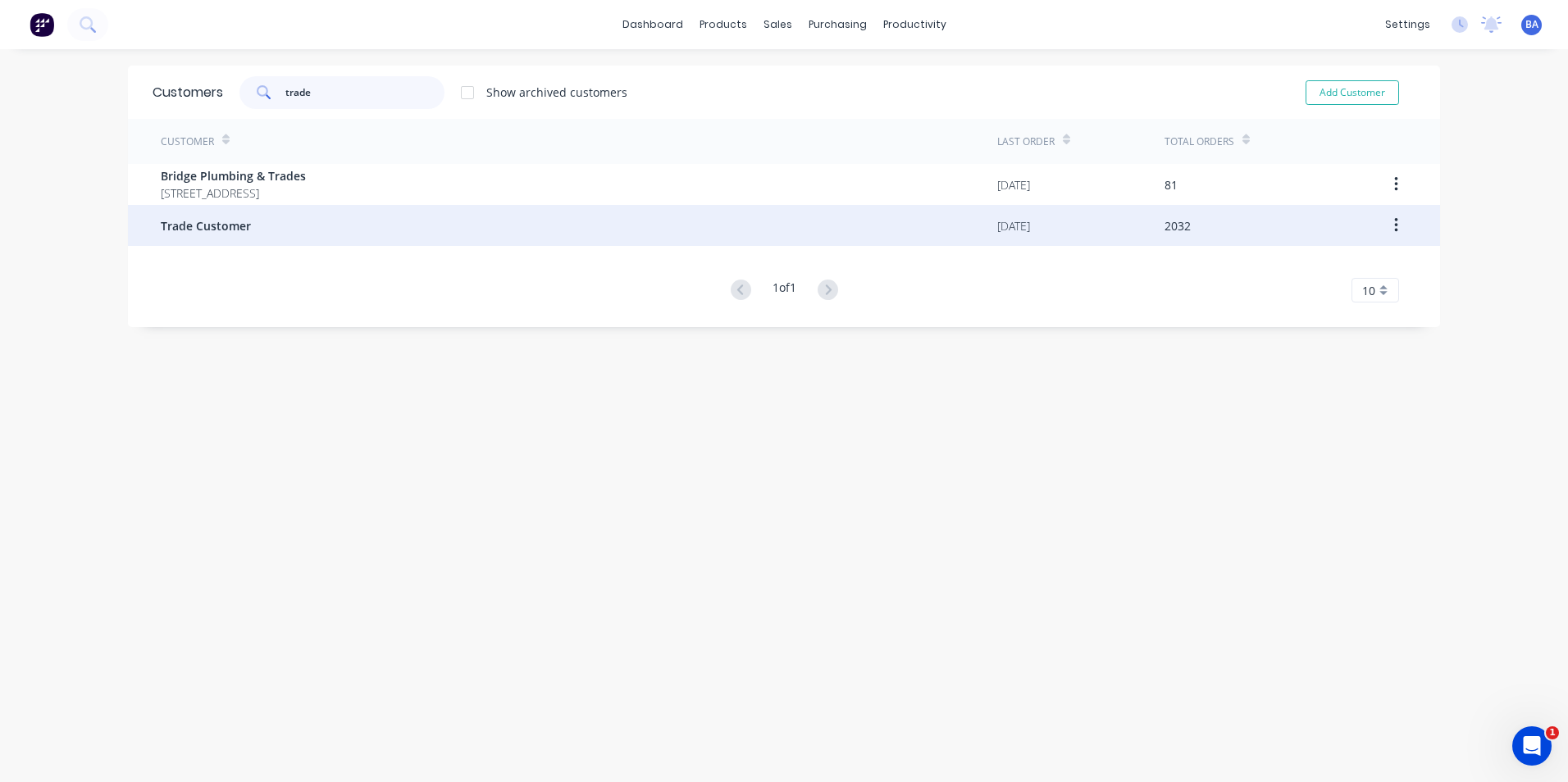
type input "trade"
click at [257, 214] on div "Trade Customer" at bounding box center [579, 225] width 836 height 41
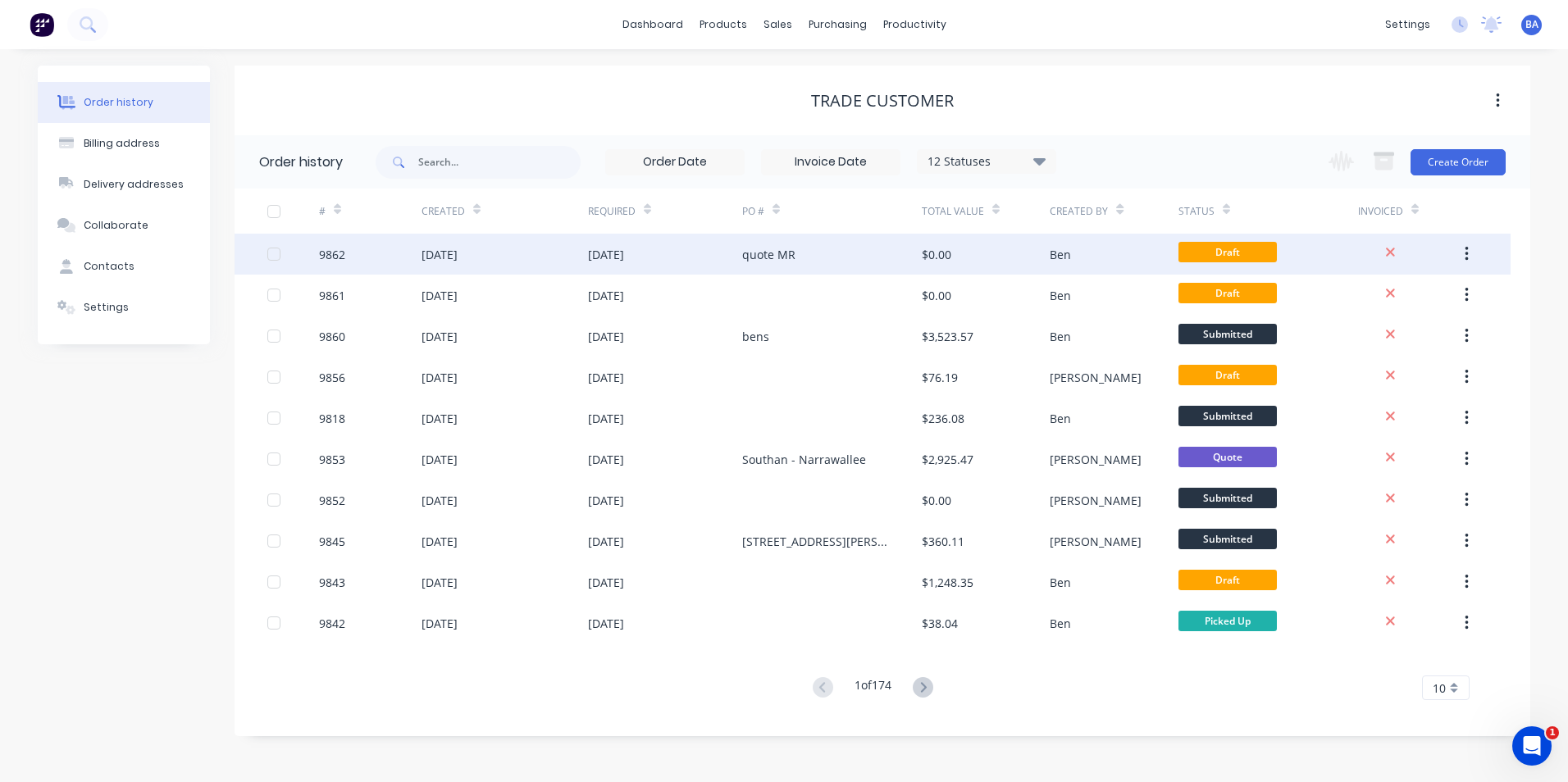
click at [838, 252] on div "quote MR" at bounding box center [832, 254] width 180 height 41
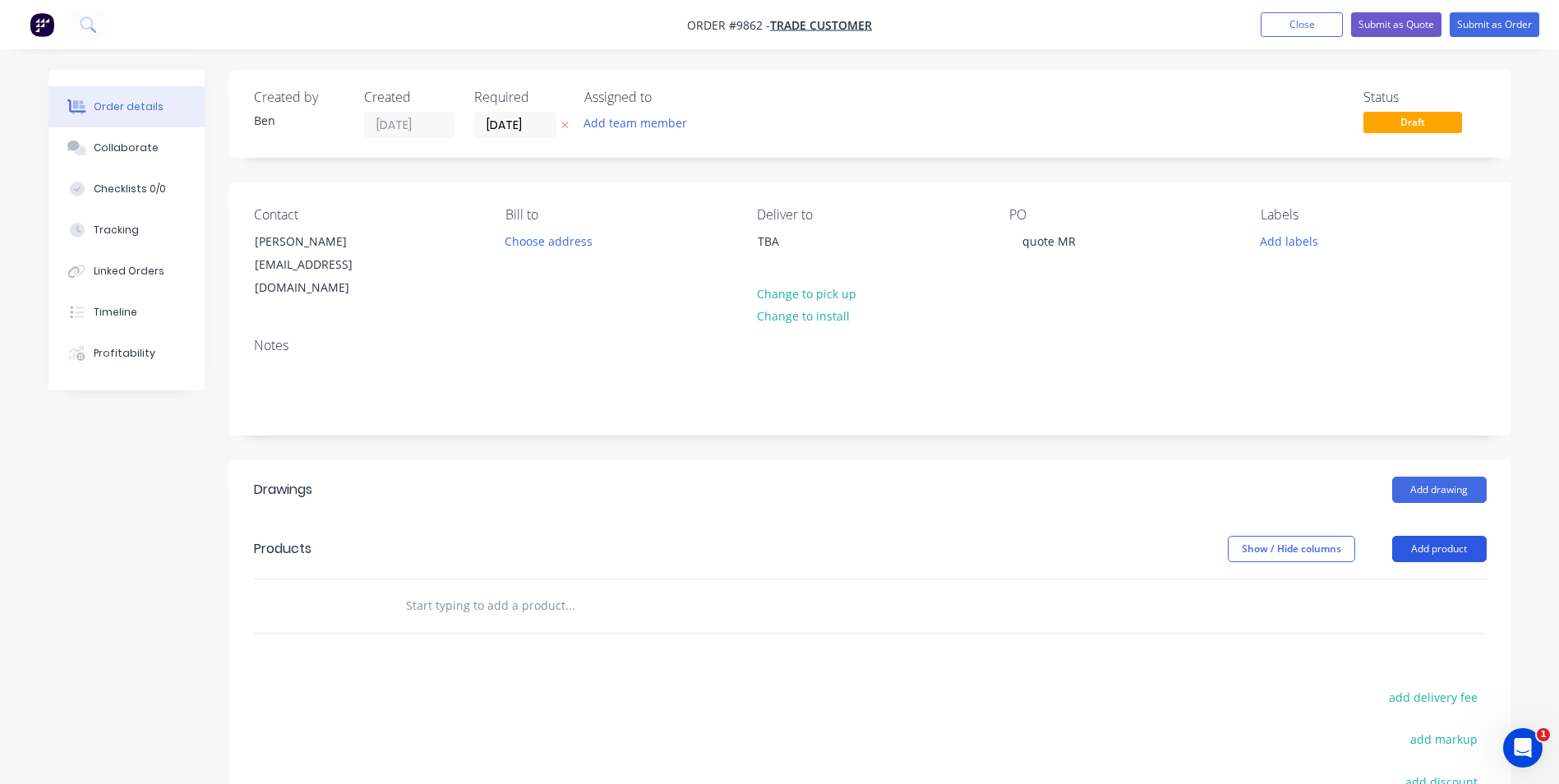
click at [1419, 536] on button "Add product" at bounding box center [1440, 549] width 94 height 26
click at [1404, 579] on div "Product catalogue" at bounding box center [1409, 590] width 127 height 24
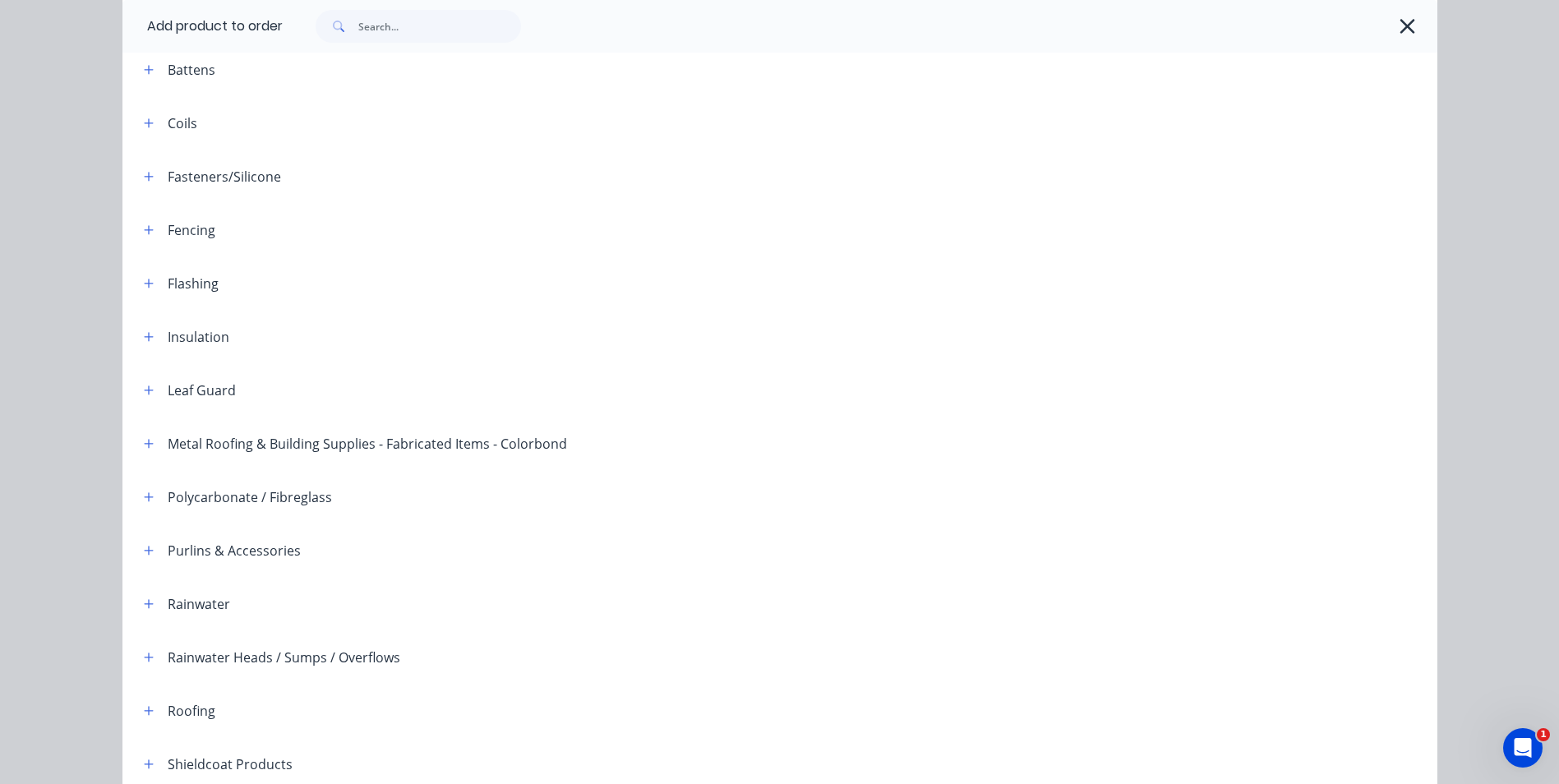
scroll to position [329, 0]
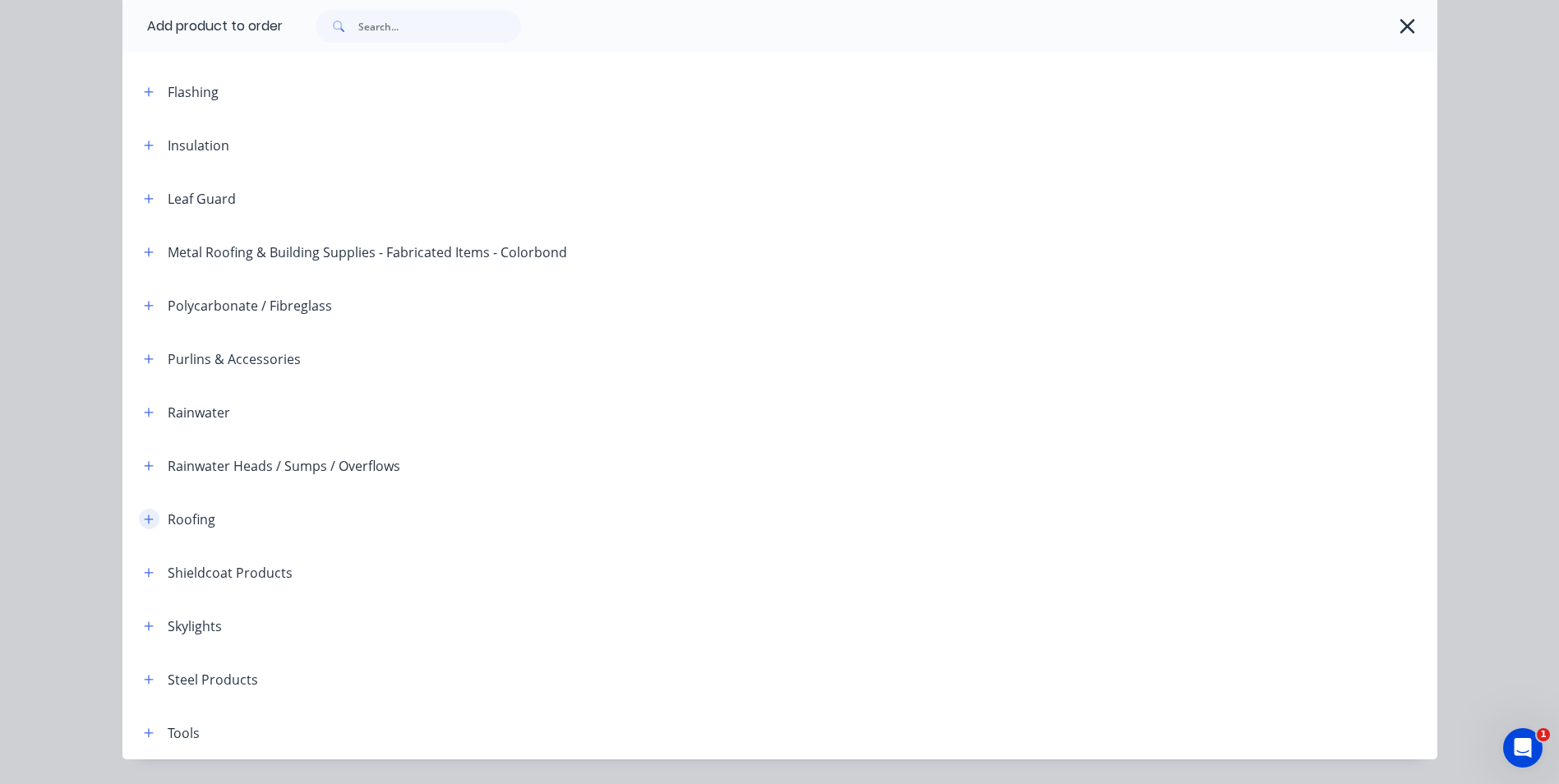
click at [144, 520] on icon "button" at bounding box center [149, 519] width 10 height 12
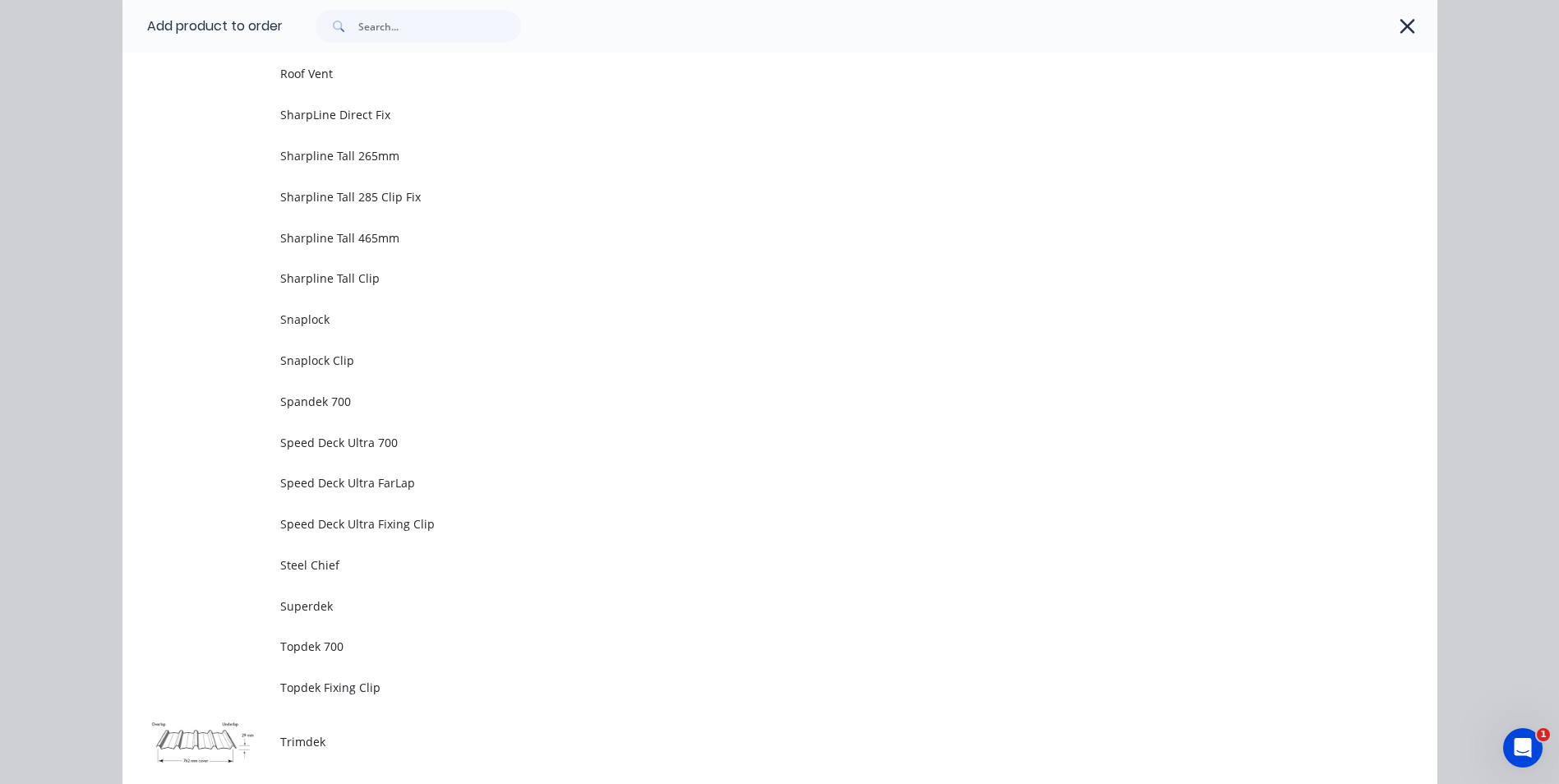
scroll to position [3862, 0]
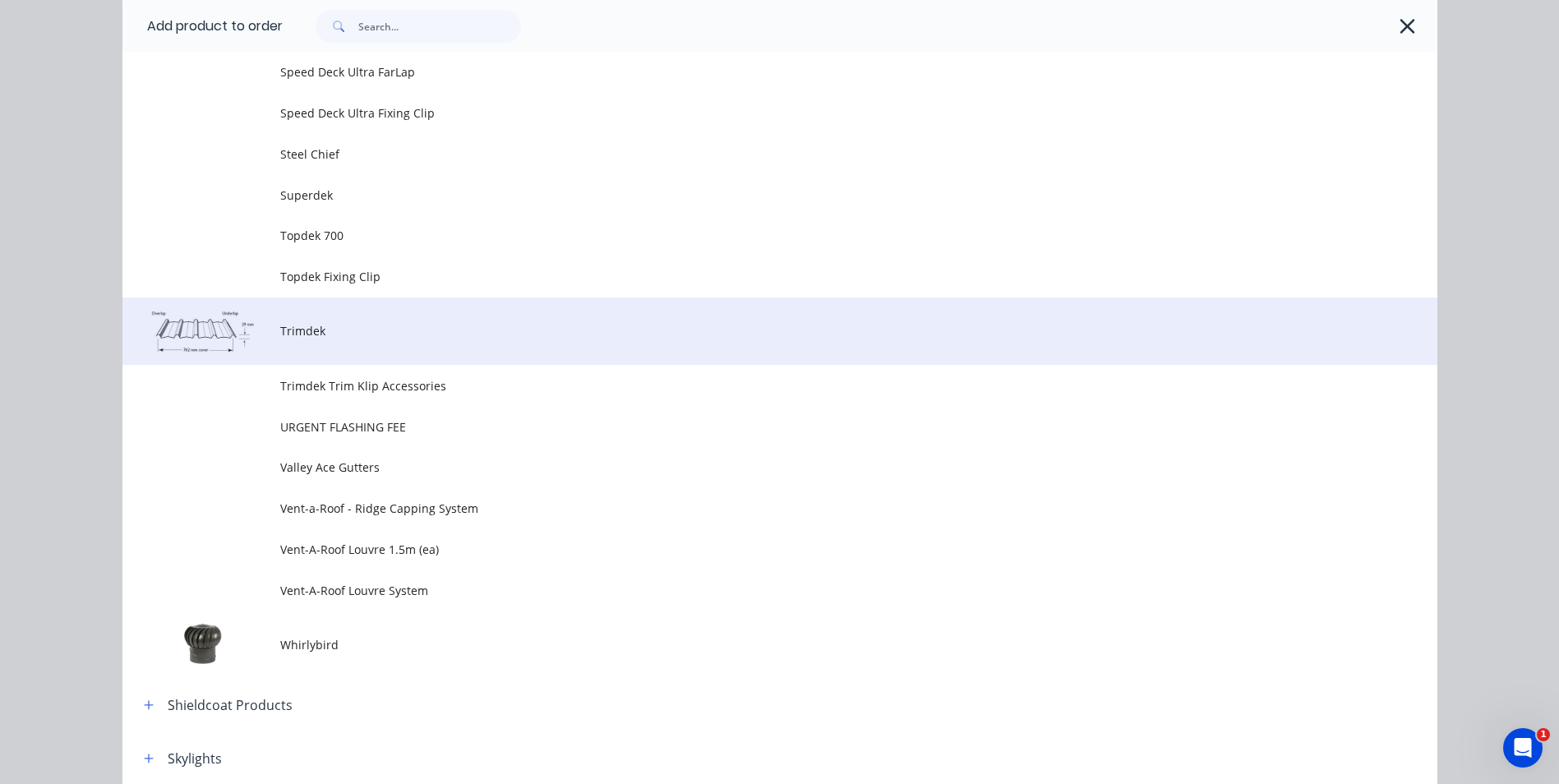
click at [337, 334] on span "Trimdek" at bounding box center [743, 331] width 925 height 18
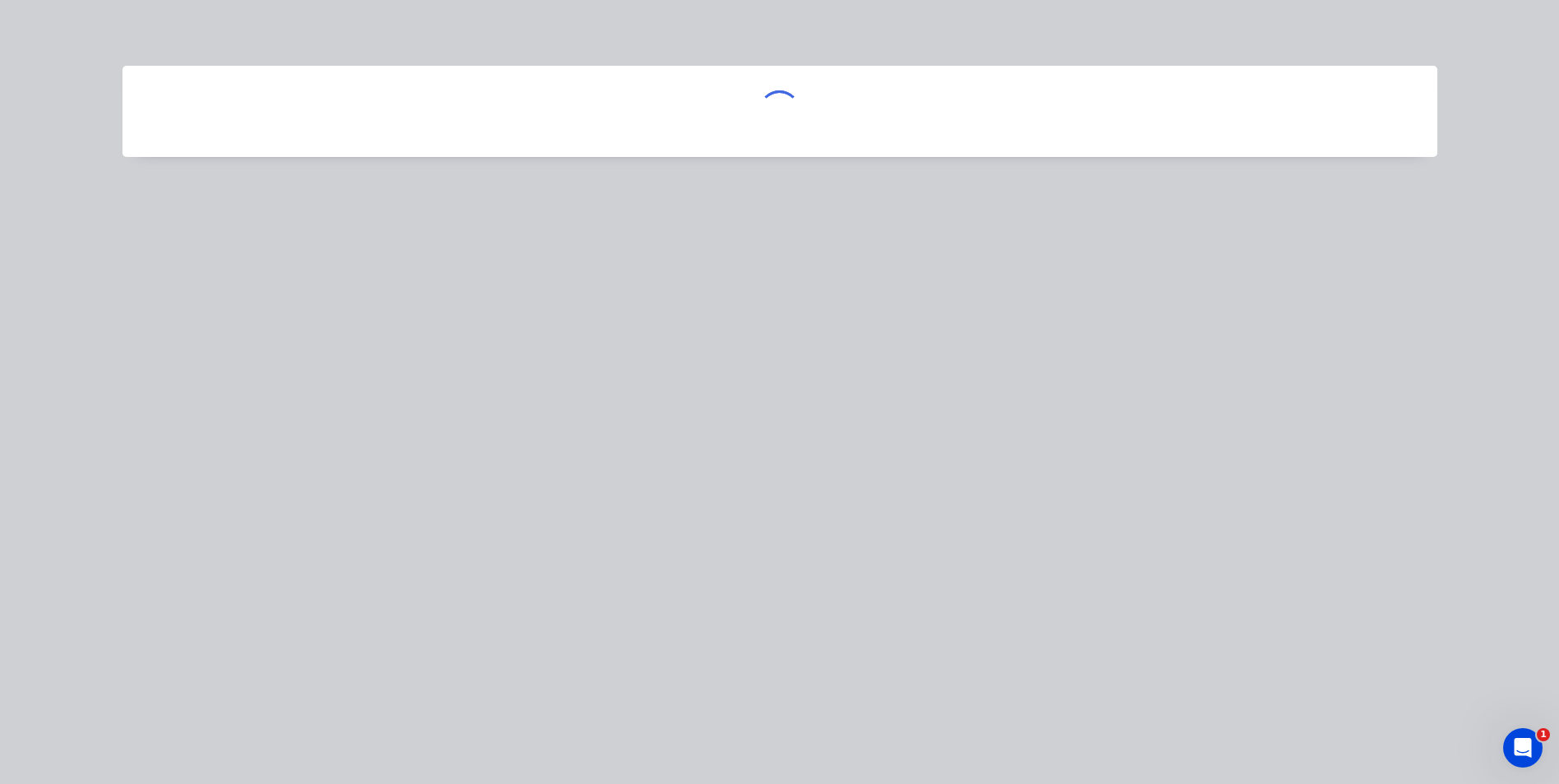
scroll to position [0, 0]
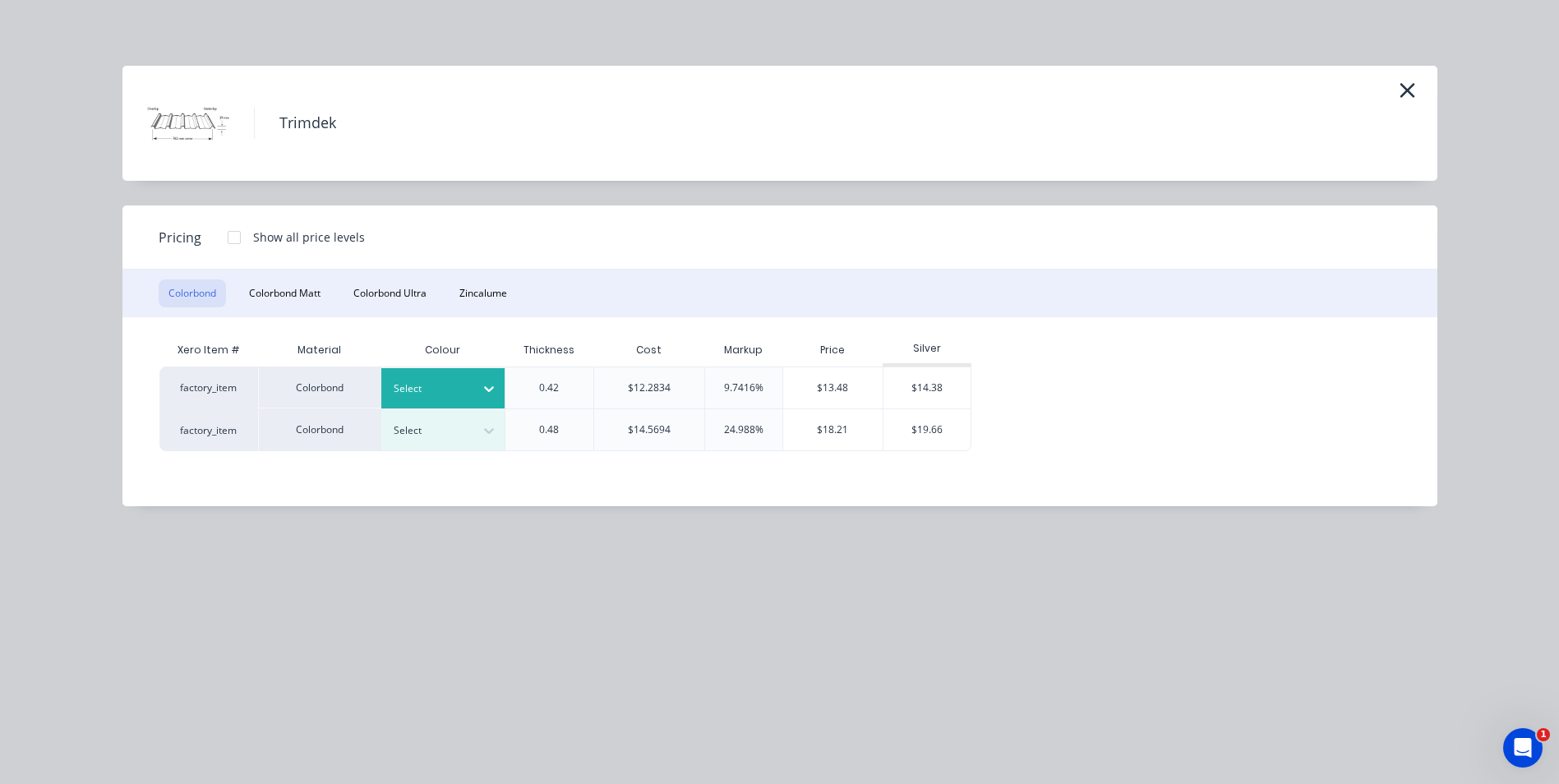
click at [493, 387] on icon at bounding box center [489, 390] width 10 height 6
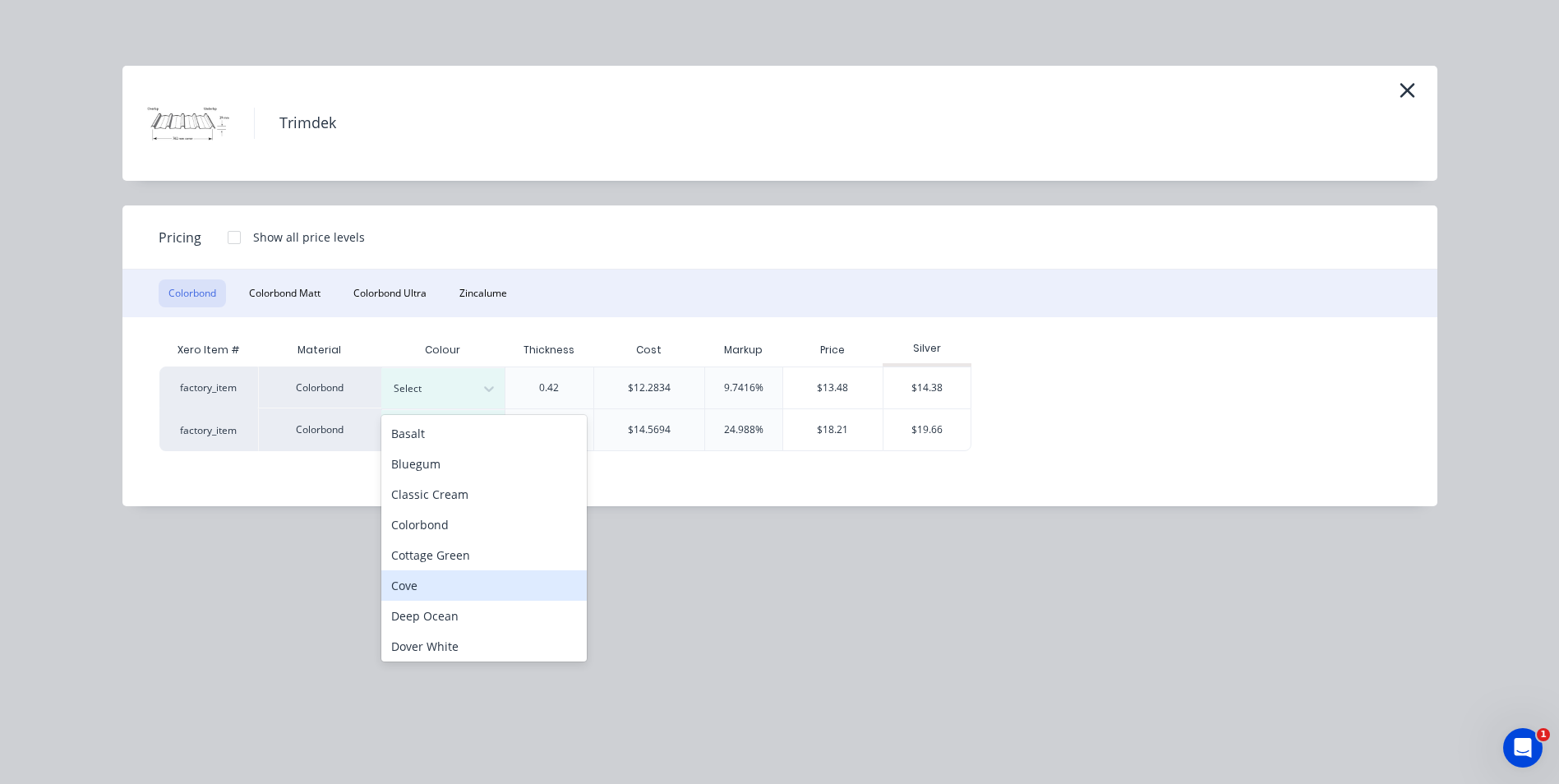
scroll to position [82, 0]
click at [463, 586] on div "Dune" at bounding box center [484, 594] width 205 height 30
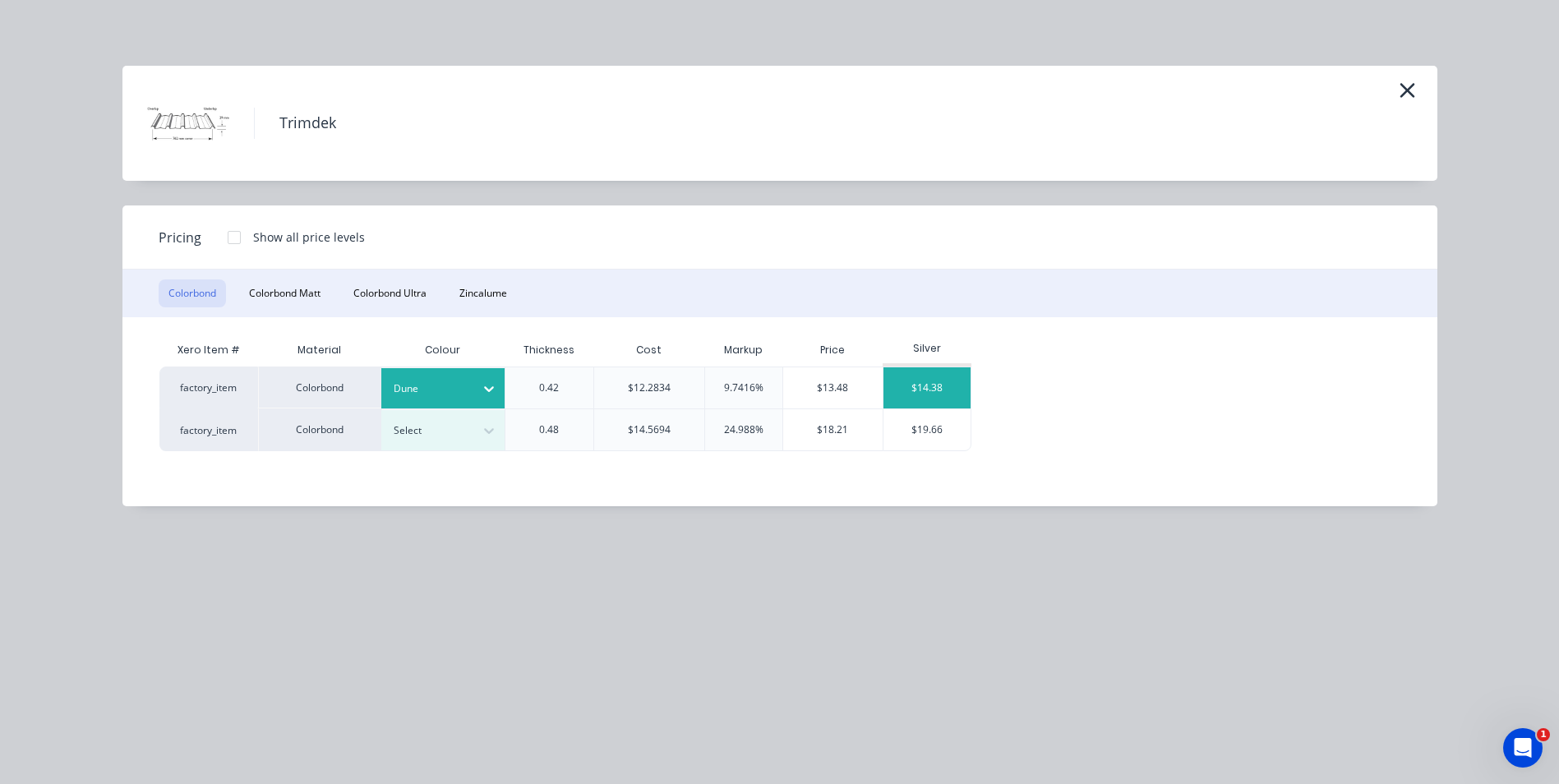
click at [911, 386] on div "$14.38" at bounding box center [927, 387] width 88 height 41
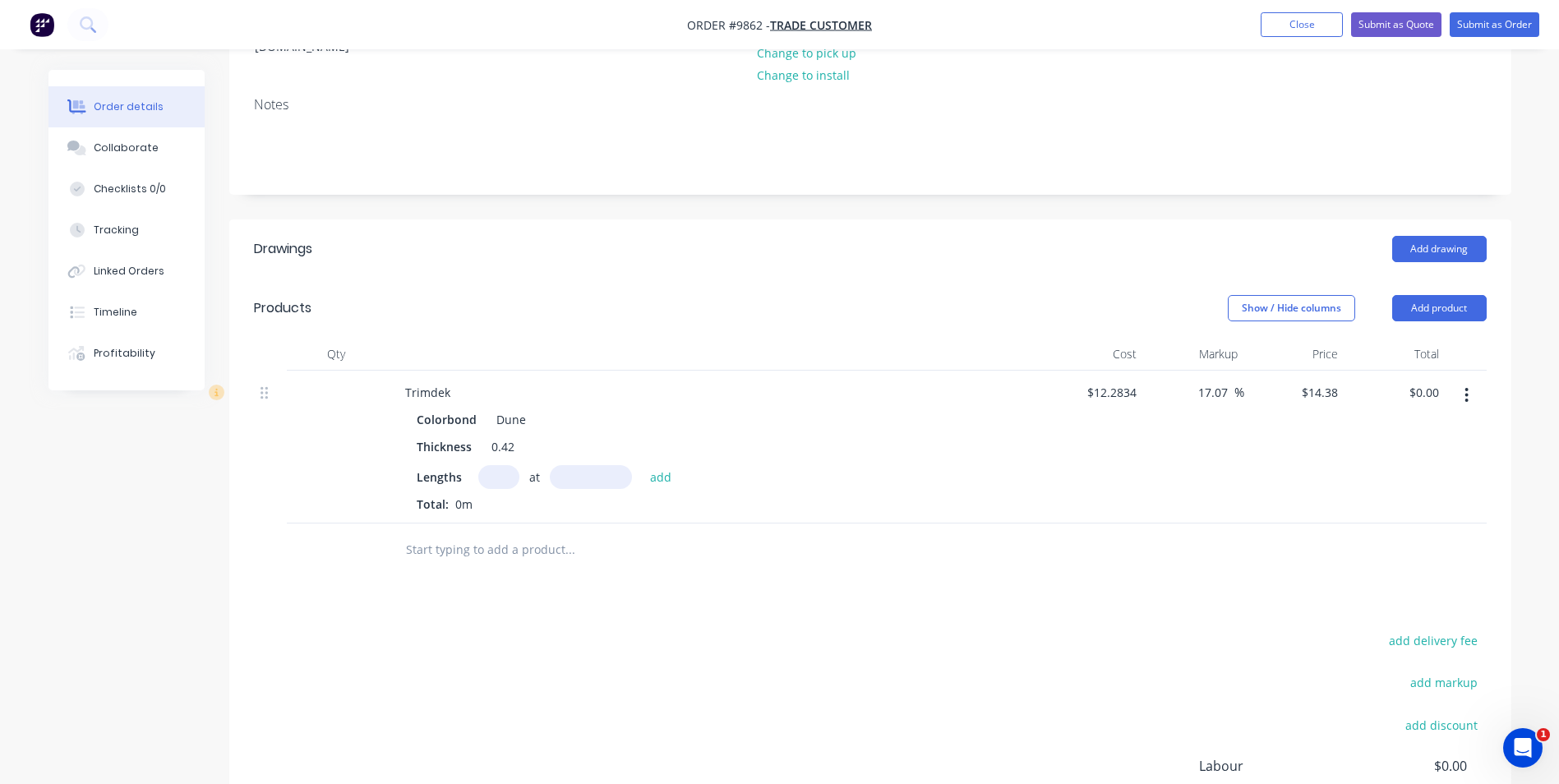
scroll to position [246, 0]
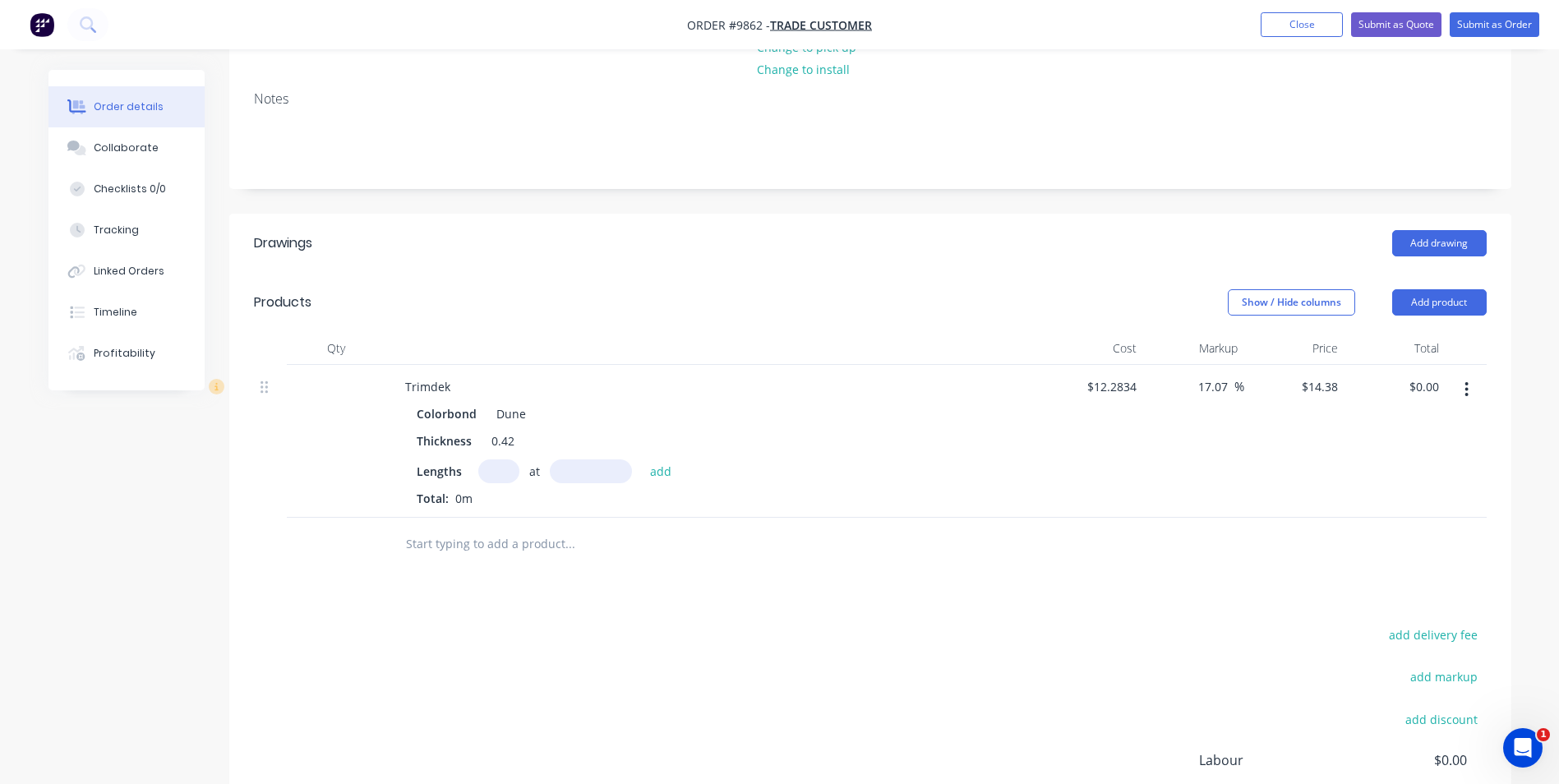
click at [492, 459] on input "text" at bounding box center [499, 471] width 41 height 24
type input "5"
type input "5800"
click at [642, 459] on button "add" at bounding box center [661, 470] width 38 height 23
click at [509, 496] on icon "button" at bounding box center [511, 500] width 9 height 9
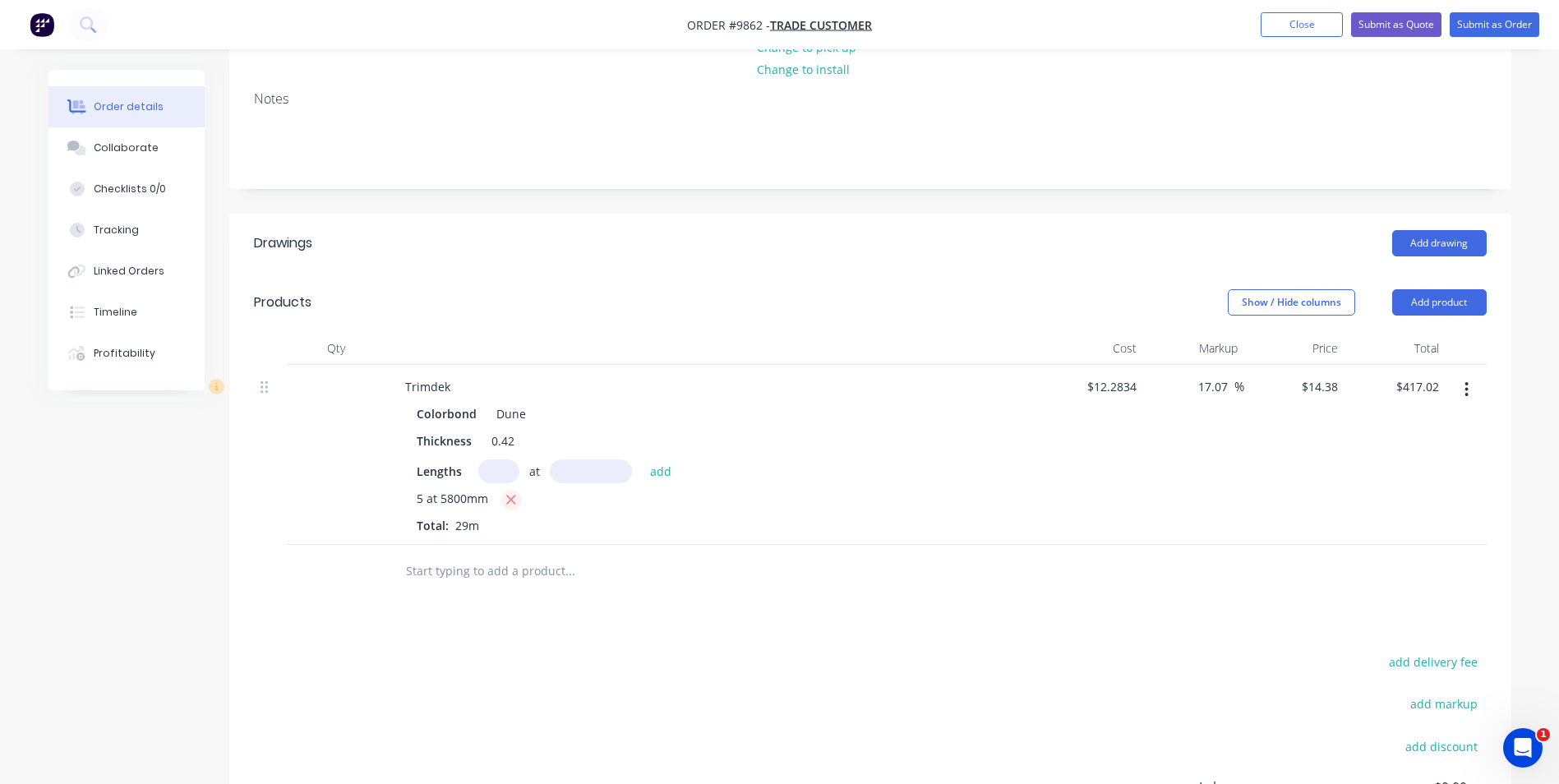
type input "$0.00"
click at [501, 459] on input "text" at bounding box center [499, 471] width 41 height 24
type input "9"
type input "5800"
click at [642, 459] on button "add" at bounding box center [661, 470] width 38 height 23
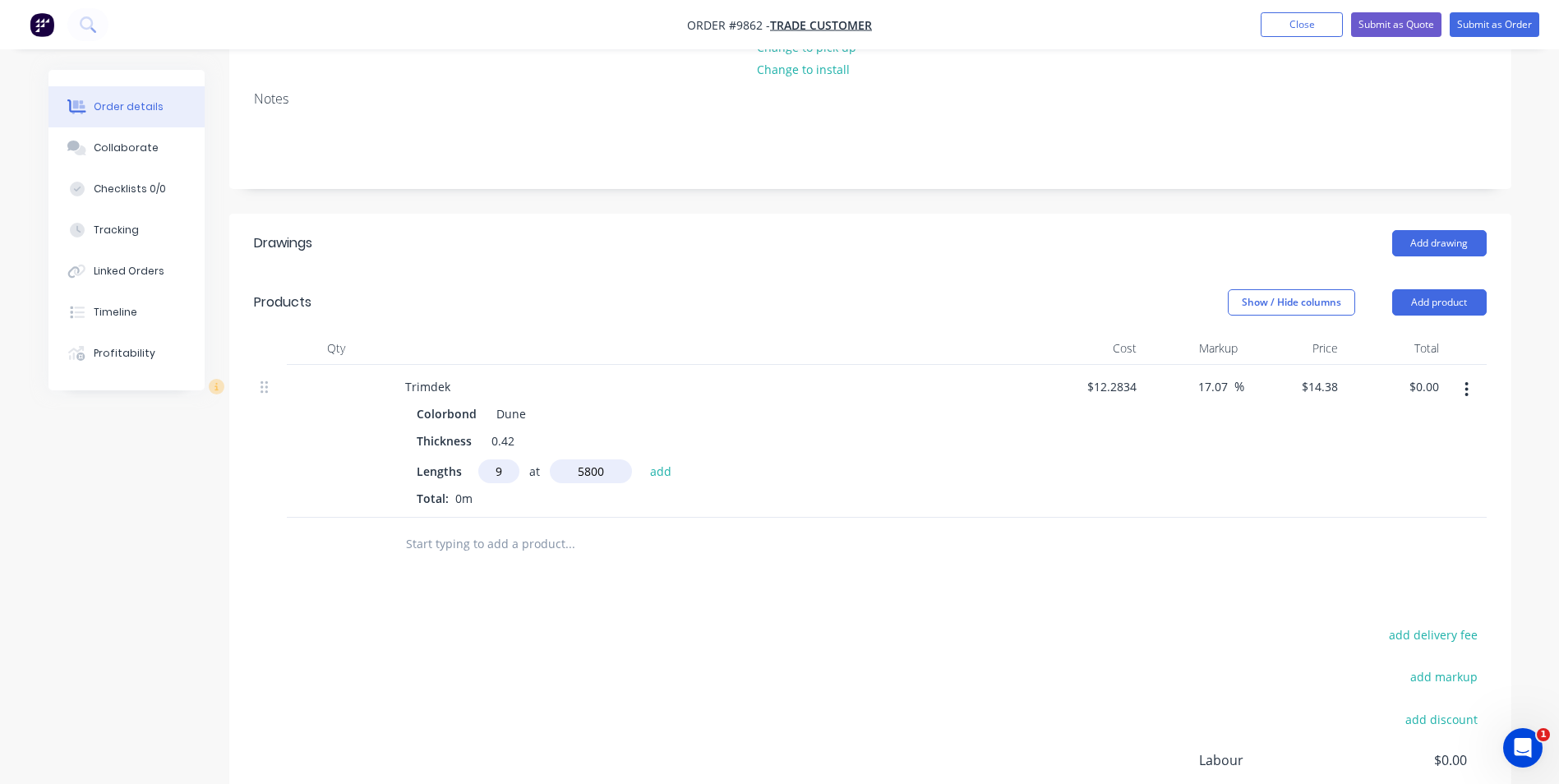
type input "$750.64"
type input "9"
type input "5650"
click at [642, 459] on button "add" at bounding box center [661, 470] width 38 height 23
type input "$1,481.86"
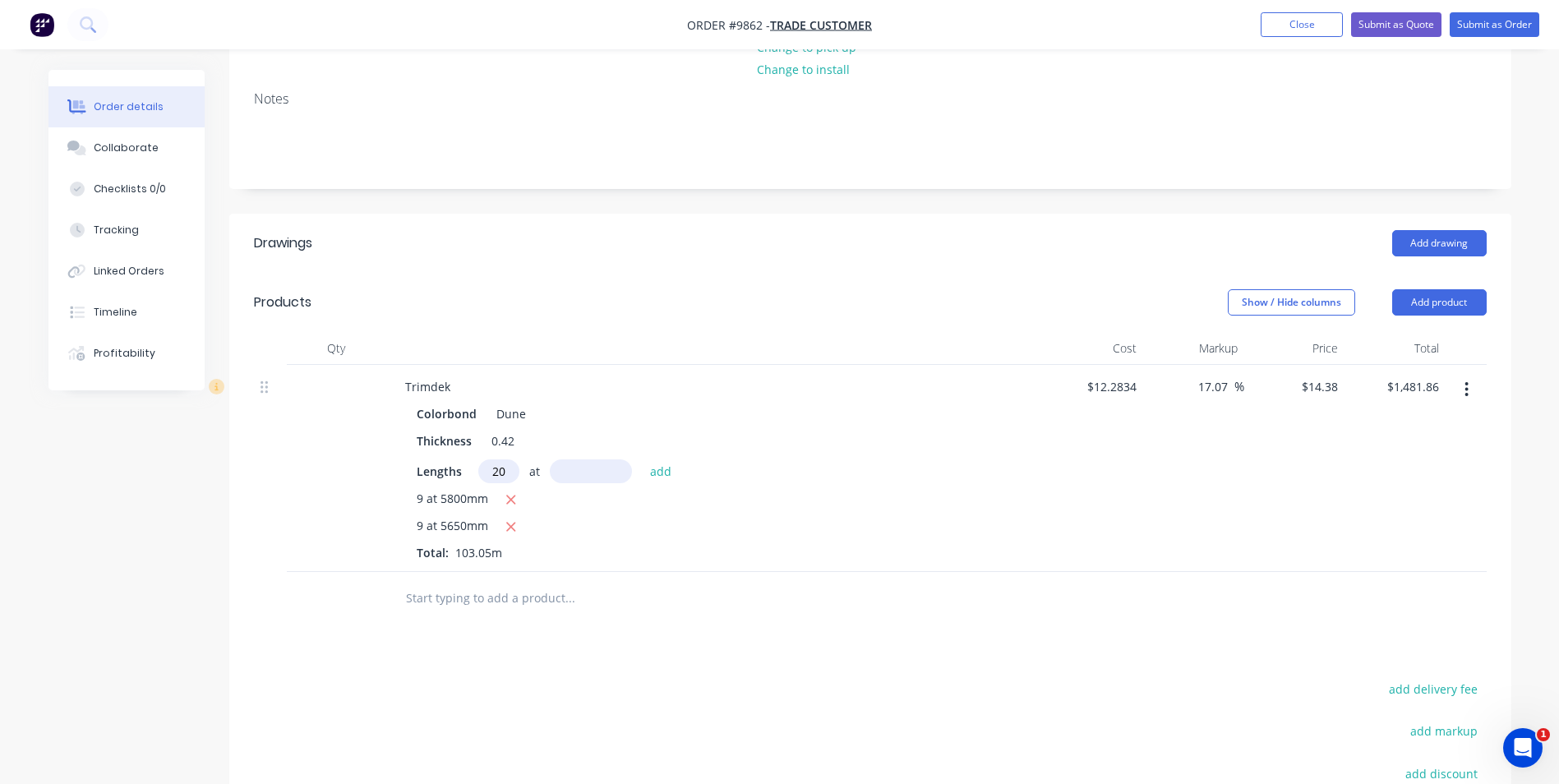
type input "20"
type input "3470"
click at [642, 459] on button "add" at bounding box center [661, 470] width 38 height 23
type input "$2,479.83"
type input "9"
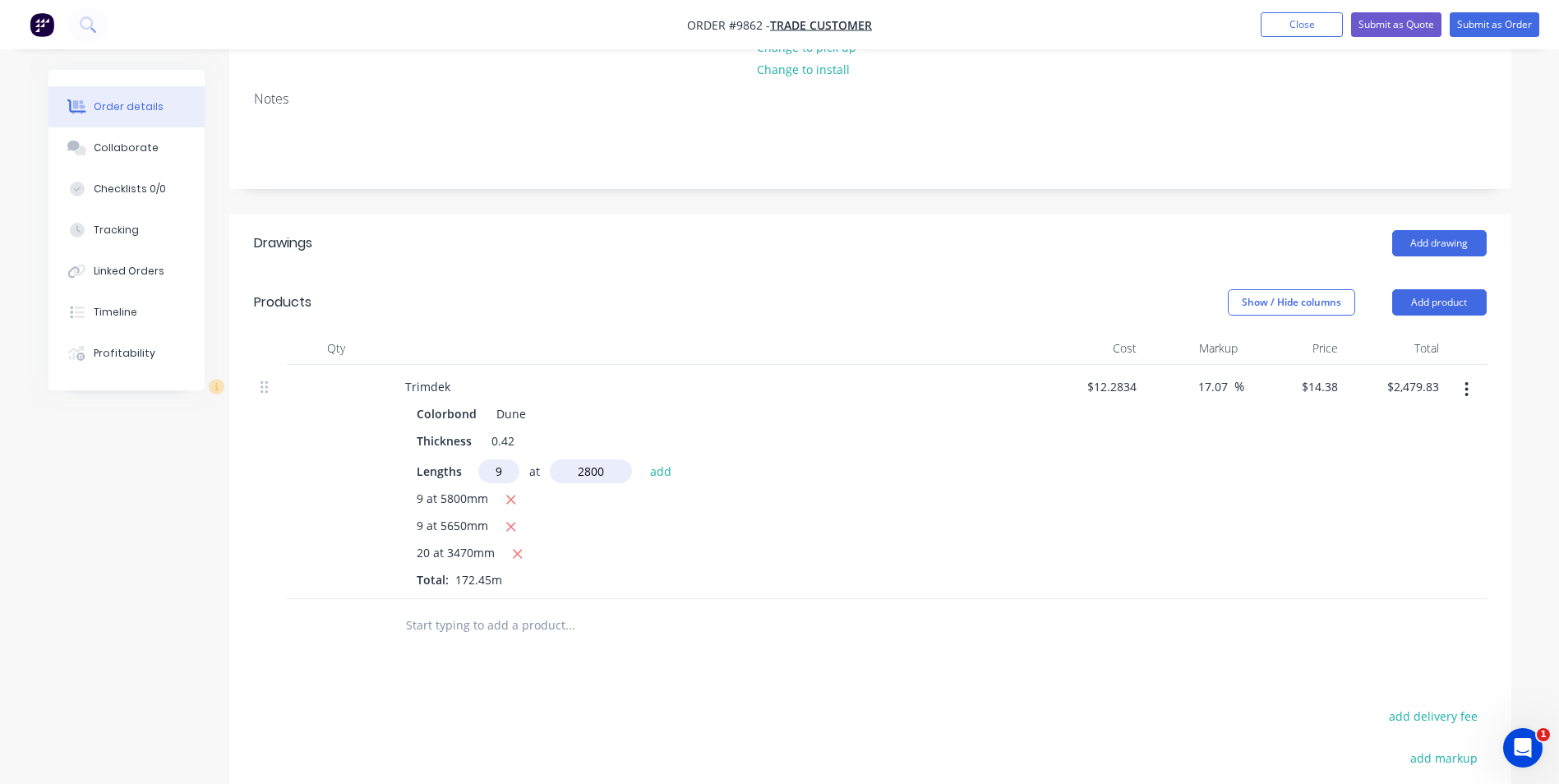
type input "2800"
click at [642, 459] on button "add" at bounding box center [661, 470] width 38 height 23
type input "$2,842.21"
type input "3"
type input "2000"
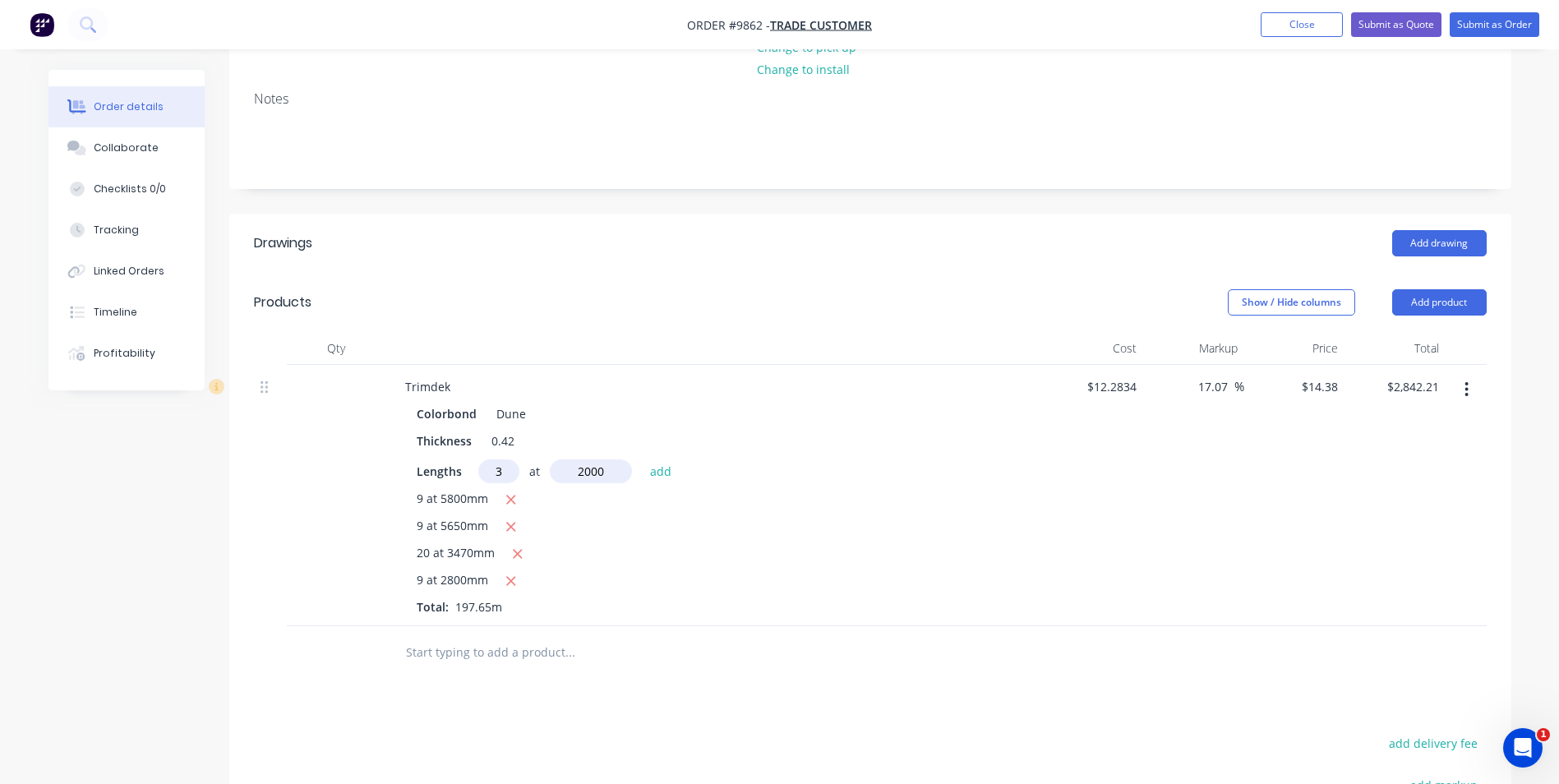
click at [642, 459] on button "add" at bounding box center [661, 470] width 38 height 23
type input "$2,928.49"
type input "9"
type input "1900"
click at [642, 459] on button "add" at bounding box center [661, 470] width 38 height 23
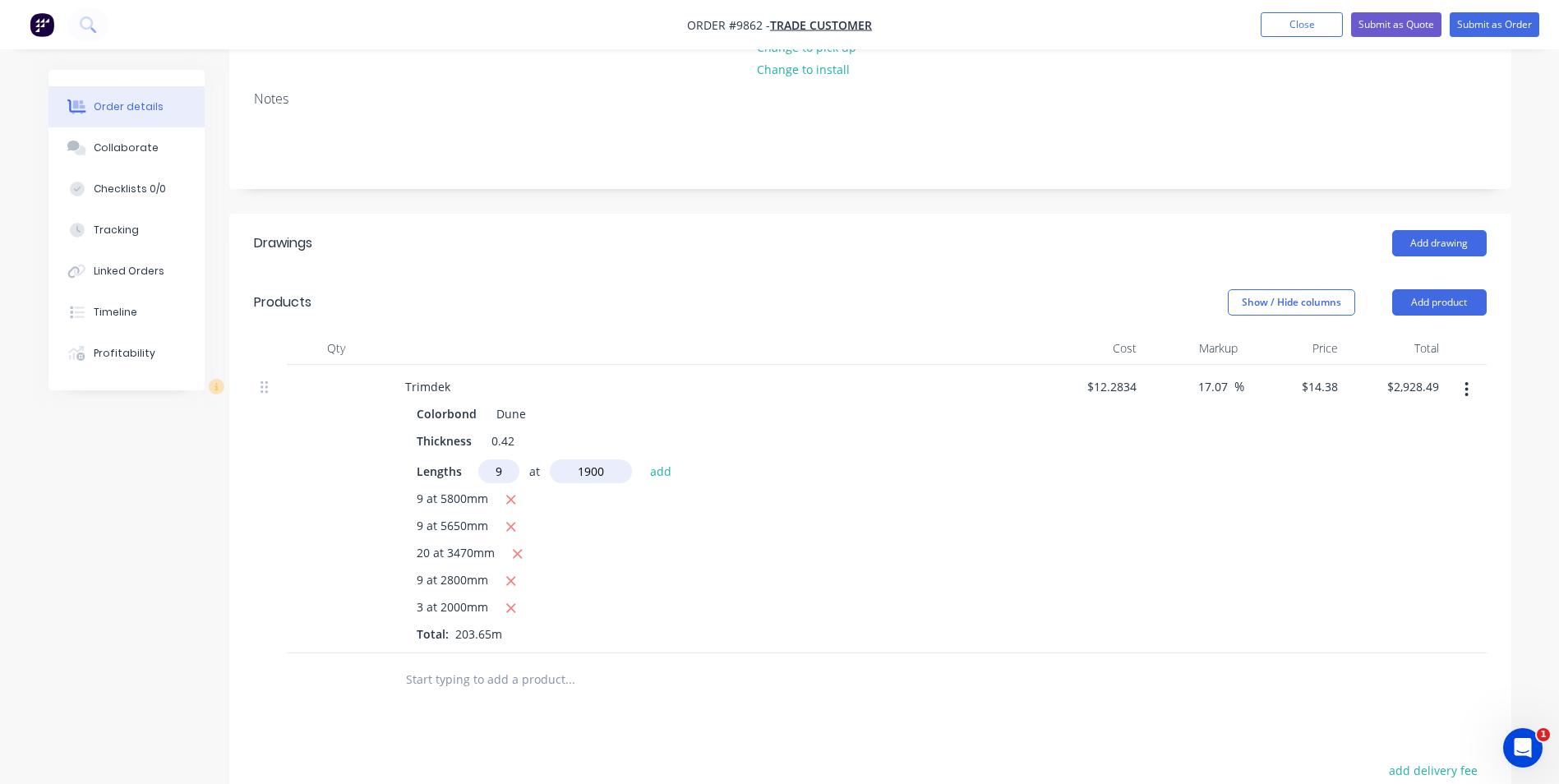
type input "$3,174.39"
click at [1460, 289] on button "Add product" at bounding box center [1440, 301] width 94 height 26
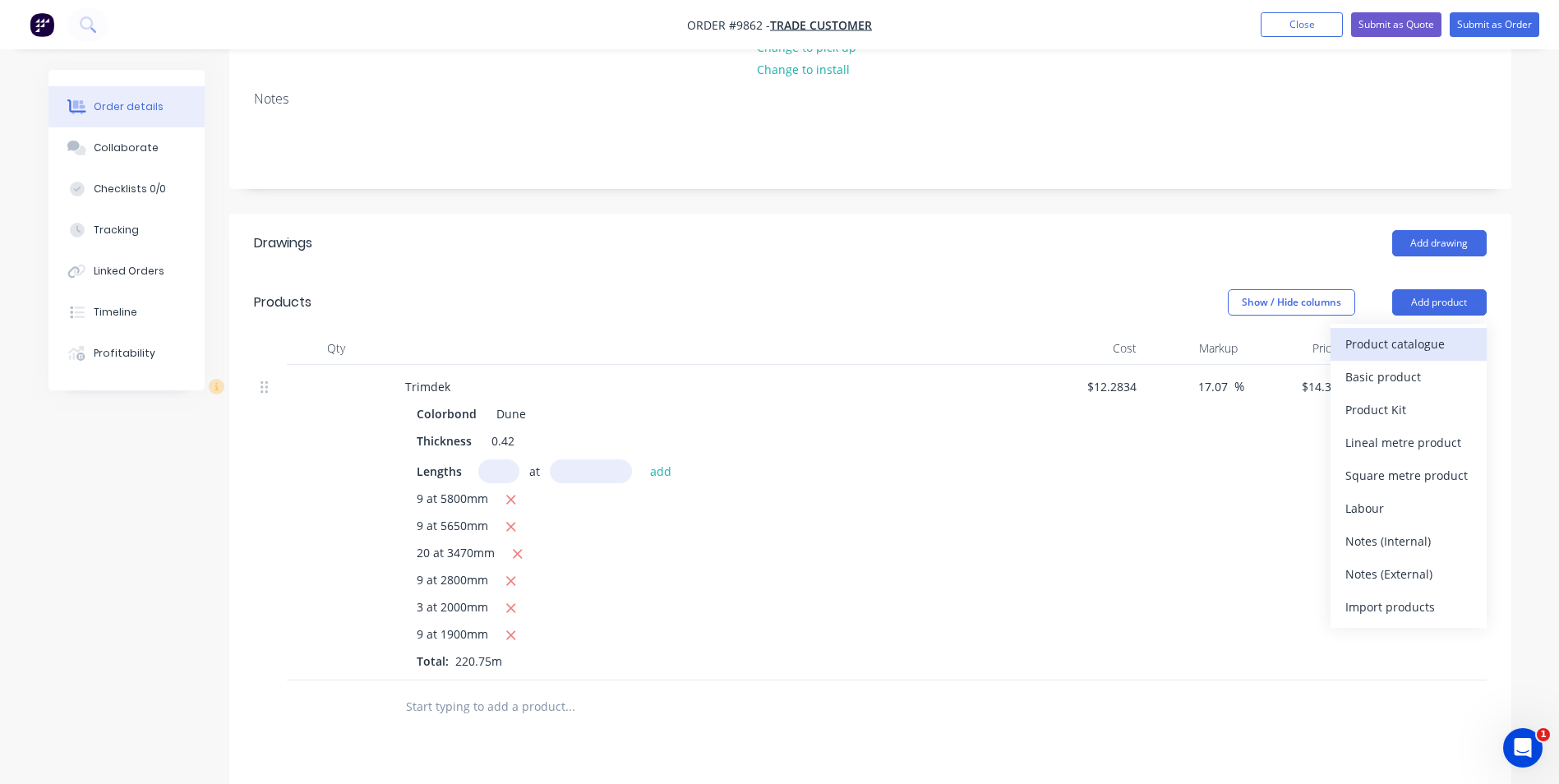
click at [1441, 332] on div "Product catalogue" at bounding box center [1409, 344] width 127 height 24
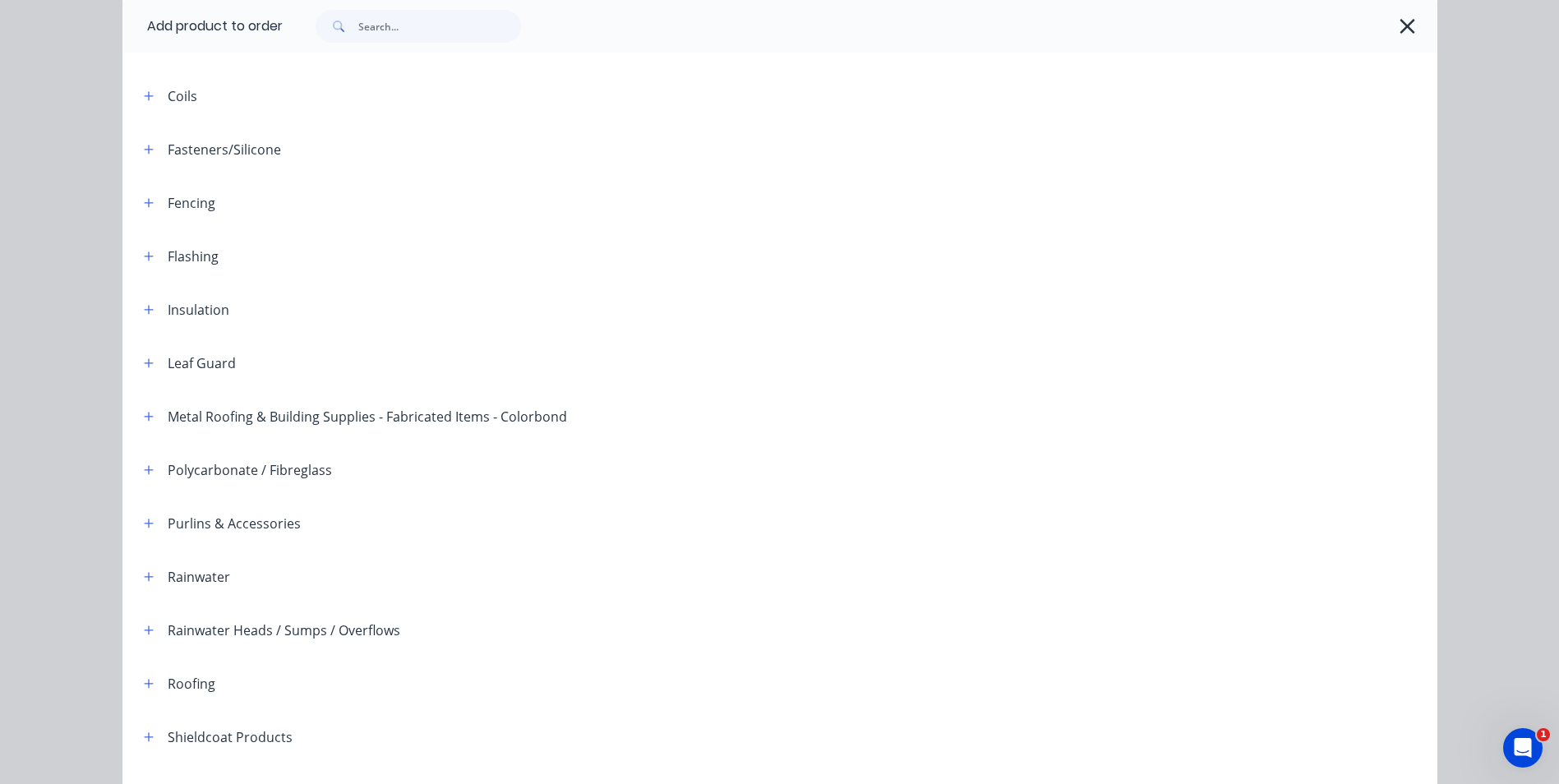
scroll to position [377, 0]
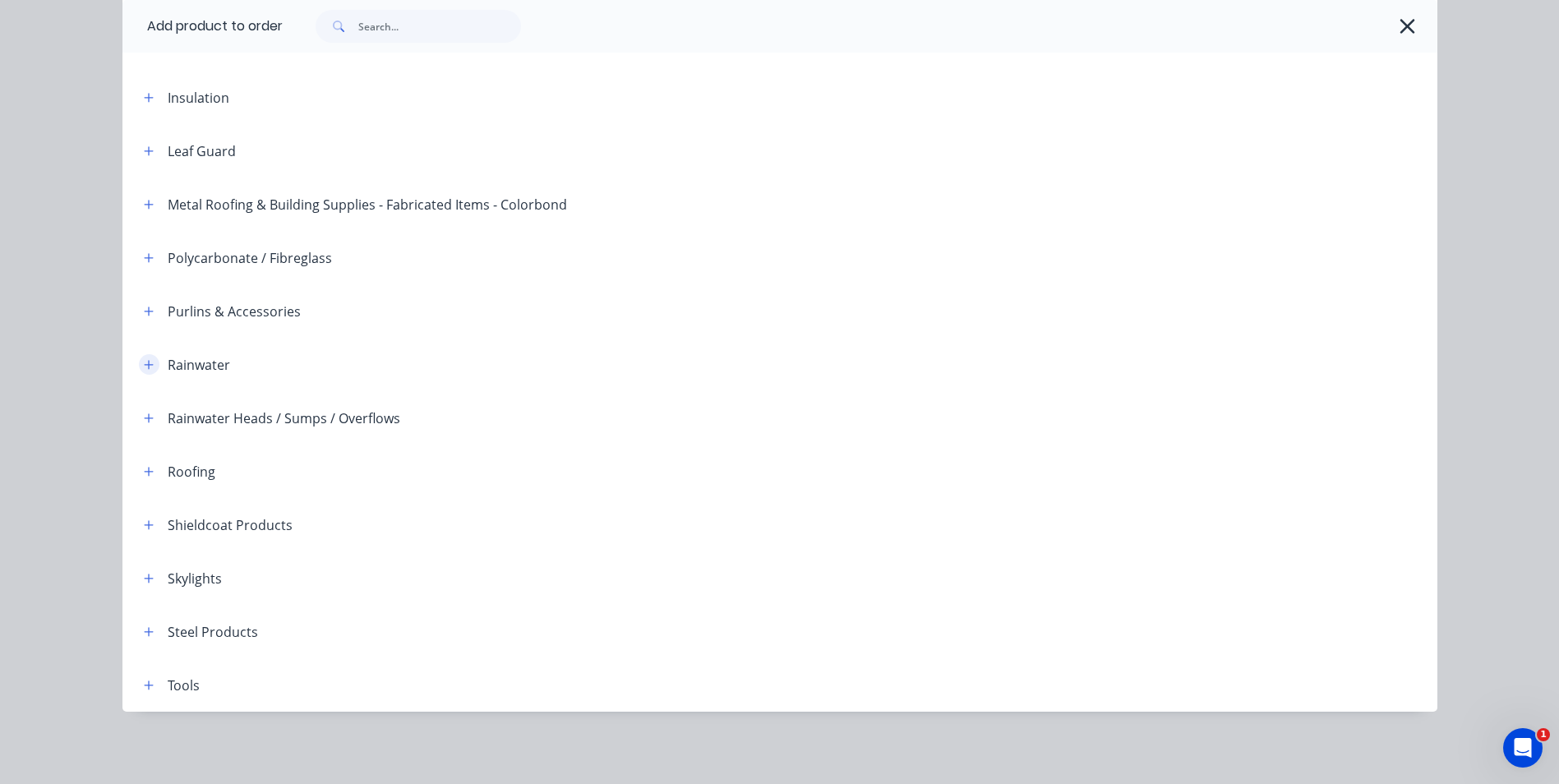
click at [144, 363] on icon "button" at bounding box center [149, 365] width 10 height 12
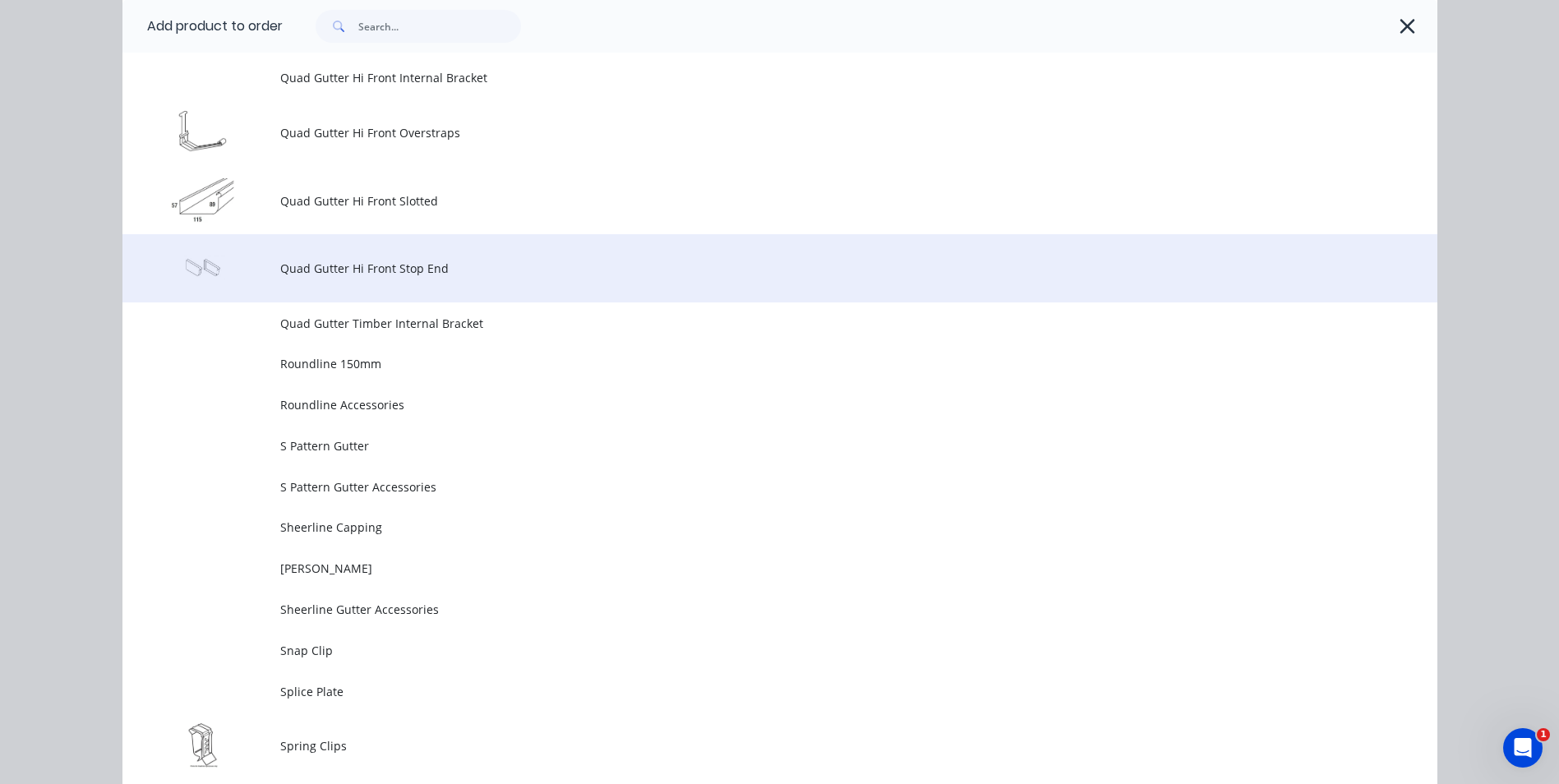
scroll to position [4486, 0]
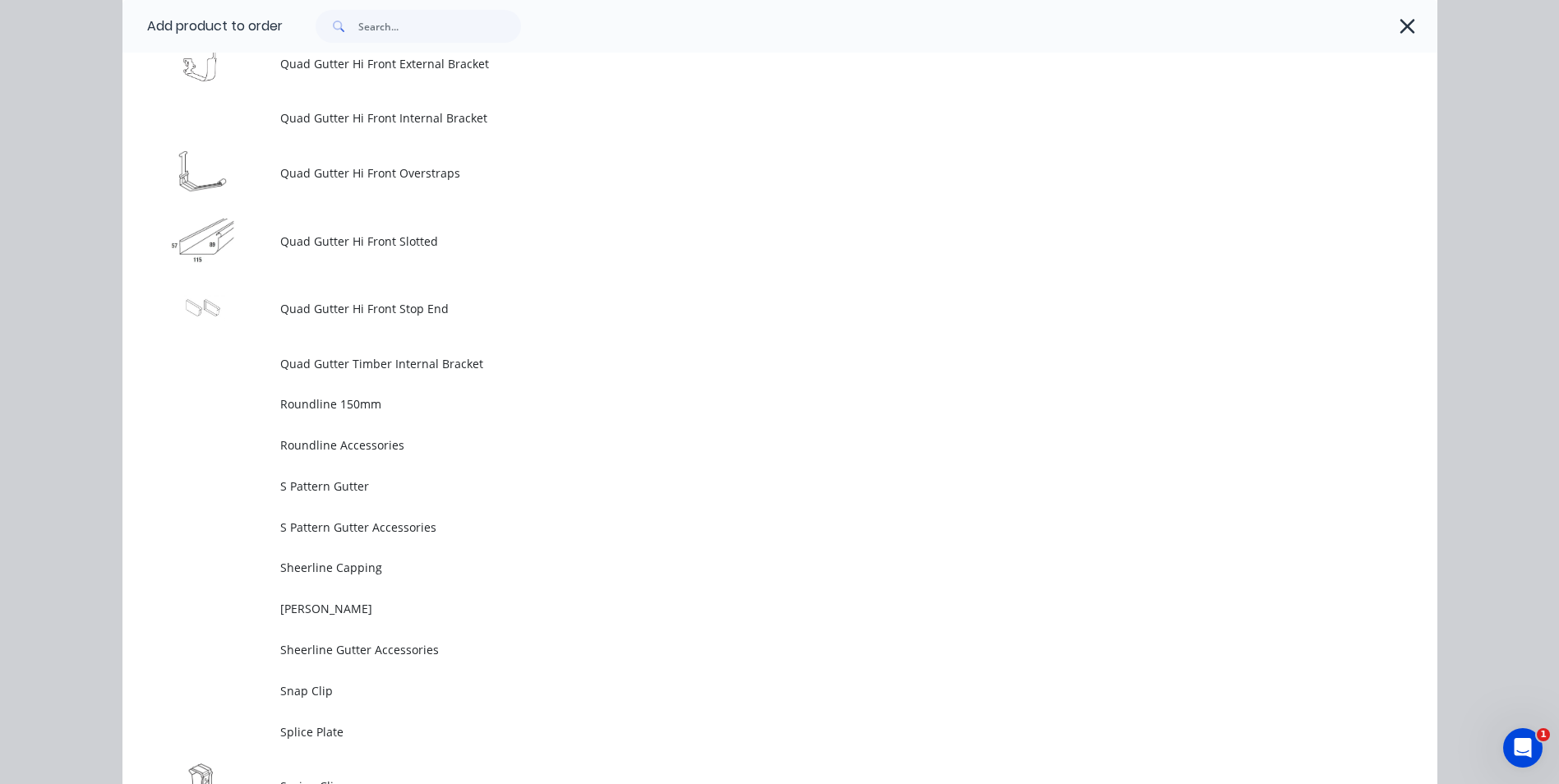
click at [405, 236] on span "Quad Gutter Hi Front Slotted" at bounding box center [743, 241] width 925 height 18
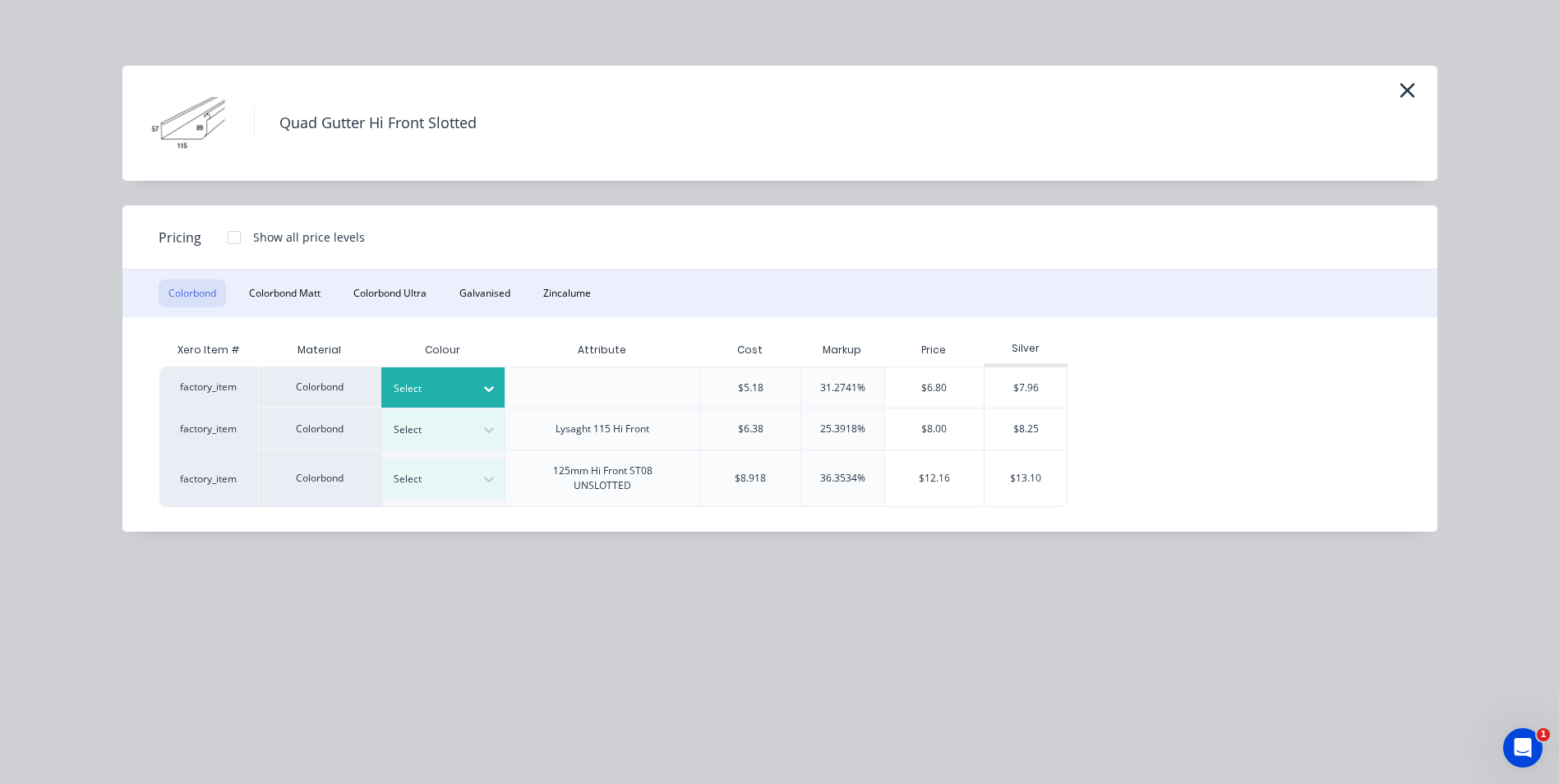
click at [469, 387] on div "Select" at bounding box center [428, 389] width 92 height 22
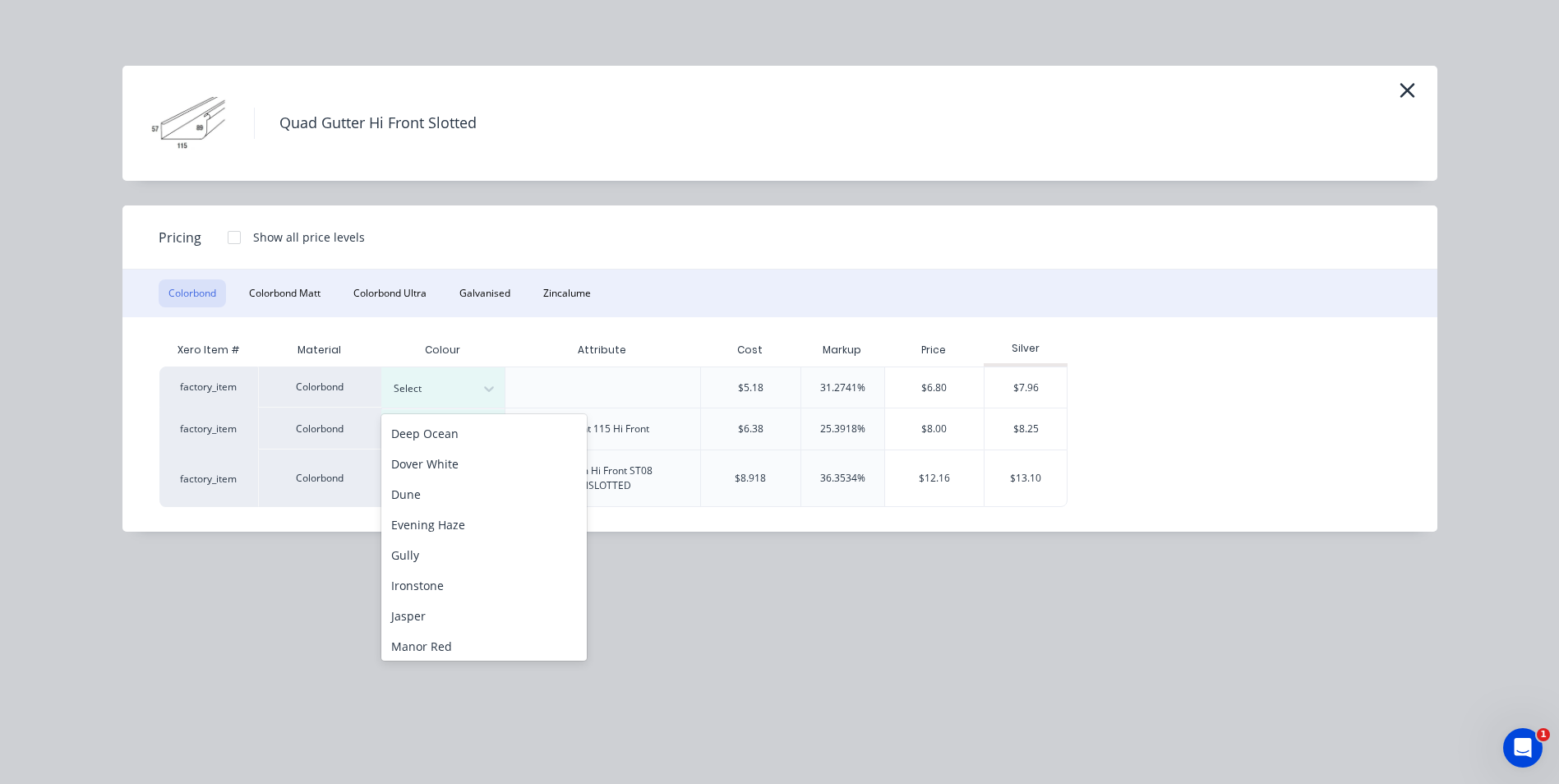
scroll to position [246, 0]
click at [448, 435] on div "Dune" at bounding box center [484, 429] width 205 height 30
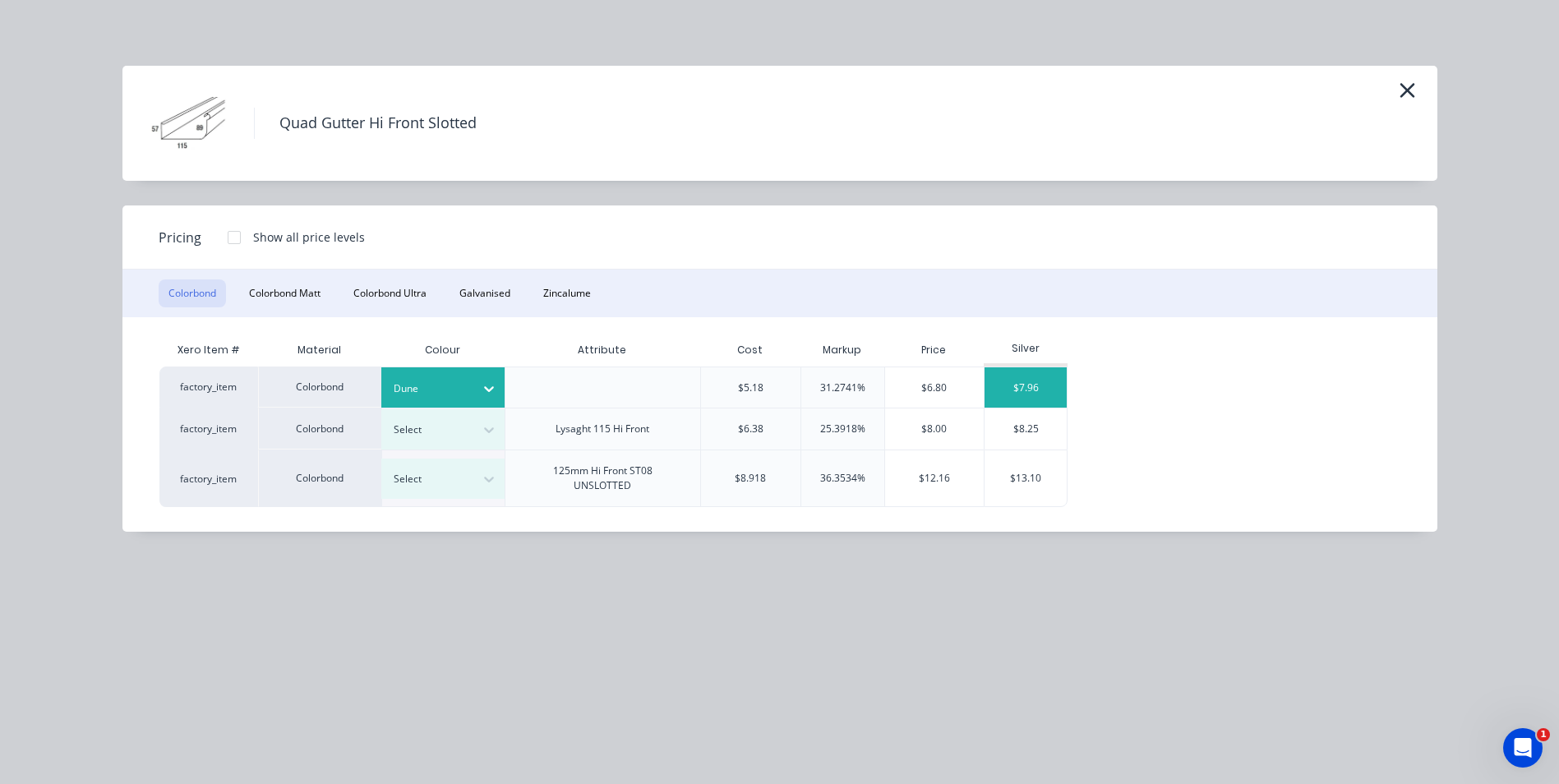
click at [1028, 382] on div "$7.96" at bounding box center [1025, 387] width 82 height 40
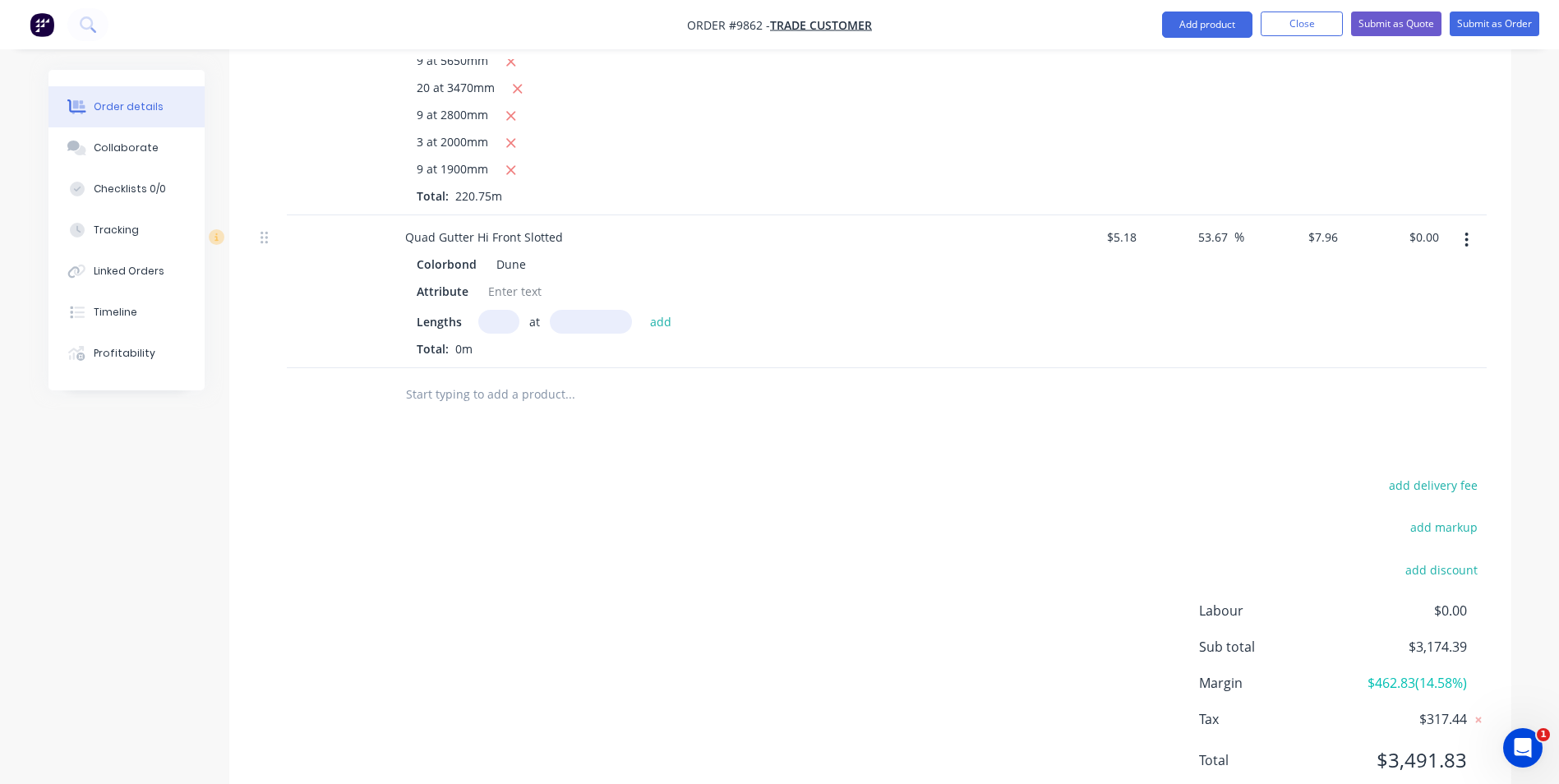
scroll to position [668, 0]
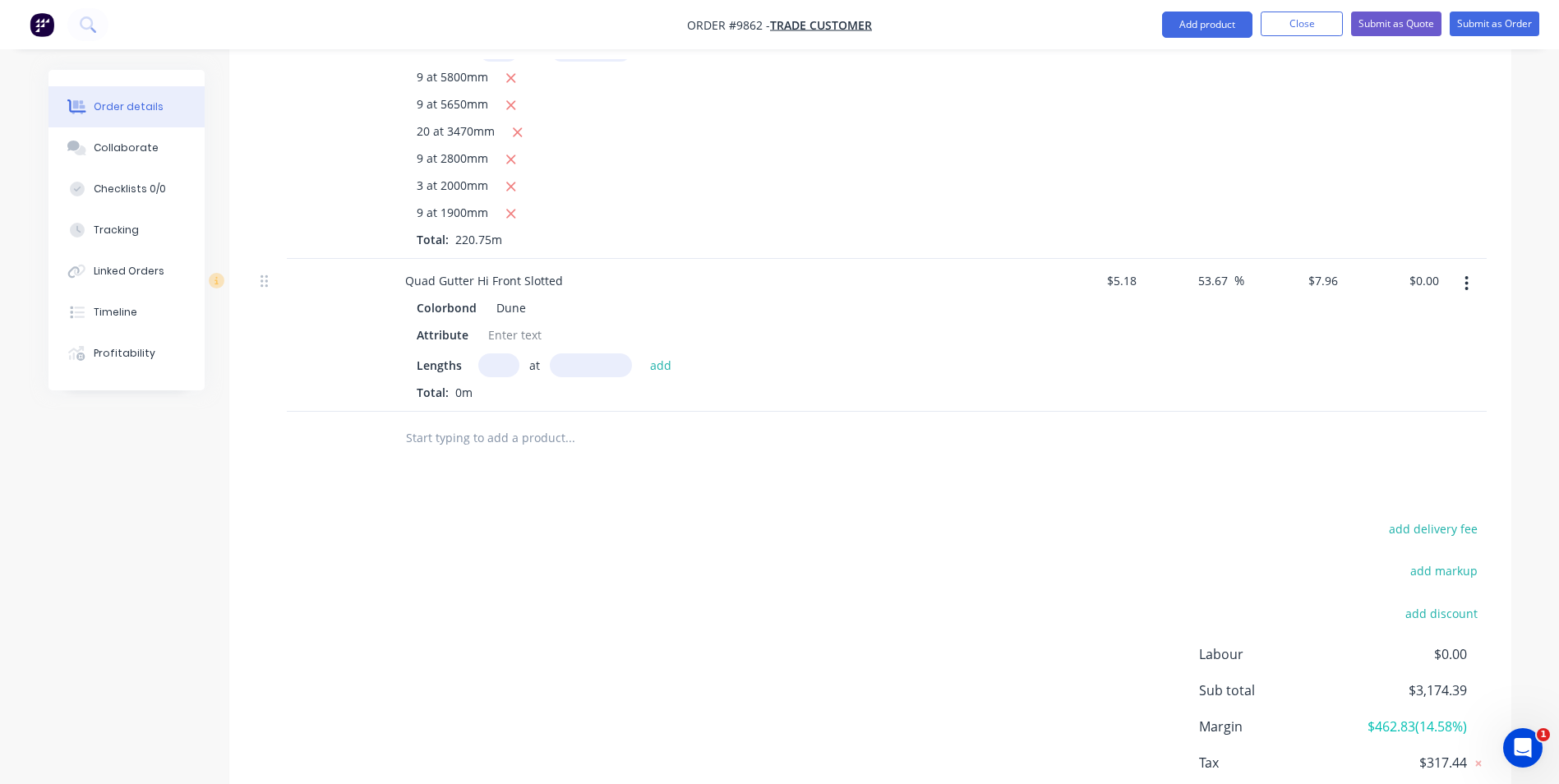
click at [499, 334] on div "Colorbond Dune Attribute Lengths at add Total: 0m" at bounding box center [715, 348] width 645 height 105
drag, startPoint x: 499, startPoint y: 334, endPoint x: 485, endPoint y: 349, distance: 20.5
click at [503, 353] on input "text" at bounding box center [499, 365] width 41 height 24
type input "1"
type input "7200"
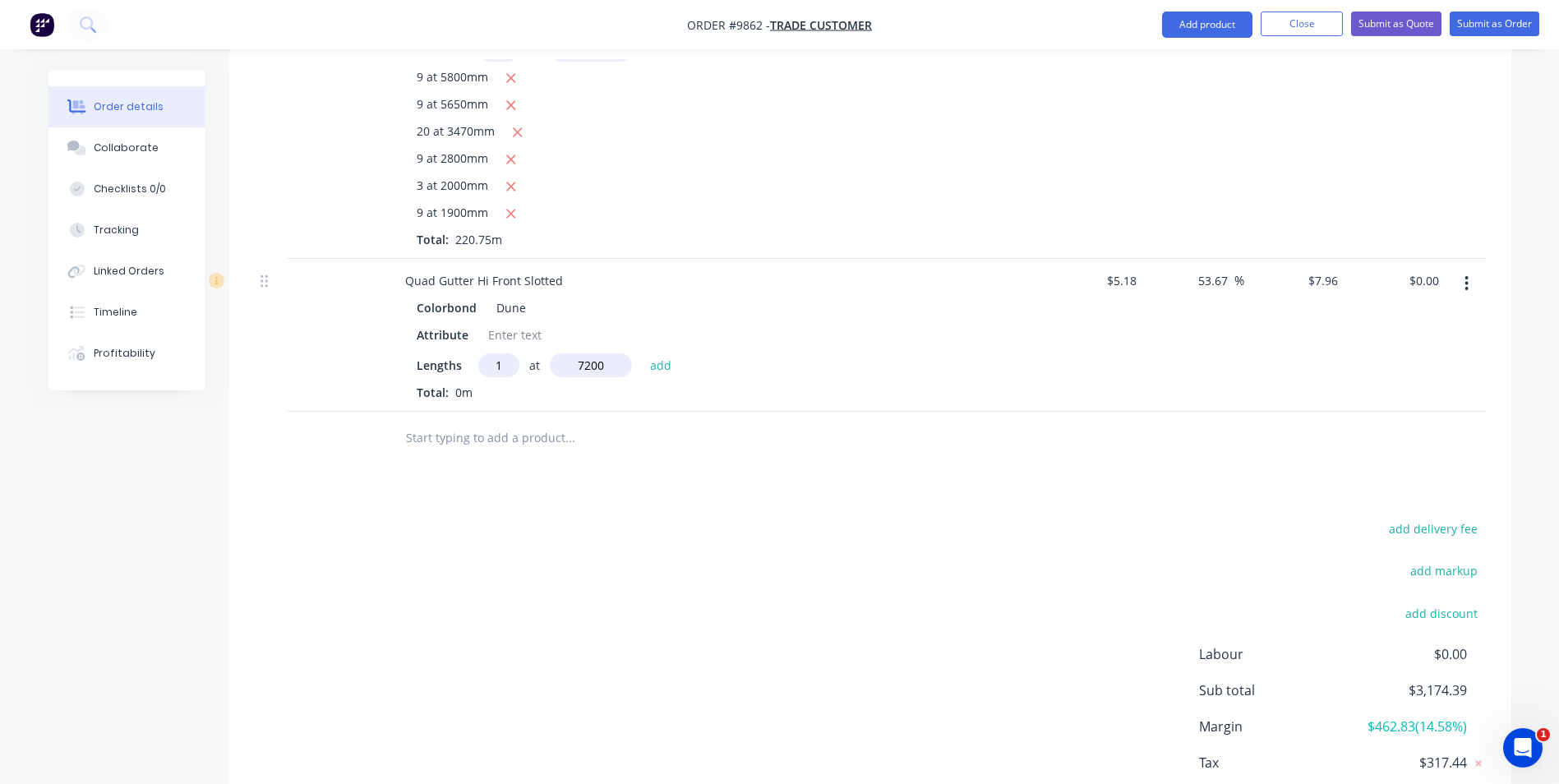
click at [642, 353] on button "add" at bounding box center [661, 364] width 38 height 23
type input "$57.31"
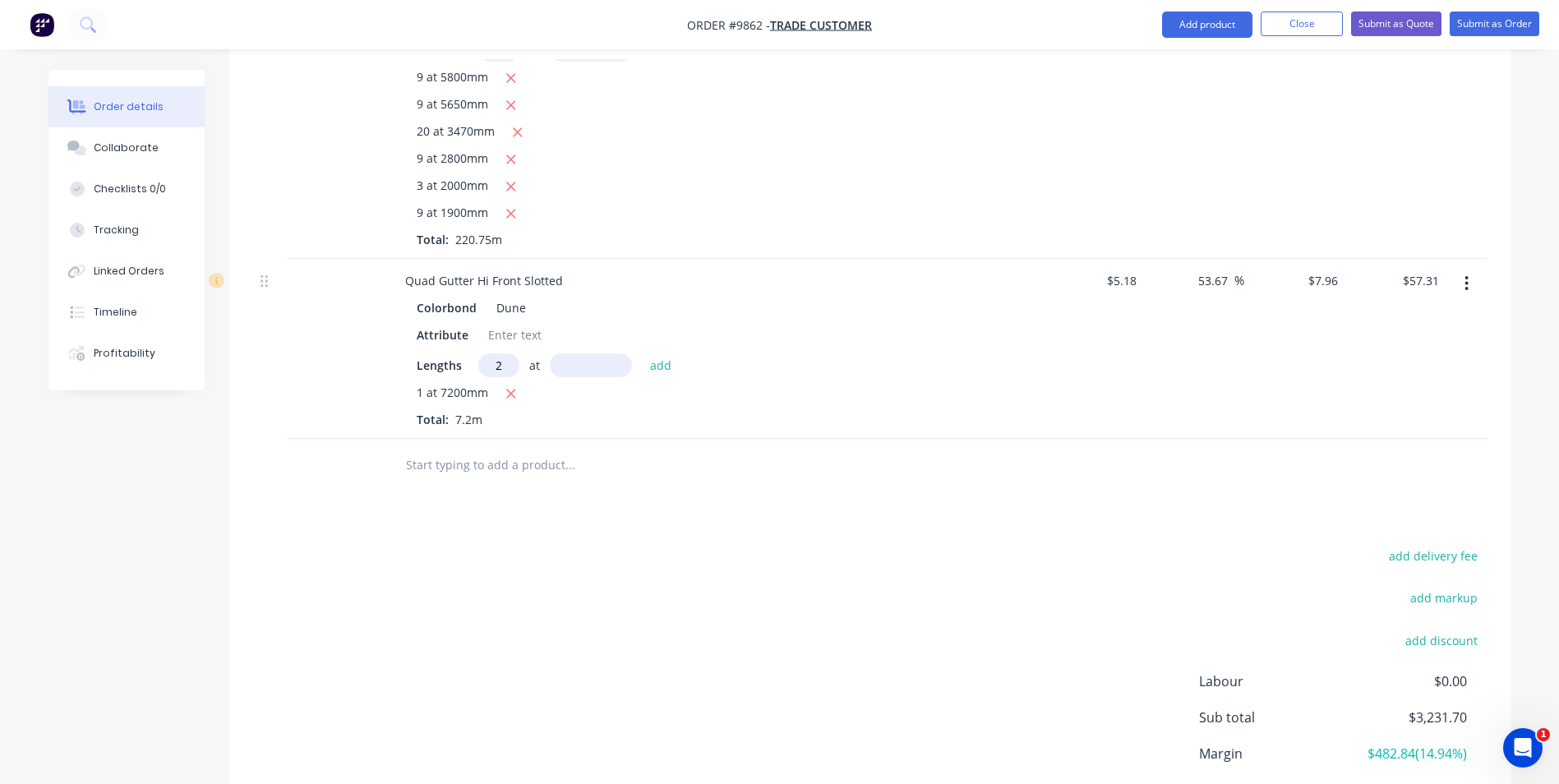
type input "2"
type input "6500"
click at [642, 353] on button "add" at bounding box center [661, 364] width 38 height 23
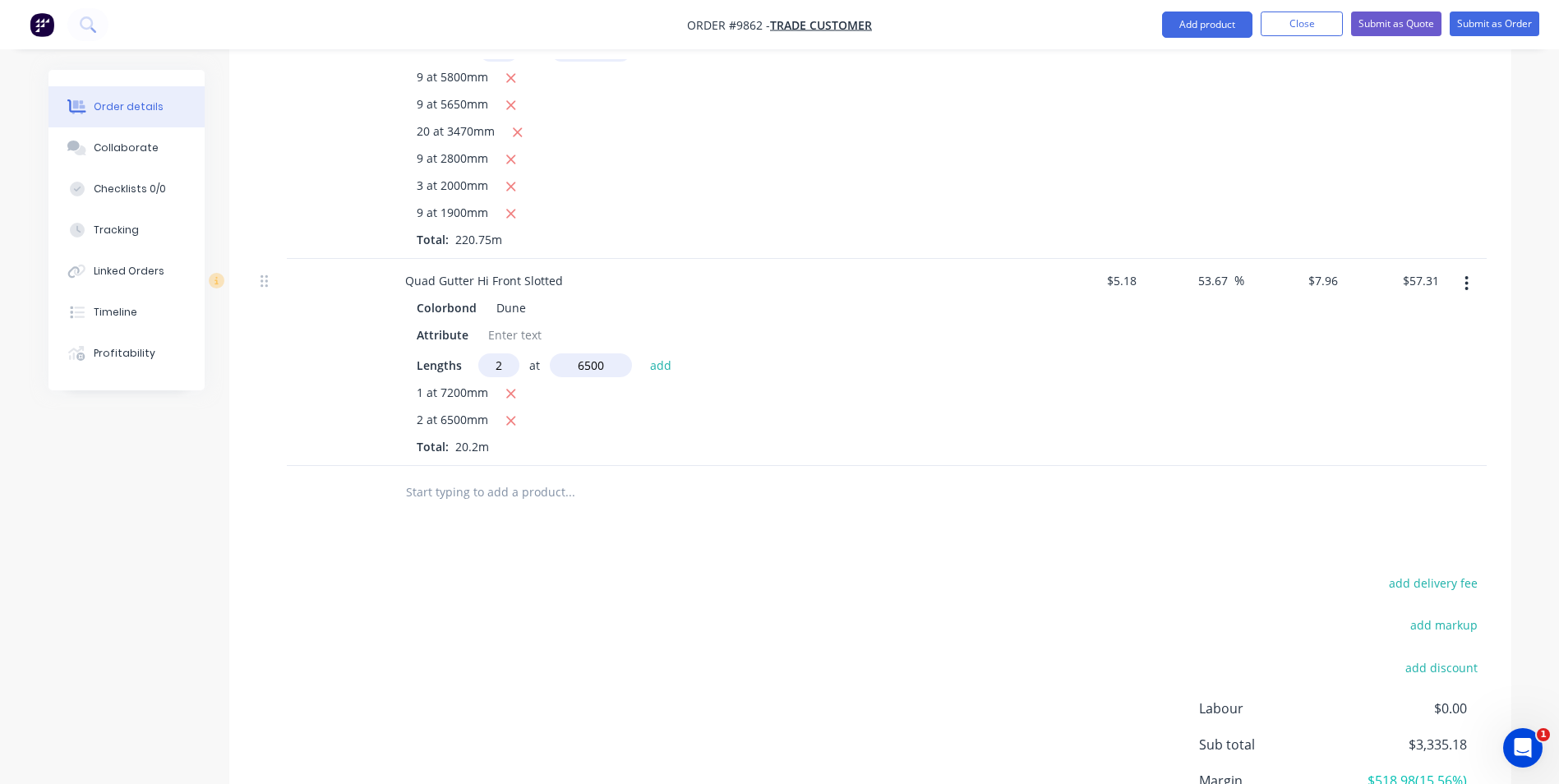
type input "$160.79"
type input "1"
type input "5500"
click at [642, 353] on button "add" at bounding box center [661, 364] width 38 height 23
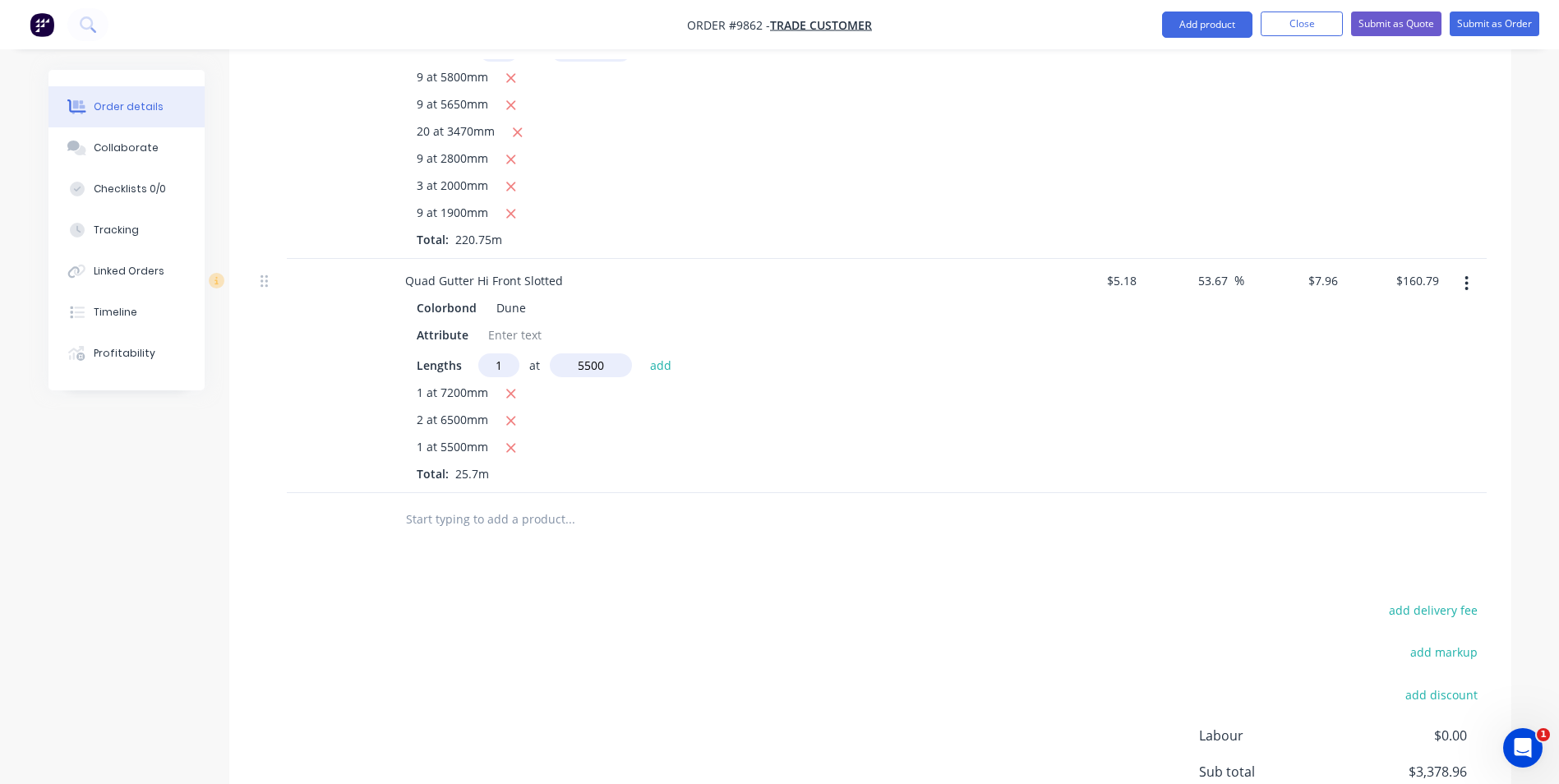
type input "$204.57"
type input "2"
type input "2500"
click at [642, 353] on button "add" at bounding box center [661, 364] width 38 height 23
type input "$244.37"
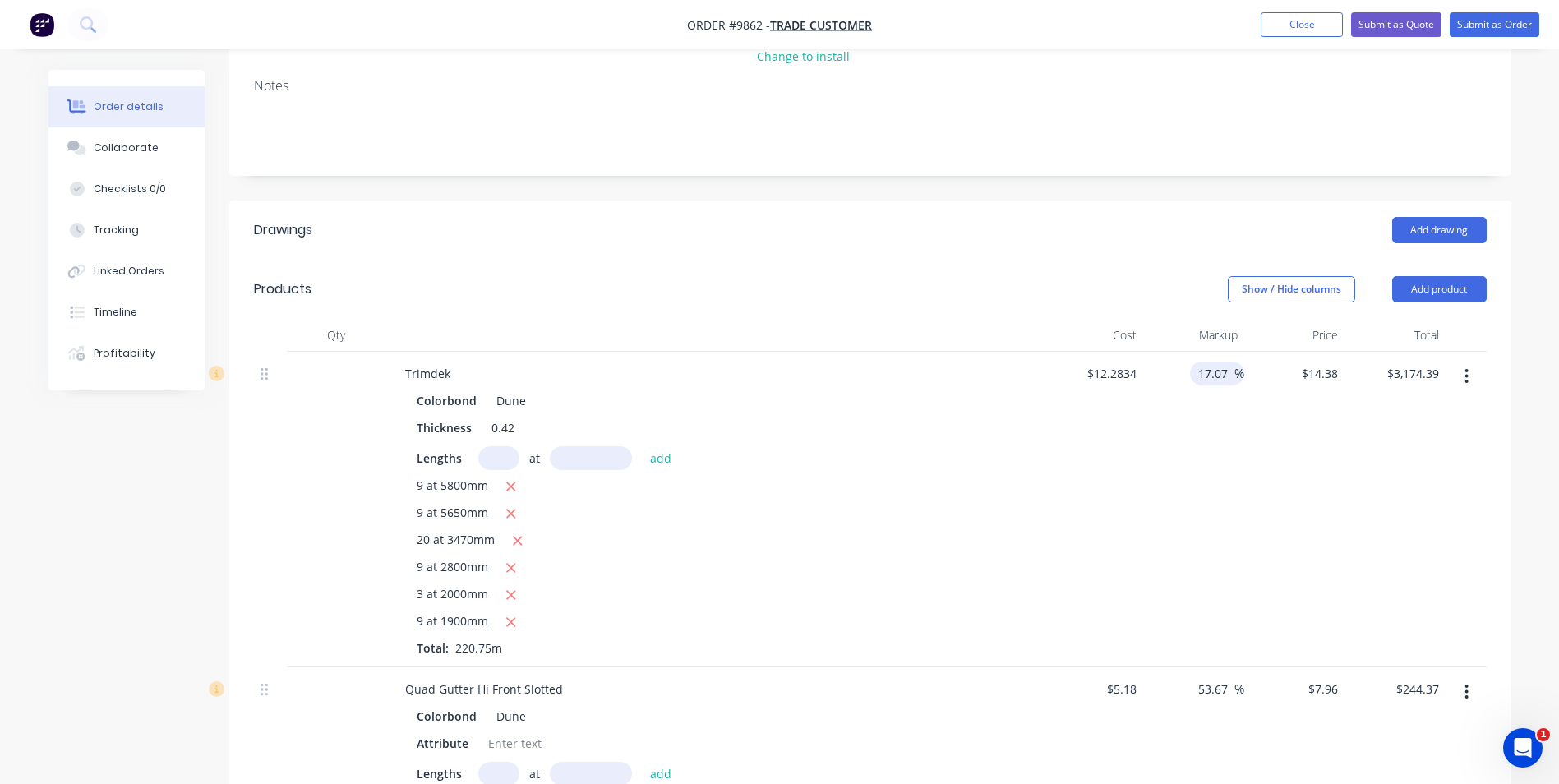
scroll to position [257, 0]
click at [1440, 279] on button "Add product" at bounding box center [1440, 291] width 94 height 26
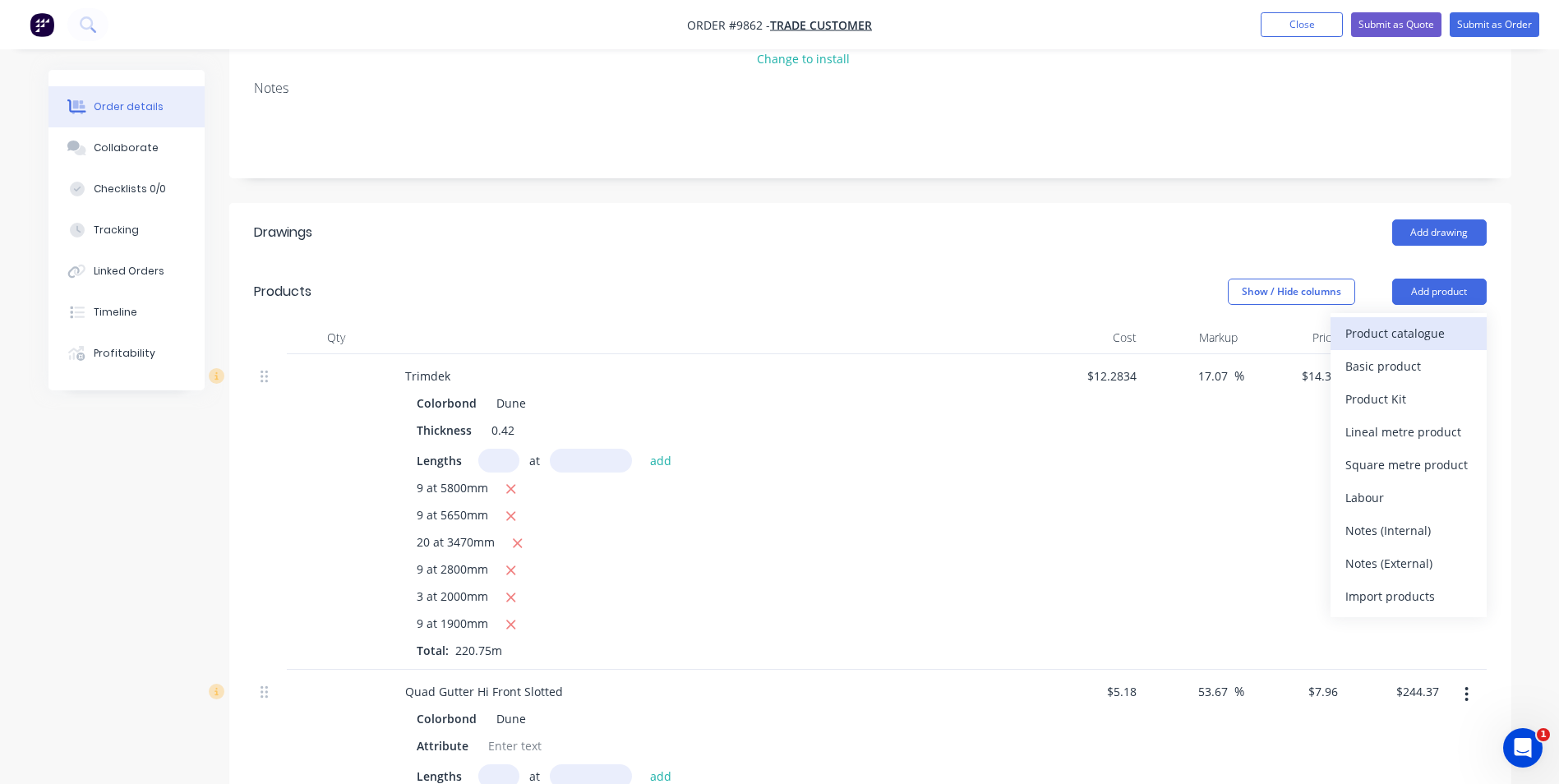
click at [1407, 317] on button "Product catalogue" at bounding box center [1409, 333] width 156 height 33
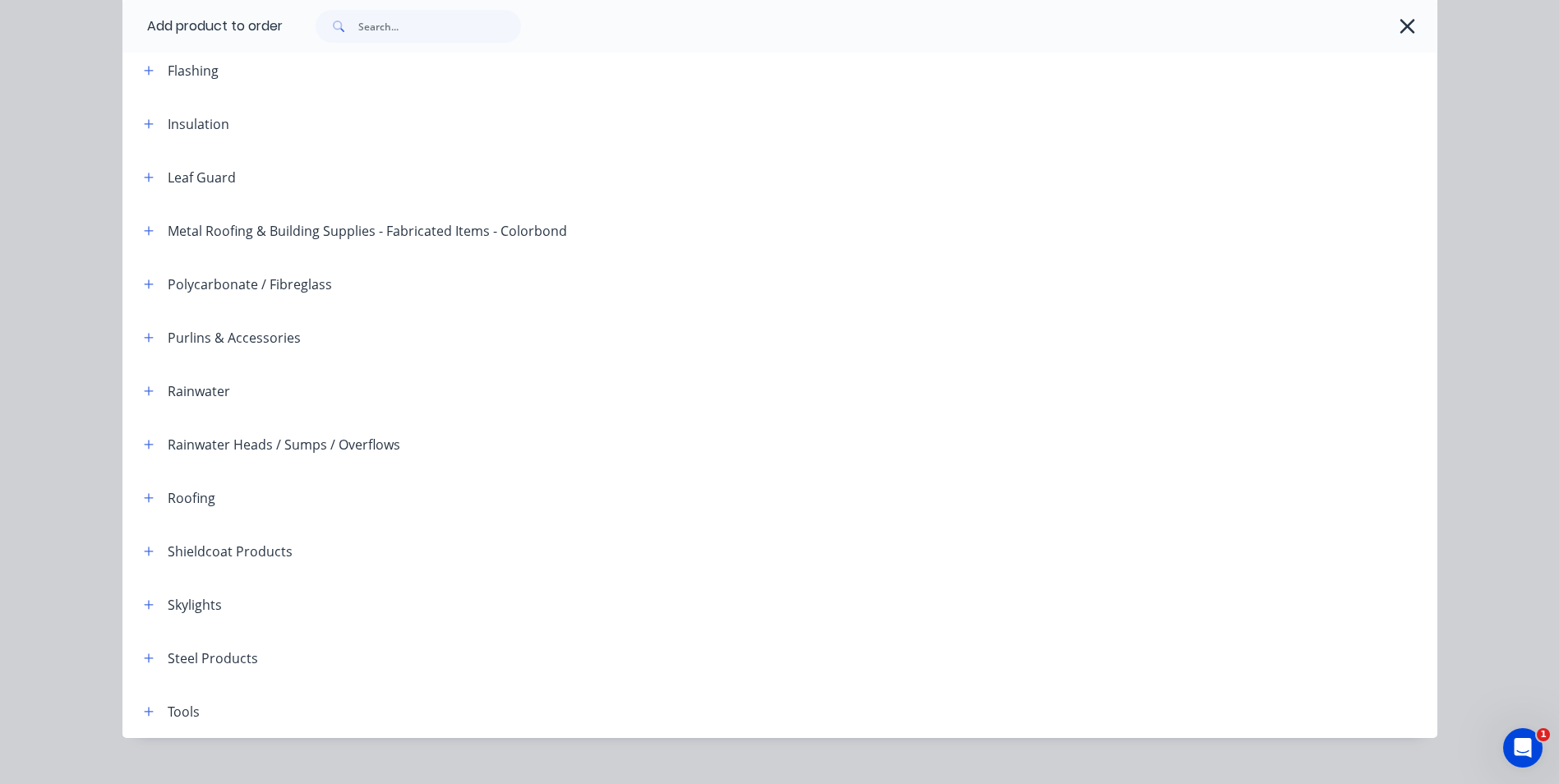
scroll to position [377, 0]
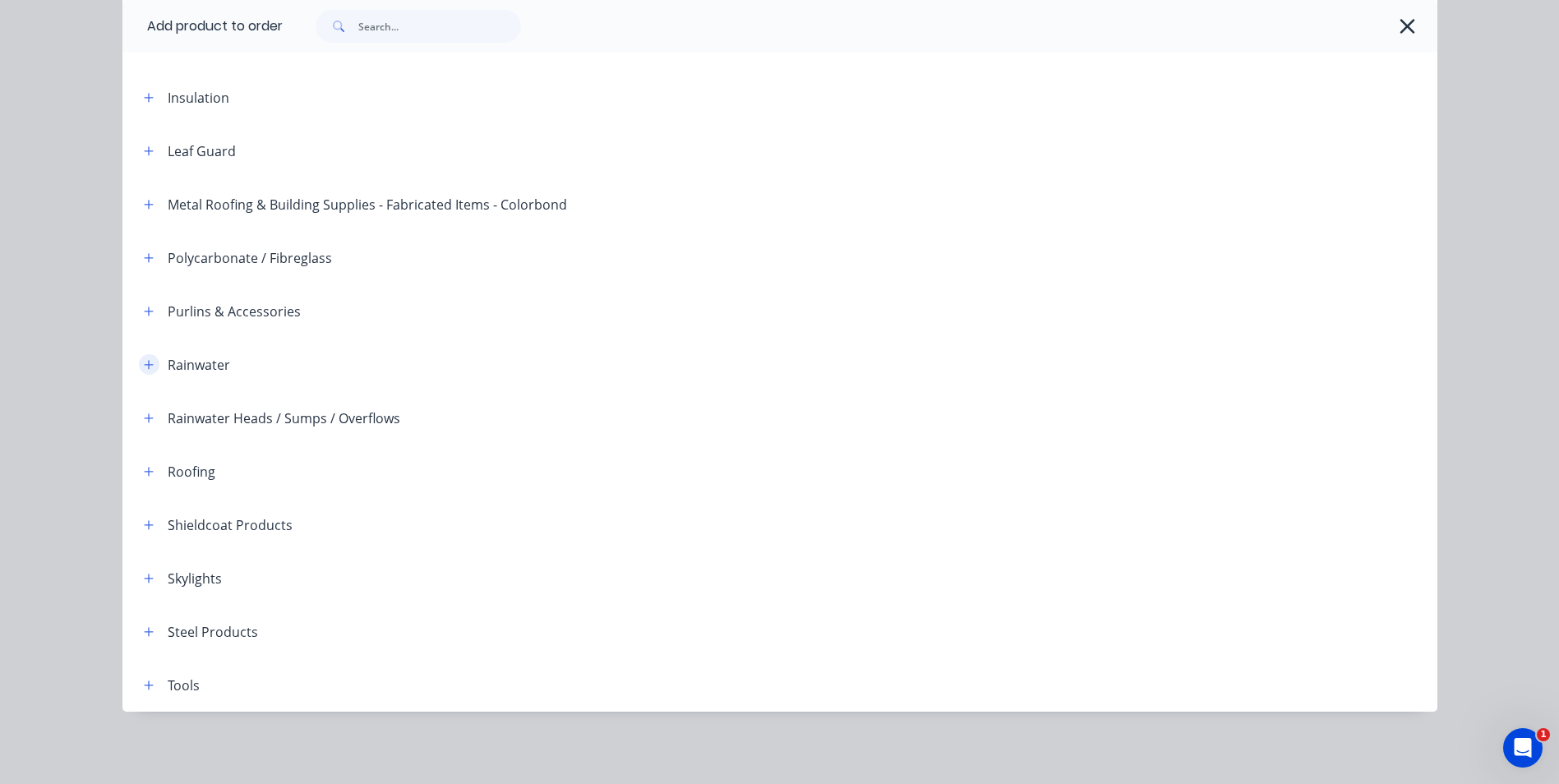
click at [144, 365] on icon "button" at bounding box center [149, 365] width 10 height 12
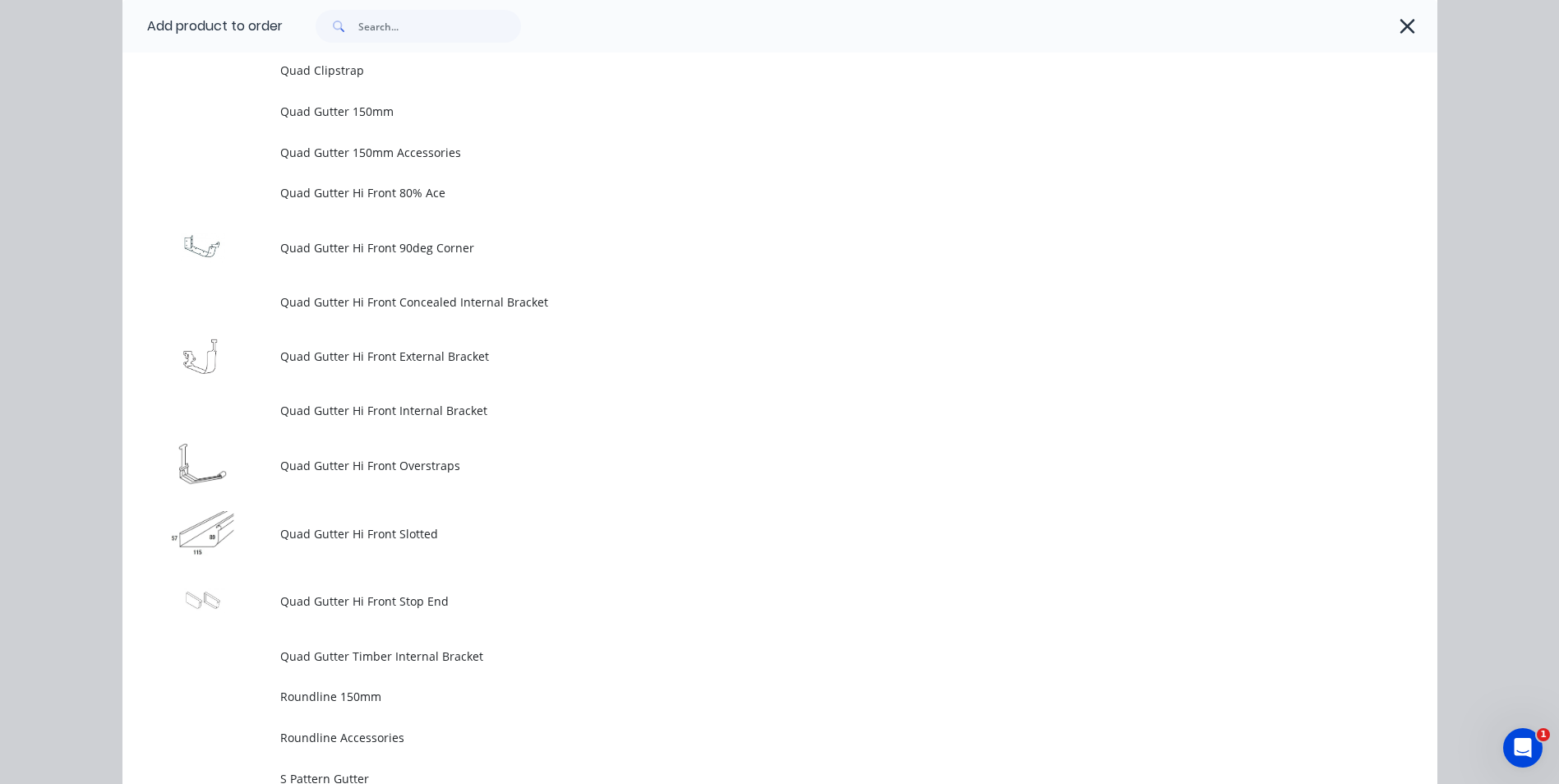
scroll to position [4403, 0]
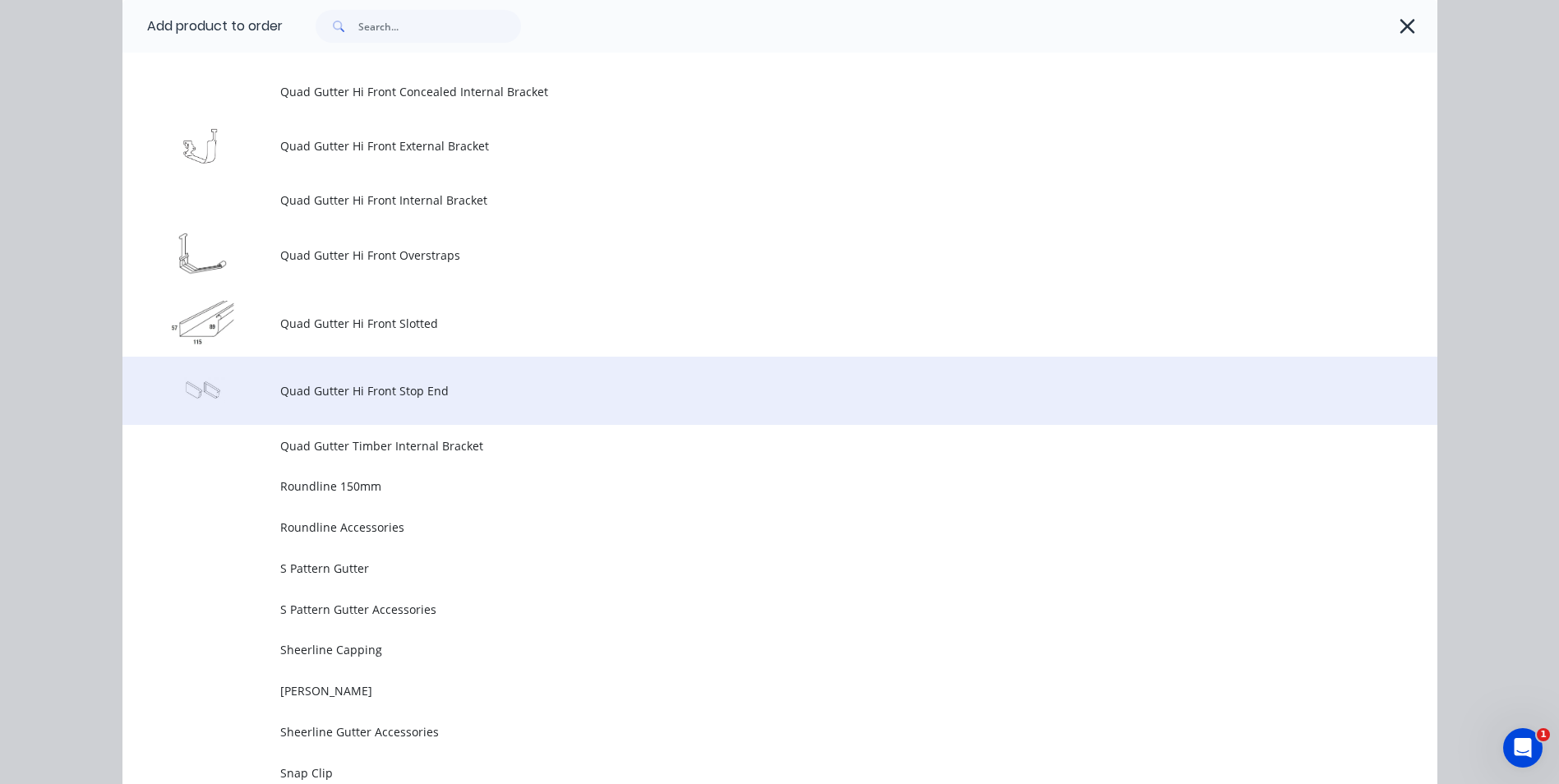
click at [381, 400] on td "Quad Gutter Hi Front Stop End" at bounding box center [859, 391] width 1157 height 68
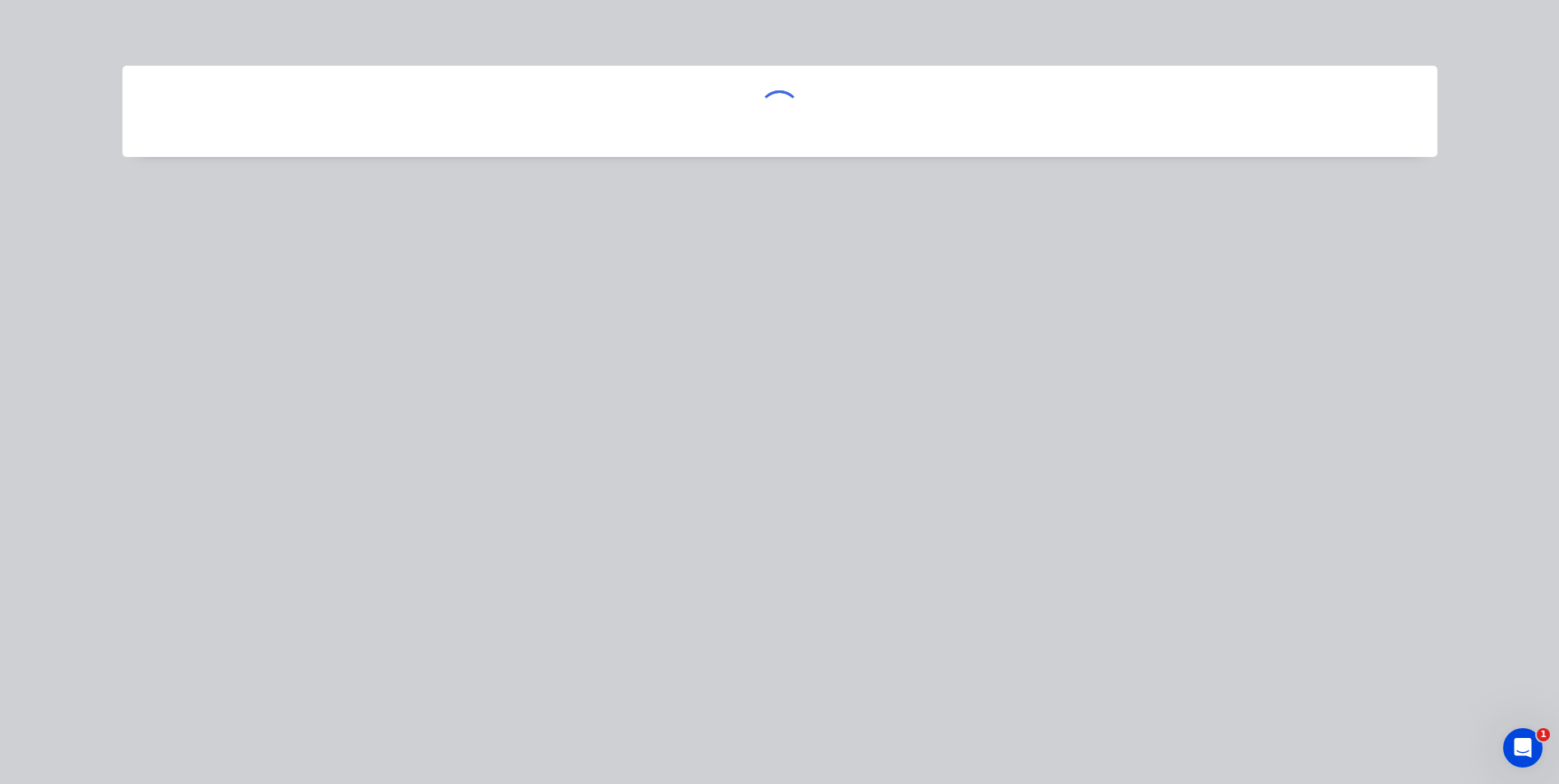
scroll to position [0, 0]
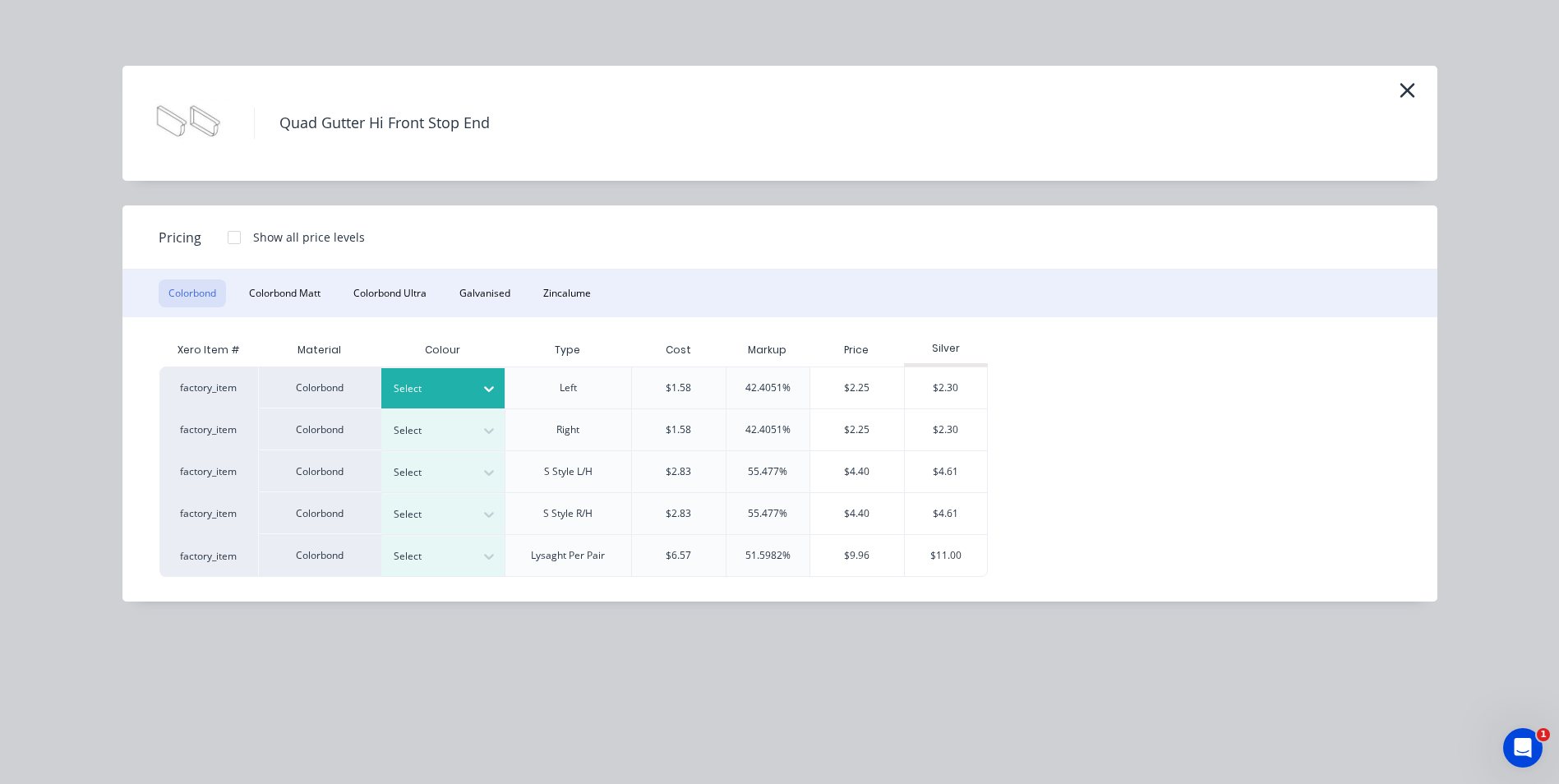
click at [477, 387] on div at bounding box center [488, 388] width 29 height 26
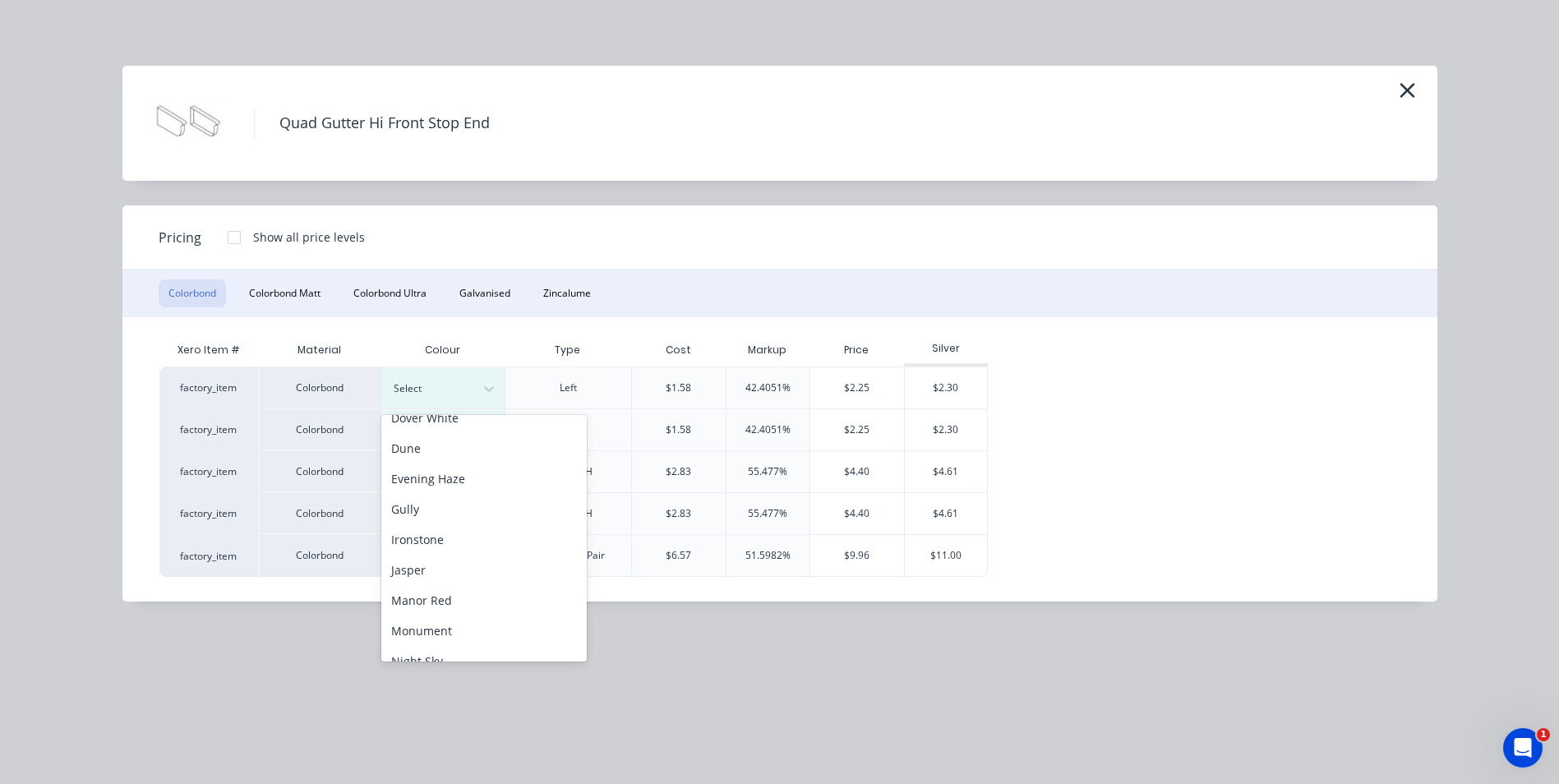
scroll to position [246, 0]
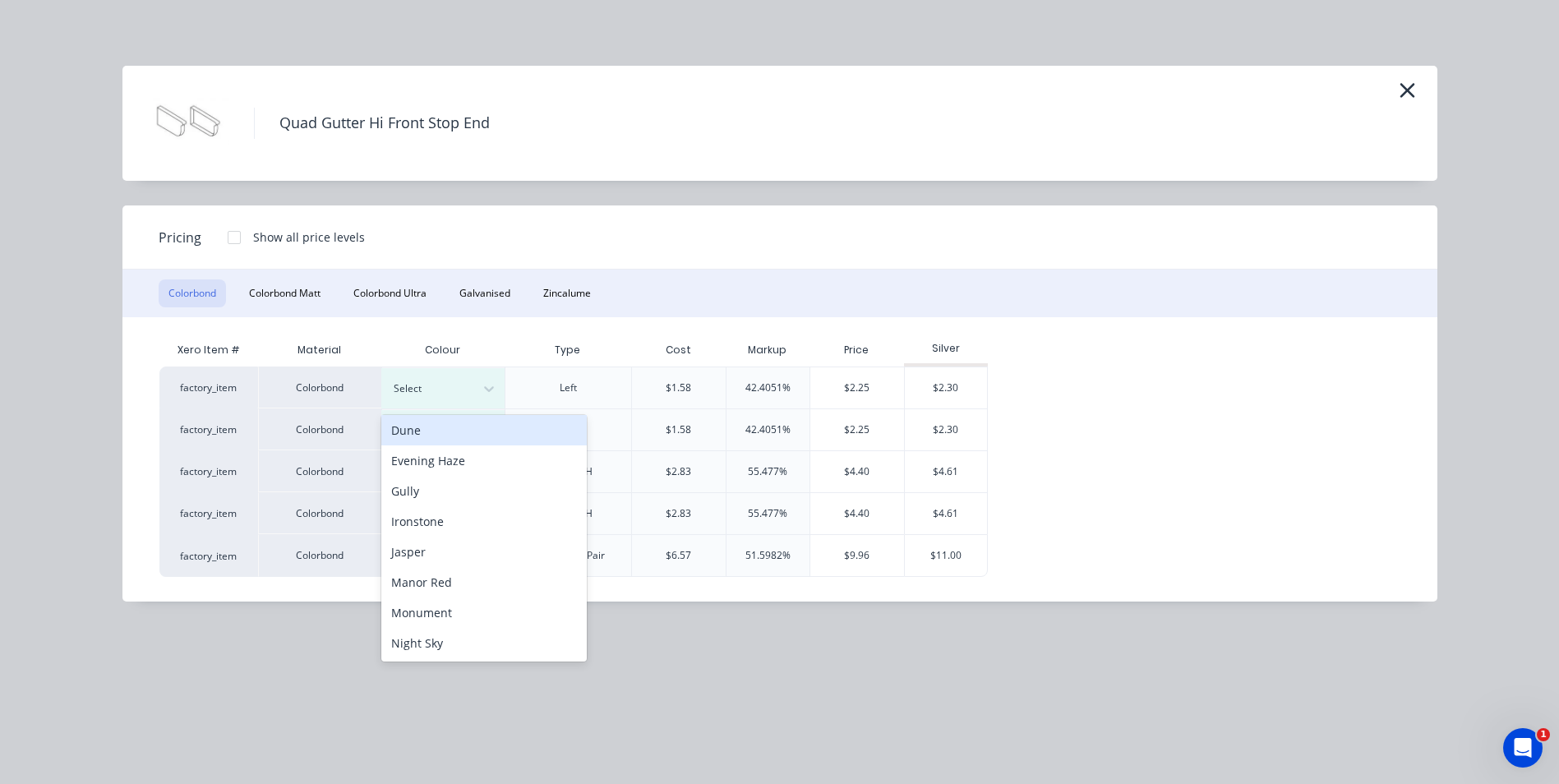
click at [477, 438] on div "Dune" at bounding box center [484, 430] width 205 height 30
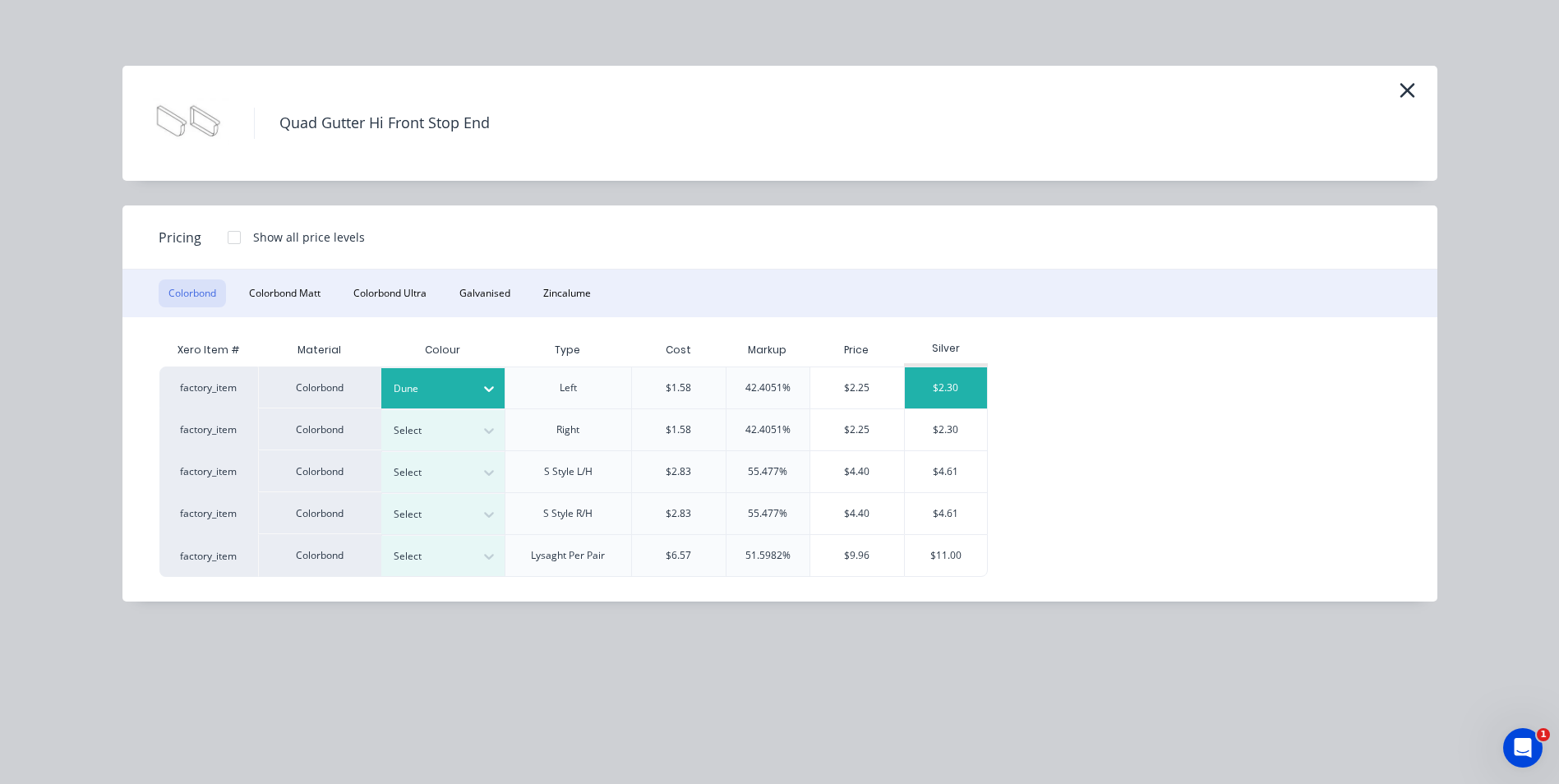
click at [931, 378] on div "$2.30" at bounding box center [946, 387] width 82 height 41
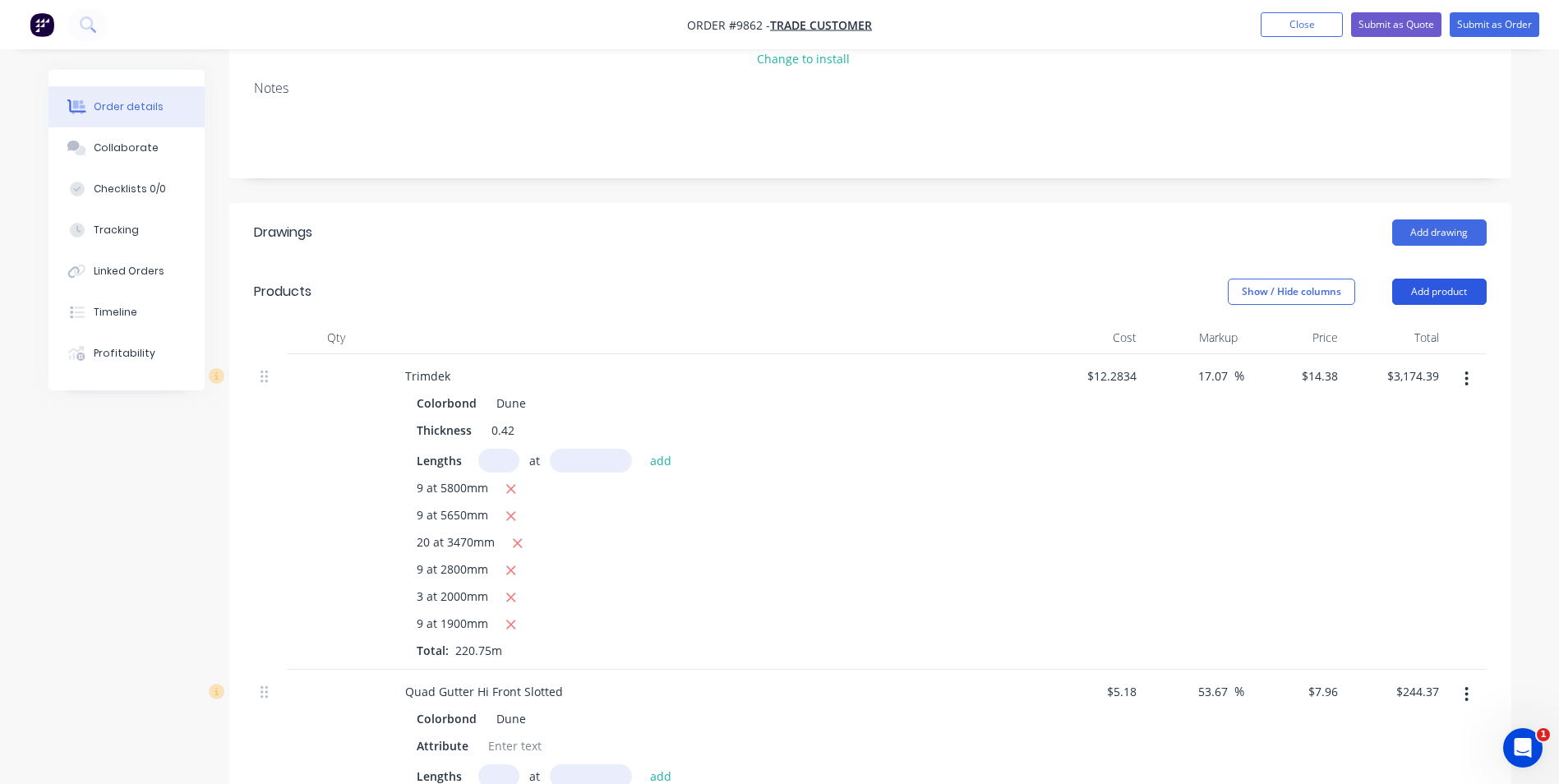
click at [1418, 279] on button "Add product" at bounding box center [1440, 291] width 94 height 26
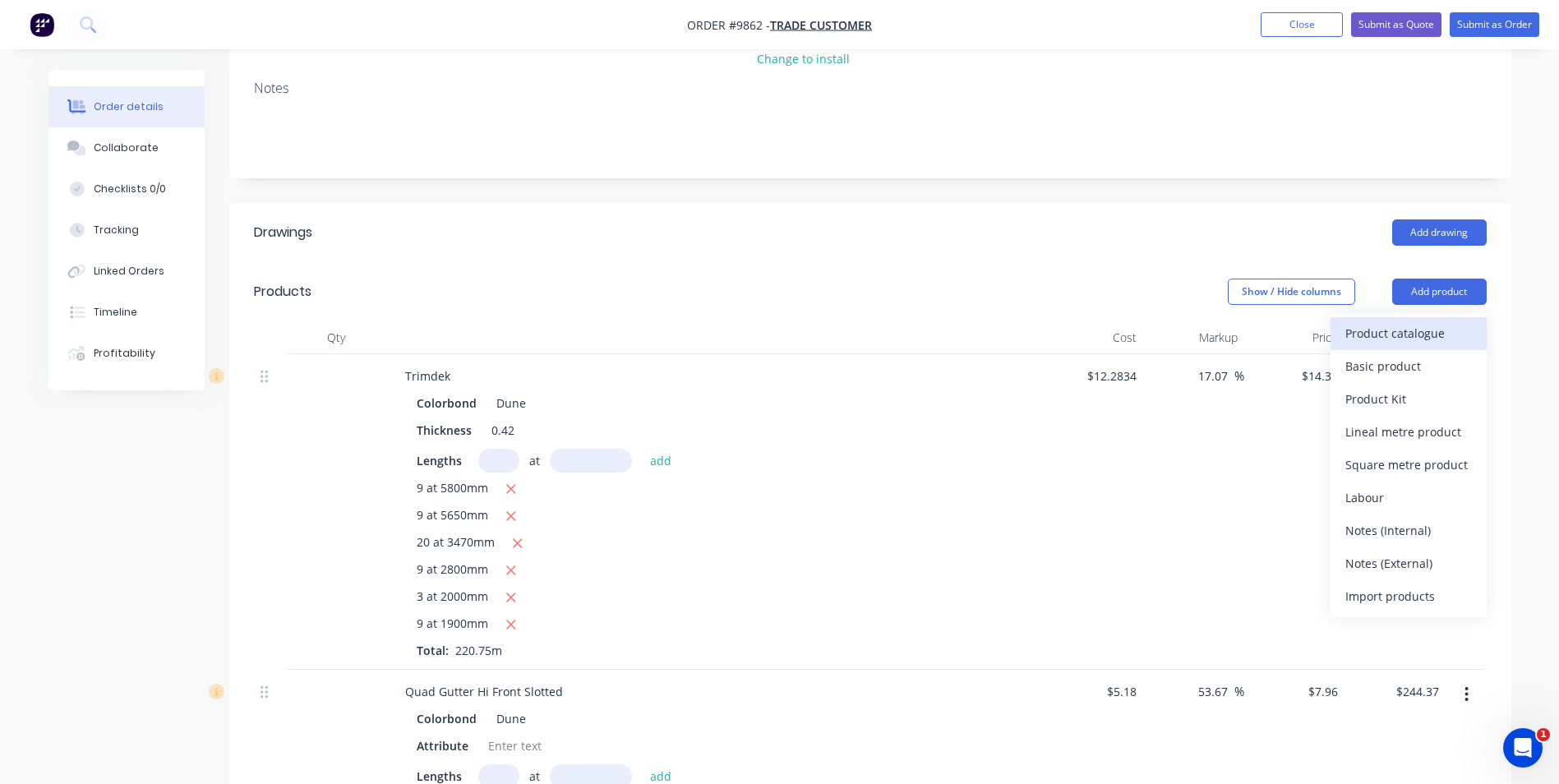
click at [1367, 321] on div "Product catalogue" at bounding box center [1409, 333] width 127 height 24
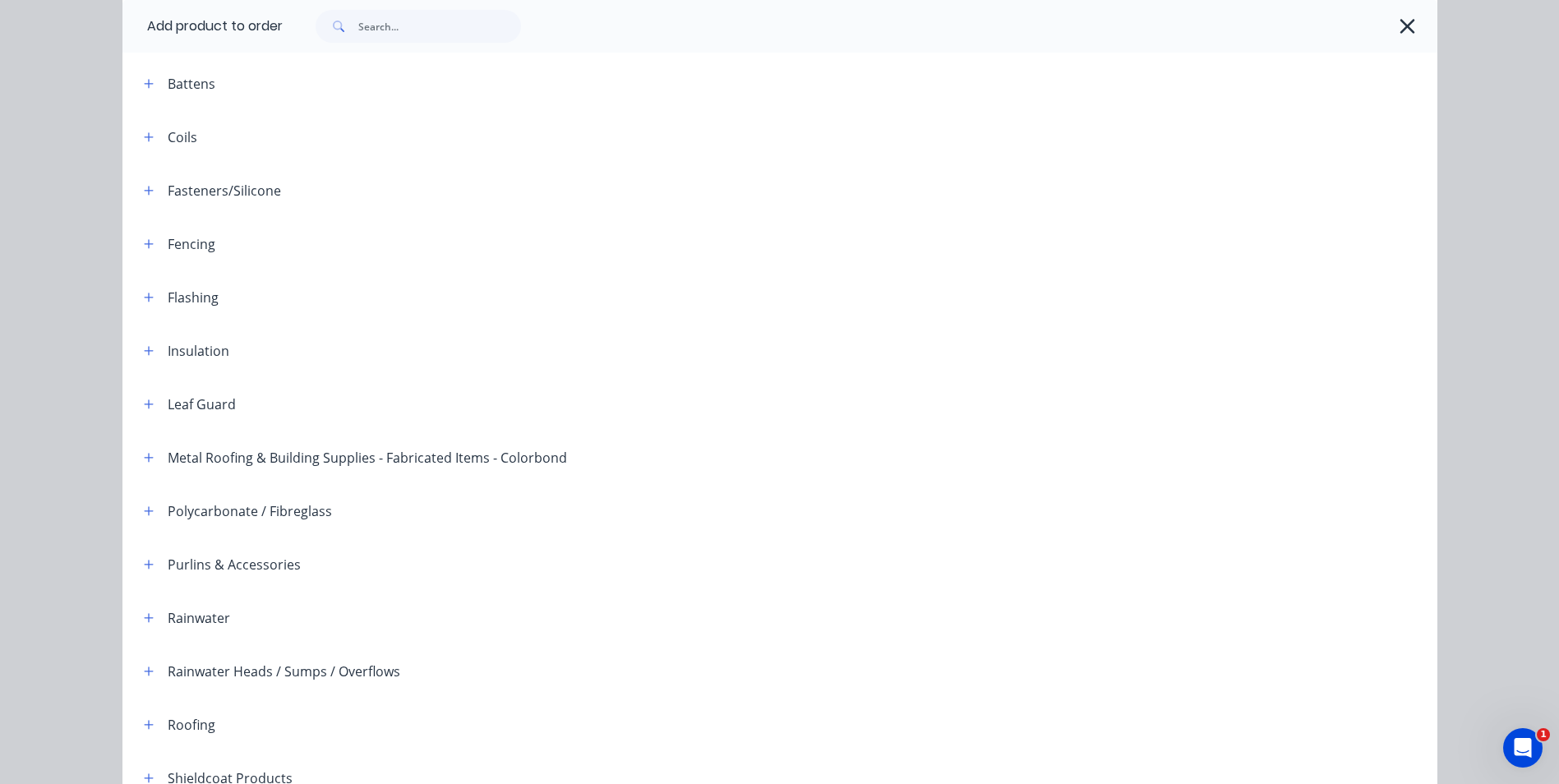
scroll to position [377, 0]
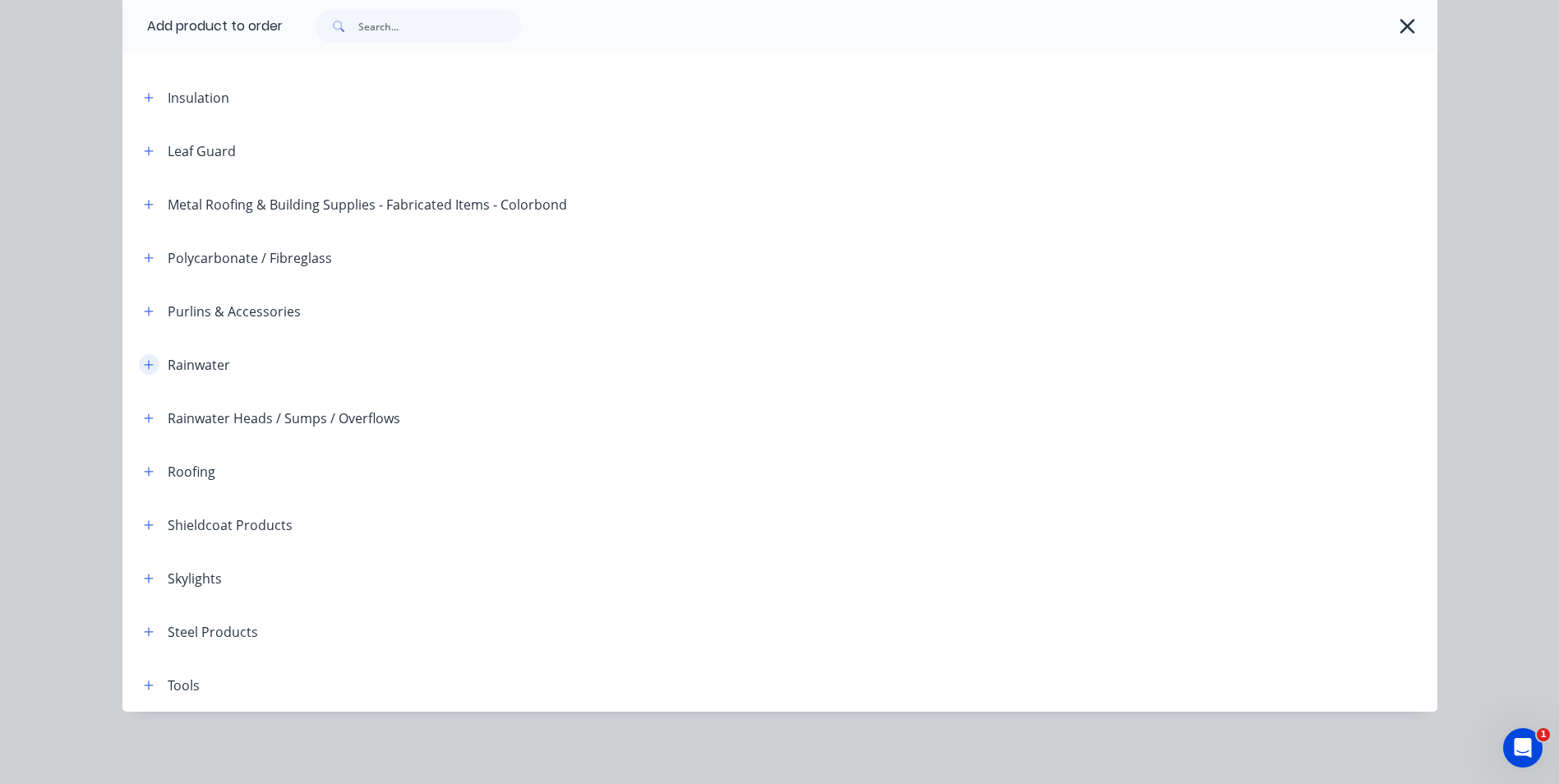
click at [145, 363] on icon "button" at bounding box center [149, 365] width 10 height 12
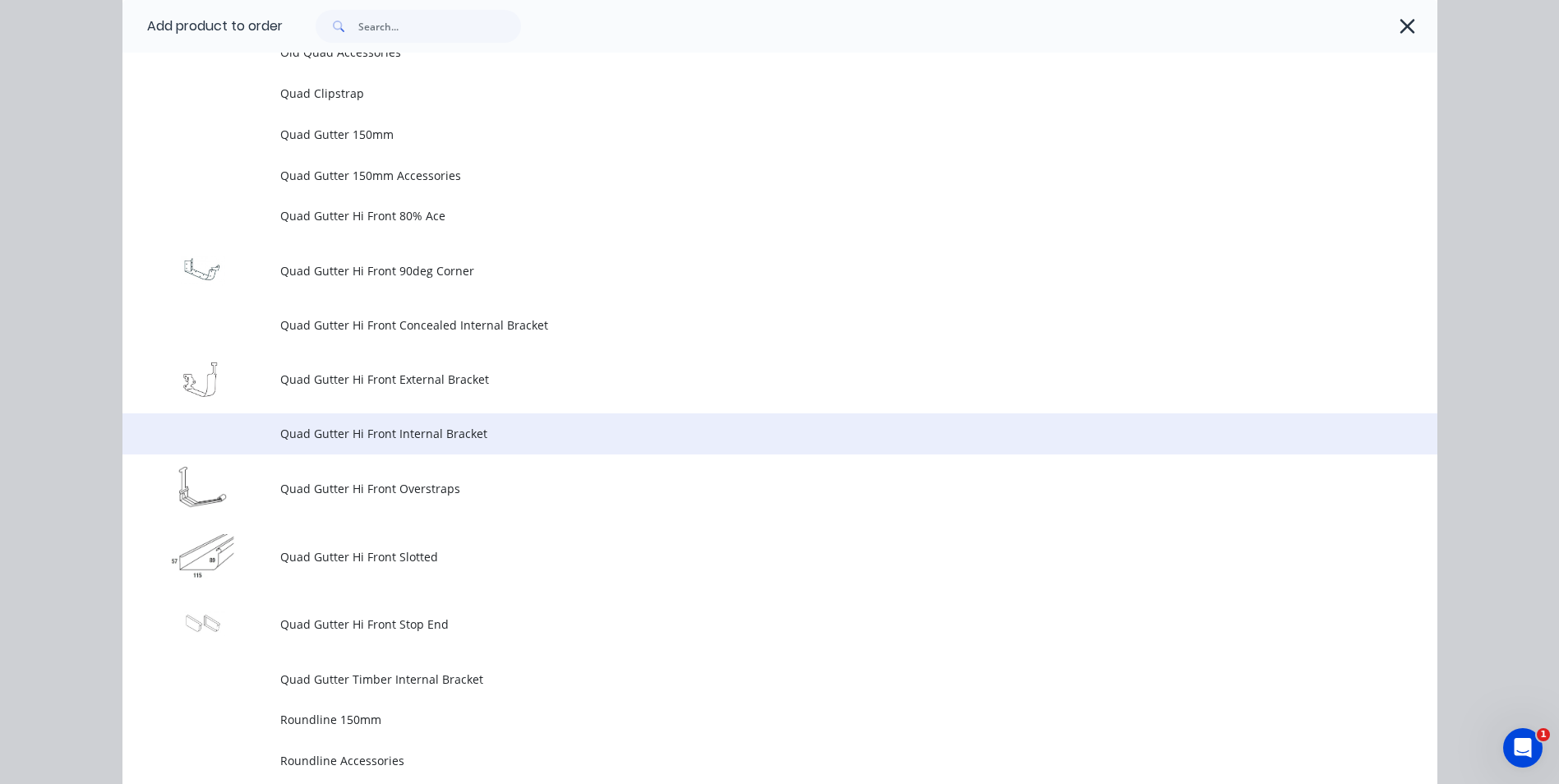
scroll to position [4486, 0]
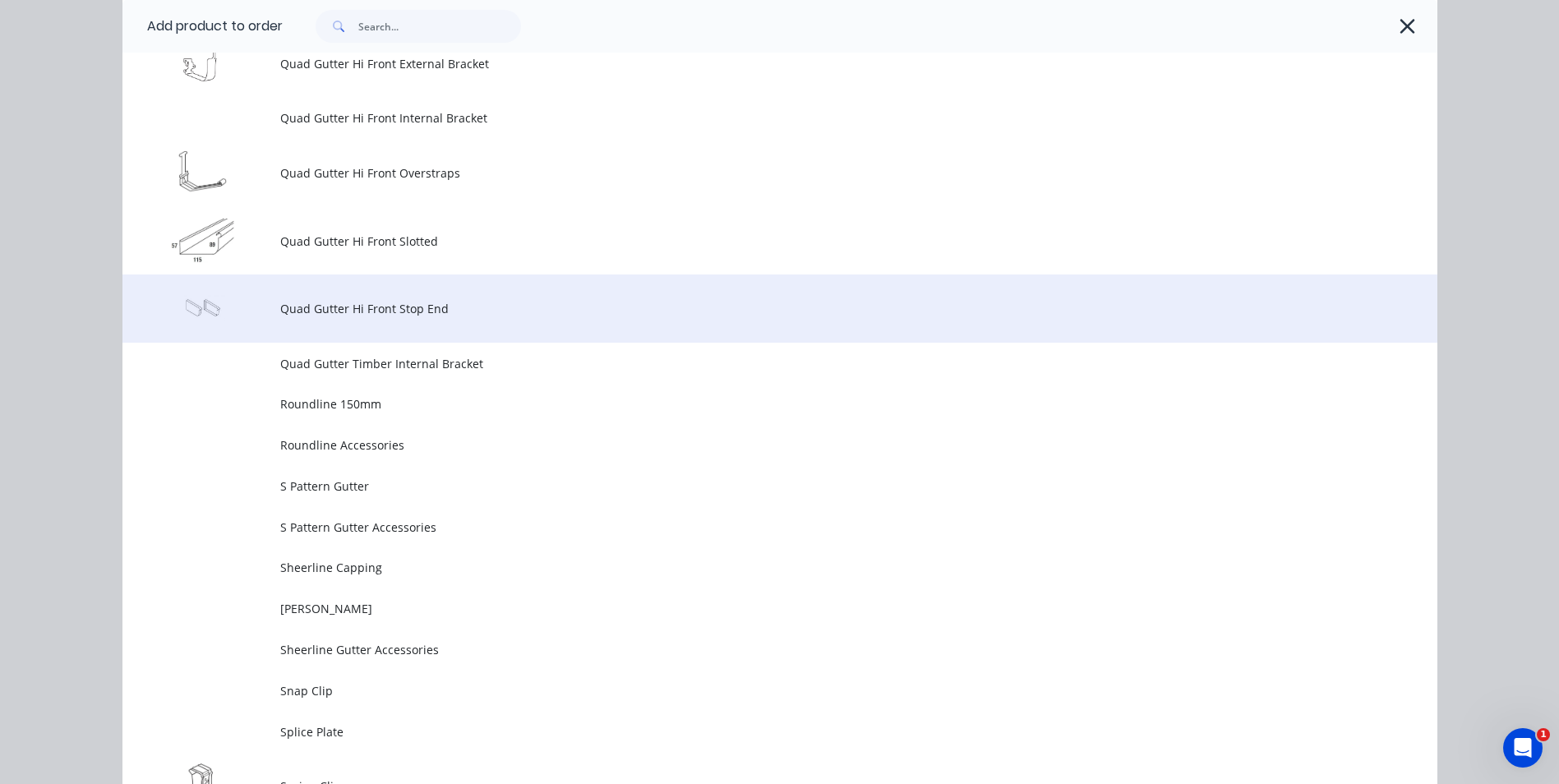
click at [374, 318] on td "Quad Gutter Hi Front Stop End" at bounding box center [859, 309] width 1157 height 68
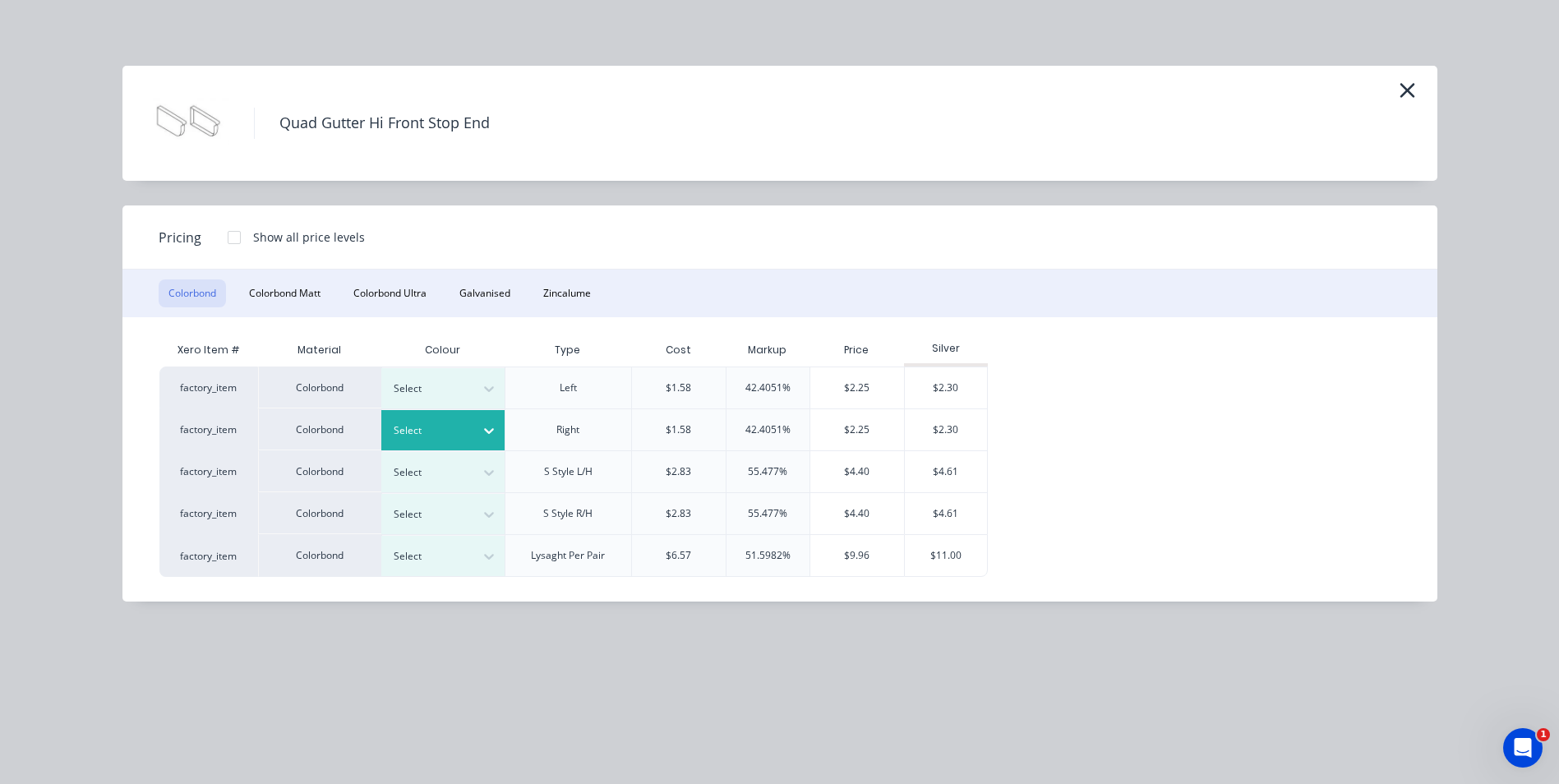
click at [476, 432] on div at bounding box center [488, 430] width 29 height 26
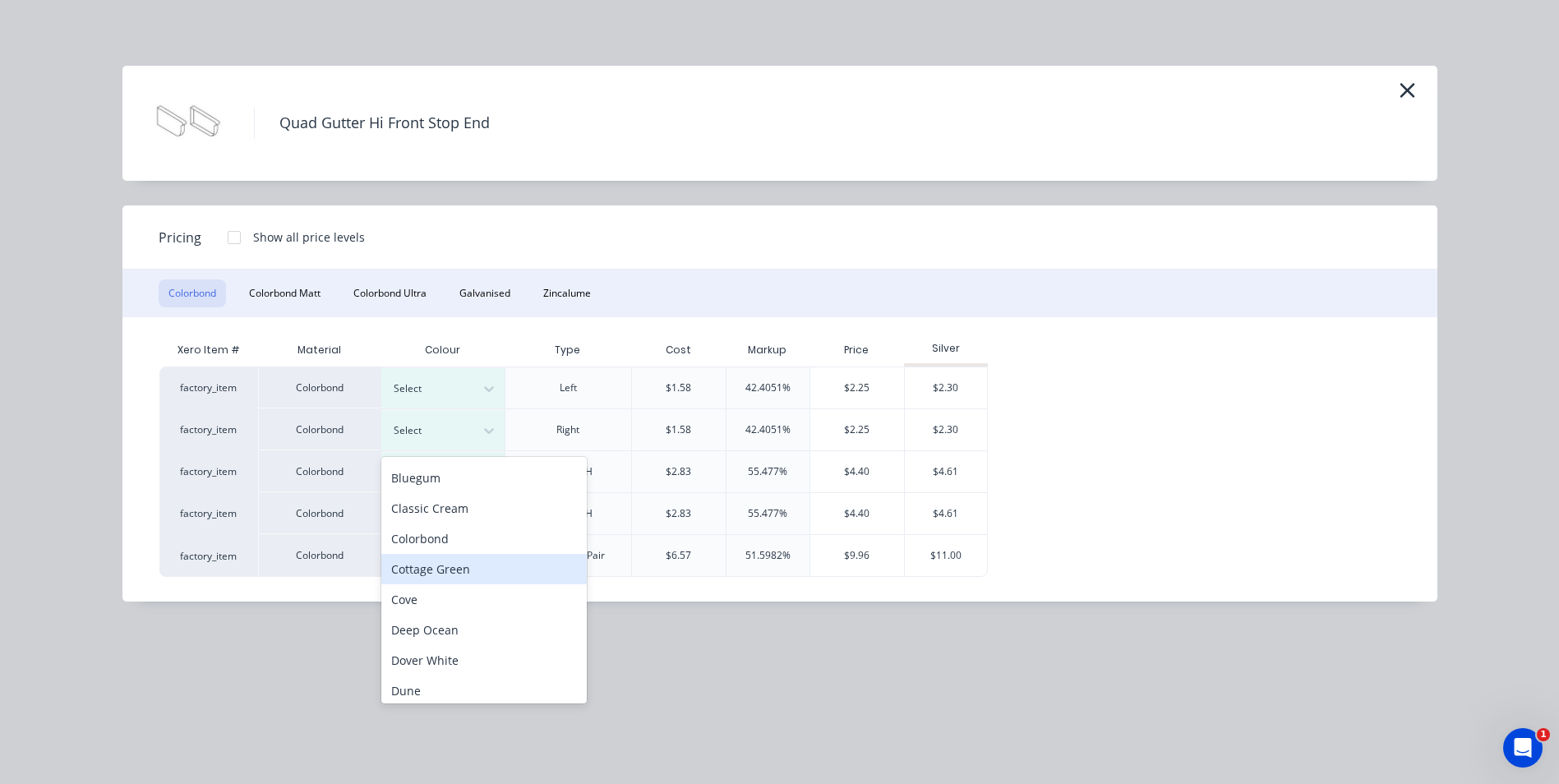
scroll to position [82, 0]
click at [451, 630] on div "Dune" at bounding box center [484, 636] width 205 height 30
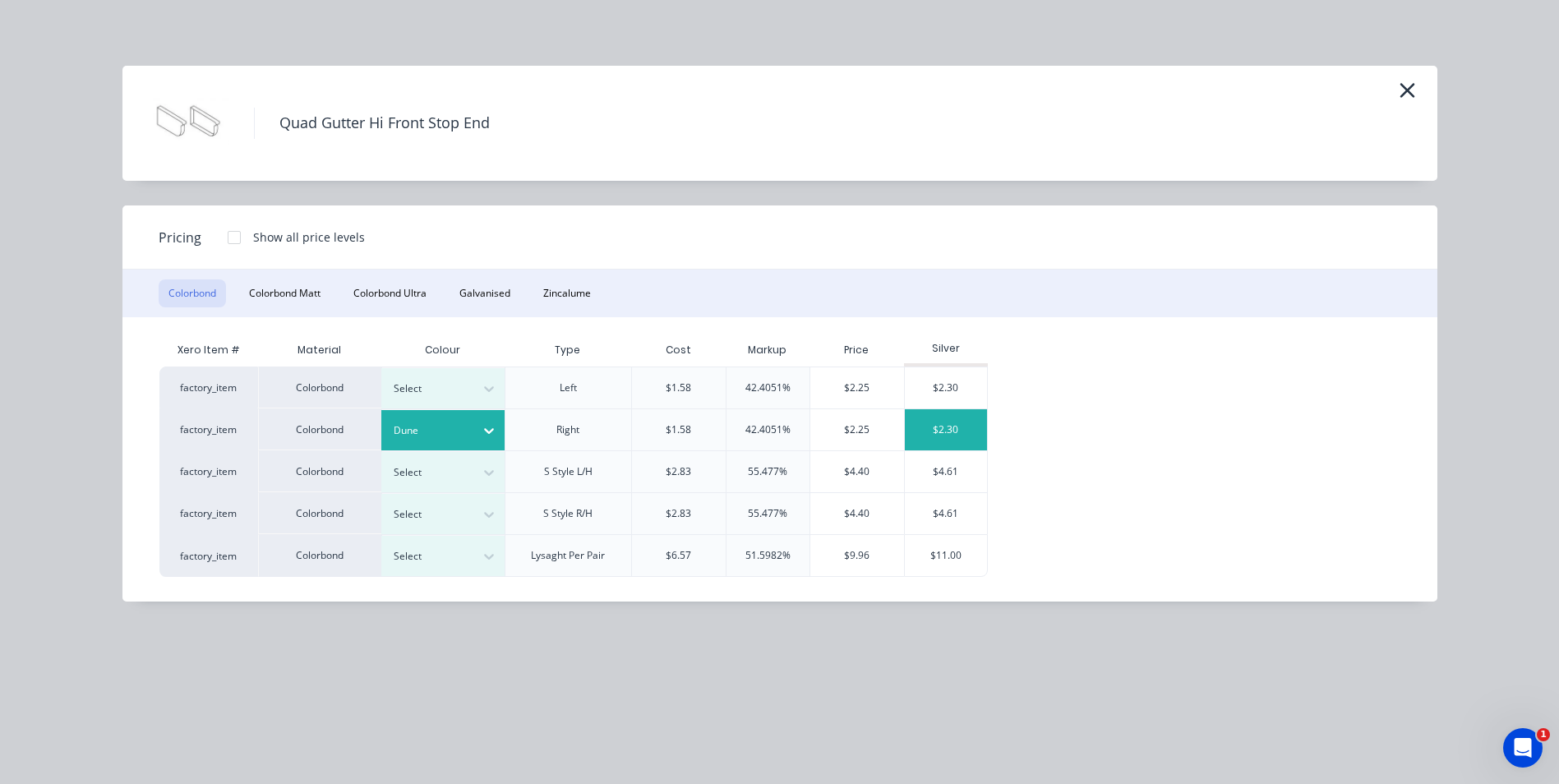
click at [962, 428] on div "$2.30" at bounding box center [946, 429] width 82 height 41
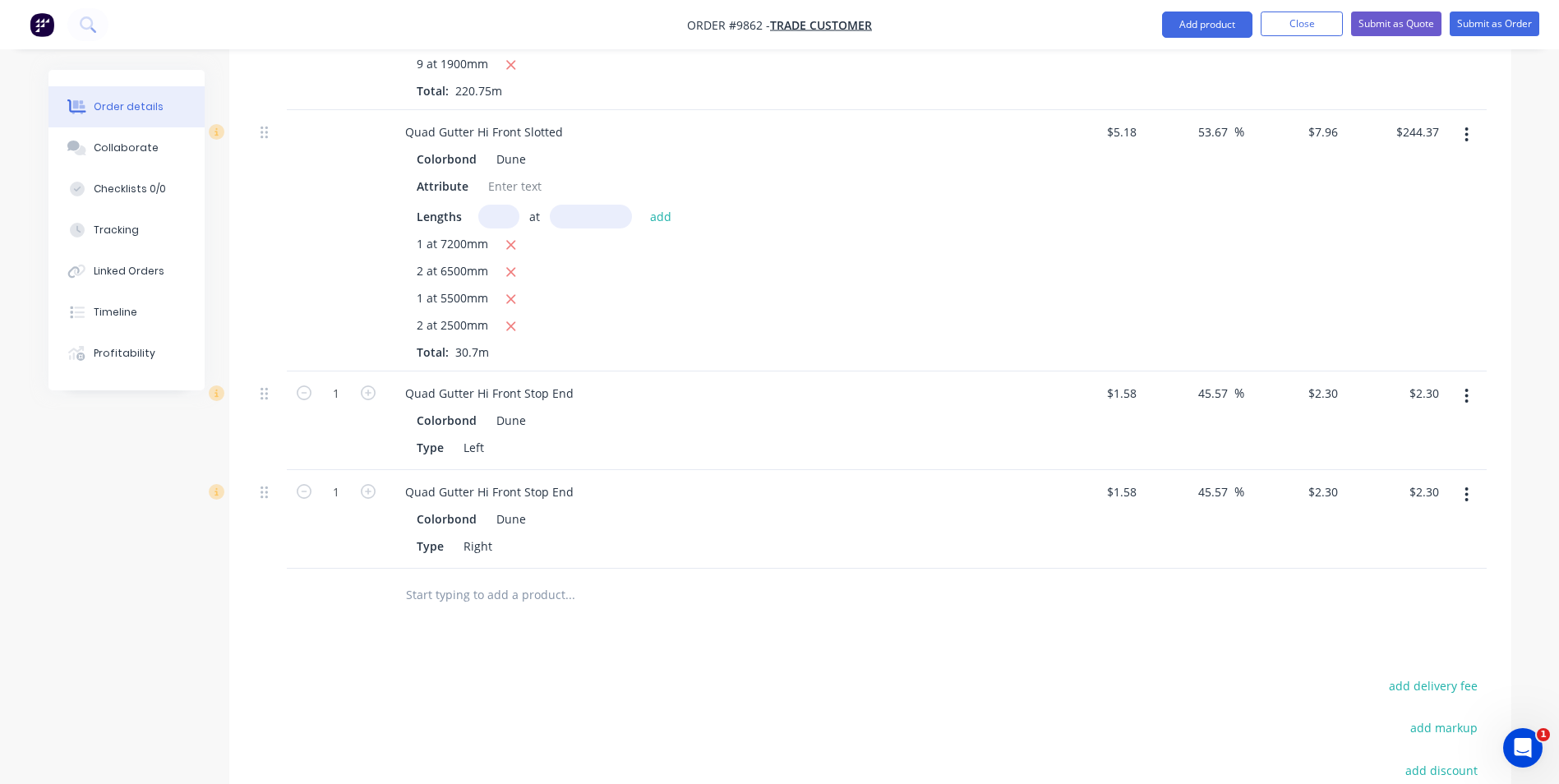
scroll to position [810, 0]
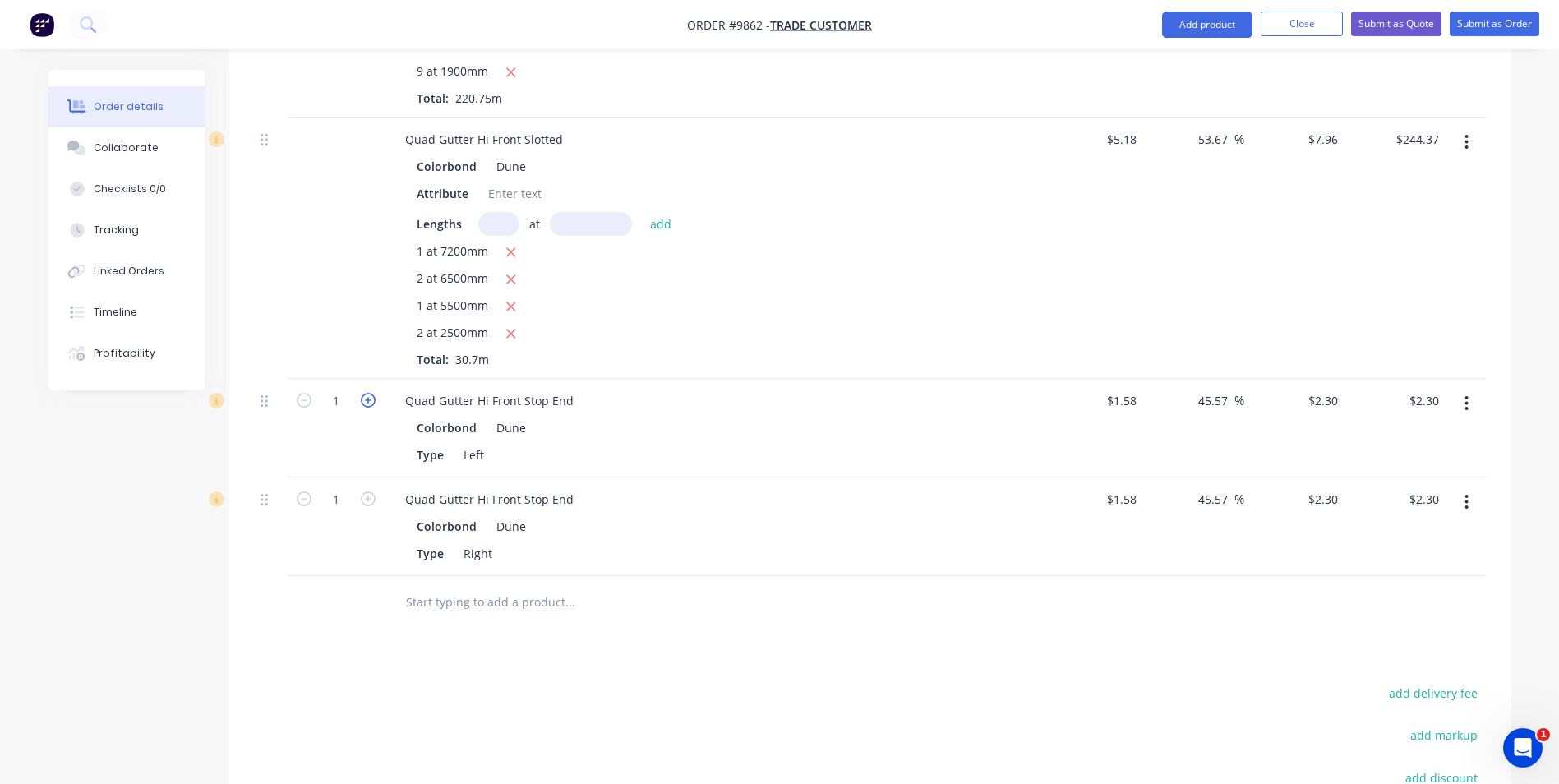
click at [362, 393] on icon "button" at bounding box center [368, 401] width 15 height 15
type input "2"
type input "$4.60"
click at [367, 492] on icon "button" at bounding box center [368, 499] width 15 height 15
type input "2"
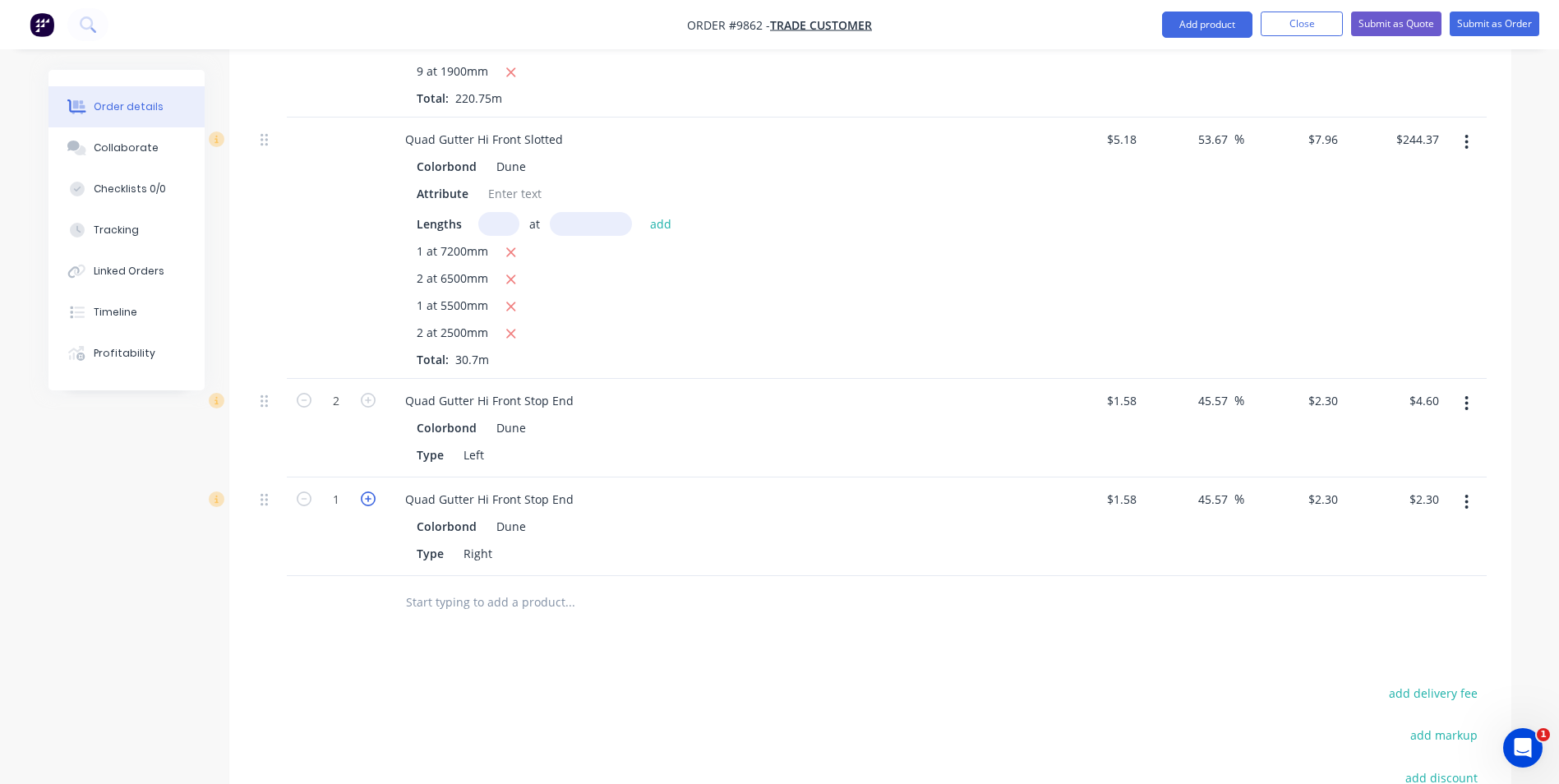
type input "$4.60"
click at [365, 393] on icon "button" at bounding box center [368, 401] width 15 height 15
type input "3"
type input "$6.90"
click at [369, 492] on icon "button" at bounding box center [368, 499] width 15 height 15
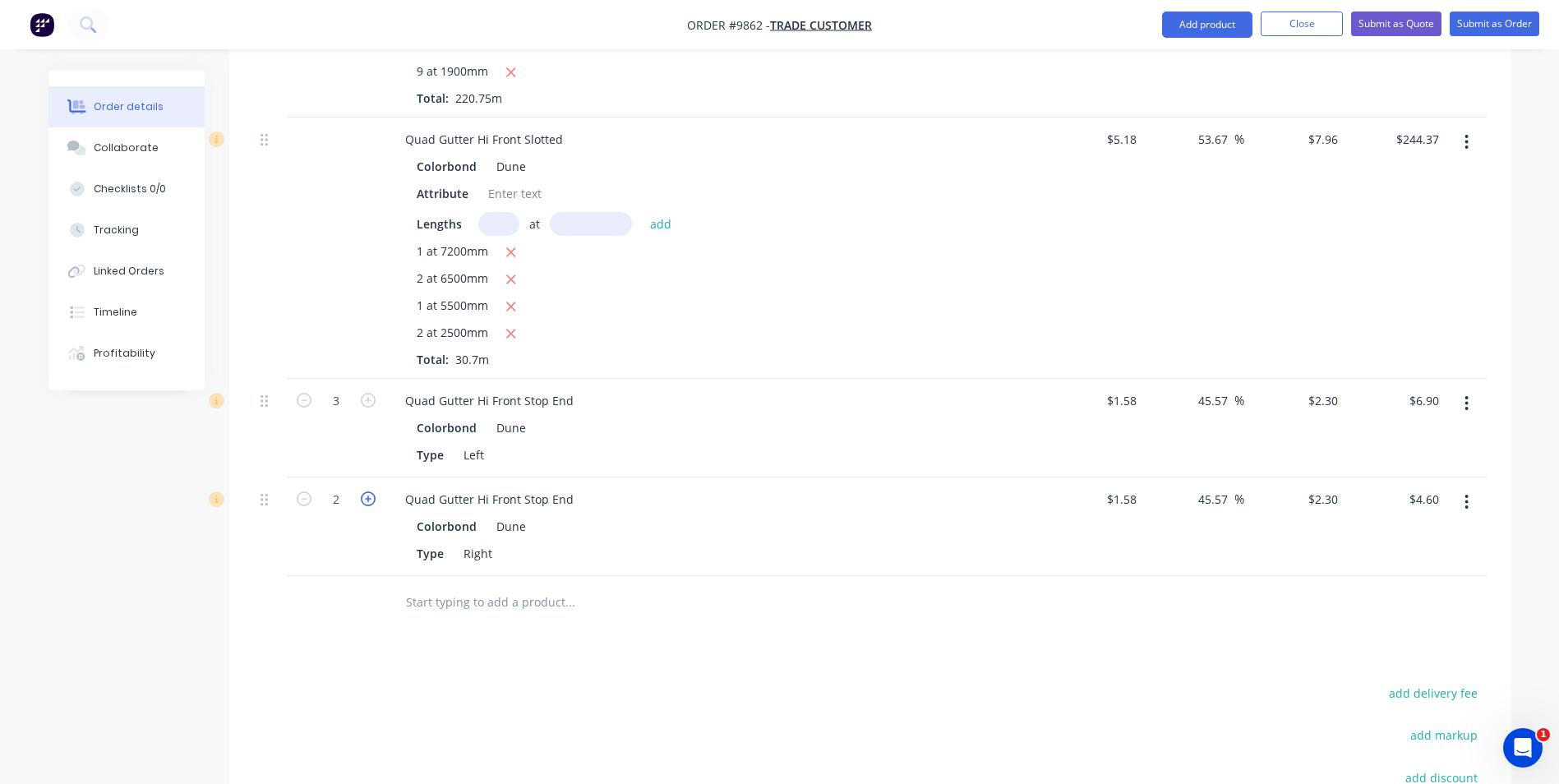
type input "3"
type input "$6.90"
click at [368, 393] on icon "button" at bounding box center [368, 401] width 15 height 15
type input "4"
type input "$9.20"
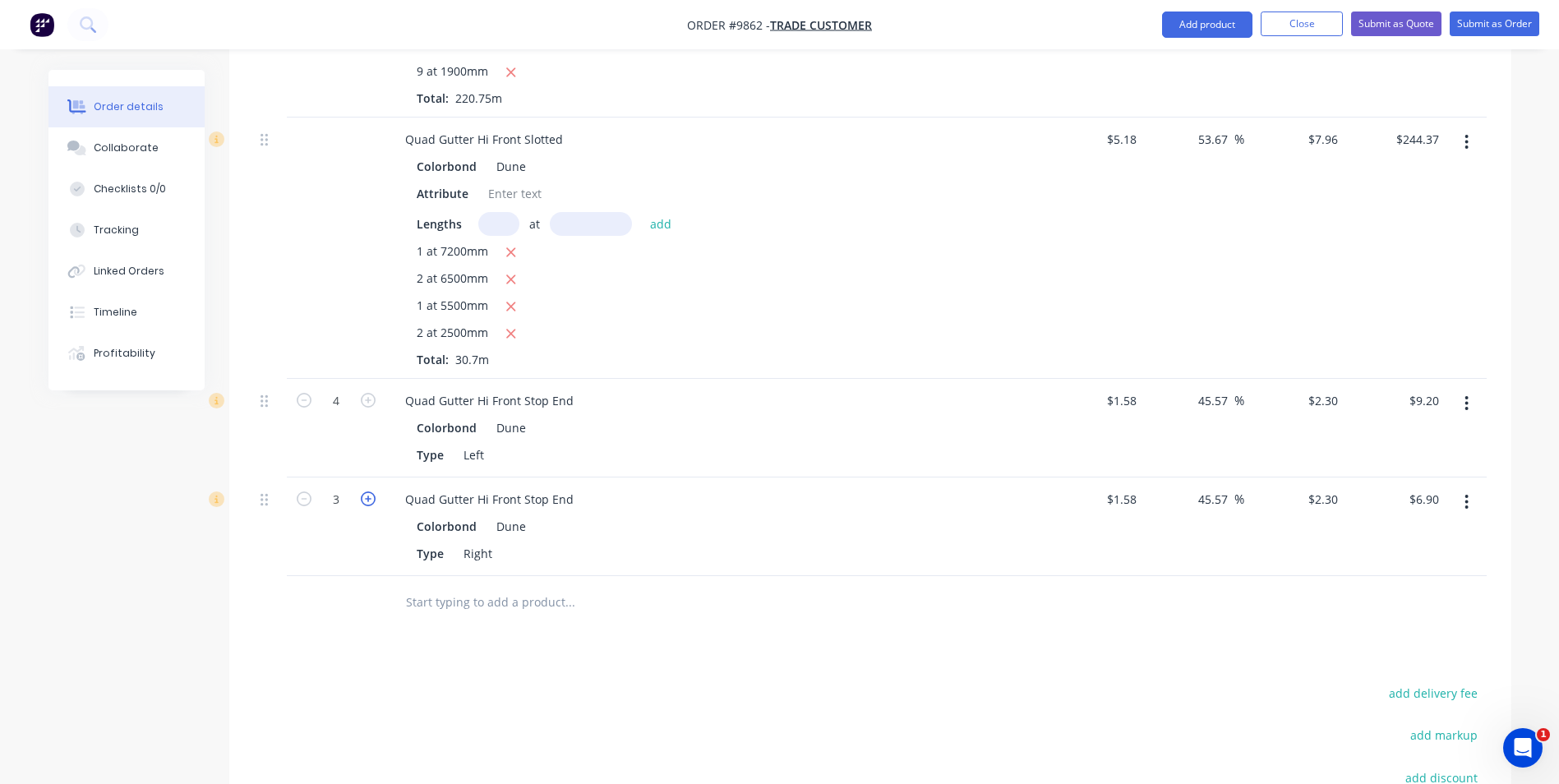
click at [369, 492] on icon "button" at bounding box center [368, 499] width 15 height 15
type input "4"
type input "$9.20"
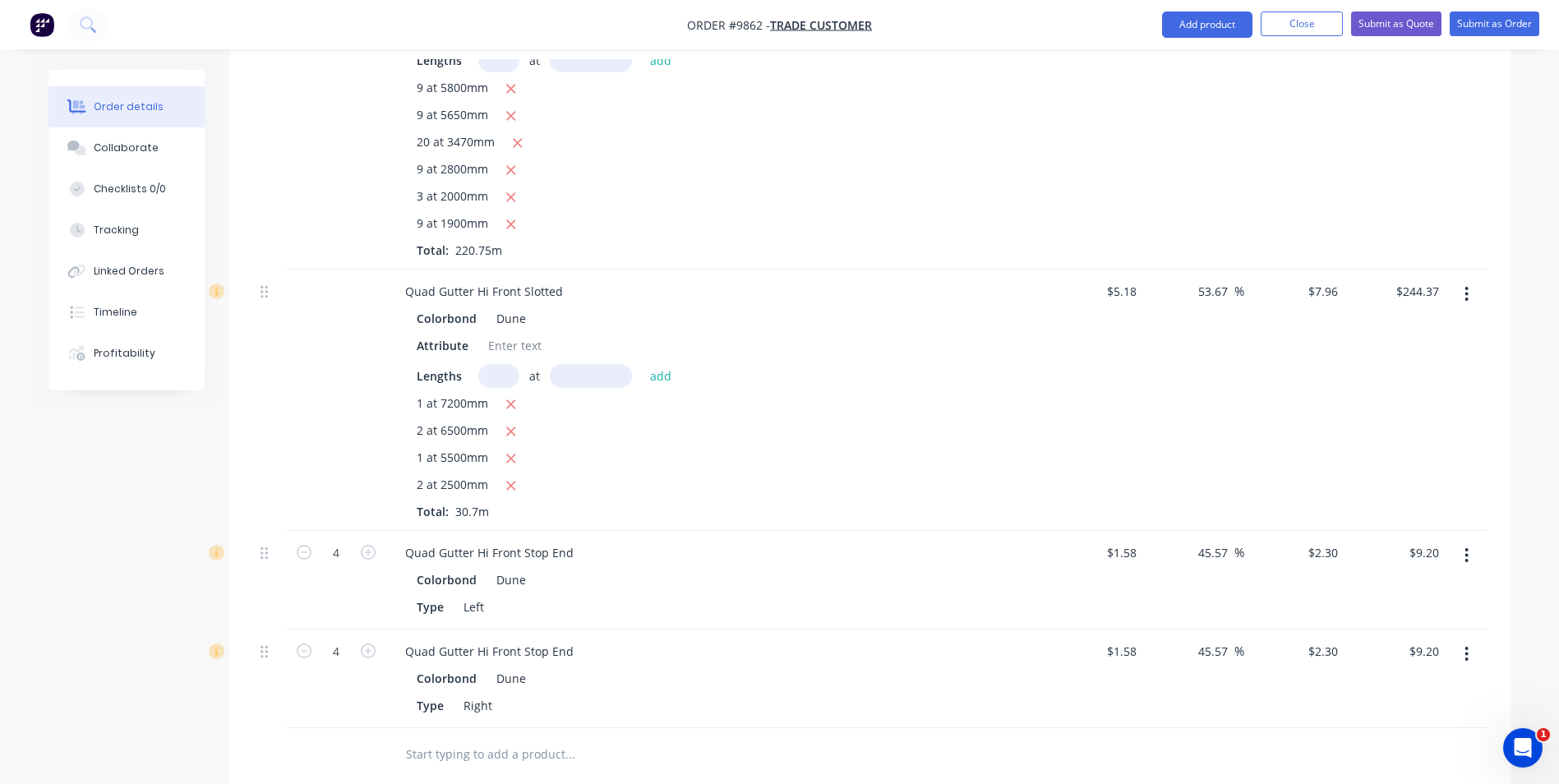
scroll to position [152, 0]
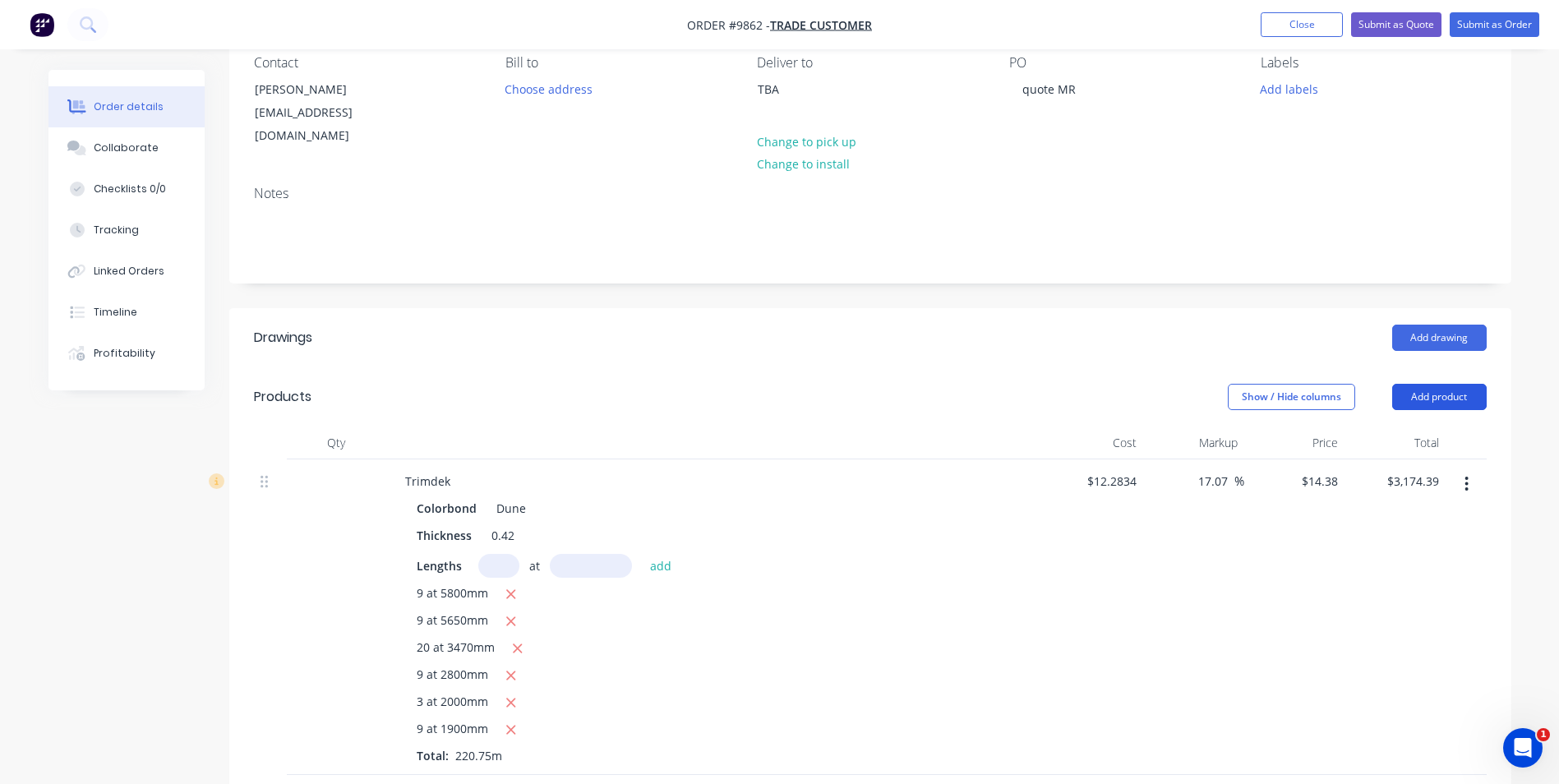
click at [1433, 384] on button "Add product" at bounding box center [1440, 397] width 94 height 26
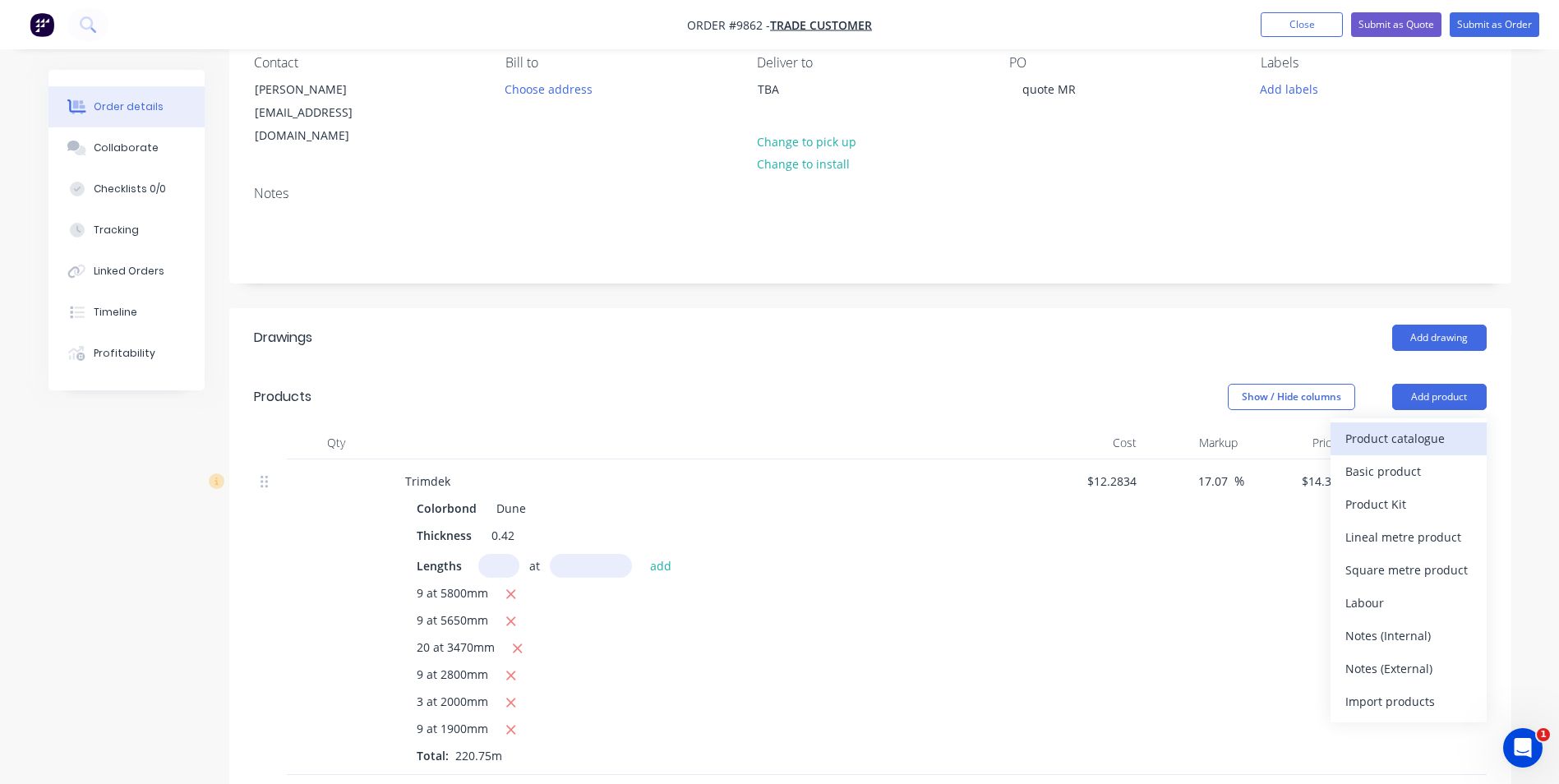
click at [1412, 427] on div "Product catalogue" at bounding box center [1409, 438] width 127 height 24
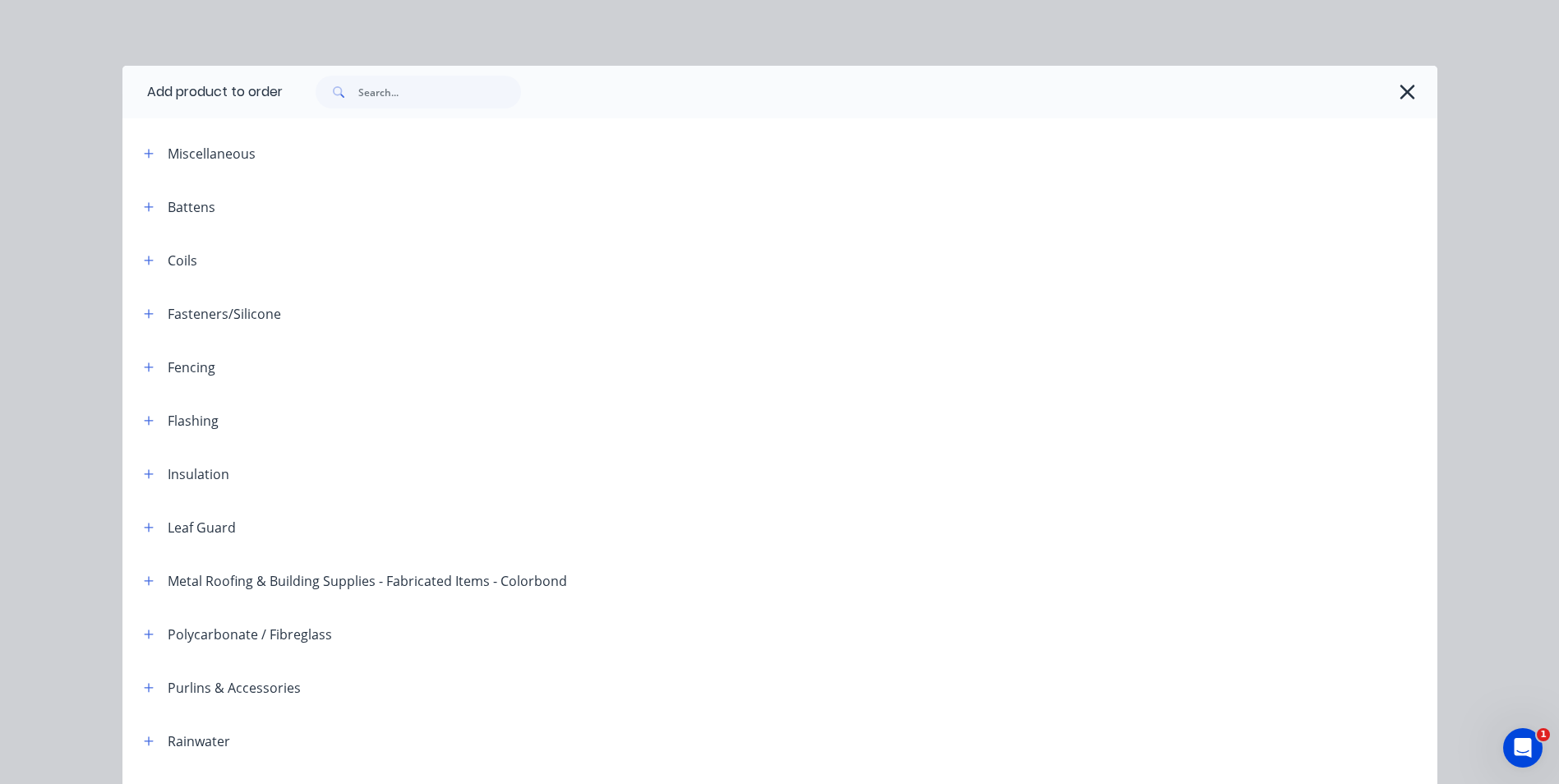
scroll to position [377, 0]
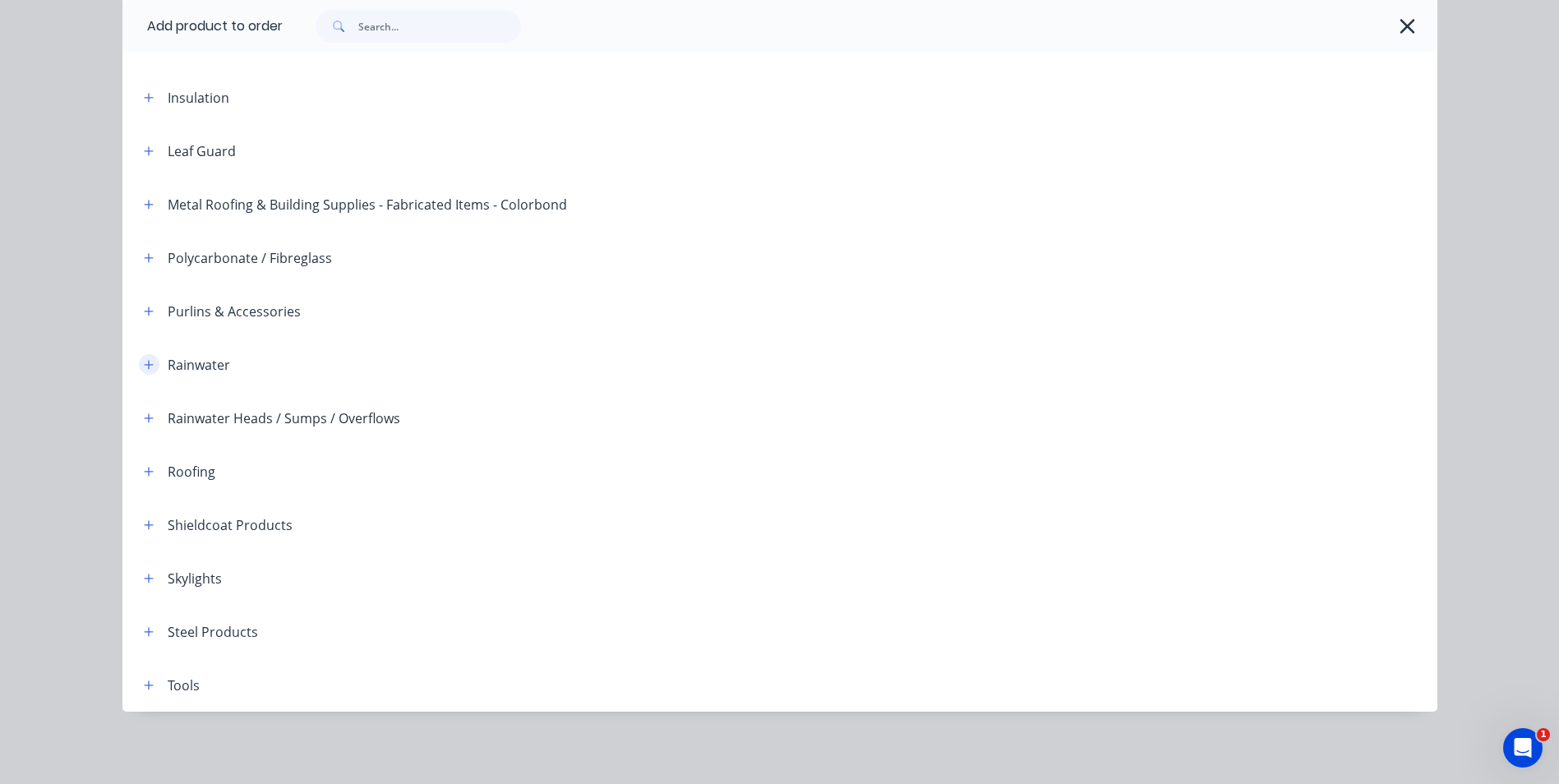
click at [145, 363] on icon "button" at bounding box center [149, 365] width 10 height 12
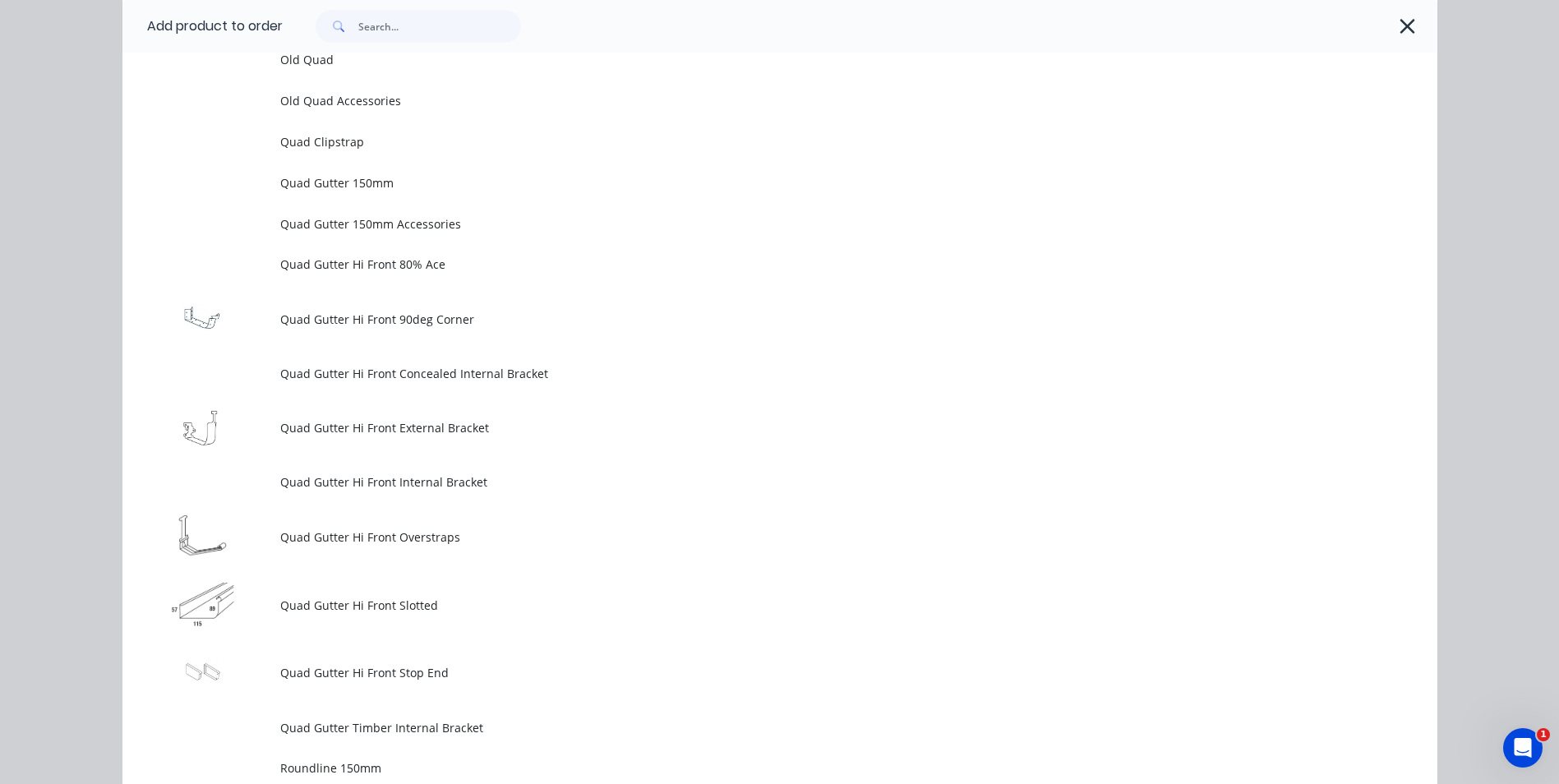
scroll to position [4157, 0]
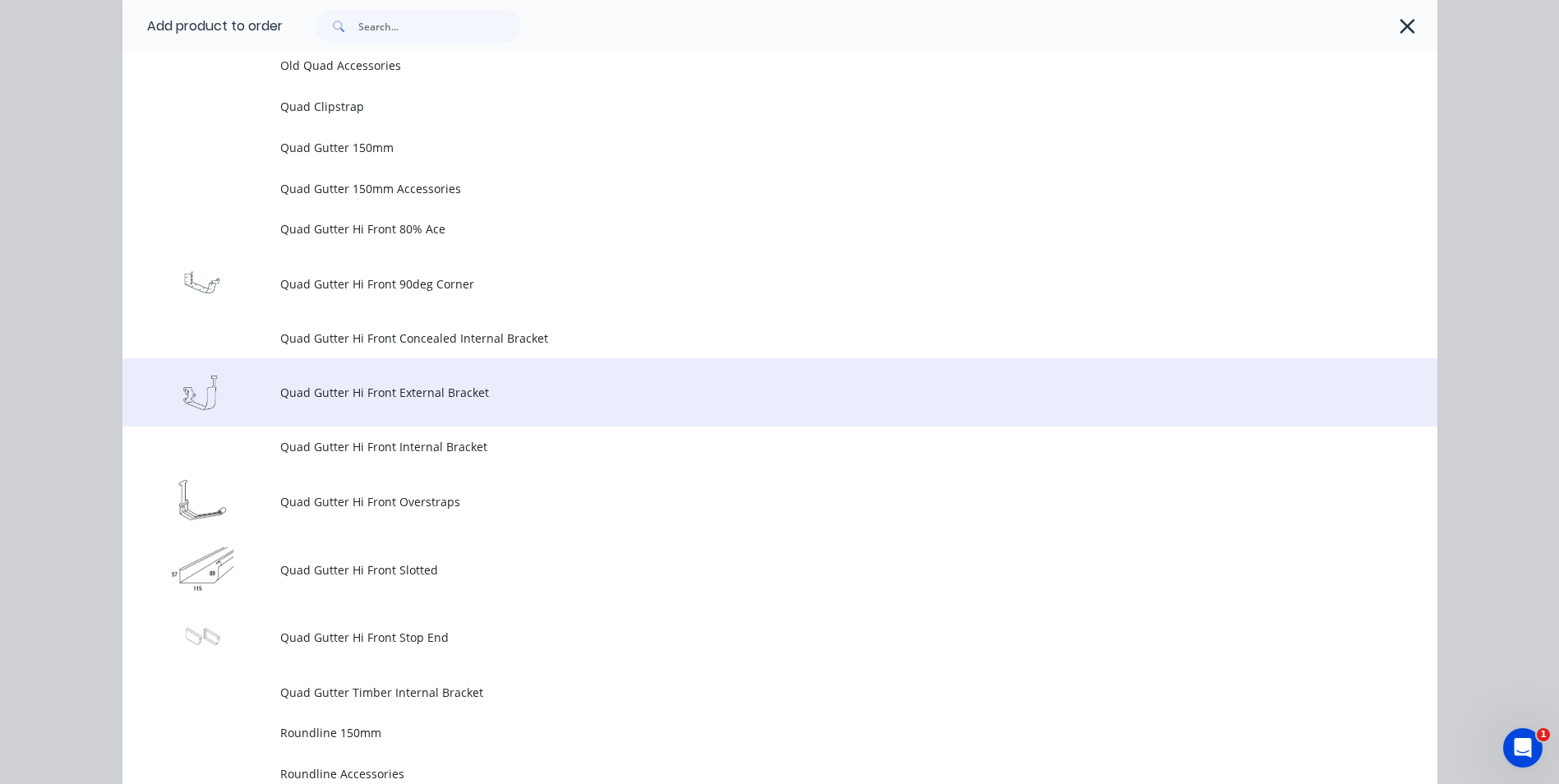
click at [420, 402] on td "Quad Gutter Hi Front External Bracket" at bounding box center [859, 392] width 1157 height 68
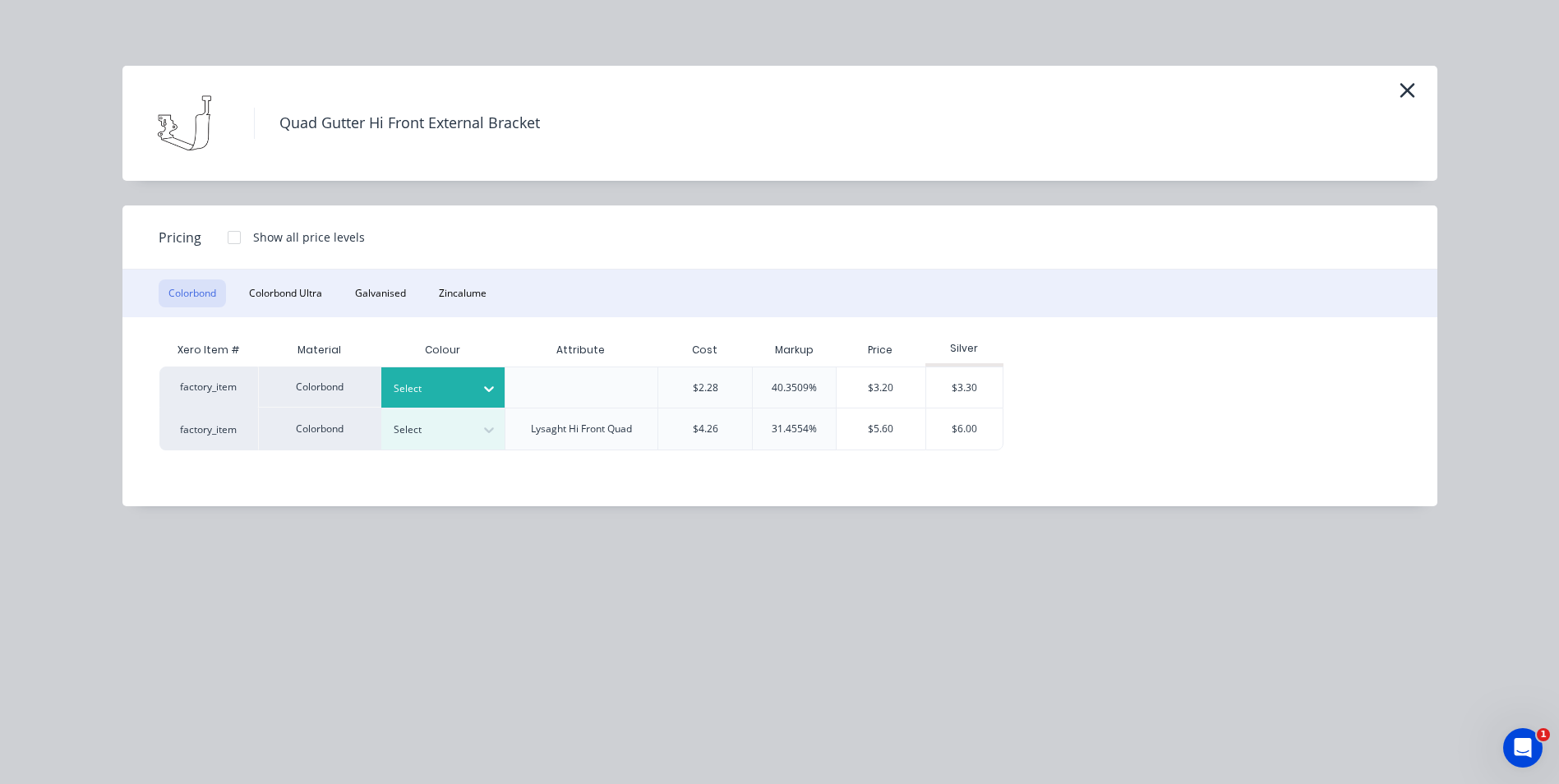
click at [476, 388] on div at bounding box center [488, 388] width 29 height 26
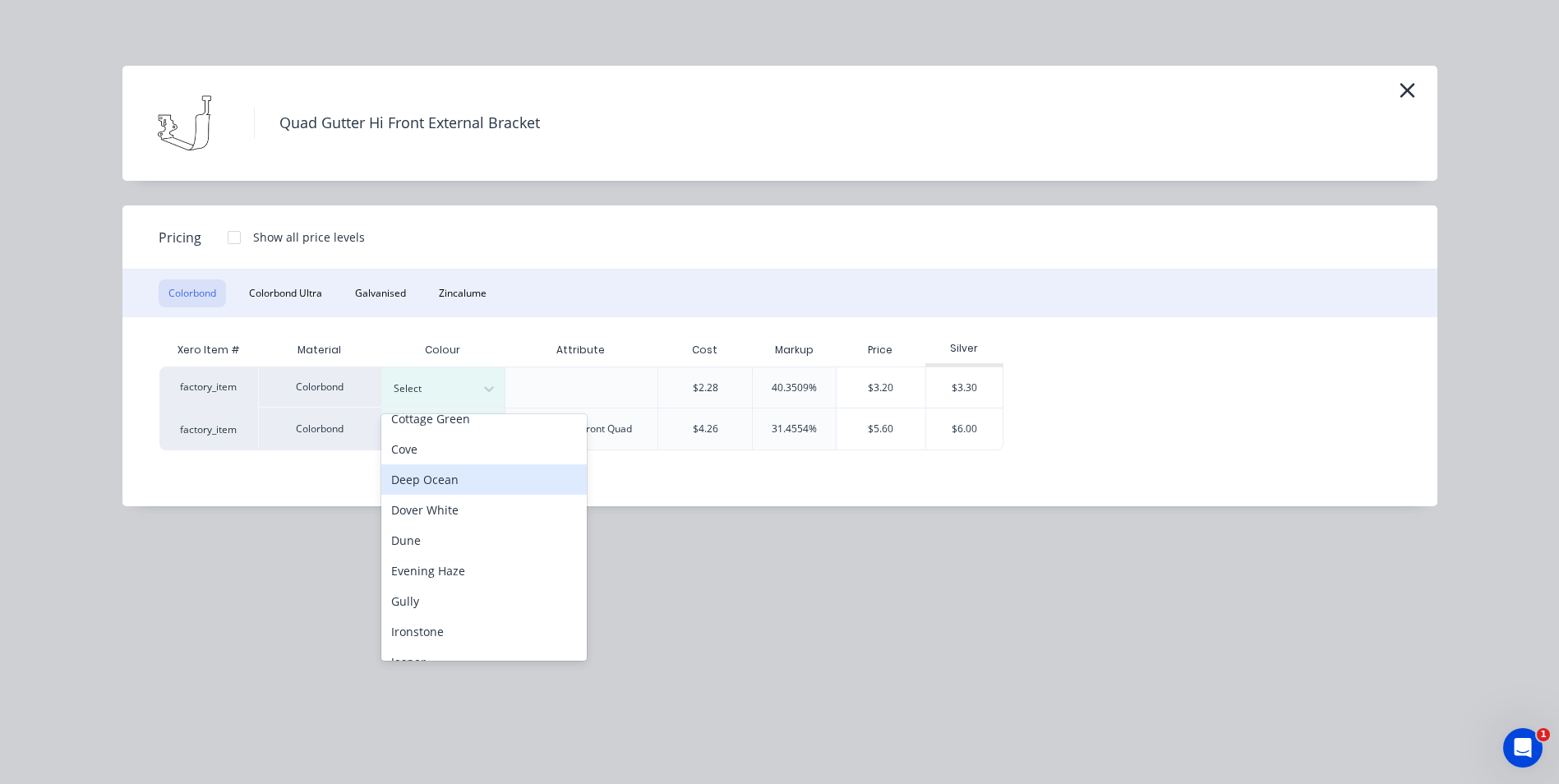
scroll to position [164, 0]
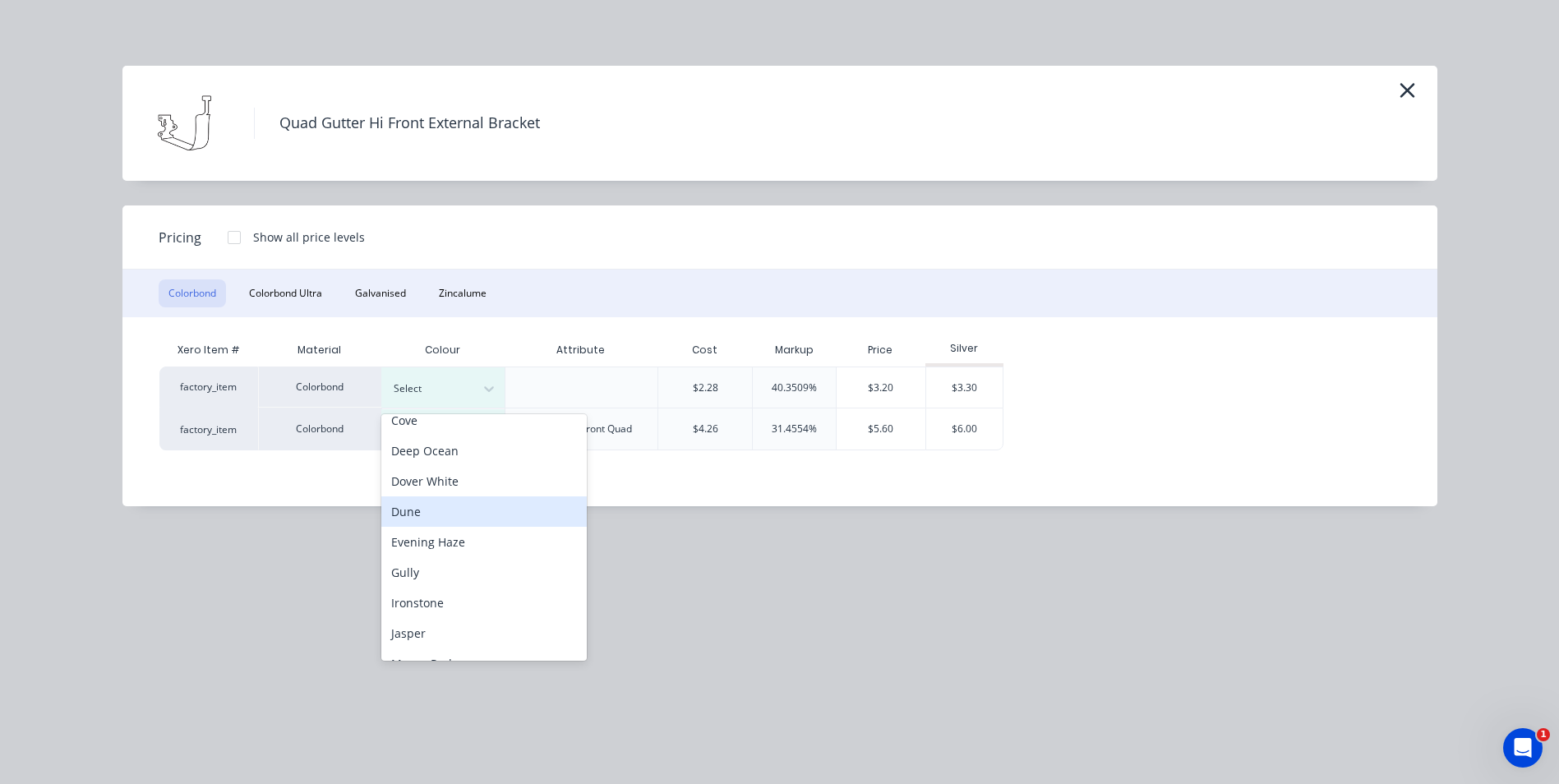
click at [438, 509] on div "Dune" at bounding box center [484, 512] width 205 height 30
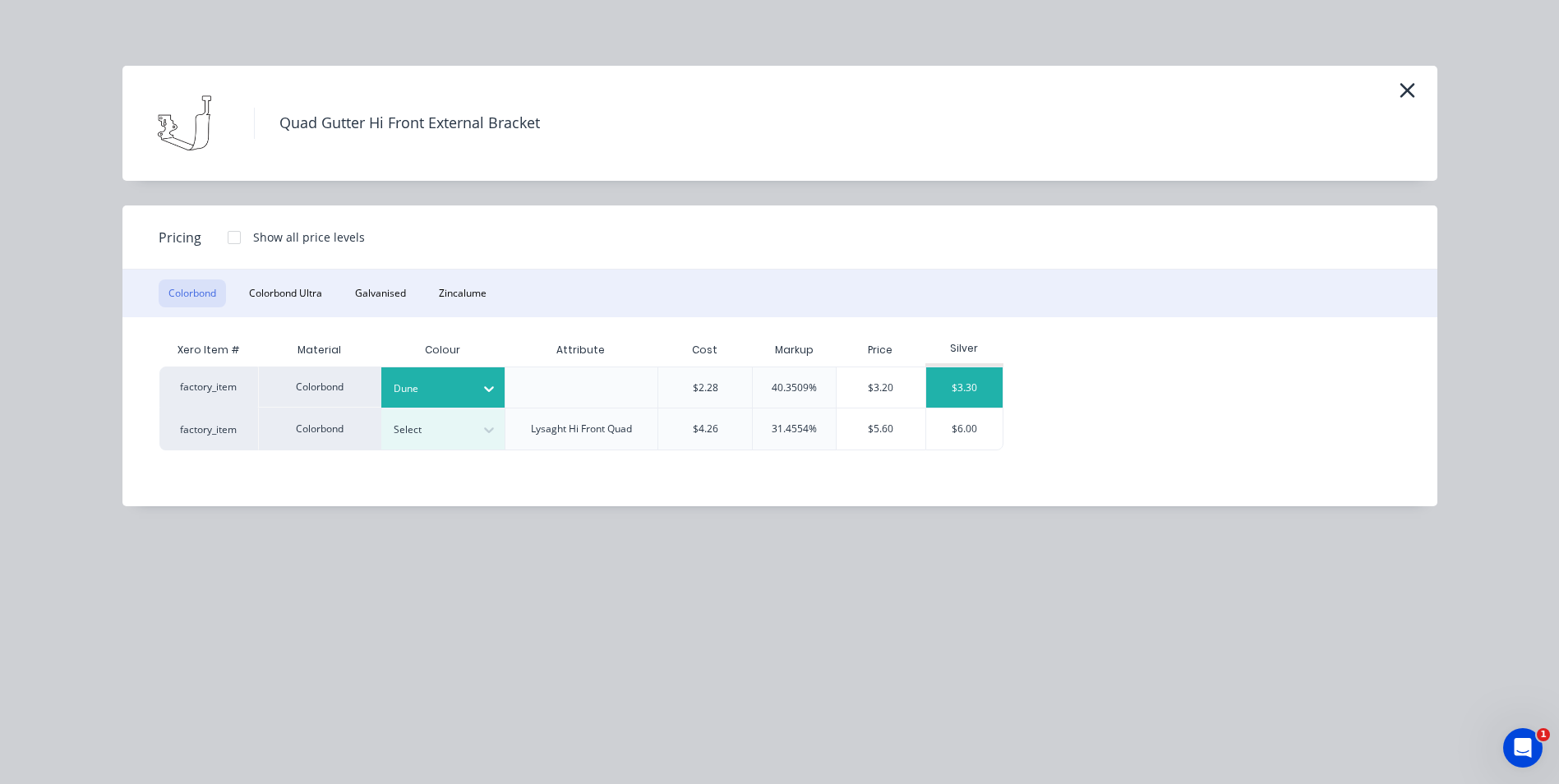
click at [976, 386] on div "$3.30" at bounding box center [964, 387] width 78 height 40
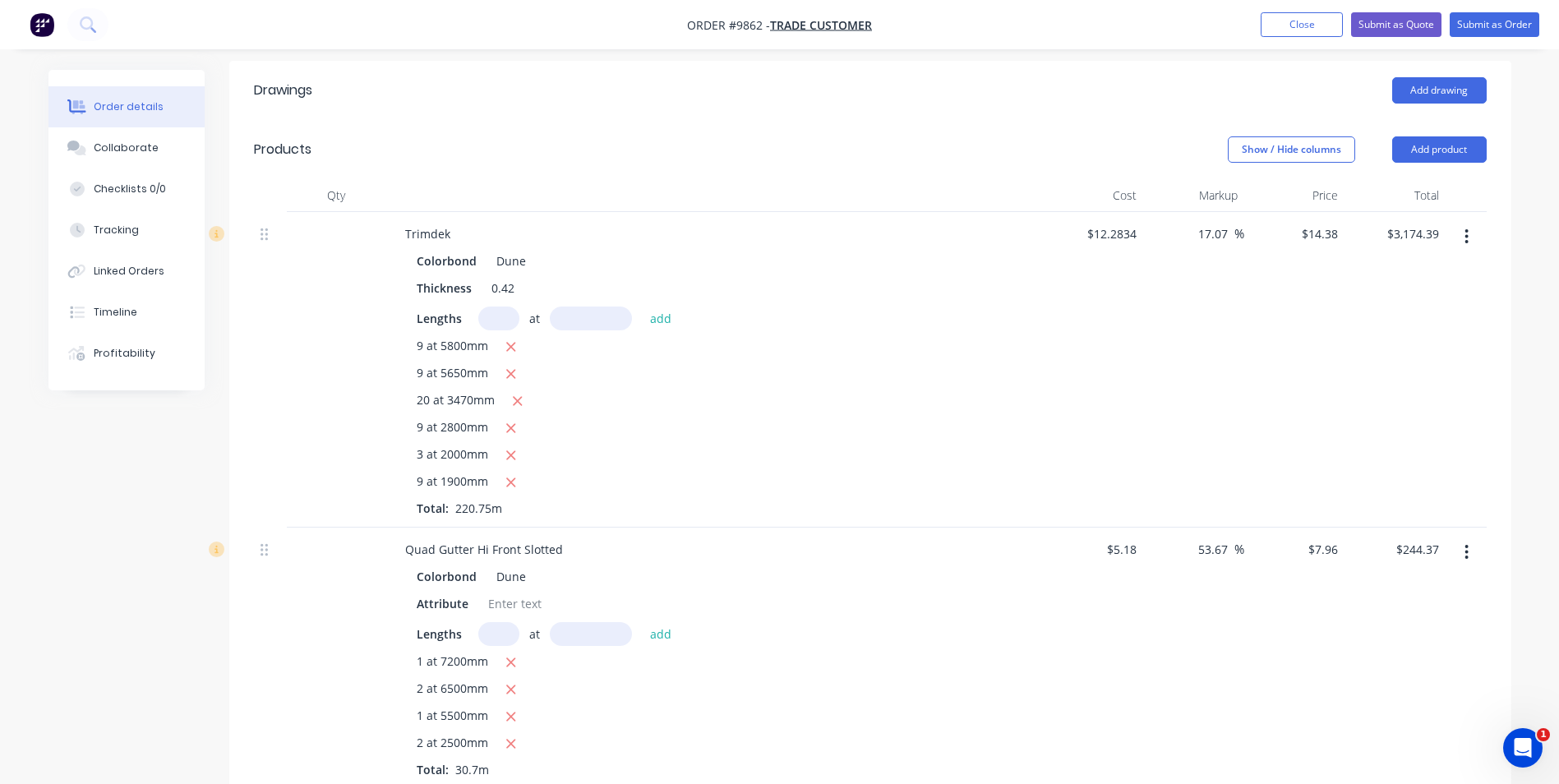
scroll to position [892, 0]
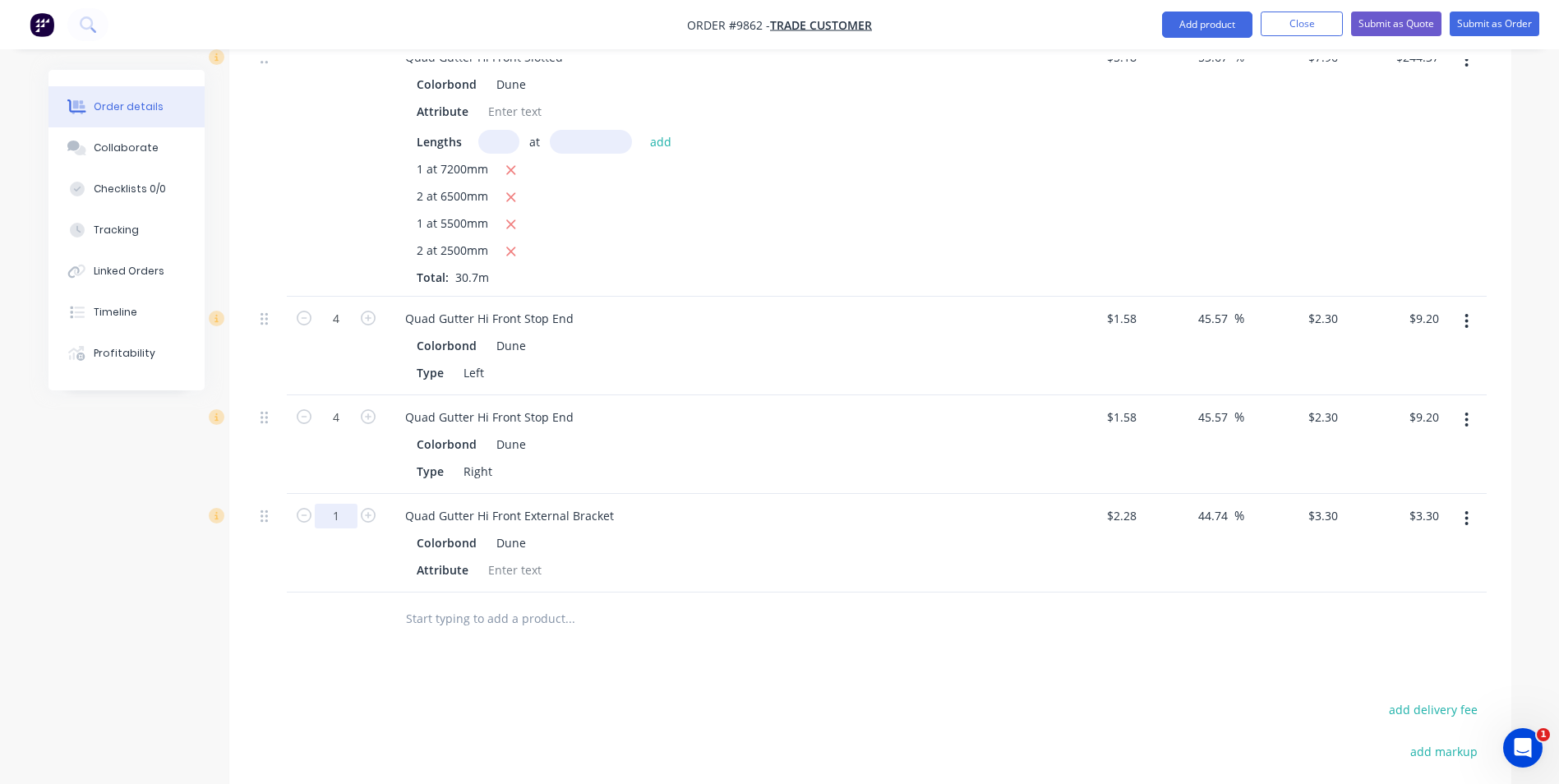
click at [352, 503] on input "1" at bounding box center [336, 516] width 43 height 25
type input "30"
type input "$99.00"
click at [802, 603] on div at bounding box center [639, 619] width 494 height 33
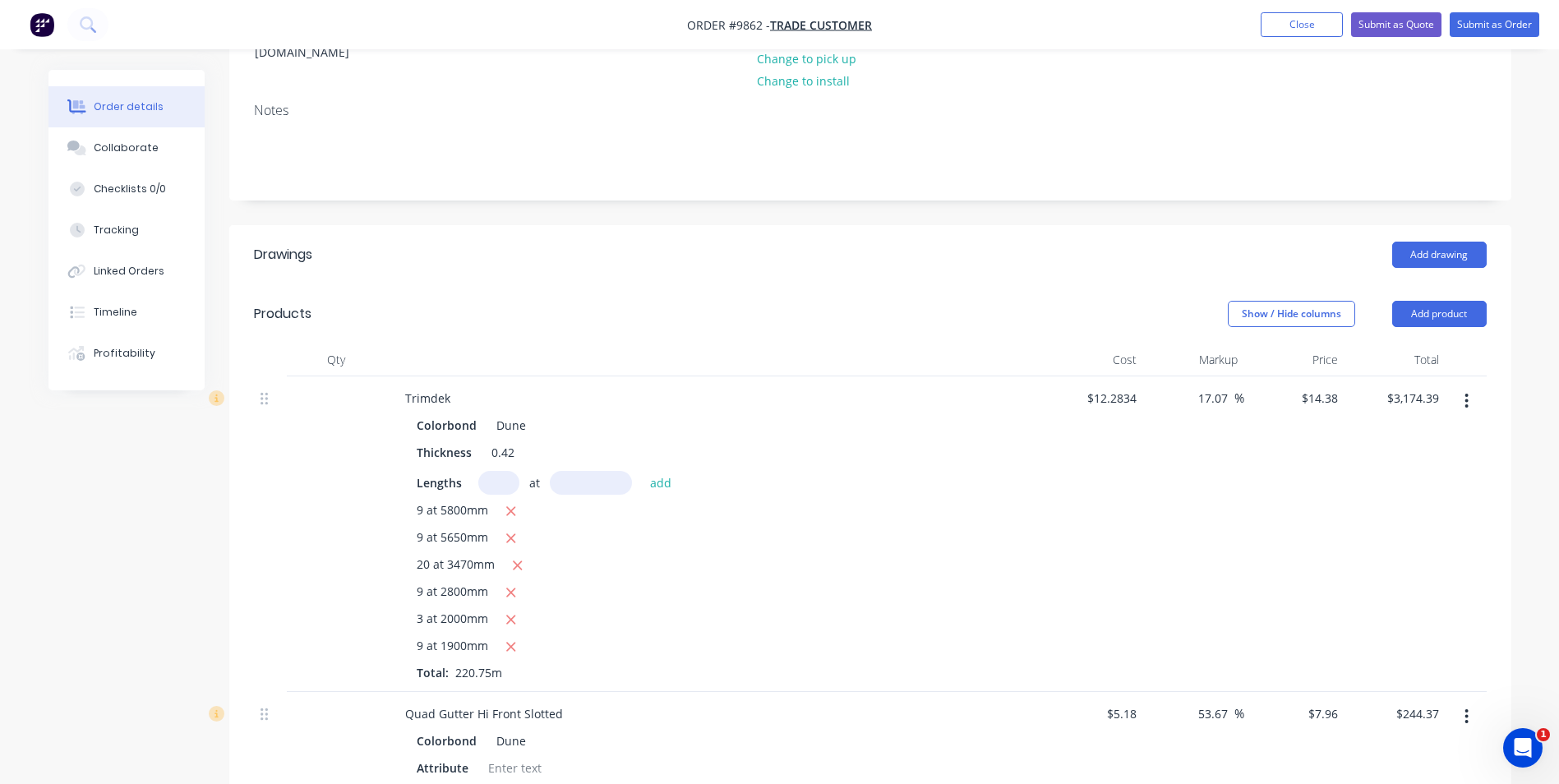
scroll to position [235, 0]
click at [1417, 301] on button "Add product" at bounding box center [1440, 314] width 94 height 26
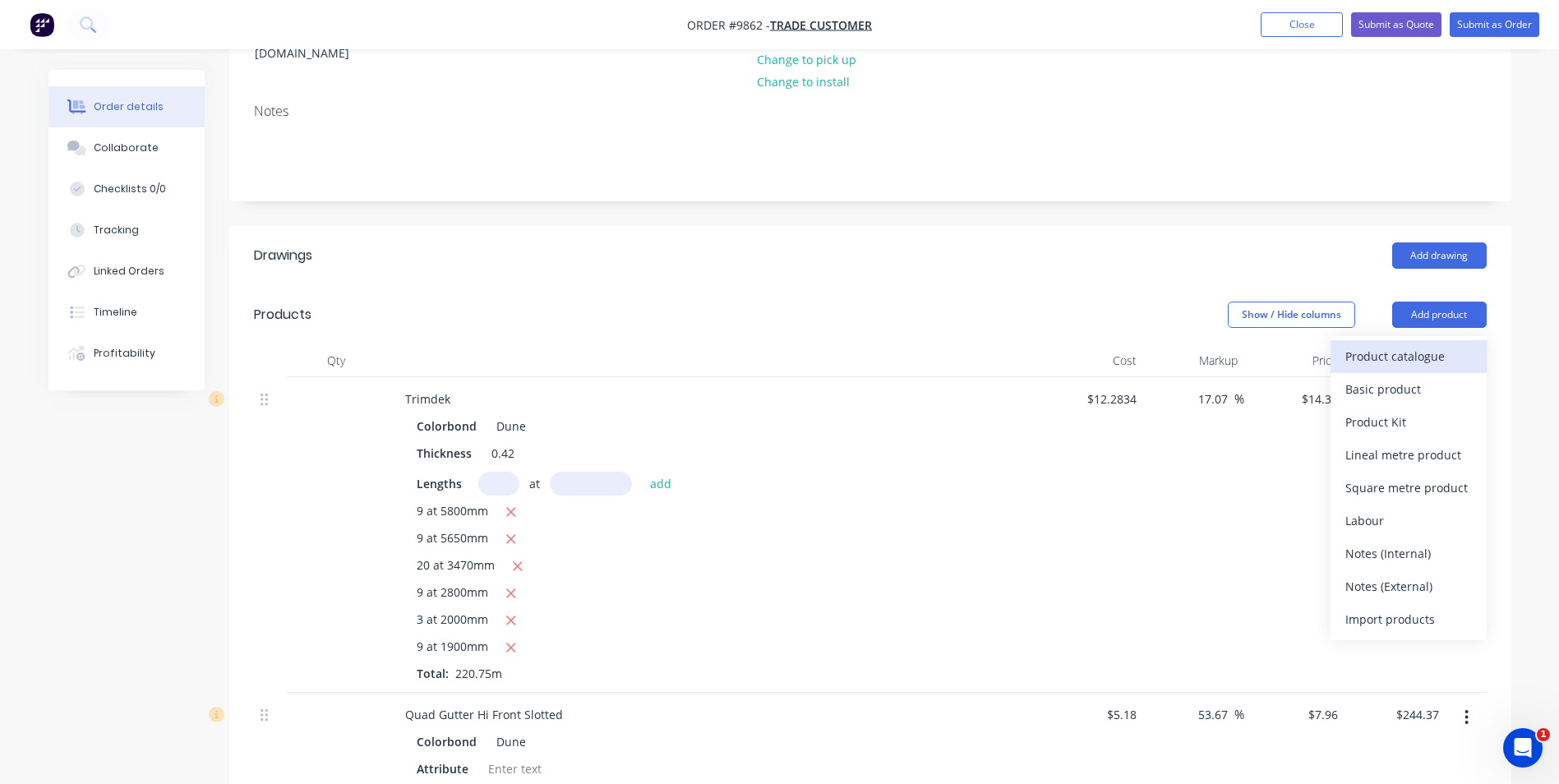
click at [1396, 344] on div "Product catalogue" at bounding box center [1409, 356] width 127 height 24
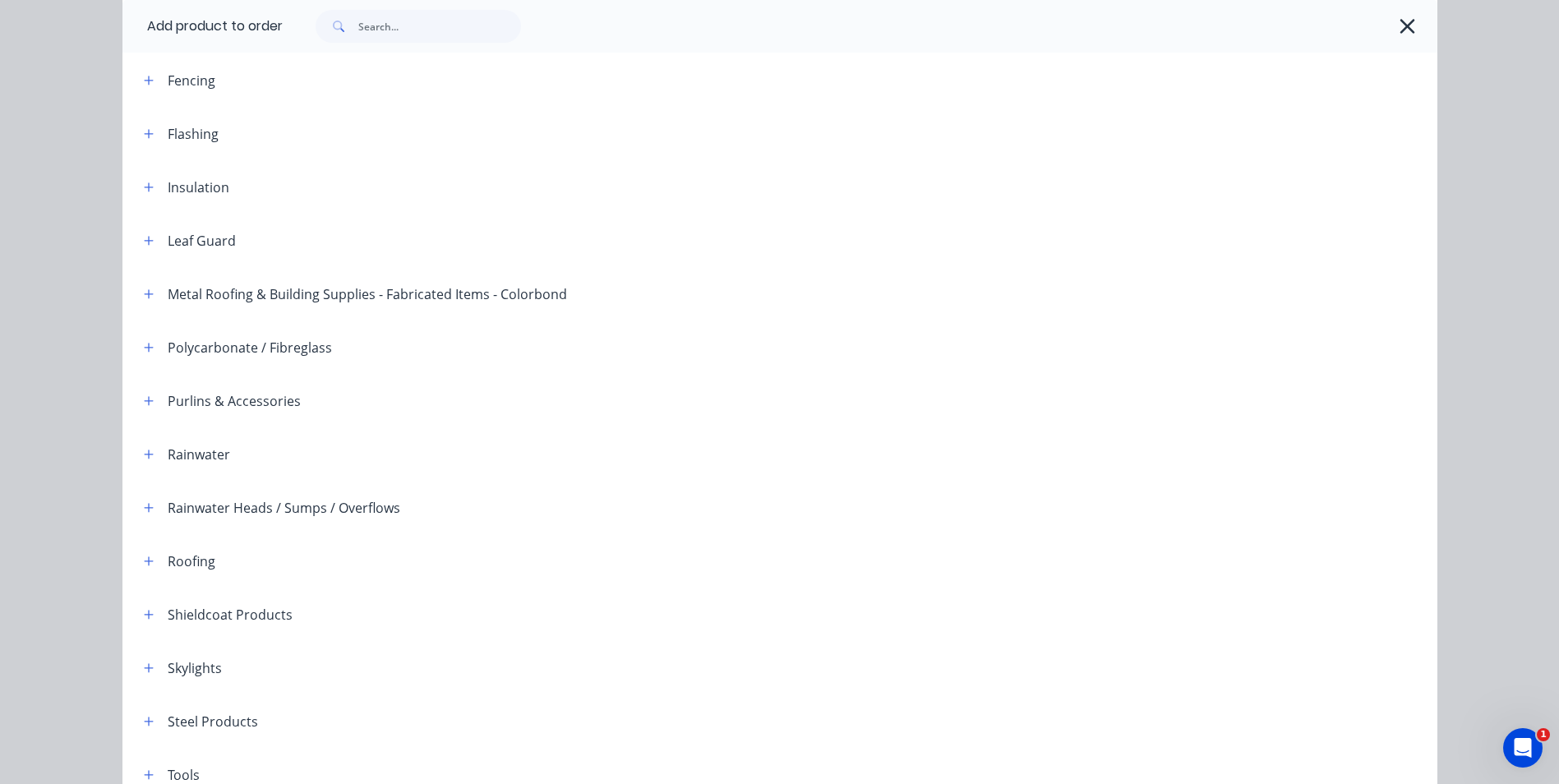
scroll to position [377, 0]
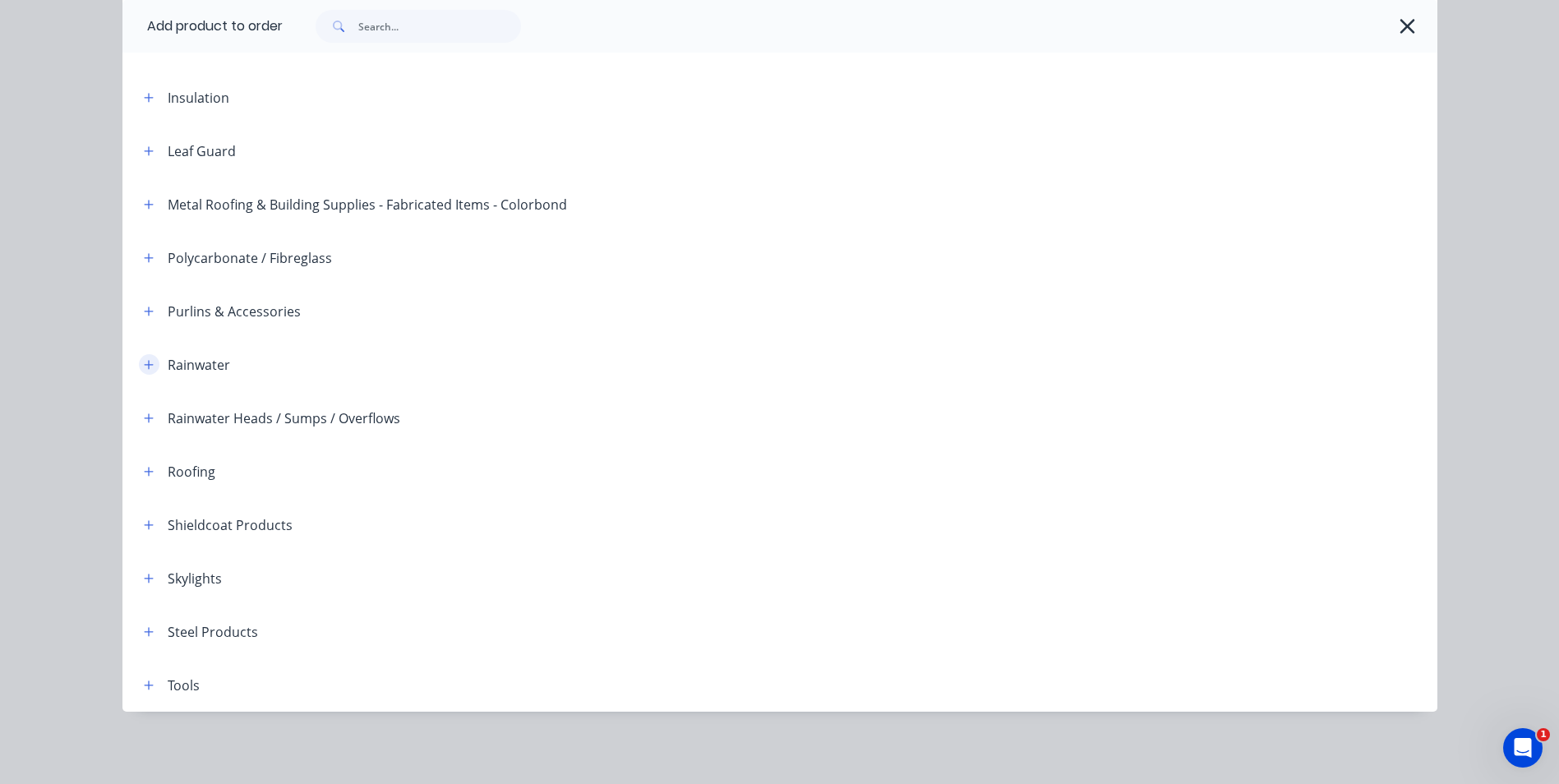
click at [144, 363] on icon "button" at bounding box center [148, 364] width 9 height 9
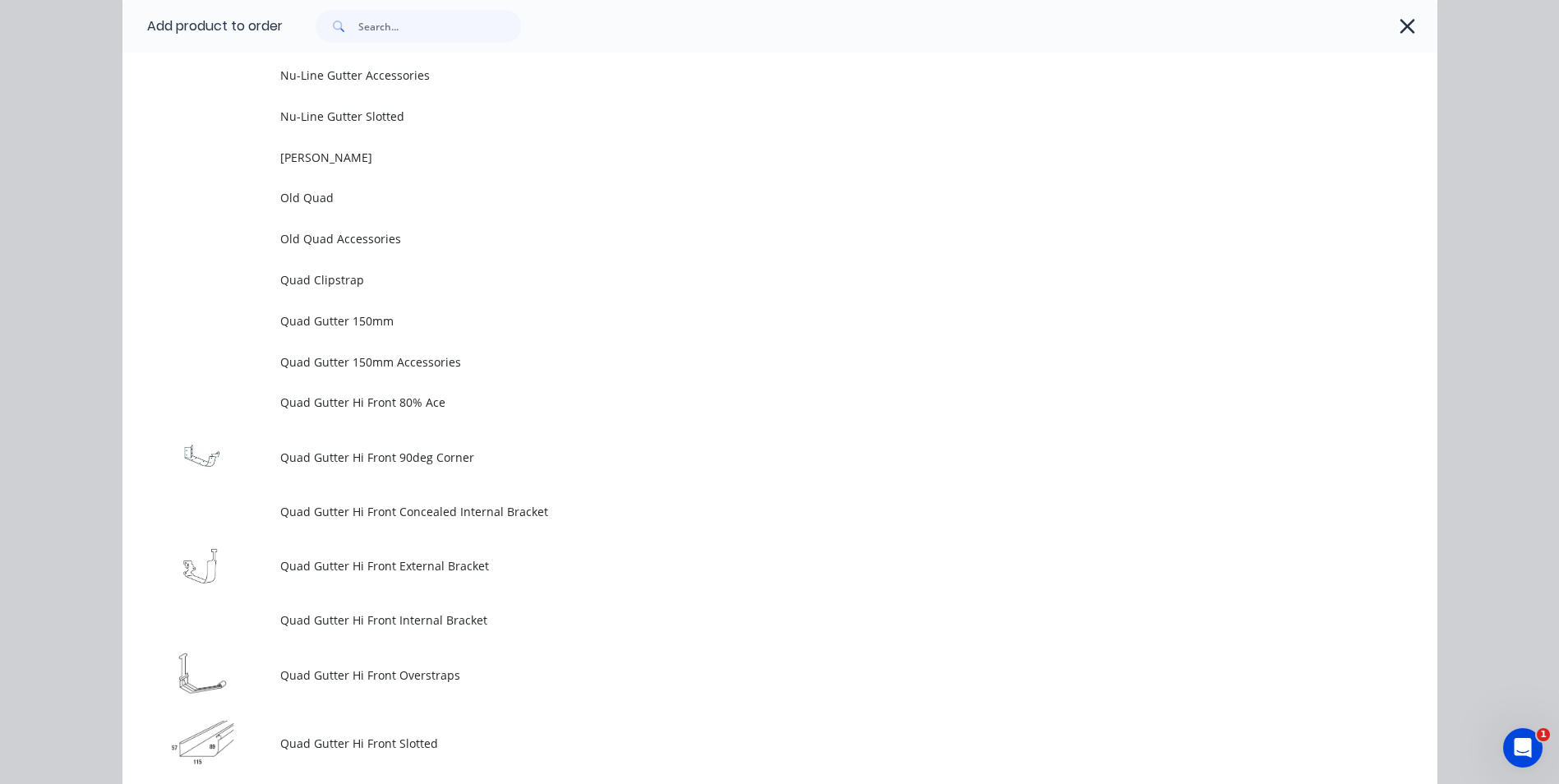
scroll to position [3993, 0]
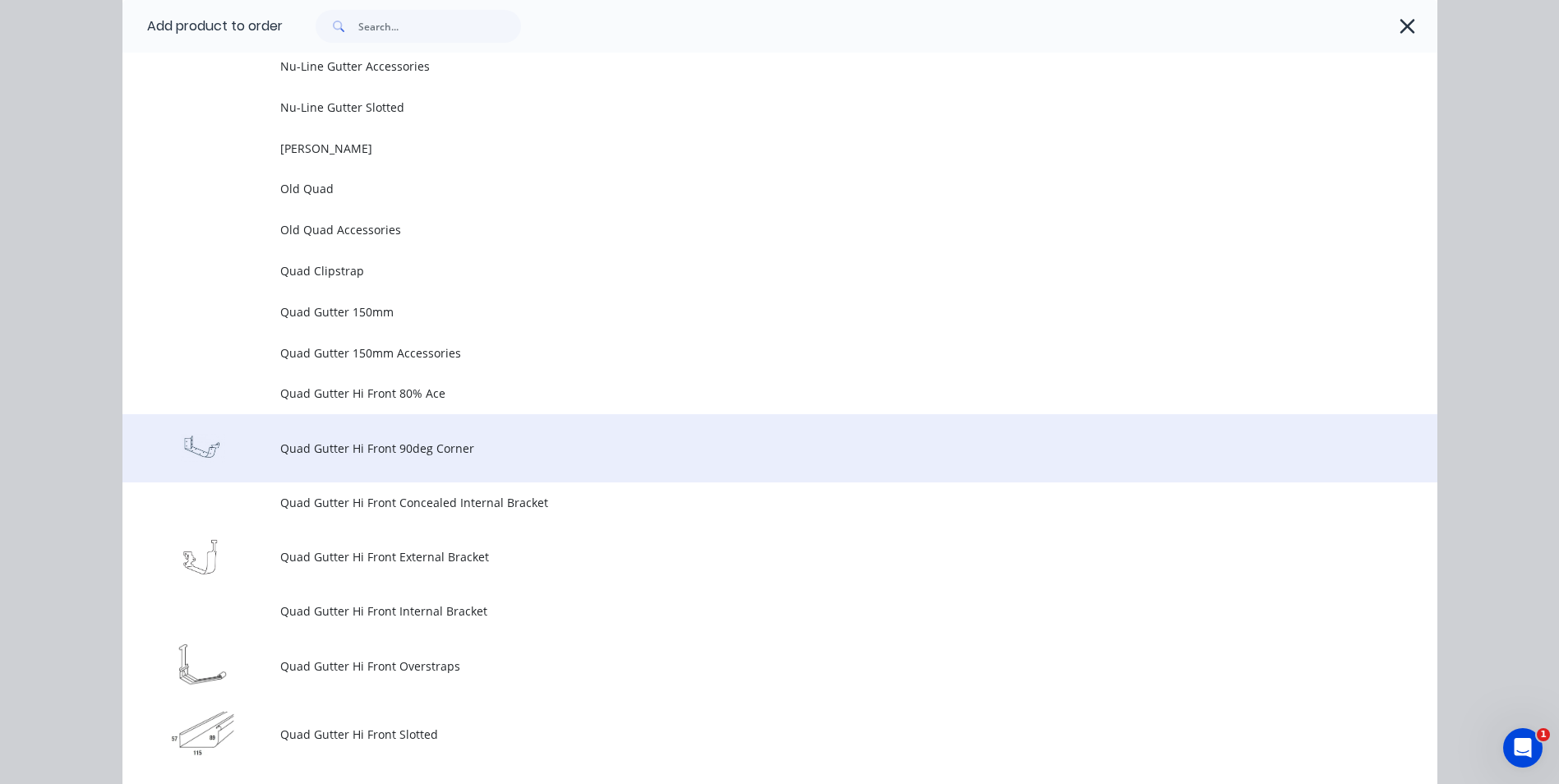
click at [489, 451] on span "Quad Gutter Hi Front 90deg Corner" at bounding box center [743, 448] width 925 height 18
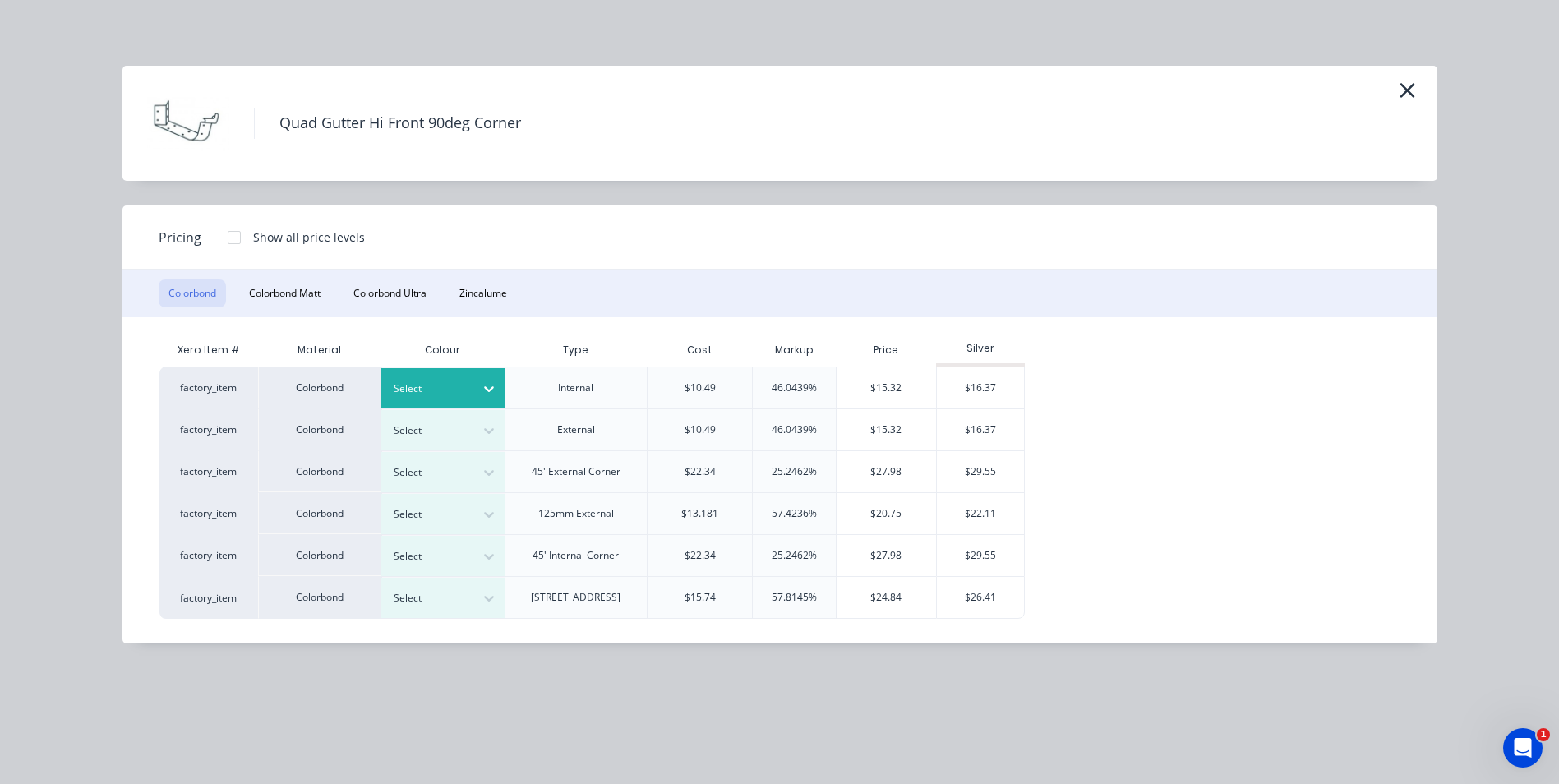
click at [487, 389] on icon at bounding box center [489, 390] width 10 height 6
click at [205, 721] on div "Dune" at bounding box center [103, 736] width 205 height 30
click at [959, 386] on div "$16.37" at bounding box center [980, 387] width 88 height 41
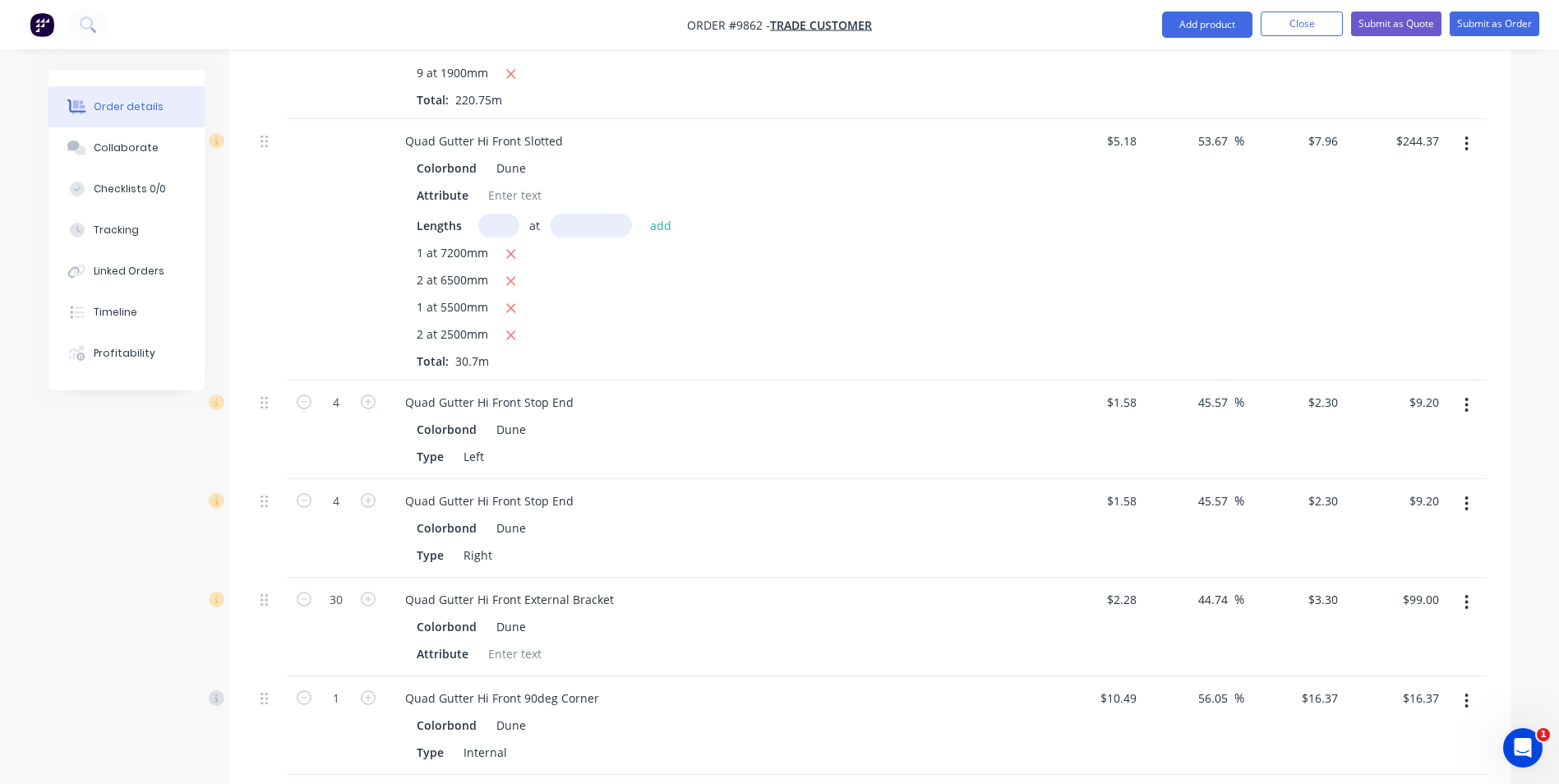
scroll to position [1056, 0]
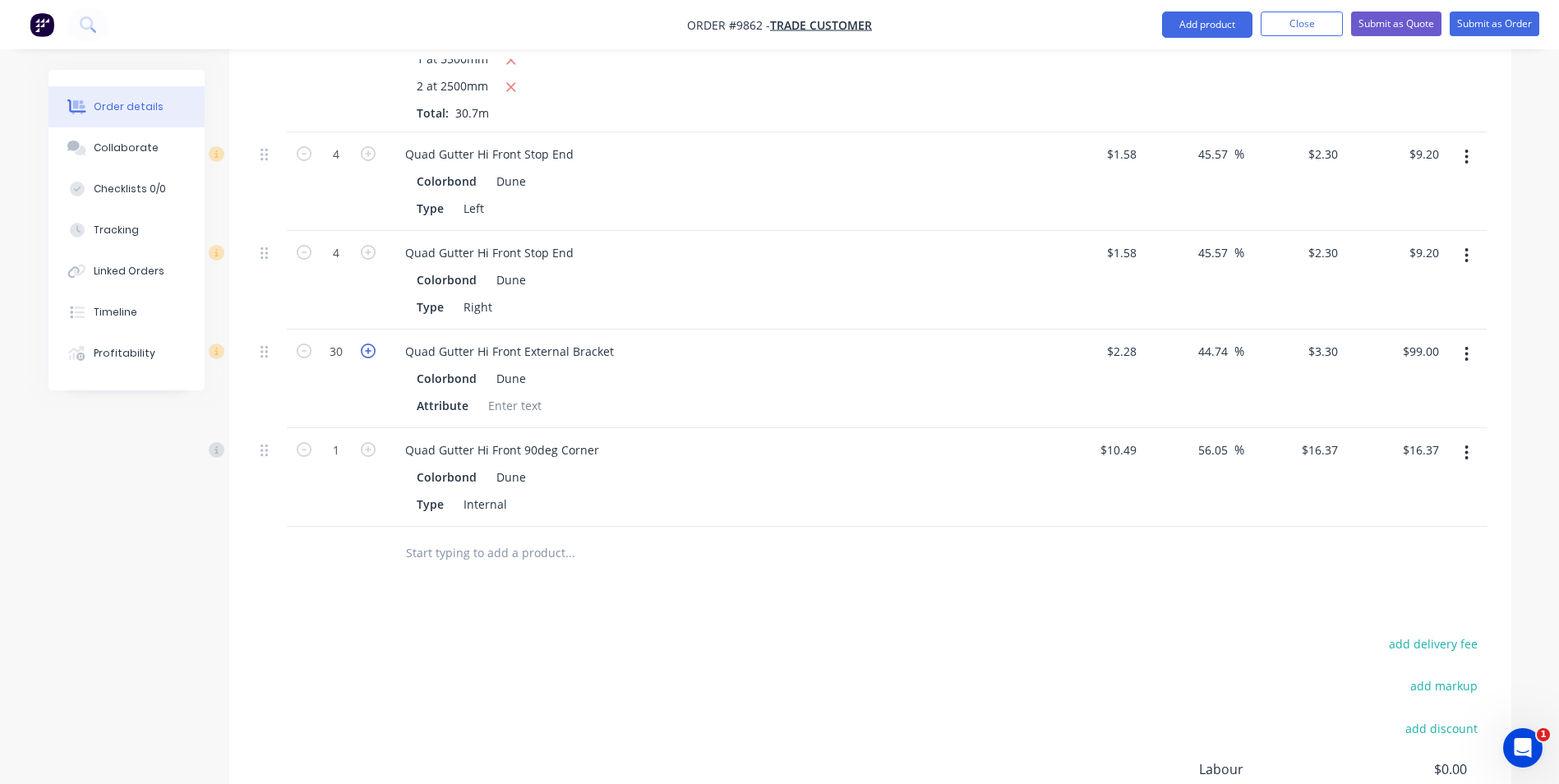
click at [366, 343] on icon "button" at bounding box center [368, 351] width 15 height 15
type input "31"
type input "$102.30"
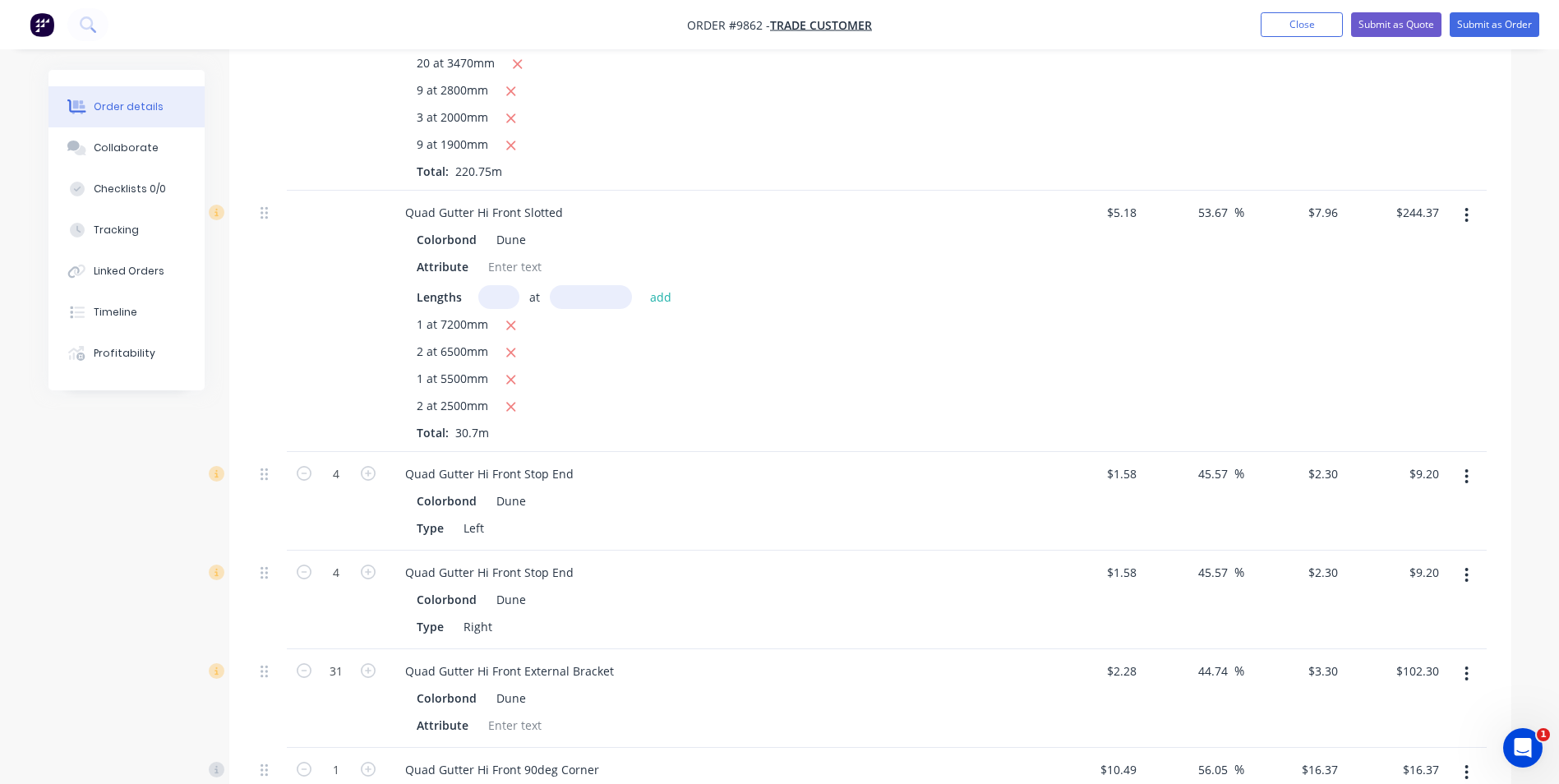
scroll to position [316, 0]
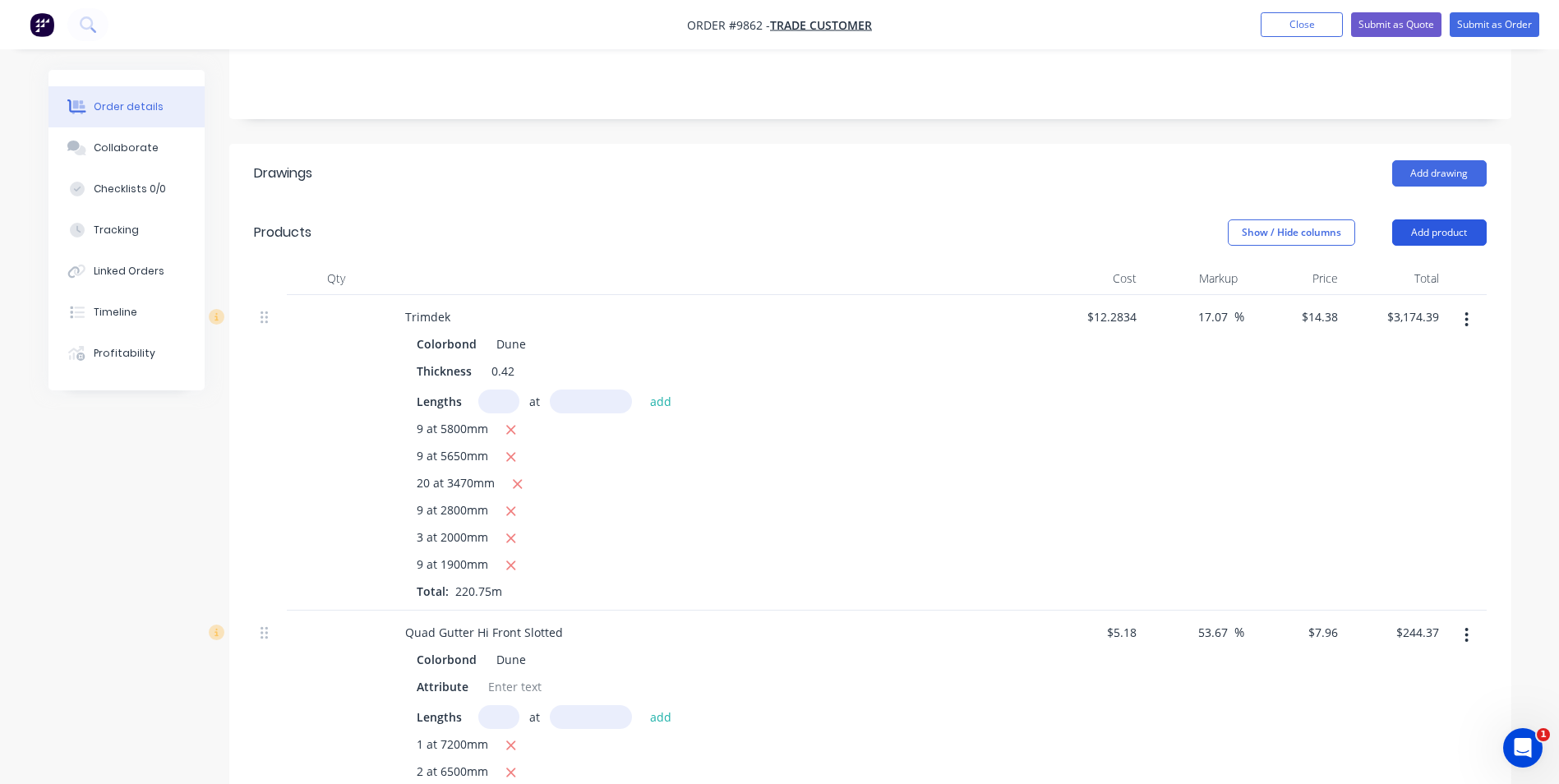
click at [1443, 220] on button "Add product" at bounding box center [1440, 232] width 94 height 26
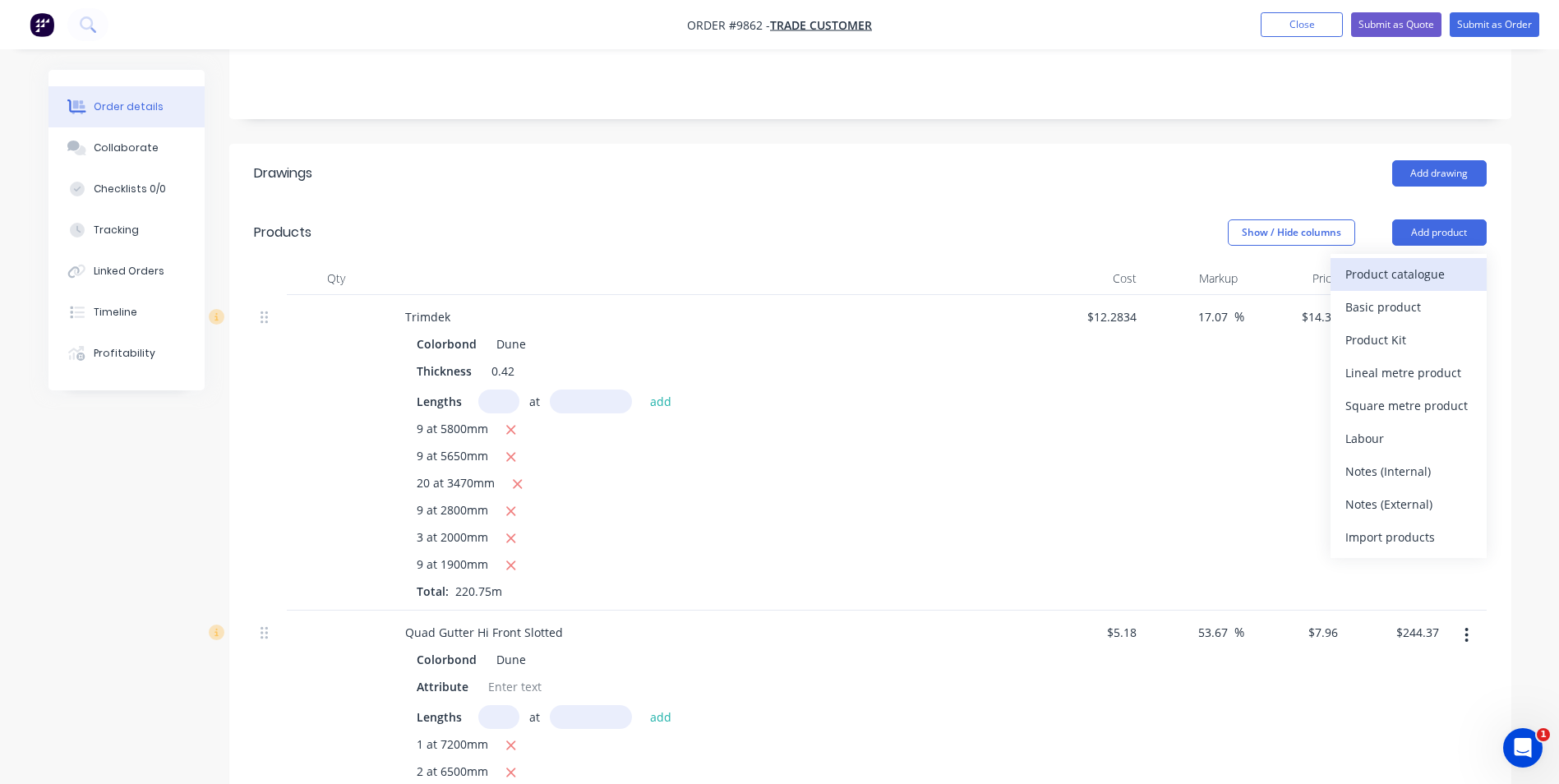
click at [1426, 262] on div "Product catalogue" at bounding box center [1409, 274] width 127 height 24
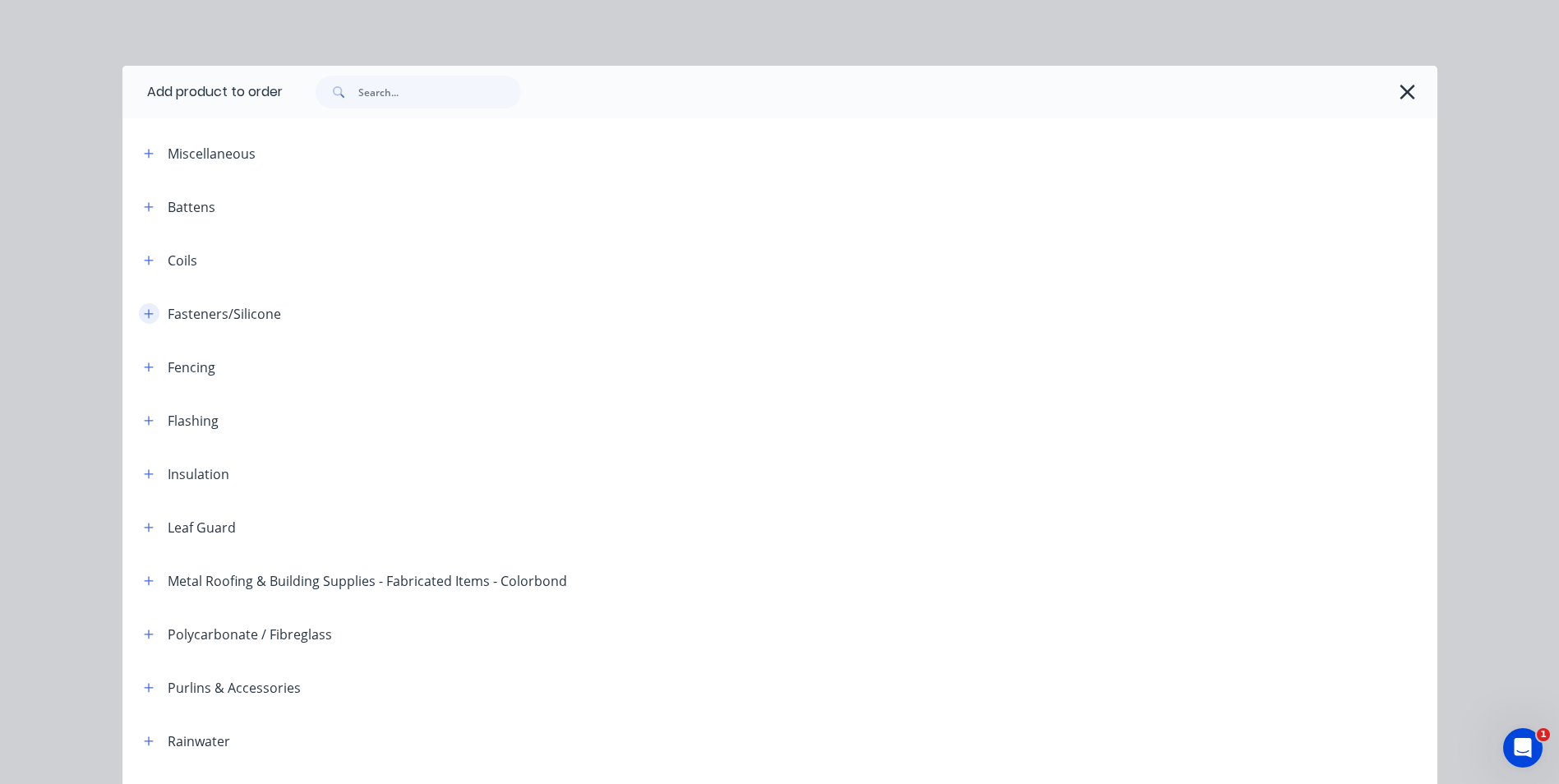
click at [144, 316] on icon "button" at bounding box center [148, 313] width 9 height 9
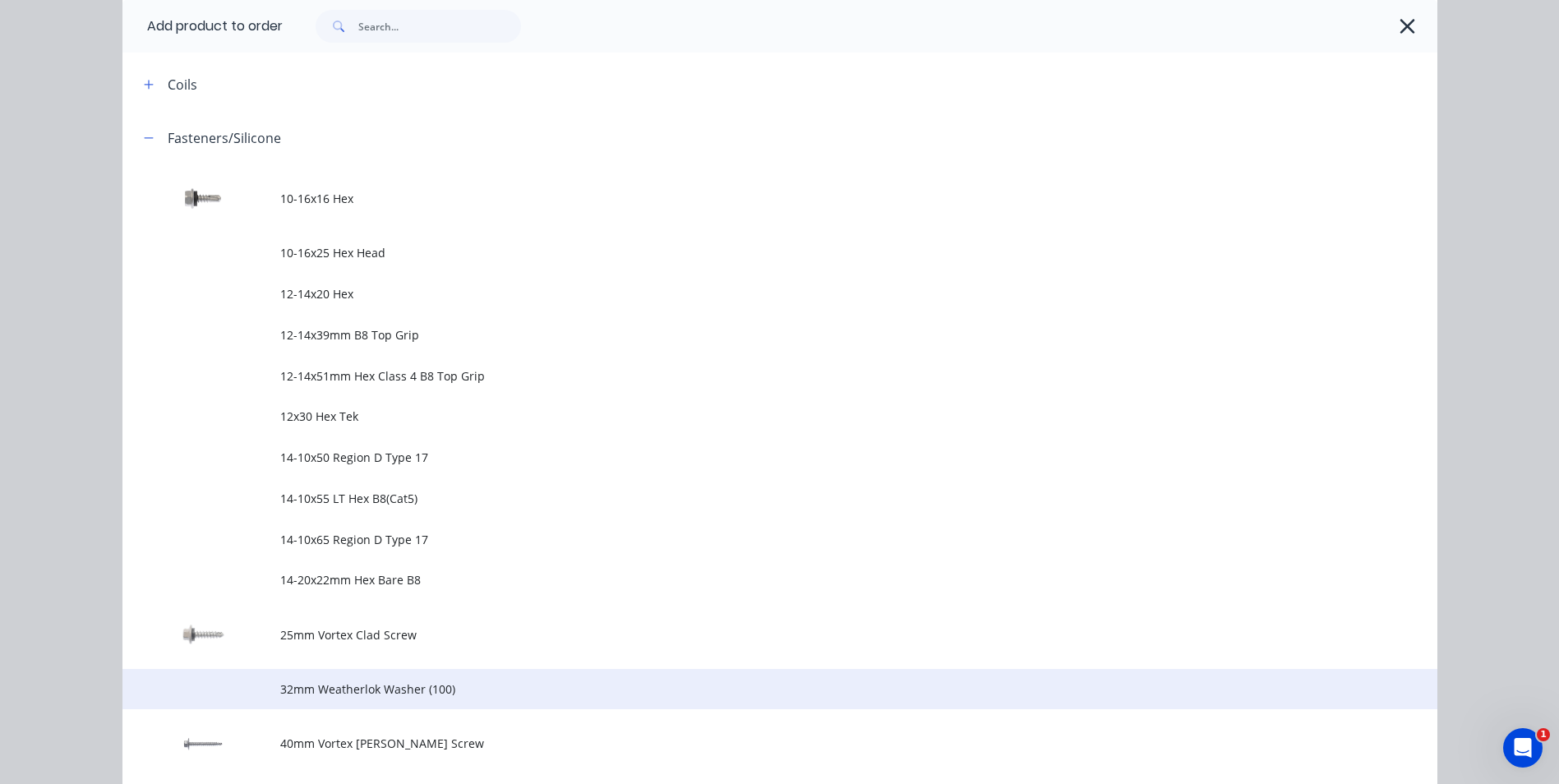
scroll to position [493, 0]
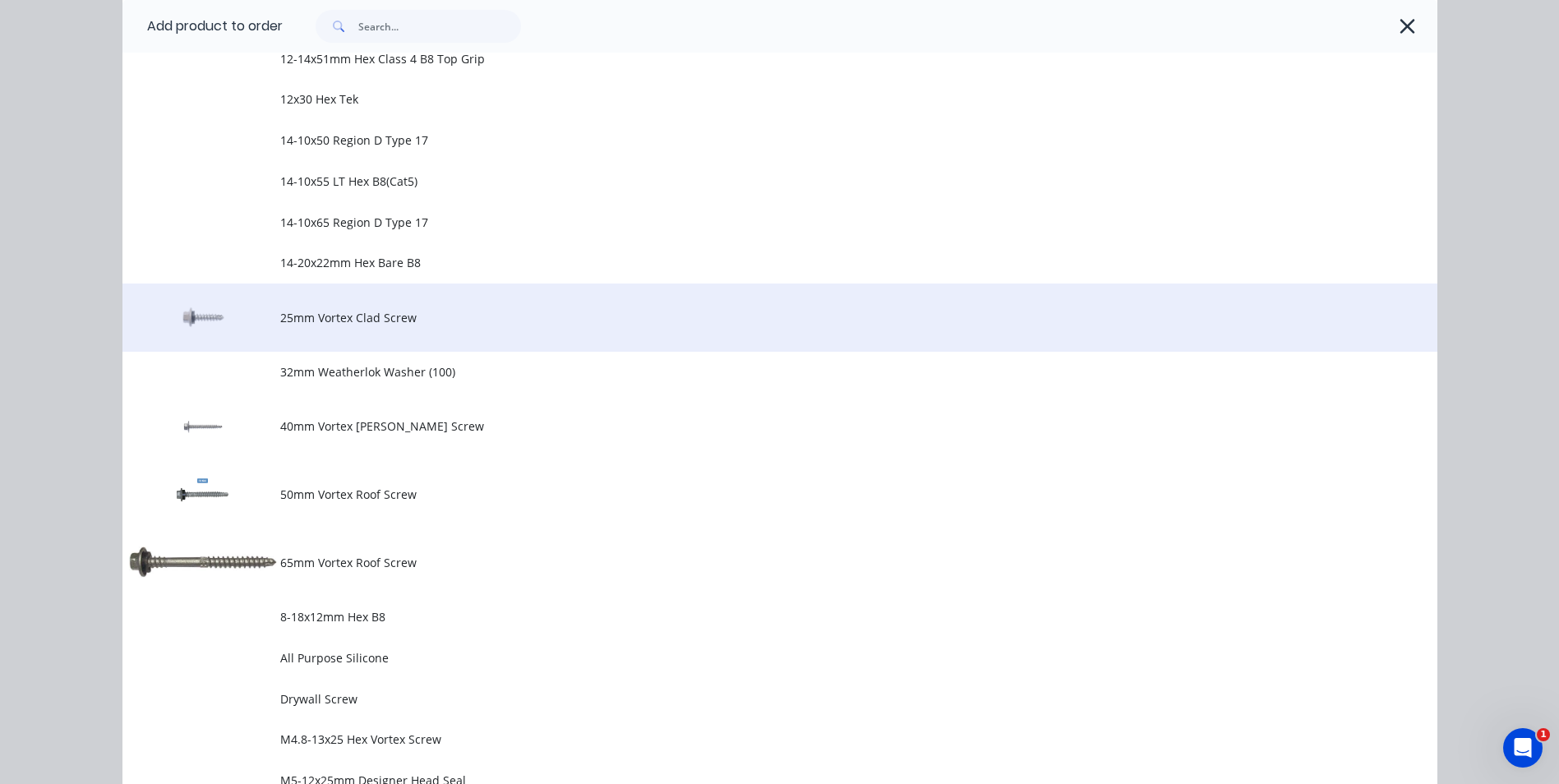
click at [337, 315] on span "25mm Vortex Clad Screw" at bounding box center [743, 317] width 925 height 18
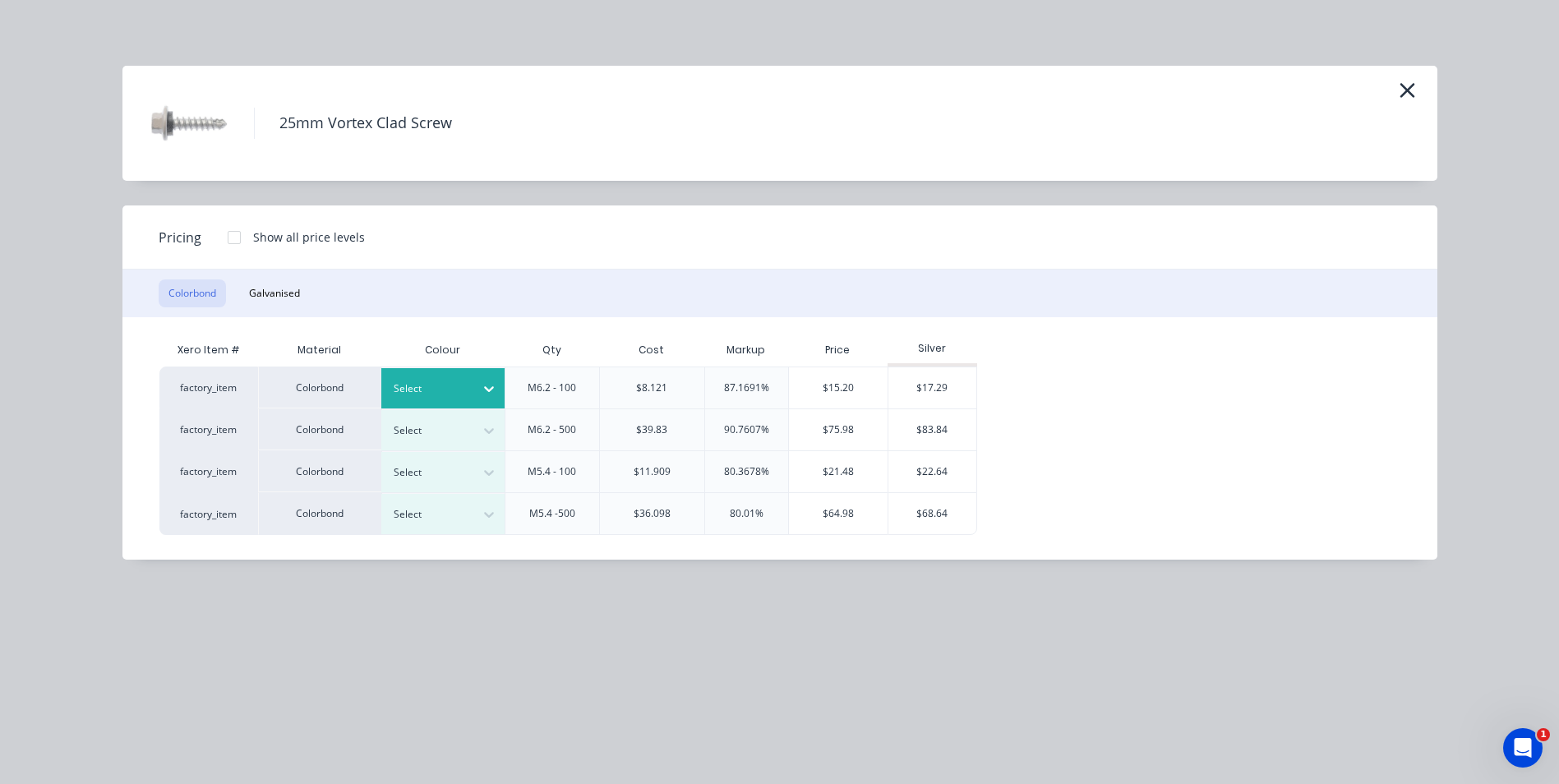
click at [483, 385] on icon at bounding box center [489, 389] width 17 height 17
click at [205, 639] on div "Dune" at bounding box center [103, 654] width 205 height 30
click at [911, 387] on div "$17.29" at bounding box center [932, 387] width 88 height 41
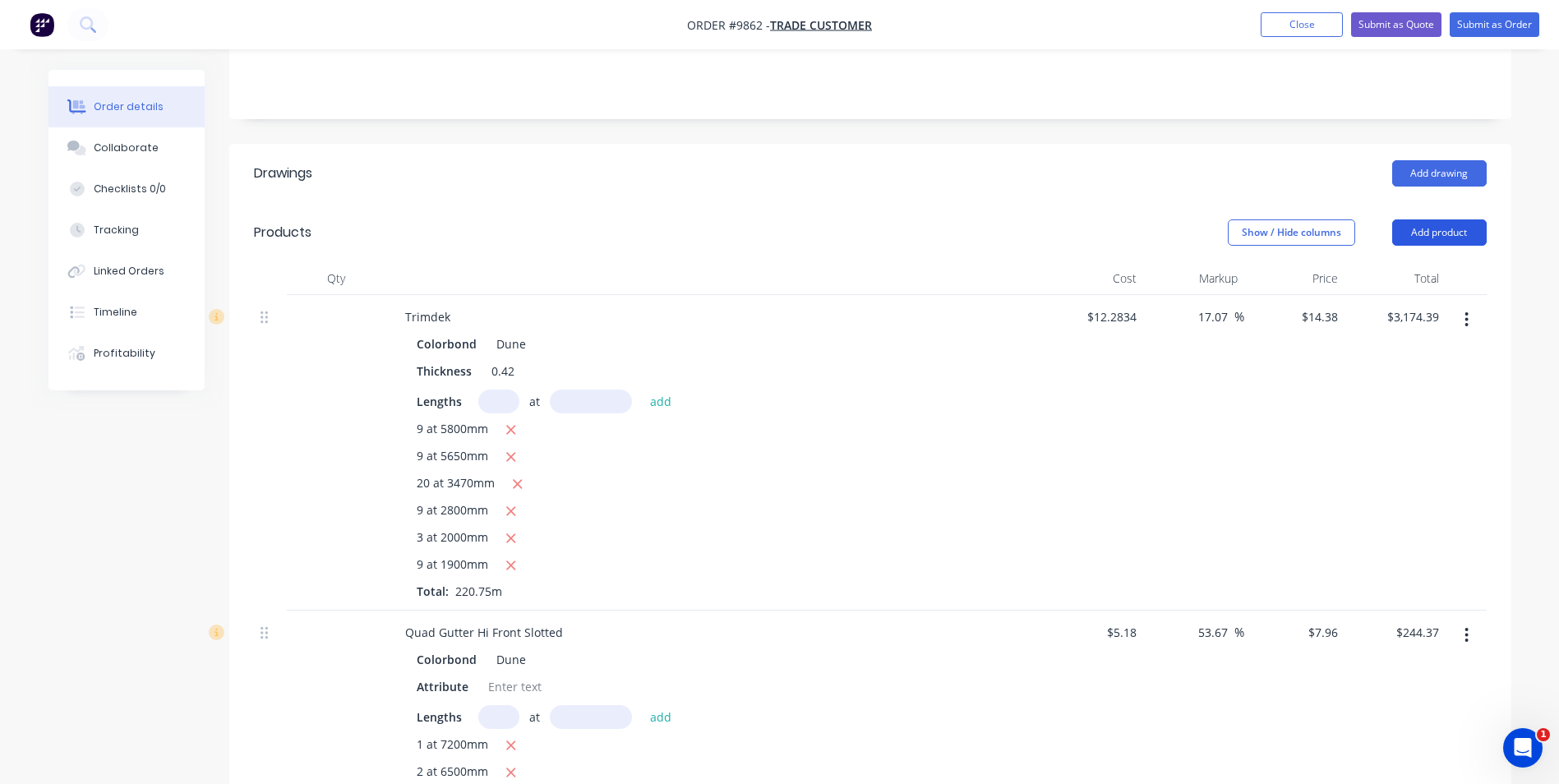
click at [1418, 220] on button "Add product" at bounding box center [1440, 232] width 94 height 26
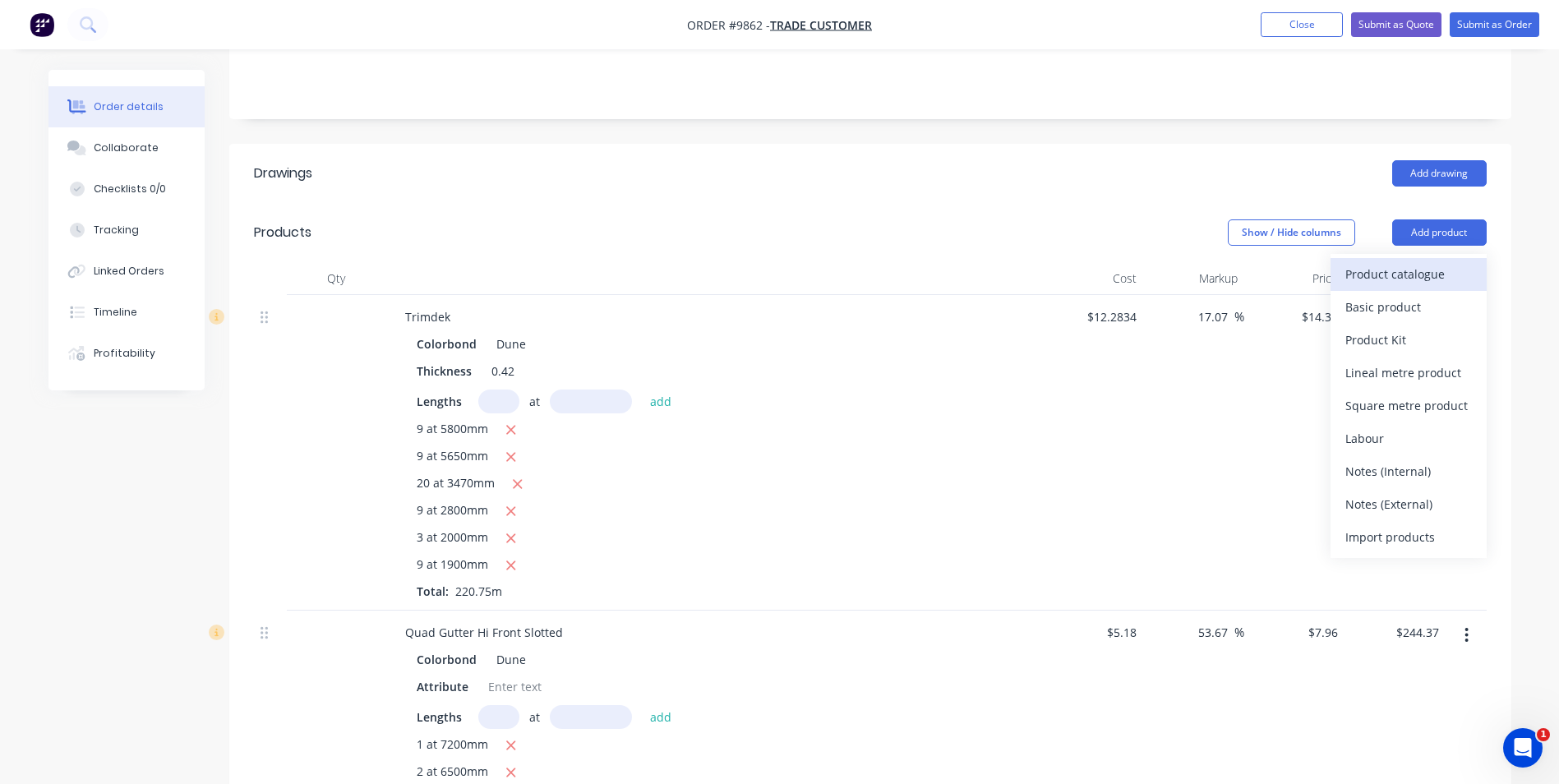
click at [1419, 262] on div "Product catalogue" at bounding box center [1409, 274] width 127 height 24
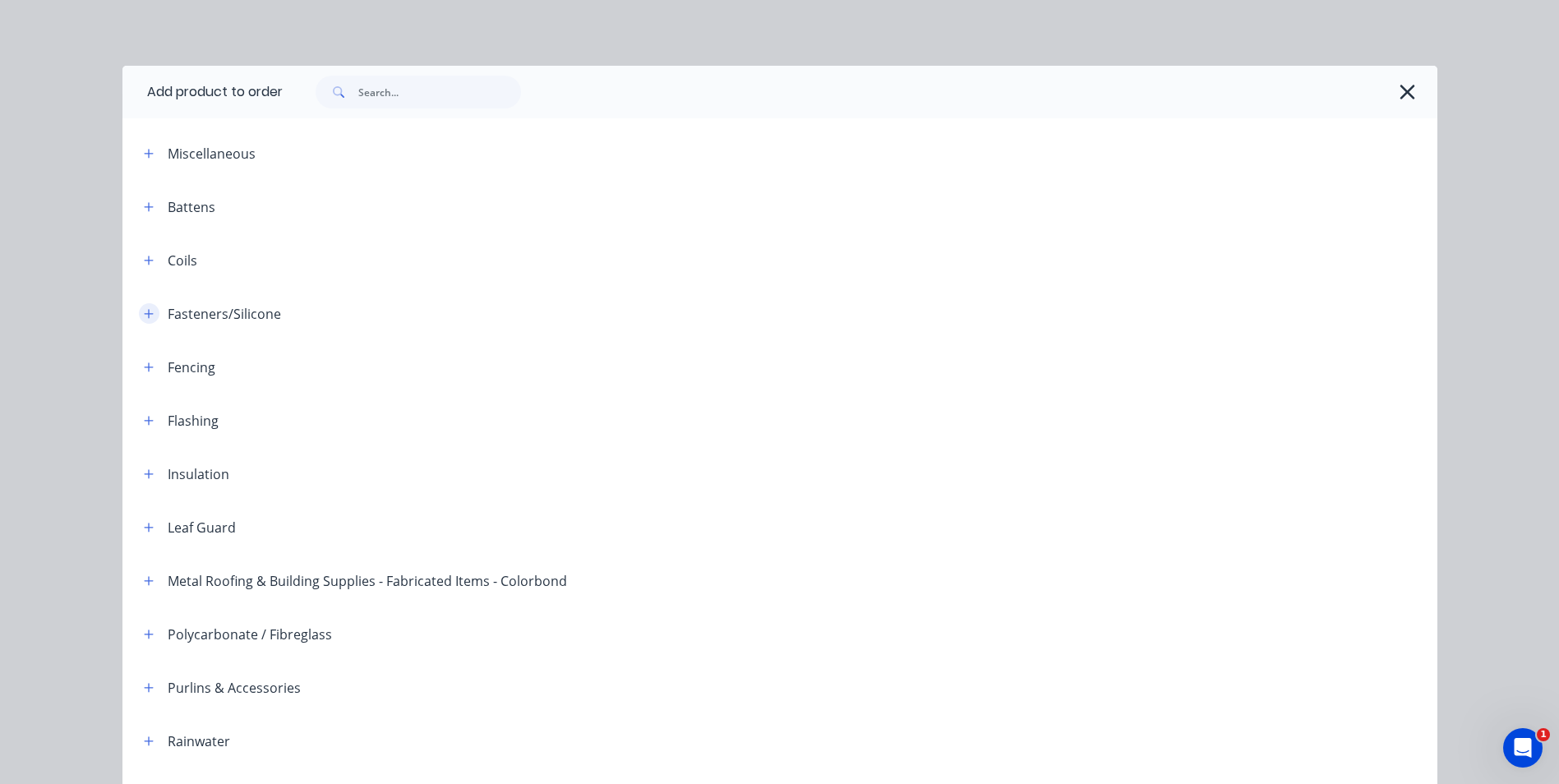
click at [145, 316] on icon "button" at bounding box center [149, 314] width 10 height 12
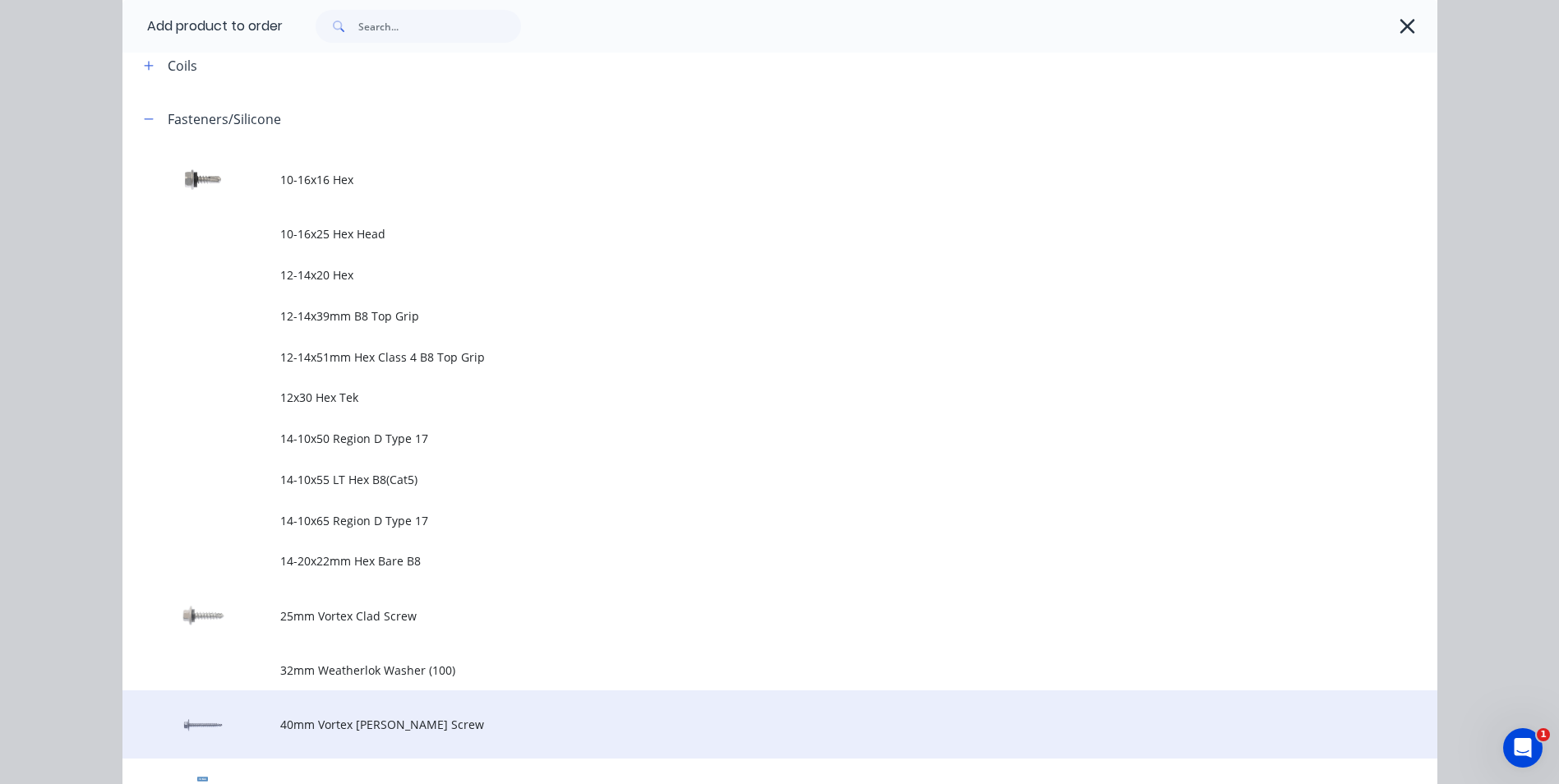
scroll to position [575, 0]
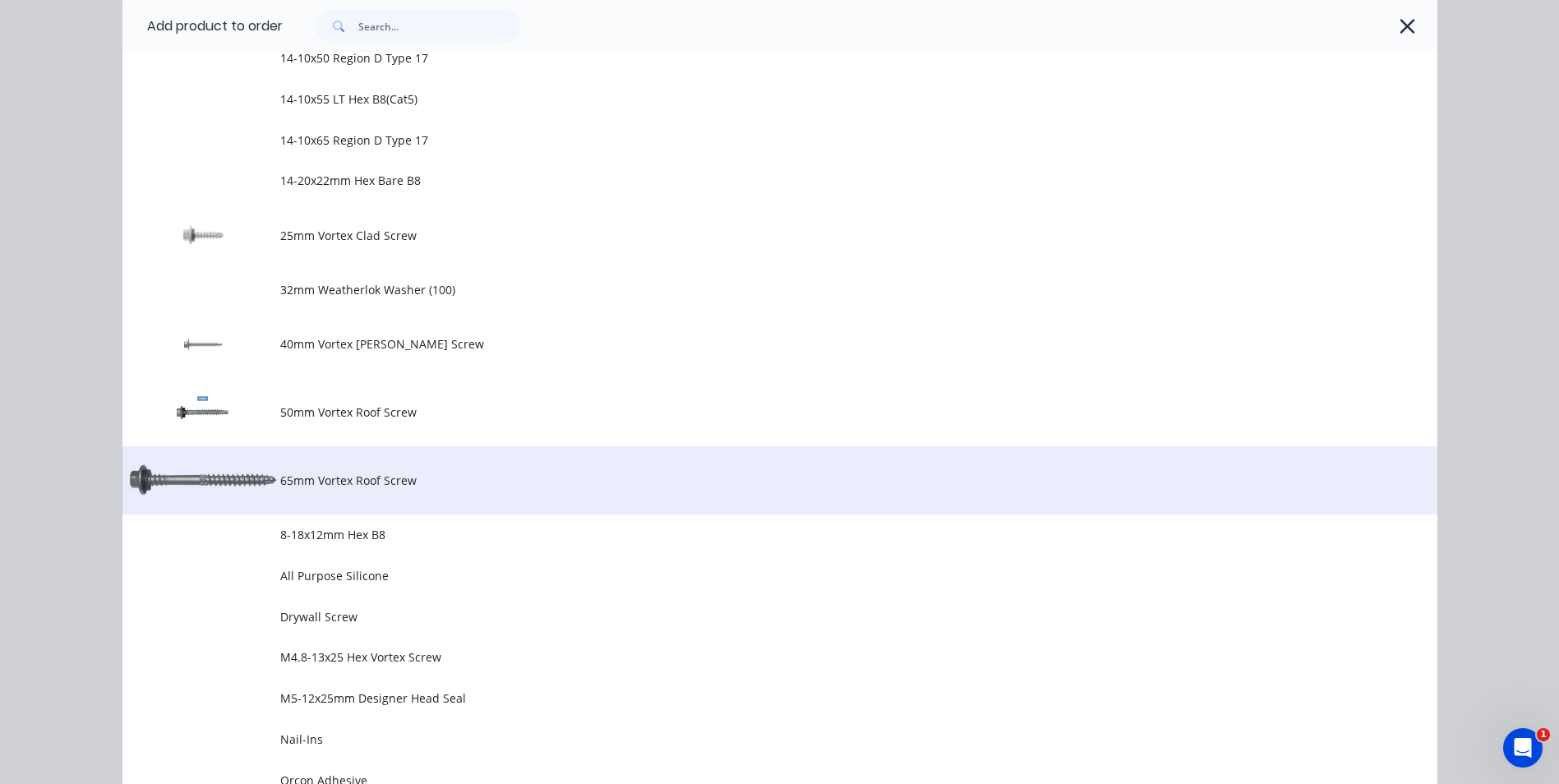
click at [397, 480] on span "65mm Vortex Roof Screw" at bounding box center [743, 480] width 925 height 18
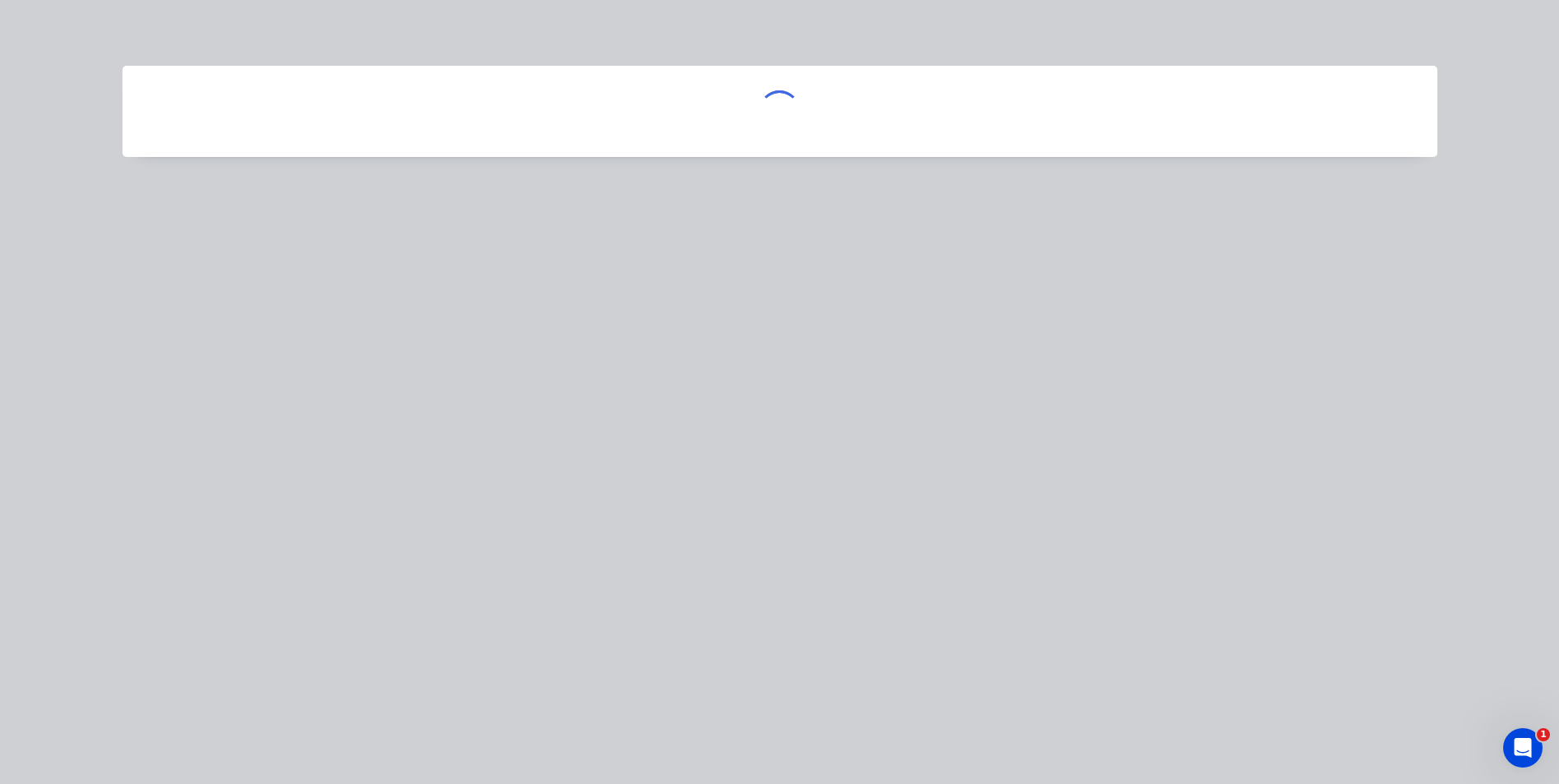
scroll to position [0, 0]
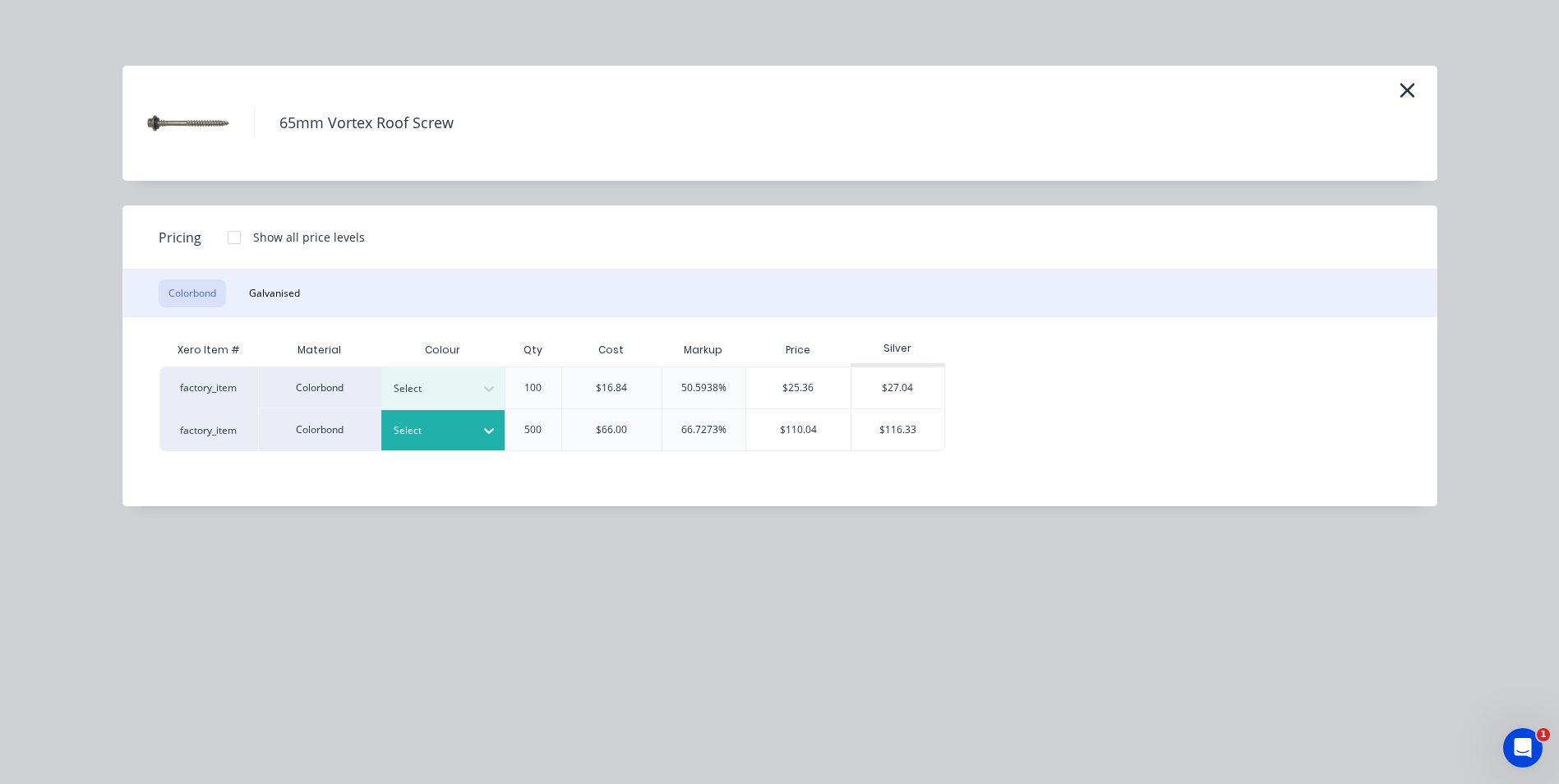
click at [488, 428] on icon at bounding box center [489, 431] width 17 height 17
click at [205, 556] on div "Dune" at bounding box center [103, 571] width 205 height 30
click at [888, 423] on div "$116.33" at bounding box center [898, 429] width 93 height 41
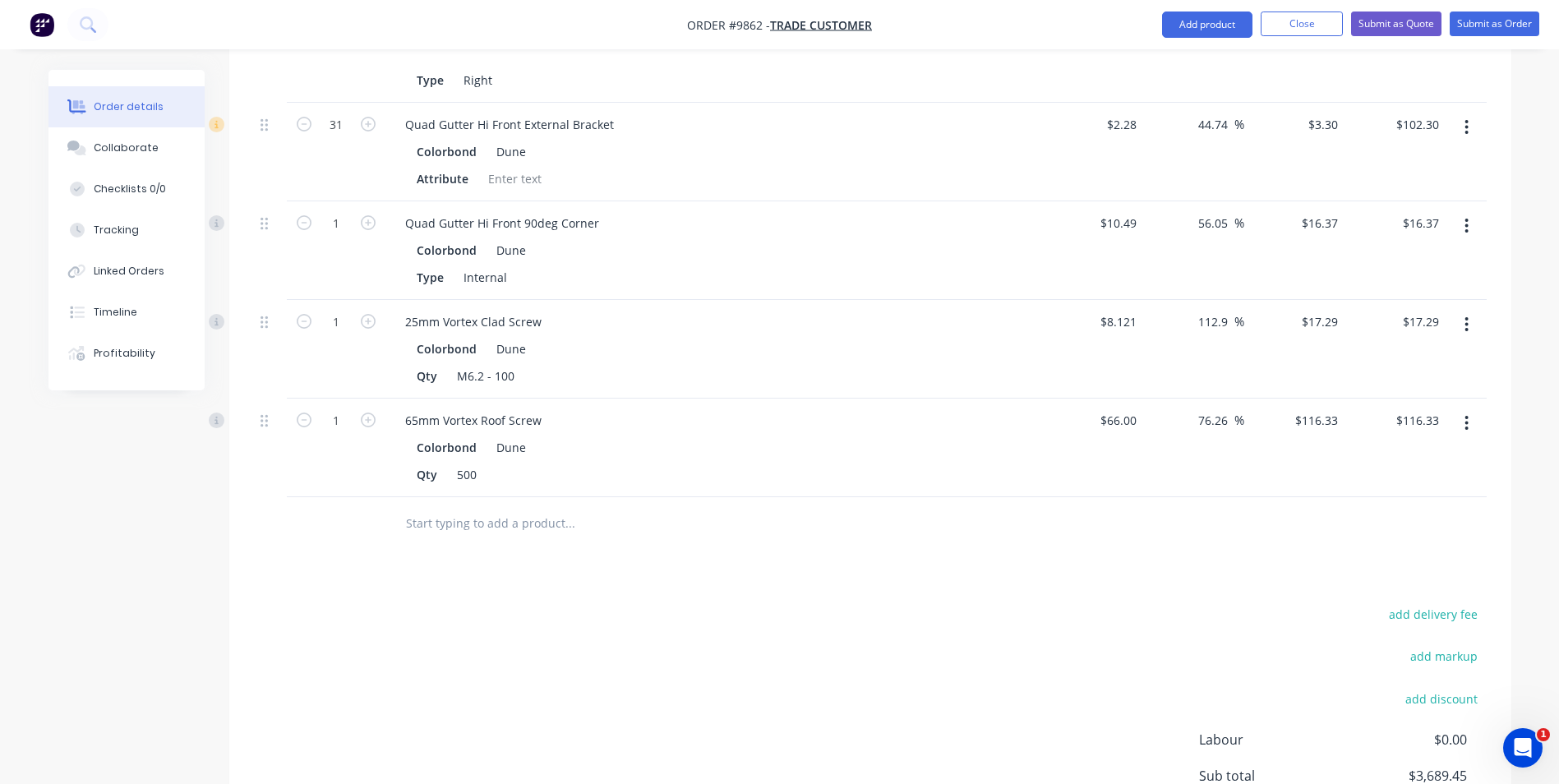
scroll to position [1450, 0]
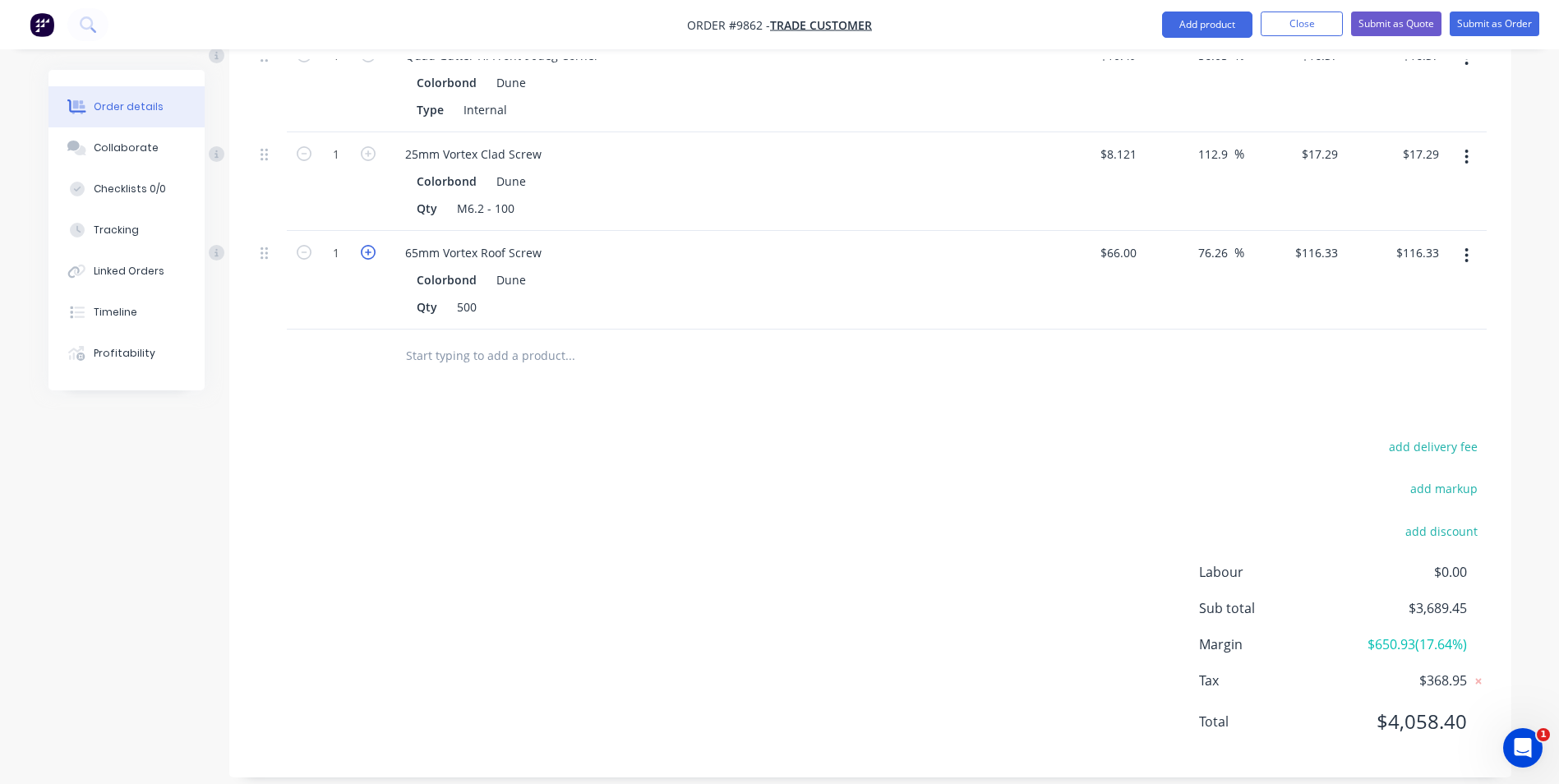
click at [367, 245] on icon "button" at bounding box center [368, 252] width 15 height 15
type input "2"
type input "$232.66"
click at [367, 245] on icon "button" at bounding box center [368, 252] width 15 height 15
type input "3"
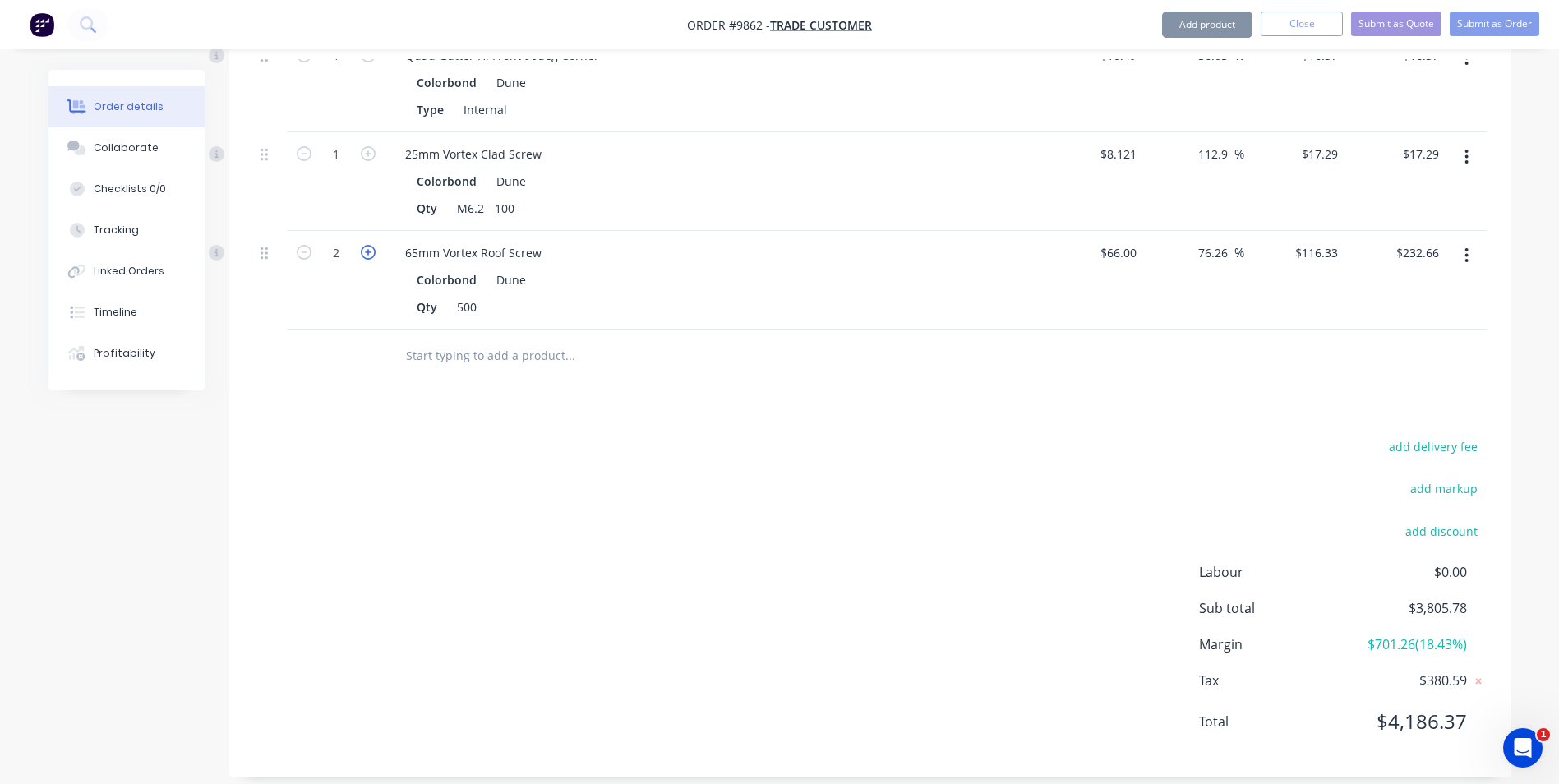
type input "$348.99"
click at [367, 245] on icon "button" at bounding box center [368, 252] width 15 height 15
type input "4"
type input "$465.32"
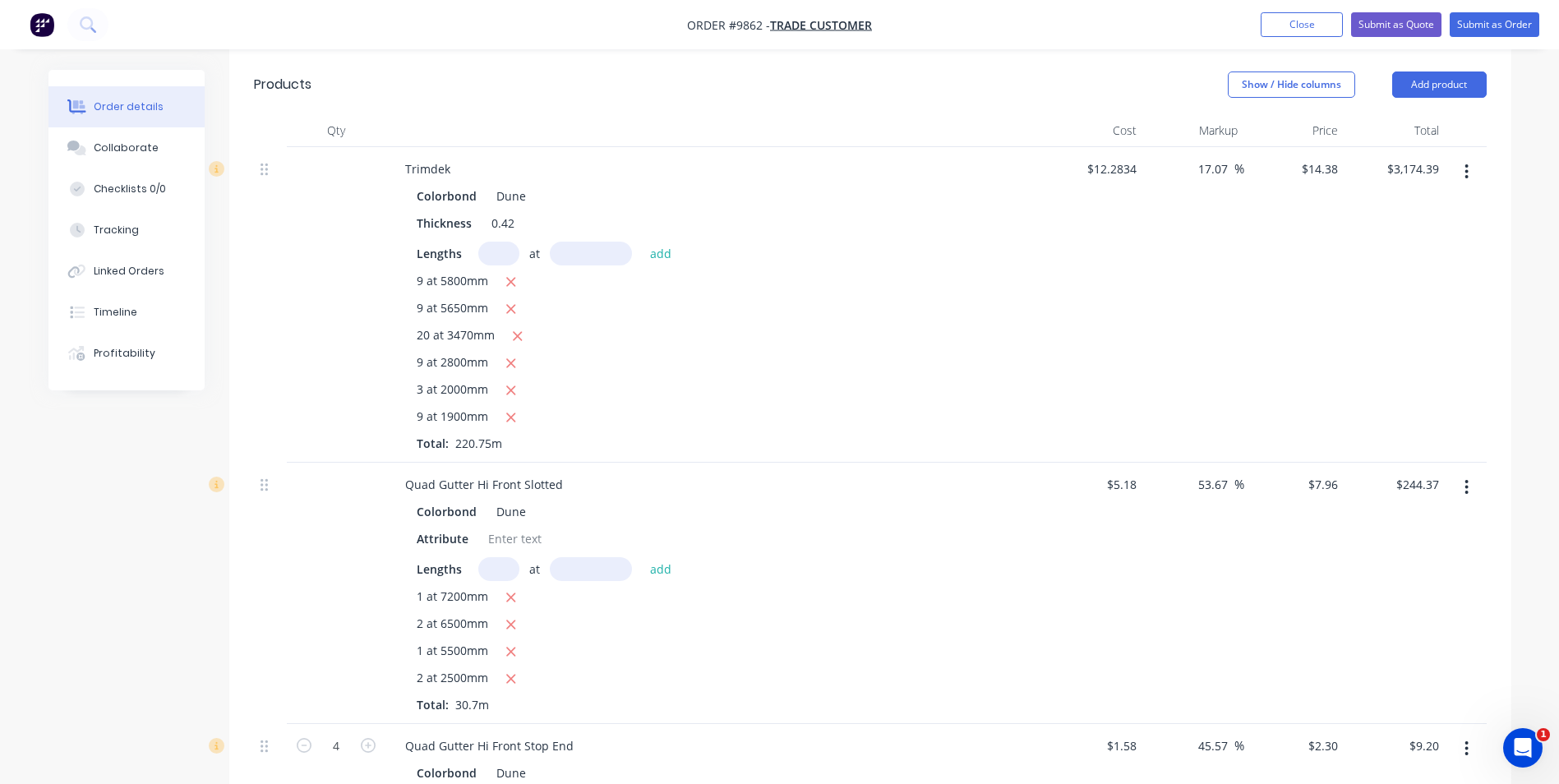
scroll to position [135, 0]
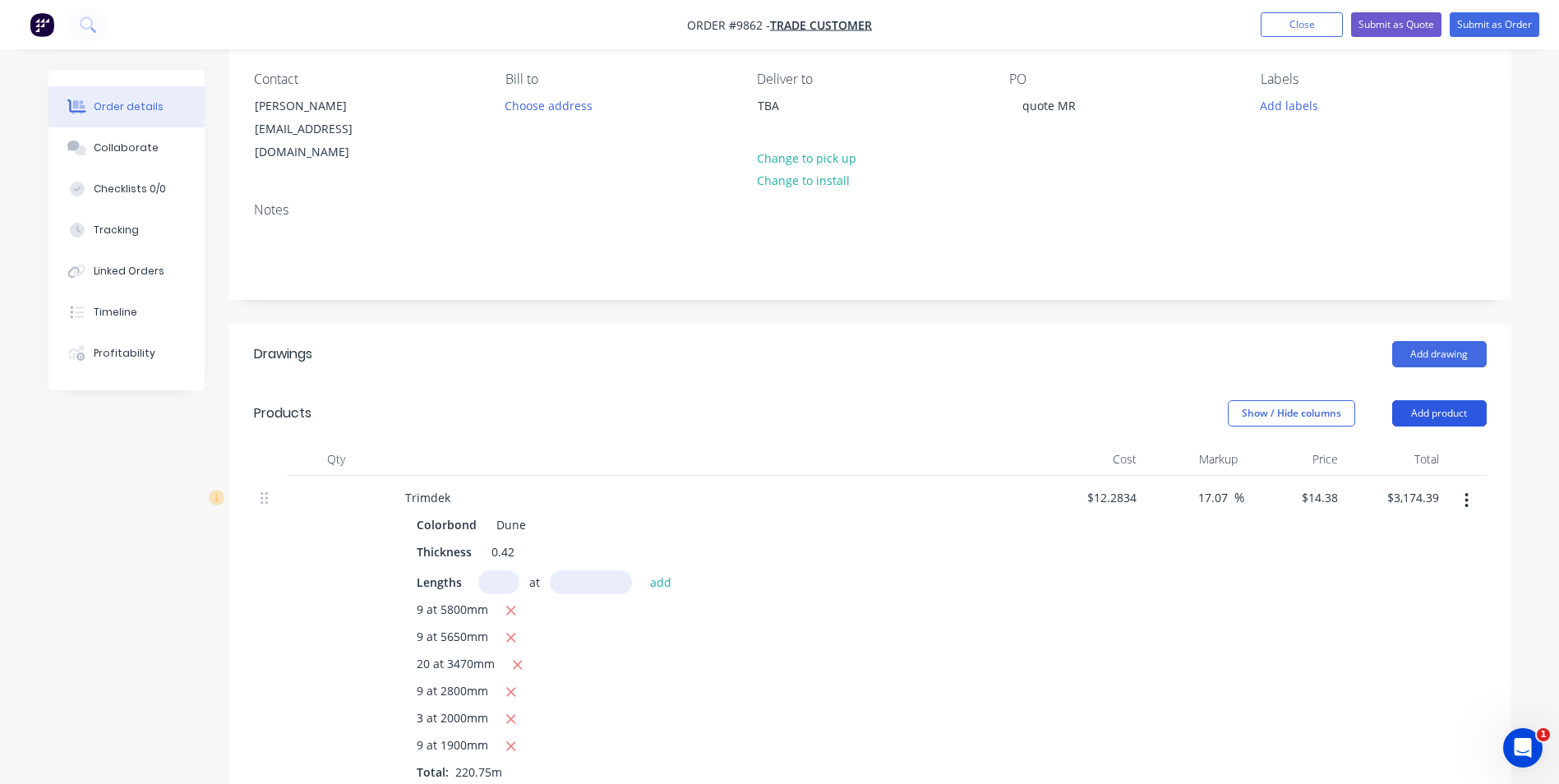
click at [1425, 400] on button "Add product" at bounding box center [1440, 412] width 94 height 26
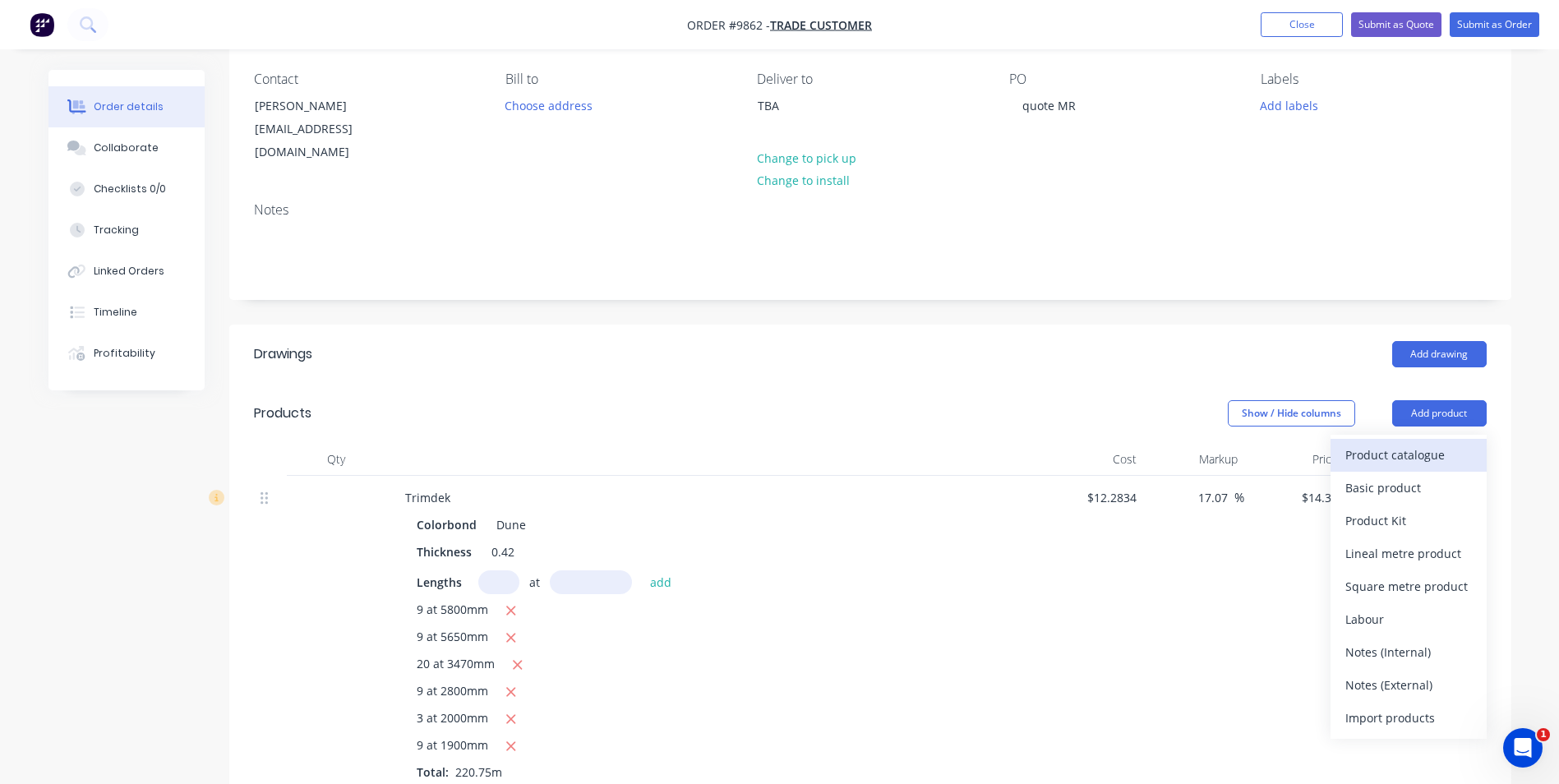
click at [1410, 446] on div "Product catalogue" at bounding box center [1409, 455] width 127 height 24
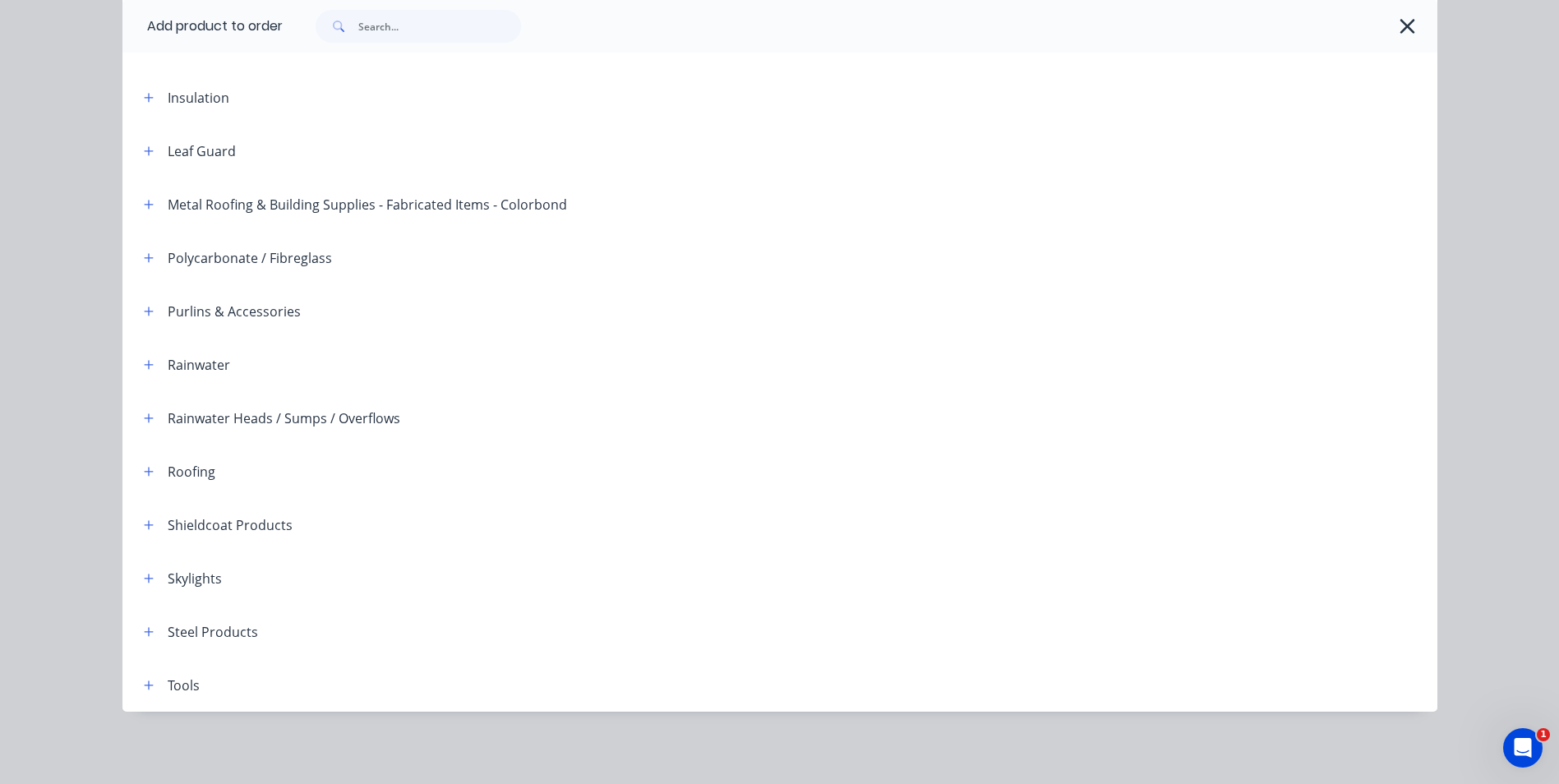
scroll to position [130, 0]
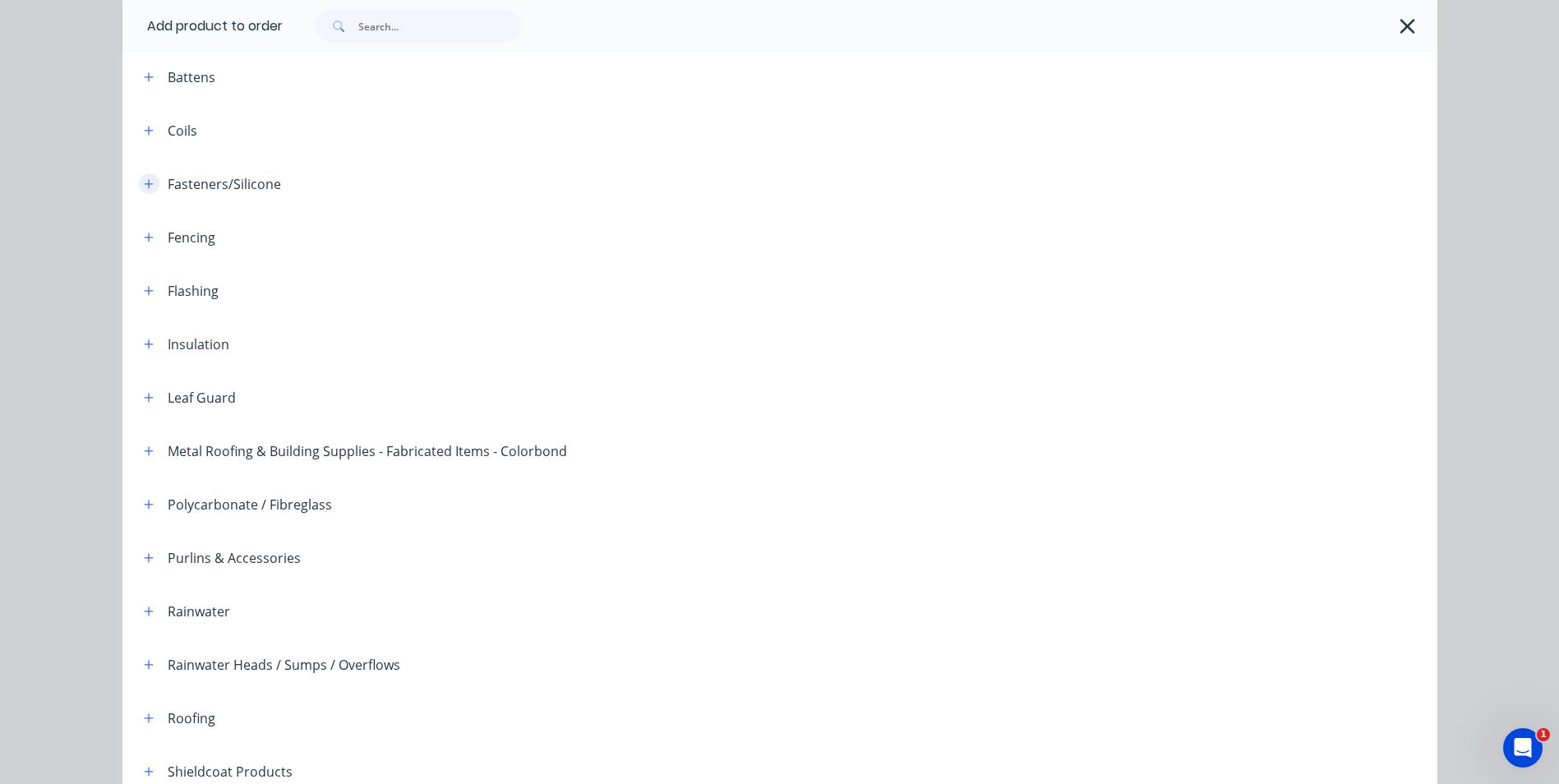
click at [144, 185] on icon "button" at bounding box center [149, 185] width 10 height 12
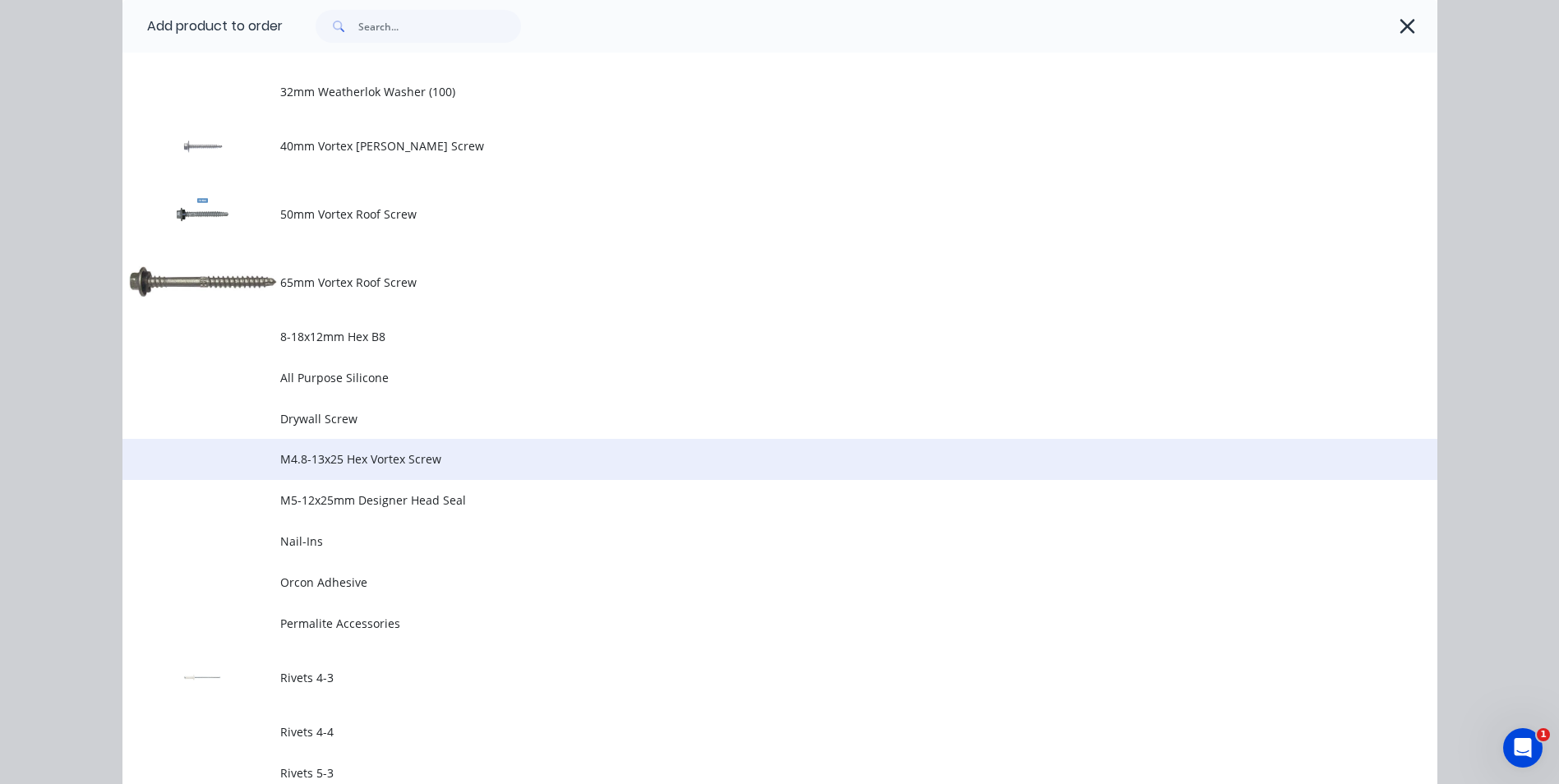
scroll to position [787, 0]
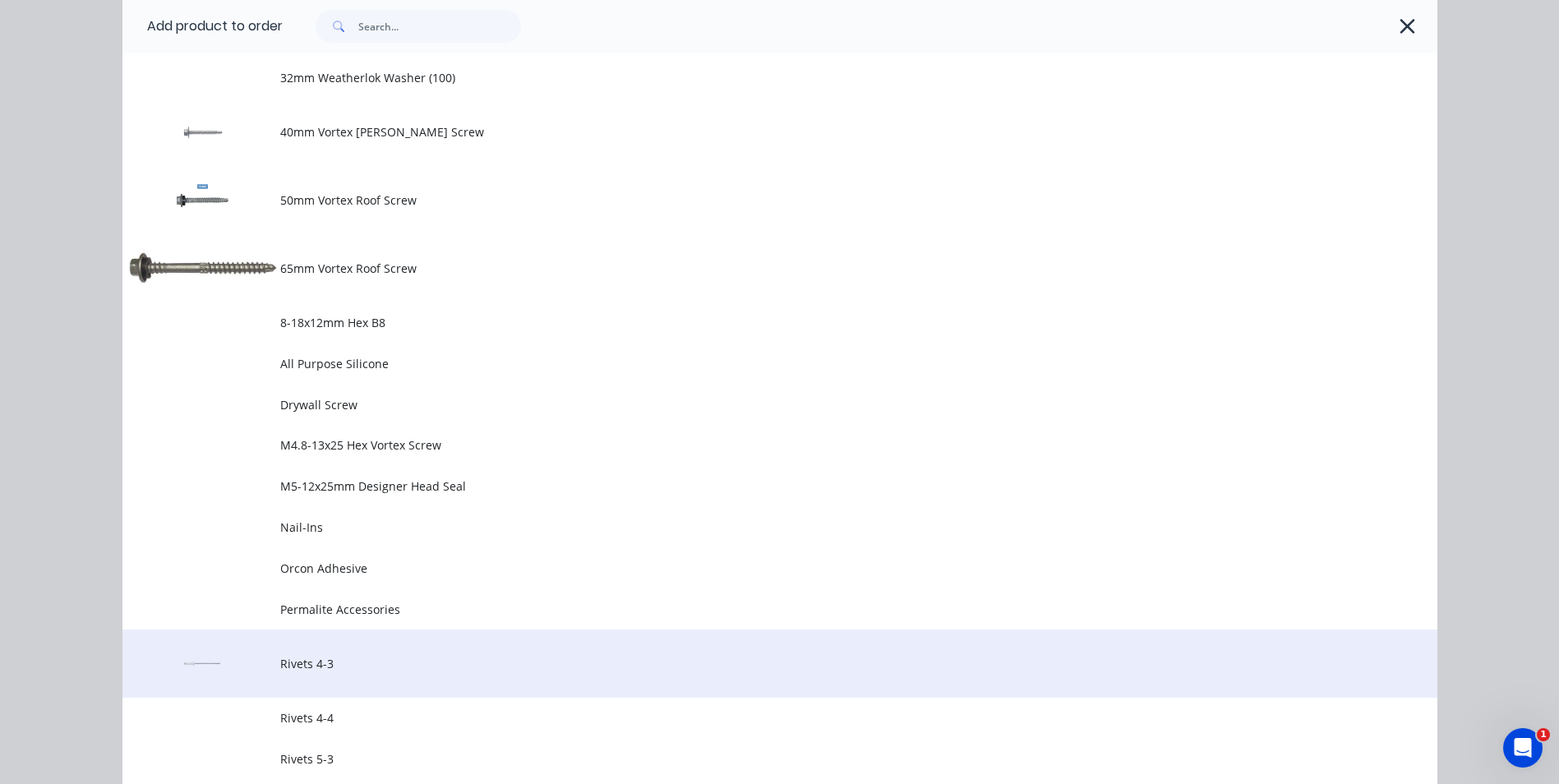
click at [294, 660] on span "Rivets 4-3" at bounding box center [743, 664] width 925 height 18
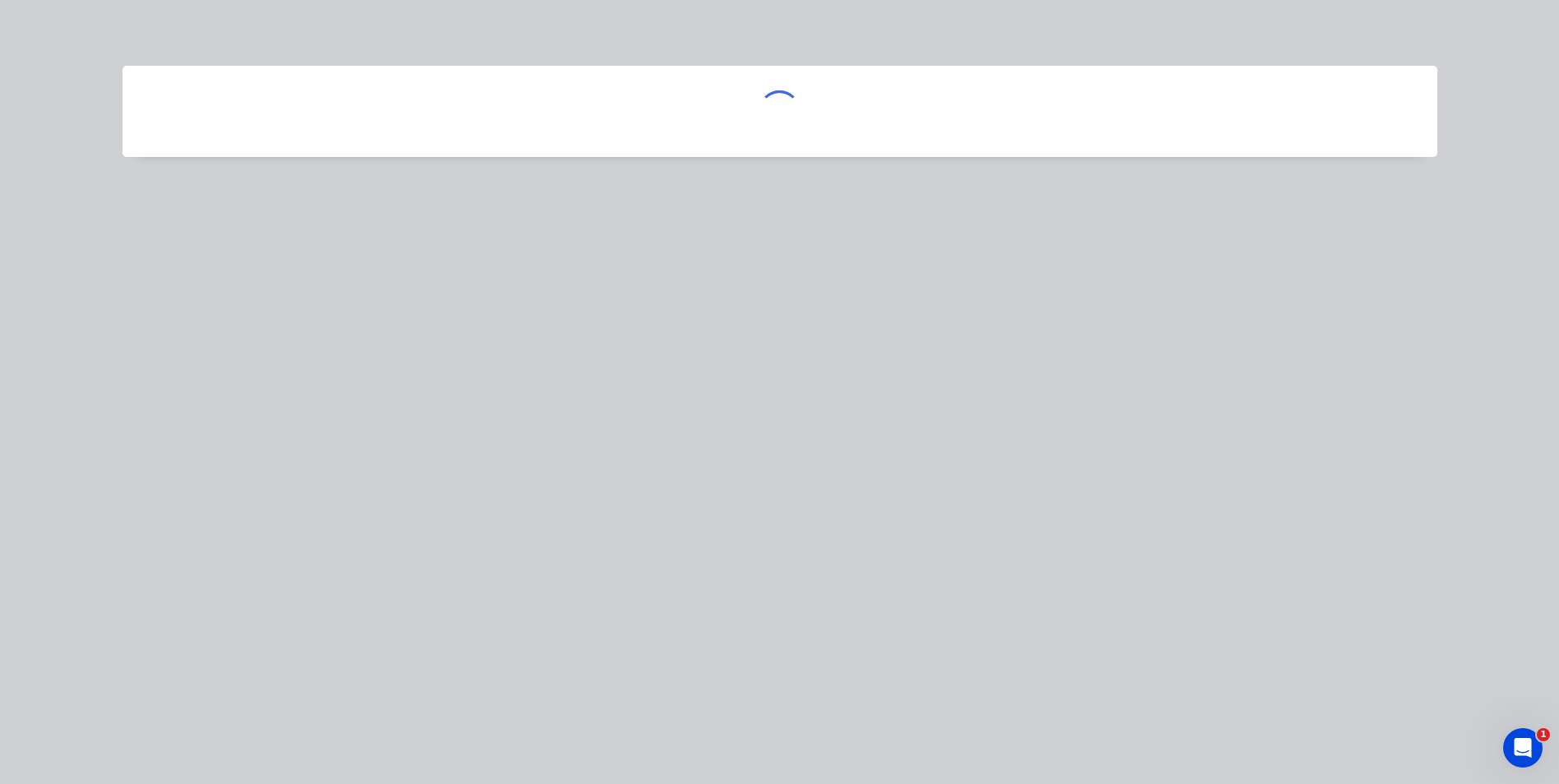
scroll to position [0, 0]
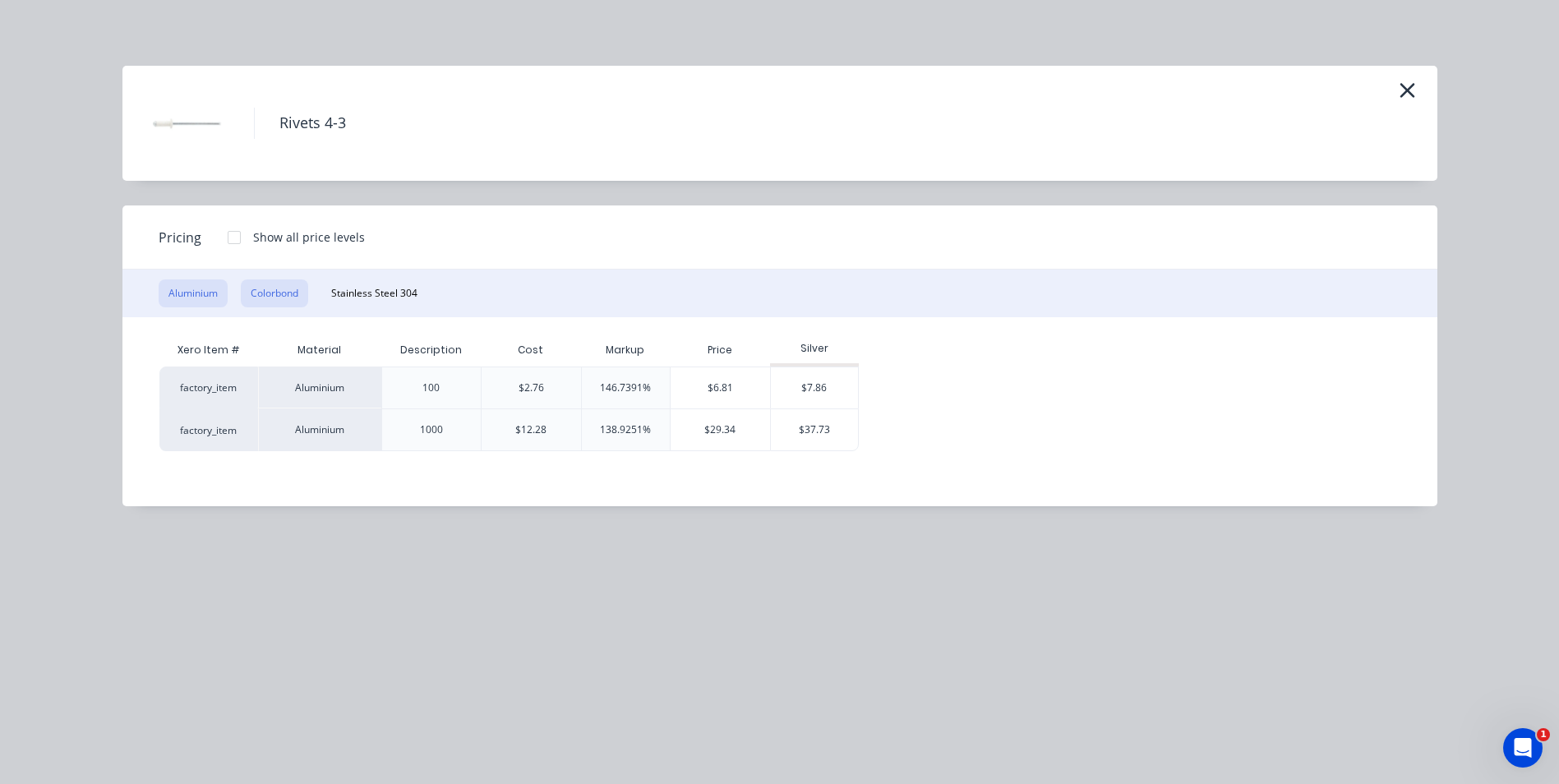
click at [281, 296] on button "Colorbond" at bounding box center [274, 293] width 68 height 28
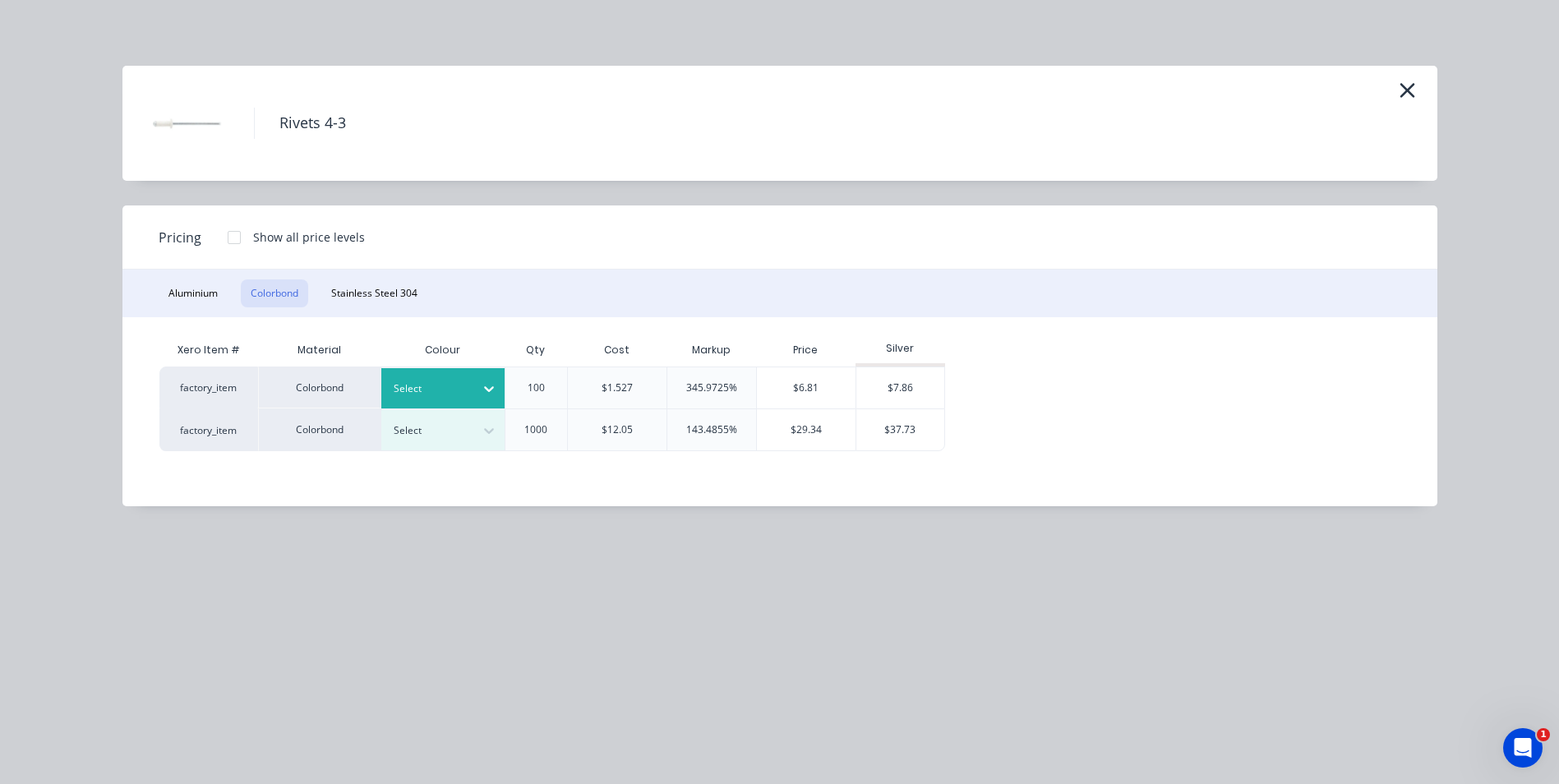
click at [484, 383] on icon at bounding box center [489, 389] width 17 height 17
click at [205, 737] on div "Dune" at bounding box center [103, 752] width 205 height 30
click at [886, 382] on div "$7.86" at bounding box center [900, 387] width 88 height 41
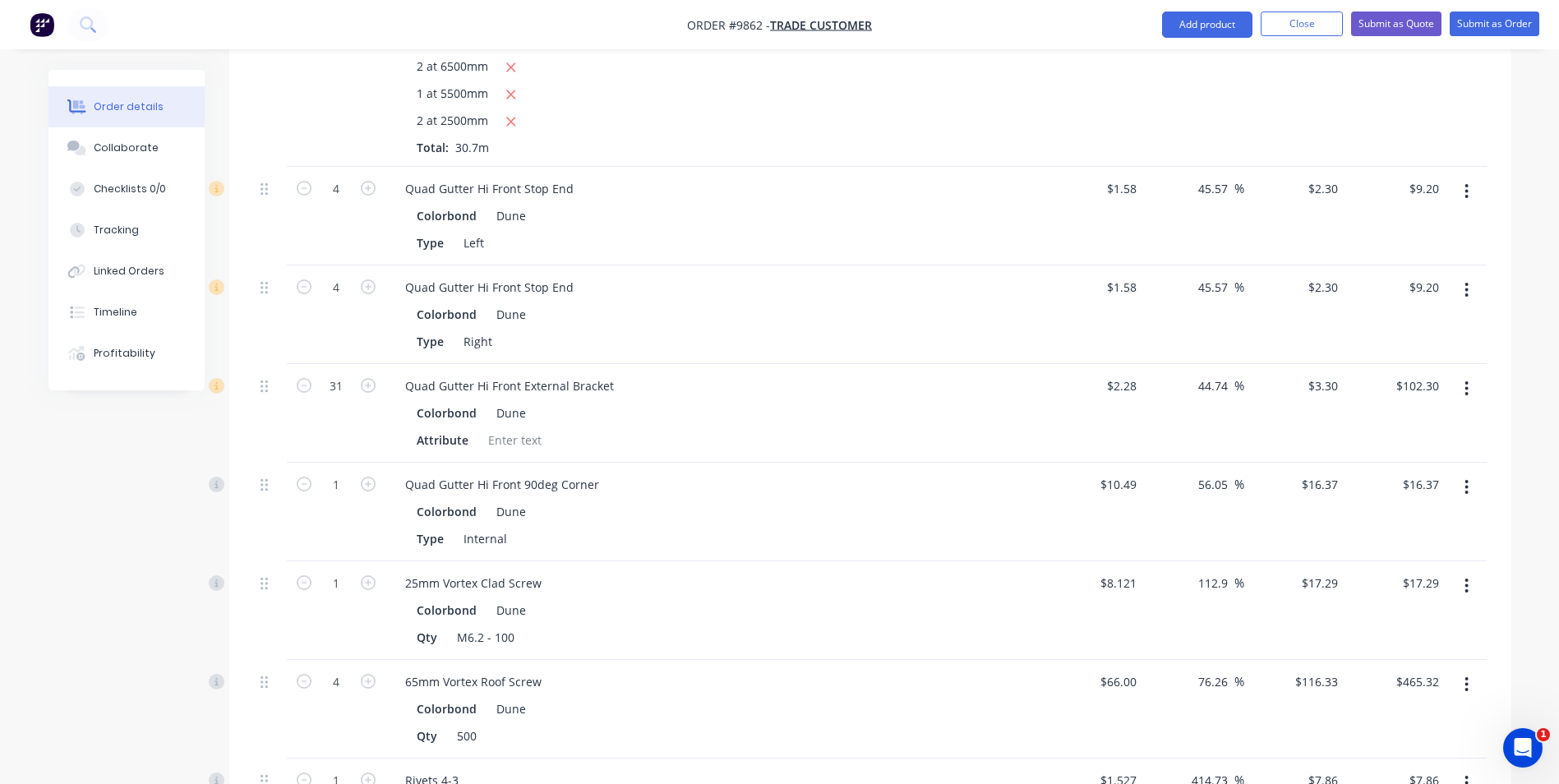
scroll to position [1368, 0]
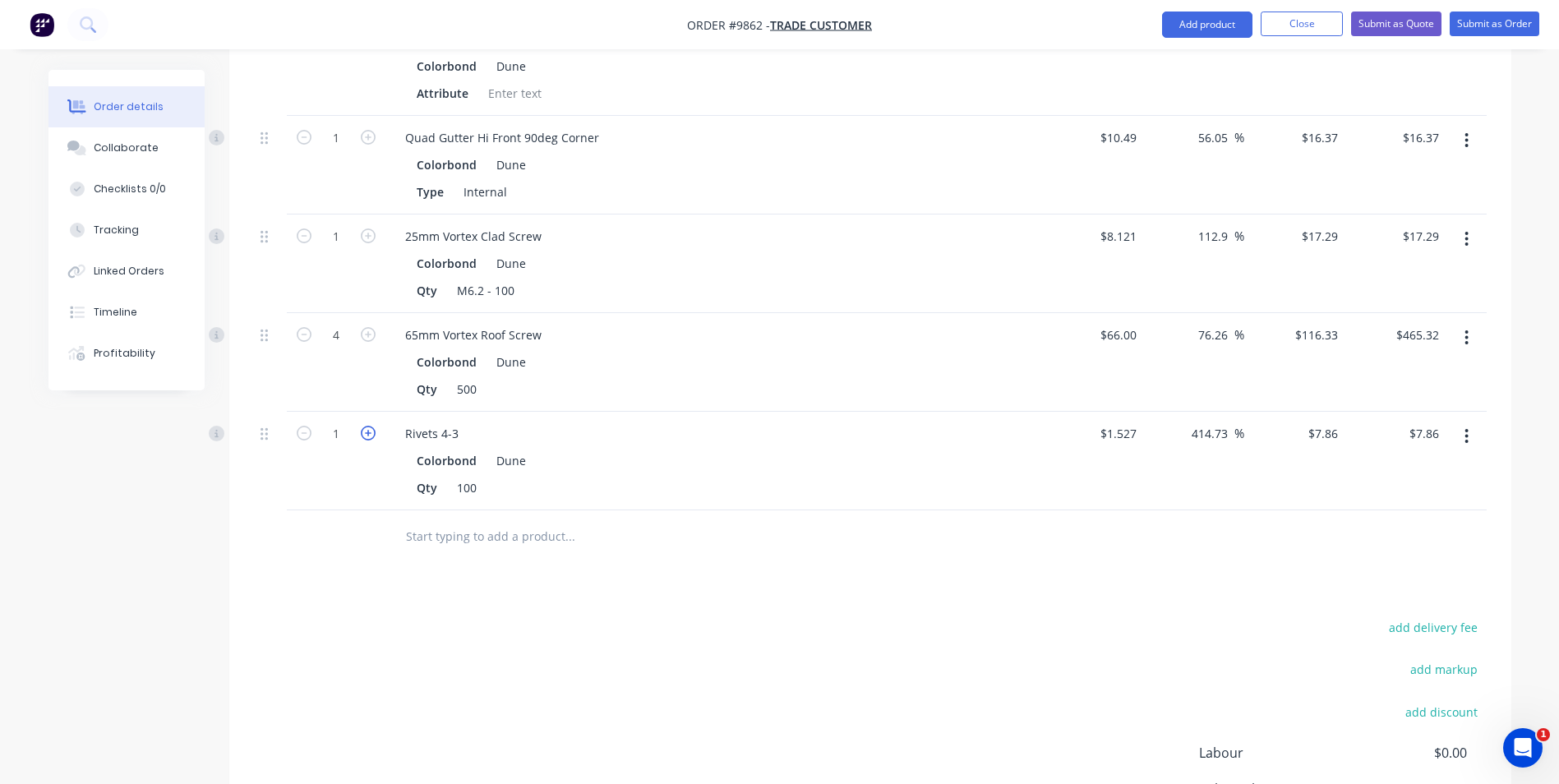
click at [366, 426] on icon "button" at bounding box center [368, 433] width 15 height 15
type input "2"
type input "$15.72"
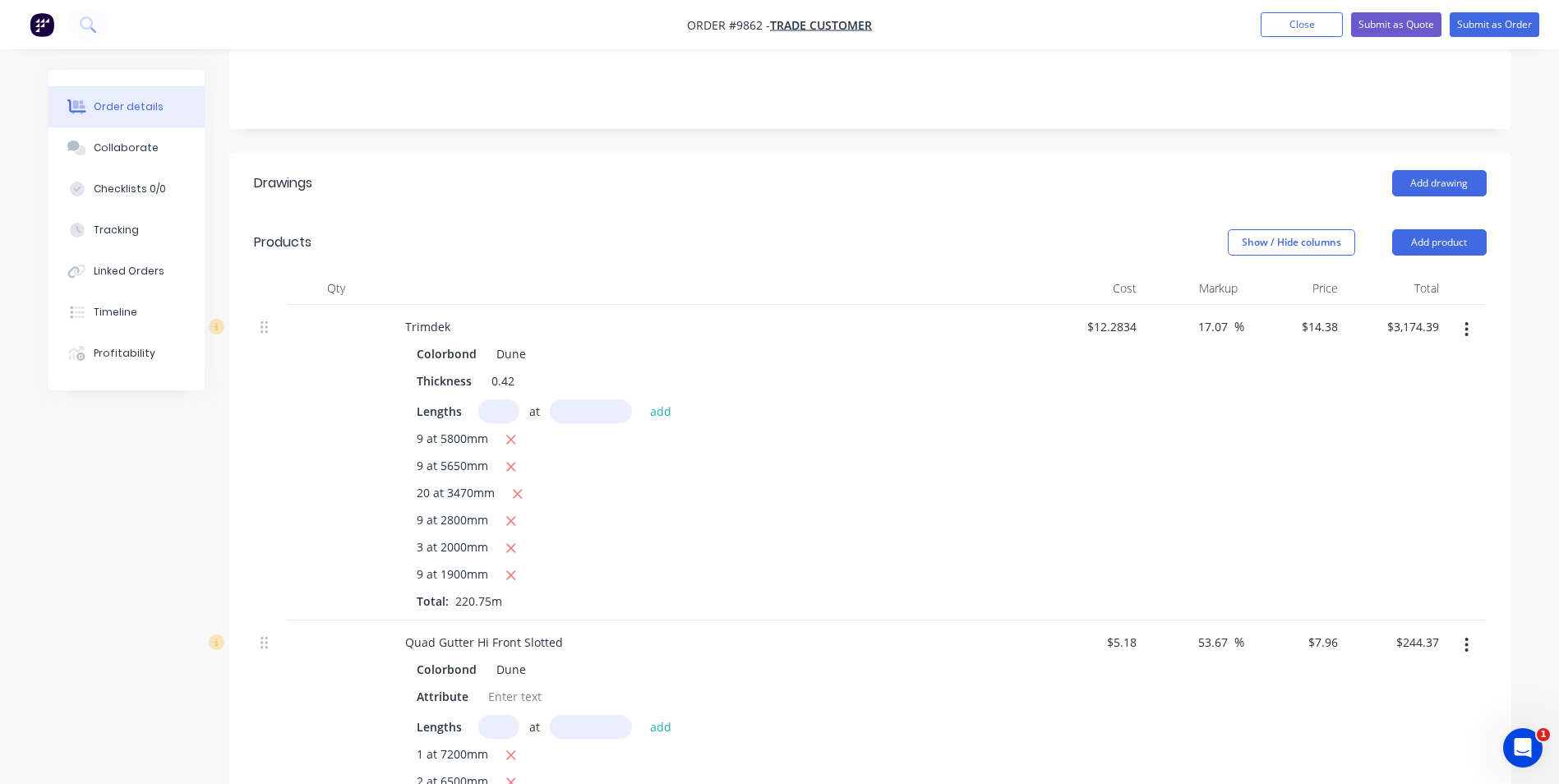
scroll to position [53, 0]
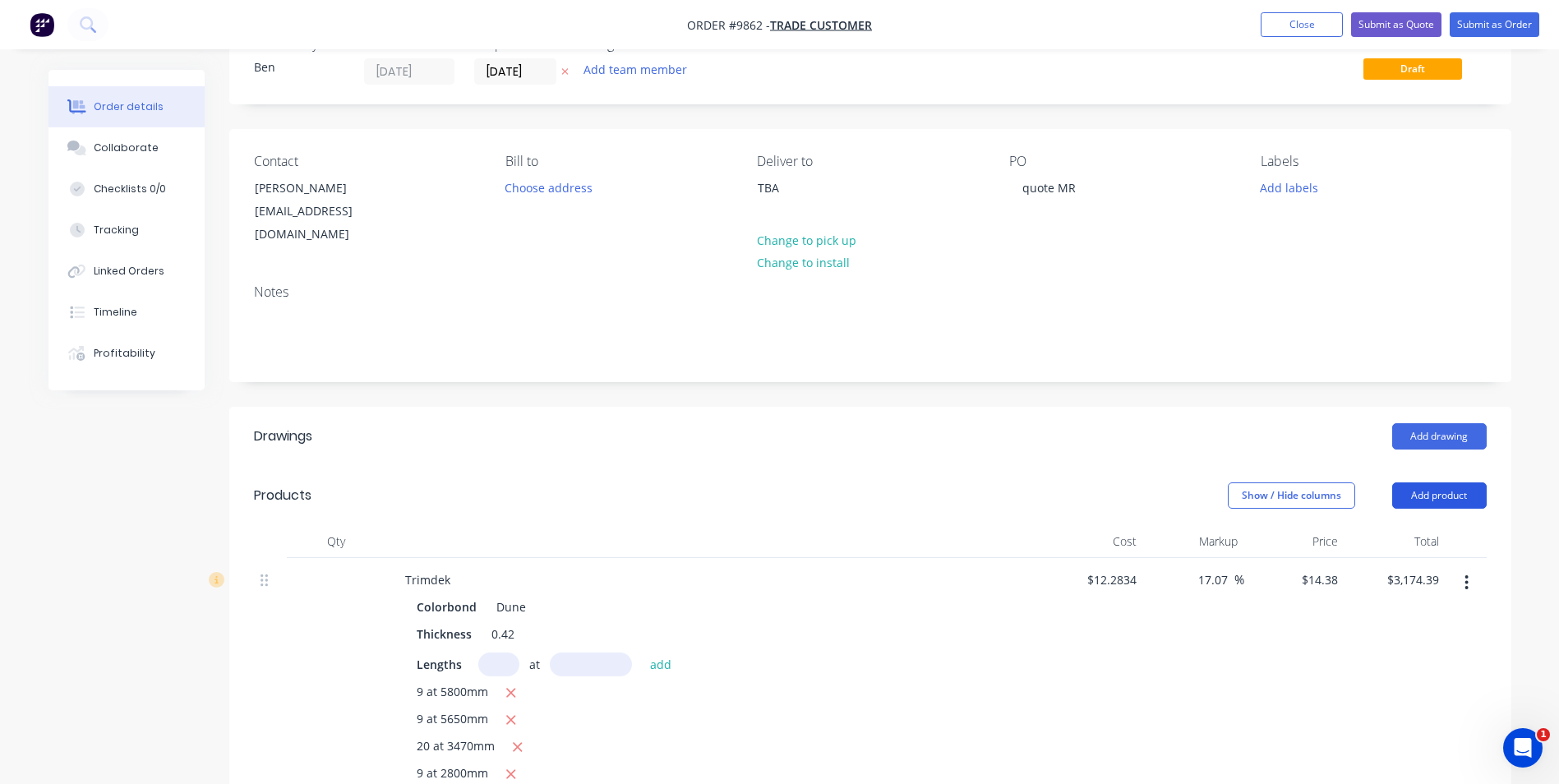
click at [1455, 483] on button "Add product" at bounding box center [1440, 495] width 94 height 26
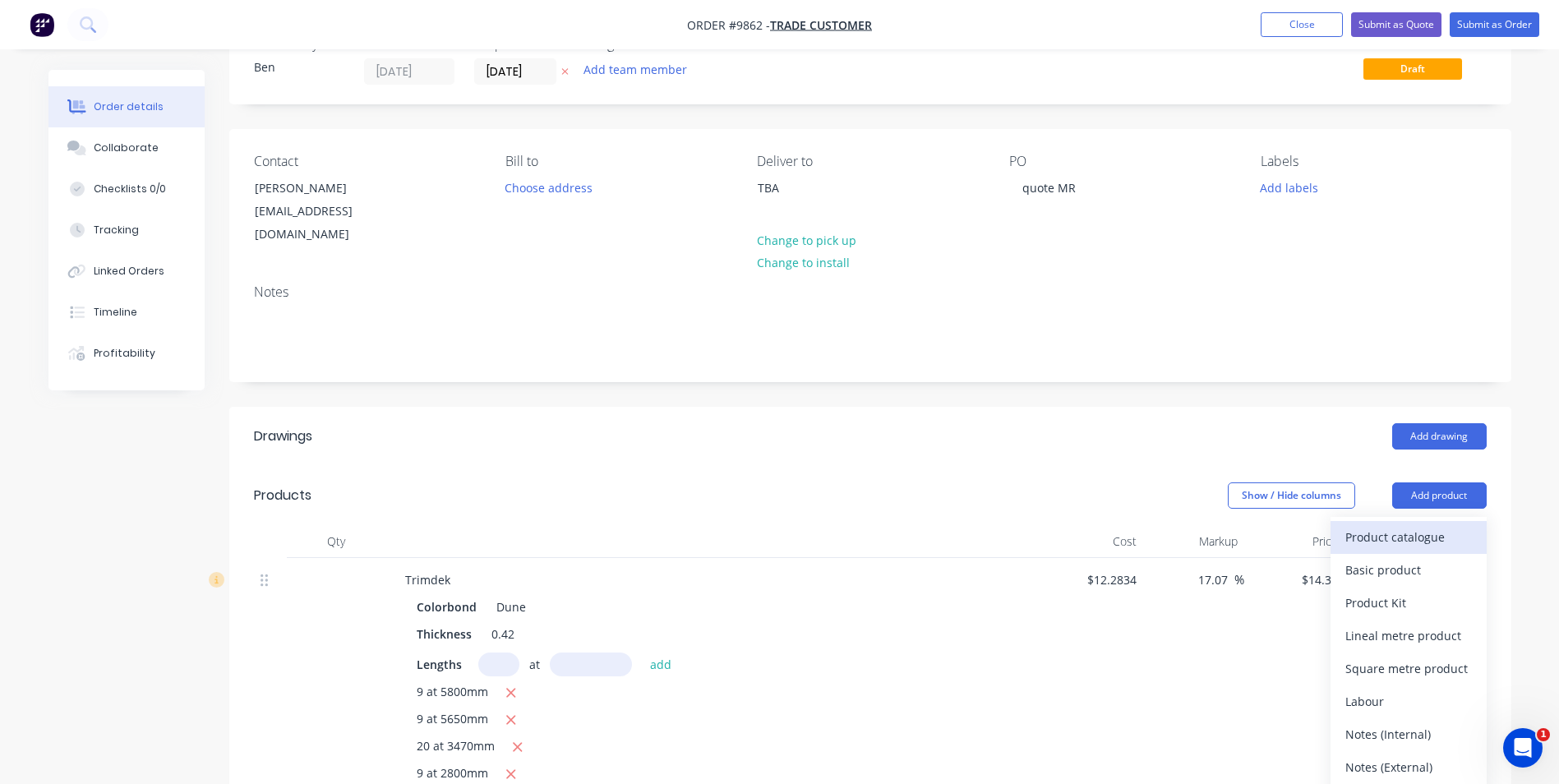
click at [1419, 525] on div "Product catalogue" at bounding box center [1409, 537] width 127 height 24
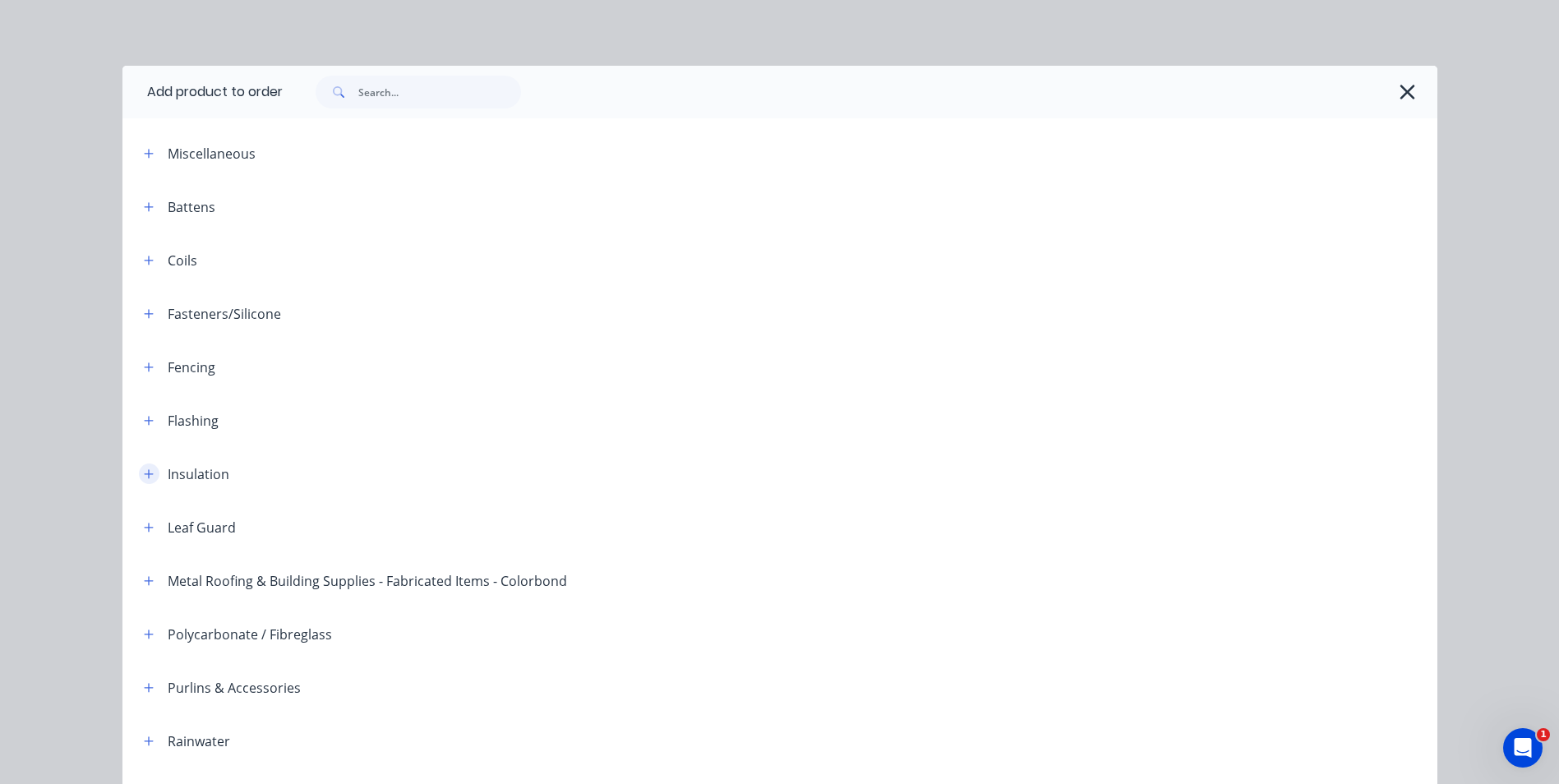
click at [144, 473] on icon "button" at bounding box center [149, 474] width 10 height 12
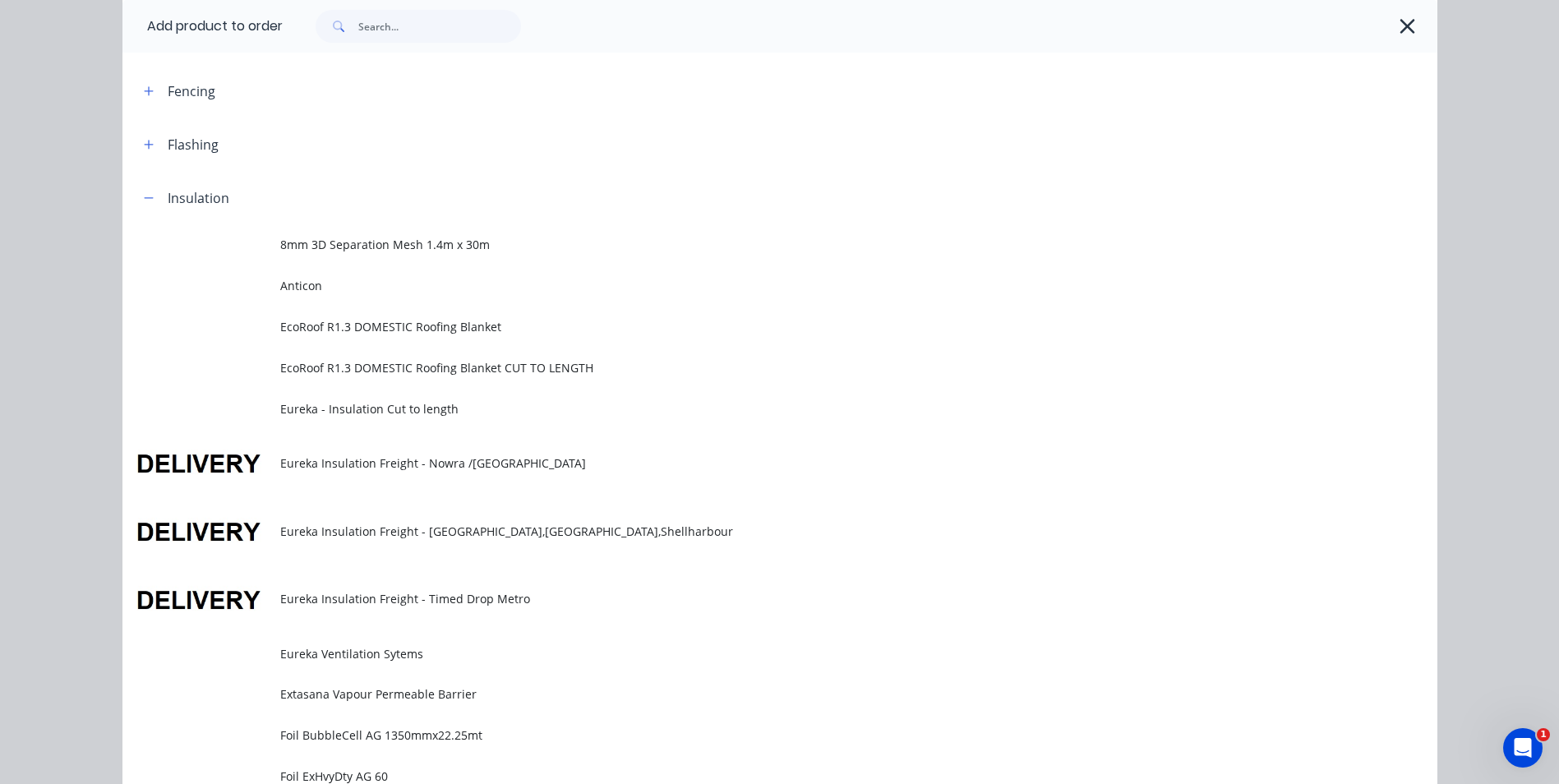
scroll to position [740, 0]
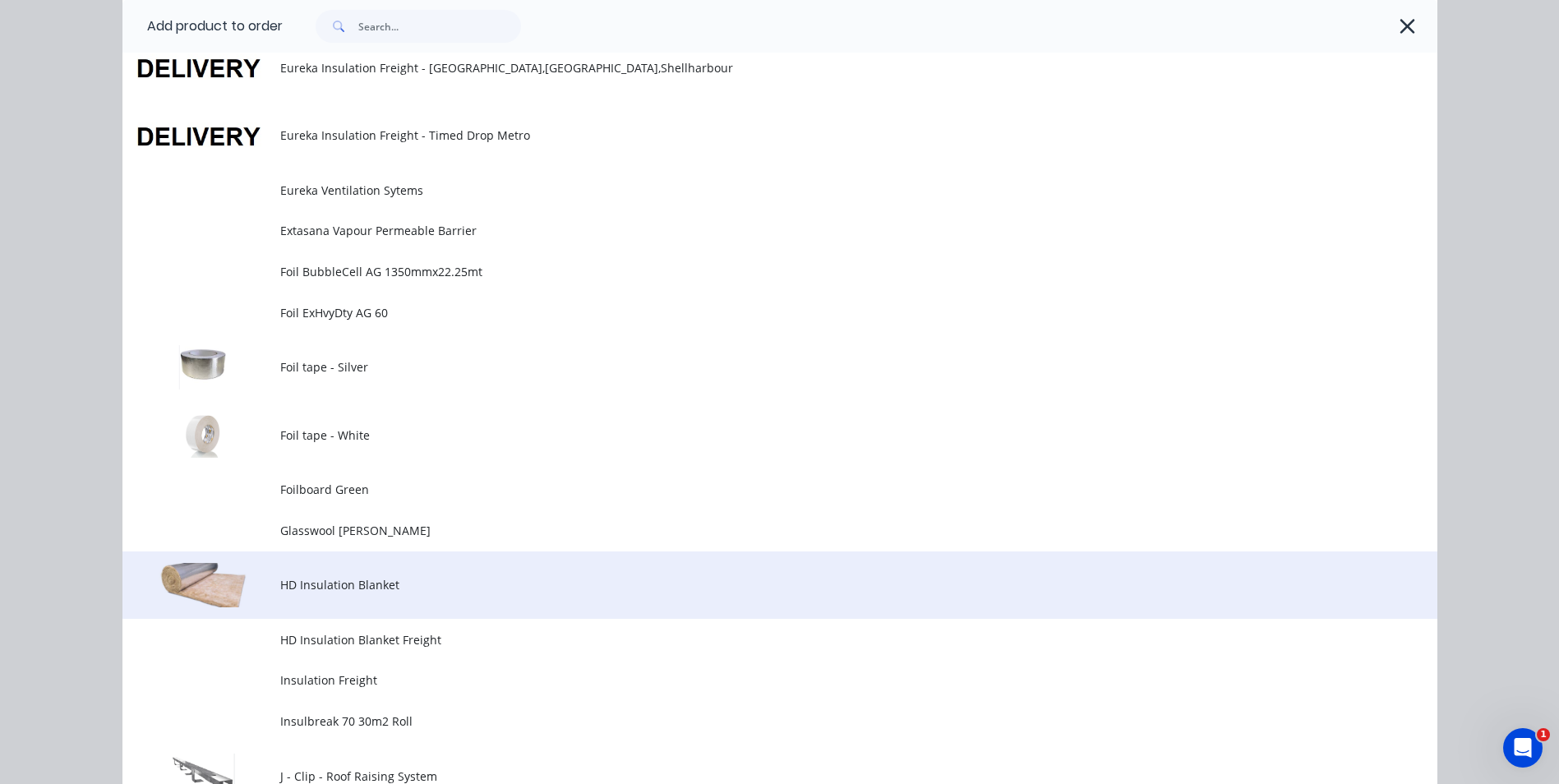
click at [374, 571] on td "HD Insulation Blanket" at bounding box center [859, 586] width 1157 height 68
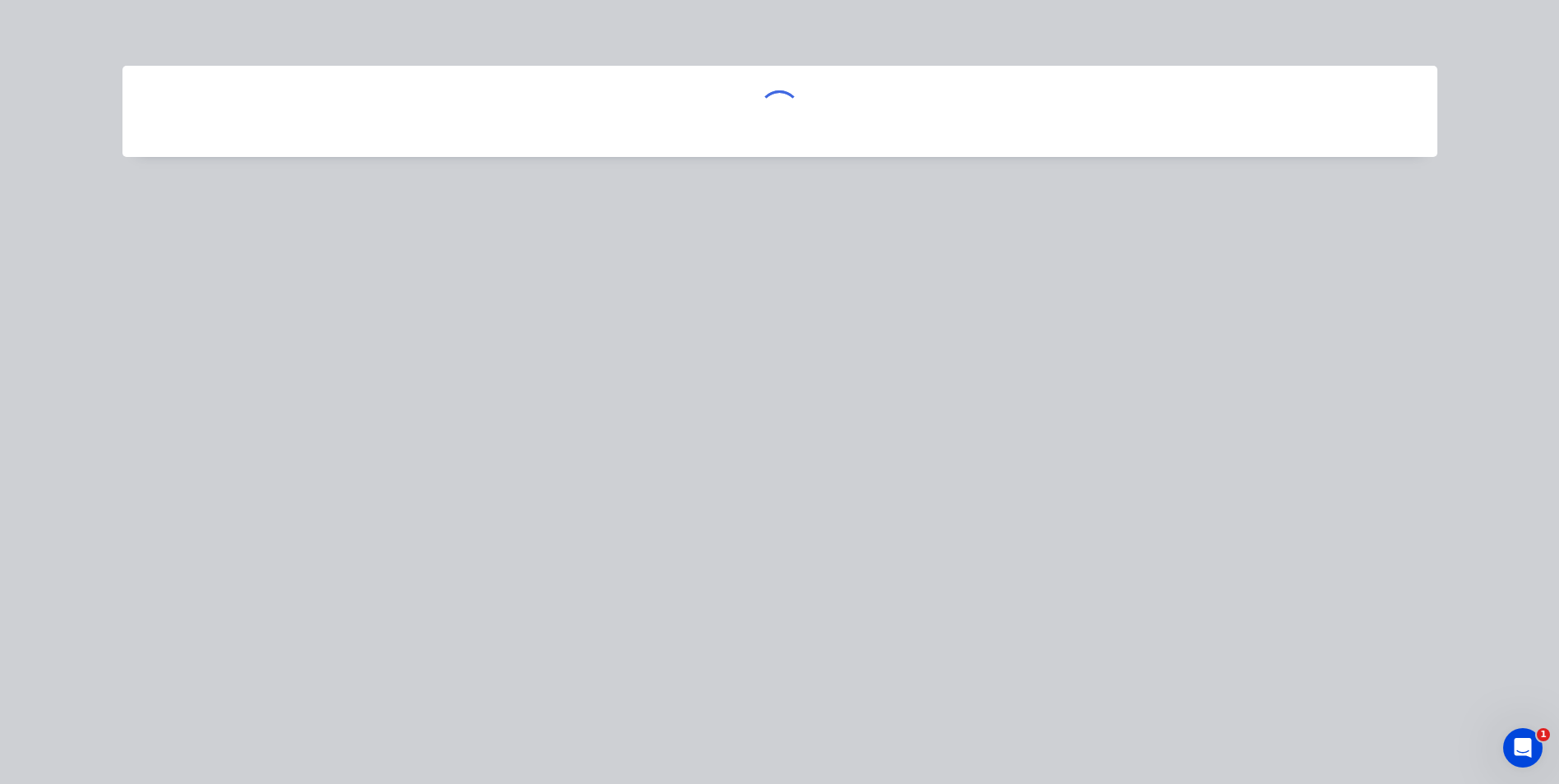
scroll to position [0, 0]
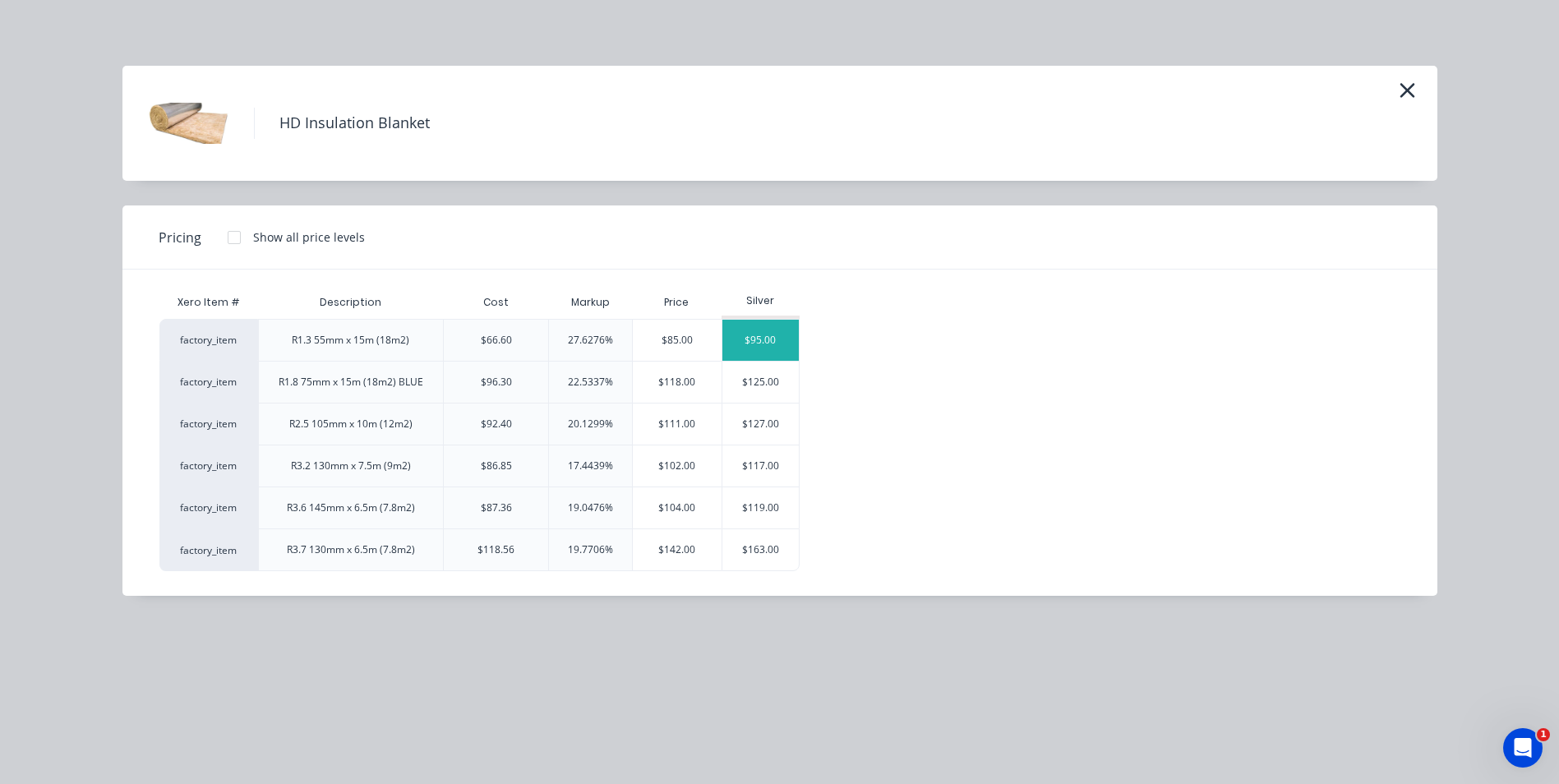
click at [760, 335] on div "$95.00" at bounding box center [761, 340] width 78 height 41
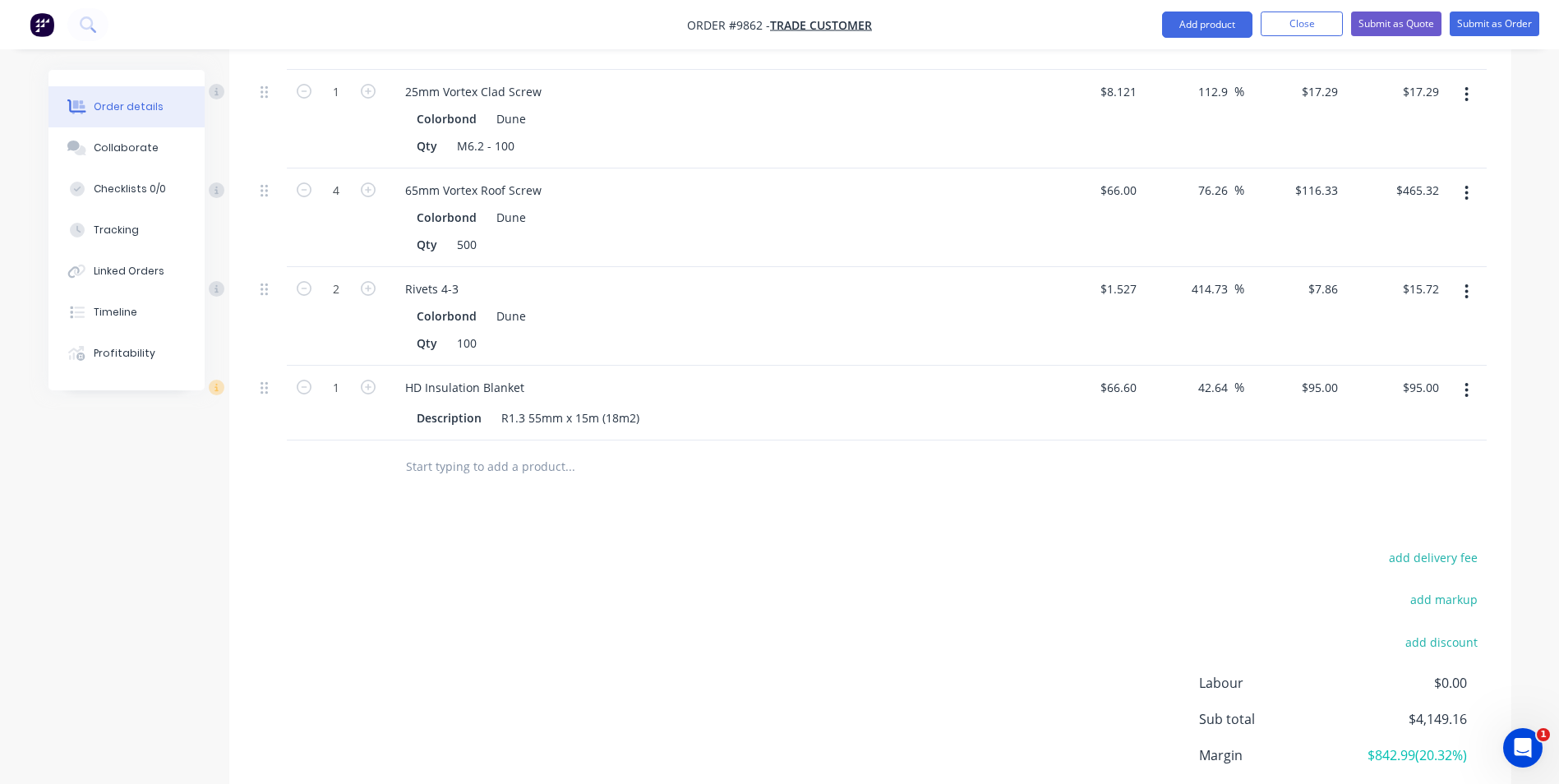
scroll to position [1533, 0]
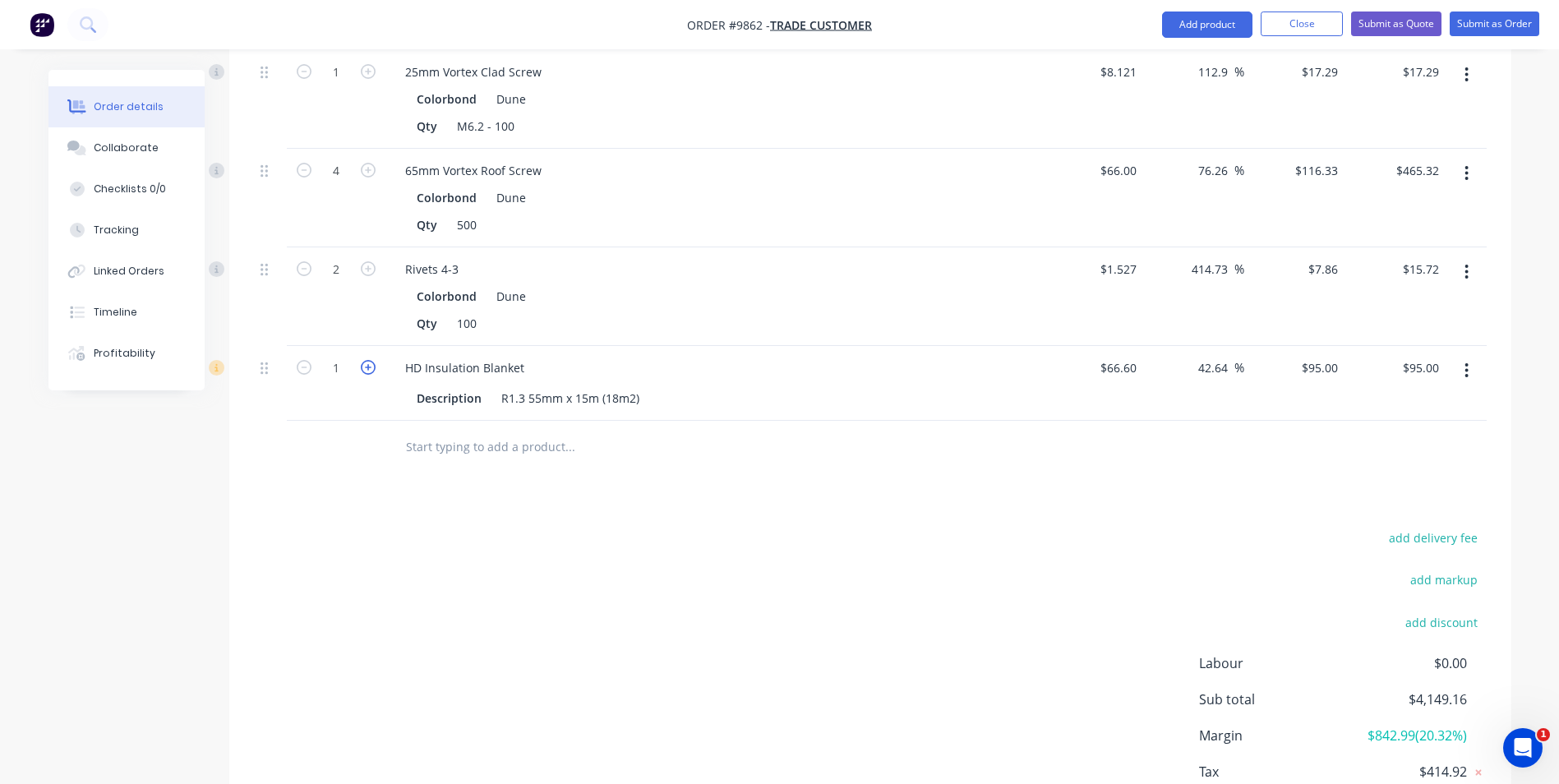
click at [365, 360] on icon "button" at bounding box center [368, 367] width 15 height 15
type input "2"
type input "$190.00"
click at [365, 360] on icon "button" at bounding box center [368, 367] width 15 height 15
type input "3"
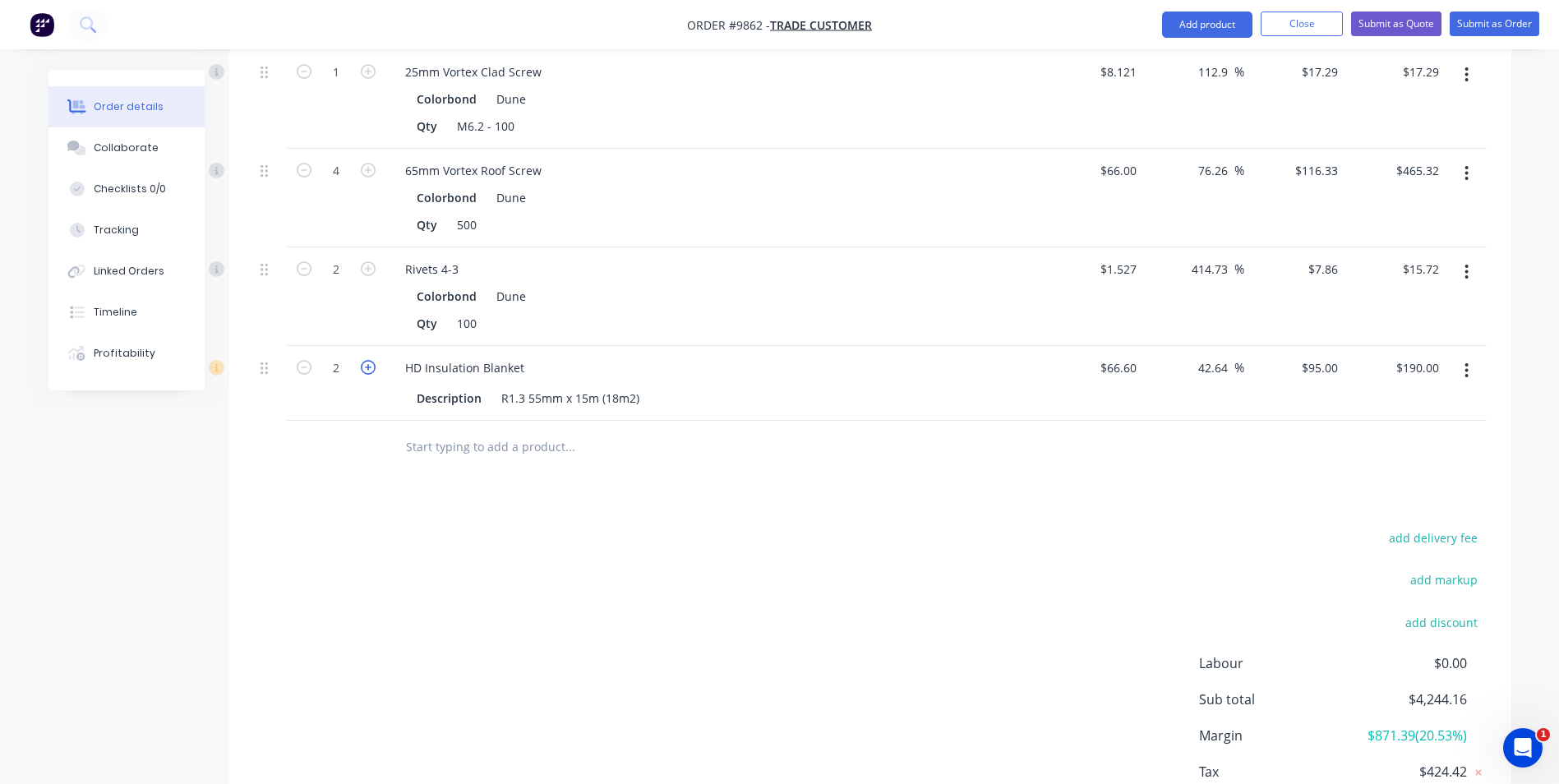
type input "$285.00"
click at [366, 360] on icon "button" at bounding box center [368, 367] width 15 height 15
type input "4"
type input "$380.00"
click at [366, 360] on icon "button" at bounding box center [368, 367] width 15 height 15
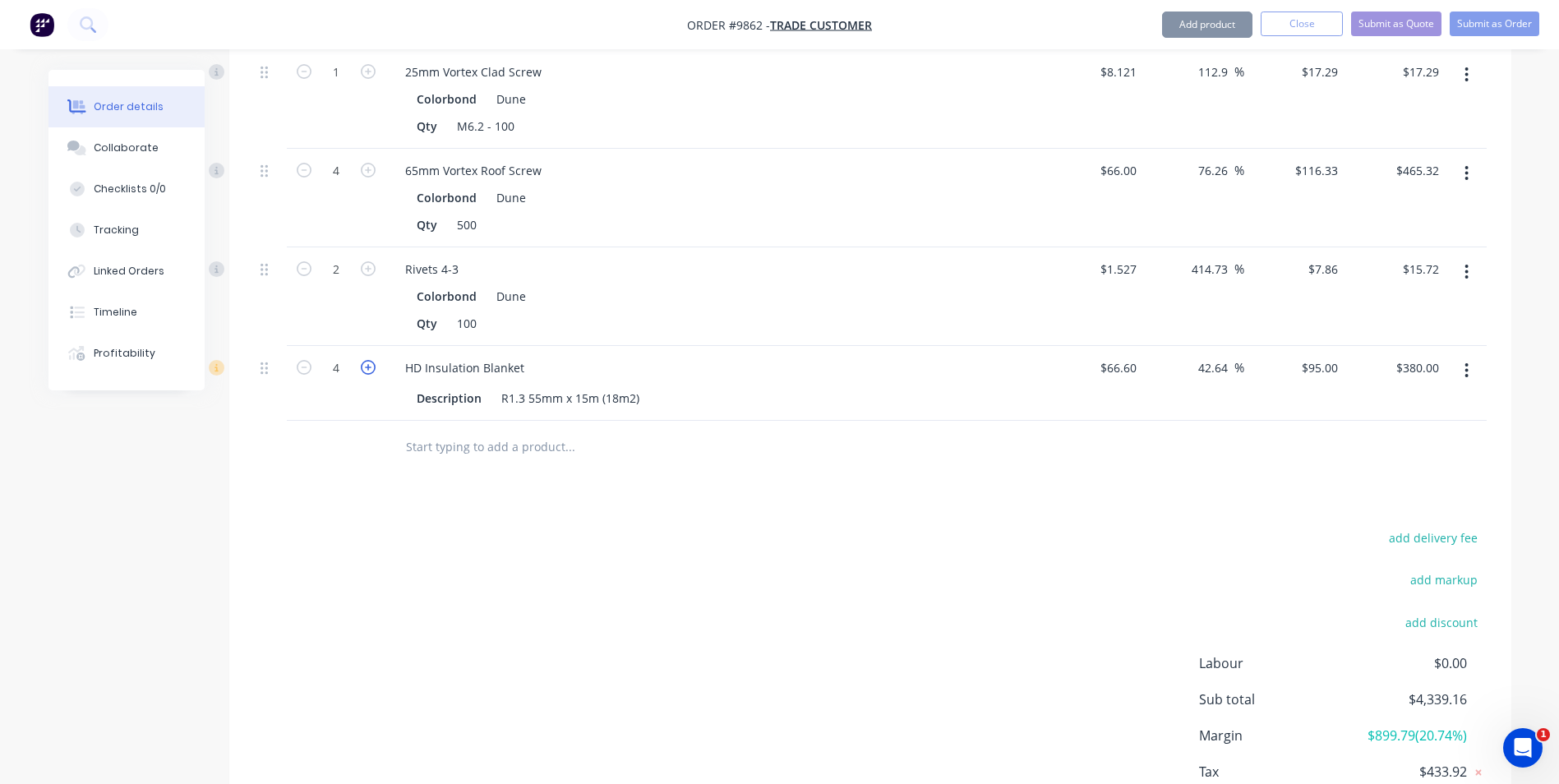
type input "5"
type input "$475.00"
click at [366, 360] on icon "button" at bounding box center [368, 367] width 15 height 15
type input "6"
type input "$570.00"
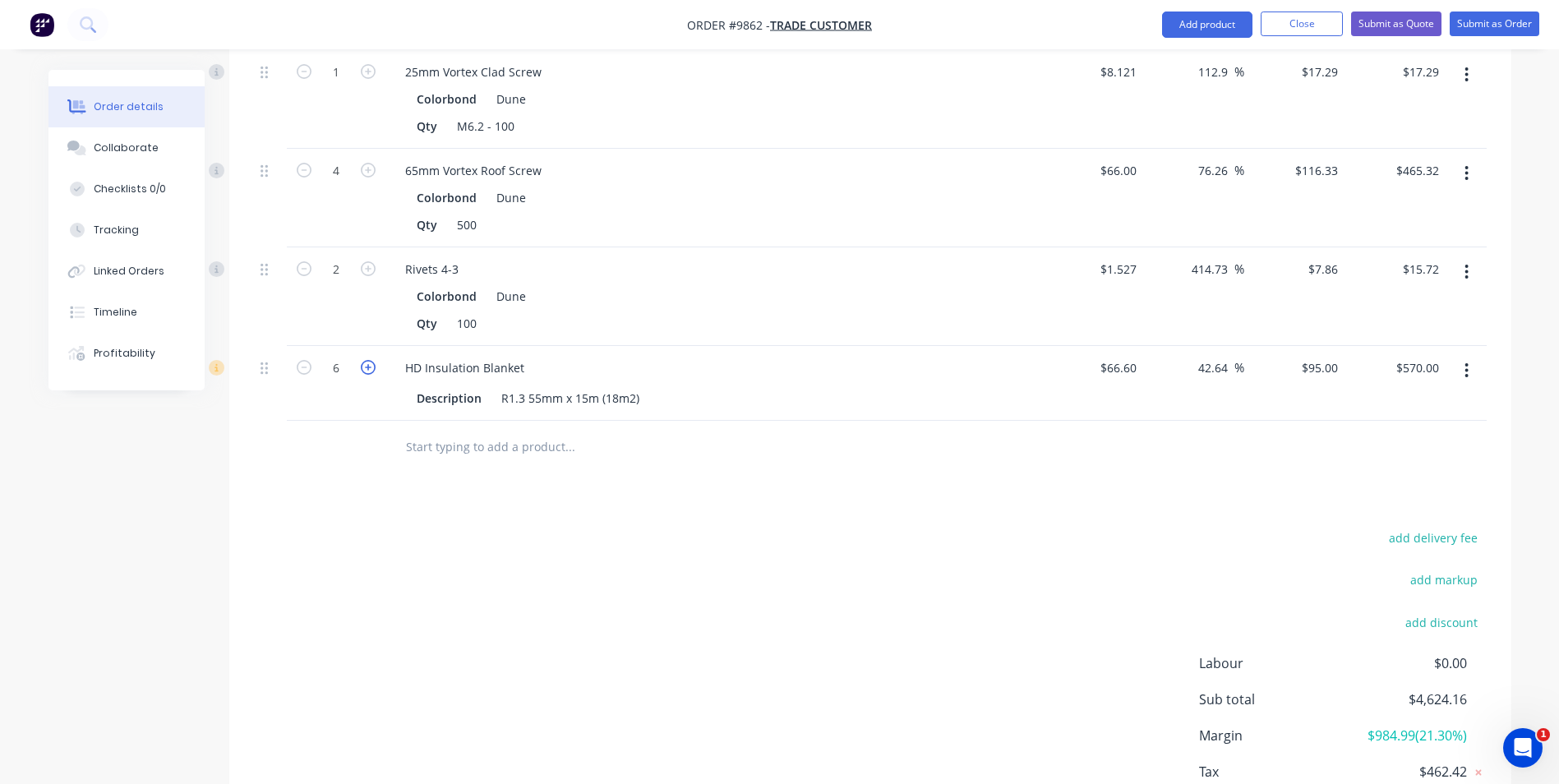
click at [366, 360] on icon "button" at bounding box center [368, 367] width 15 height 15
type input "7"
type input "$665.00"
click at [366, 360] on icon "button" at bounding box center [368, 367] width 15 height 15
type input "8"
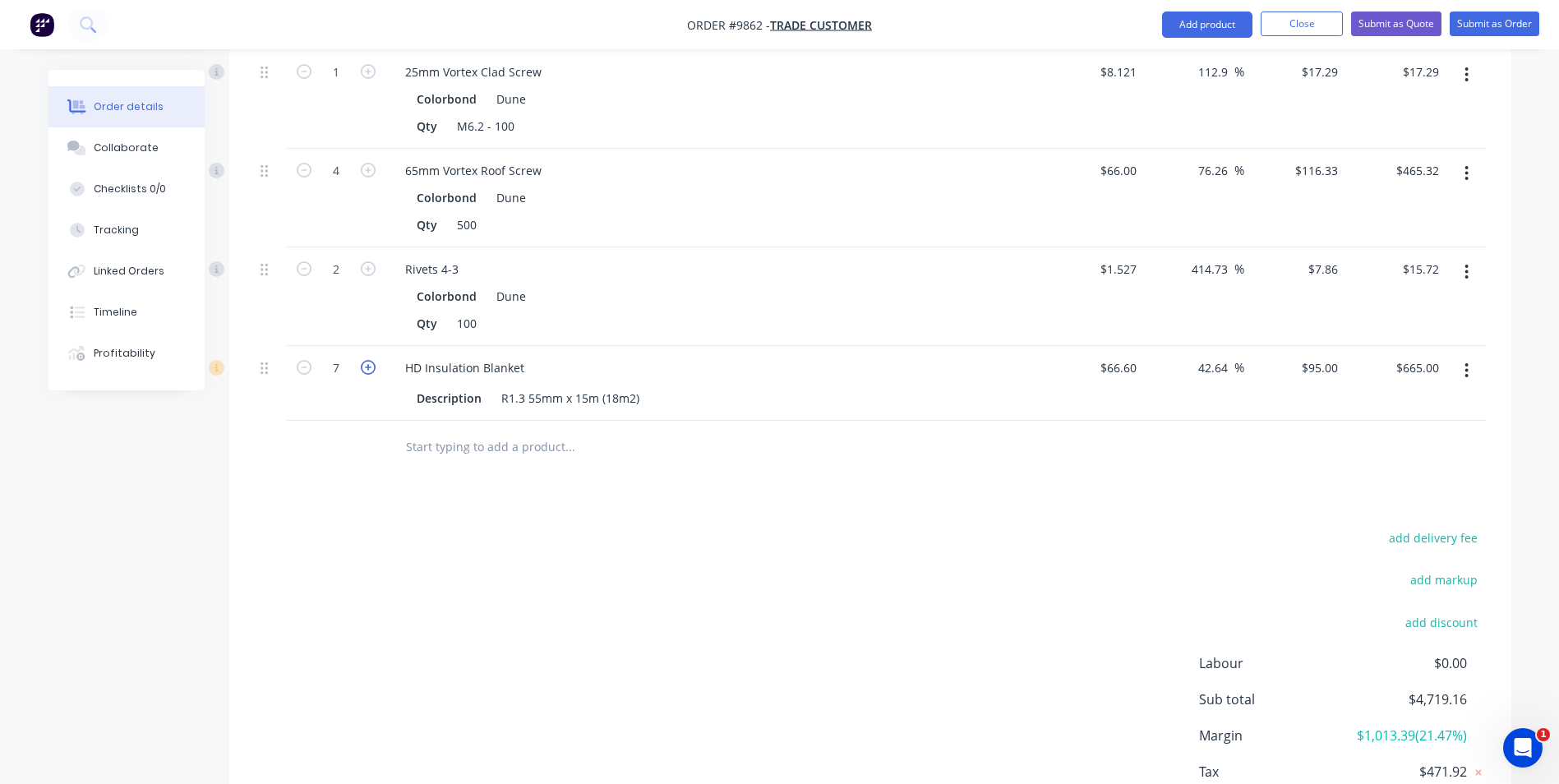
type input "$760.00"
click at [366, 360] on icon "button" at bounding box center [368, 367] width 15 height 15
type input "9"
type input "$855.00"
click at [366, 360] on icon "button" at bounding box center [368, 367] width 15 height 15
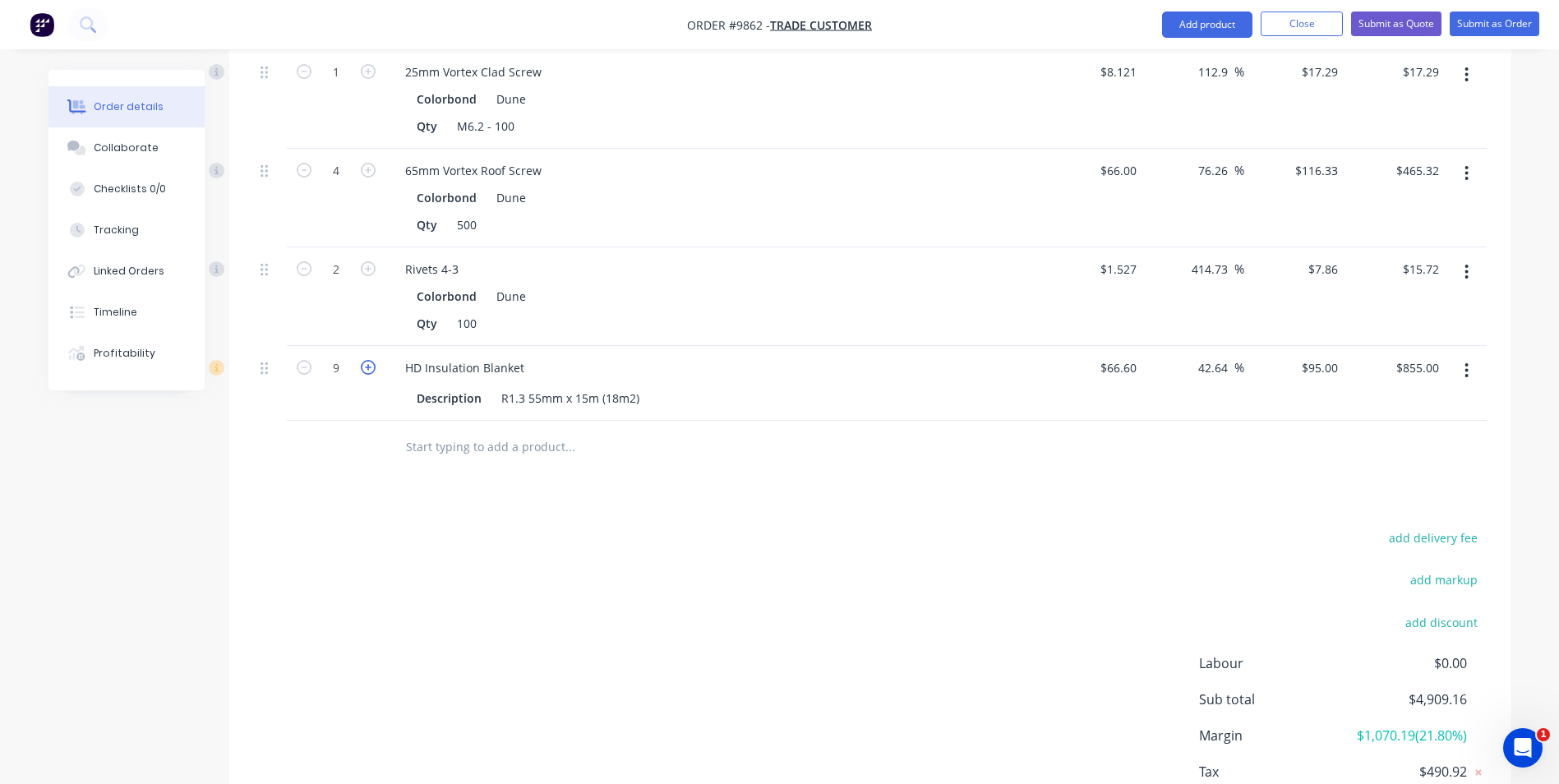
type input "10"
type input "$950.00"
click at [366, 360] on icon "button" at bounding box center [368, 367] width 15 height 15
type input "11"
type input "$1,045.00"
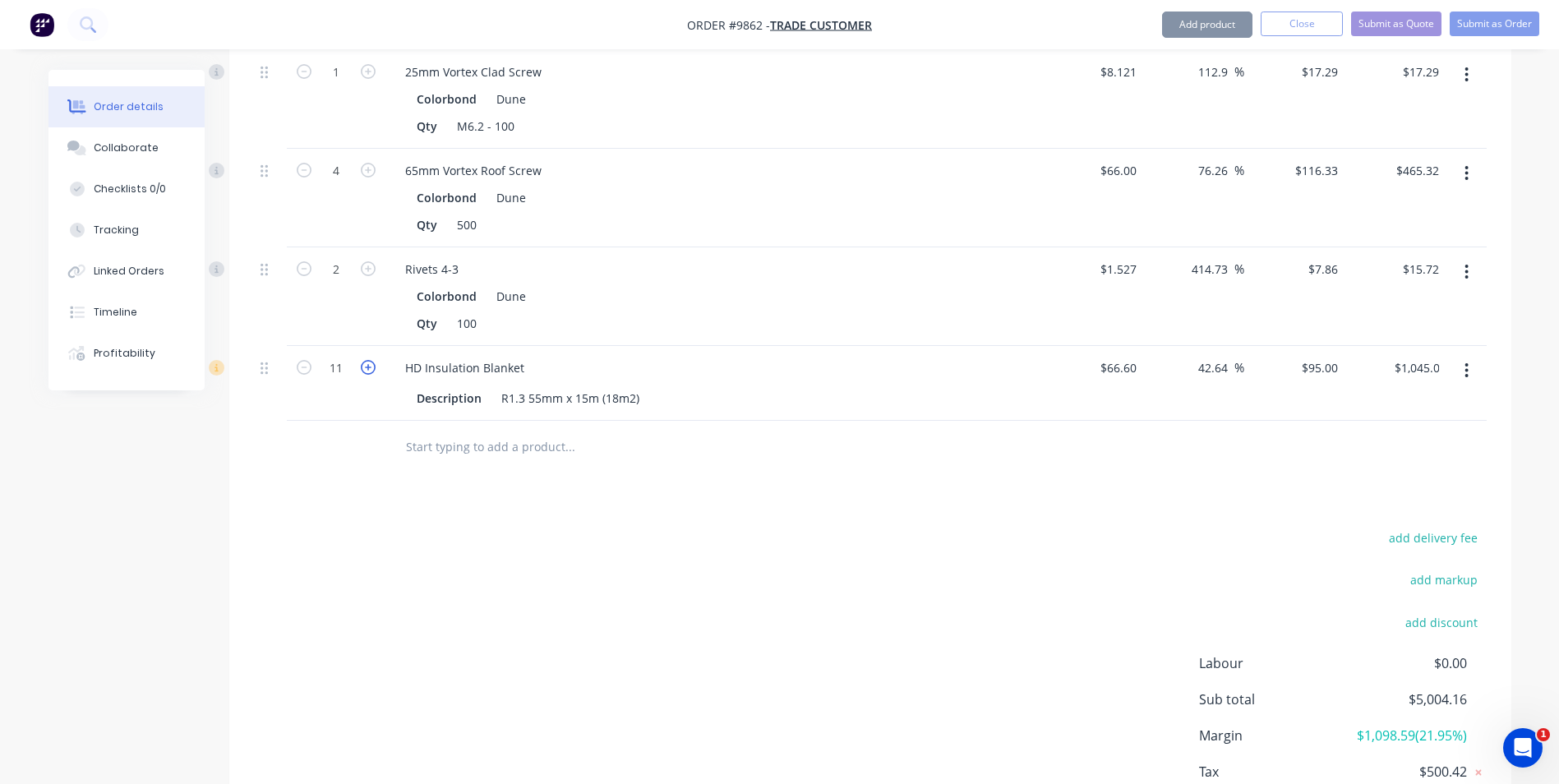
click at [366, 360] on icon "button" at bounding box center [368, 367] width 15 height 15
type input "12"
type input "$1,140.00"
click at [366, 360] on icon "button" at bounding box center [368, 367] width 15 height 15
type input "13"
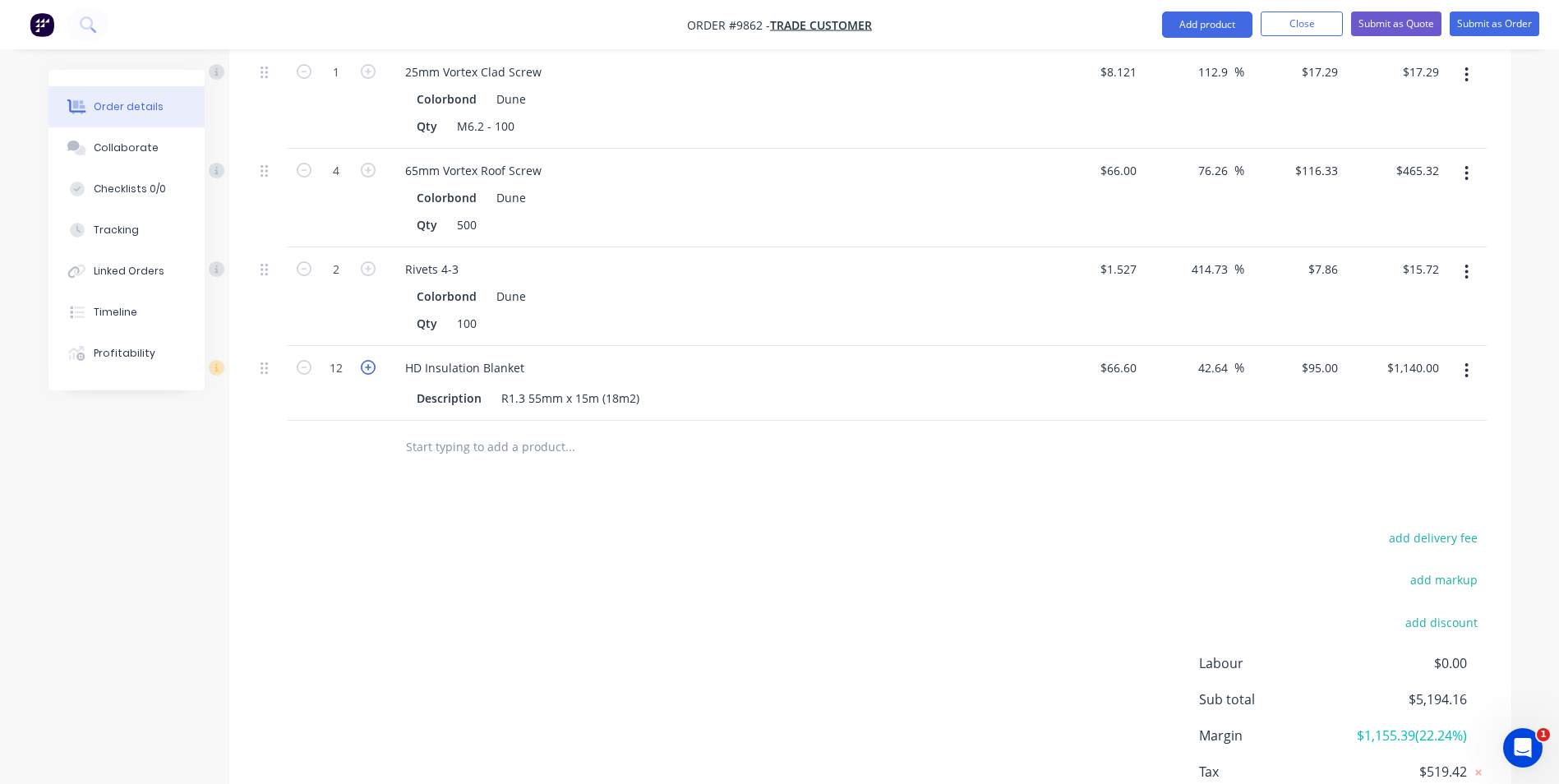
type input "$1,235.00"
click at [366, 360] on icon "button" at bounding box center [368, 367] width 15 height 15
type input "14"
type input "$1,330.00"
click at [304, 360] on icon "button" at bounding box center [304, 367] width 15 height 15
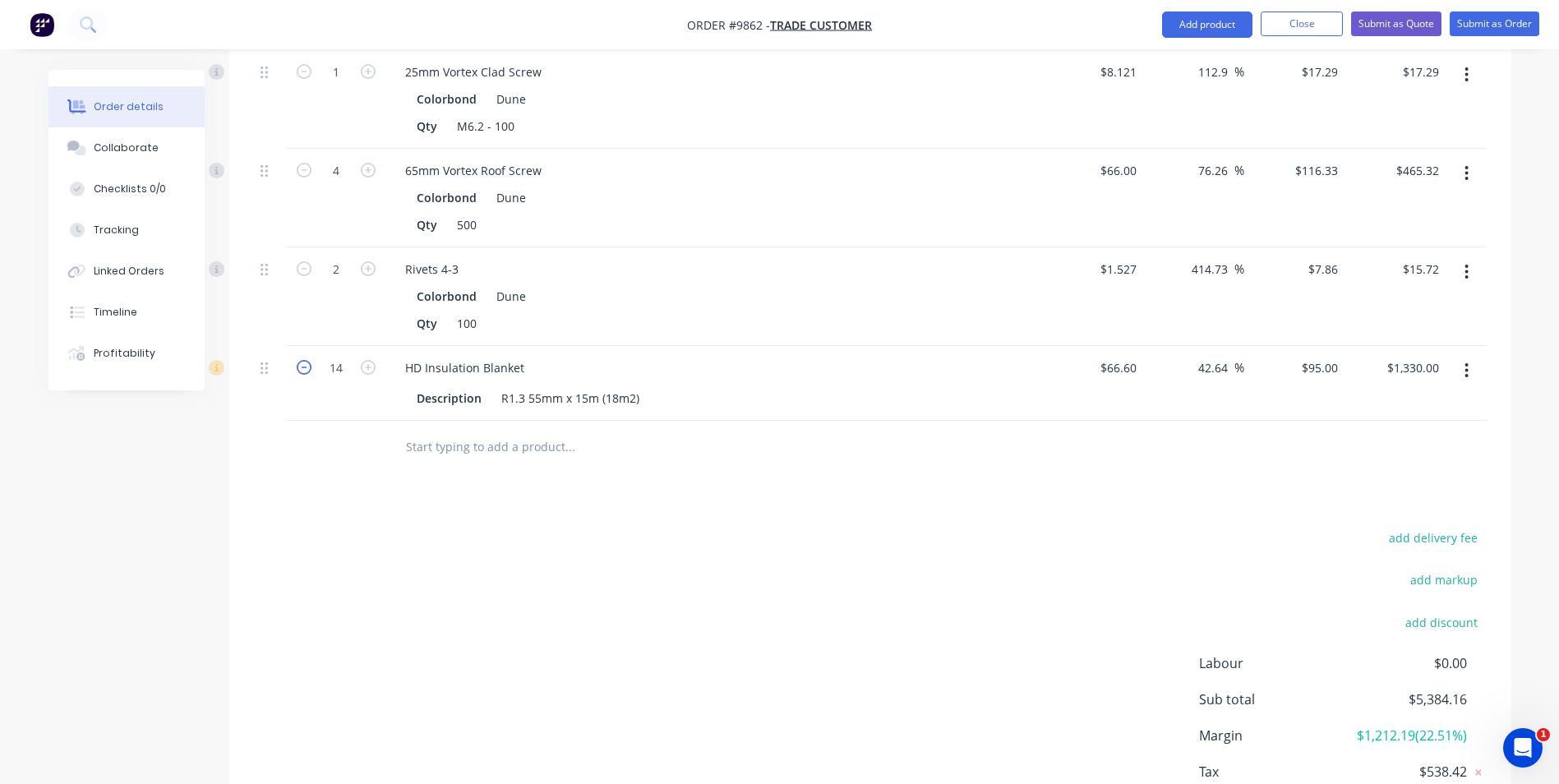
type input "13"
type input "$1,235.00"
click at [304, 360] on icon "button" at bounding box center [304, 367] width 15 height 15
type input "12"
type input "$1,140.00"
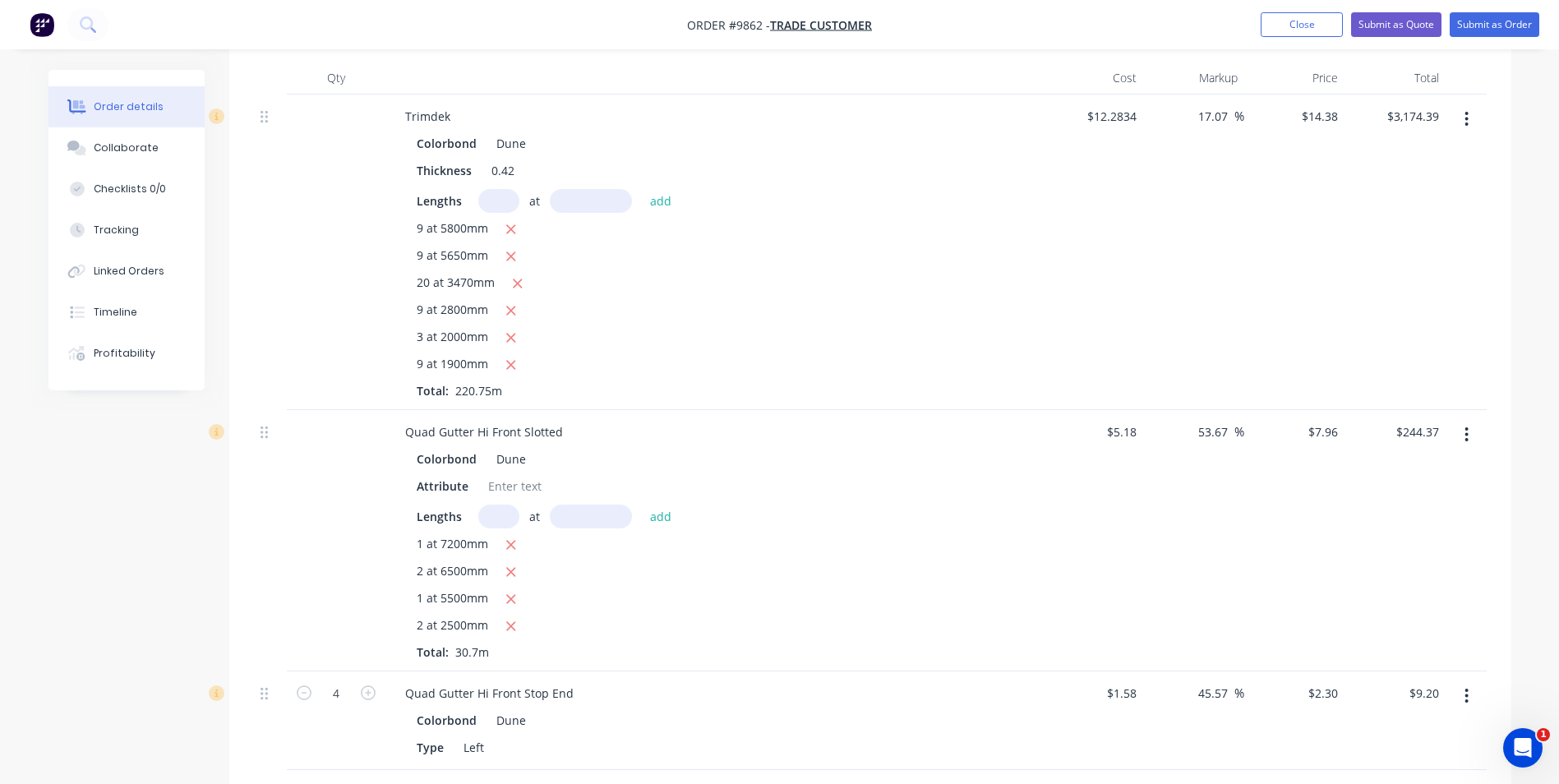
scroll to position [218, 0]
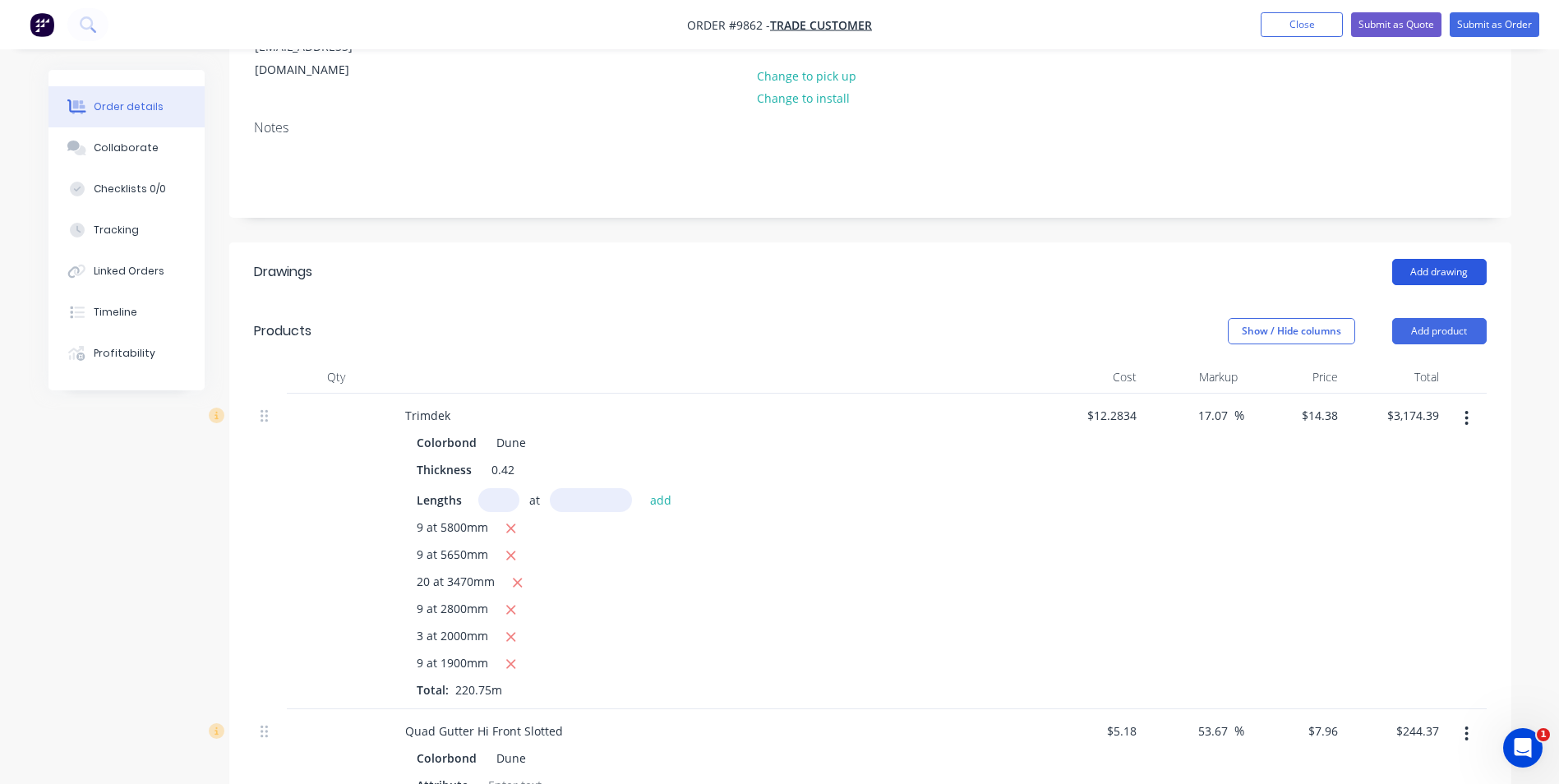
click at [1420, 259] on button "Add drawing" at bounding box center [1440, 271] width 94 height 26
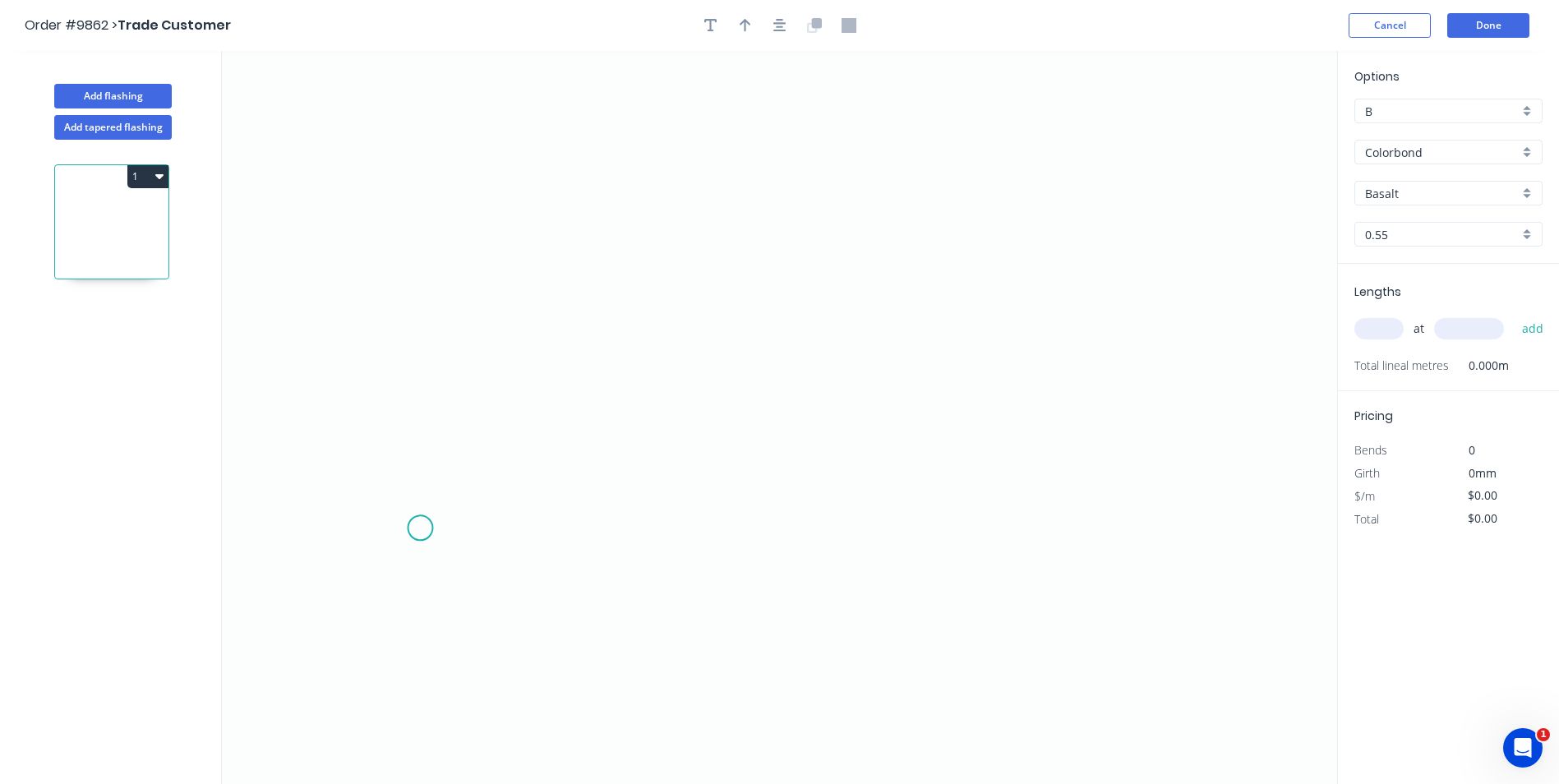
click at [420, 532] on icon "0" at bounding box center [780, 417] width 1116 height 733
click at [381, 483] on icon "0" at bounding box center [780, 417] width 1116 height 733
click at [772, 229] on icon "0 ?" at bounding box center [780, 417] width 1116 height 733
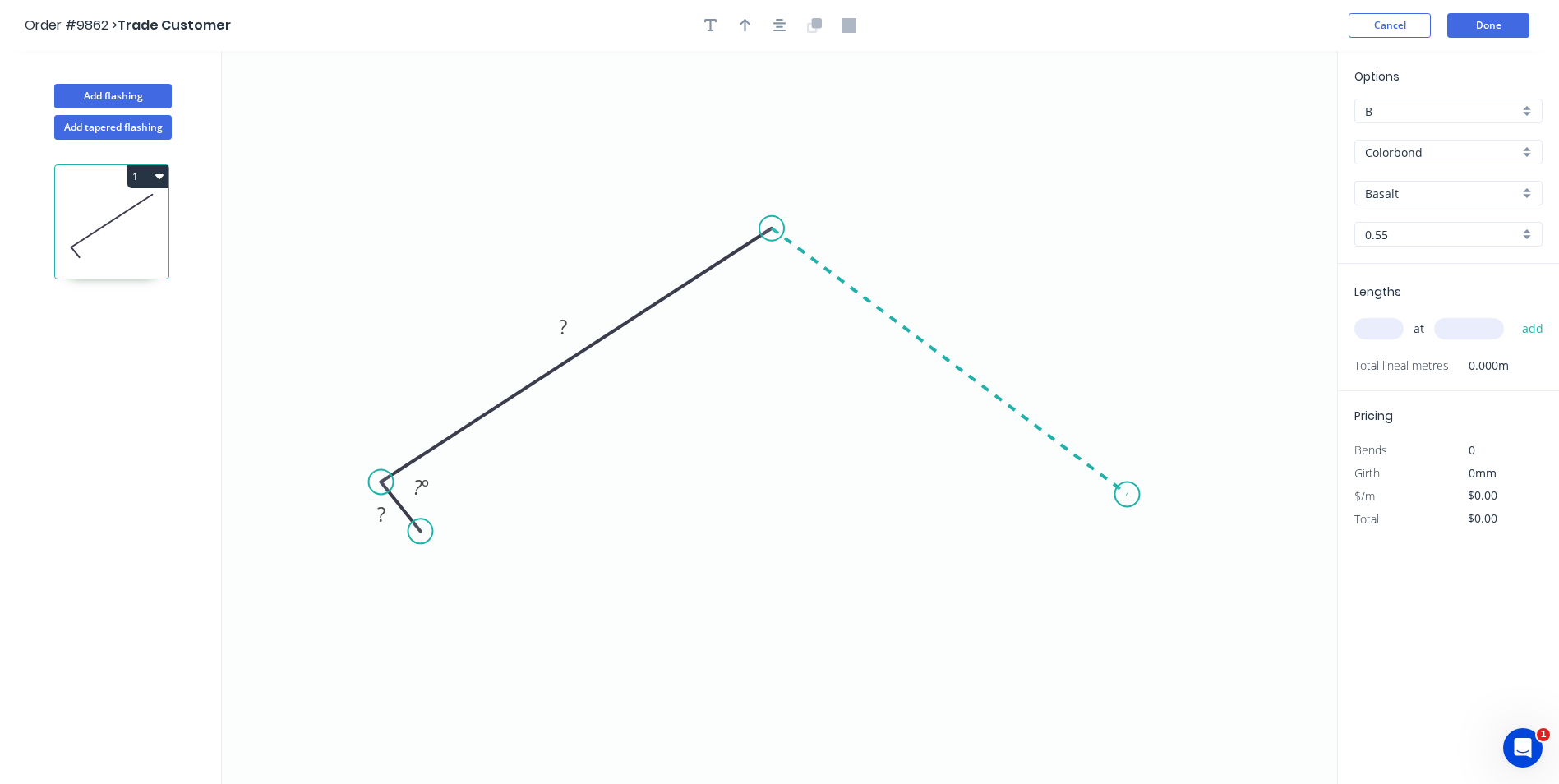
click at [1128, 495] on icon "0 ? ? ? º" at bounding box center [780, 417] width 1116 height 733
click at [1087, 536] on icon "0 ? ? ? ? º ? º" at bounding box center [780, 417] width 1116 height 733
click at [380, 516] on tspan "?" at bounding box center [382, 513] width 8 height 27
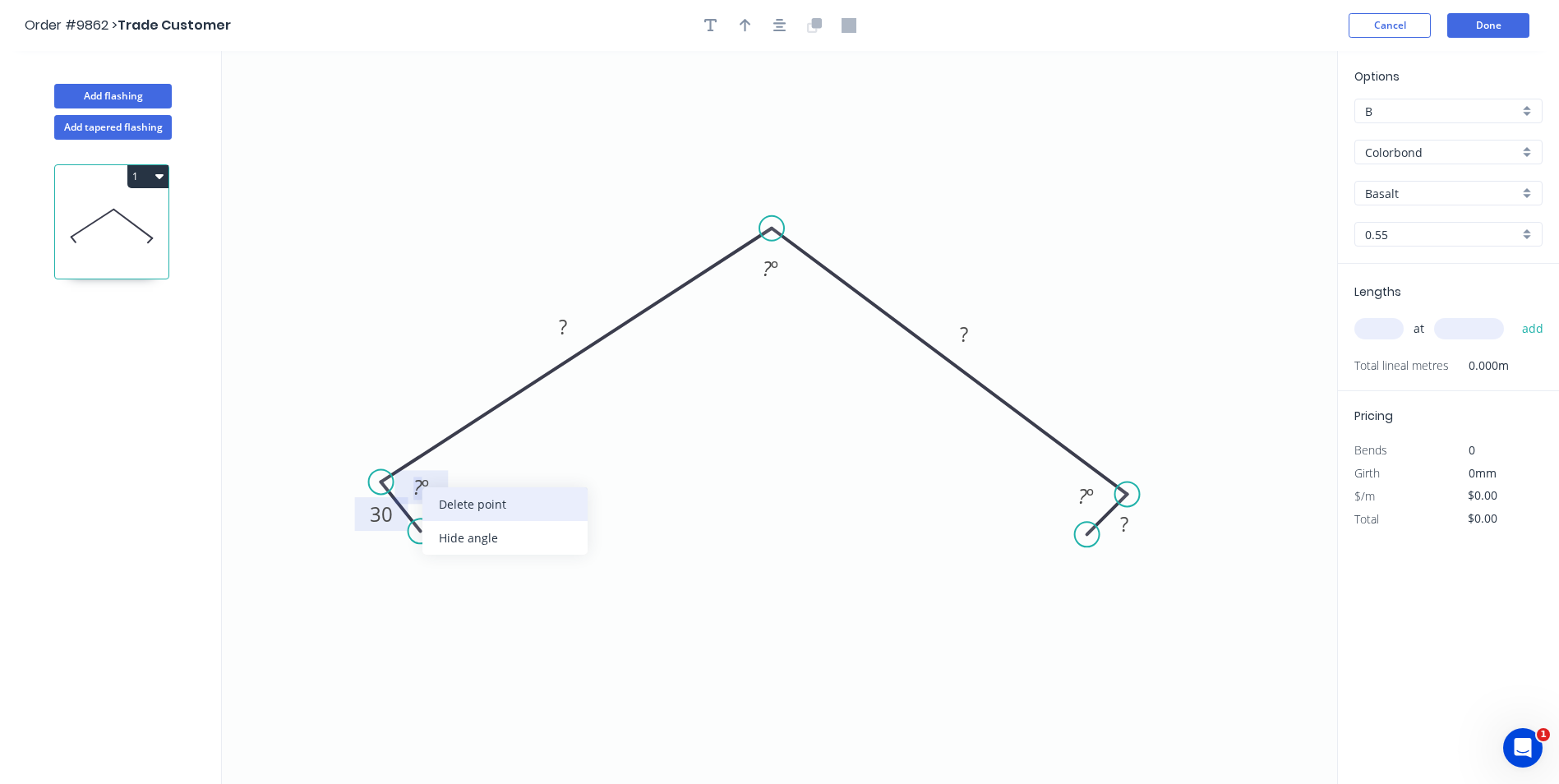
click at [453, 503] on div "Delete point" at bounding box center [505, 504] width 165 height 33
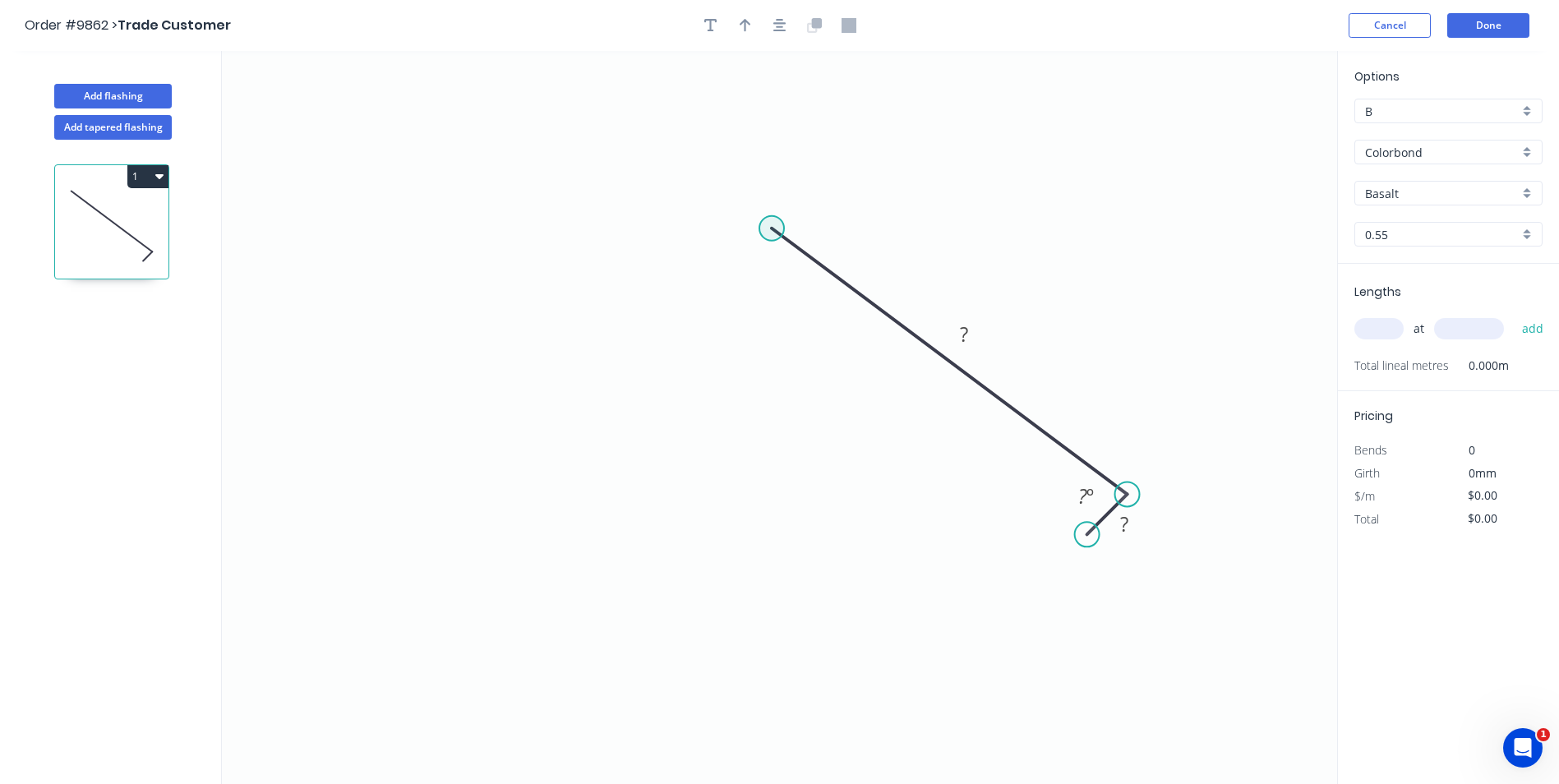
drag, startPoint x: 764, startPoint y: 228, endPoint x: 756, endPoint y: 235, distance: 10.6
click at [762, 230] on circle at bounding box center [772, 229] width 25 height 25
click at [761, 233] on circle at bounding box center [762, 230] width 25 height 25
click at [419, 489] on icon "0 ? ? ? º" at bounding box center [780, 417] width 1116 height 733
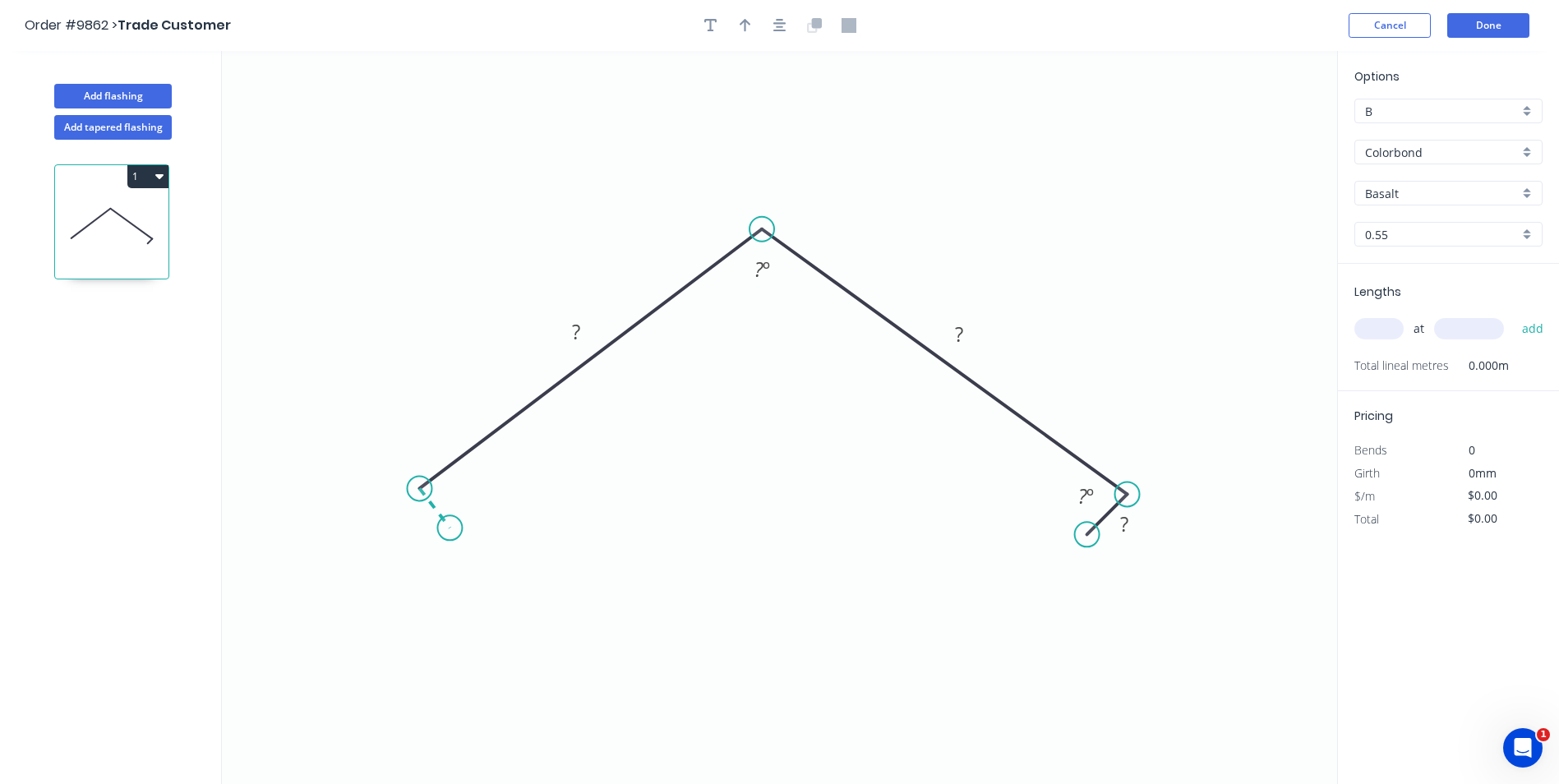
click at [450, 529] on icon "0 ? ? ? ? º ? º" at bounding box center [780, 417] width 1116 height 733
click at [509, 549] on div "Hide angle" at bounding box center [549, 556] width 165 height 33
click at [1098, 542] on div "Hide angle" at bounding box center [1164, 549] width 165 height 33
click at [415, 520] on tspan "?" at bounding box center [416, 515] width 8 height 27
click at [422, 518] on rect at bounding box center [415, 517] width 33 height 23
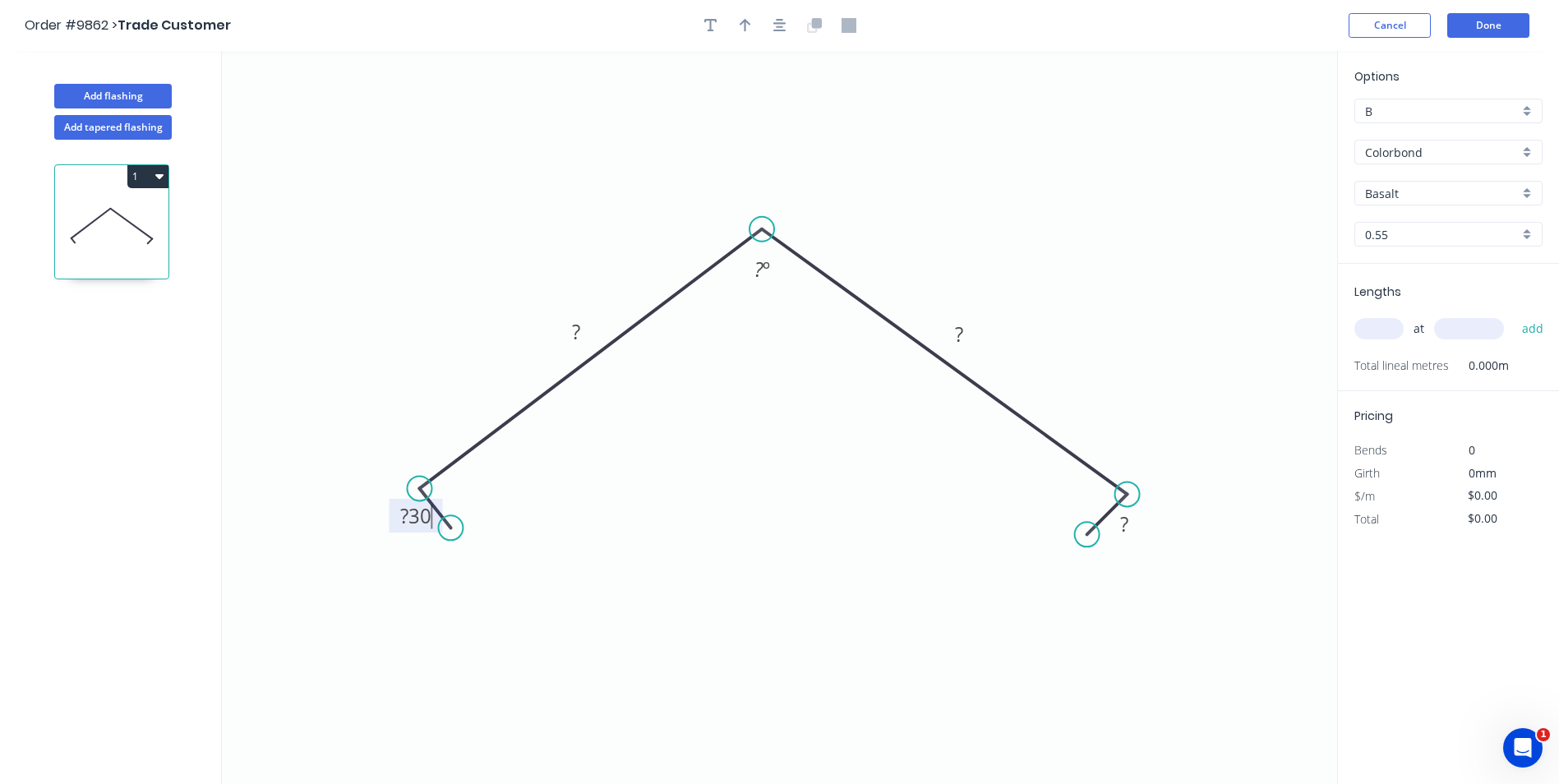
click at [532, 453] on icon "0 ?30 ? ? ? ? º" at bounding box center [780, 417] width 1116 height 733
click at [412, 513] on tspan "?" at bounding box center [416, 515] width 8 height 27
click at [668, 547] on icon "0 30 ? ? ? ? º" at bounding box center [780, 417] width 1116 height 733
click at [1126, 528] on tspan "?" at bounding box center [1125, 524] width 8 height 27
drag, startPoint x: 1049, startPoint y: 94, endPoint x: 1046, endPoint y: 113, distance: 19.2
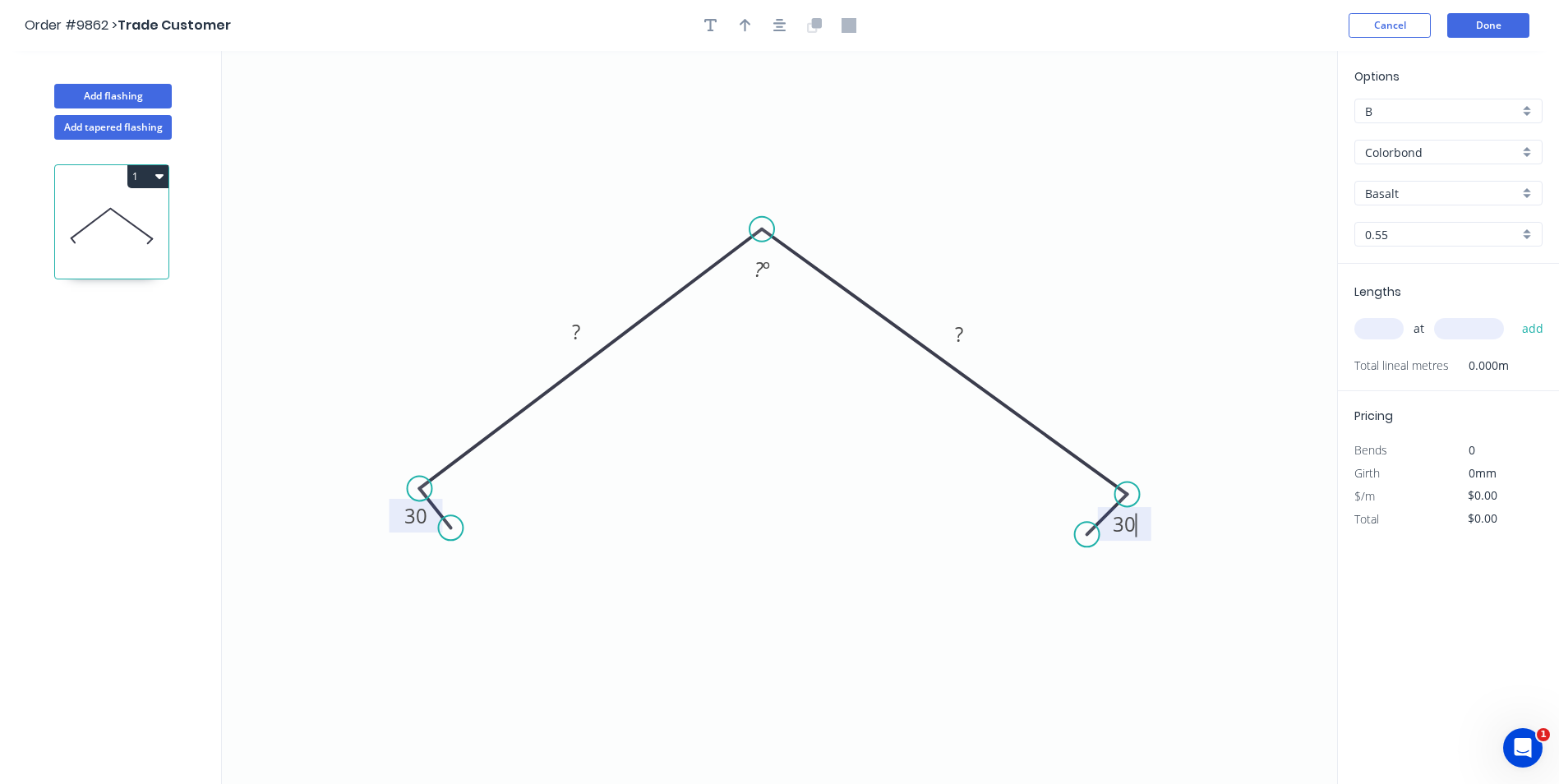
click at [1049, 96] on icon "0 30 ? ? 30 ? º" at bounding box center [780, 417] width 1116 height 733
click at [575, 331] on tspan "?" at bounding box center [576, 331] width 8 height 27
click at [928, 287] on icon "0 30 250 ? 30 ? º" at bounding box center [780, 417] width 1116 height 733
click at [962, 338] on tspan "?" at bounding box center [959, 334] width 8 height 27
click at [849, 413] on icon "0 30 250 250 30 ? º" at bounding box center [780, 417] width 1116 height 733
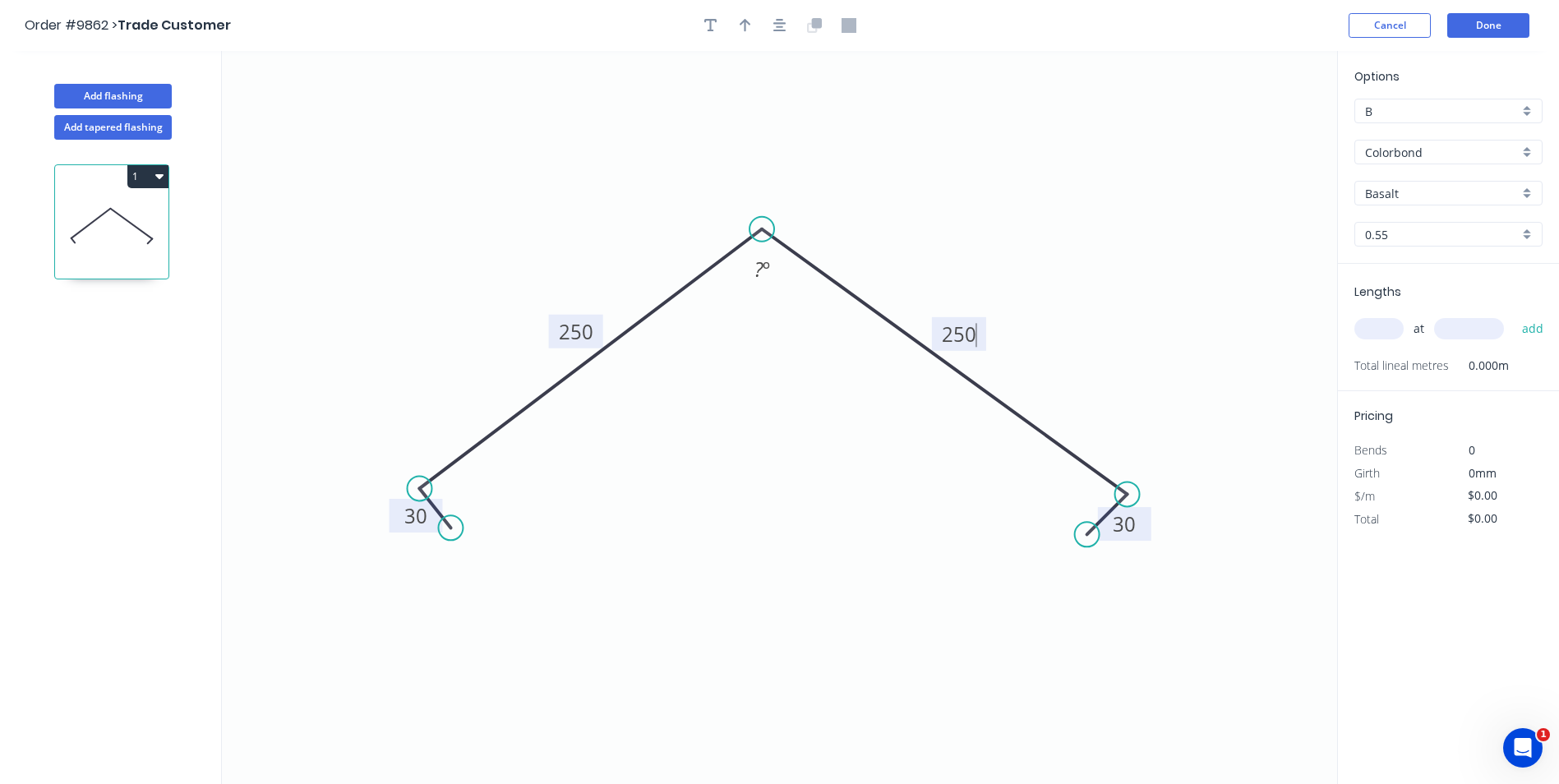
type input "$22.43"
click at [771, 275] on rect at bounding box center [762, 271] width 33 height 23
click at [768, 387] on icon "0 30 250 250 30 104 º" at bounding box center [780, 417] width 1116 height 733
click at [743, 23] on icon "button" at bounding box center [746, 26] width 12 height 13
drag, startPoint x: 1251, startPoint y: 126, endPoint x: 752, endPoint y: 131, distance: 499.0
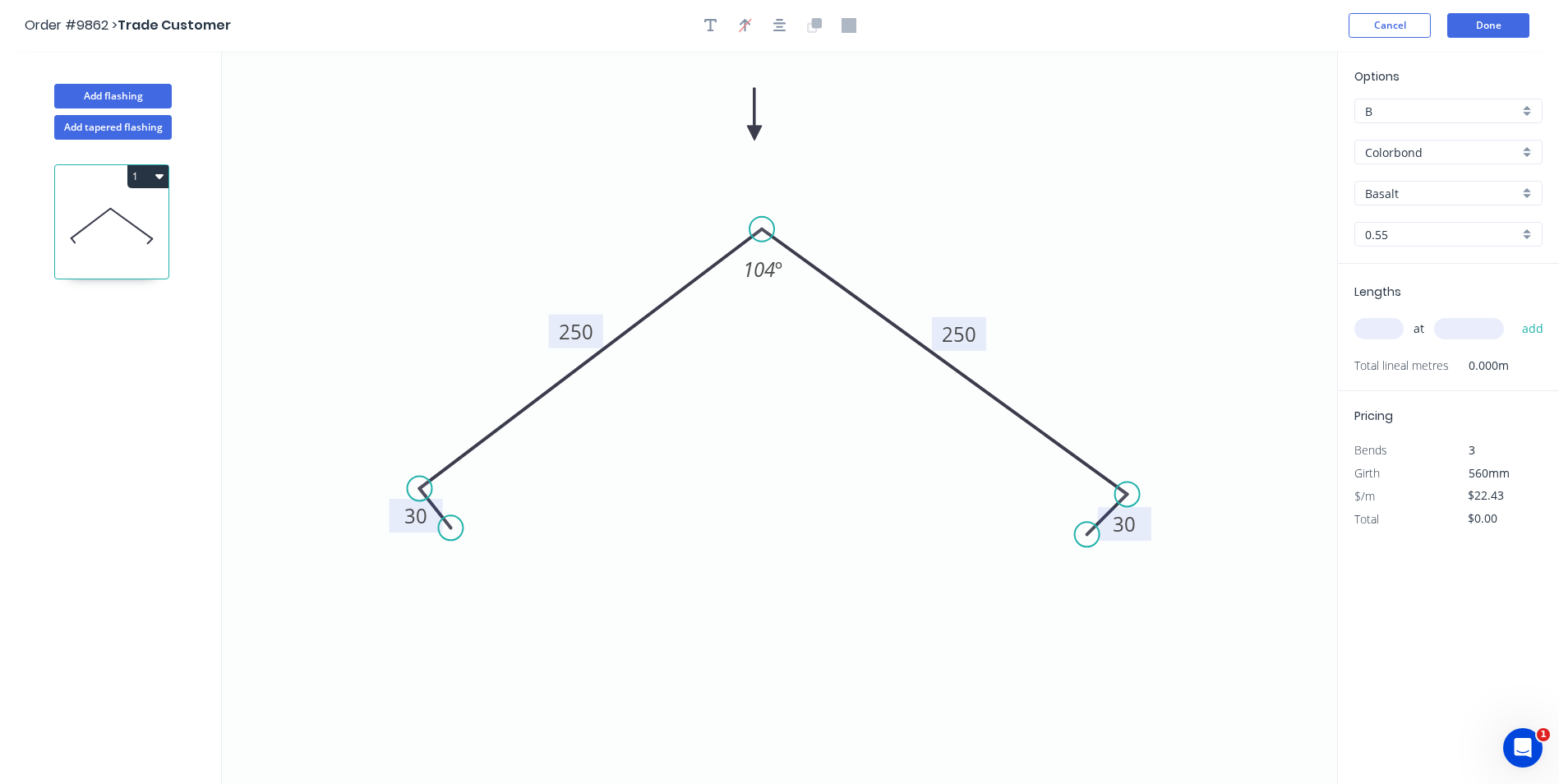
click at [752, 131] on icon at bounding box center [755, 114] width 15 height 53
click at [1438, 201] on input "Basalt" at bounding box center [1442, 193] width 154 height 18
click at [1406, 263] on div "Dune" at bounding box center [1448, 261] width 186 height 28
type input "Dune"
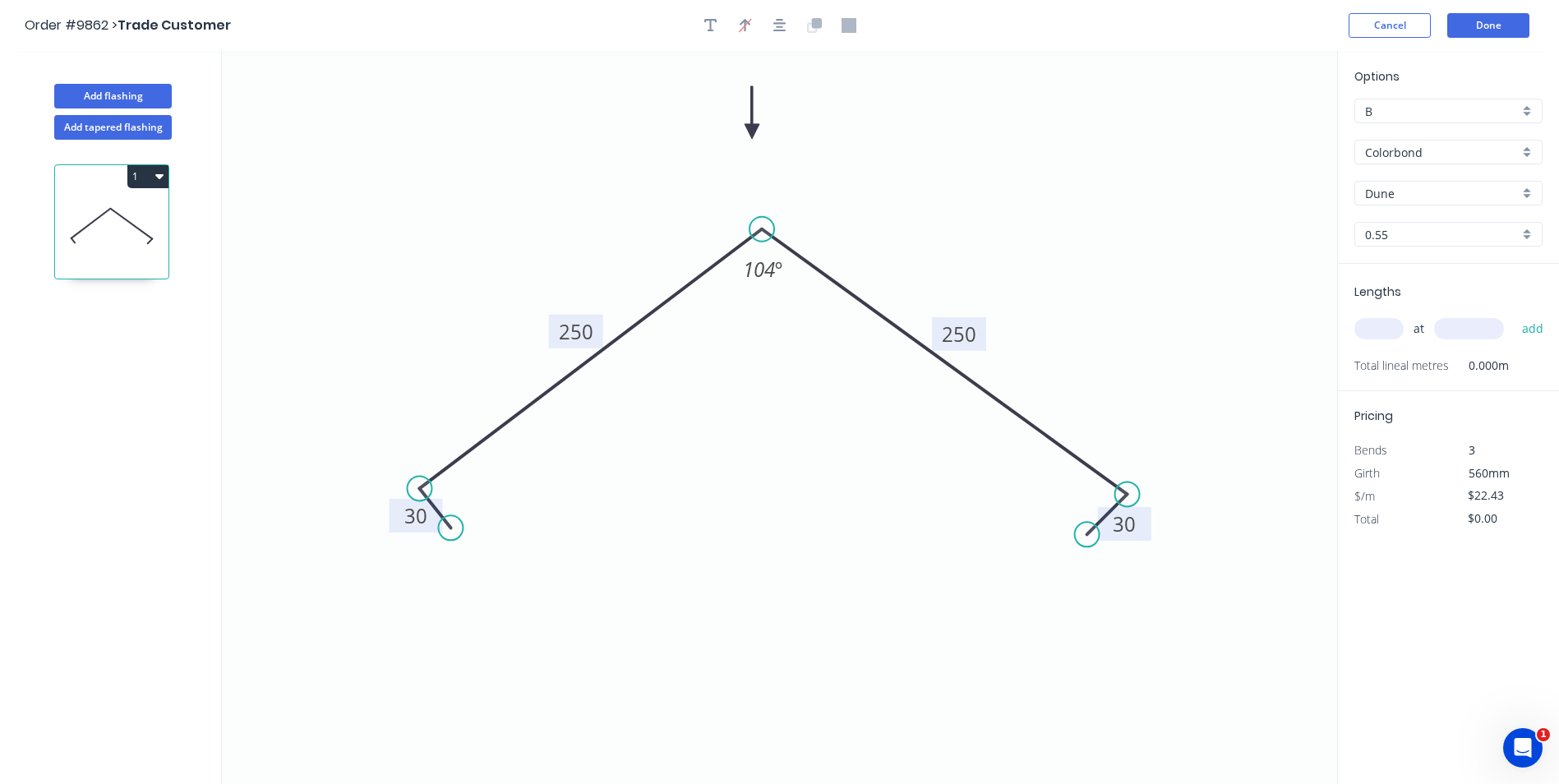
click at [1384, 331] on input "text" at bounding box center [1379, 329] width 49 height 22
type input "1"
type input "6500"
click at [1514, 315] on button "add" at bounding box center [1533, 328] width 38 height 28
type input "$145.80"
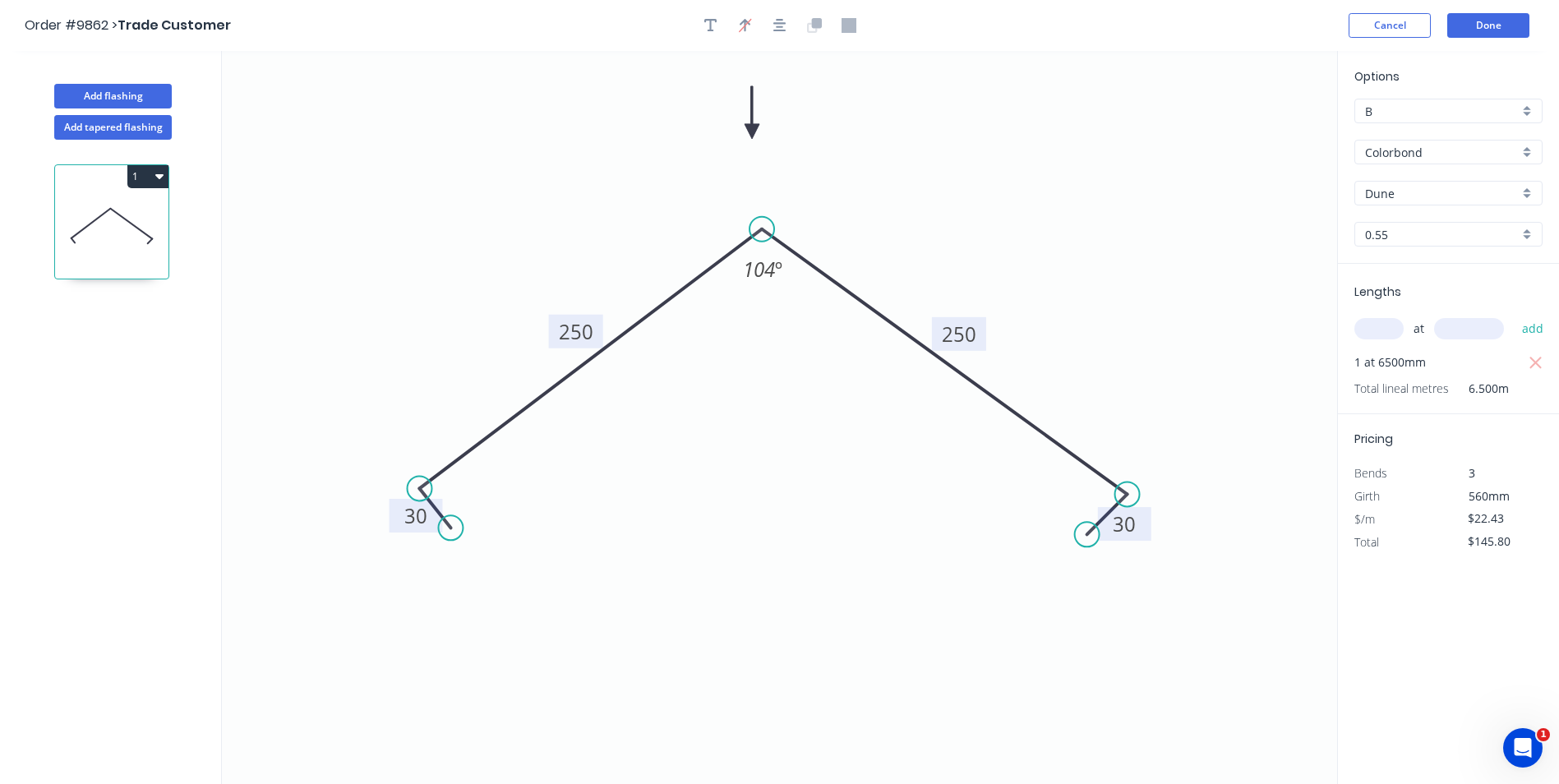
click at [1529, 108] on div "B" at bounding box center [1448, 111] width 188 height 25
click at [1394, 147] on div "A" at bounding box center [1448, 143] width 186 height 28
type input "A"
type input "$16.61"
type input "$107.97"
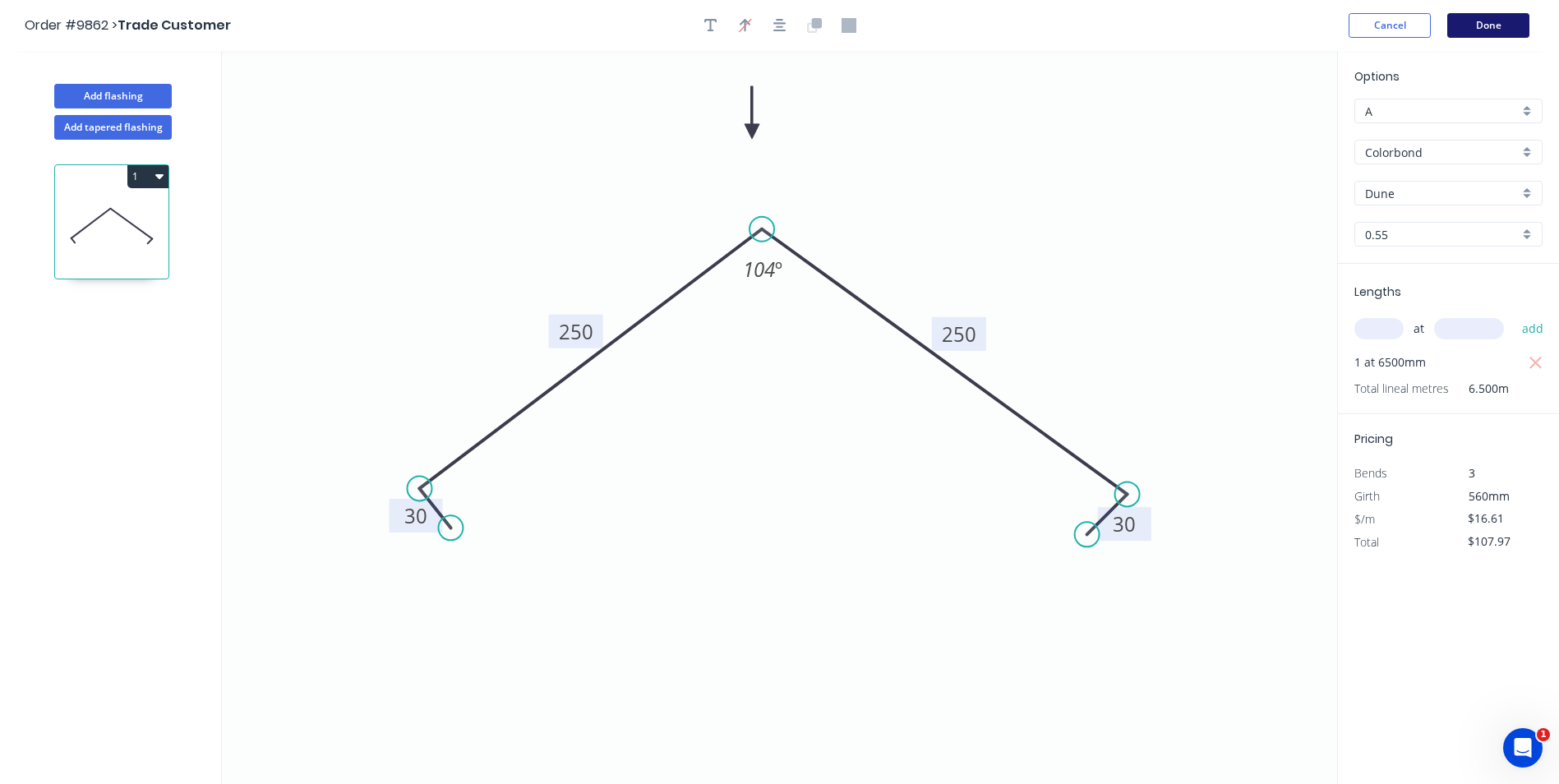
click at [1482, 23] on button "Done" at bounding box center [1488, 26] width 82 height 25
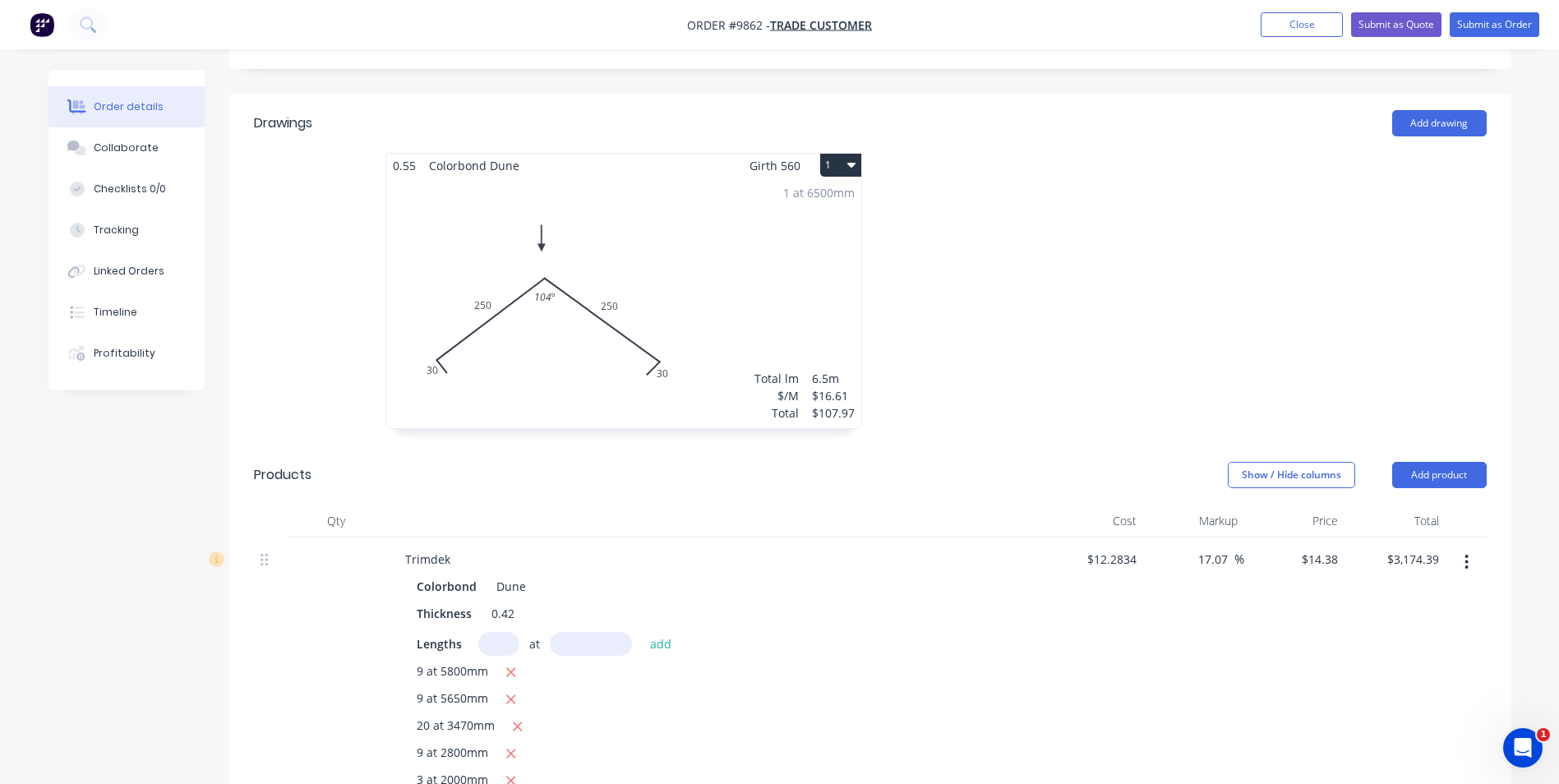
scroll to position [411, 0]
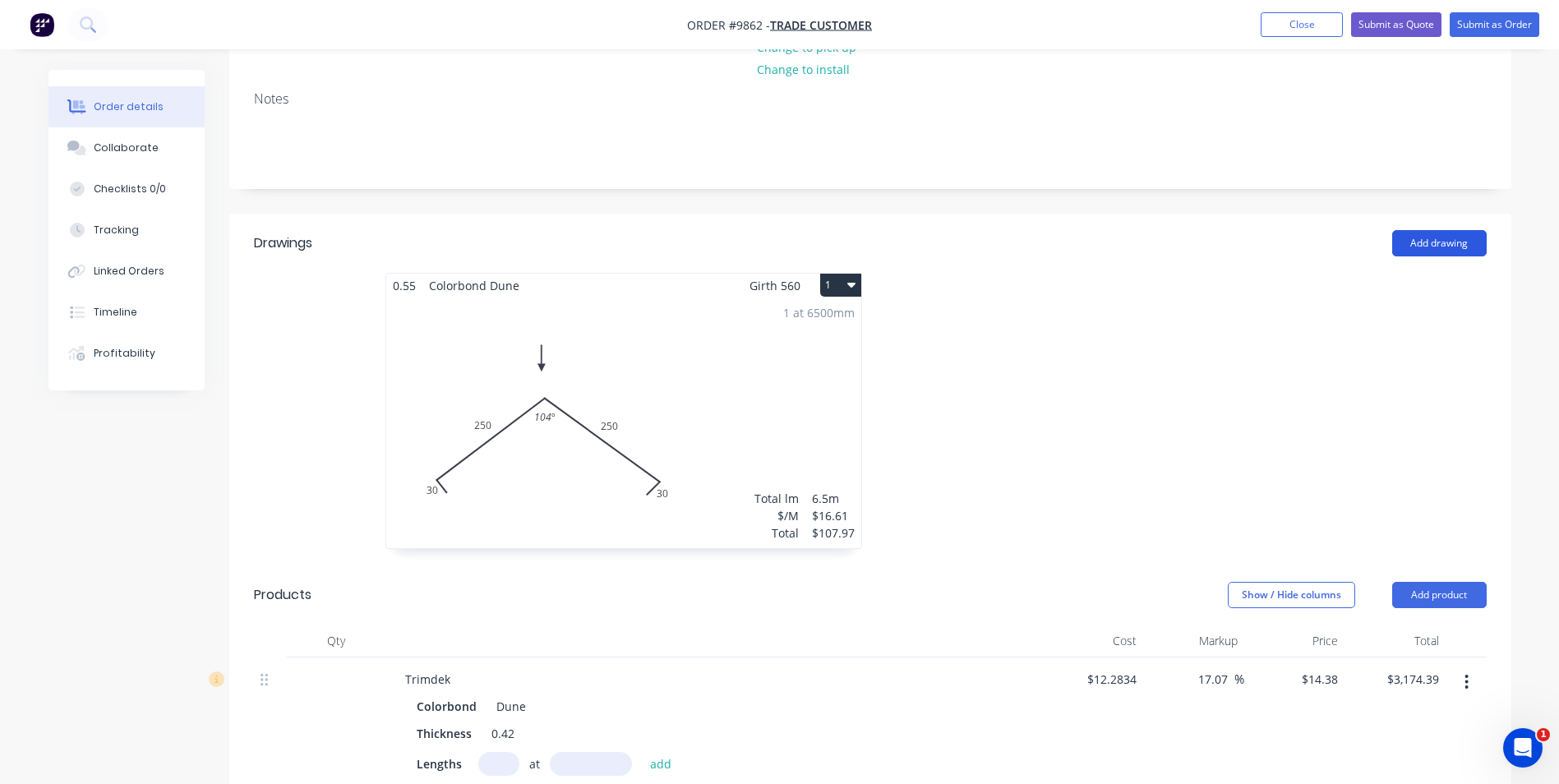
click at [1437, 230] on button "Add drawing" at bounding box center [1440, 243] width 94 height 26
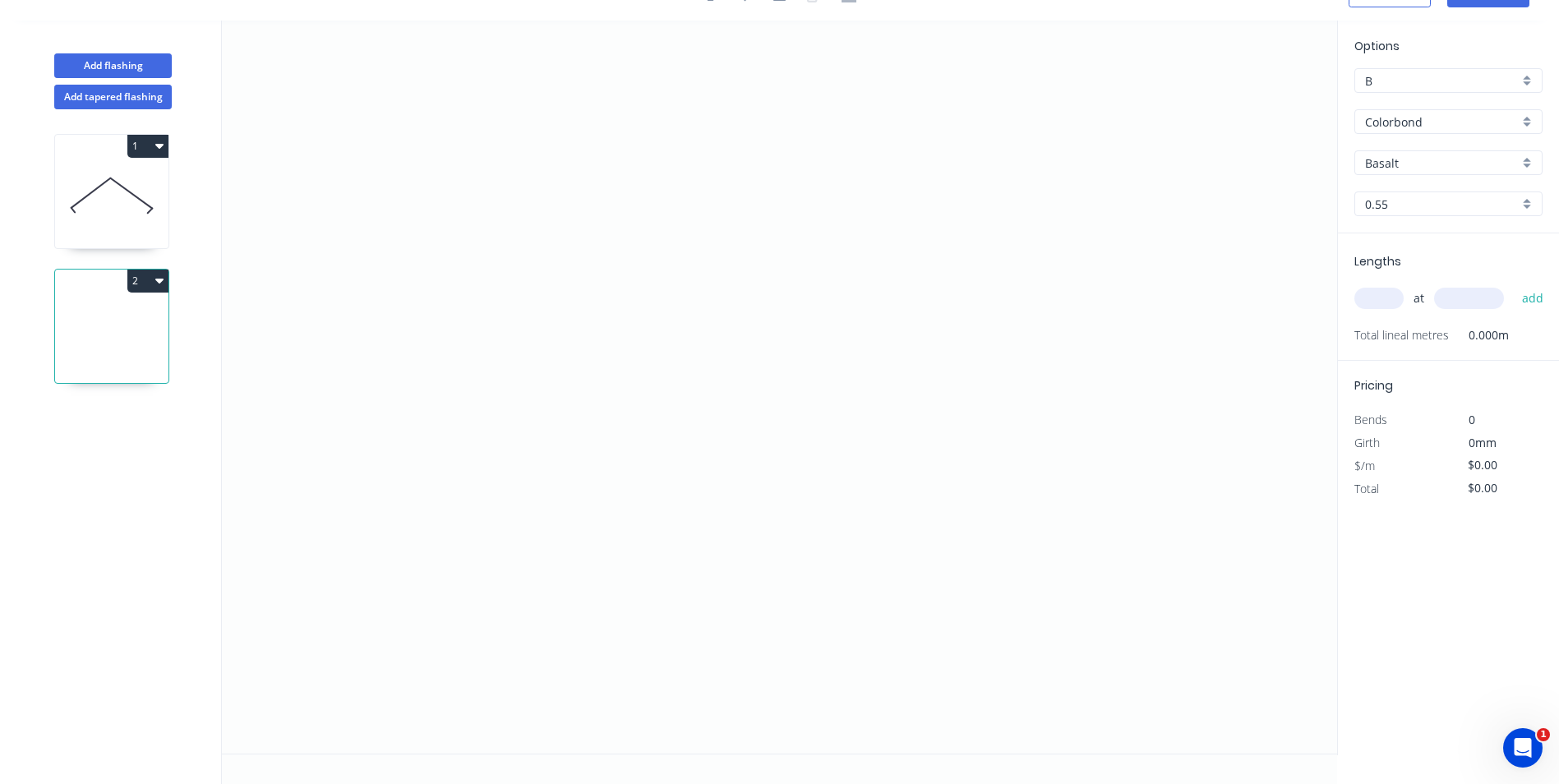
scroll to position [30, 0]
click at [328, 505] on icon "0" at bounding box center [780, 387] width 1116 height 733
click at [358, 478] on icon "0" at bounding box center [780, 387] width 1116 height 733
click at [698, 365] on icon "0 ?" at bounding box center [780, 387] width 1116 height 733
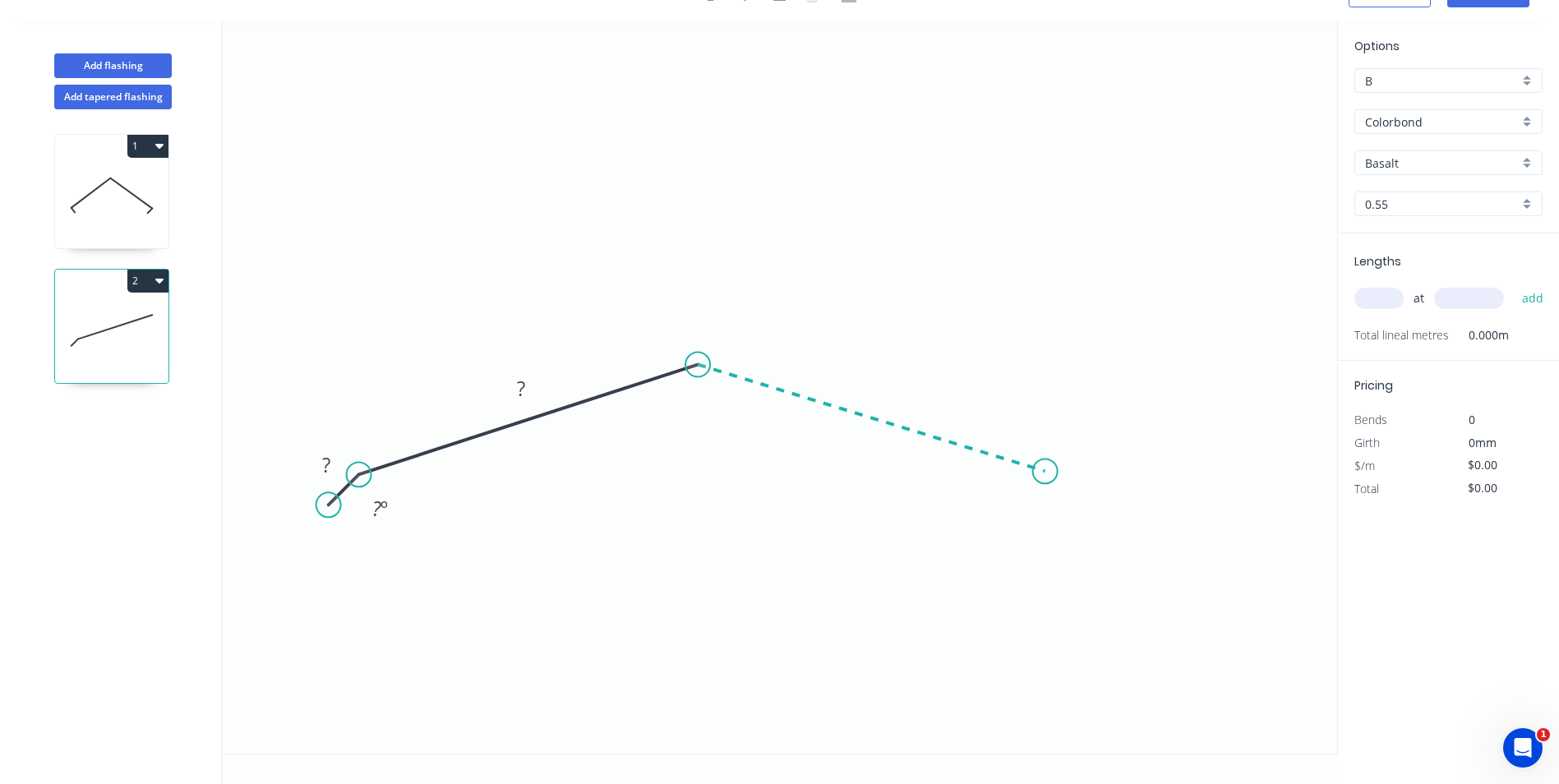
click at [1045, 472] on icon "0 ? ? ? º" at bounding box center [780, 387] width 1116 height 733
click at [1087, 513] on icon "0 ? ? ? ? º ? º" at bounding box center [780, 387] width 1116 height 733
drag, startPoint x: 325, startPoint y: 506, endPoint x: 314, endPoint y: 513, distance: 13.0
click at [314, 513] on circle at bounding box center [319, 514] width 25 height 25
click at [316, 466] on tspan "?" at bounding box center [319, 471] width 8 height 27
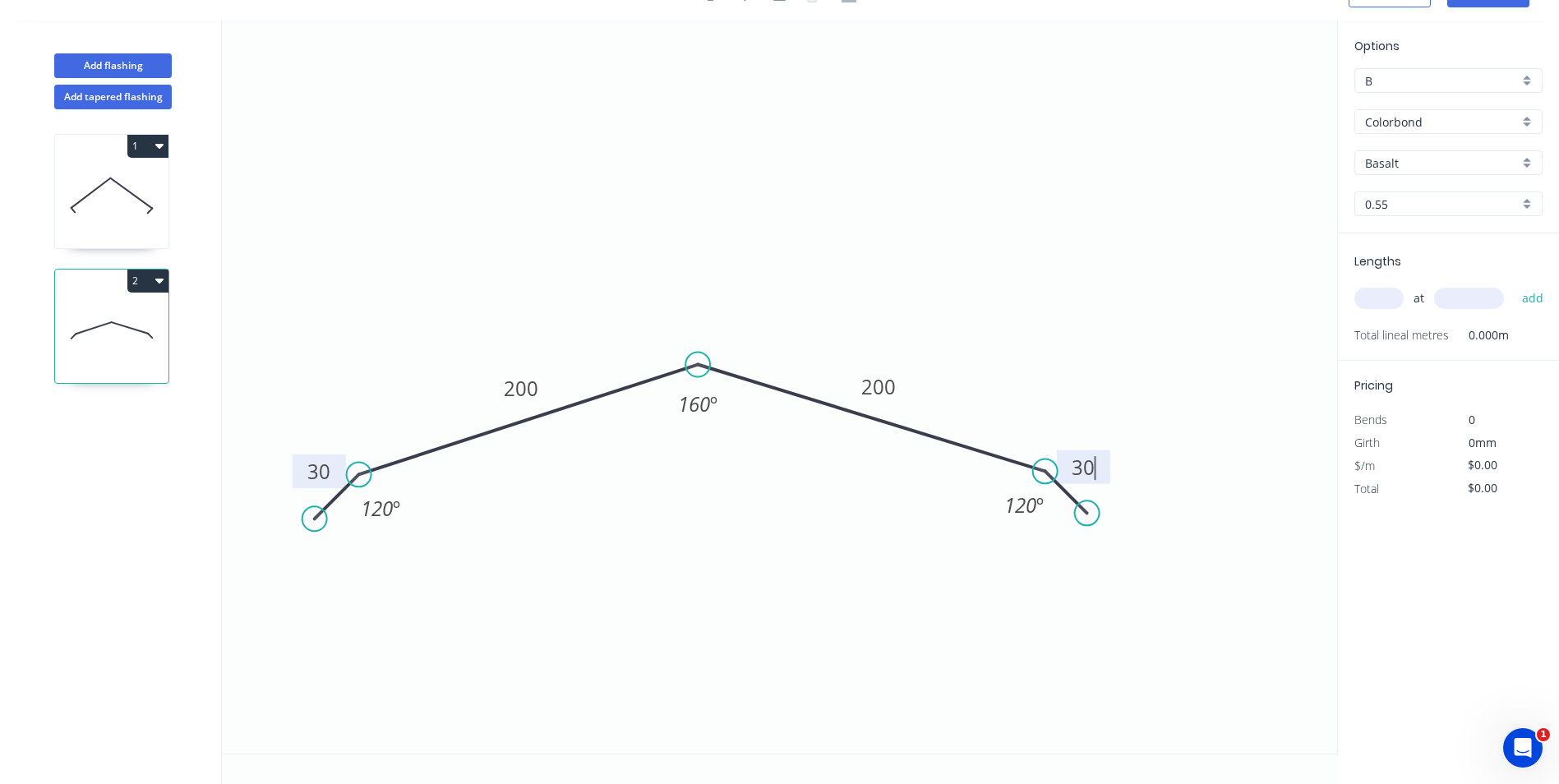
click at [589, 509] on icon "0 30 200 200 30 120 º 160 º 120 º" at bounding box center [780, 387] width 1116 height 733
type input "$19.91"
drag, startPoint x: 1101, startPoint y: 455, endPoint x: 1121, endPoint y: 468, distance: 23.9
click at [1121, 468] on rect at bounding box center [1103, 479] width 53 height 33
drag, startPoint x: 337, startPoint y: 459, endPoint x: 311, endPoint y: 471, distance: 28.6
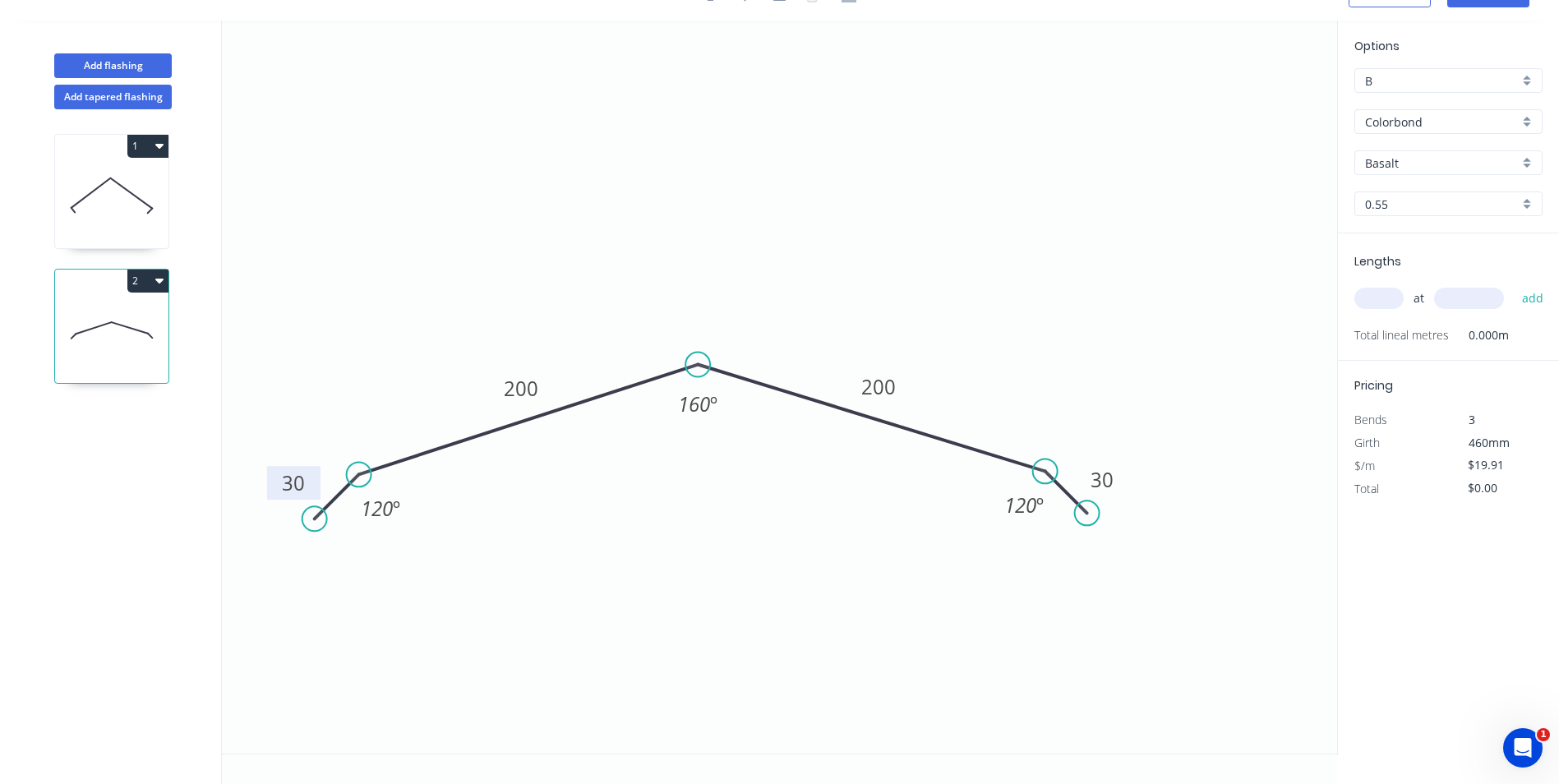
click at [311, 471] on rect at bounding box center [294, 483] width 53 height 33
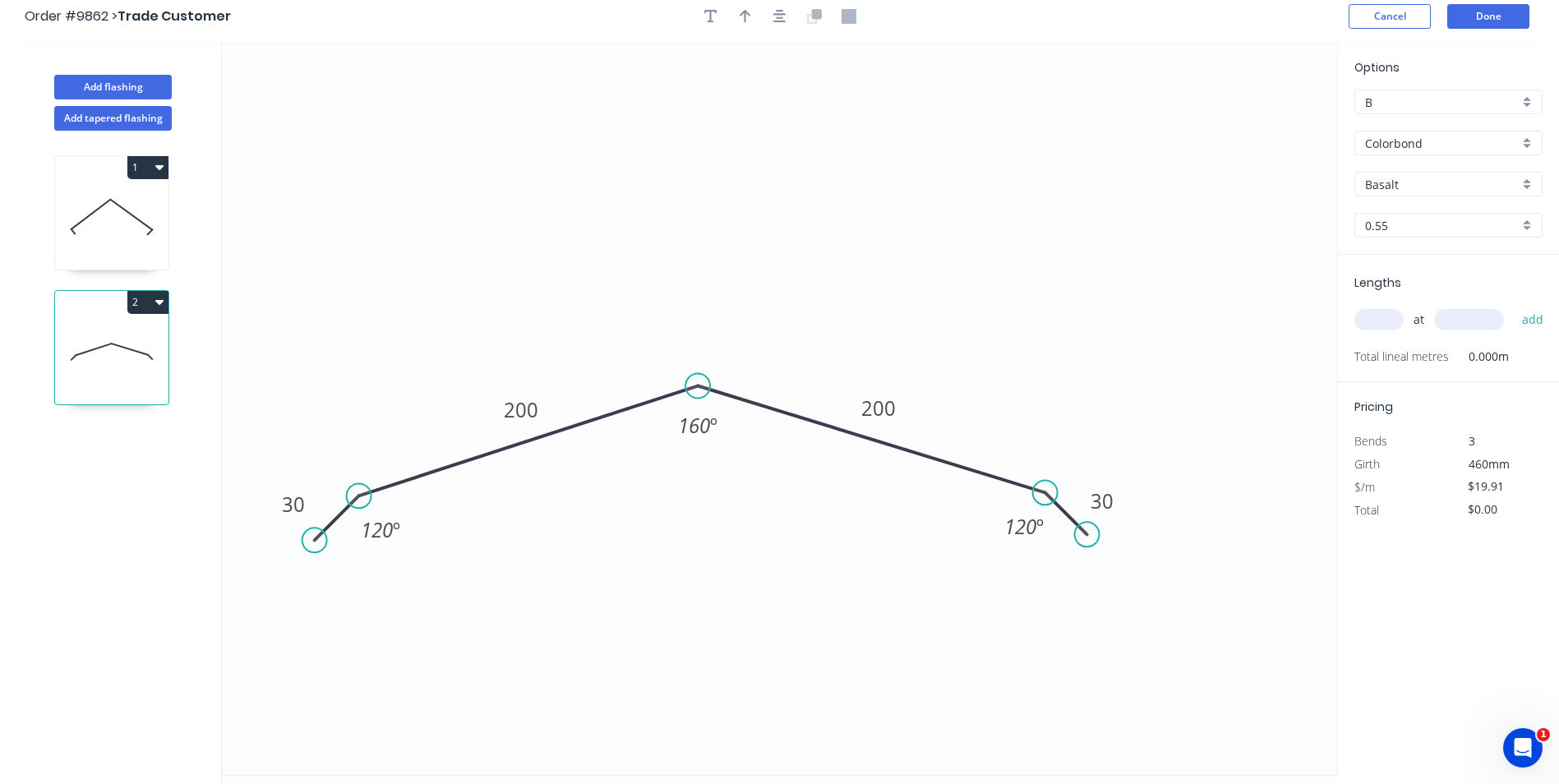
scroll to position [0, 0]
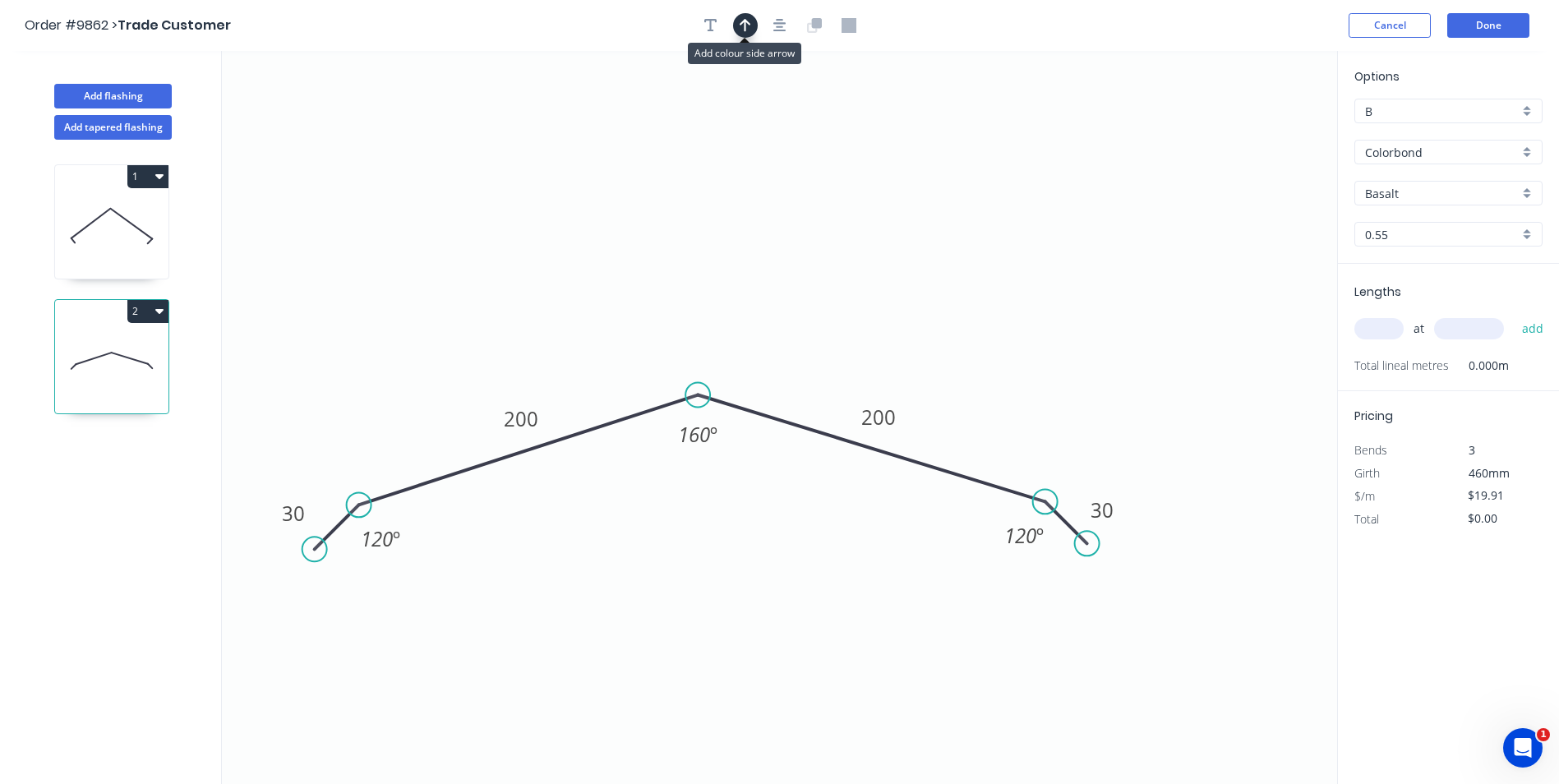
click at [744, 28] on icon "button" at bounding box center [746, 26] width 12 height 15
drag, startPoint x: 1253, startPoint y: 128, endPoint x: 700, endPoint y: 224, distance: 561.3
click at [700, 224] on icon at bounding box center [700, 205] width 15 height 53
click at [1436, 193] on input "Basalt" at bounding box center [1442, 193] width 154 height 18
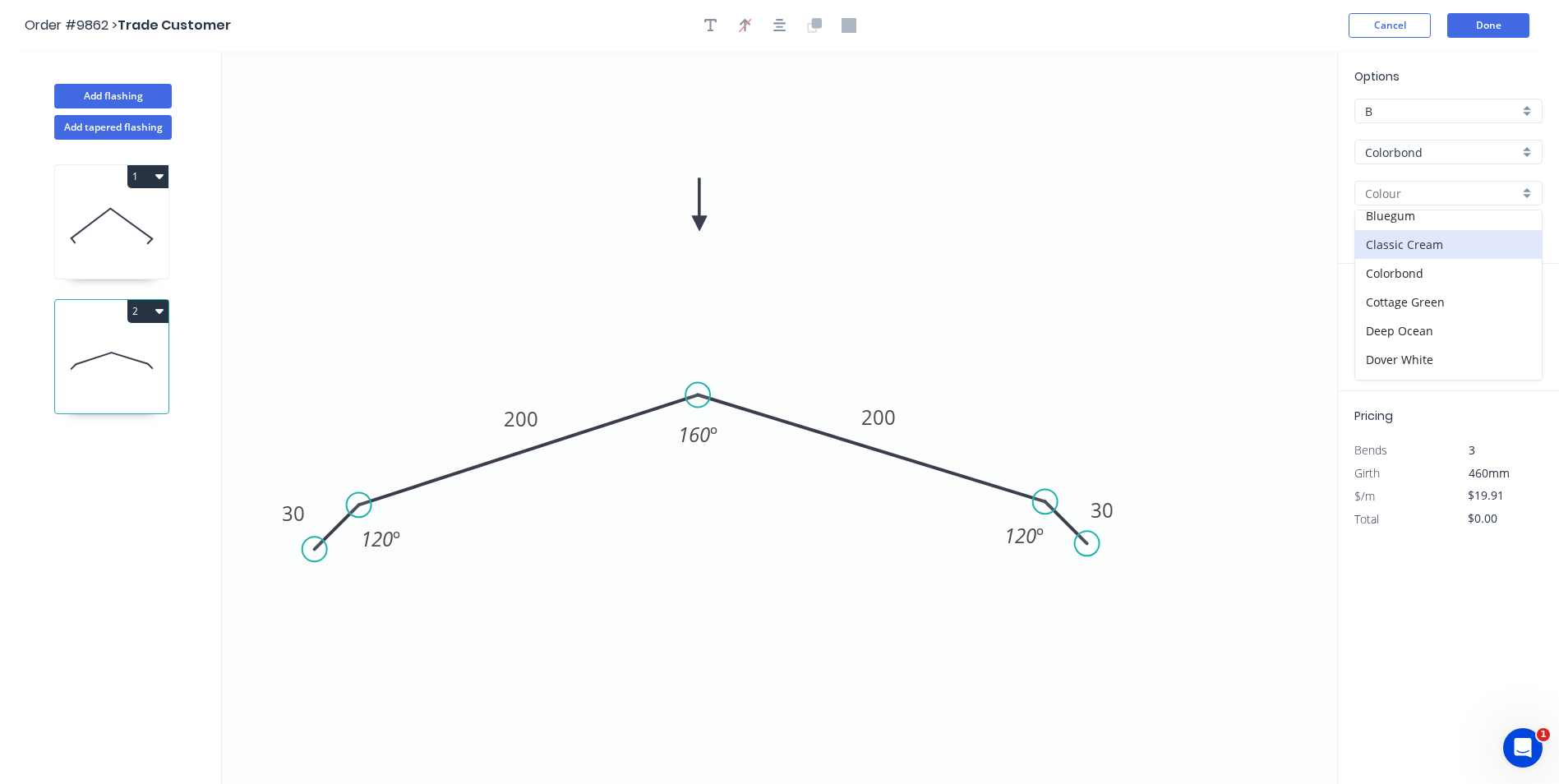
scroll to position [82, 0]
click at [1408, 345] on div "Dune" at bounding box center [1448, 344] width 186 height 28
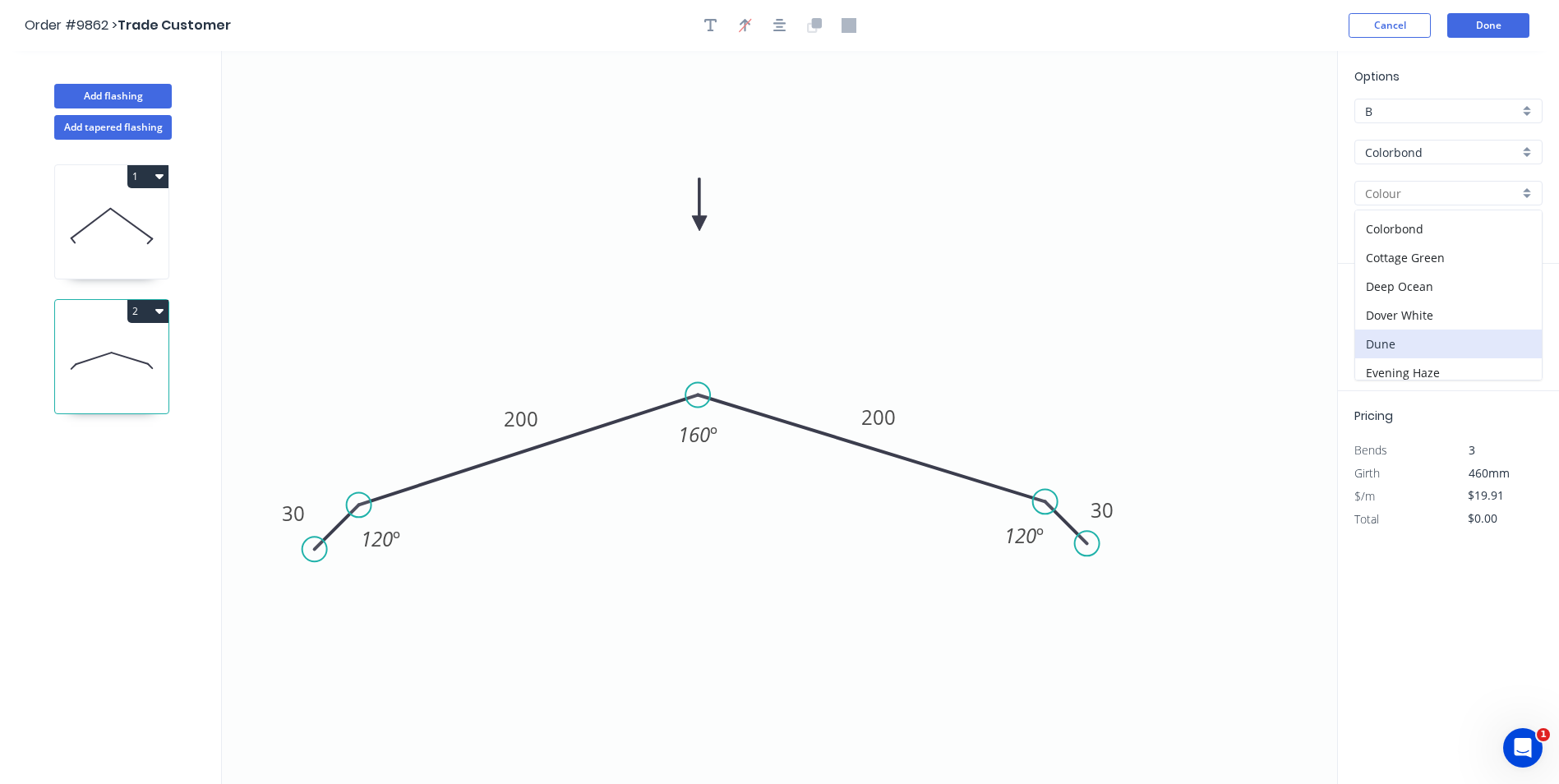
type input "Dune"
click at [1389, 328] on input "text" at bounding box center [1379, 329] width 49 height 22
type input "2"
type input "3600"
click at [1514, 315] on button "add" at bounding box center [1533, 328] width 38 height 28
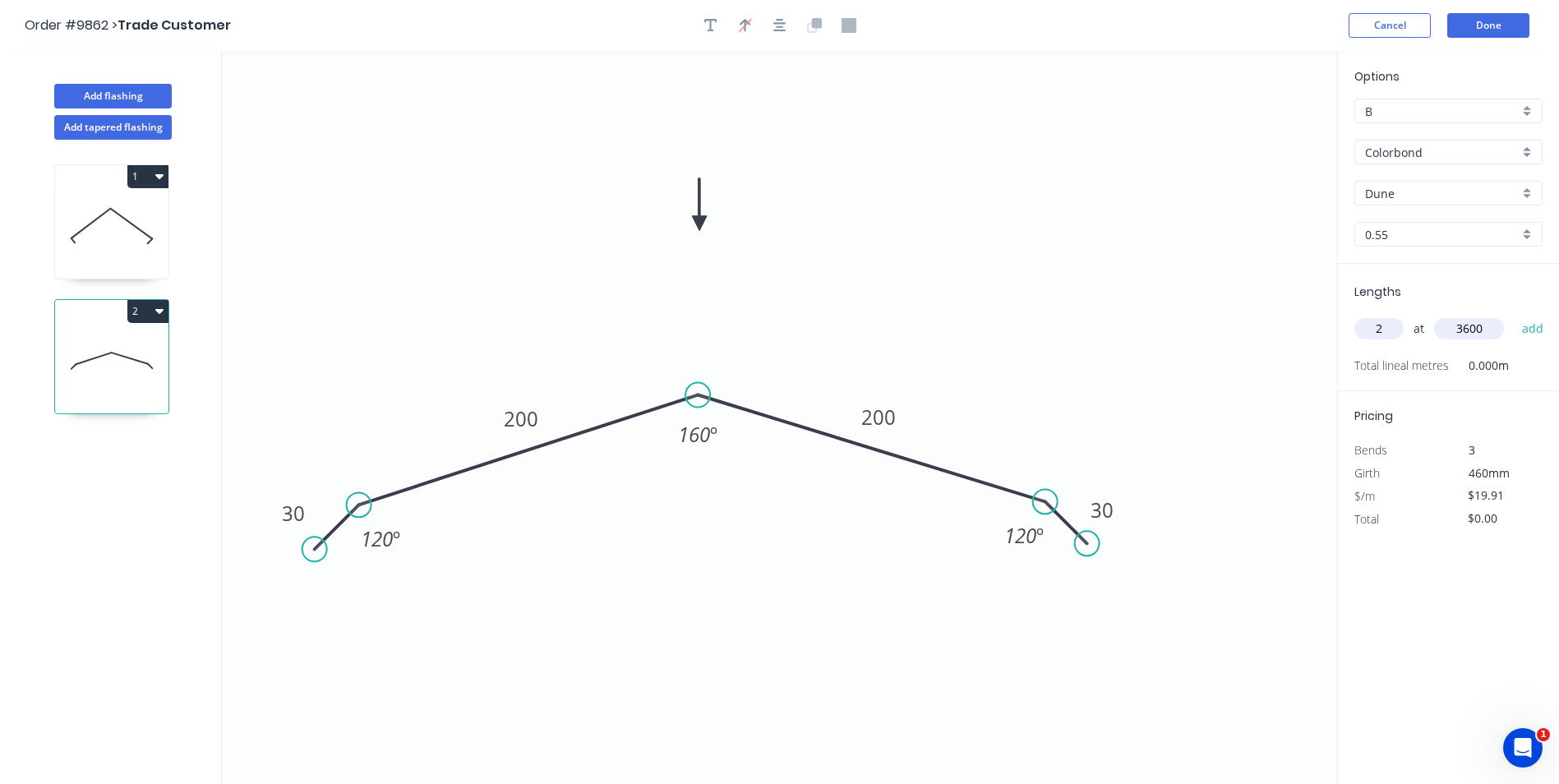
type input "$143.35"
click at [1524, 109] on div "B" at bounding box center [1448, 111] width 188 height 25
click at [1424, 146] on div "A" at bounding box center [1448, 143] width 186 height 28
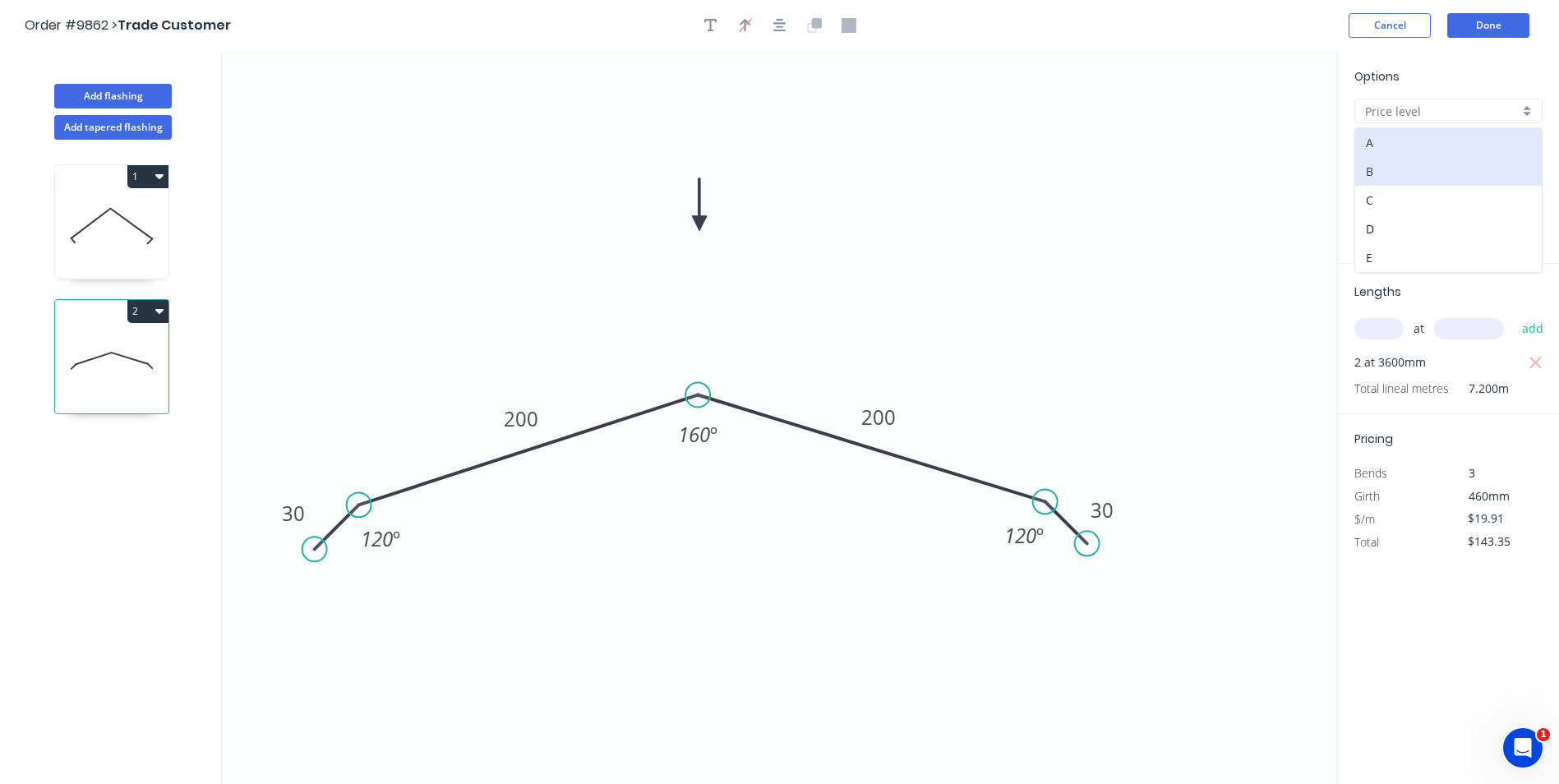
type input "A"
type input "$14.75"
type input "$106.20"
click at [1484, 22] on button "Done" at bounding box center [1488, 26] width 82 height 25
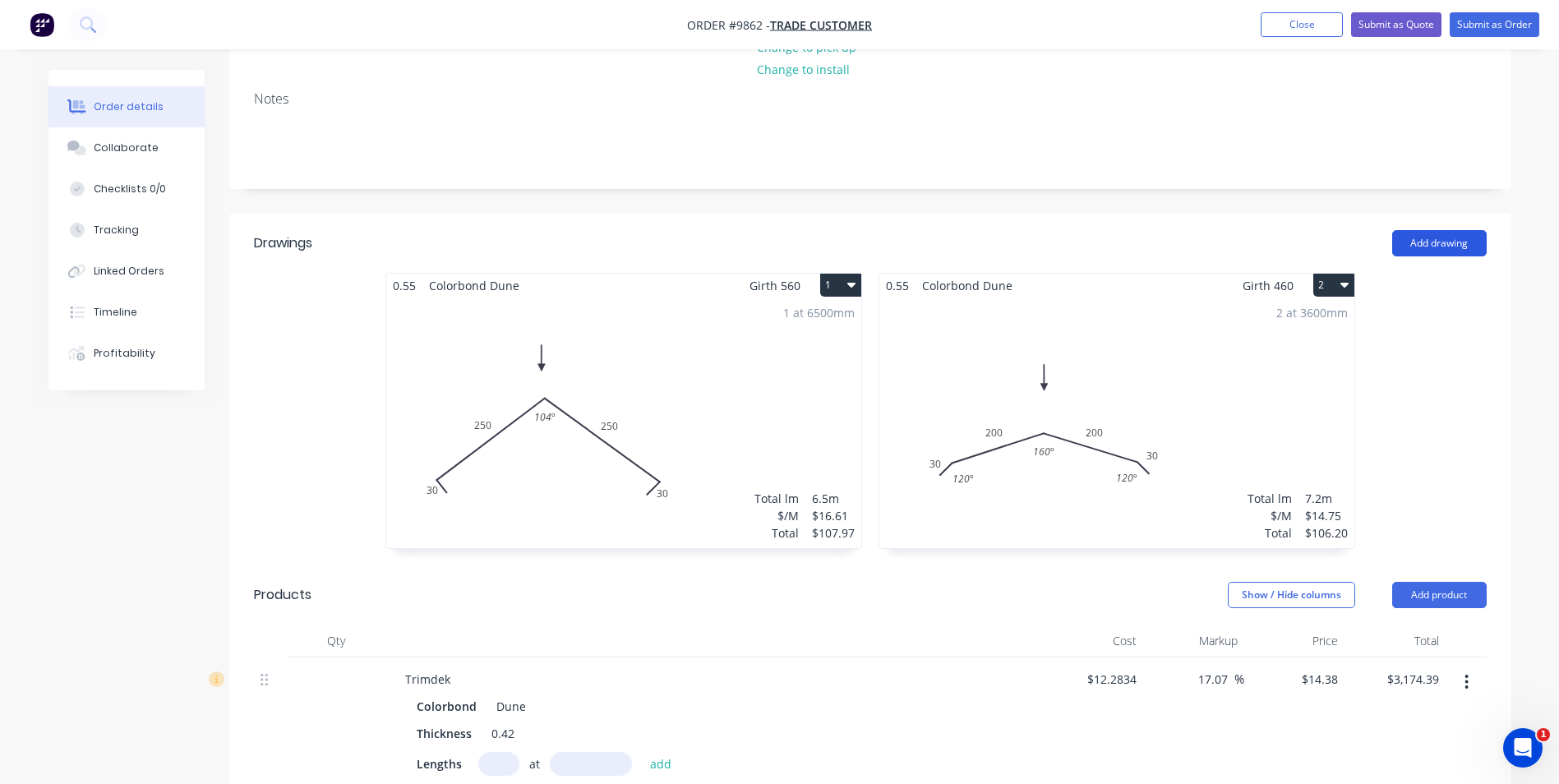
click at [1429, 230] on button "Add drawing" at bounding box center [1440, 243] width 94 height 26
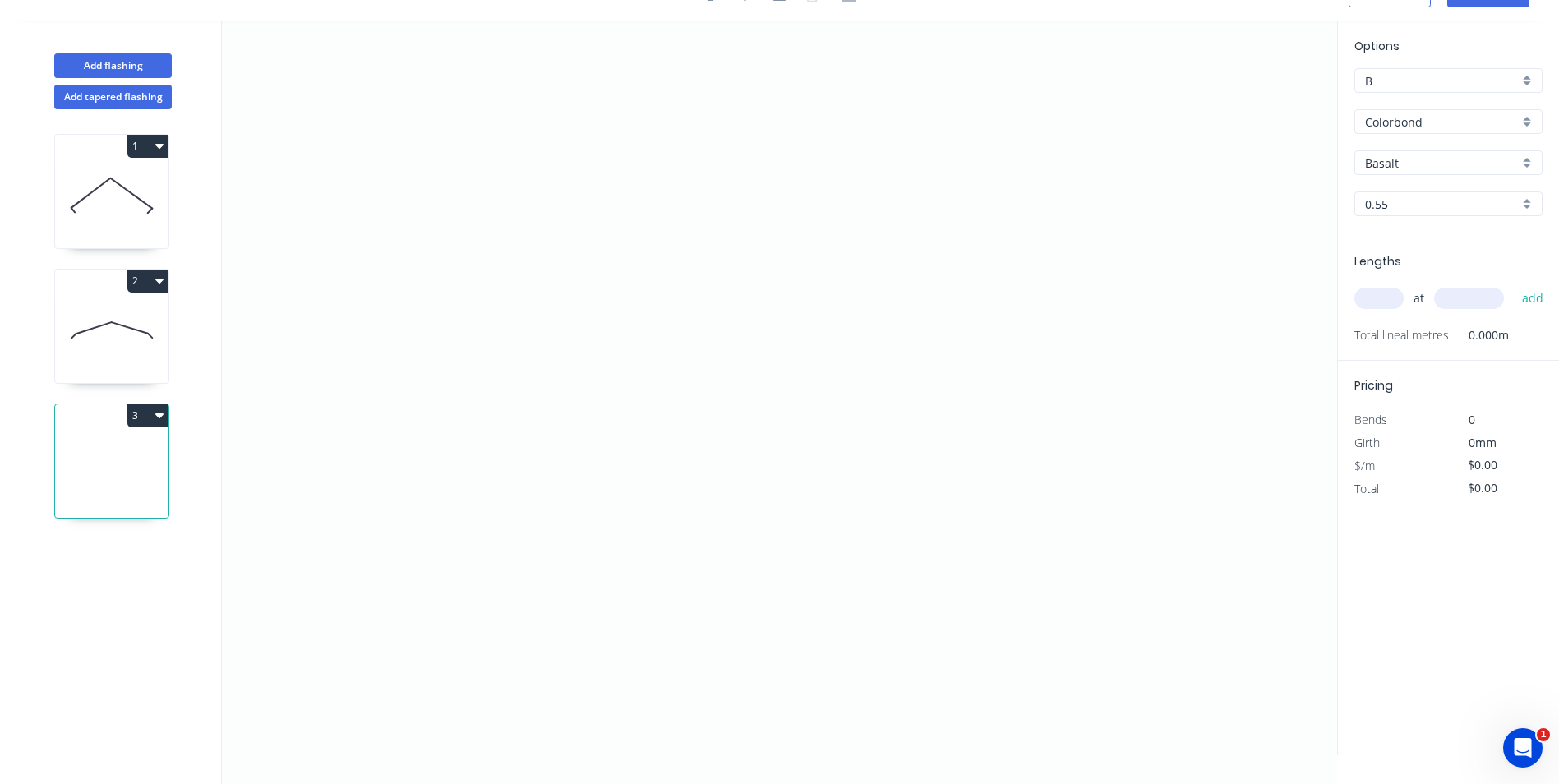
scroll to position [30, 0]
click at [390, 219] on icon "0" at bounding box center [780, 387] width 1116 height 733
click at [381, 433] on icon "0" at bounding box center [780, 387] width 1116 height 733
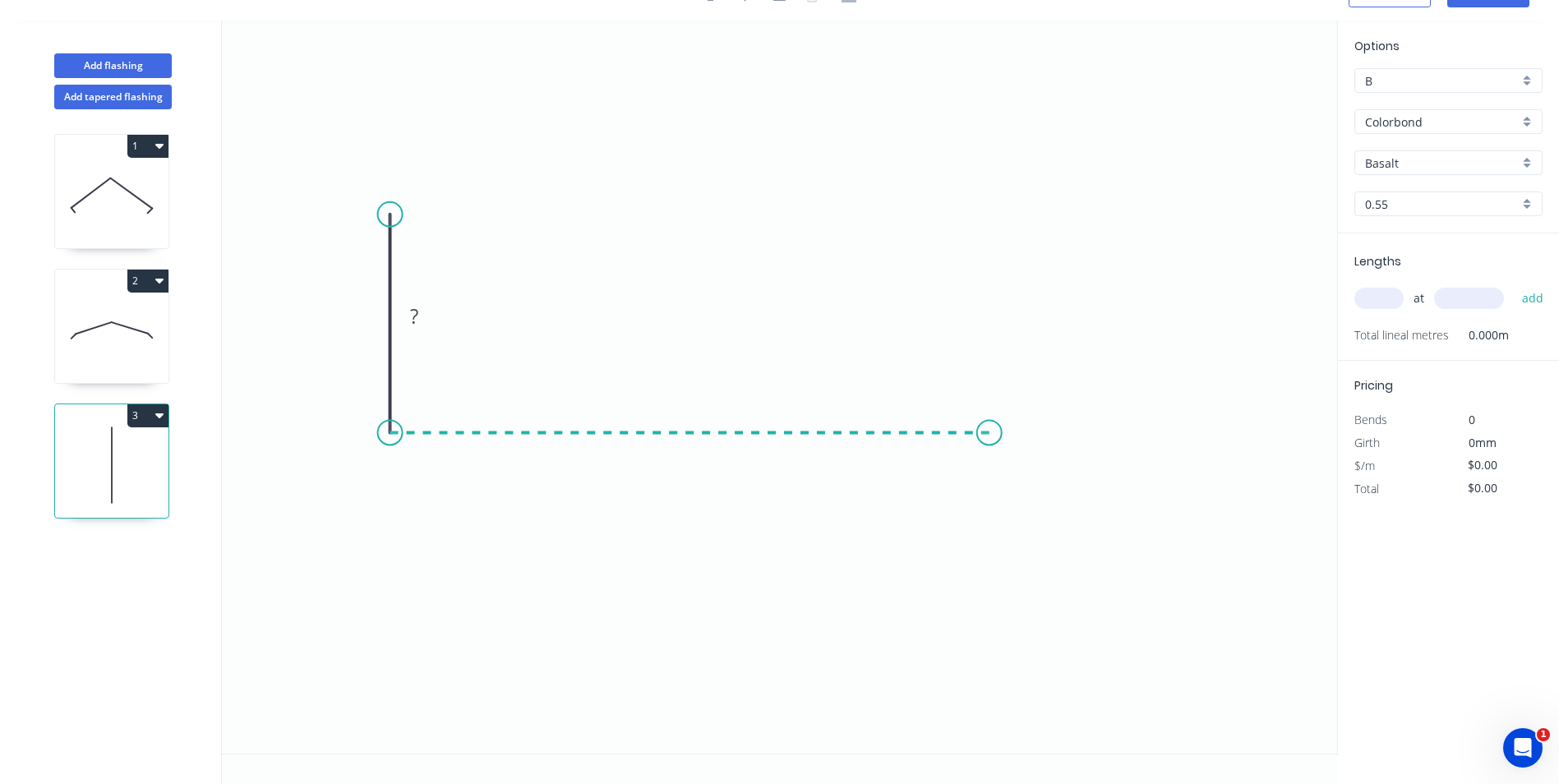
click at [990, 421] on icon "0 ?" at bounding box center [780, 387] width 1116 height 733
click at [1019, 473] on icon "0 ? ?" at bounding box center [780, 387] width 1116 height 733
click at [377, 322] on rect at bounding box center [365, 317] width 33 height 23
click at [788, 154] on icon "0 100 200 30 120 º" at bounding box center [780, 387] width 1116 height 733
type input "$15.34"
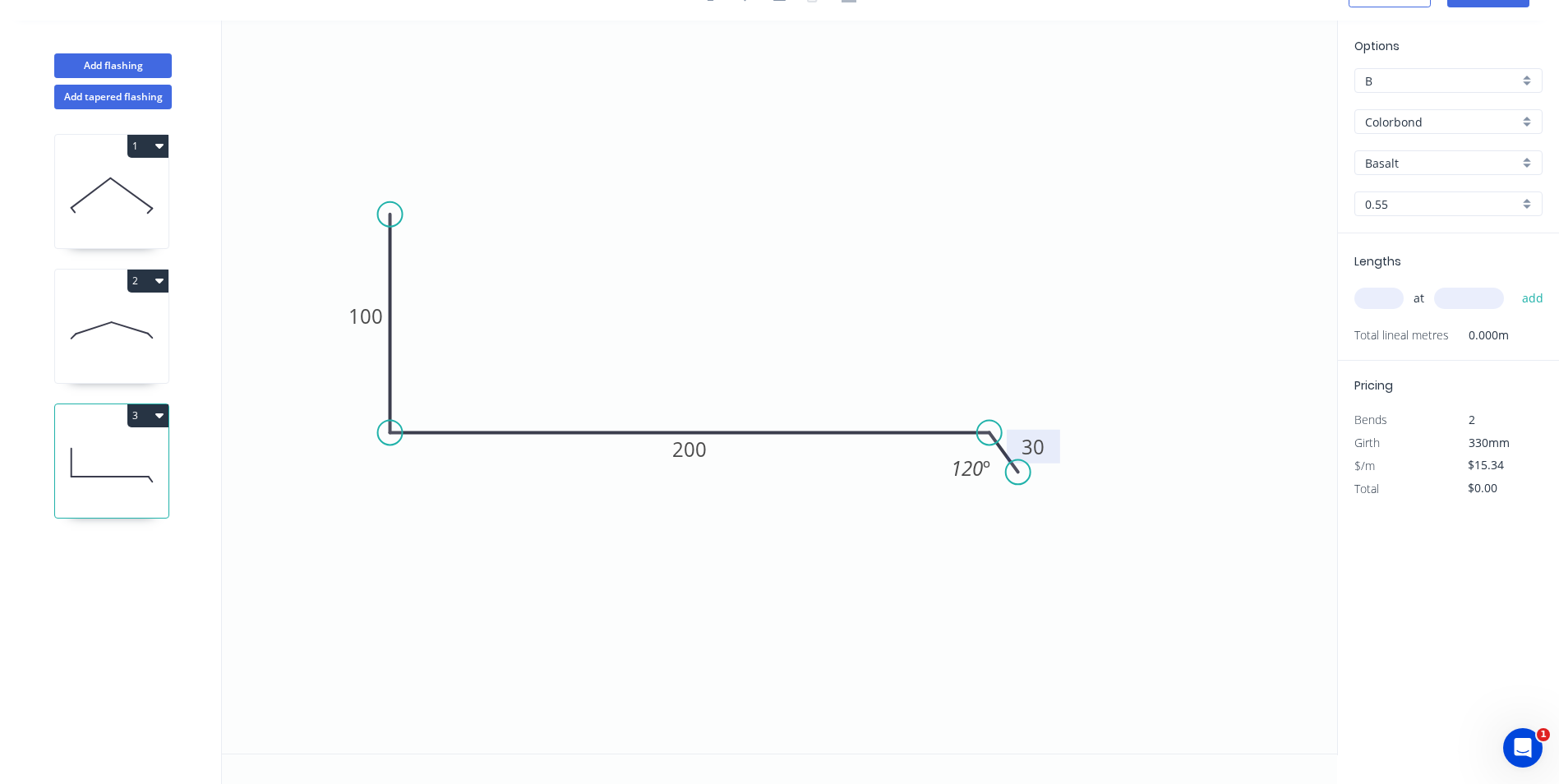
drag, startPoint x: 1045, startPoint y: 425, endPoint x: 1055, endPoint y: 442, distance: 19.7
click at [1055, 442] on rect at bounding box center [1034, 447] width 53 height 33
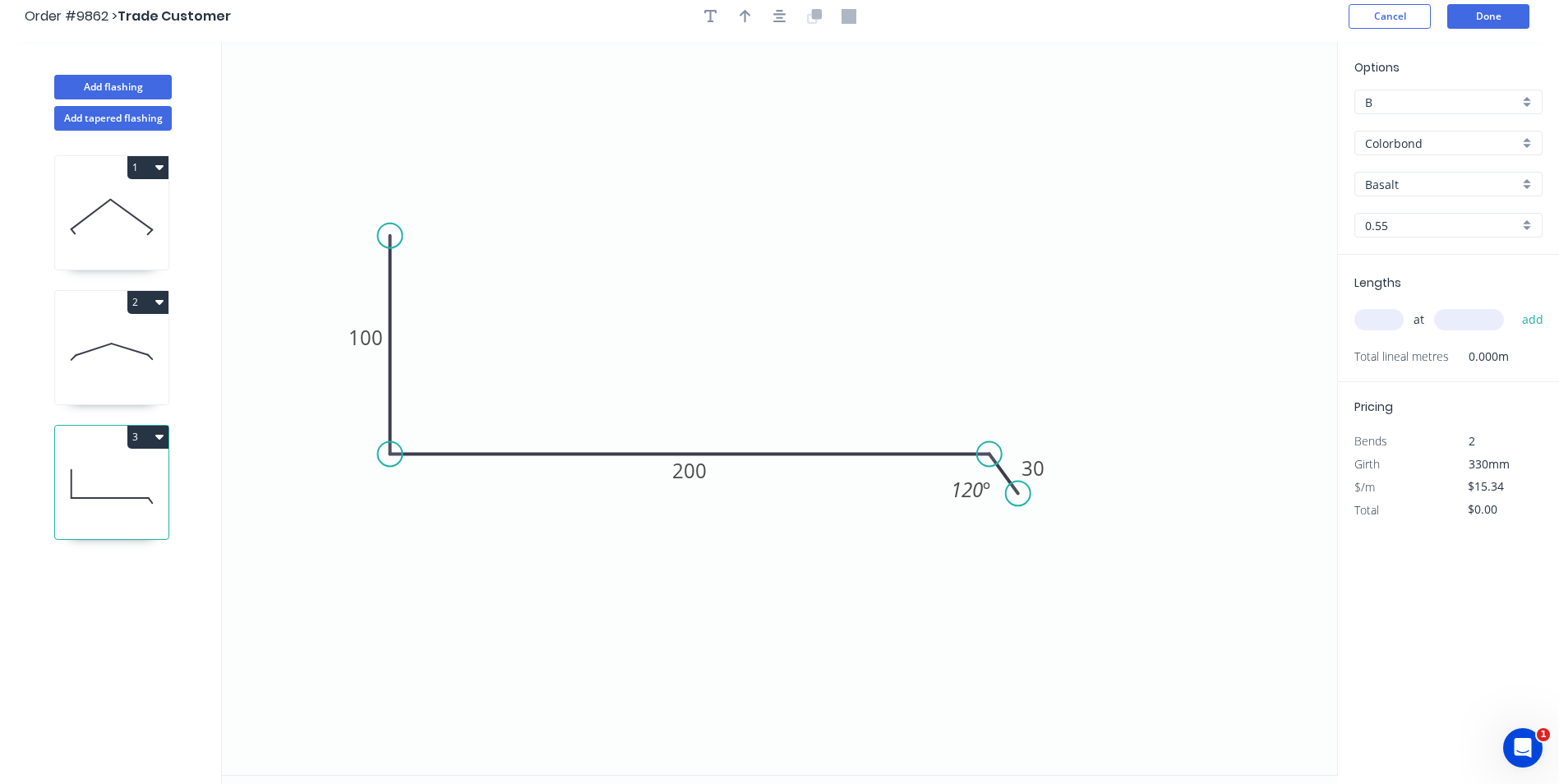
scroll to position [0, 0]
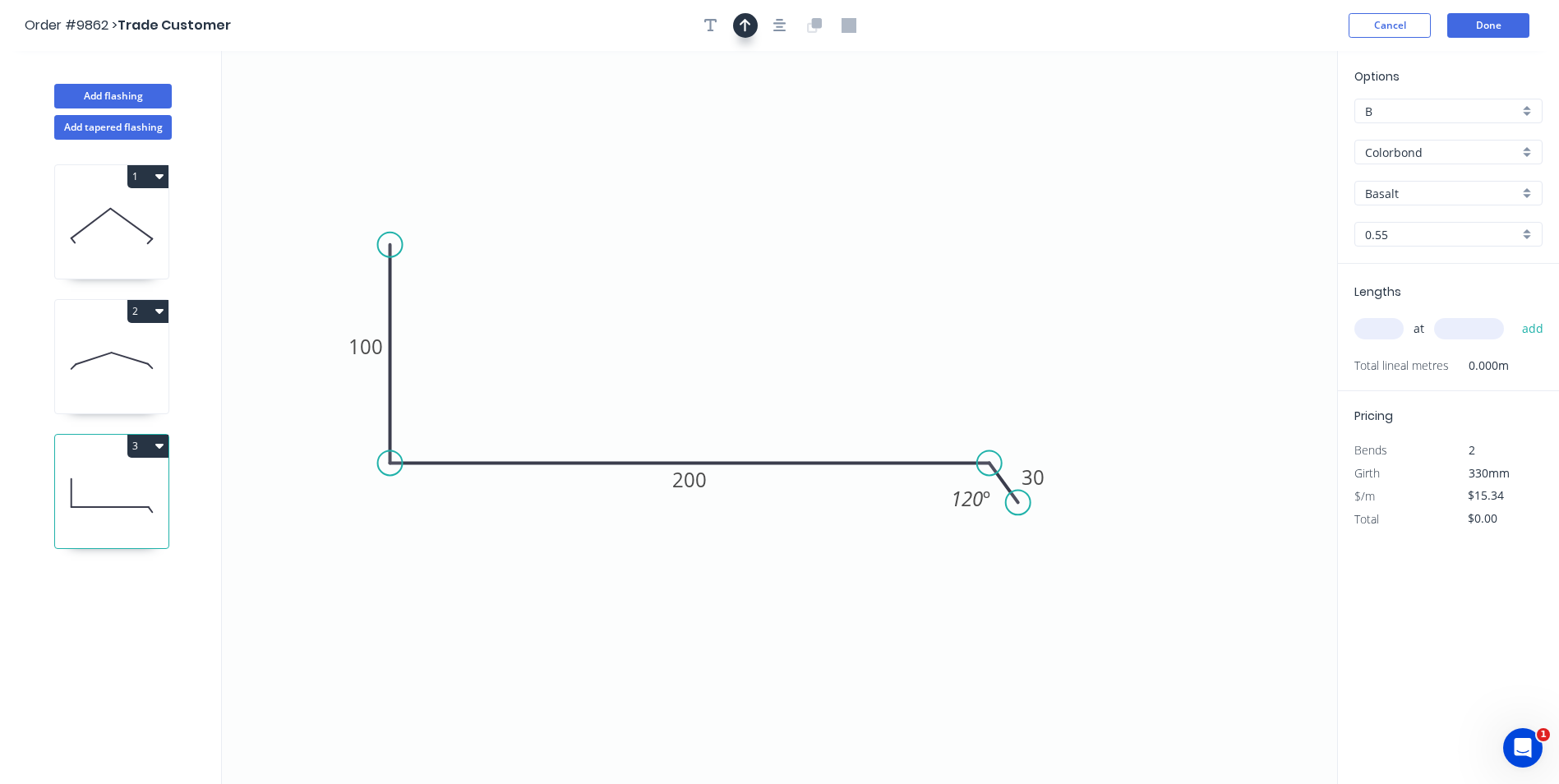
click at [744, 25] on icon "button" at bounding box center [746, 26] width 12 height 15
drag, startPoint x: 1250, startPoint y: 126, endPoint x: 716, endPoint y: 314, distance: 566.1
click at [710, 332] on icon at bounding box center [710, 315] width 15 height 53
click at [1430, 185] on input "Basalt" at bounding box center [1442, 193] width 154 height 18
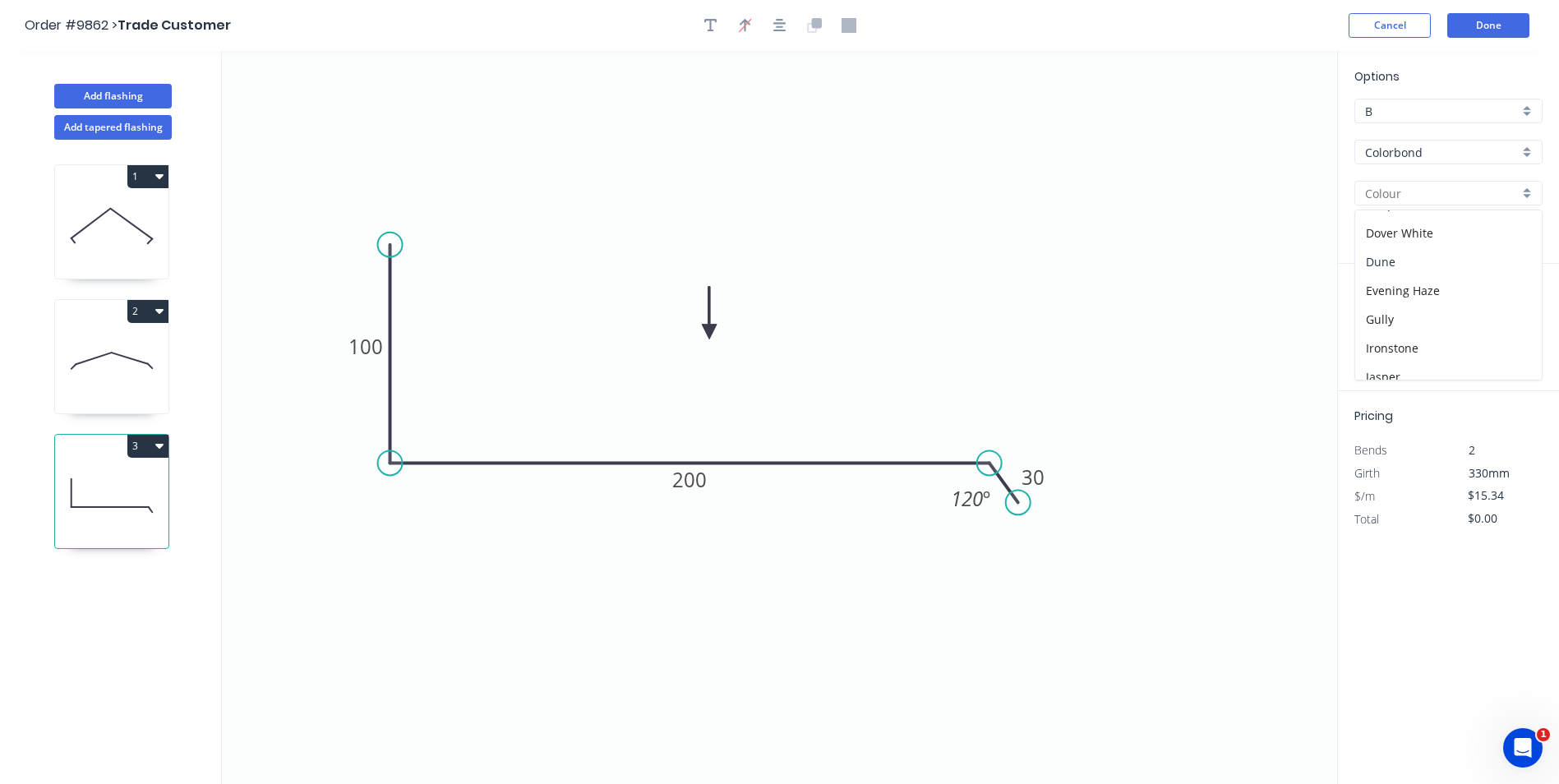
click at [1409, 261] on div "Dune" at bounding box center [1448, 261] width 186 height 28
type input "Dune"
click at [1367, 326] on input "text" at bounding box center [1379, 329] width 49 height 22
type input "2"
type input "4000"
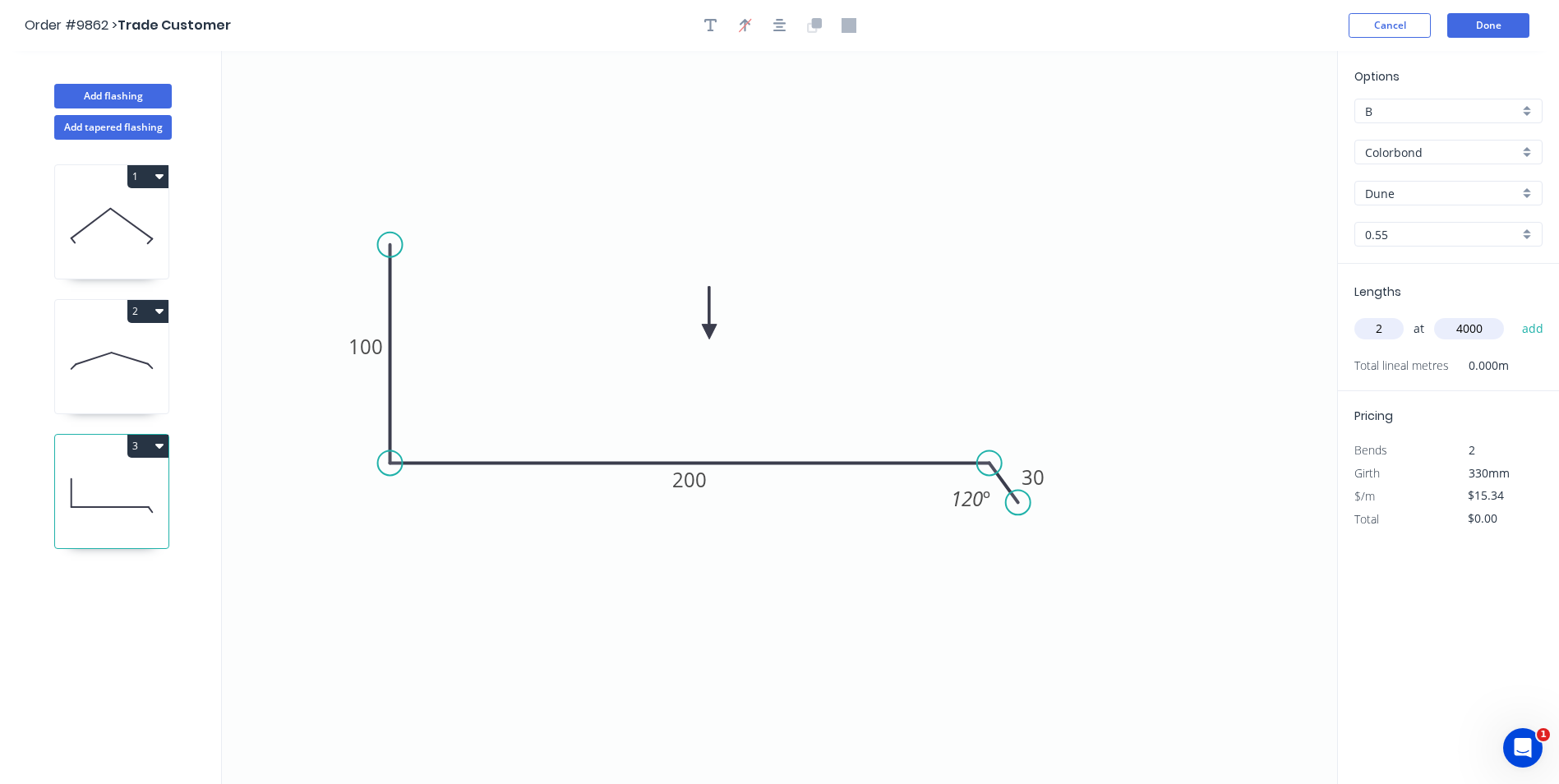
click at [1514, 315] on button "add" at bounding box center [1533, 328] width 38 height 28
type input "$122.72"
click at [1406, 104] on input "B" at bounding box center [1442, 111] width 154 height 18
click at [1406, 132] on div "A" at bounding box center [1448, 143] width 186 height 28
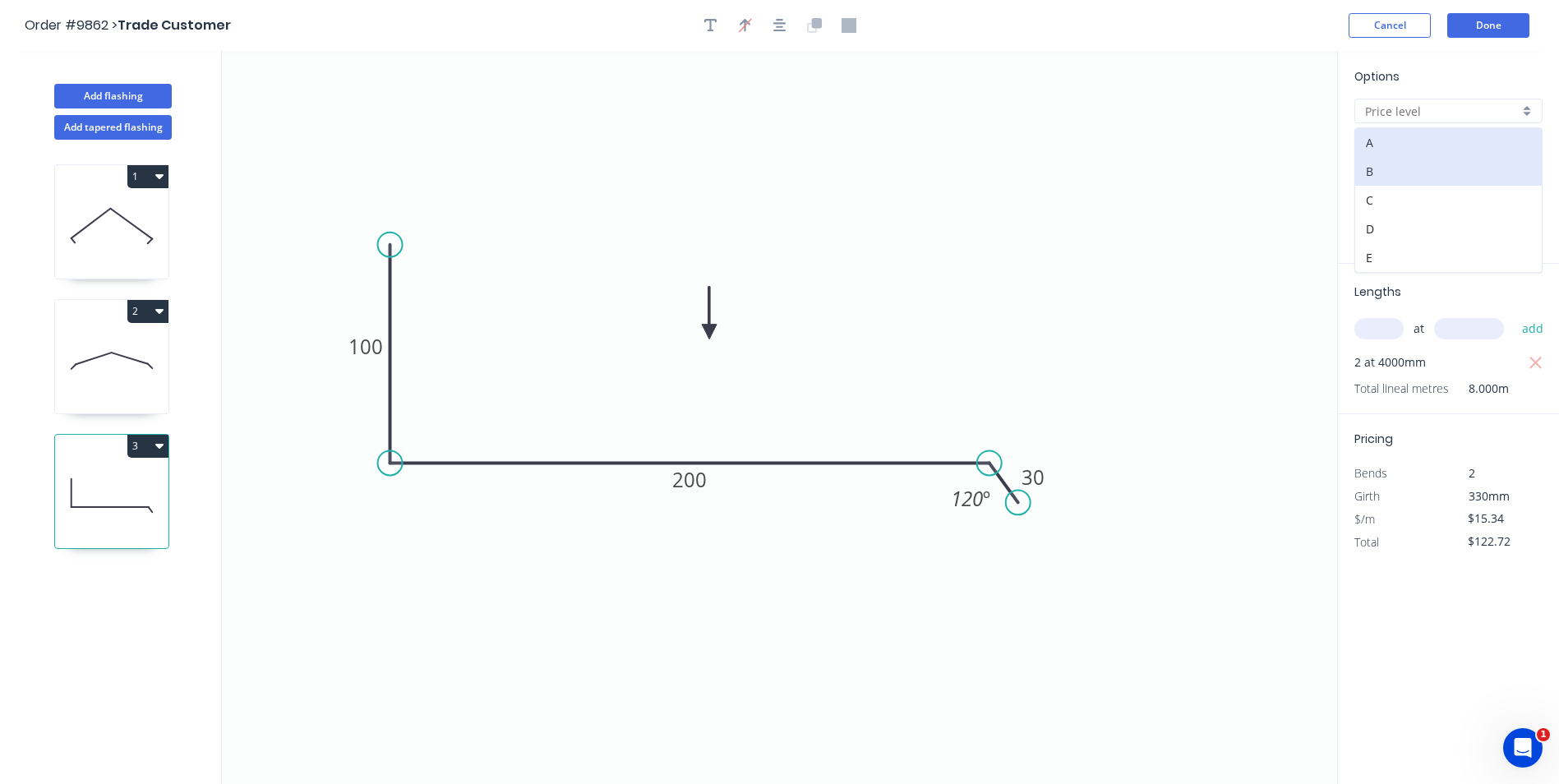
type input "A"
type input "$11.37"
type input "$90.96"
click at [1472, 19] on button "Done" at bounding box center [1488, 26] width 82 height 25
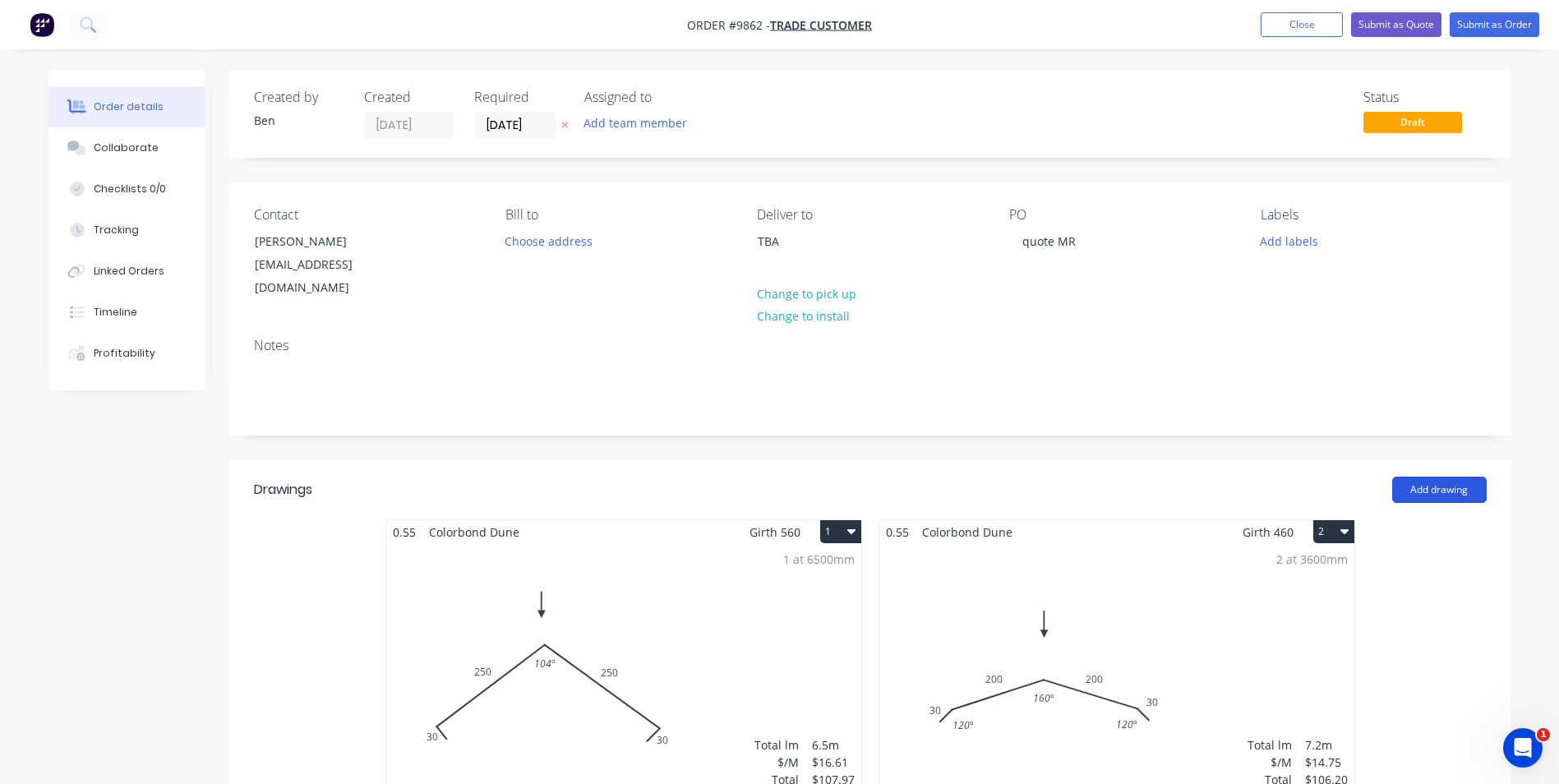
click at [1433, 477] on button "Add drawing" at bounding box center [1440, 489] width 94 height 26
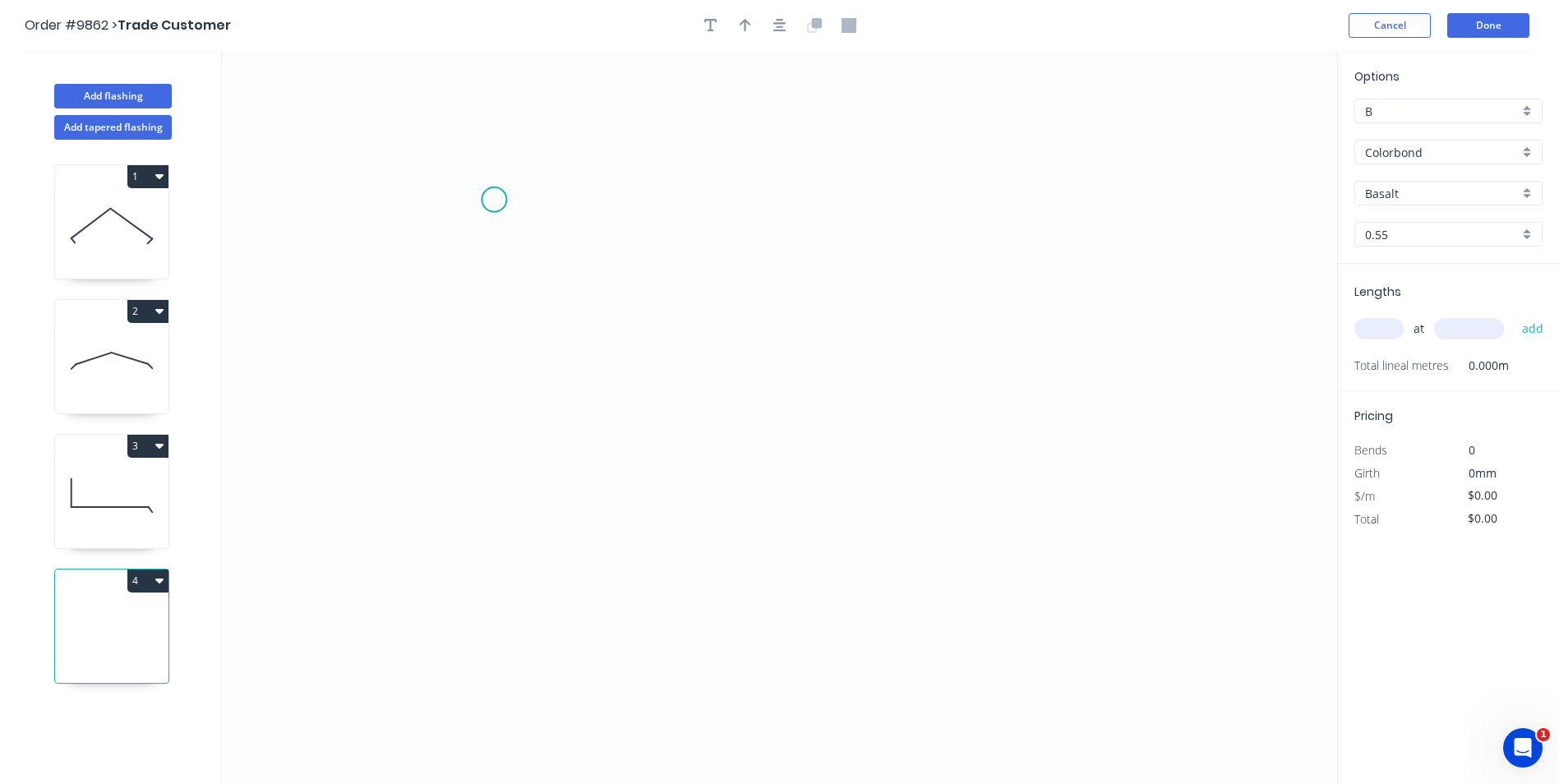
click at [494, 199] on icon "0" at bounding box center [780, 417] width 1116 height 733
click at [470, 180] on icon "0" at bounding box center [780, 417] width 1116 height 733
click at [451, 550] on icon "0 ?" at bounding box center [780, 417] width 1116 height 733
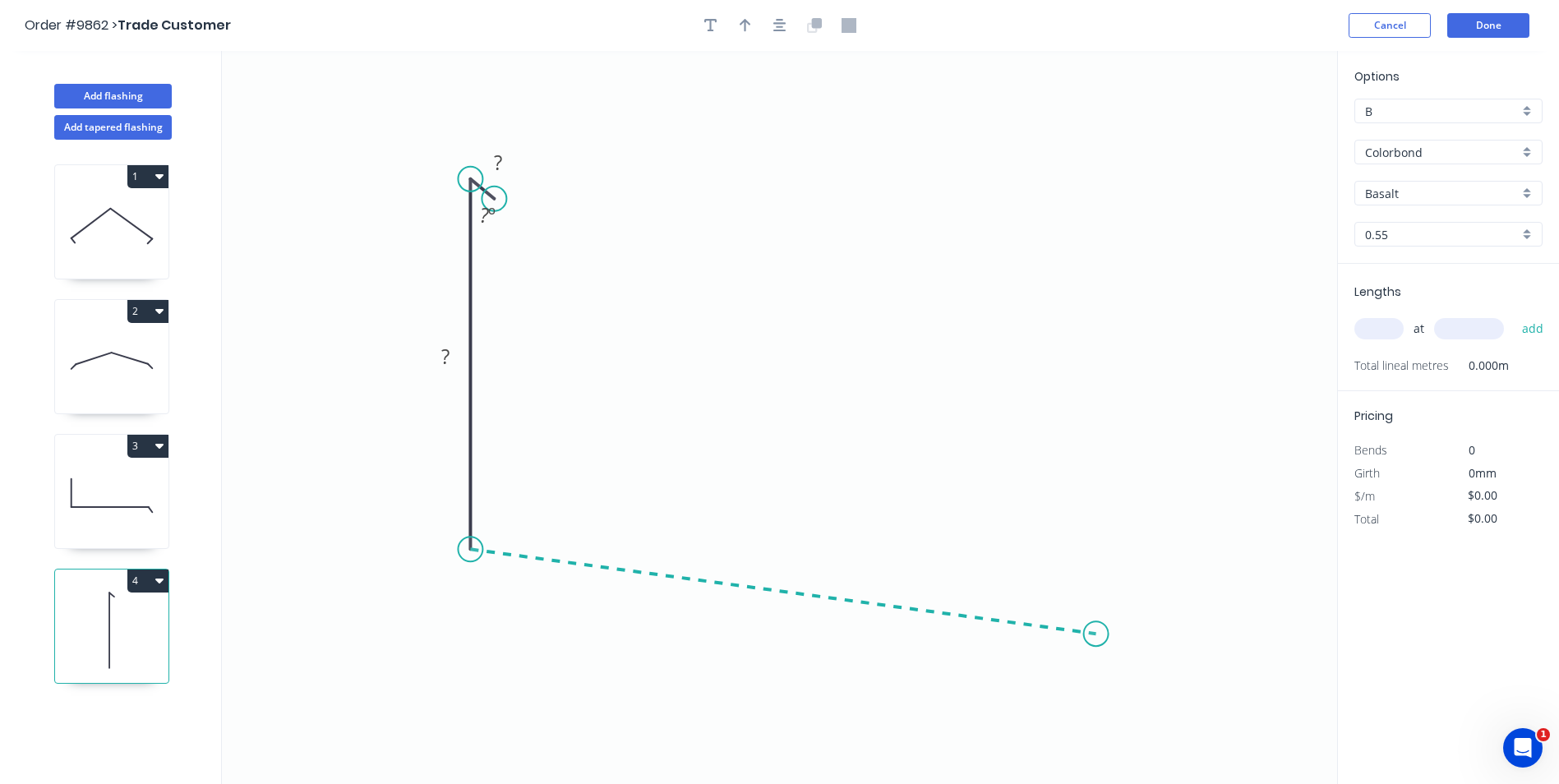
click at [1096, 635] on icon "0 ? ? ? º" at bounding box center [780, 417] width 1116 height 733
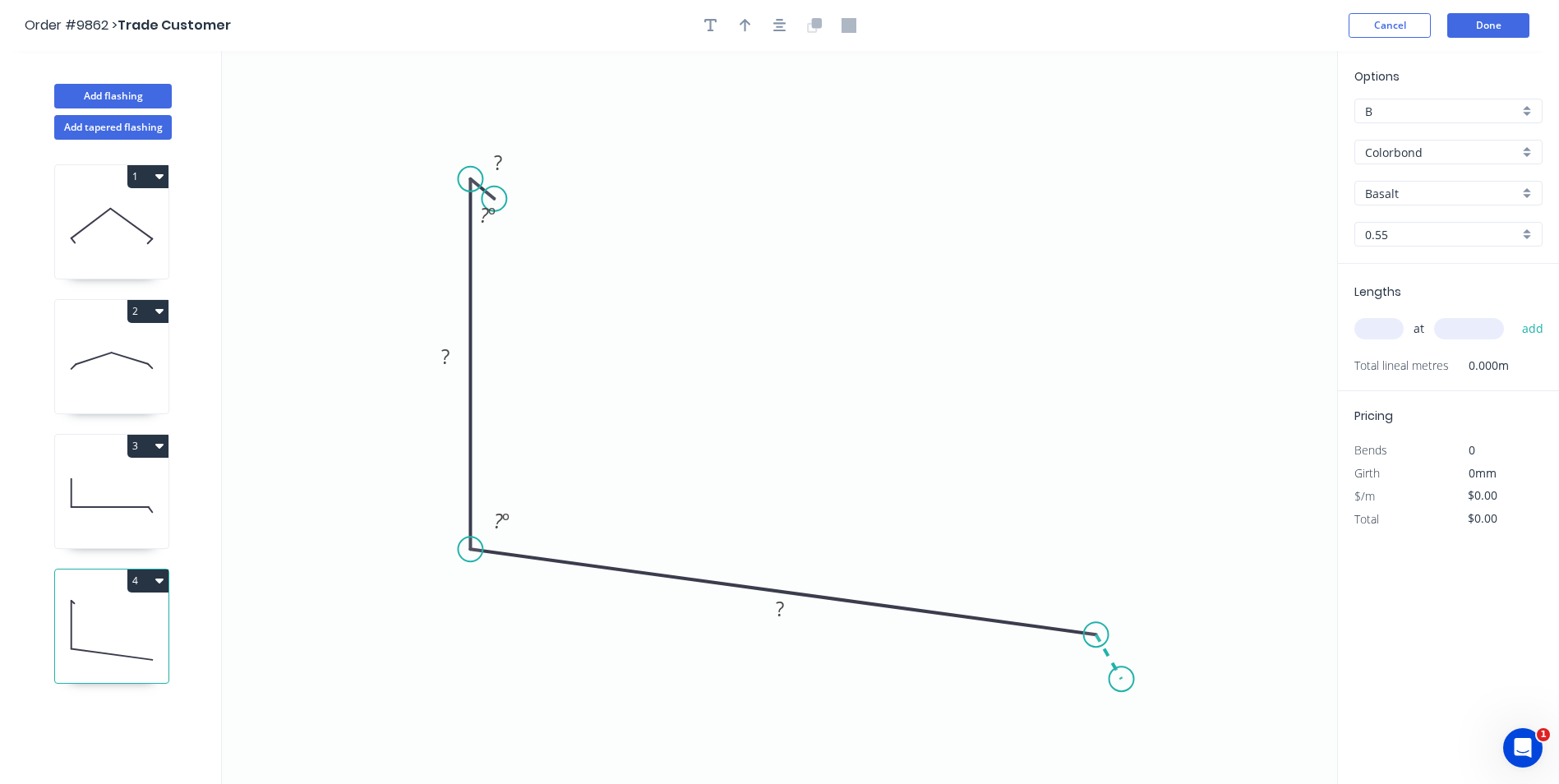
click at [1122, 680] on icon "0 ? ? ? ? º ? º" at bounding box center [780, 417] width 1116 height 733
click at [503, 164] on rect at bounding box center [498, 164] width 33 height 23
click at [726, 115] on icon "0 15 220 200 30 45 º 132 º 120 º" at bounding box center [780, 417] width 1116 height 733
type input "$19.91"
click at [742, 23] on icon "button" at bounding box center [746, 26] width 12 height 13
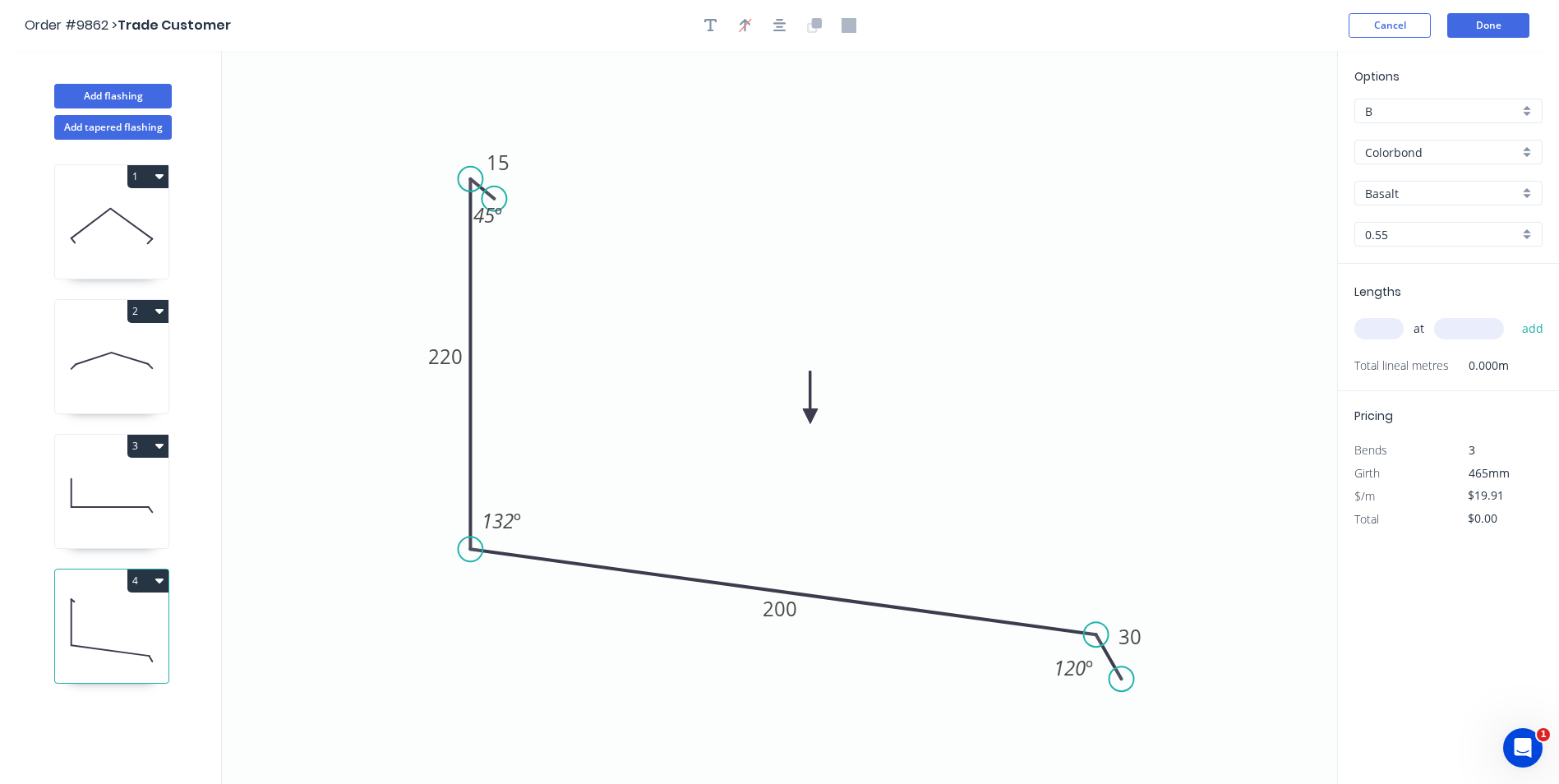
drag, startPoint x: 1255, startPoint y: 131, endPoint x: 779, endPoint y: 425, distance: 559.5
click at [803, 424] on icon at bounding box center [811, 397] width 15 height 53
click at [1416, 194] on input "Basalt" at bounding box center [1442, 193] width 154 height 18
click at [1410, 258] on div "Dune" at bounding box center [1448, 261] width 186 height 28
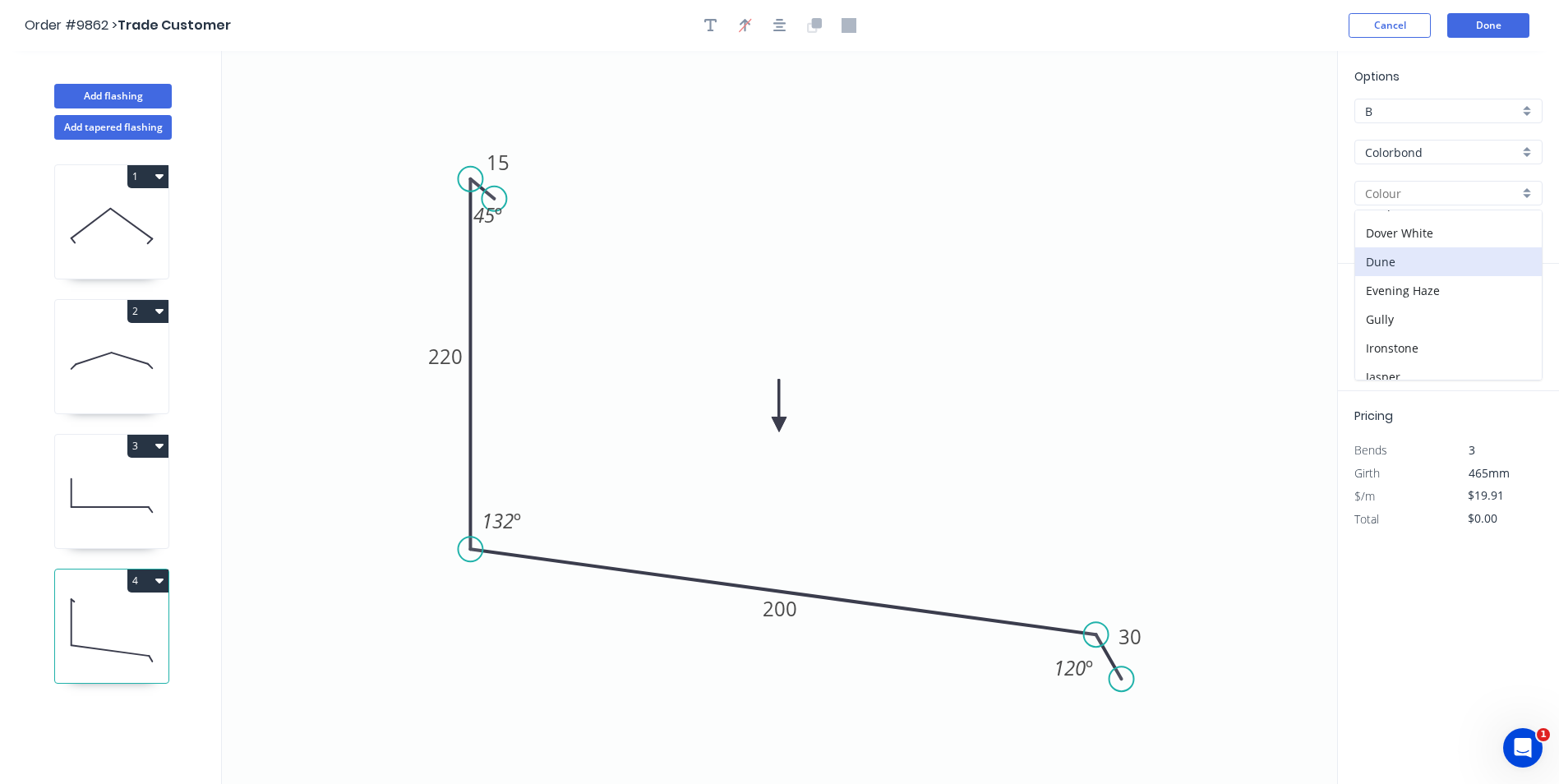
type input "Dune"
click at [1382, 324] on input "text" at bounding box center [1379, 329] width 49 height 22
type input "2"
type input "6500"
click at [1514, 315] on button "add" at bounding box center [1533, 328] width 38 height 28
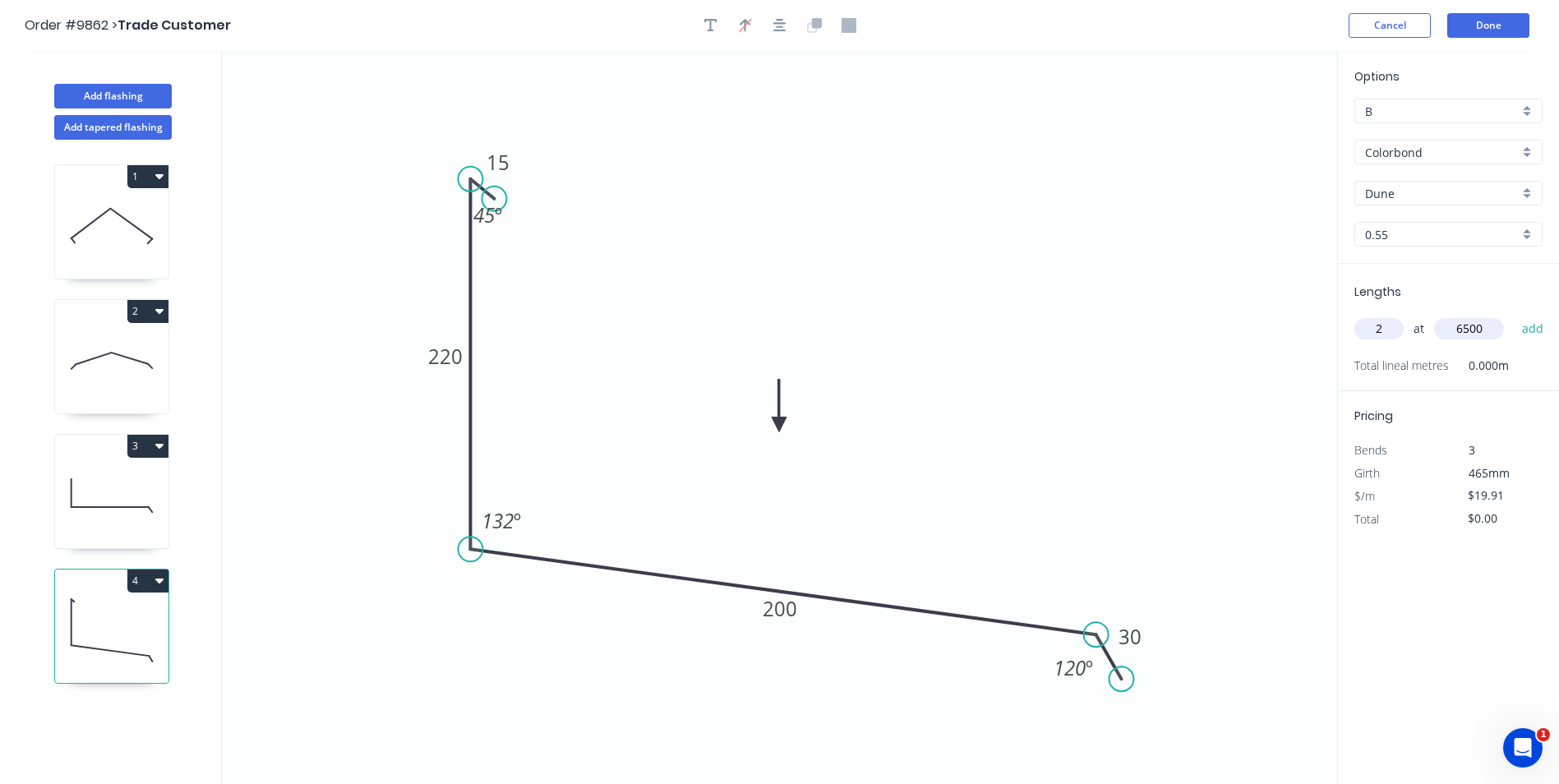
type input "$258.83"
click at [1398, 107] on input "B" at bounding box center [1442, 111] width 154 height 18
click at [1396, 138] on div "A" at bounding box center [1448, 143] width 186 height 28
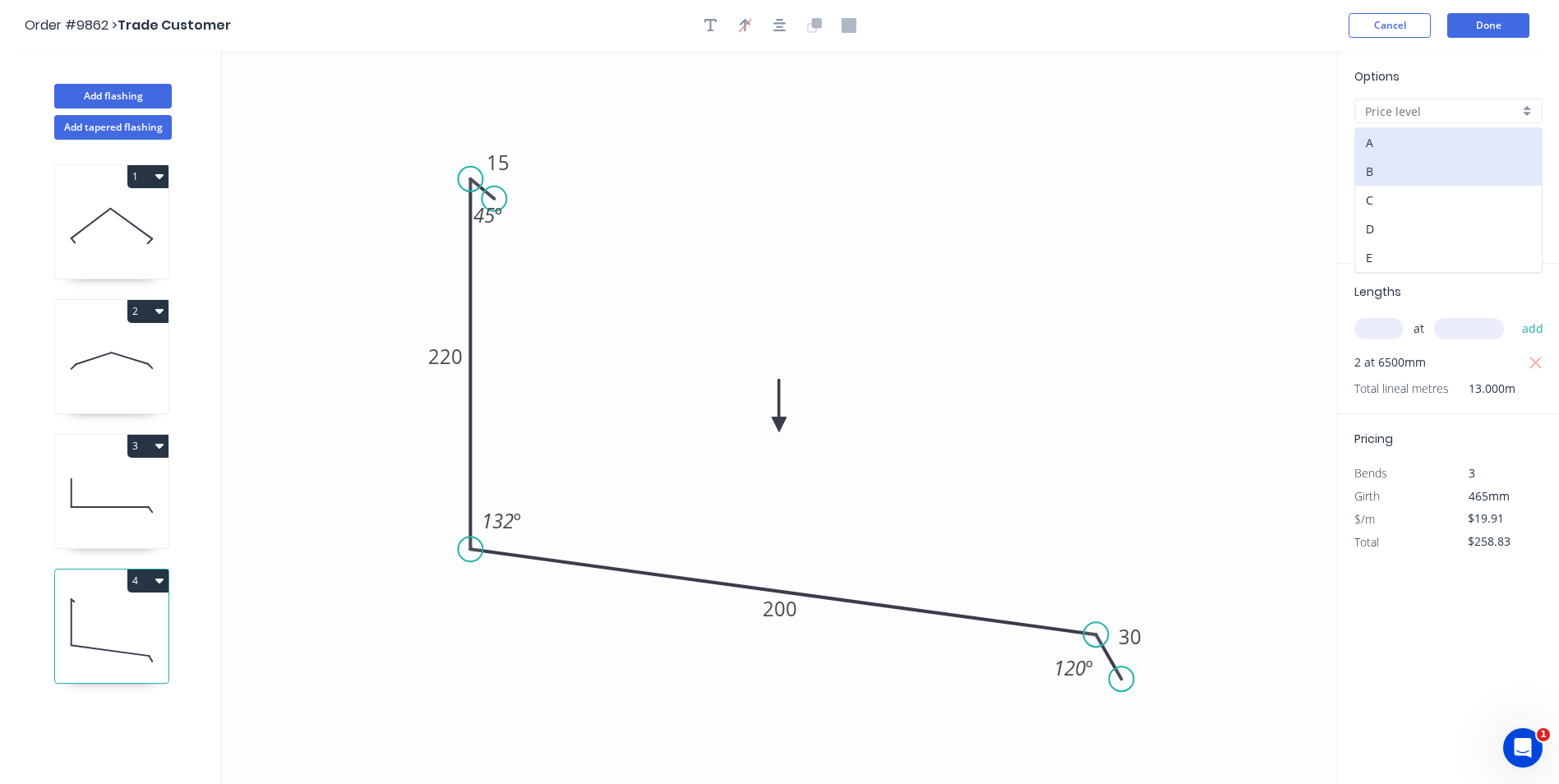
type input "A"
type input "$14.75"
type input "$191.75"
click at [1479, 23] on button "Done" at bounding box center [1488, 26] width 82 height 25
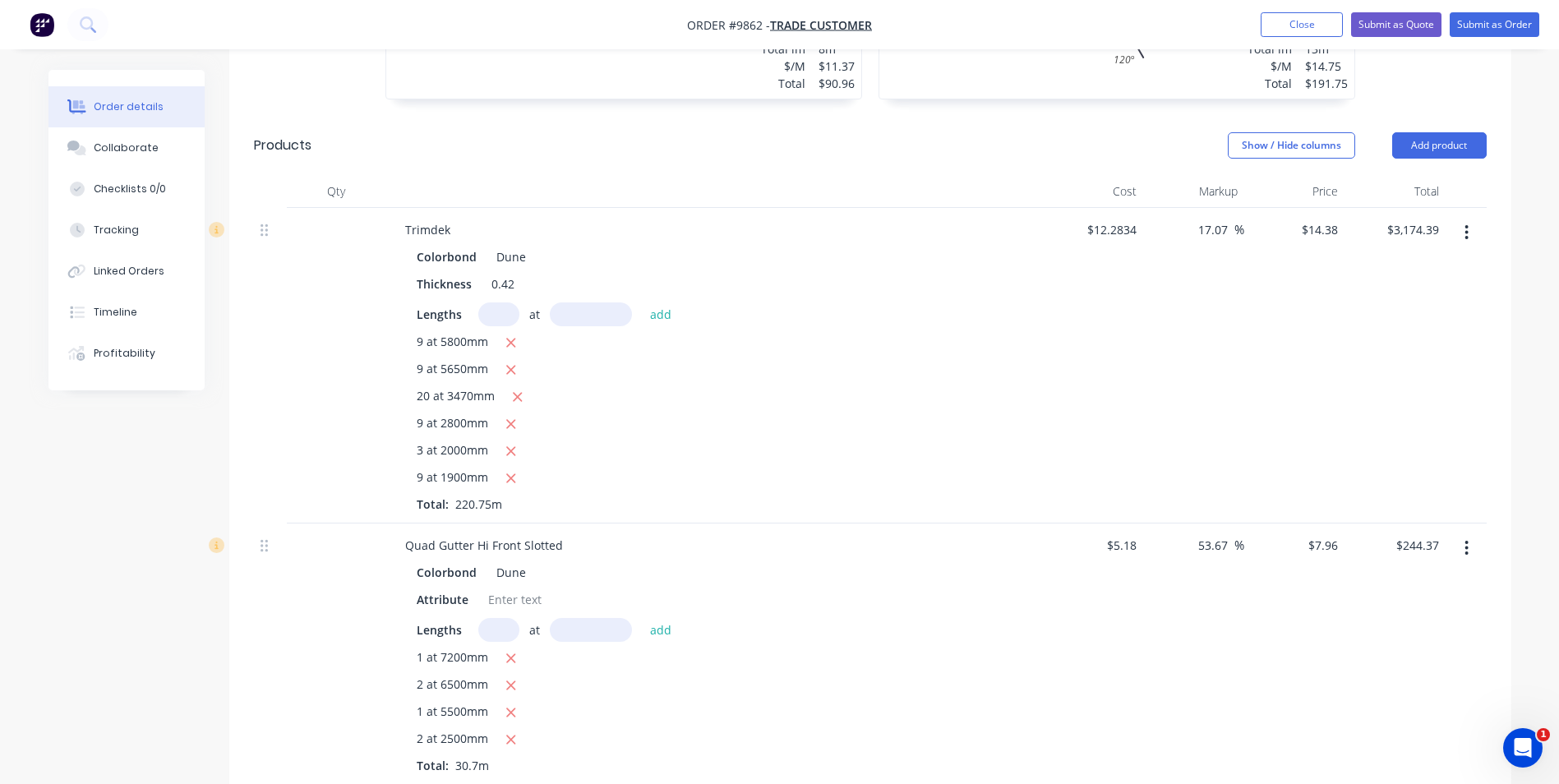
scroll to position [986, 0]
click at [1468, 226] on icon "button" at bounding box center [1466, 235] width 4 height 18
click at [1370, 266] on div "Edit" at bounding box center [1409, 278] width 127 height 24
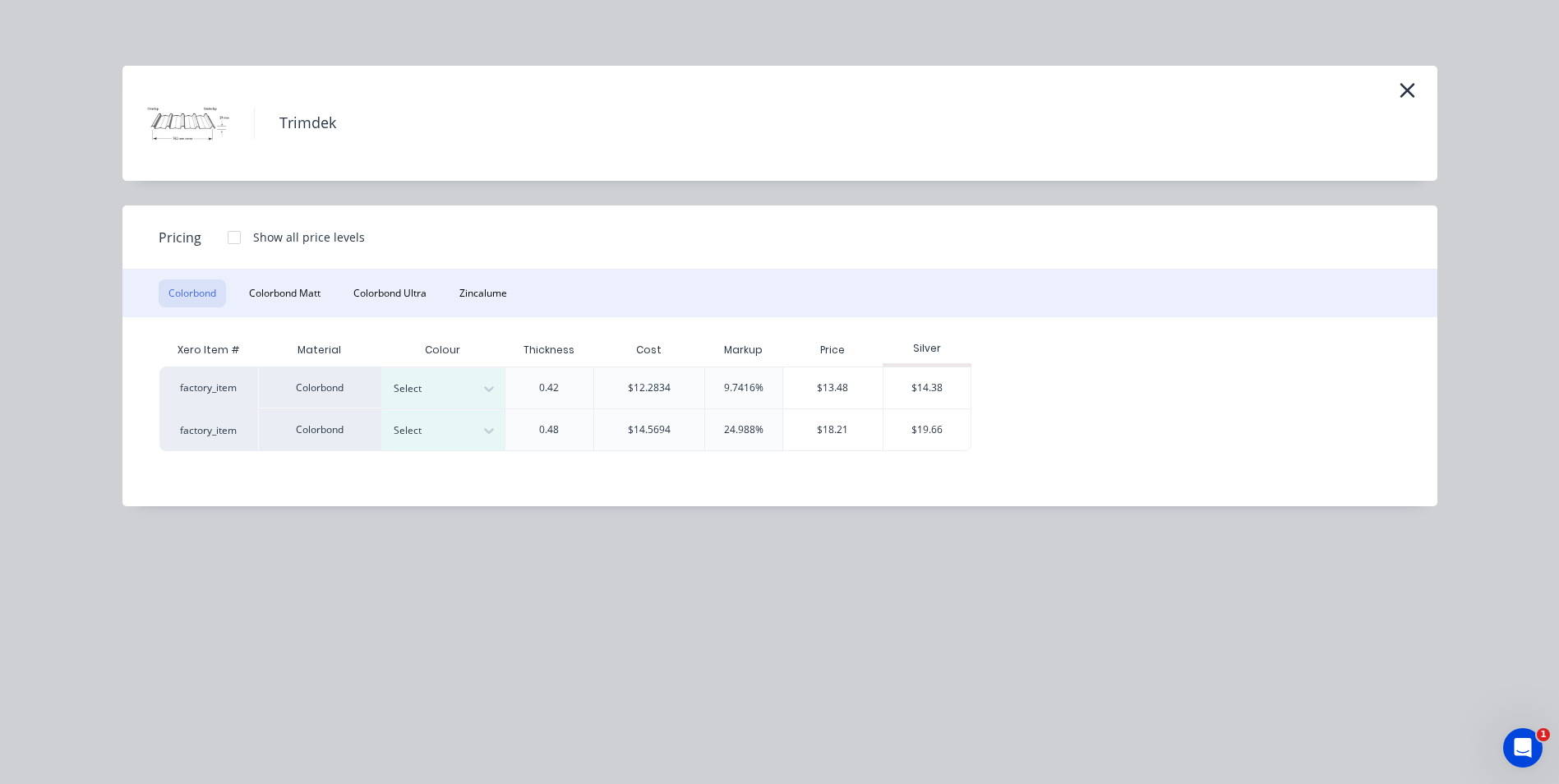
click at [231, 231] on div at bounding box center [234, 237] width 33 height 33
click at [1011, 378] on div "$13.48" at bounding box center [1016, 387] width 89 height 41
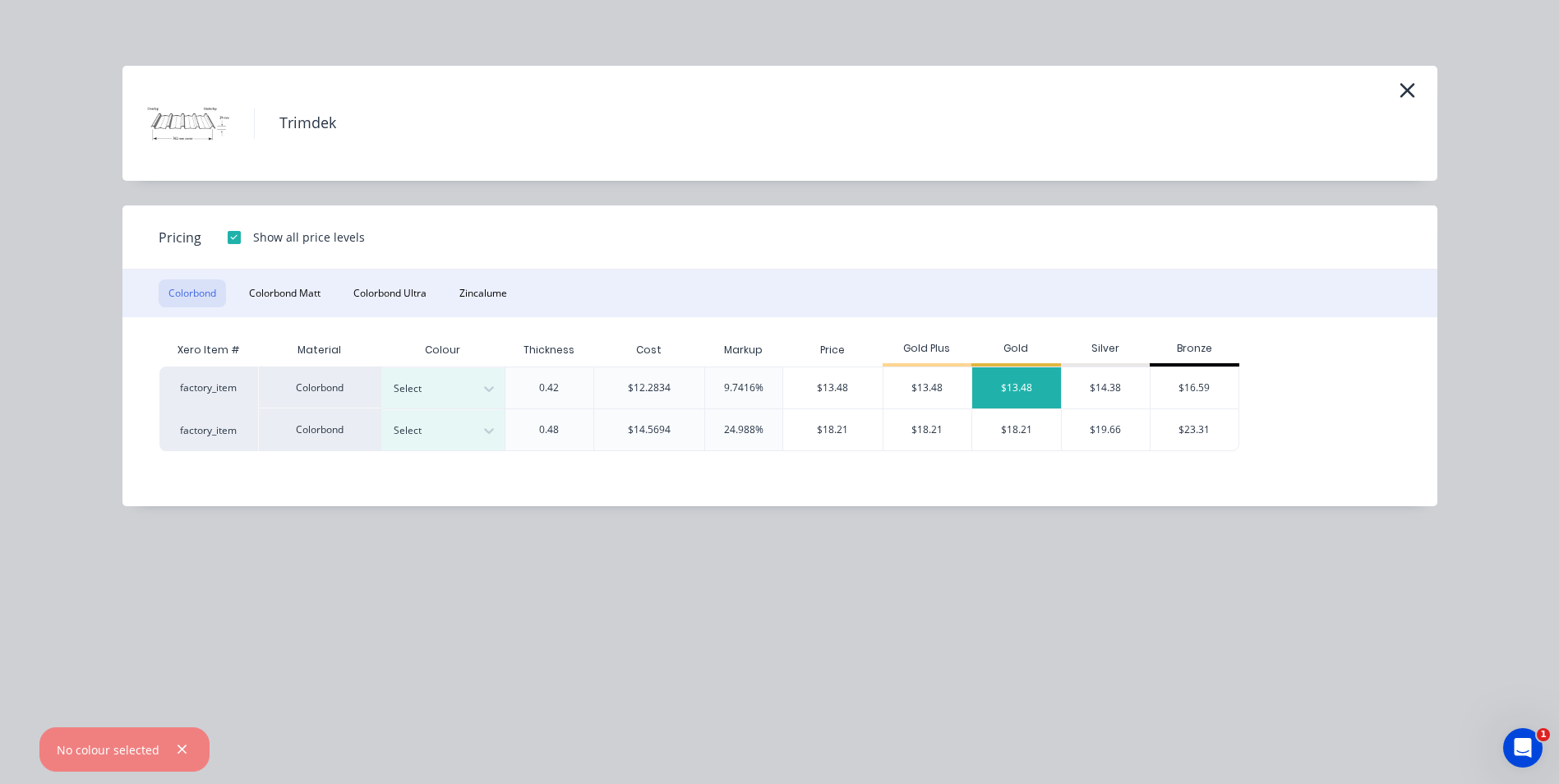
click at [1011, 378] on div "$13.48" at bounding box center [1016, 387] width 89 height 41
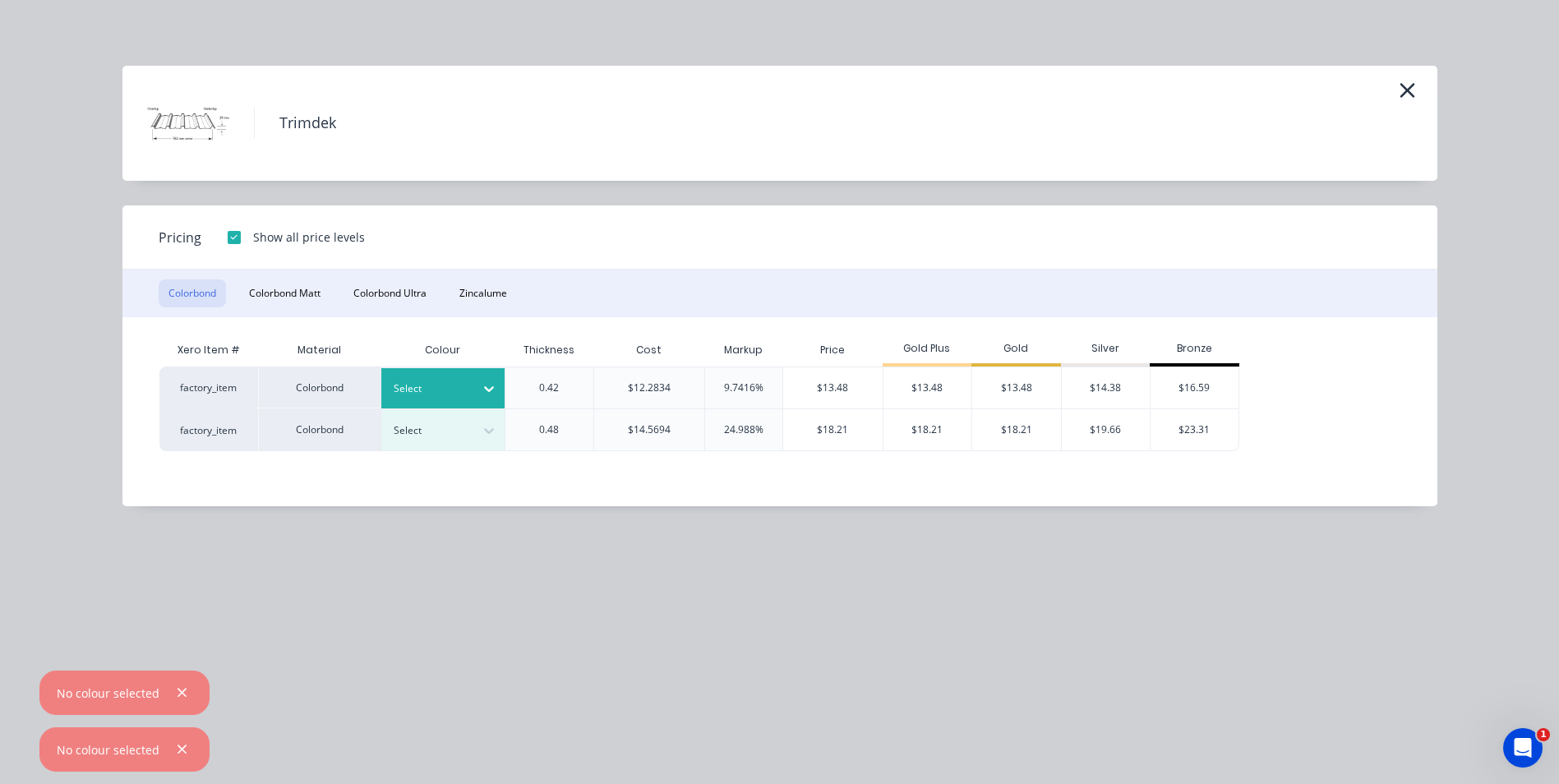
click at [483, 386] on icon at bounding box center [489, 389] width 17 height 17
click at [1020, 382] on div "$13.48" at bounding box center [1016, 387] width 89 height 41
type input "9.74"
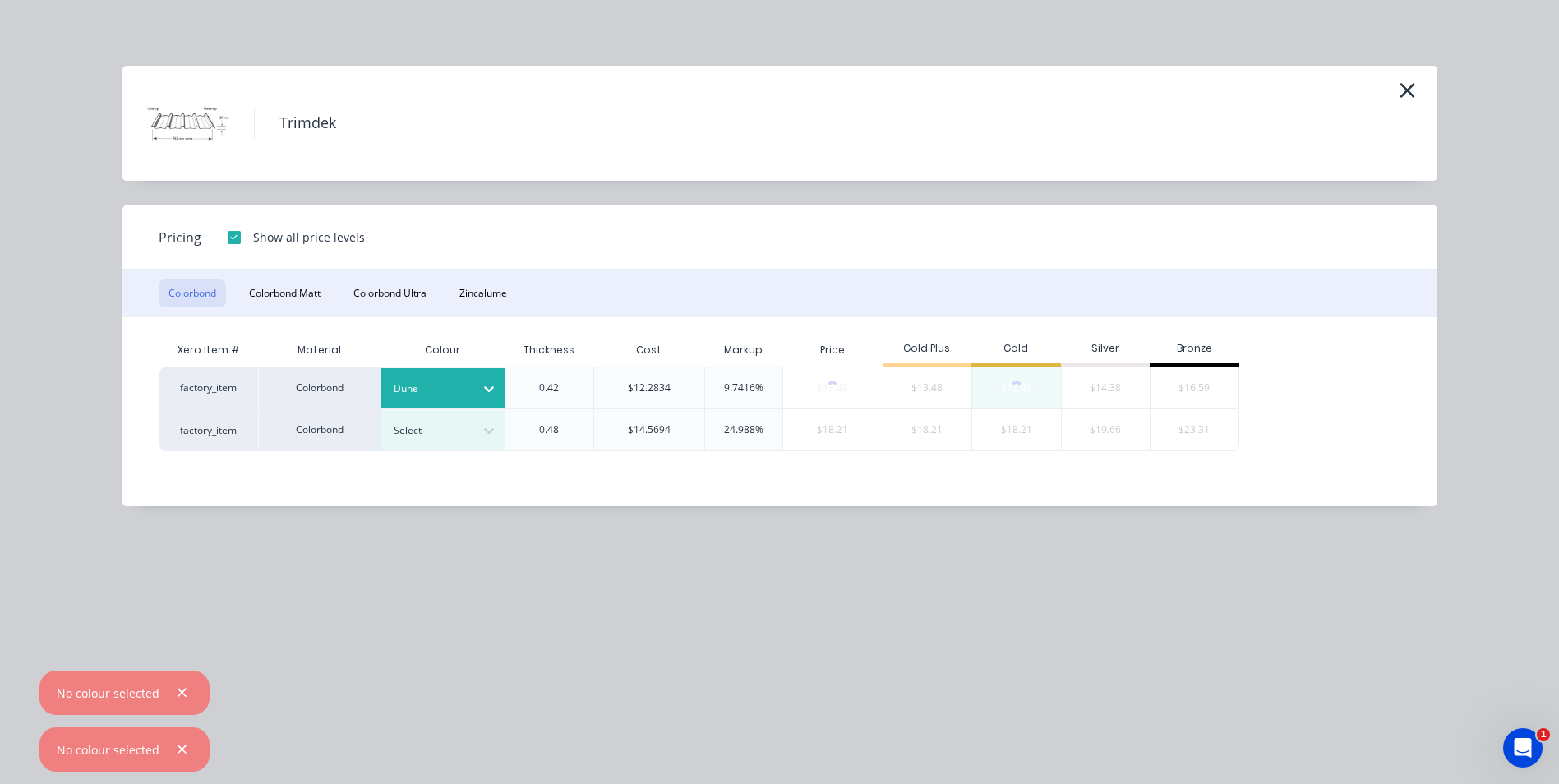
type input "$13.48"
type input "$2,975.71"
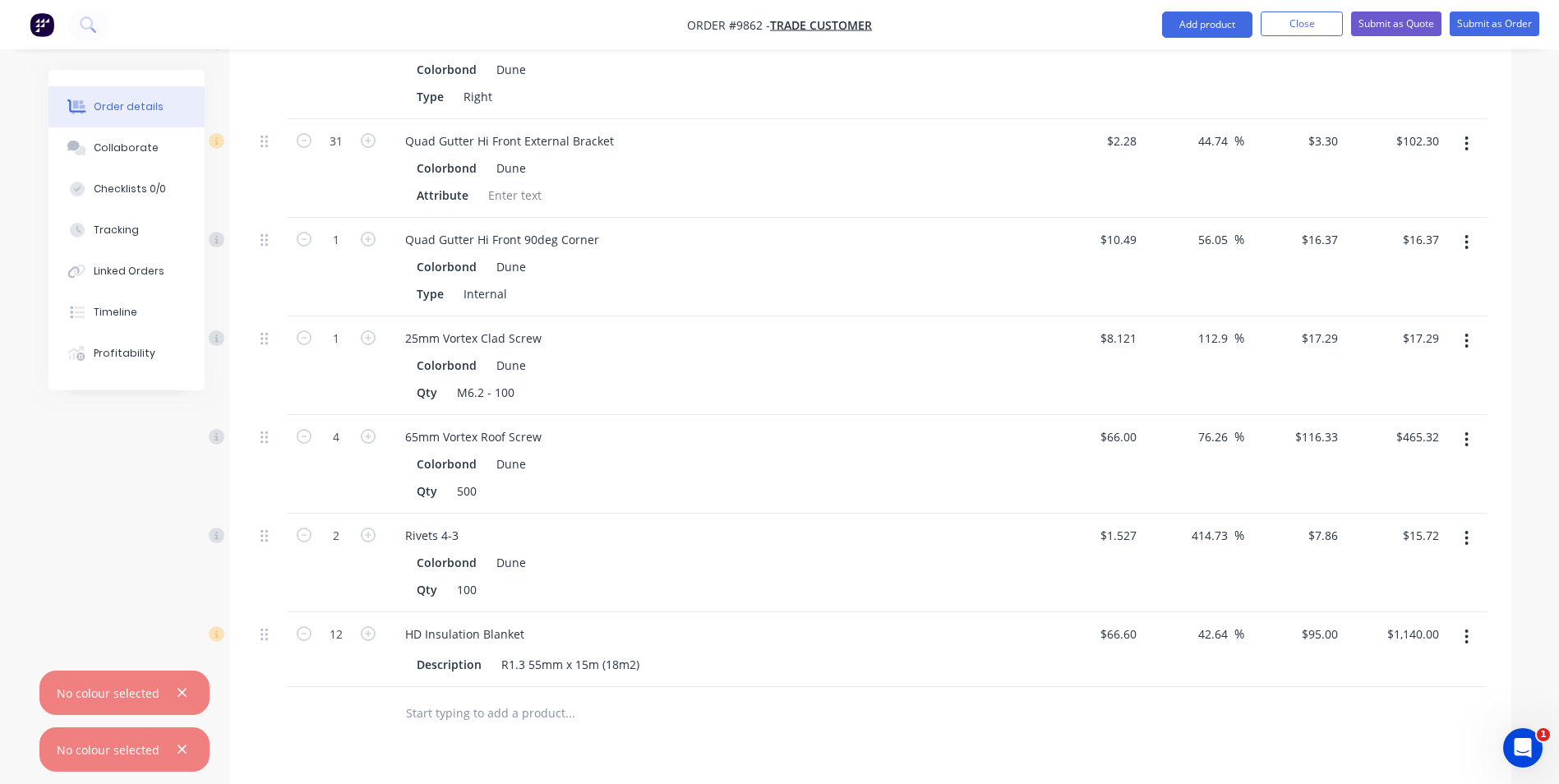
scroll to position [2055, 0]
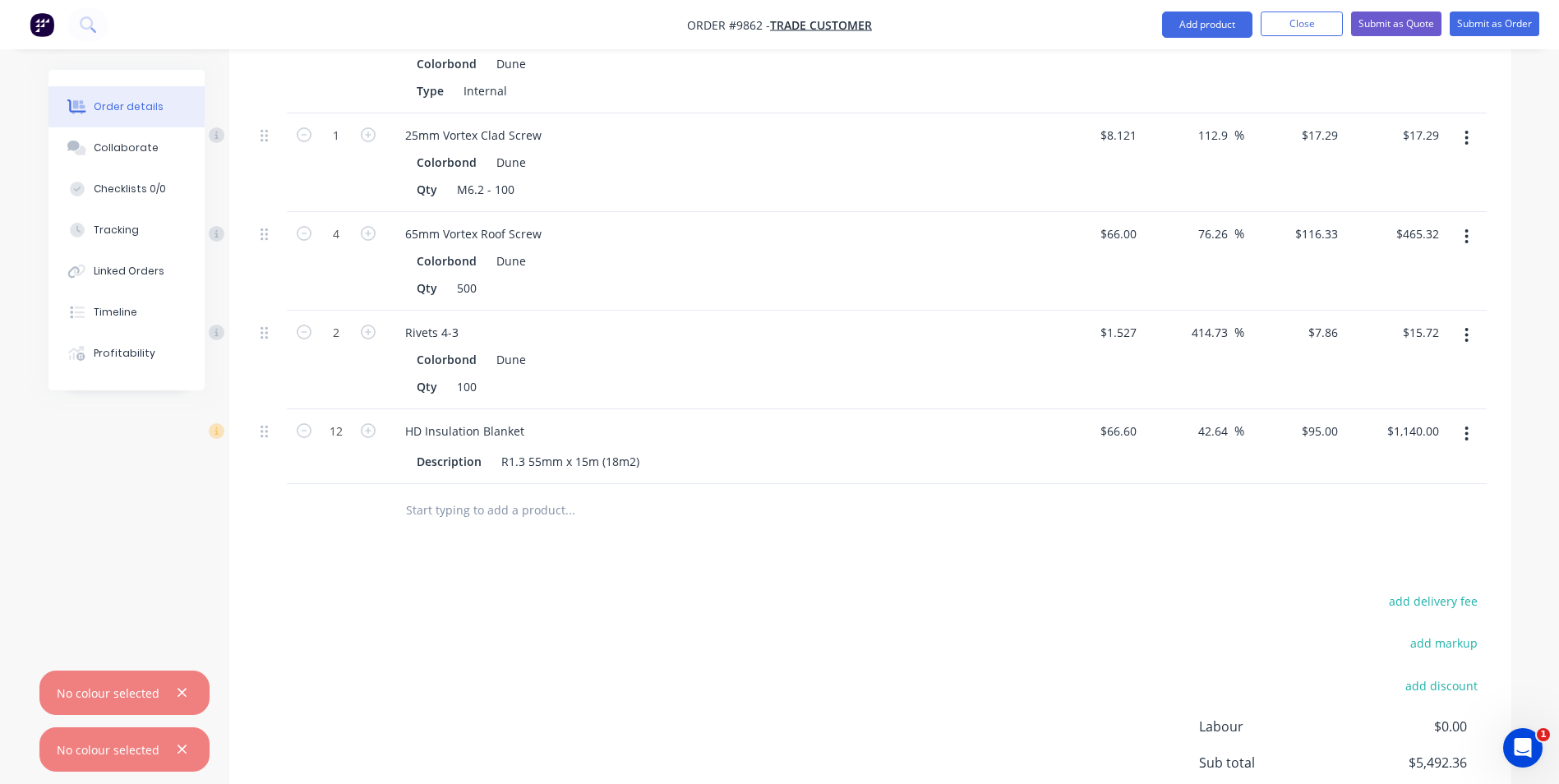
click at [1467, 427] on icon "button" at bounding box center [1467, 434] width 3 height 15
click at [1402, 465] on div "Edit" at bounding box center [1409, 477] width 127 height 24
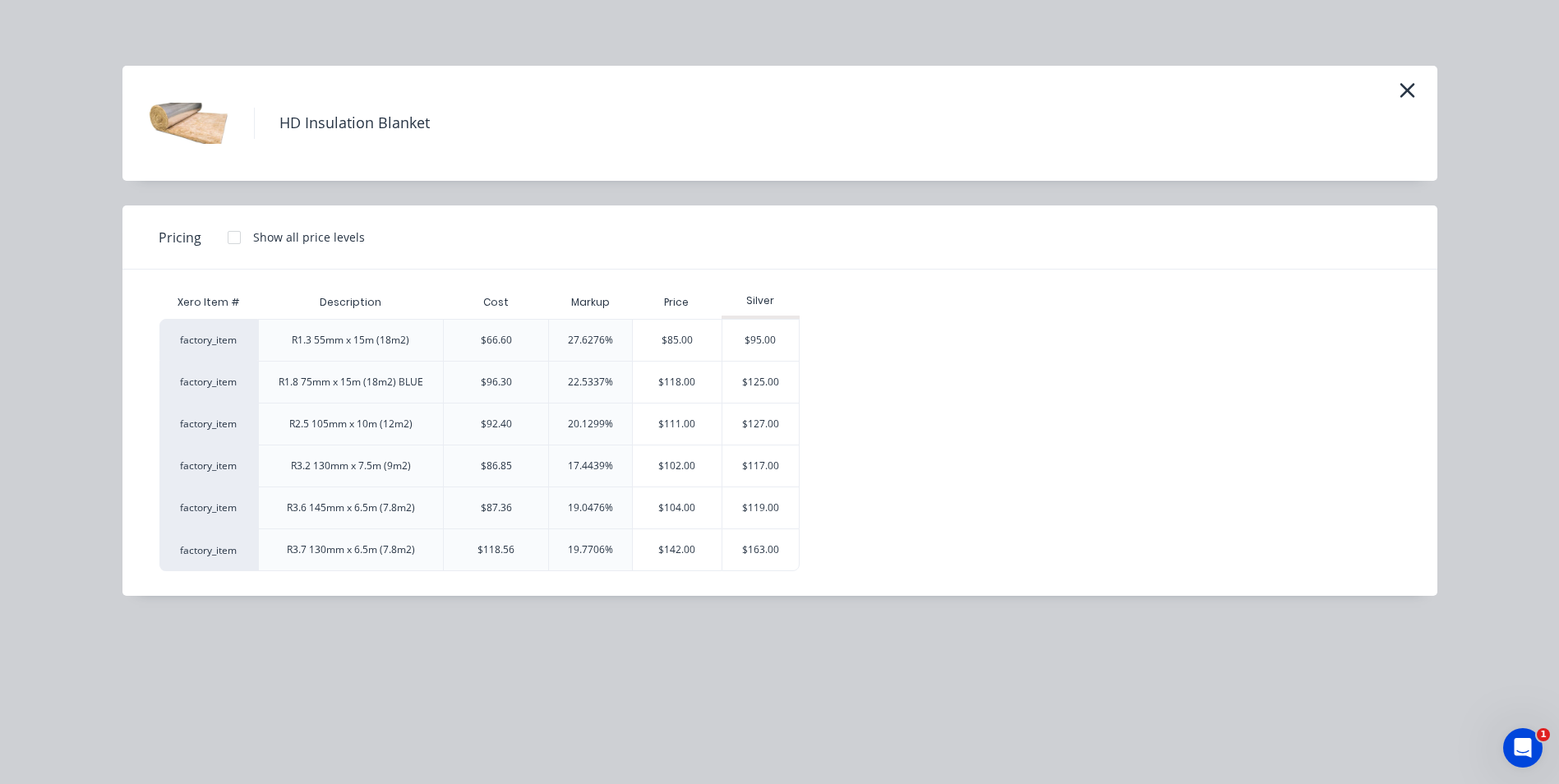
click at [228, 238] on div at bounding box center [234, 237] width 33 height 33
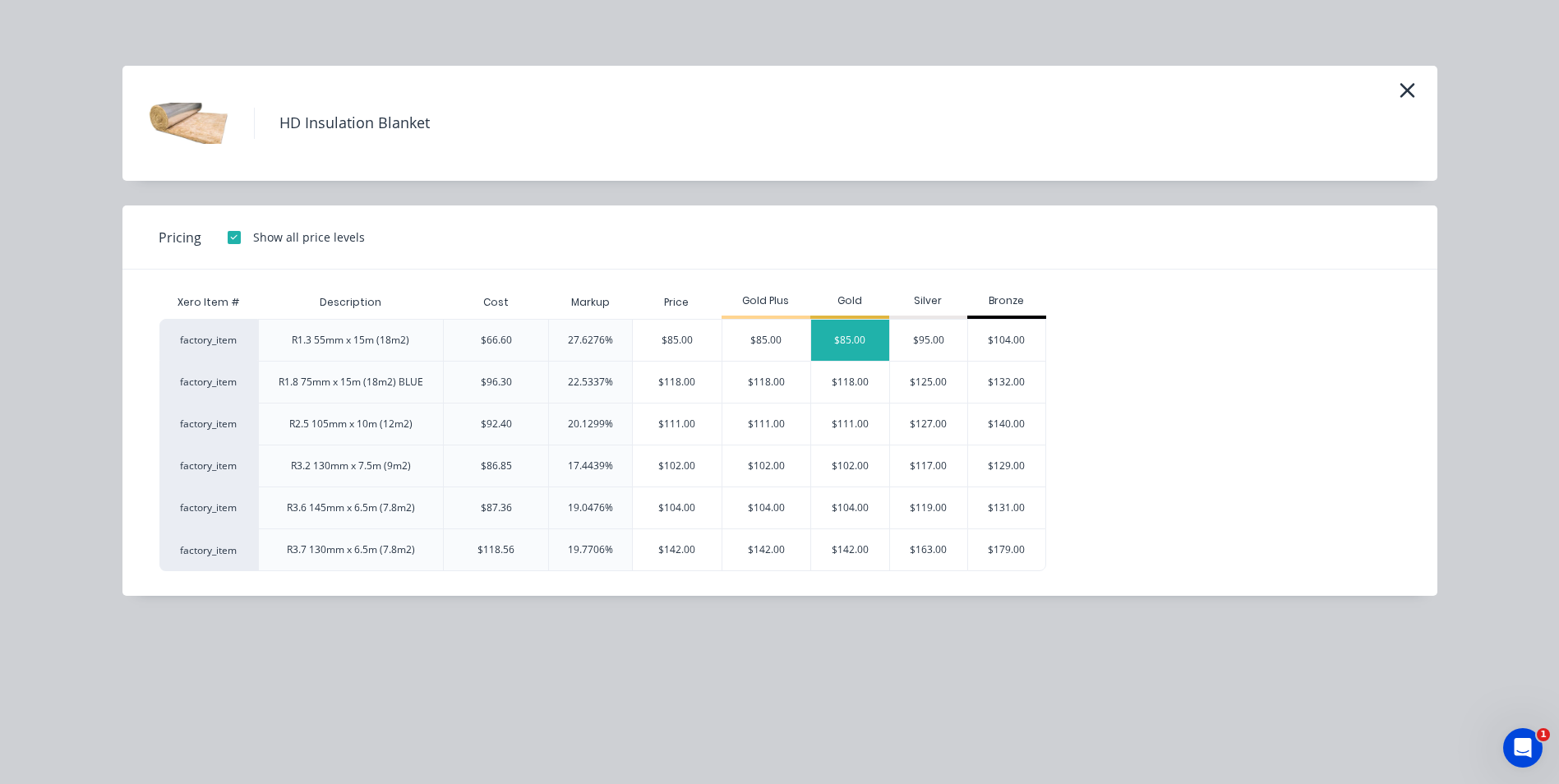
click at [868, 337] on div "$85.00" at bounding box center [851, 340] width 78 height 41
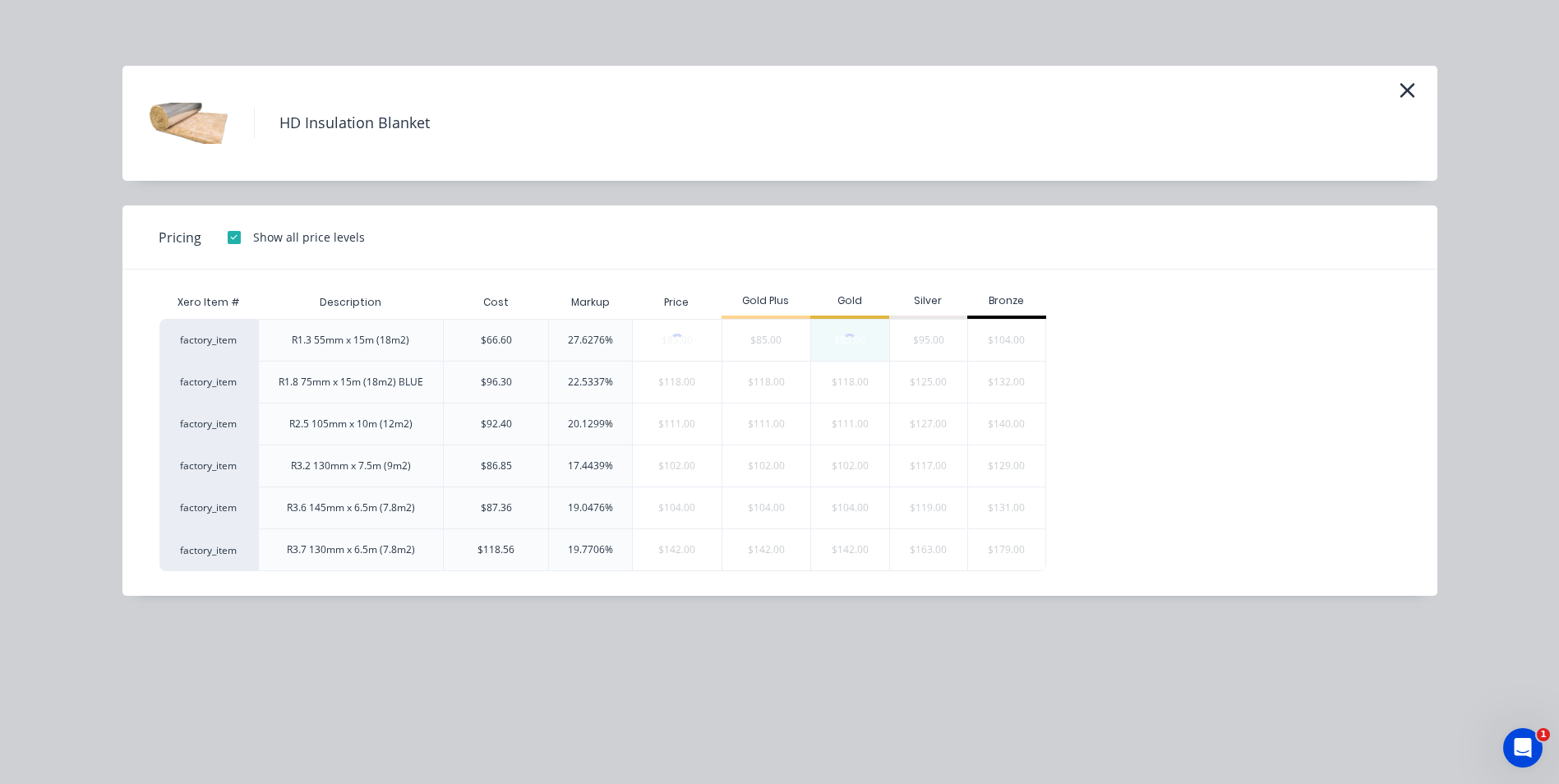
type input "27.63"
type input "$85.00"
type input "$1,020.00"
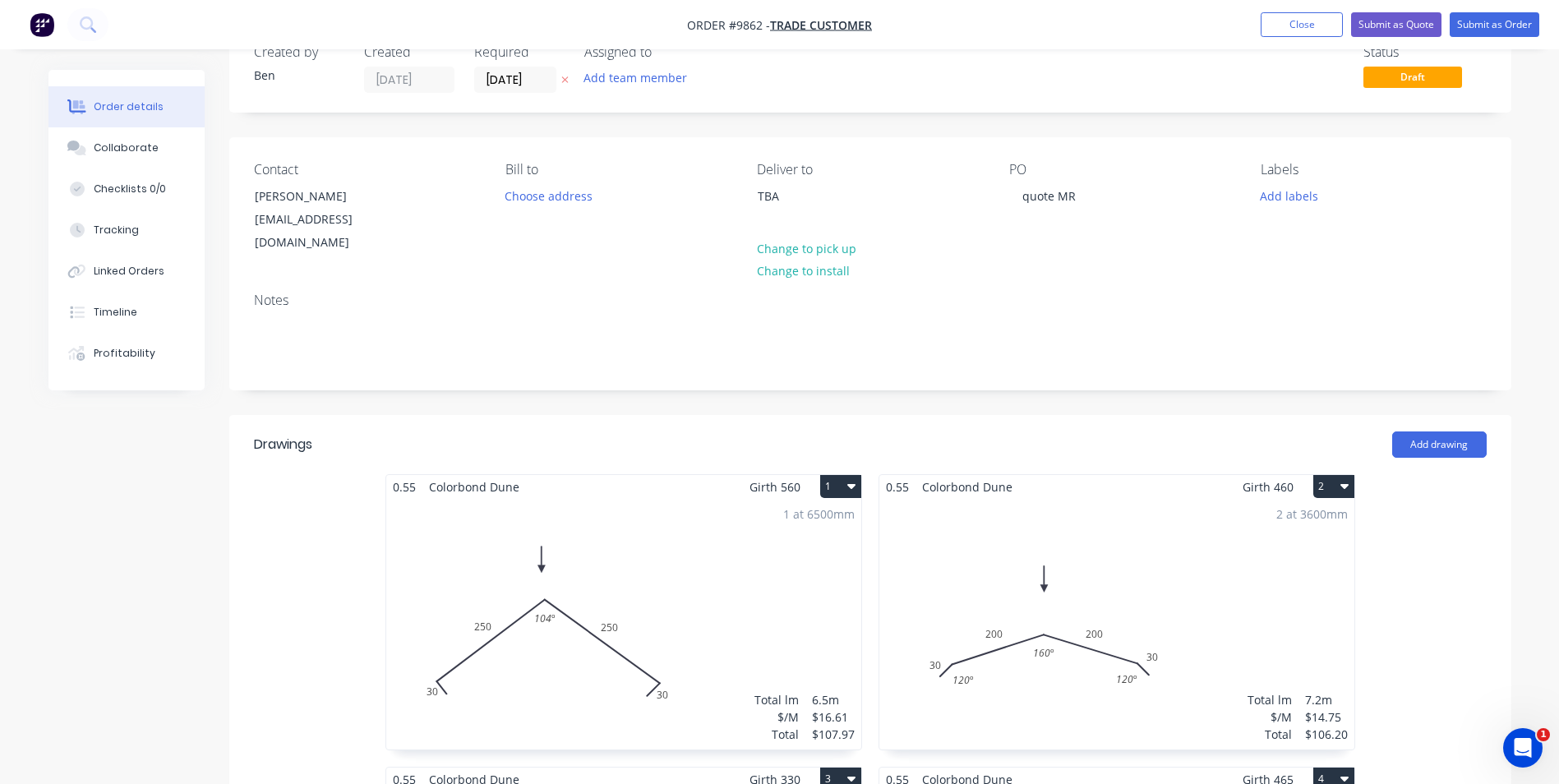
scroll to position [0, 0]
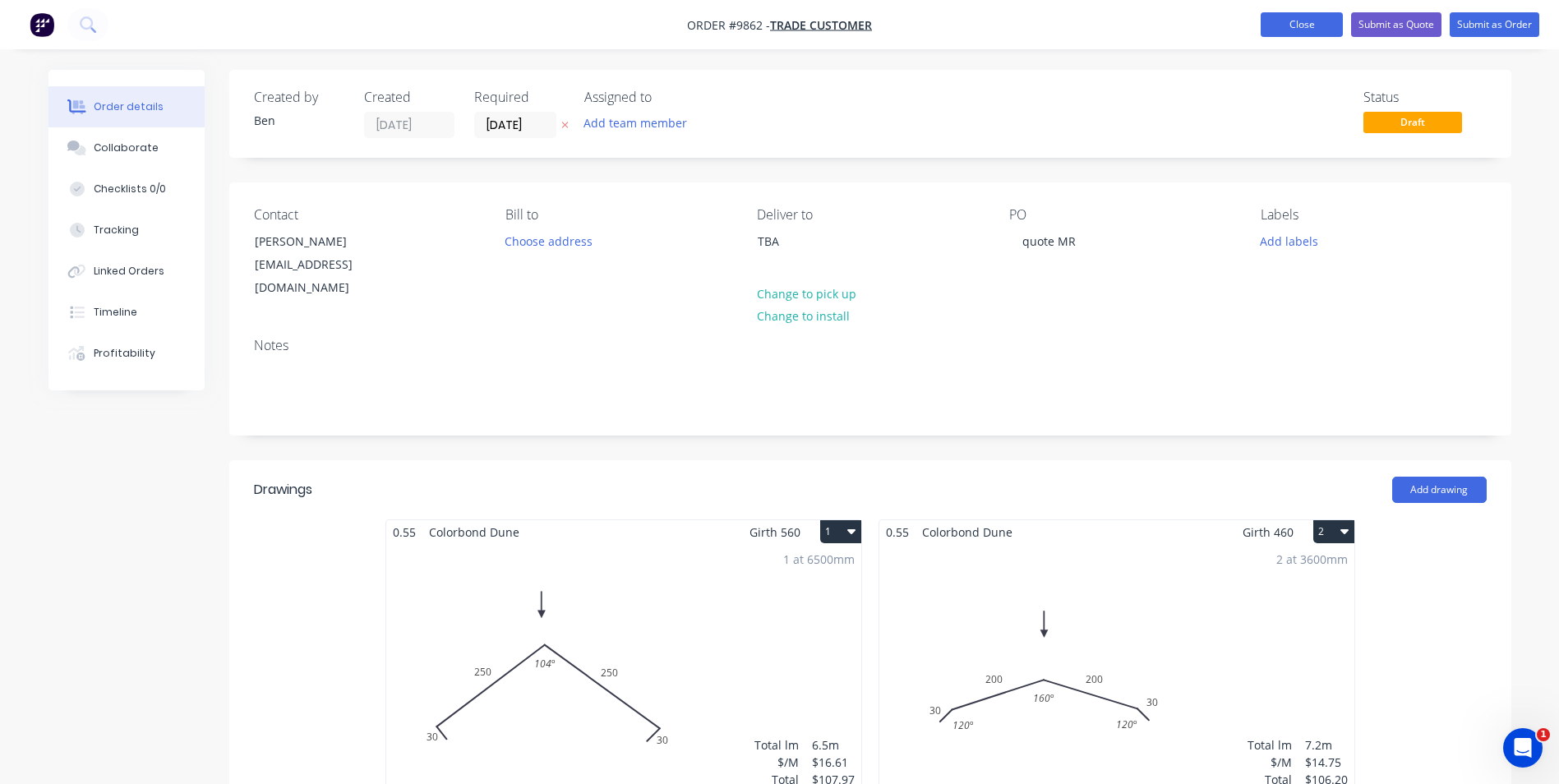
click at [1299, 23] on button "Close" at bounding box center [1302, 25] width 82 height 25
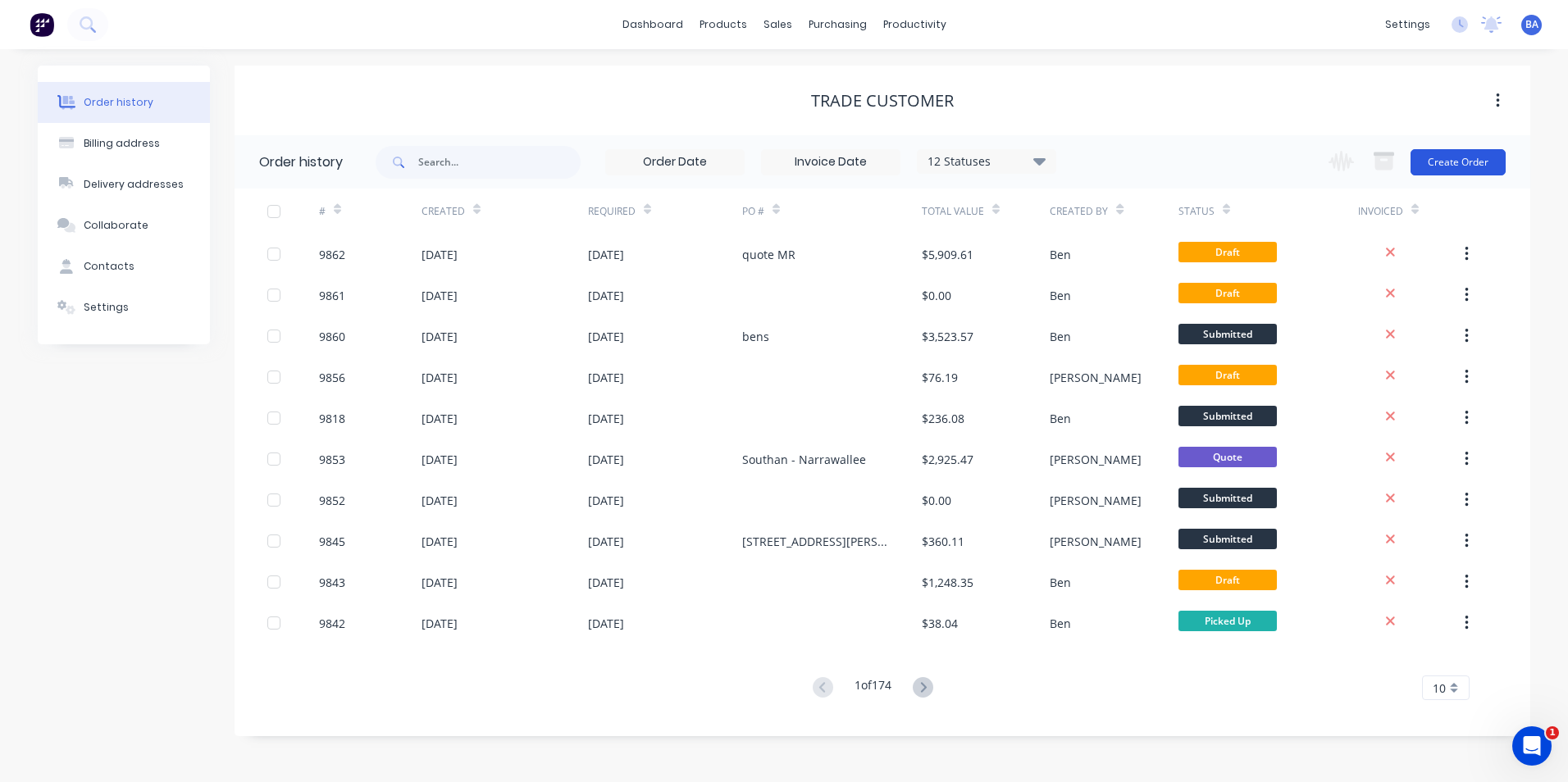
click at [1448, 160] on button "Create Order" at bounding box center [1458, 162] width 95 height 26
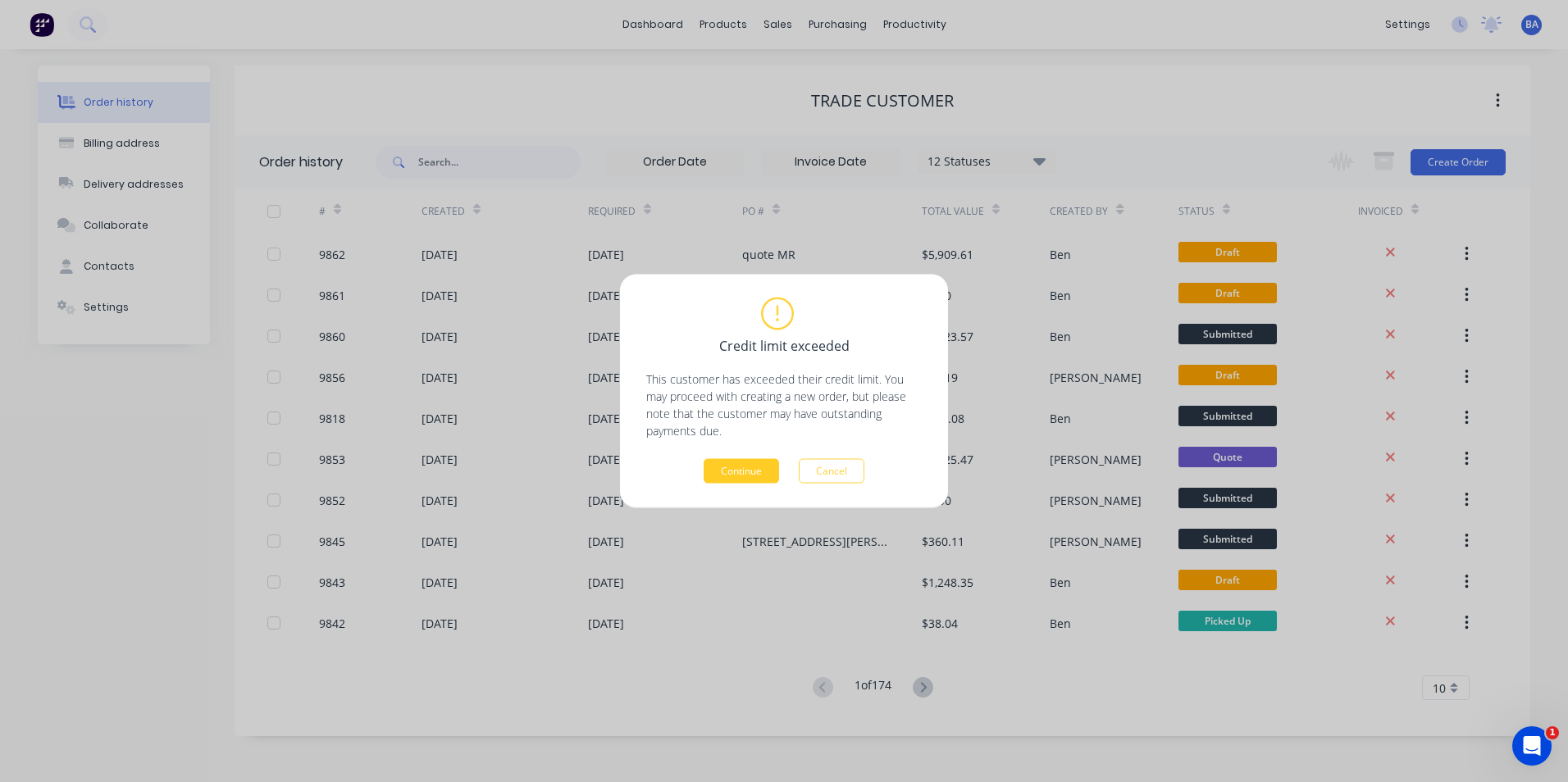
click at [728, 463] on button "Continue" at bounding box center [742, 471] width 76 height 25
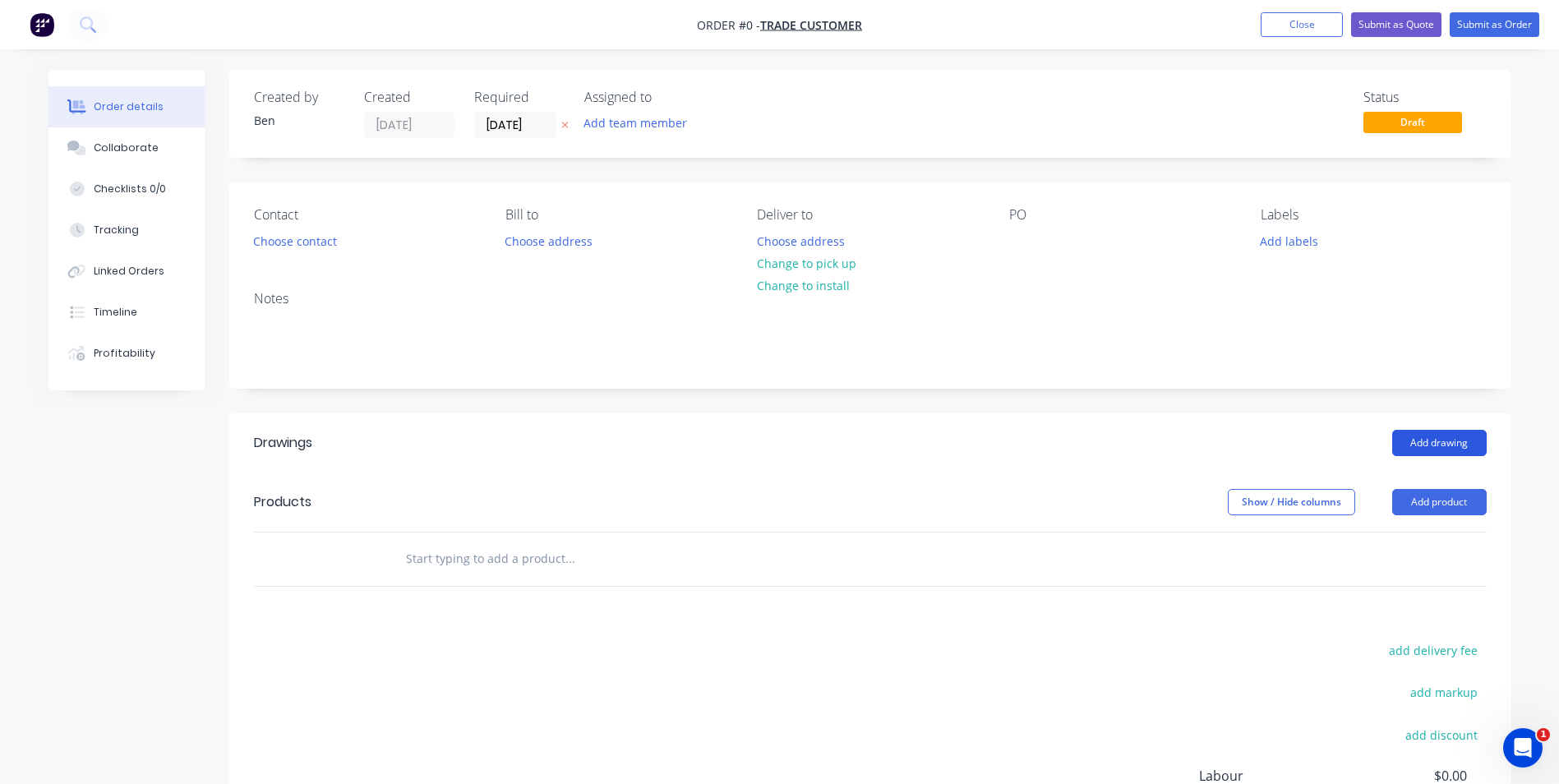
click at [1414, 443] on button "Add drawing" at bounding box center [1440, 443] width 94 height 26
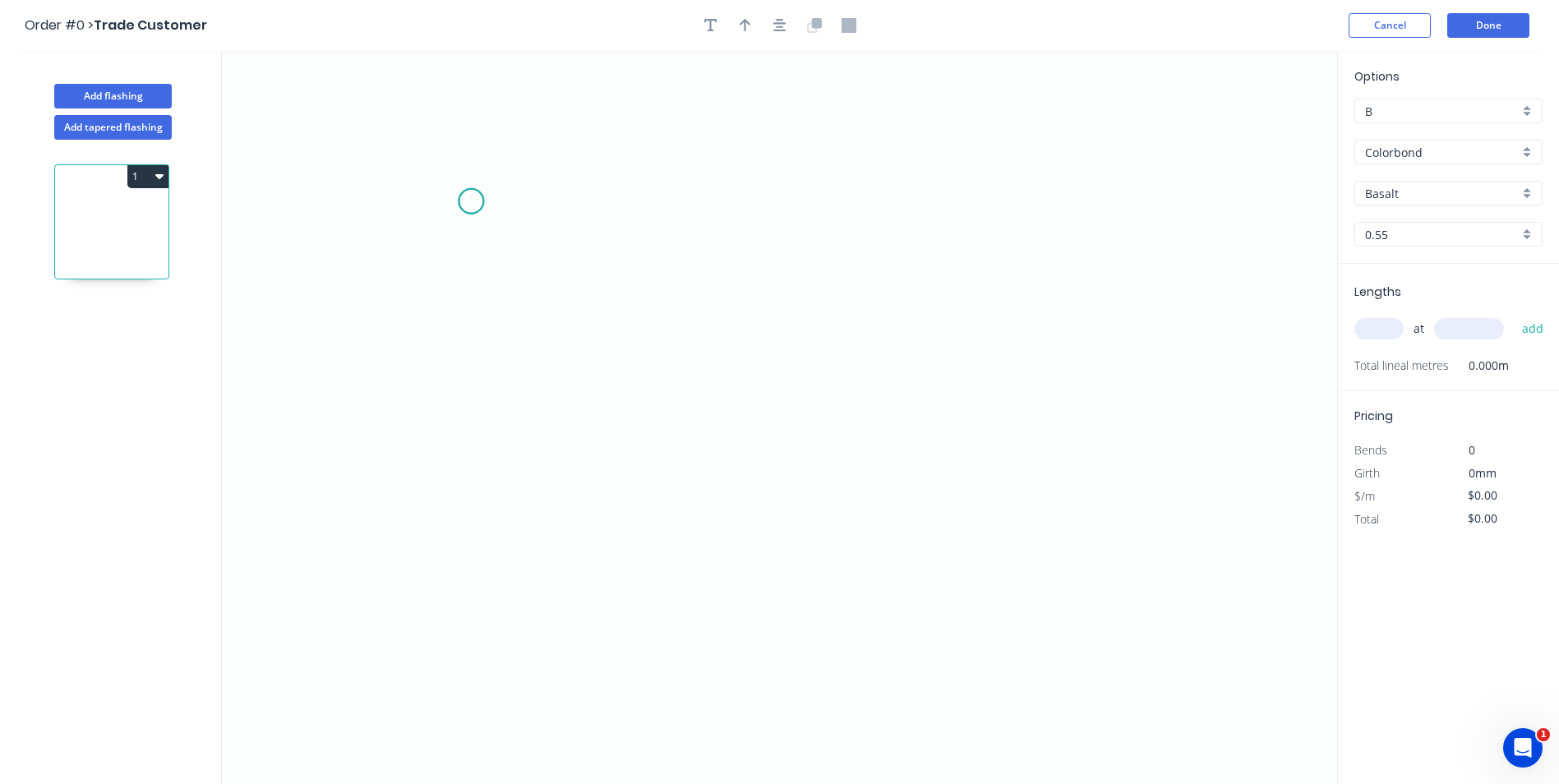
click at [471, 201] on icon "0" at bounding box center [780, 417] width 1116 height 733
click at [472, 256] on icon "0" at bounding box center [780, 417] width 1116 height 733
click at [747, 311] on icon "0 ?" at bounding box center [780, 417] width 1116 height 733
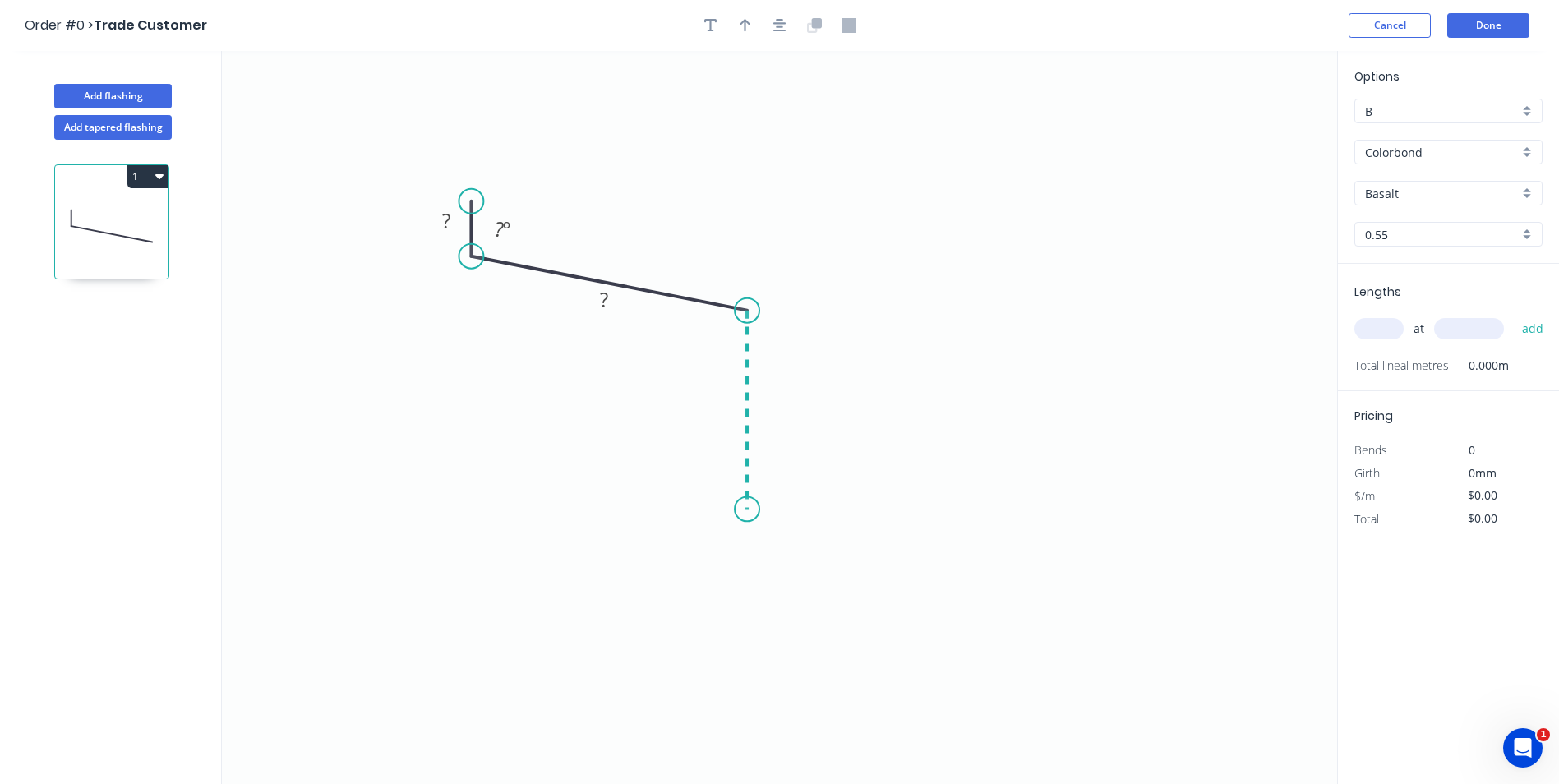
click at [755, 509] on icon "0 ? ? ? º" at bounding box center [780, 417] width 1116 height 733
click at [453, 225] on g "?" at bounding box center [446, 220] width 33 height 27
click at [860, 274] on icon "0 10 65 100 95 º 100 º" at bounding box center [780, 417] width 1116 height 733
type input "$9.13"
click at [1479, 21] on button "Done" at bounding box center [1488, 26] width 82 height 25
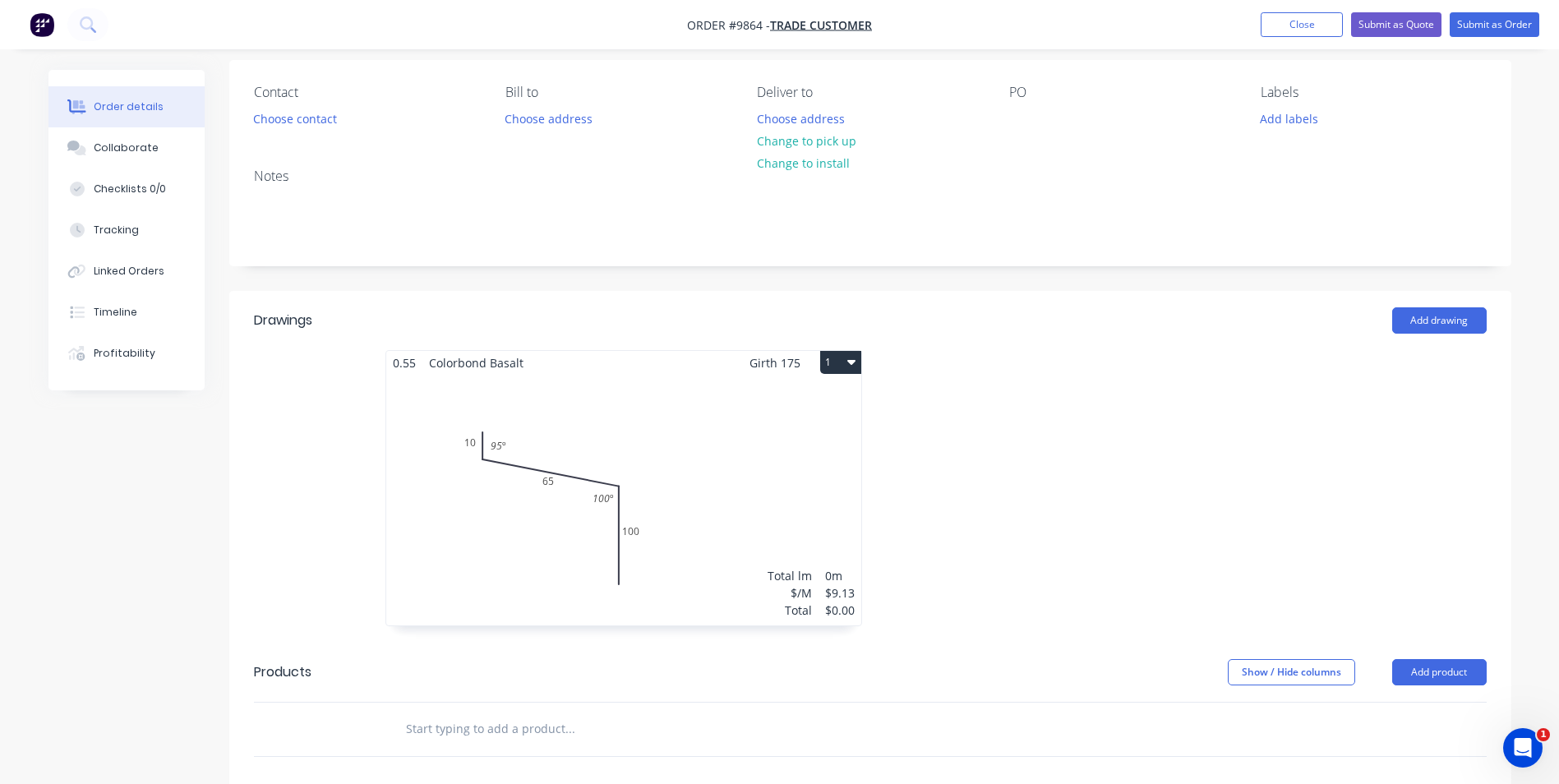
scroll to position [104, 0]
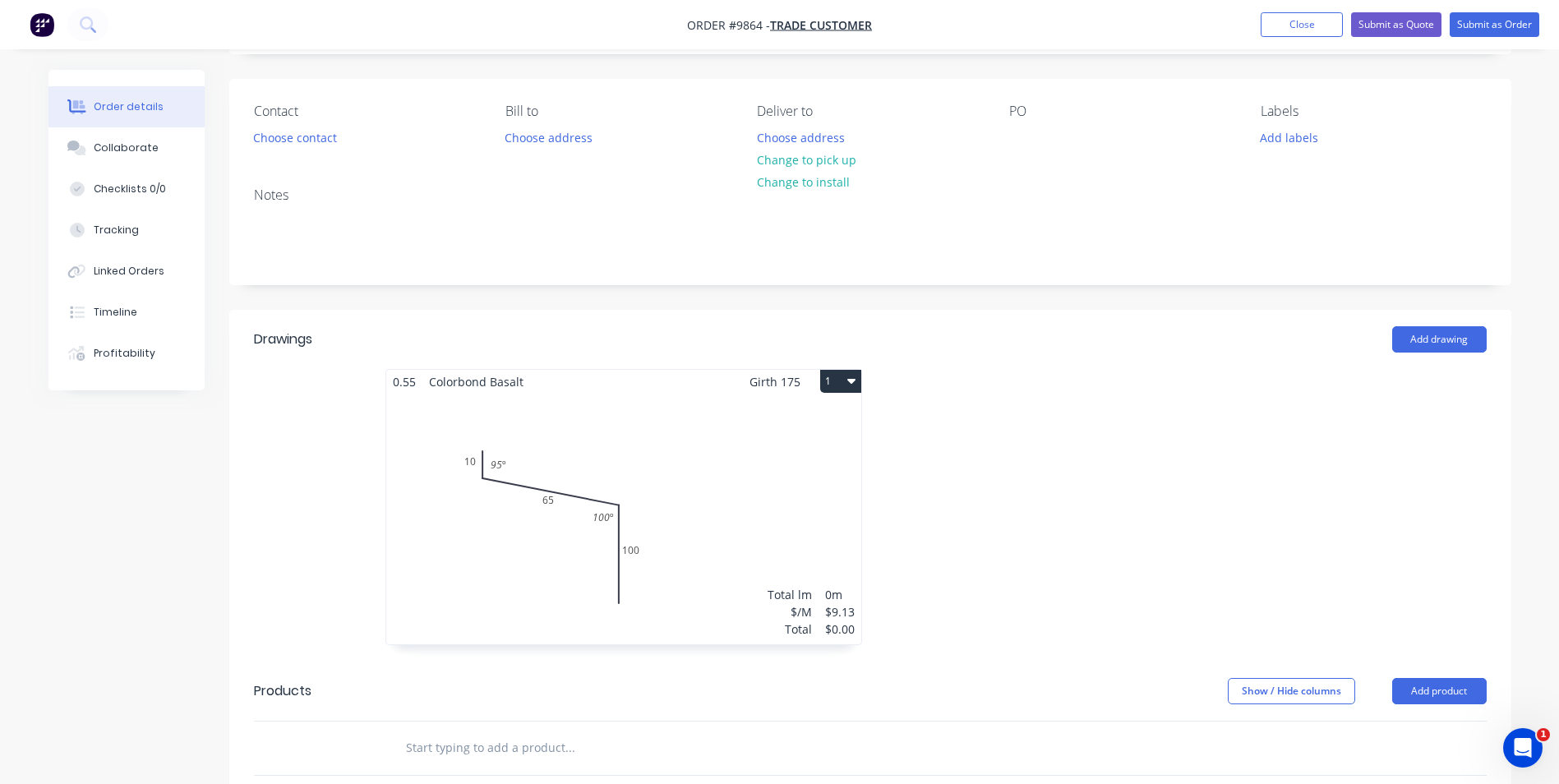
click at [763, 528] on div "Total lm $/M Total 0m $9.13 $0.00" at bounding box center [624, 519] width 475 height 250
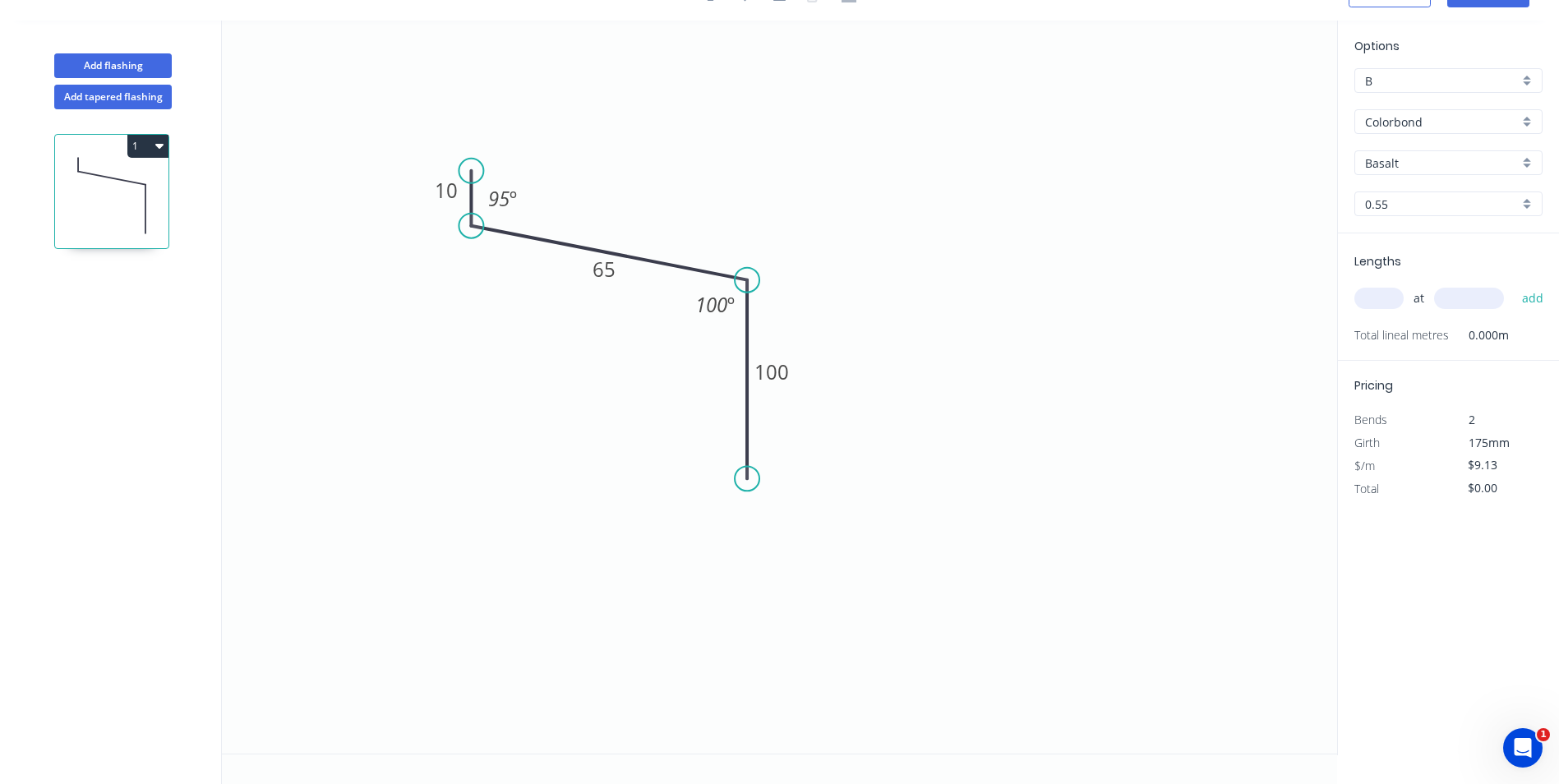
click at [1390, 296] on input "text" at bounding box center [1379, 299] width 49 height 22
type input "2"
type input "4300"
click at [1514, 285] on button "add" at bounding box center [1533, 298] width 38 height 28
type input "$78.52"
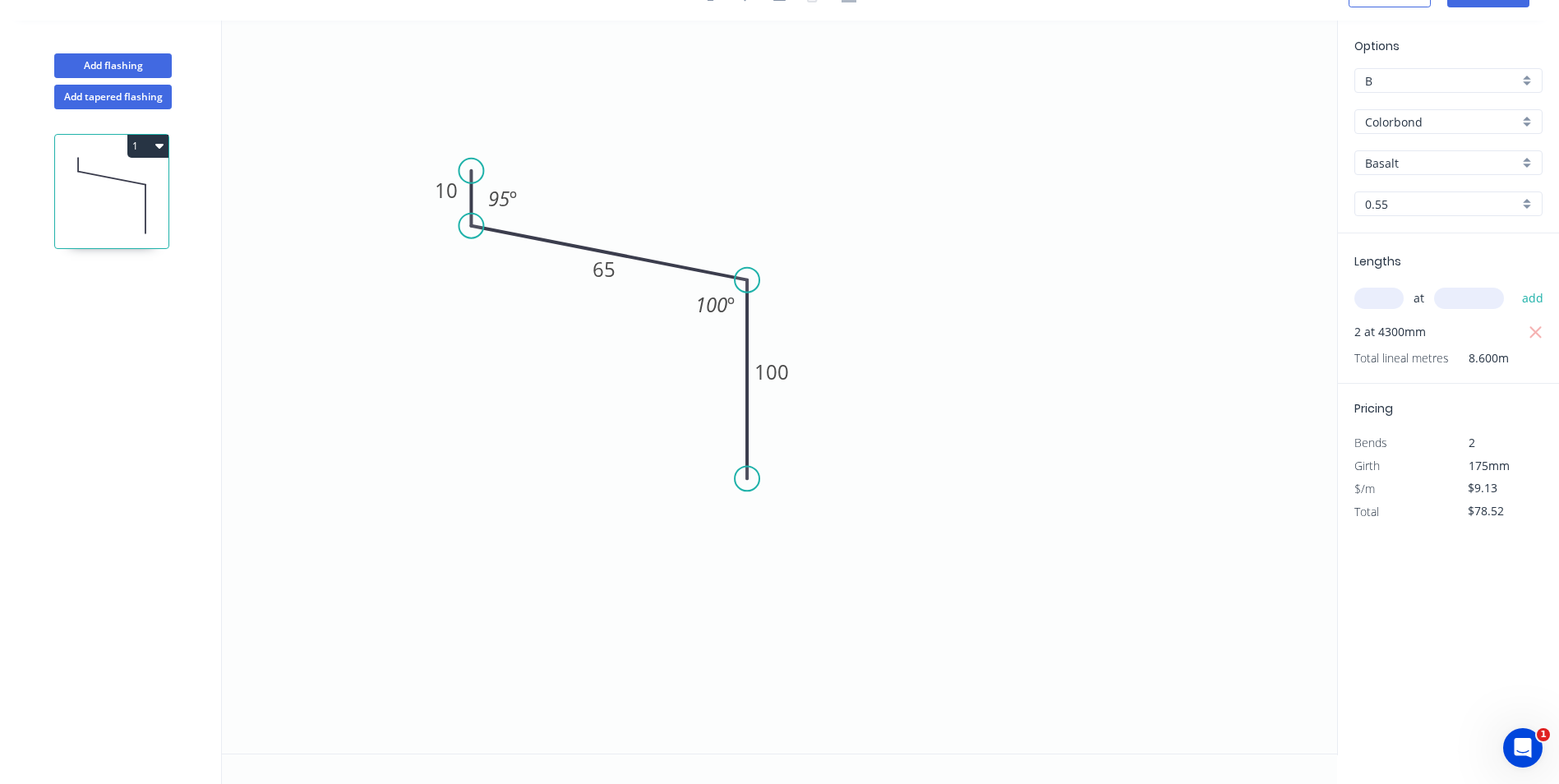
scroll to position [0, 0]
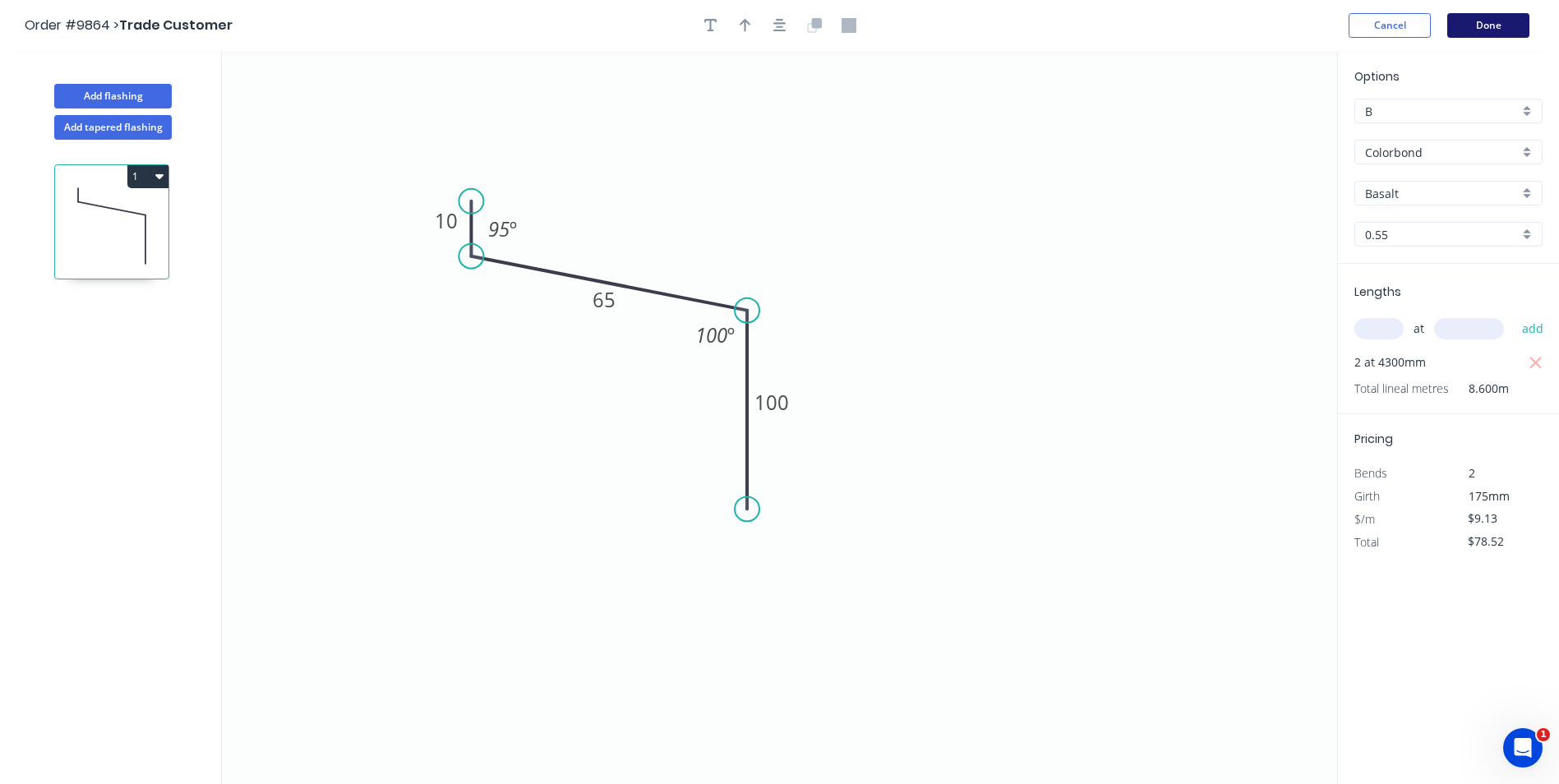
click at [1475, 23] on button "Done" at bounding box center [1488, 26] width 82 height 25
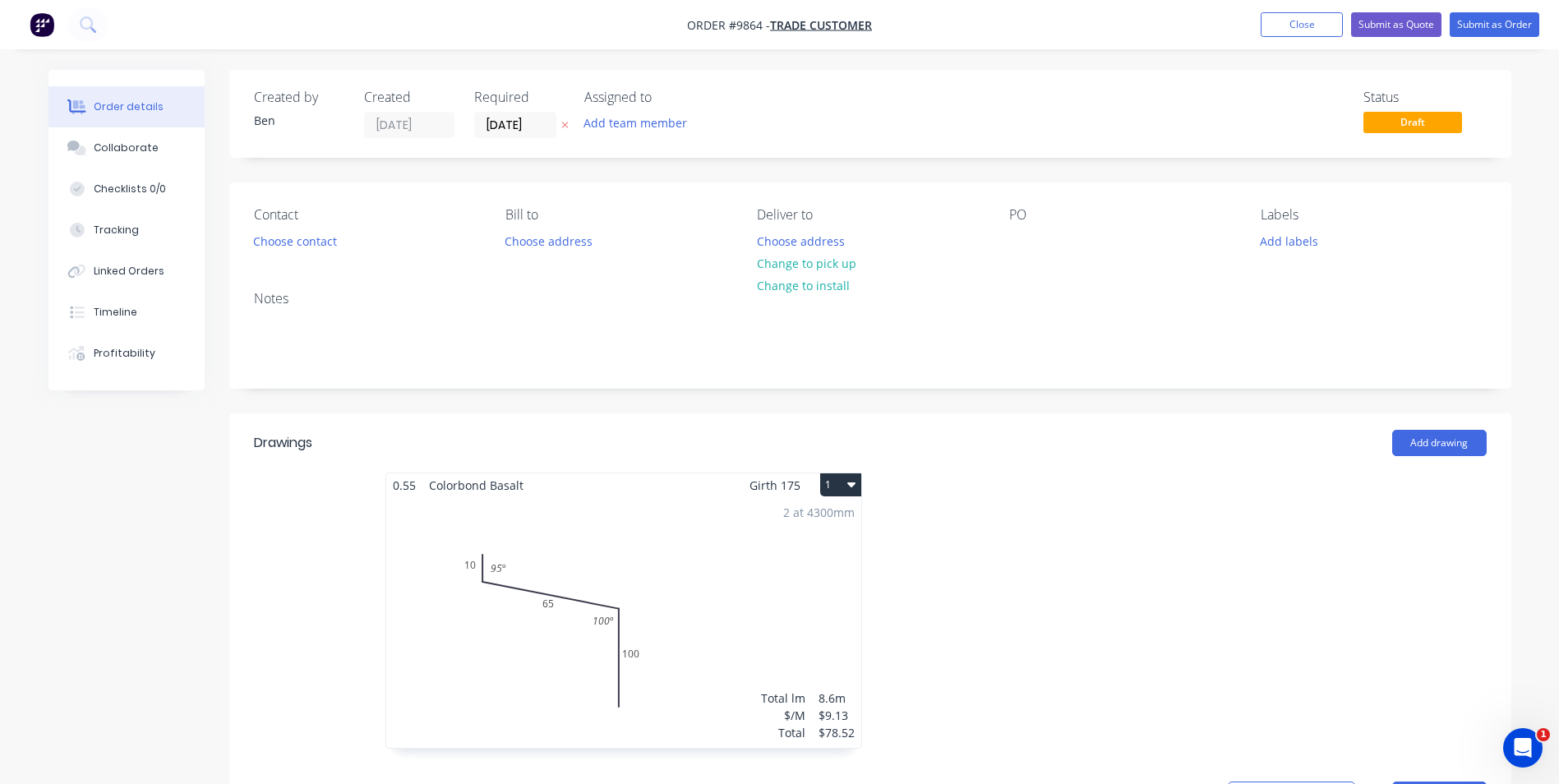
click at [618, 522] on div "2 at 4300mm Total lm $/M Total 8.6m $9.13 $78.52" at bounding box center [624, 623] width 475 height 250
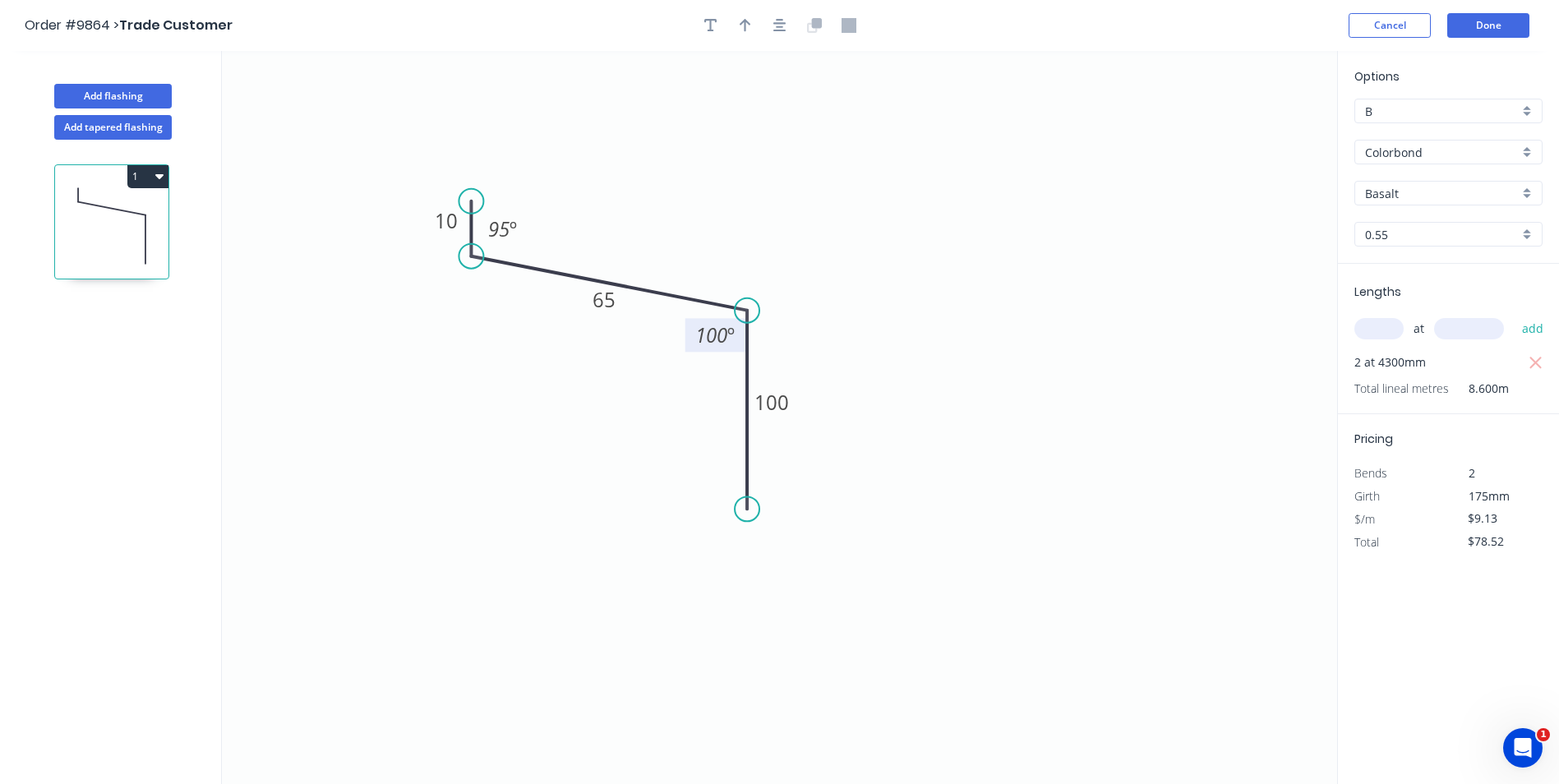
click at [723, 336] on tspan "100" at bounding box center [711, 335] width 32 height 27
click at [1209, 210] on icon "0 10 65 100 95 º 95 º" at bounding box center [780, 417] width 1116 height 733
click at [1396, 193] on input "Basalt" at bounding box center [1442, 193] width 154 height 18
click at [1401, 306] on div "Basalt Bluegum Classic Cream Colorbond Cottage Green Deep Ocean Dover White Dun…" at bounding box center [1448, 295] width 188 height 171
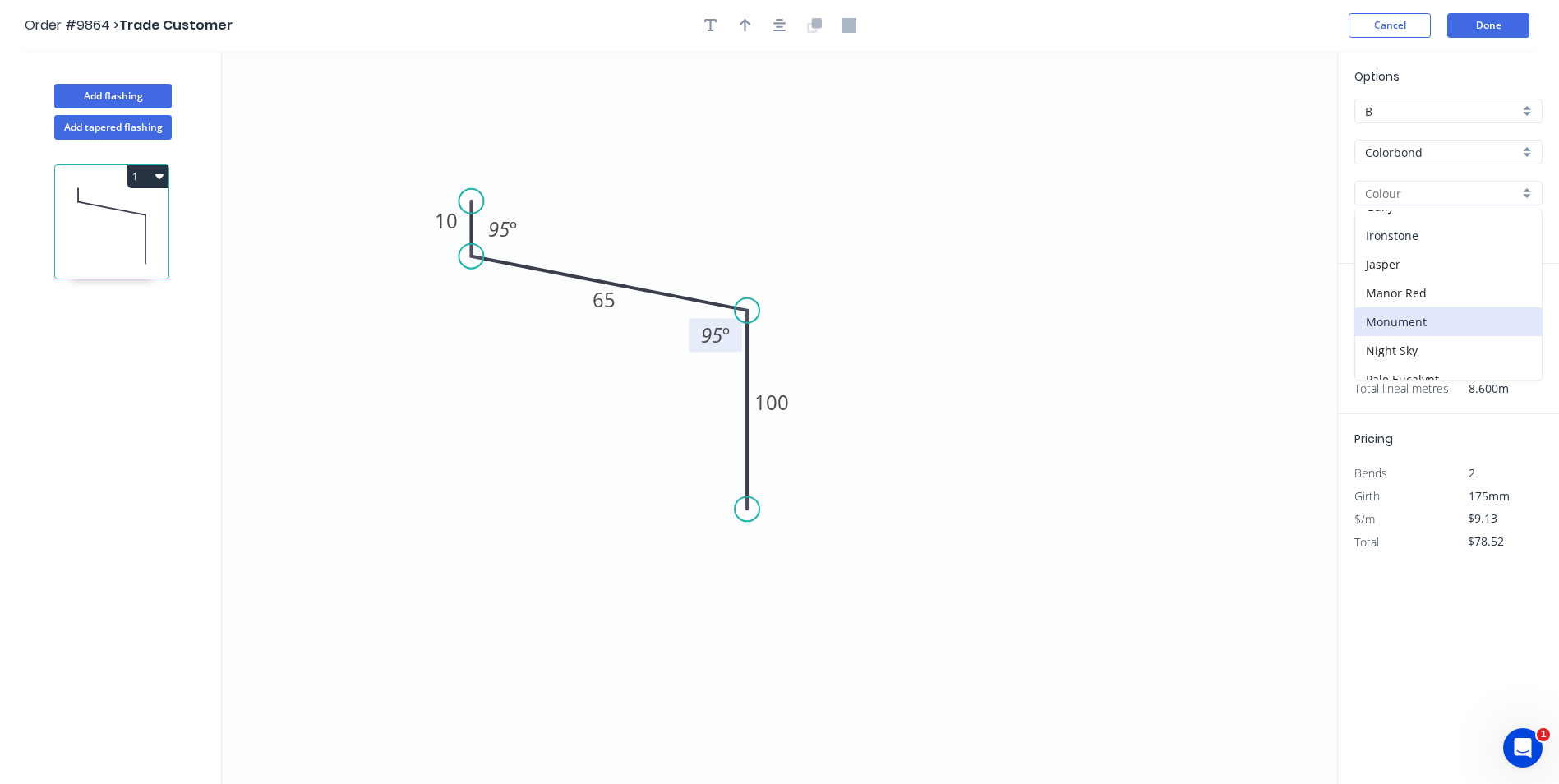
scroll to position [279, 0]
click at [1416, 230] on div "Ironstone" at bounding box center [1448, 234] width 186 height 28
type input "Ironstone"
click at [1468, 20] on button "Done" at bounding box center [1488, 26] width 82 height 25
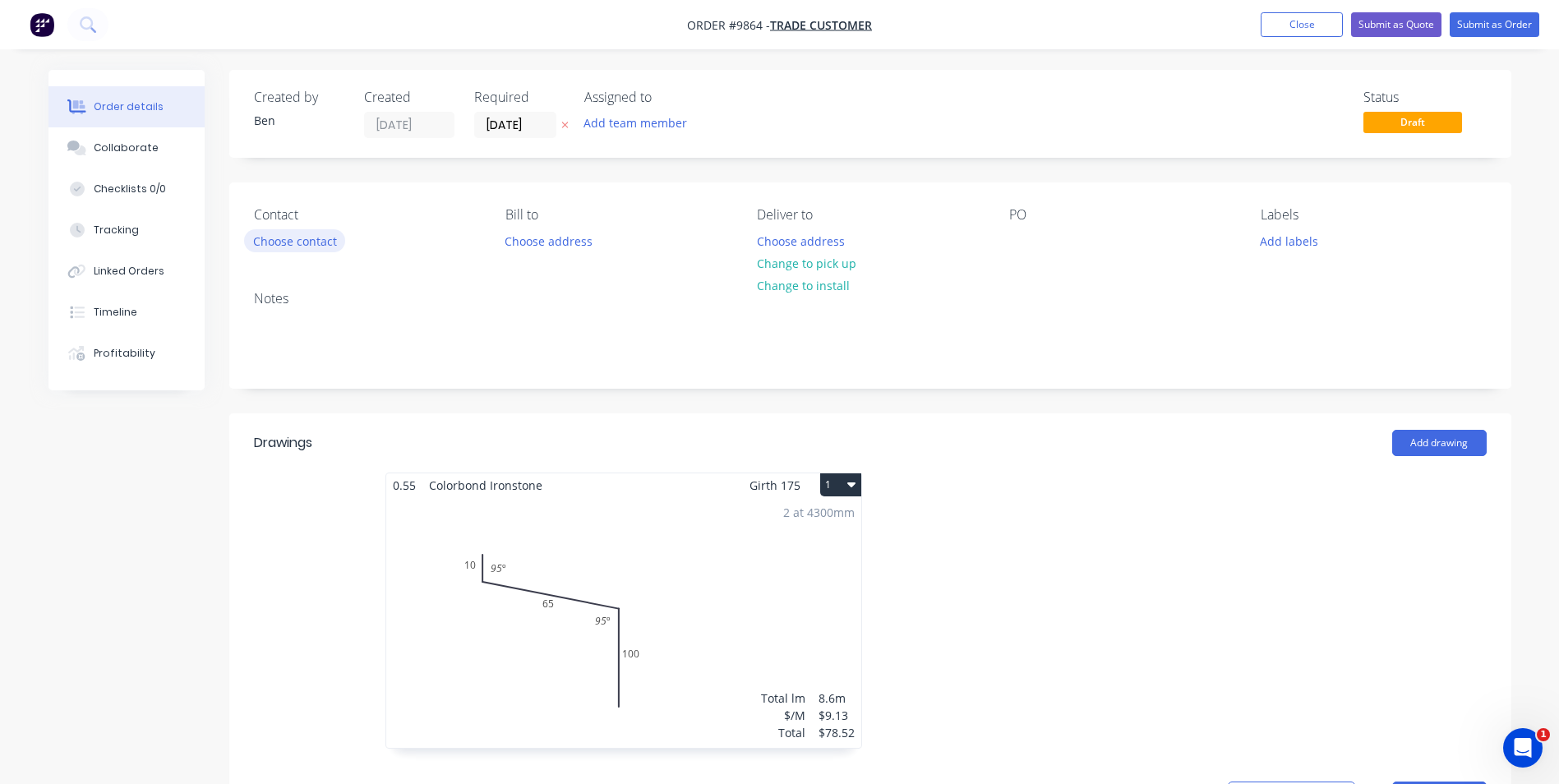
click at [323, 236] on button "Choose contact" at bounding box center [294, 240] width 101 height 23
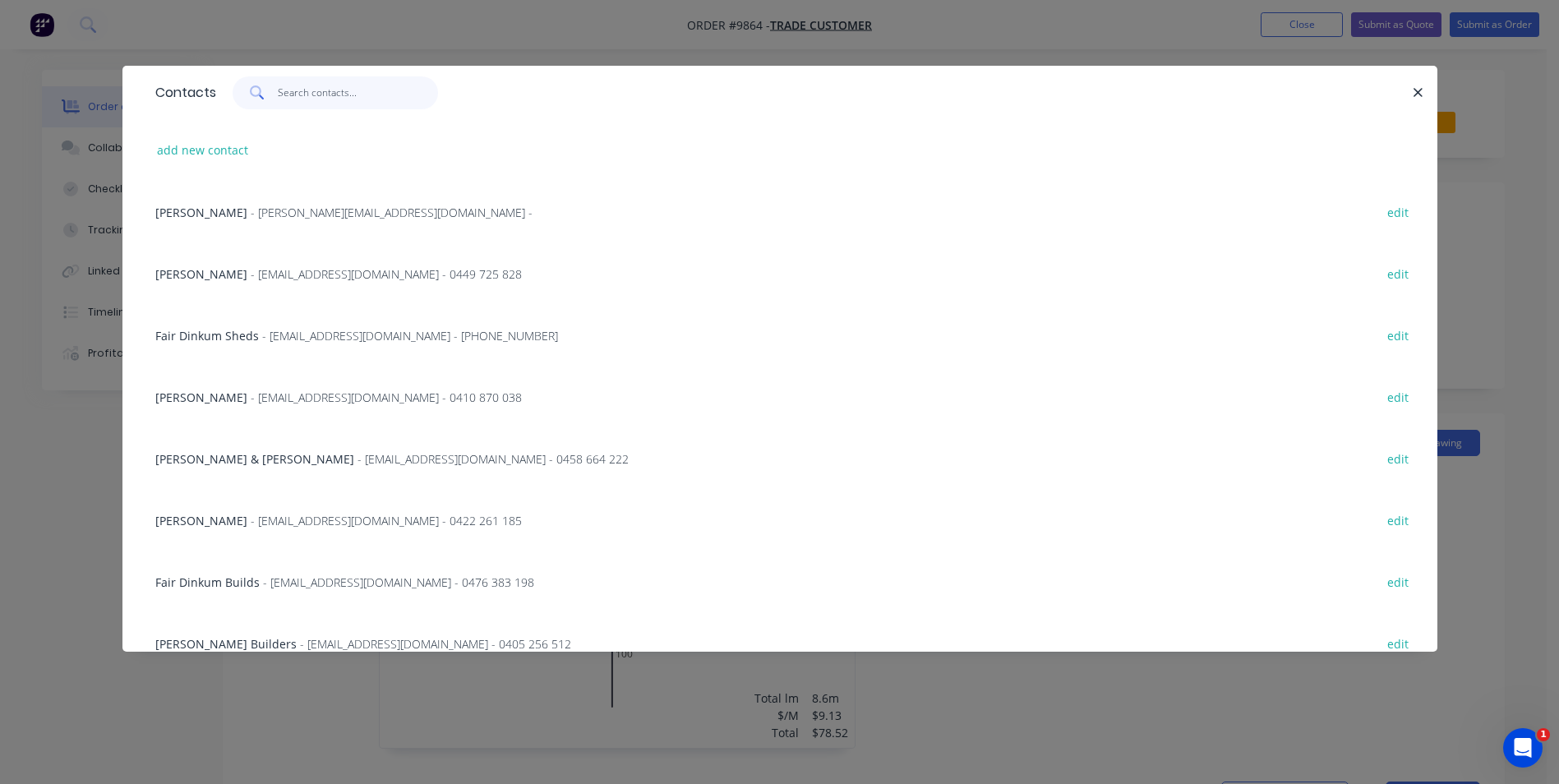
click at [287, 87] on input "text" at bounding box center [358, 93] width 160 height 33
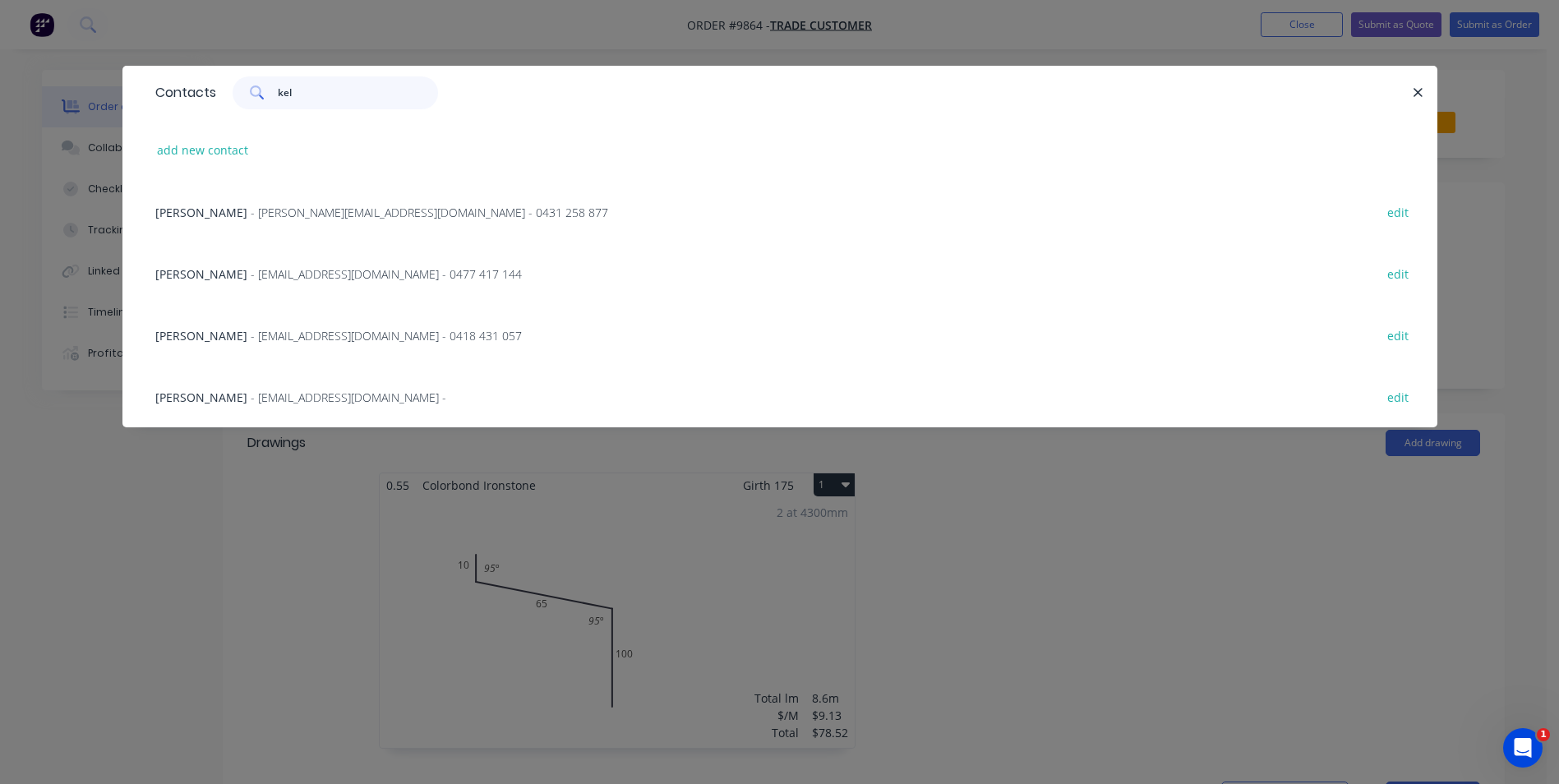
type input "kel"
click at [263, 271] on span "- [EMAIL_ADDRESS][DOMAIN_NAME] - 0477 417 144" at bounding box center [386, 274] width 271 height 16
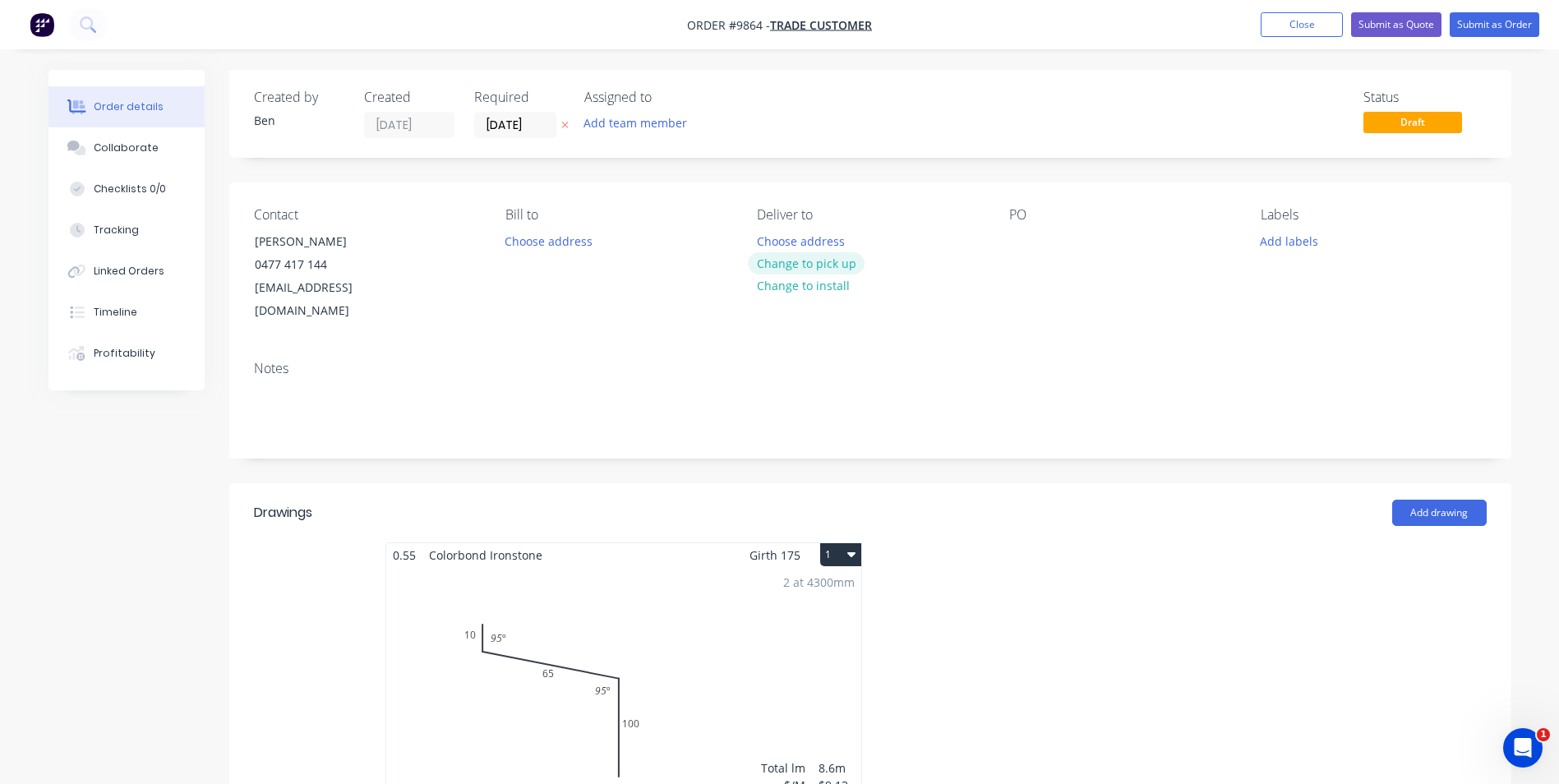
click at [815, 265] on button "Change to pick up" at bounding box center [807, 263] width 117 height 23
click at [1029, 241] on div at bounding box center [1022, 241] width 26 height 24
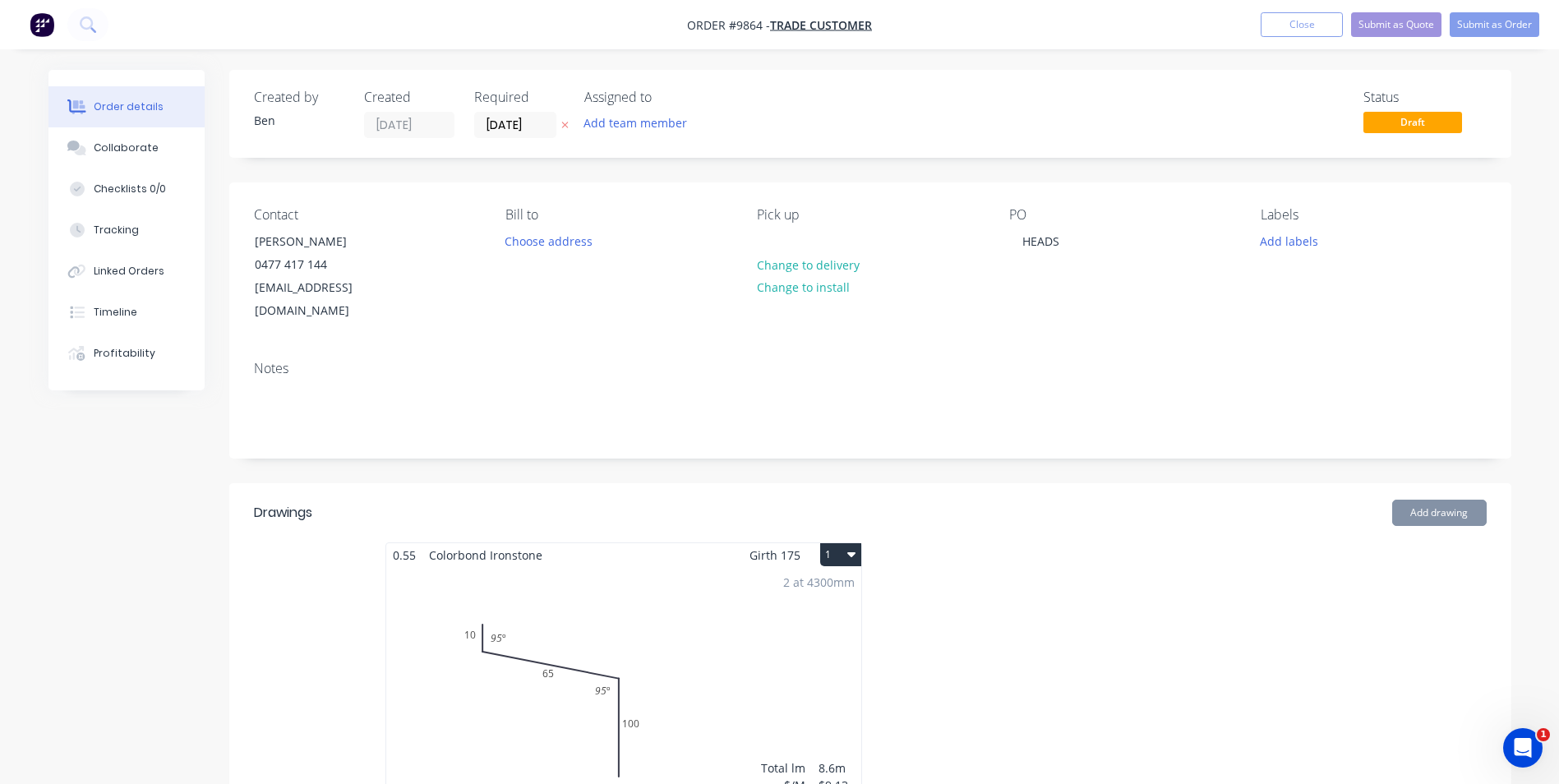
click at [1041, 357] on div "Notes" at bounding box center [871, 402] width 1283 height 110
click at [1491, 20] on button "Submit as Order" at bounding box center [1494, 25] width 89 height 25
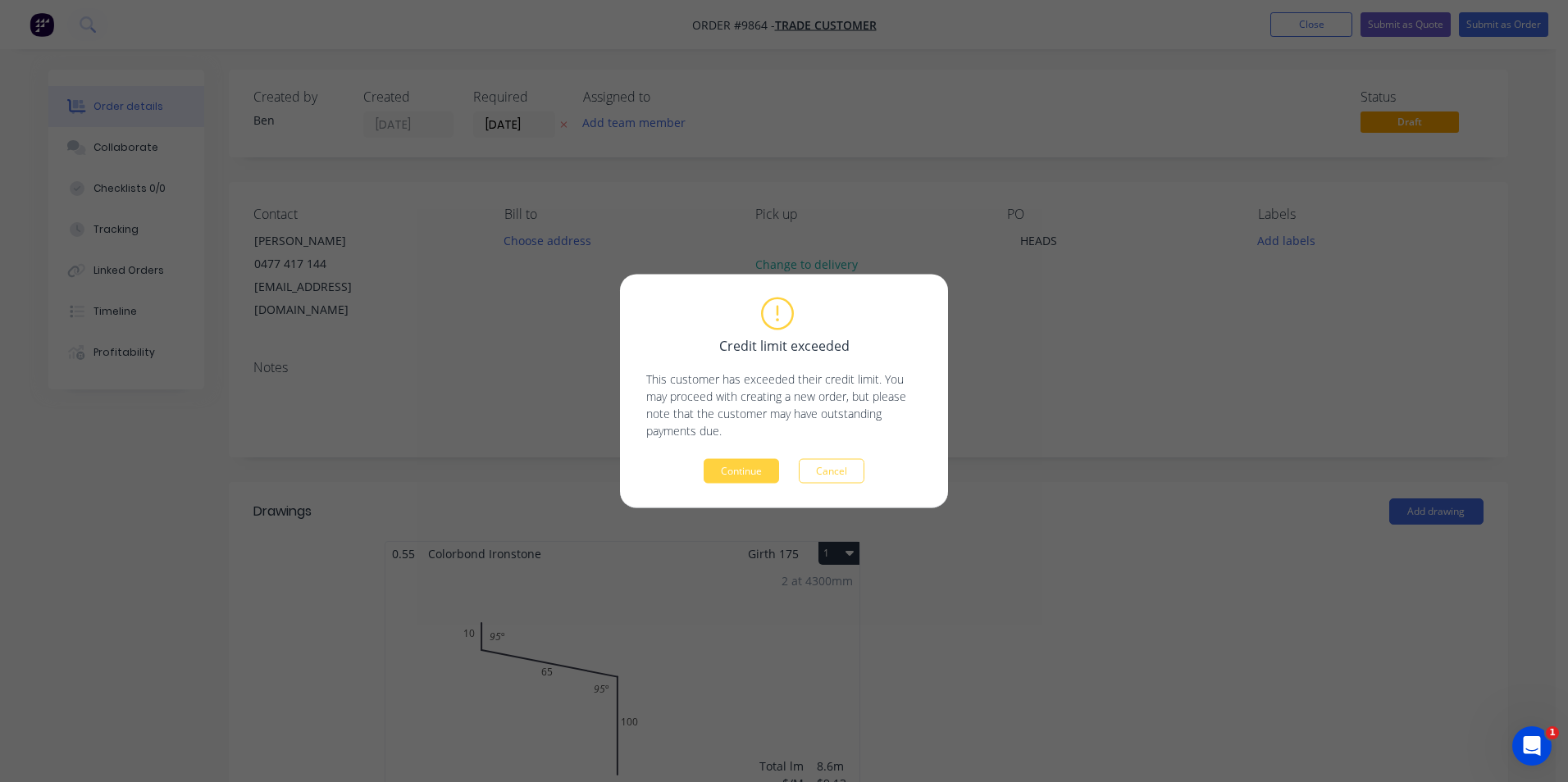
click at [734, 468] on button "Continue" at bounding box center [742, 471] width 76 height 25
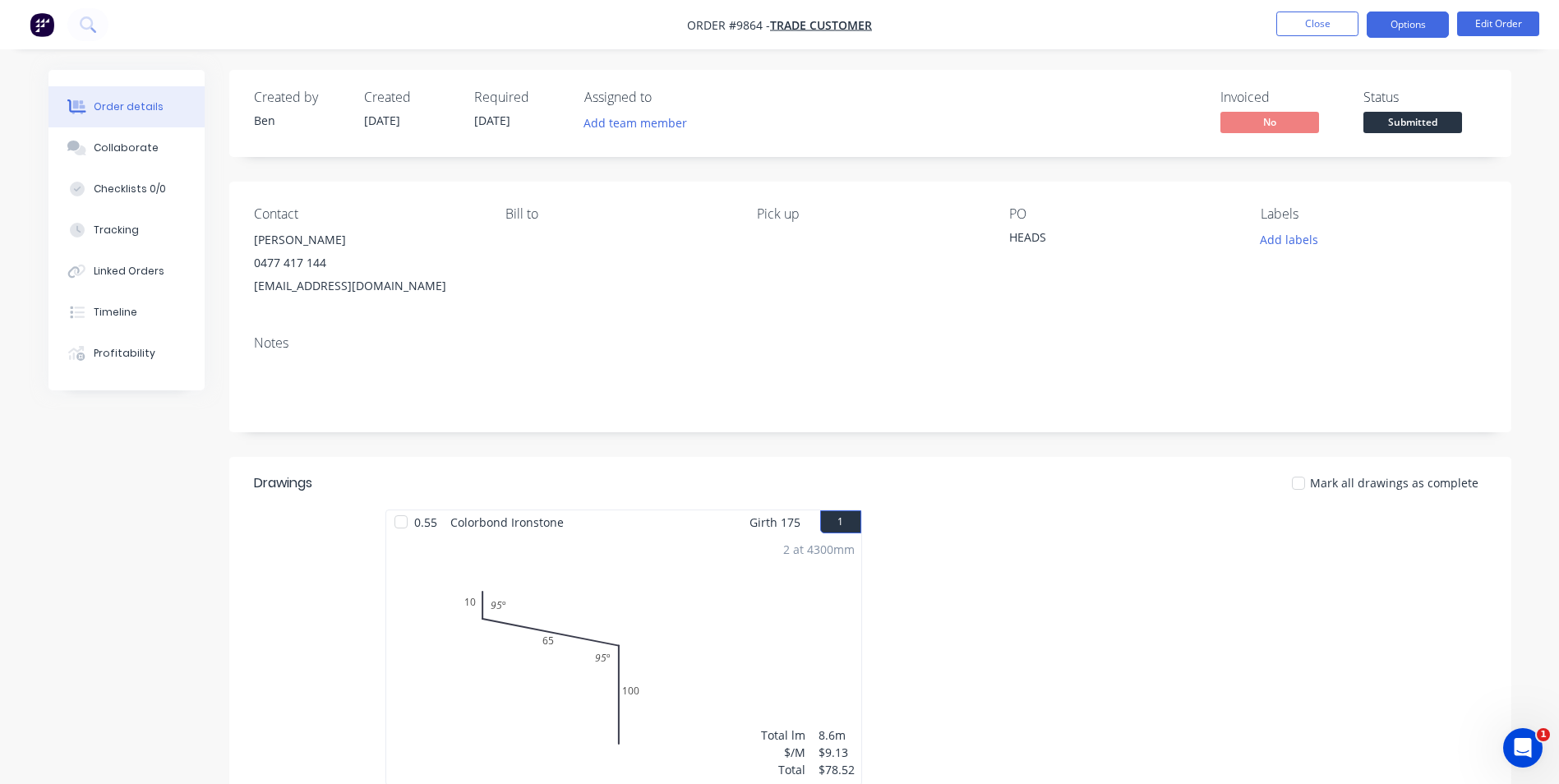
click at [1405, 19] on button "Options" at bounding box center [1408, 24] width 82 height 26
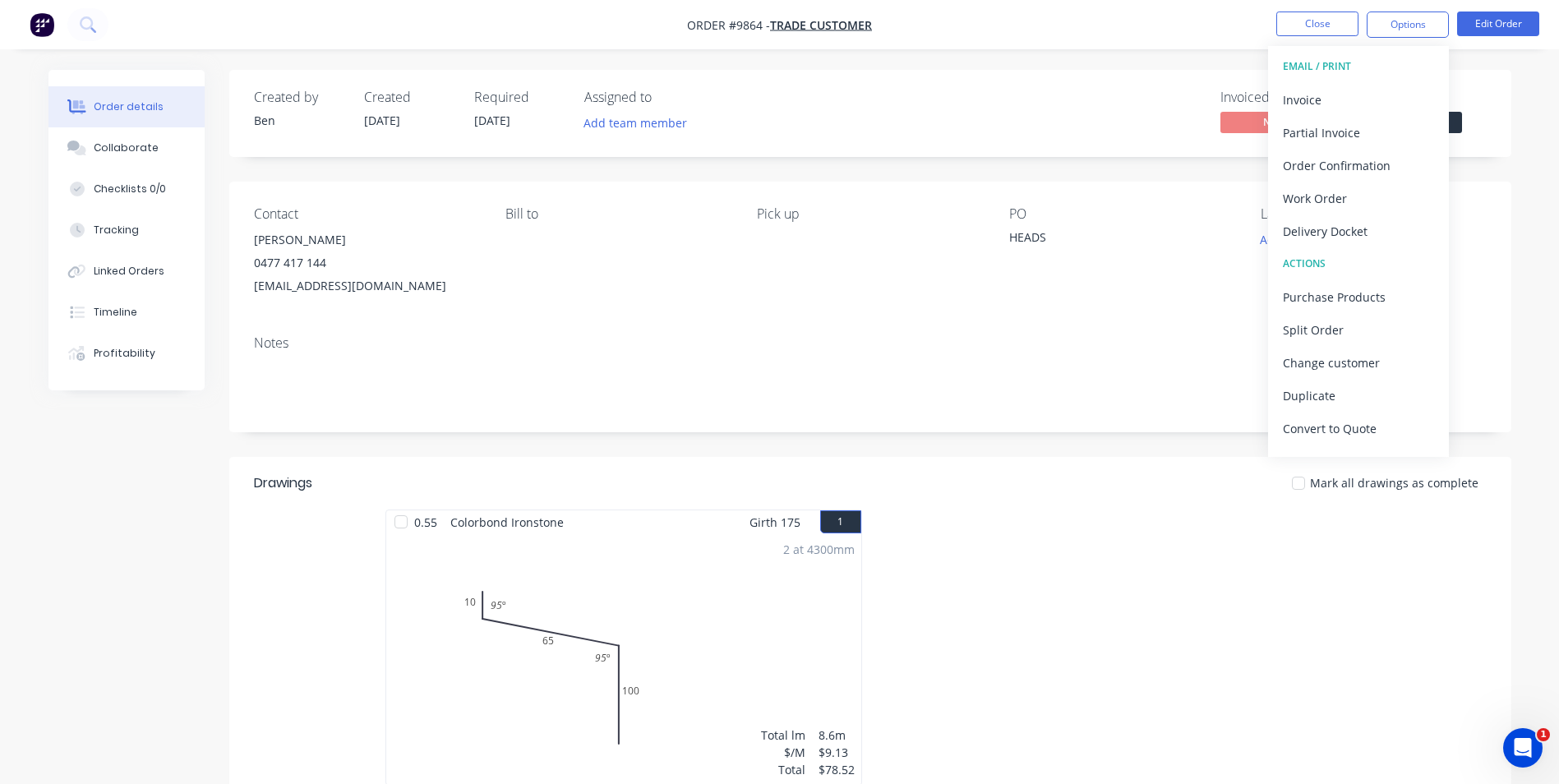
click at [1183, 54] on div "Order details Collaborate Checklists 0/0 Tracking Linked Orders Timeline Profit…" at bounding box center [779, 547] width 1559 height 1095
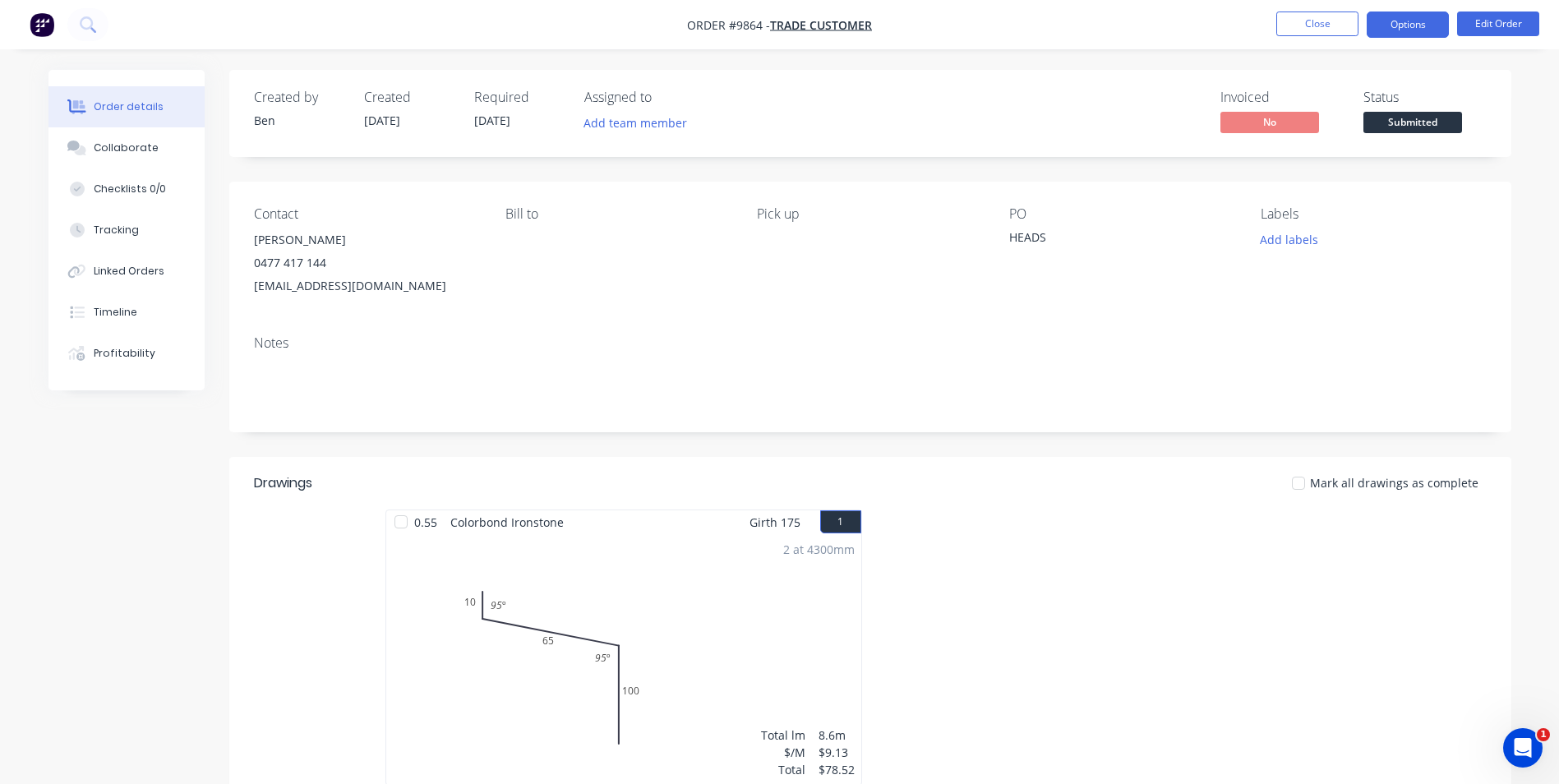
click at [1430, 25] on button "Options" at bounding box center [1408, 24] width 82 height 26
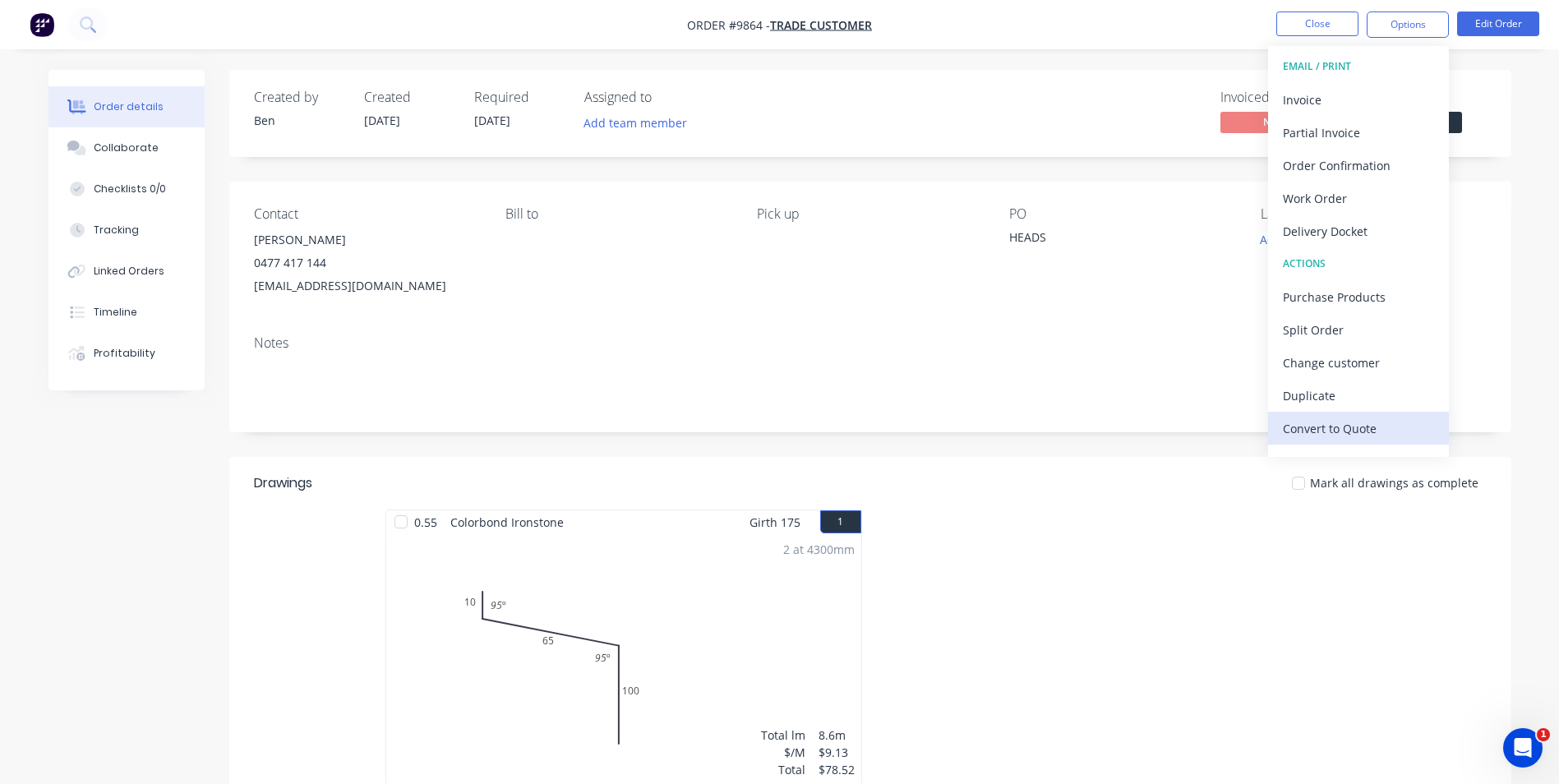
click at [1354, 428] on div "Convert to Quote" at bounding box center [1359, 428] width 151 height 24
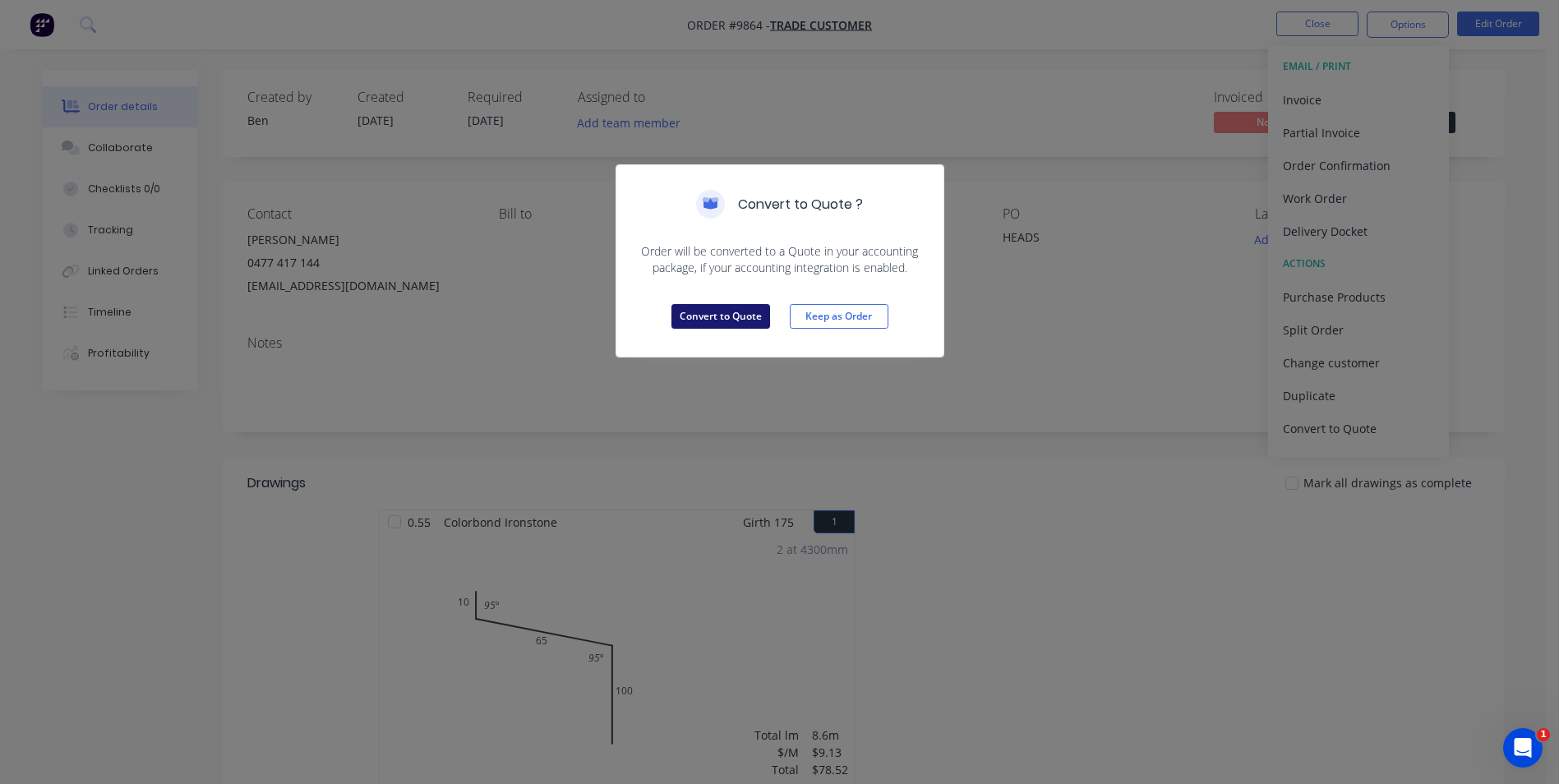
click at [739, 316] on button "Convert to Quote" at bounding box center [721, 316] width 99 height 25
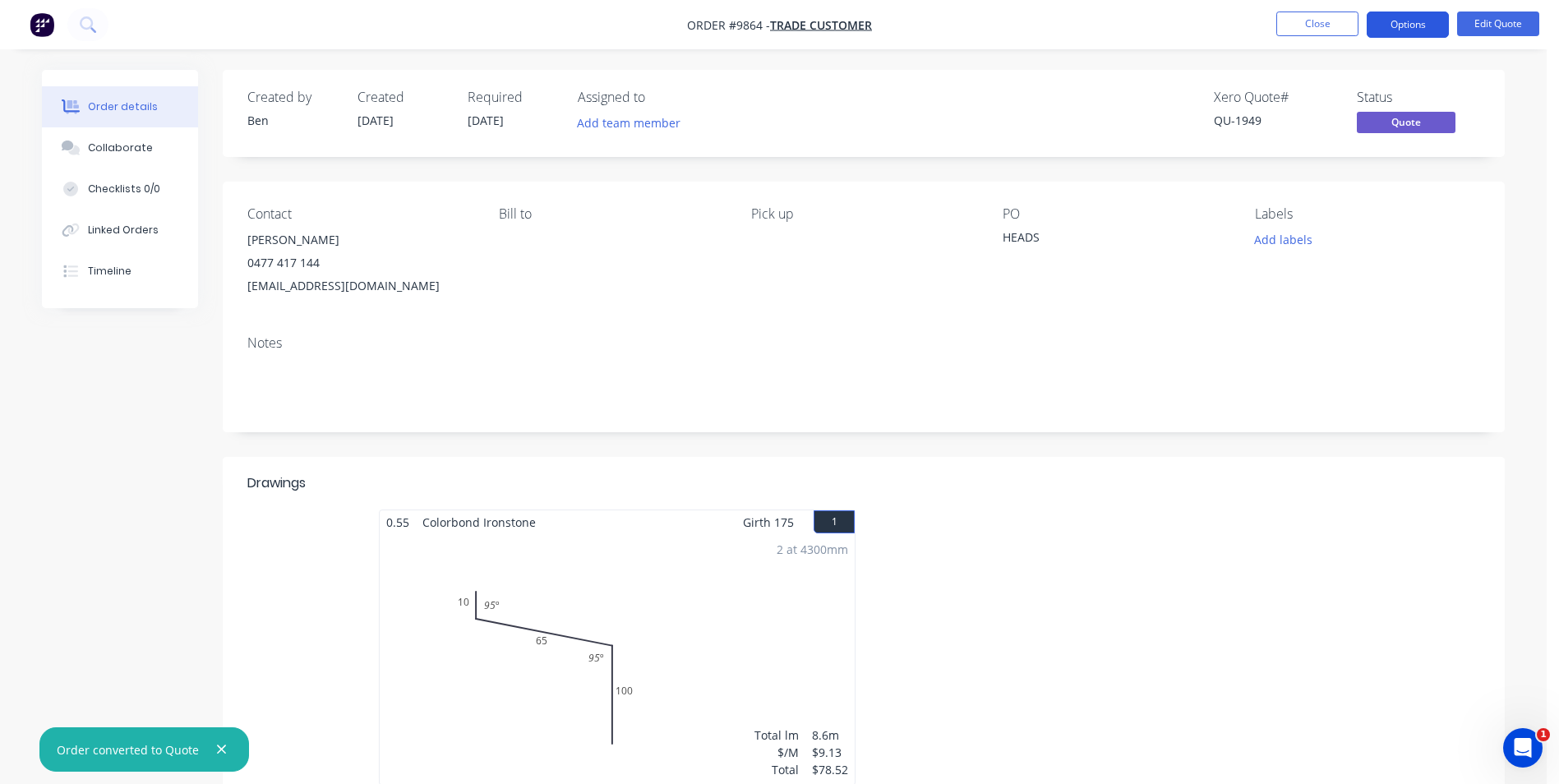
click at [1393, 19] on button "Options" at bounding box center [1408, 24] width 82 height 26
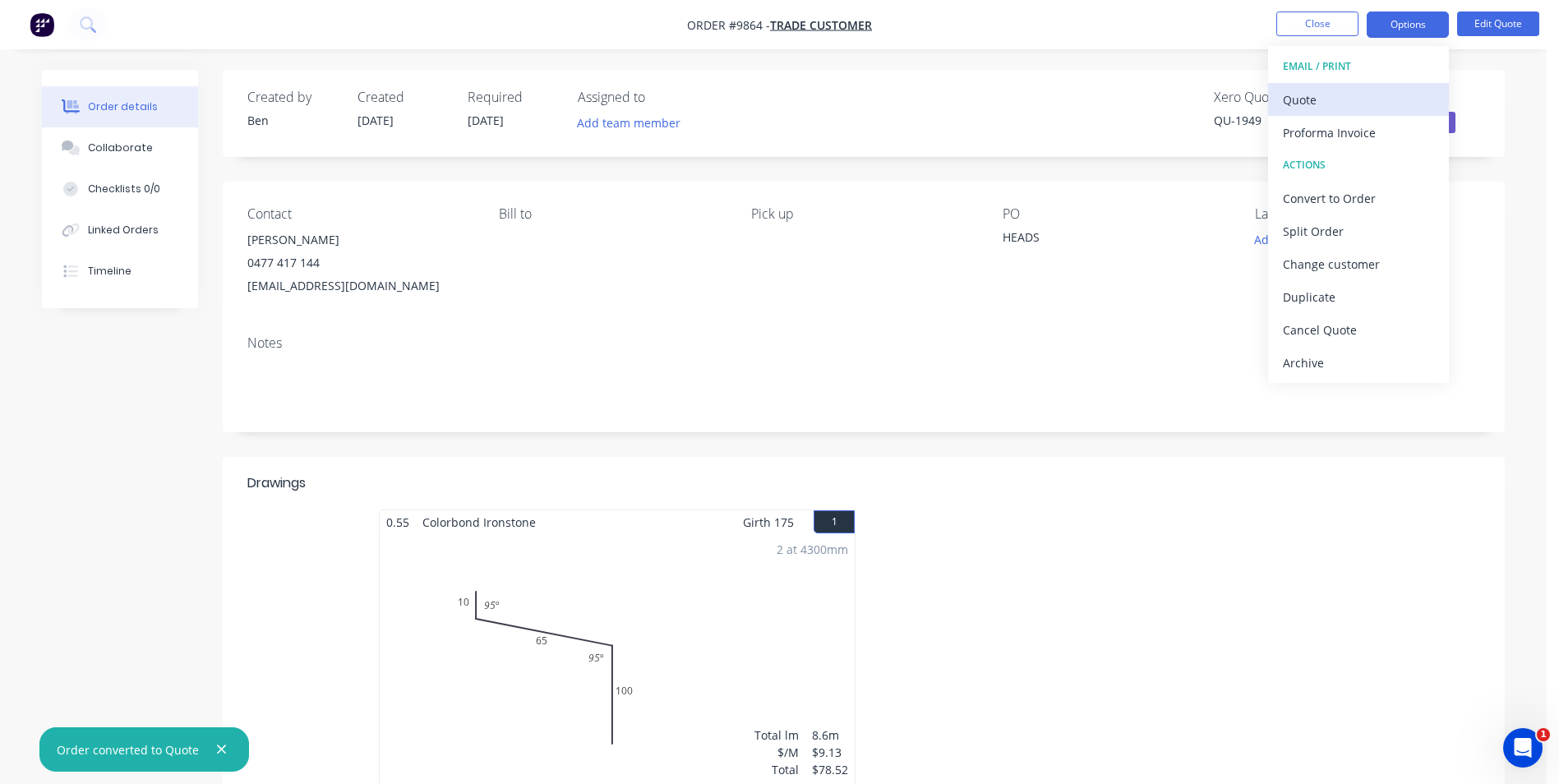
click at [1330, 104] on div "Quote" at bounding box center [1359, 99] width 151 height 24
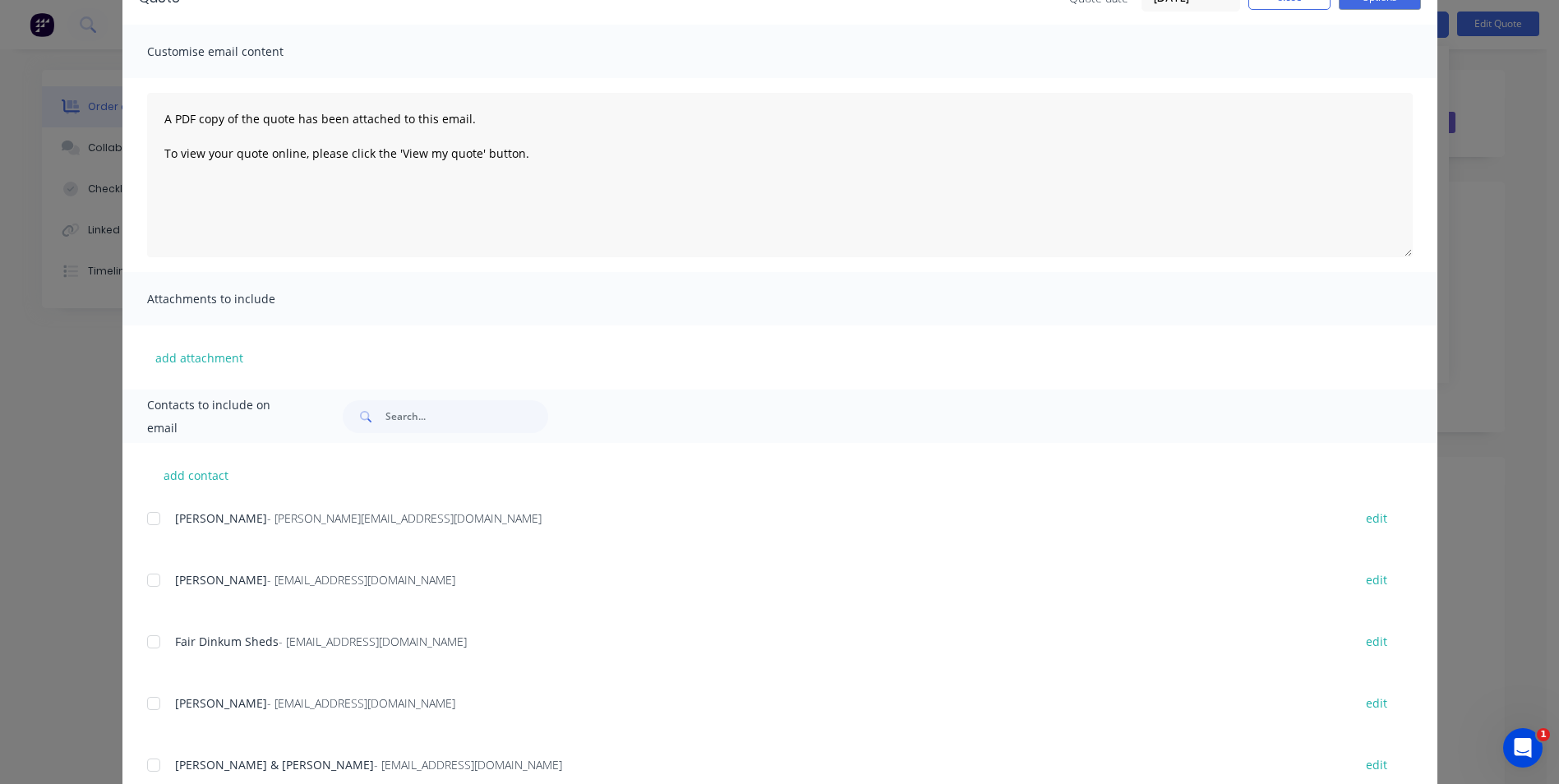
scroll to position [233, 0]
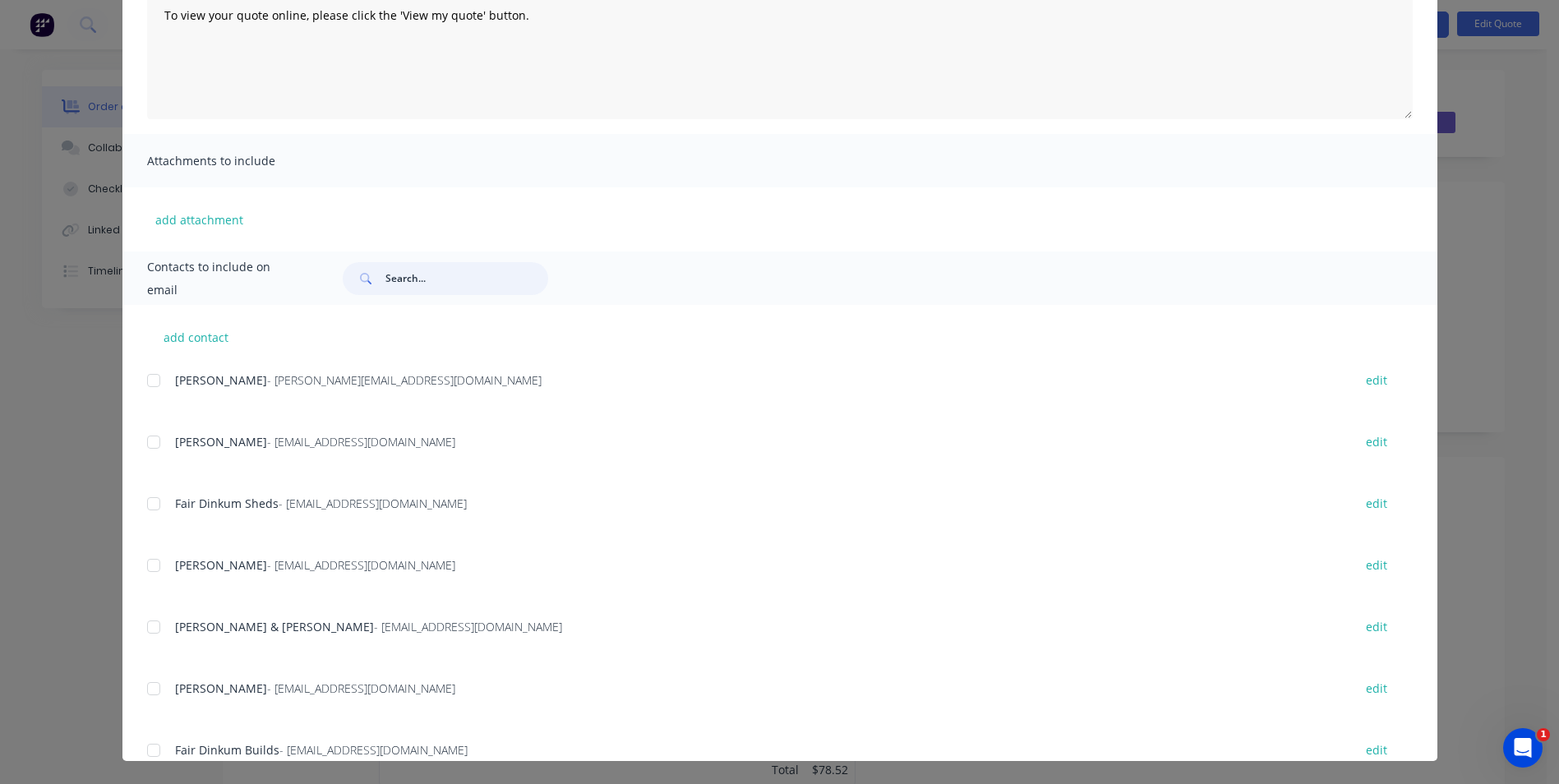
click at [388, 274] on input "text" at bounding box center [467, 278] width 163 height 33
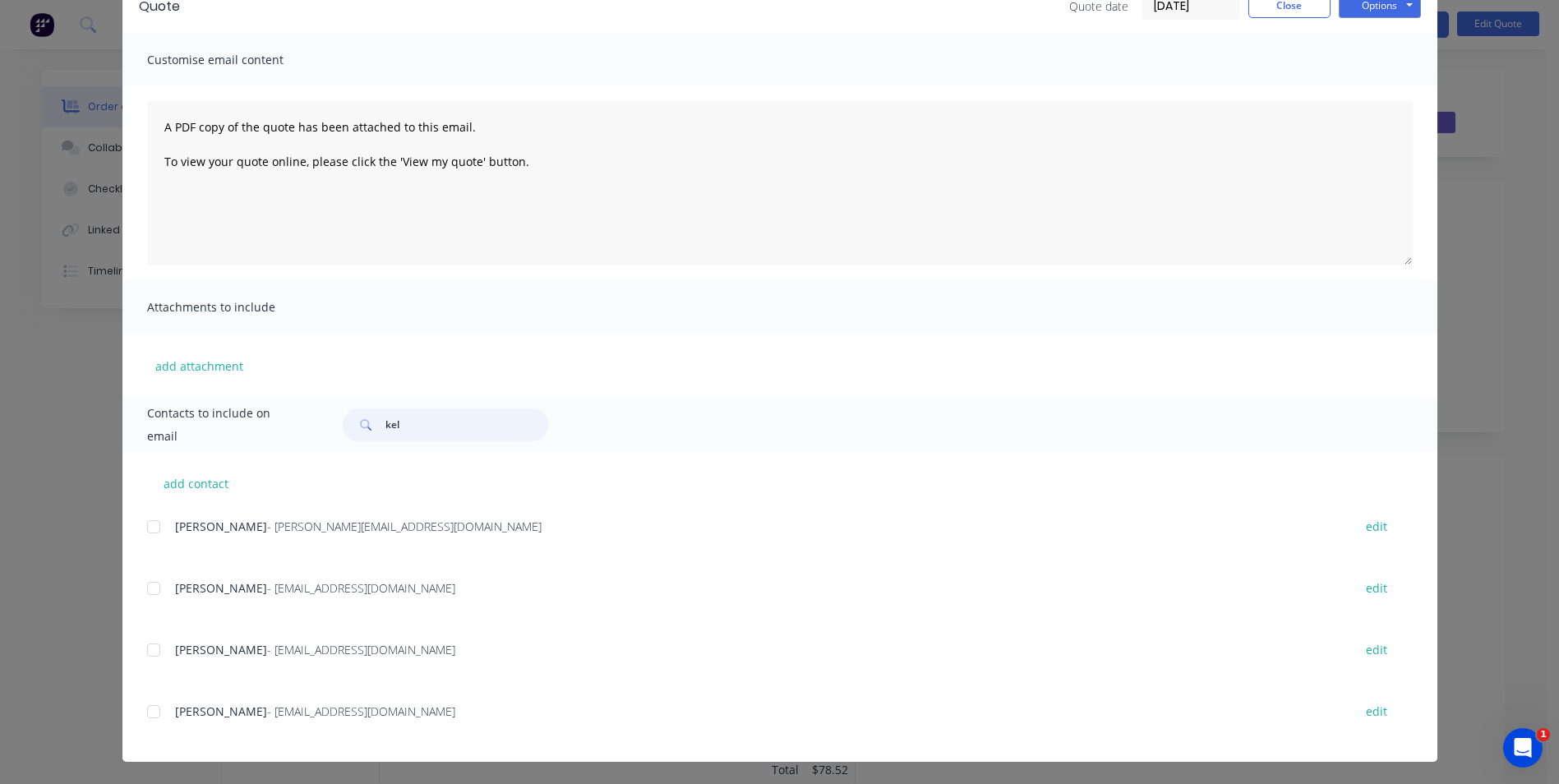
scroll to position [87, 0]
click at [143, 584] on div at bounding box center [153, 587] width 33 height 33
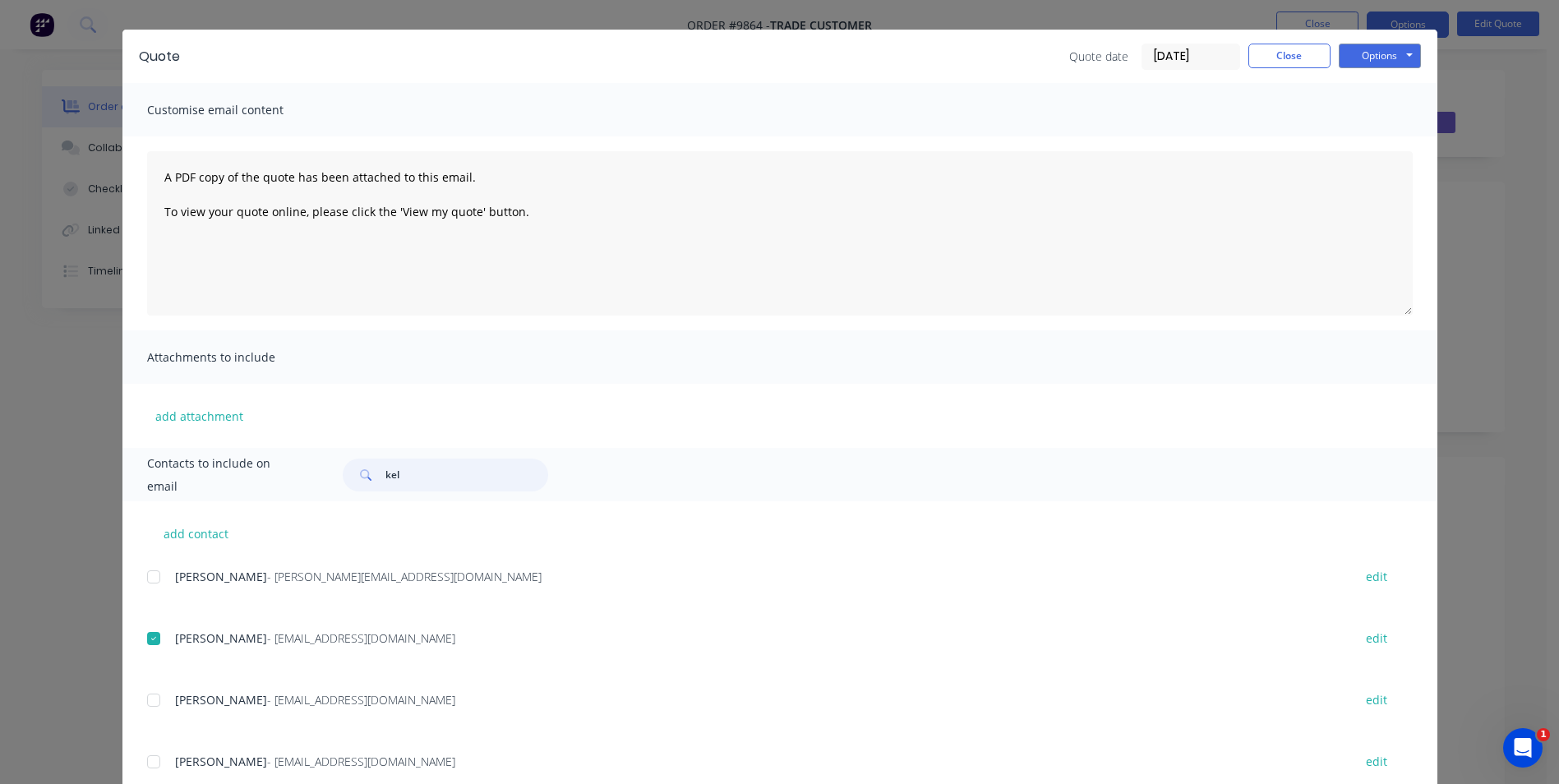
scroll to position [0, 0]
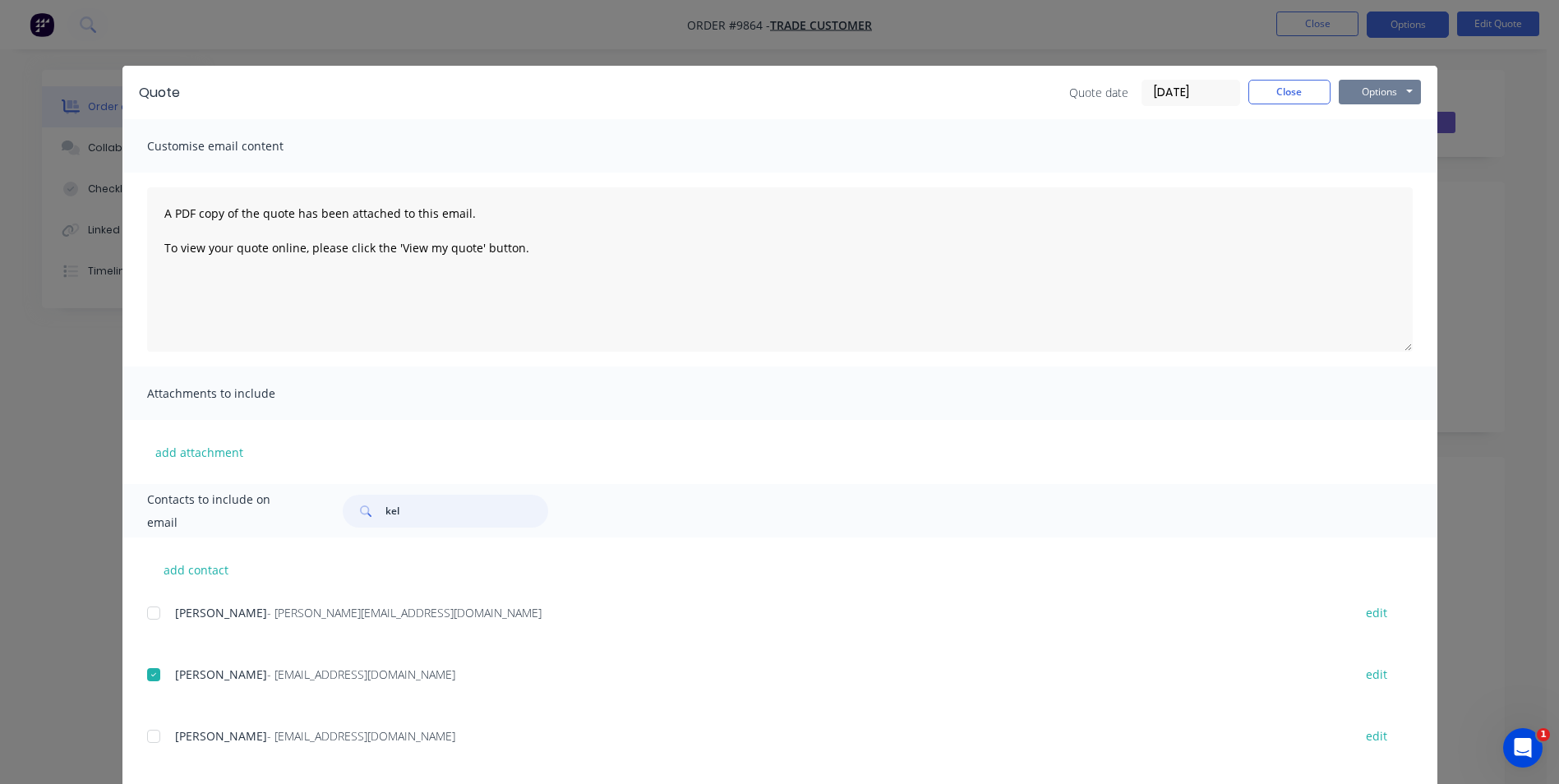
type input "kel"
click at [1357, 90] on button "Options" at bounding box center [1380, 92] width 82 height 25
click at [1381, 176] on button "Email" at bounding box center [1392, 175] width 105 height 27
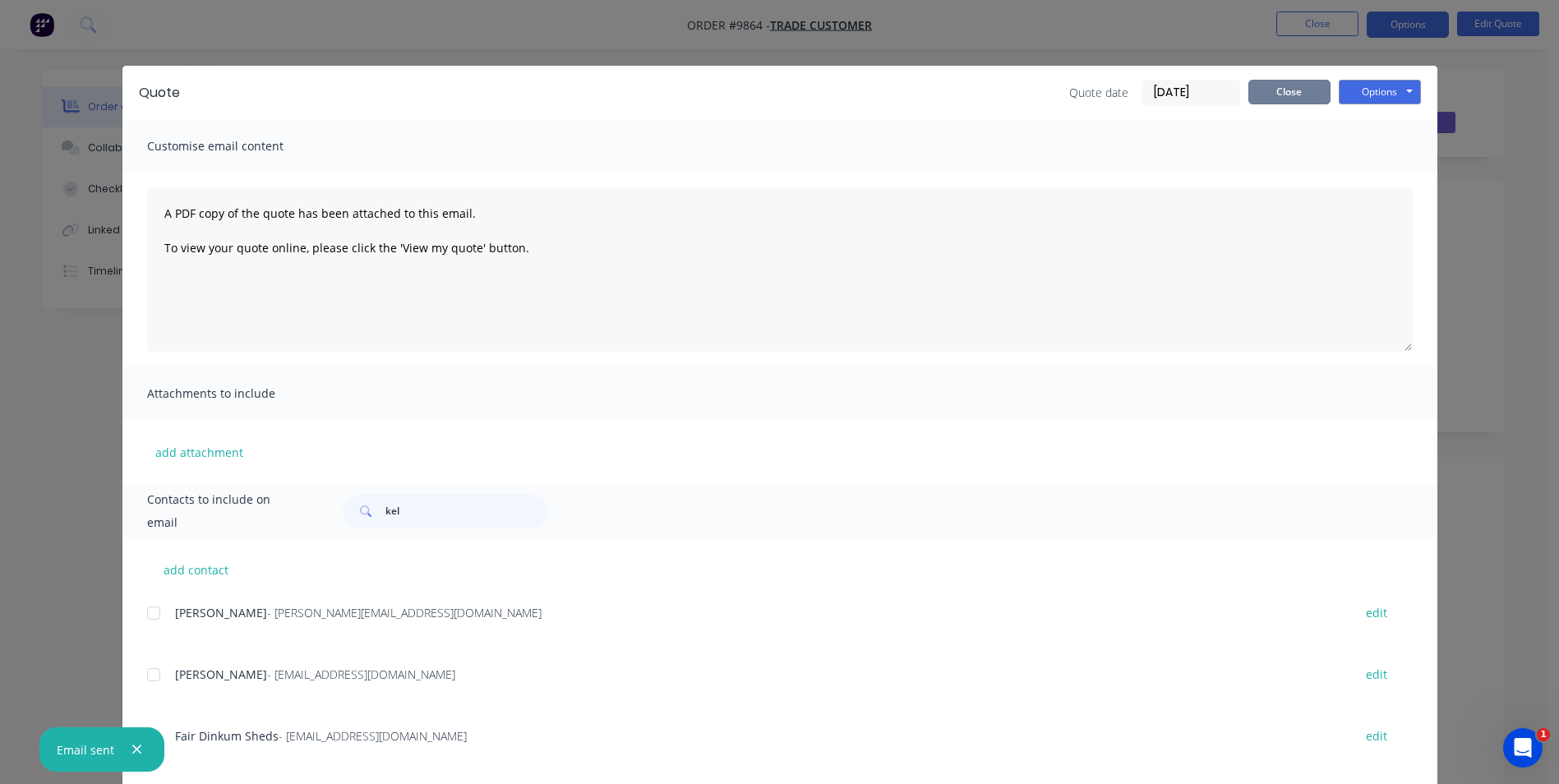
click at [1283, 87] on button "Close" at bounding box center [1289, 92] width 82 height 25
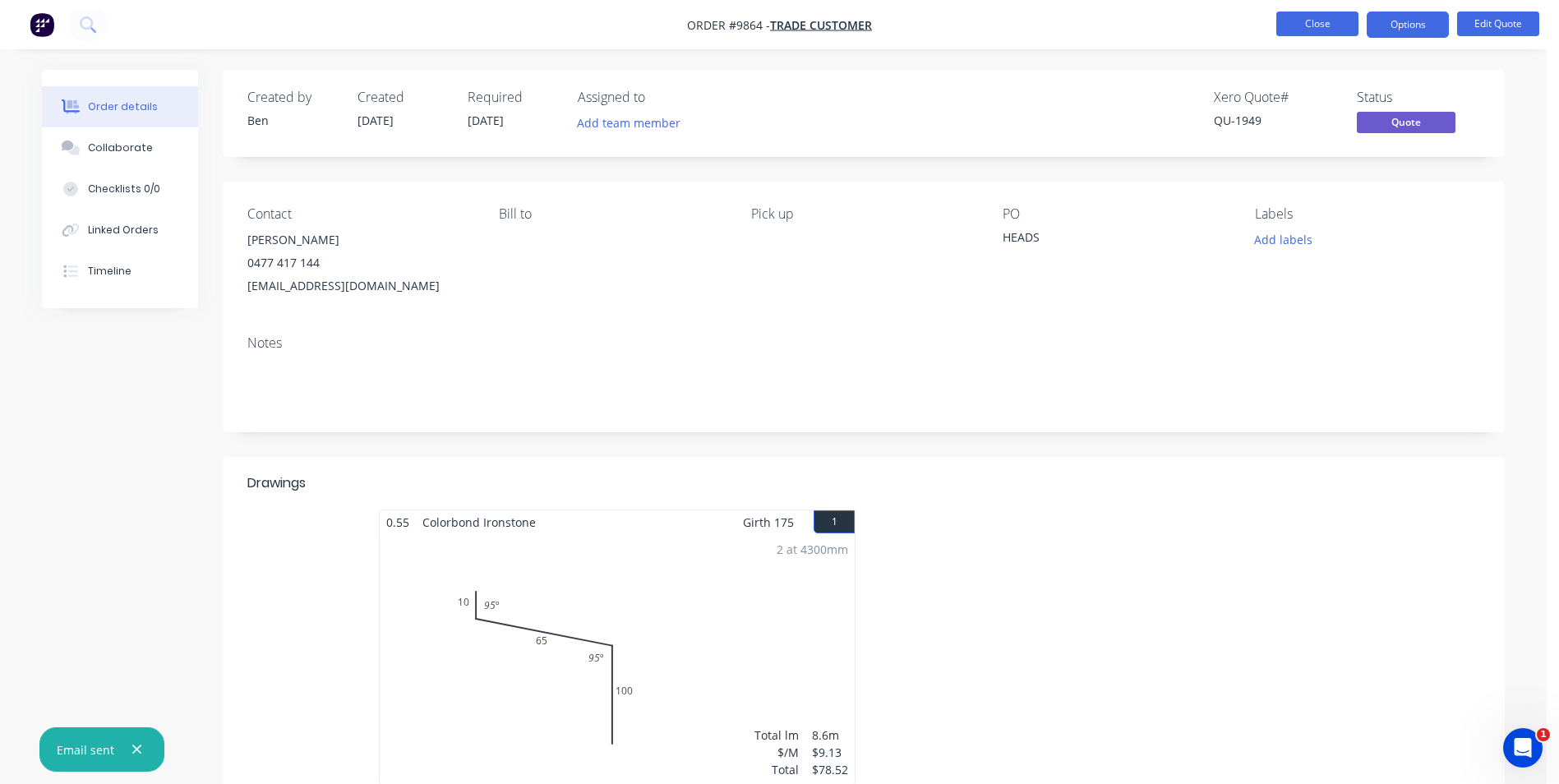
click at [1327, 16] on button "Close" at bounding box center [1318, 24] width 82 height 25
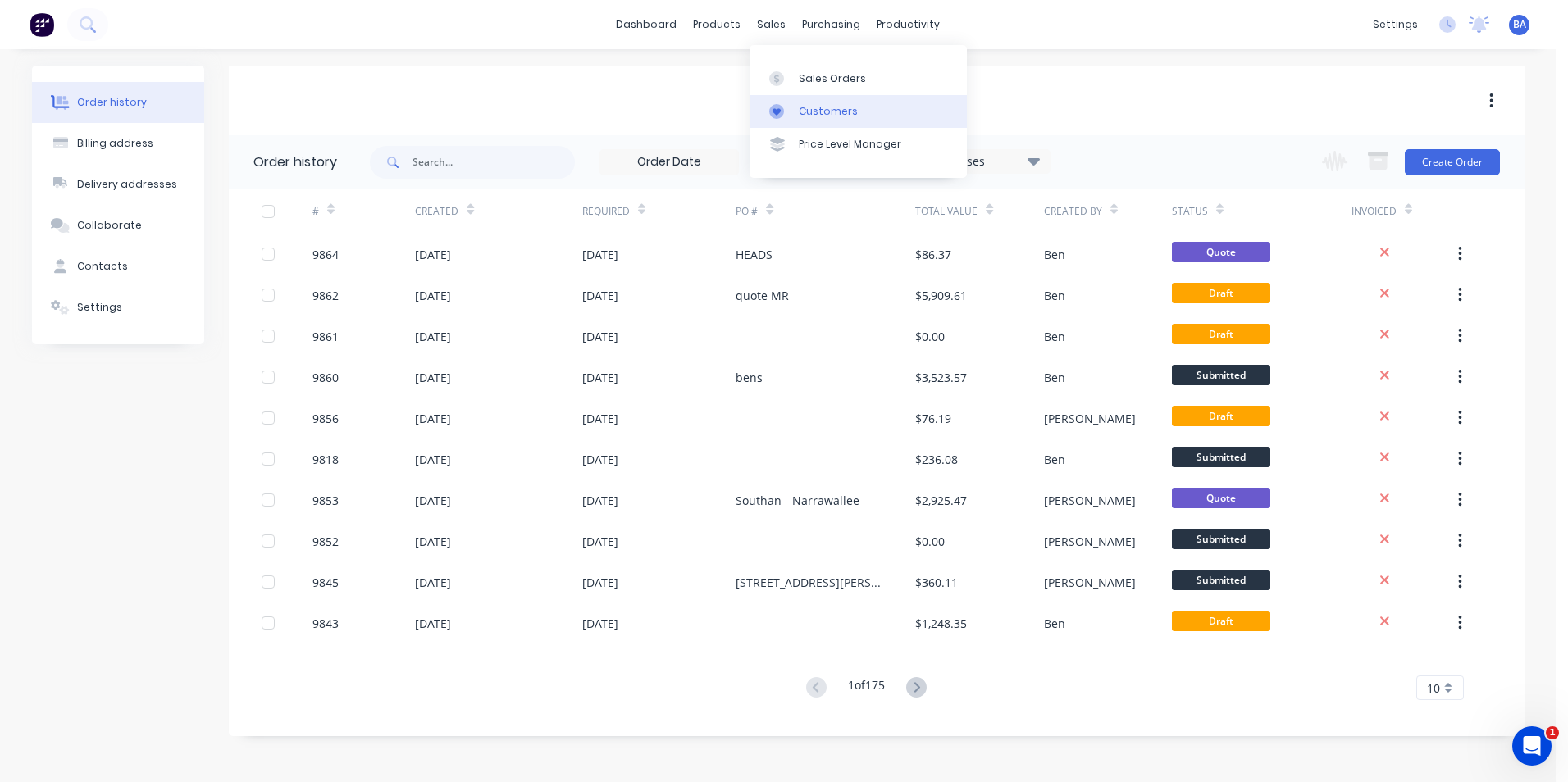
click at [793, 113] on div at bounding box center [782, 112] width 25 height 15
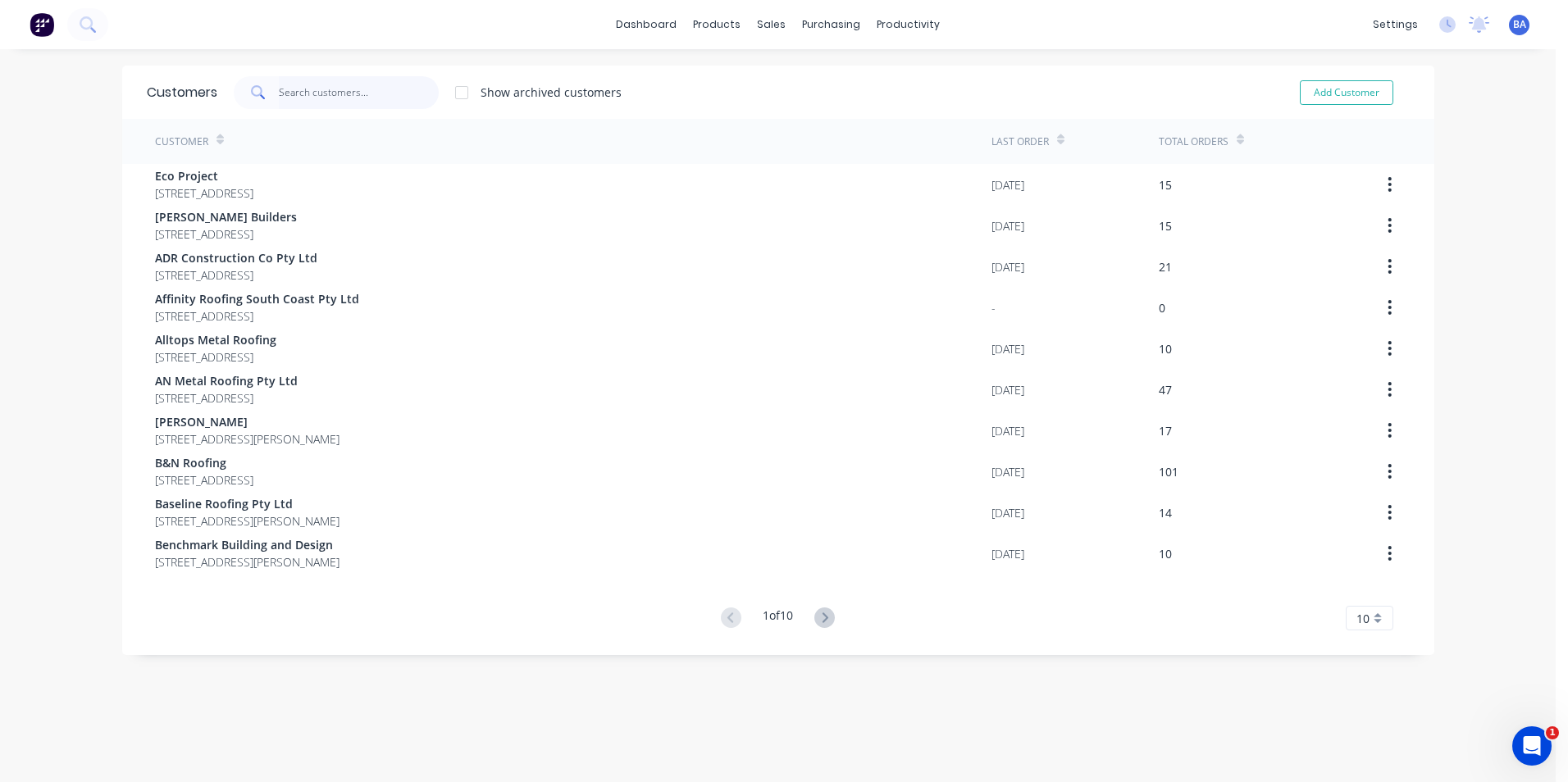
click at [387, 95] on input "text" at bounding box center [359, 92] width 160 height 32
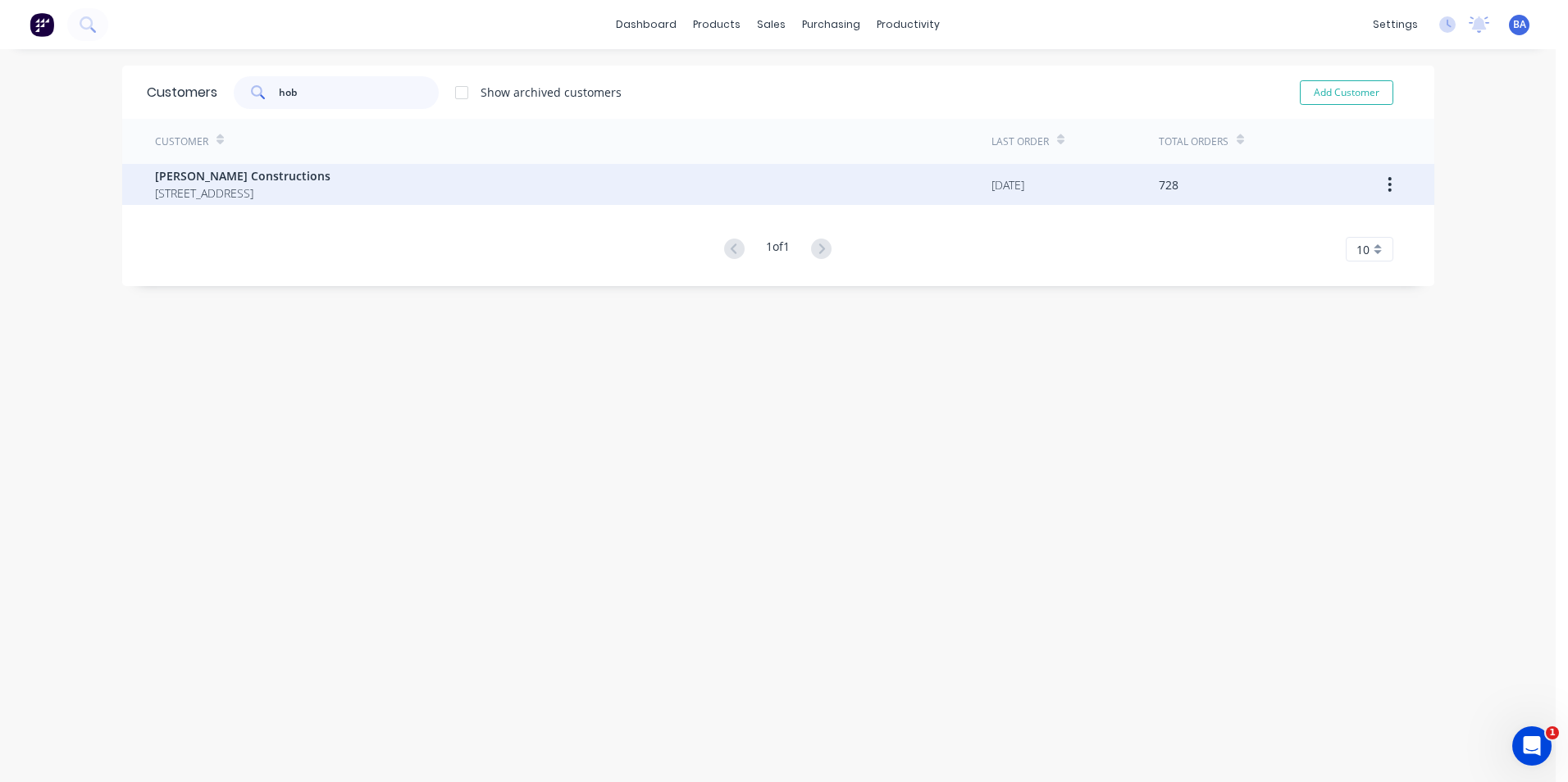
type input "hob"
click at [262, 187] on span "[STREET_ADDRESS]" at bounding box center [242, 192] width 176 height 17
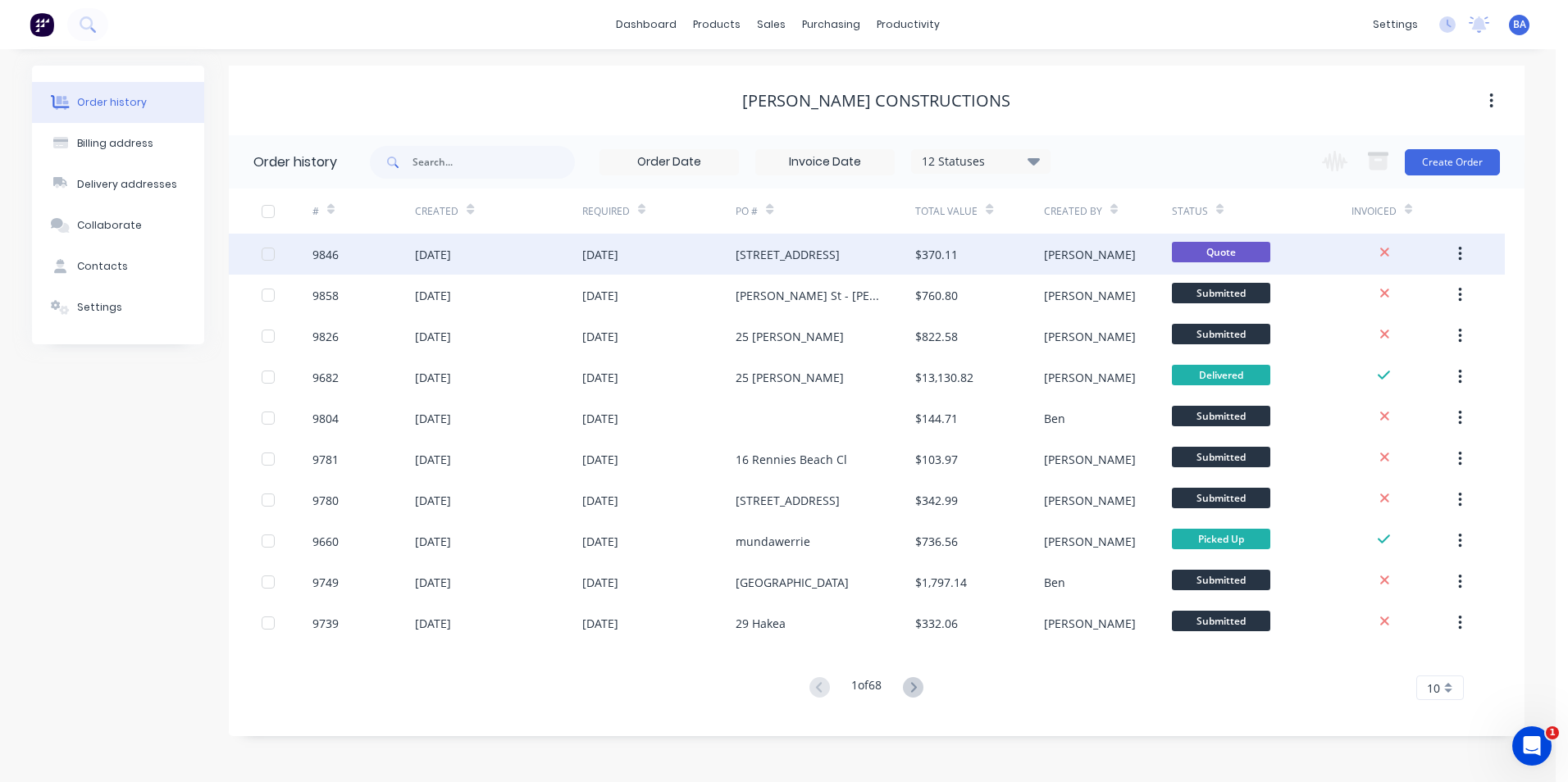
click at [823, 248] on div "[STREET_ADDRESS]" at bounding box center [787, 254] width 104 height 17
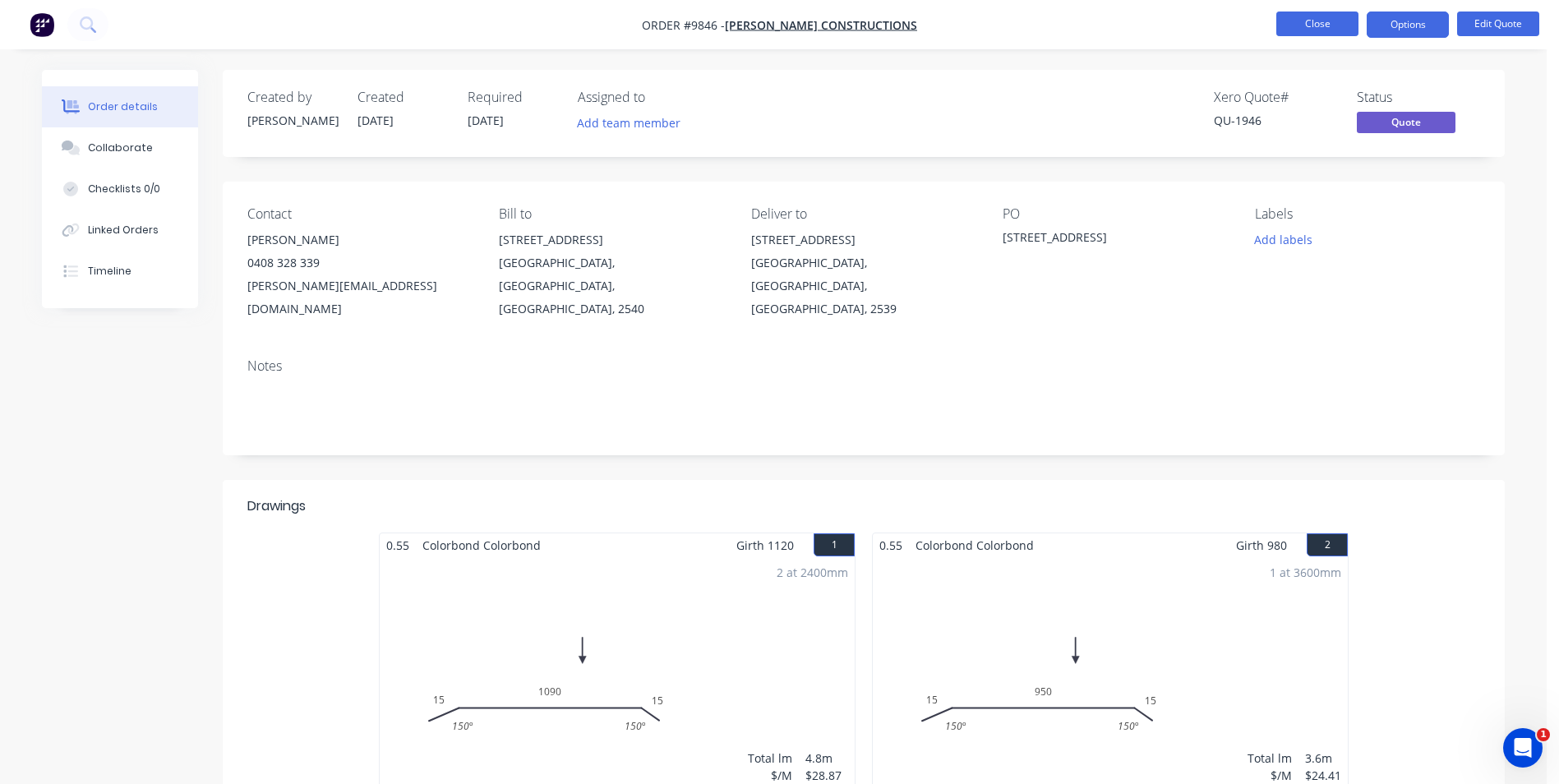
click at [1296, 27] on button "Close" at bounding box center [1318, 24] width 82 height 25
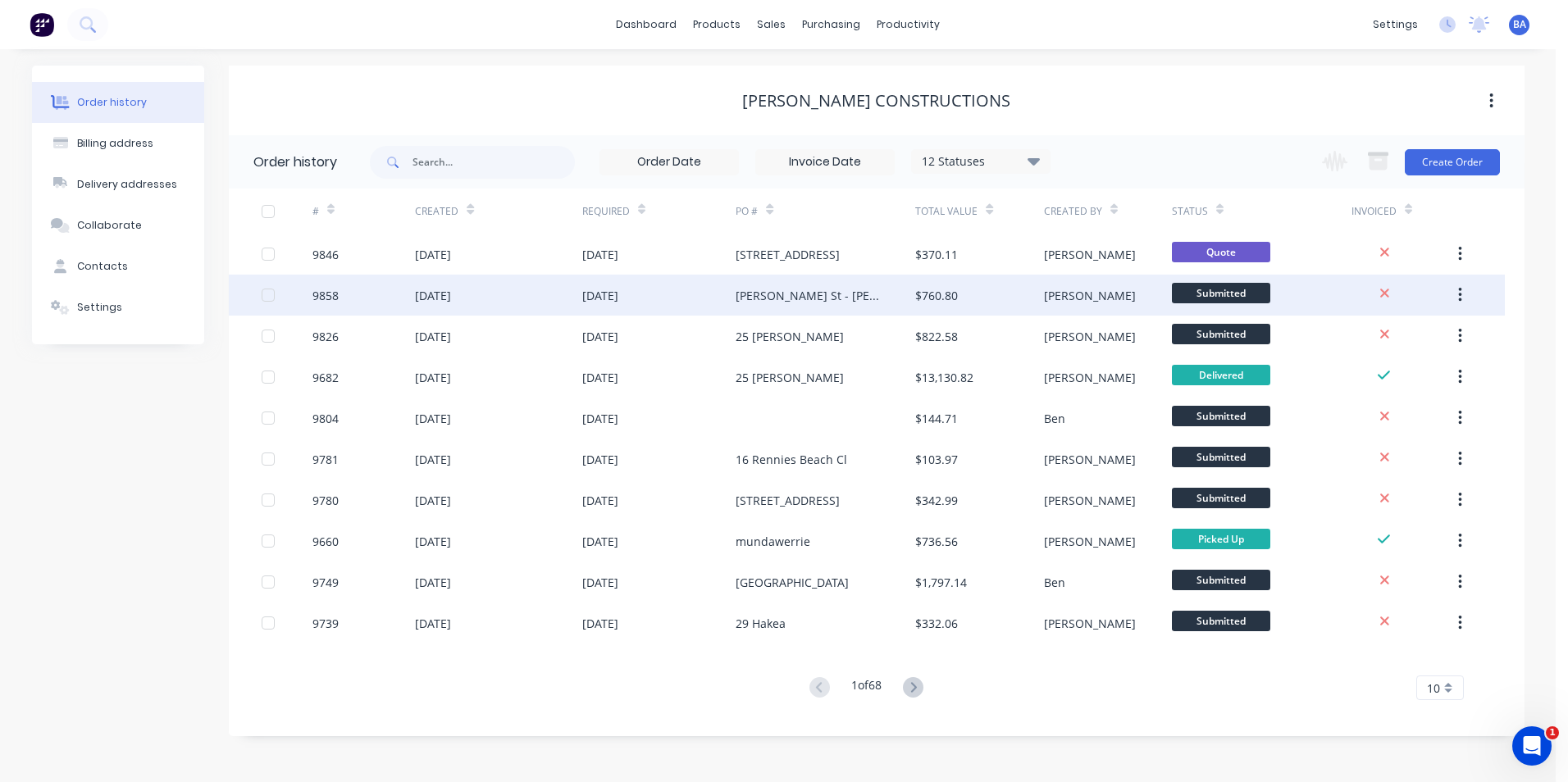
click at [810, 288] on div "[PERSON_NAME] St - [PERSON_NAME]" at bounding box center [809, 296] width 147 height 17
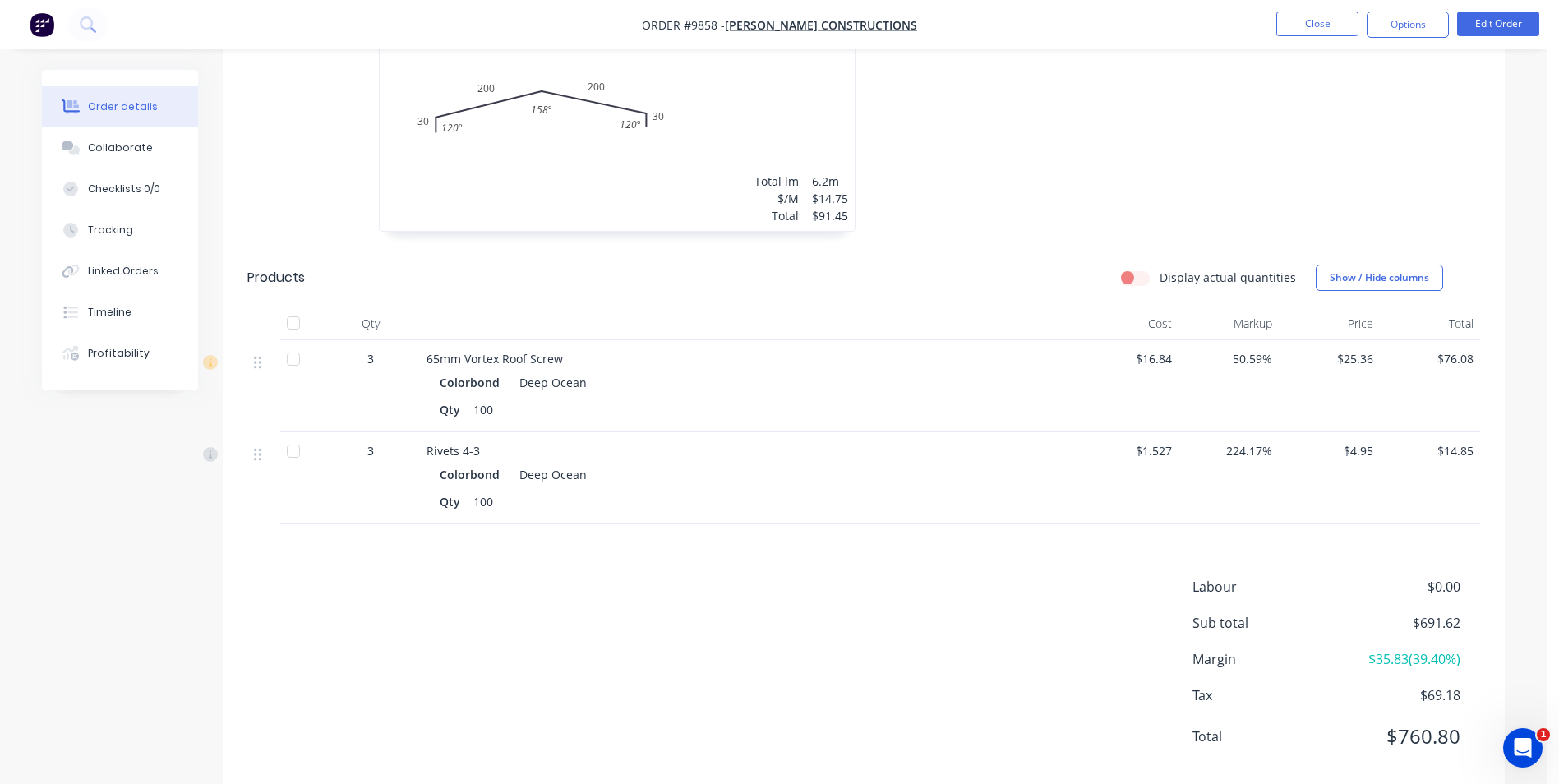
scroll to position [1464, 0]
